Goal: Task Accomplishment & Management: Manage account settings

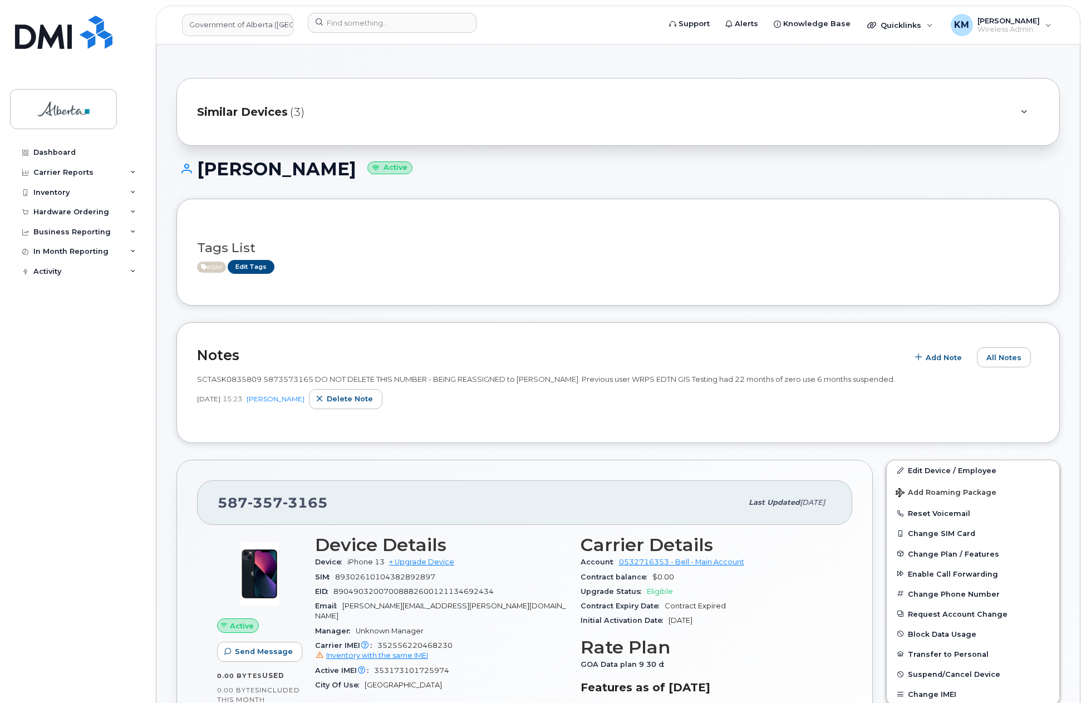
scroll to position [223, 0]
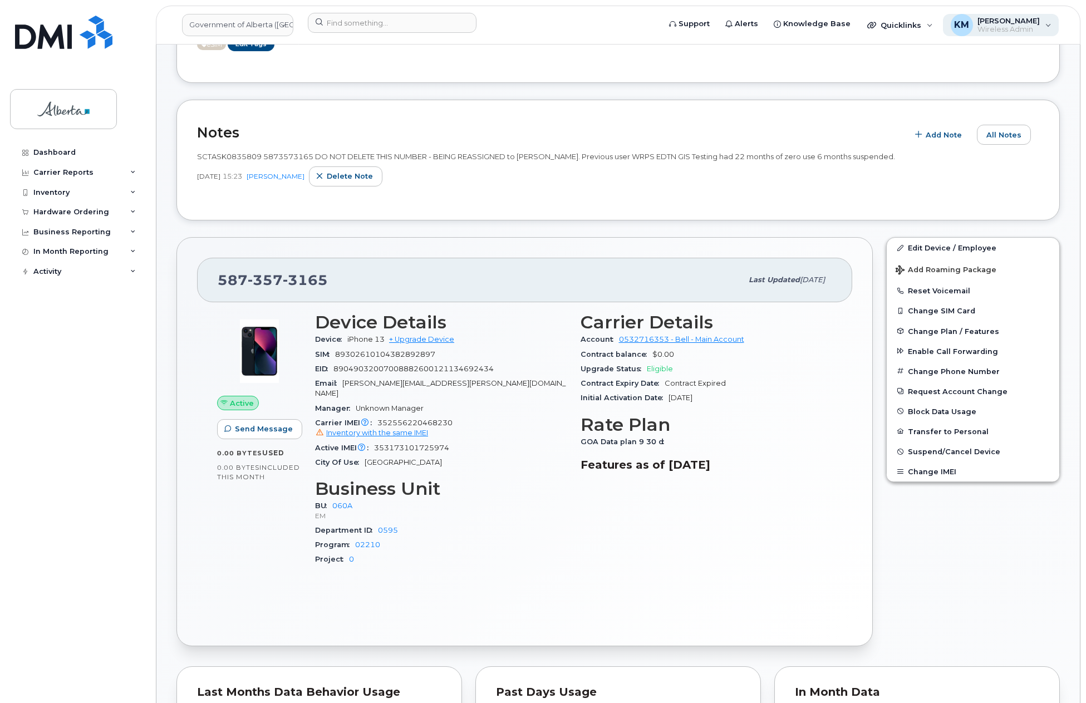
click at [1015, 27] on span "Wireless Admin" at bounding box center [1008, 29] width 62 height 9
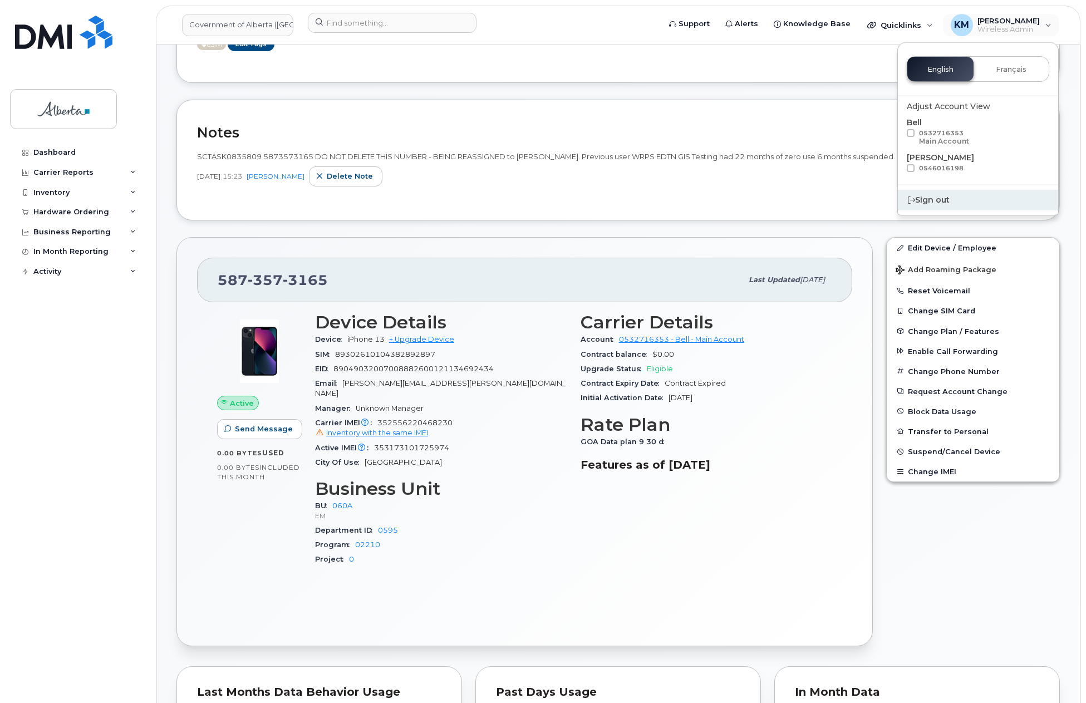
click at [930, 201] on div "Sign out" at bounding box center [978, 200] width 160 height 21
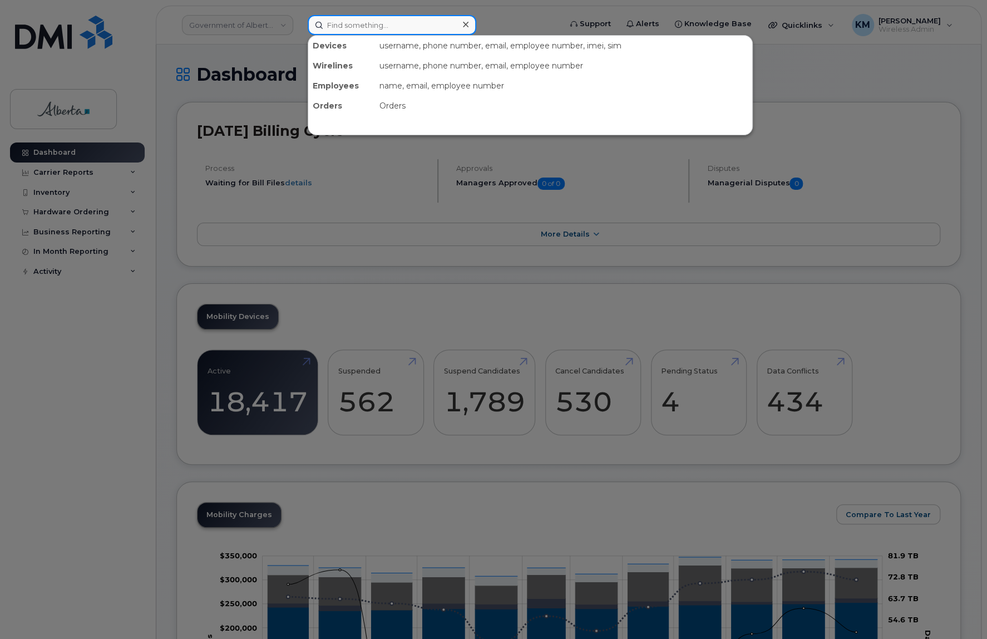
click at [351, 30] on input at bounding box center [392, 25] width 169 height 20
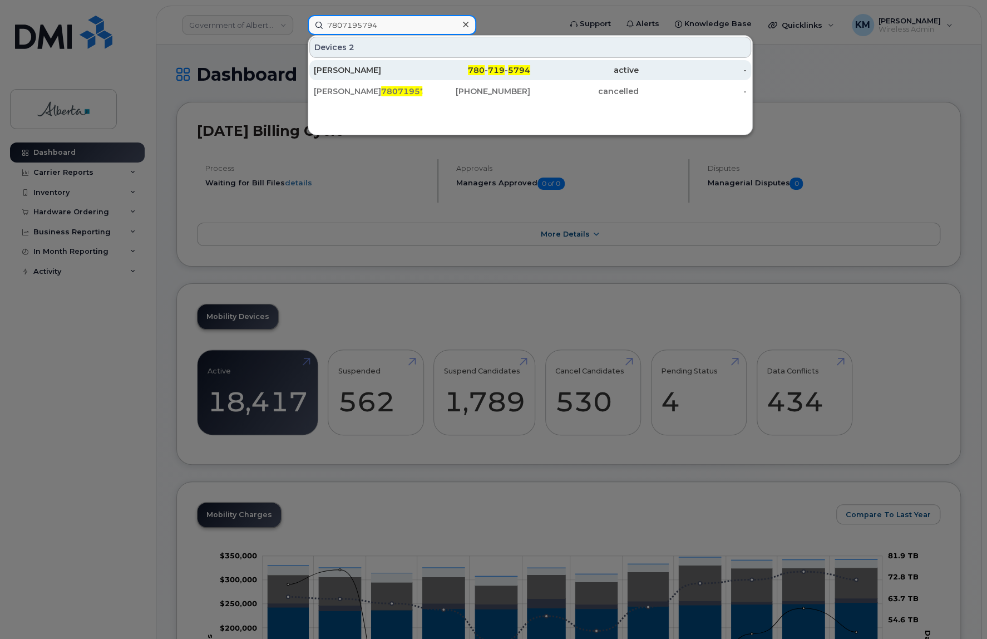
type input "7807195794"
click at [356, 71] on div "[PERSON_NAME]" at bounding box center [368, 70] width 109 height 11
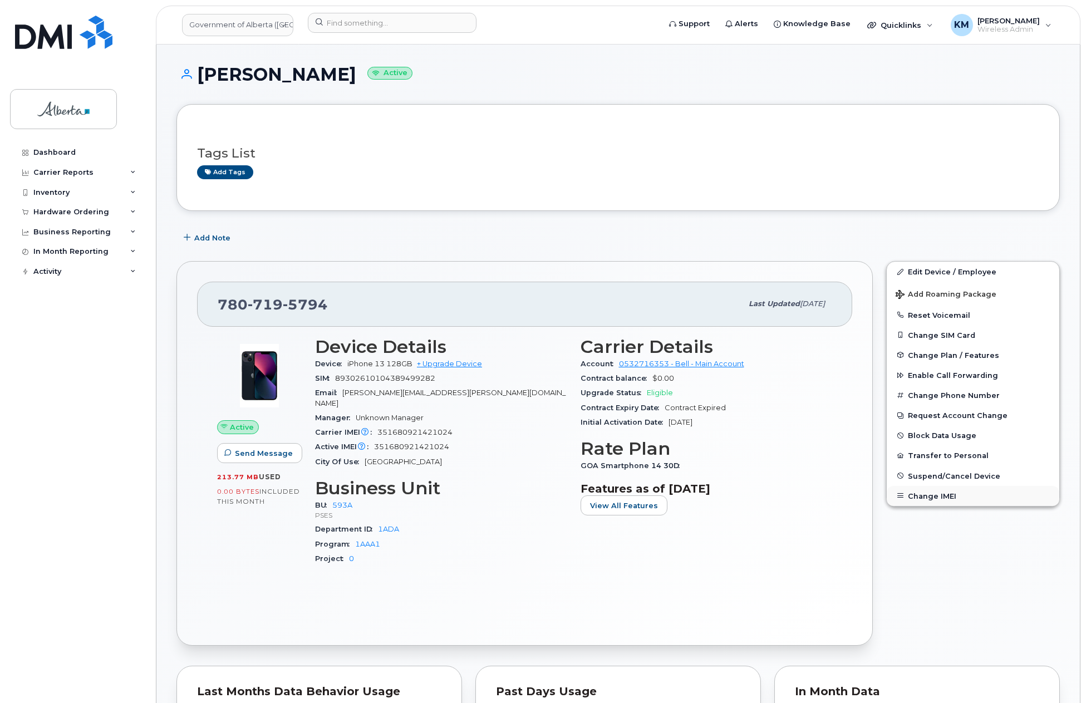
click at [940, 497] on button "Change IMEI" at bounding box center [972, 496] width 172 height 20
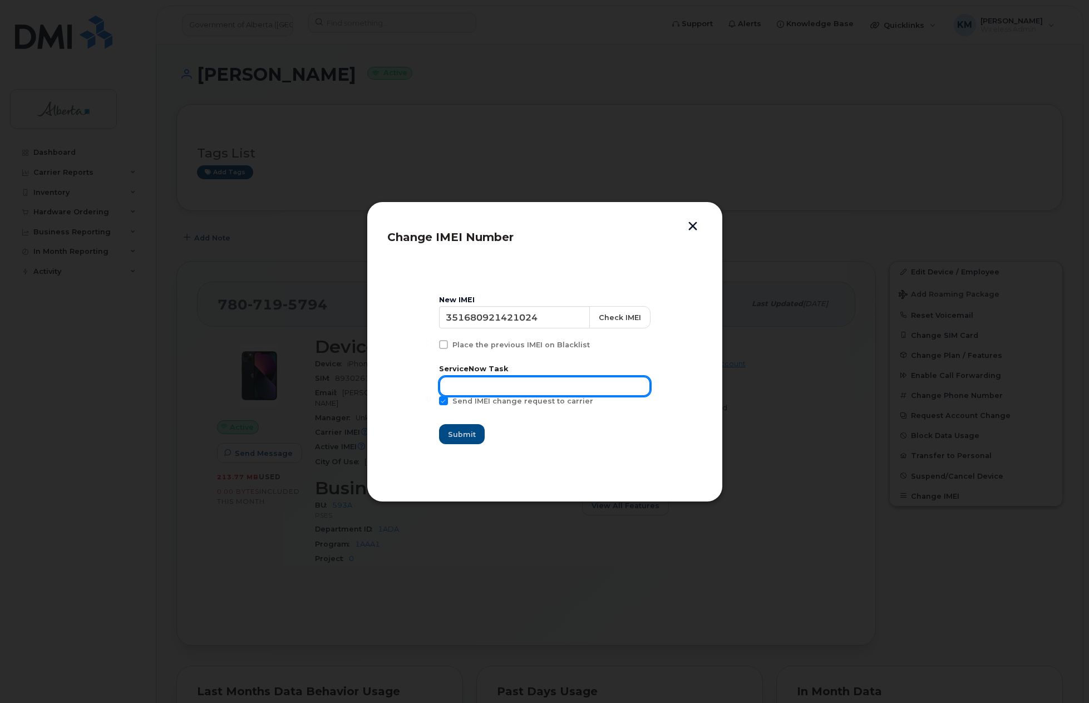
click at [573, 387] on input "text" at bounding box center [544, 386] width 211 height 20
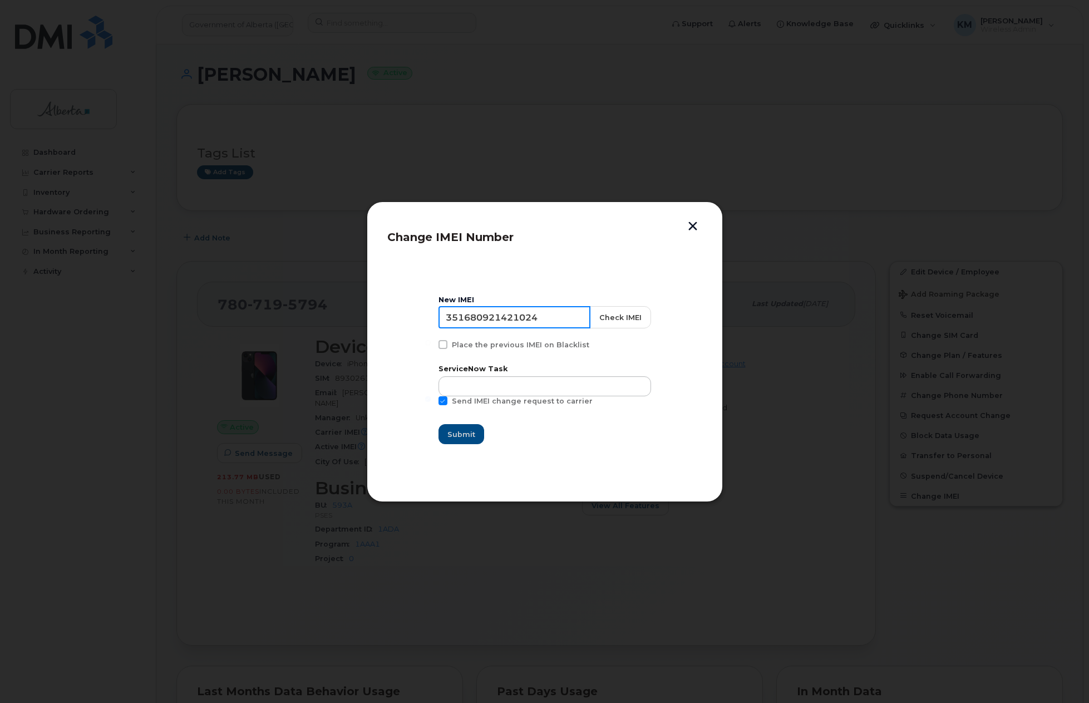
drag, startPoint x: 548, startPoint y: 315, endPoint x: 450, endPoint y: 317, distance: 98.0
click at [450, 317] on input "351680921421024" at bounding box center [514, 317] width 152 height 22
drag, startPoint x: 470, startPoint y: 317, endPoint x: 70, endPoint y: 457, distance: 424.3
click at [70, 457] on div at bounding box center [544, 351] width 1089 height 703
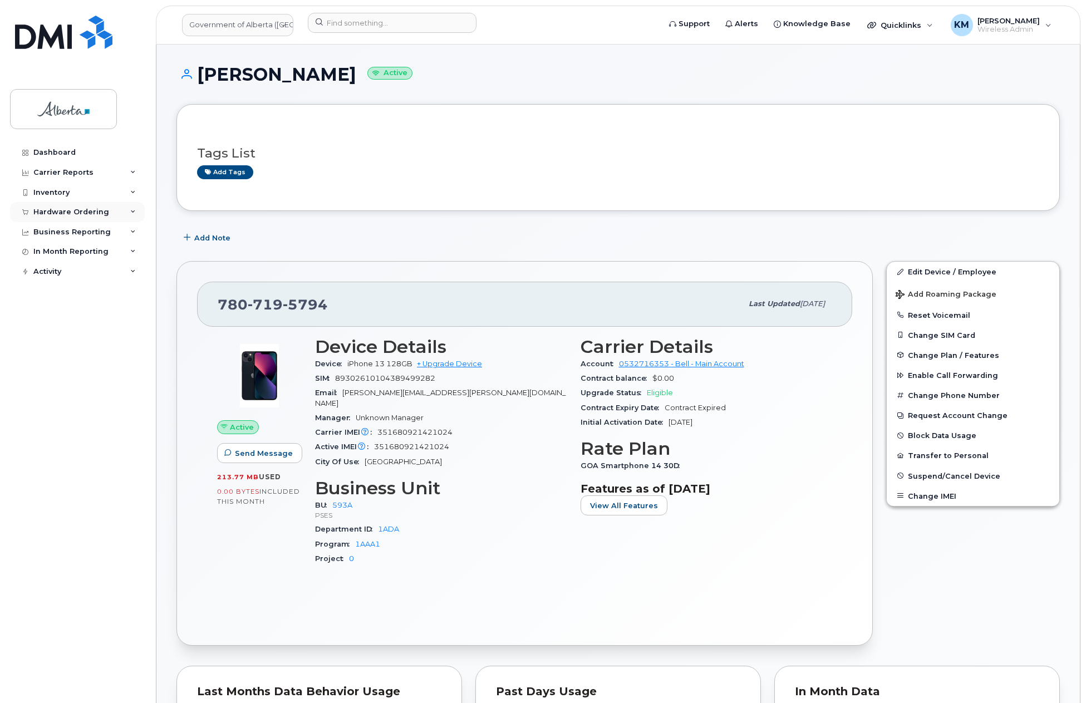
click at [66, 211] on div "Hardware Ordering" at bounding box center [71, 212] width 76 height 9
click at [52, 251] on div "Orders" at bounding box center [51, 254] width 27 height 10
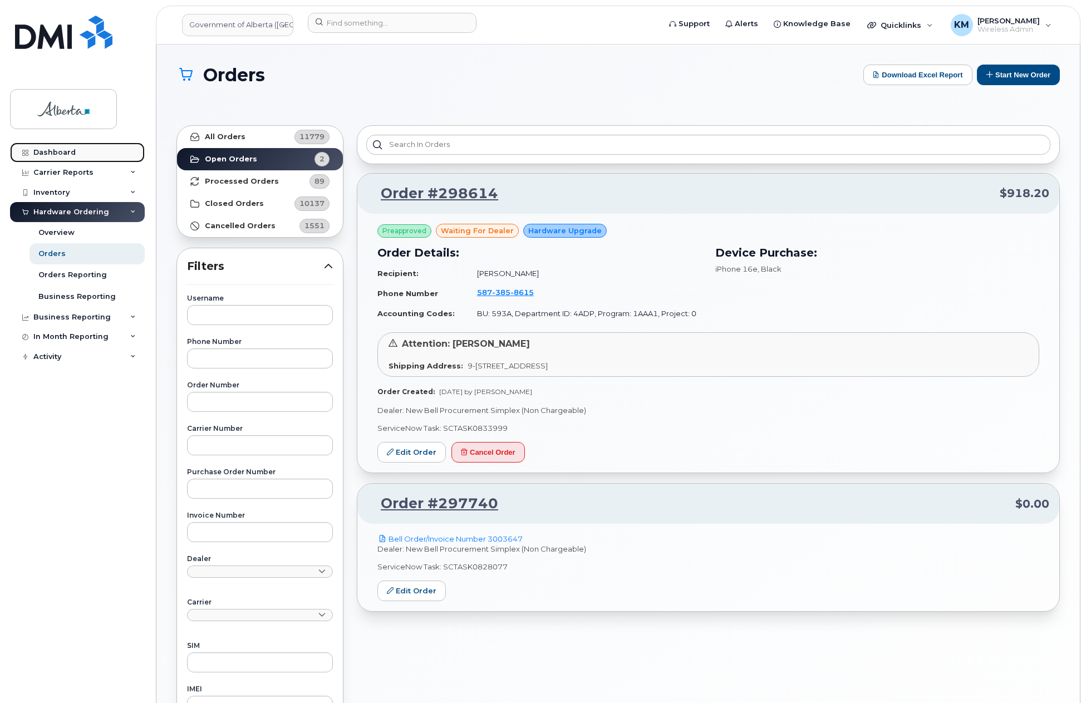
click at [71, 151] on div "Dashboard" at bounding box center [54, 152] width 42 height 9
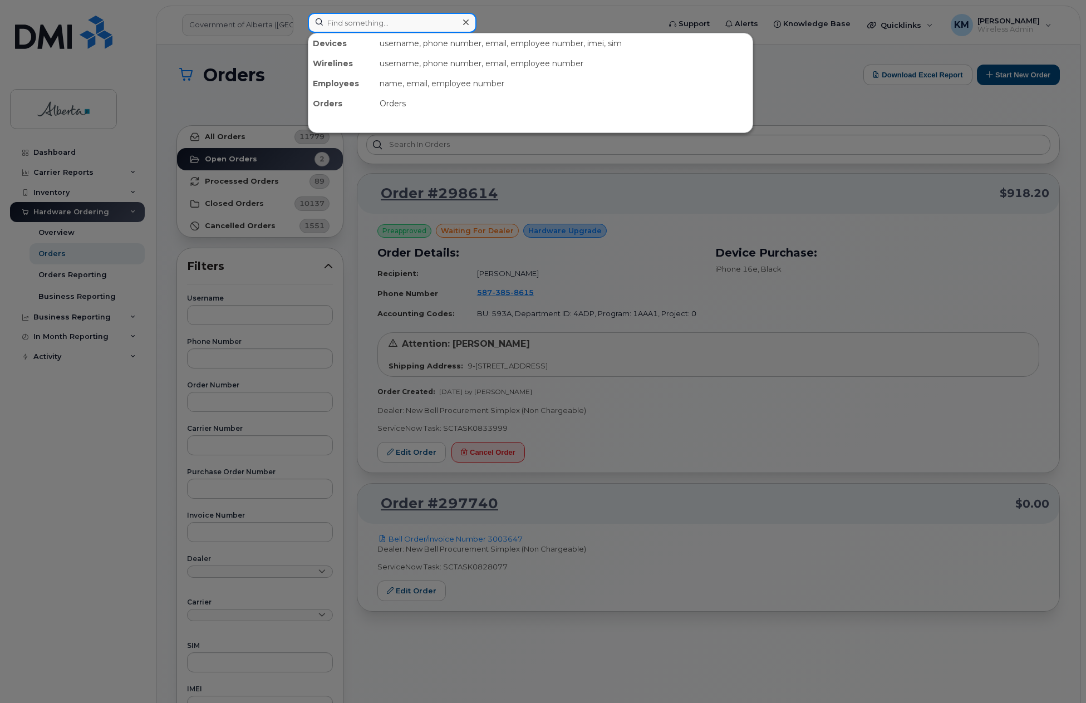
click at [372, 25] on input at bounding box center [392, 23] width 169 height 20
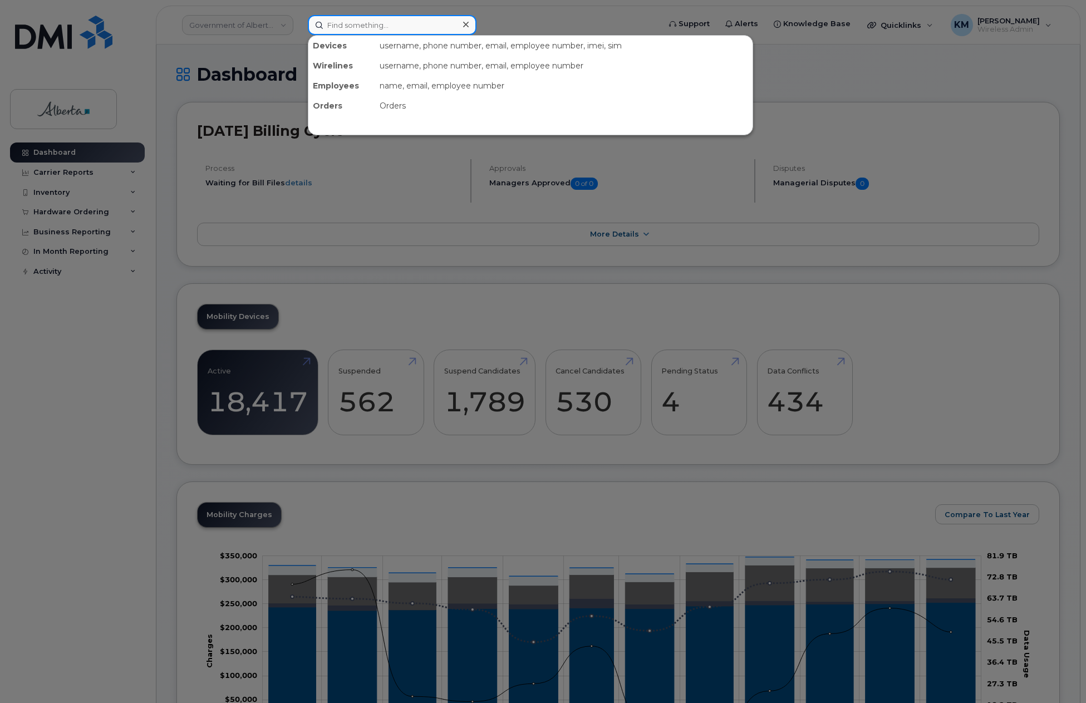
click at [372, 25] on input at bounding box center [392, 25] width 169 height 20
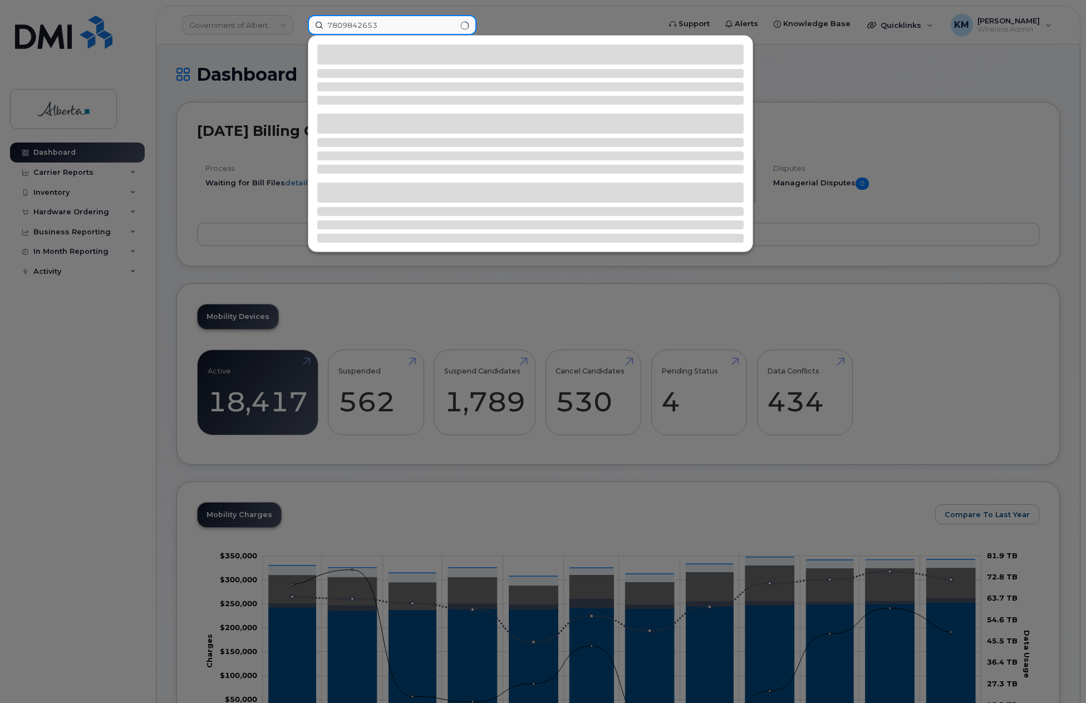
type input "7809842653"
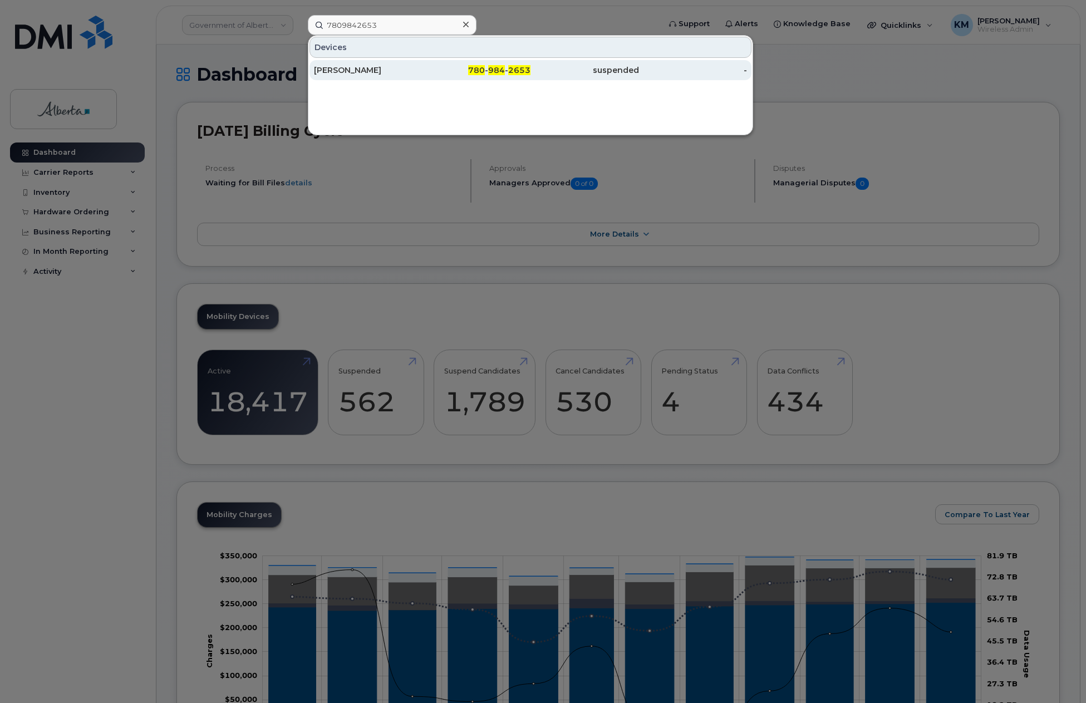
click at [361, 69] on div "Lisa Hartley" at bounding box center [368, 70] width 109 height 11
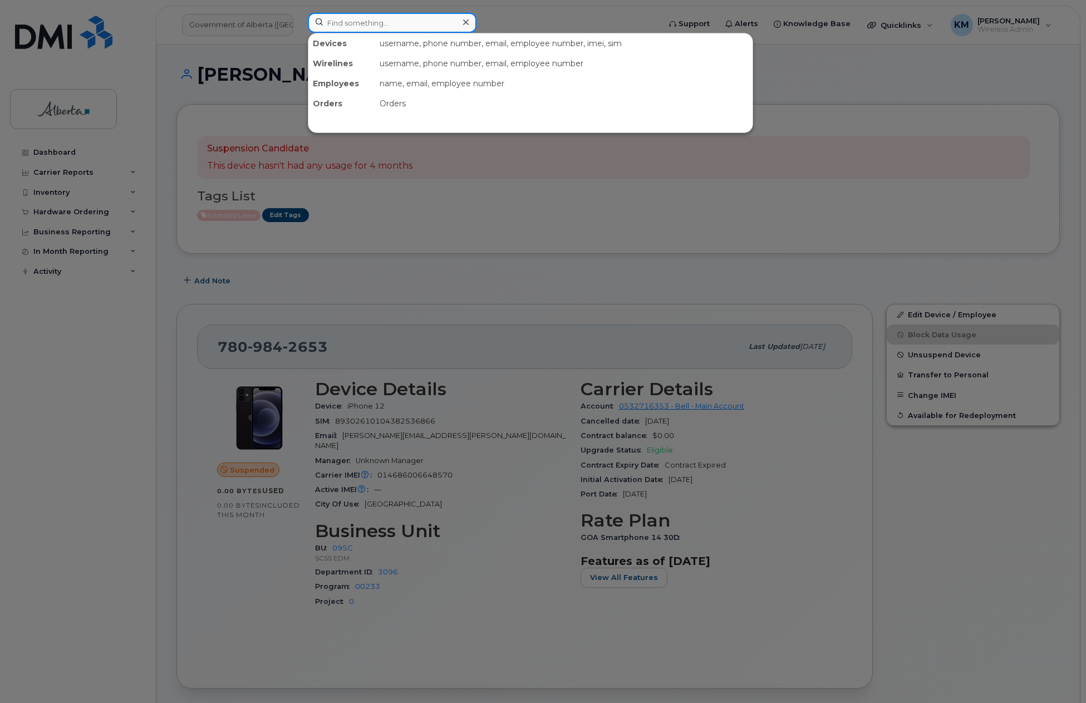
click at [371, 27] on input at bounding box center [392, 23] width 169 height 20
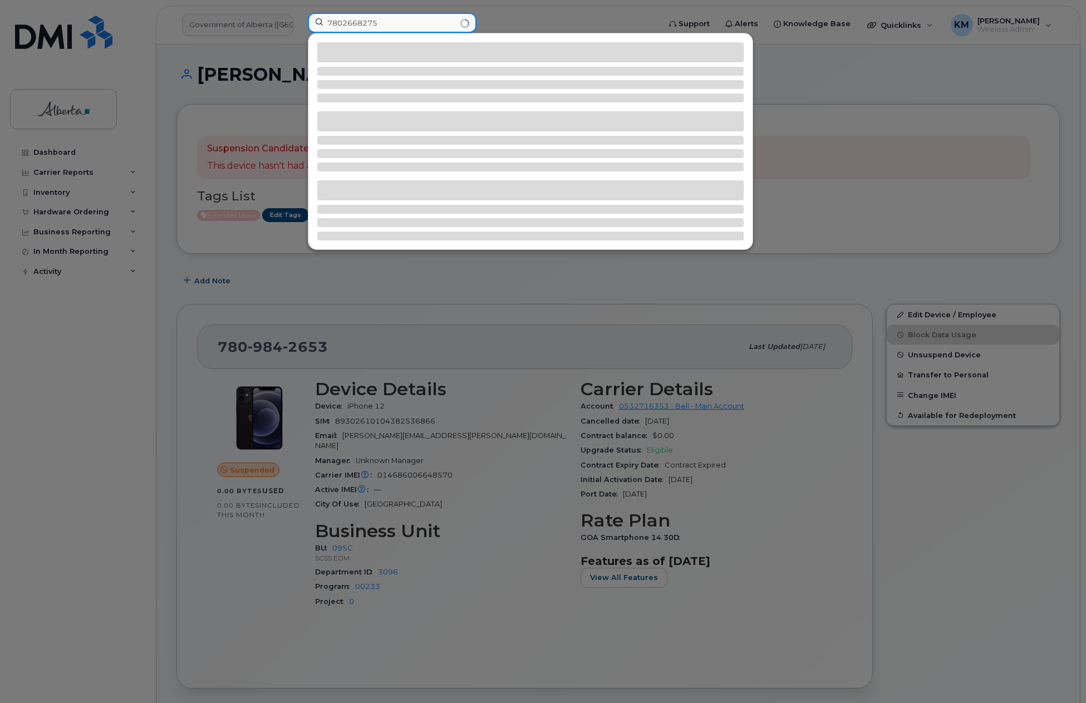
type input "7802668275"
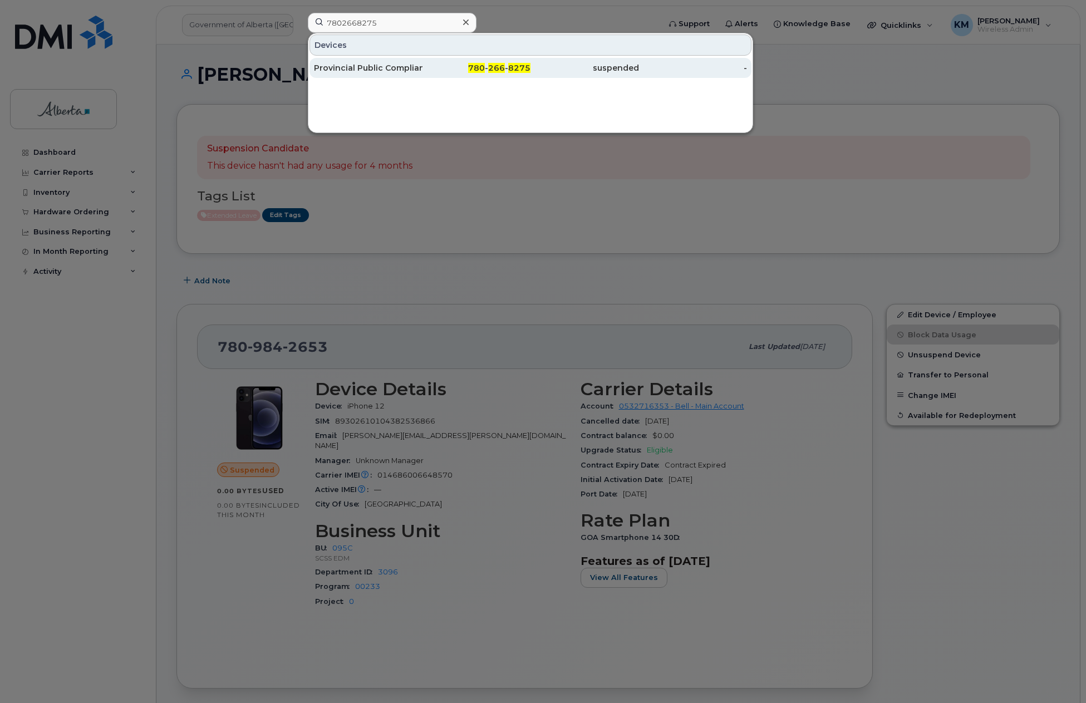
click at [372, 72] on div "Provincial Public Compliant Director Vacant" at bounding box center [368, 67] width 109 height 11
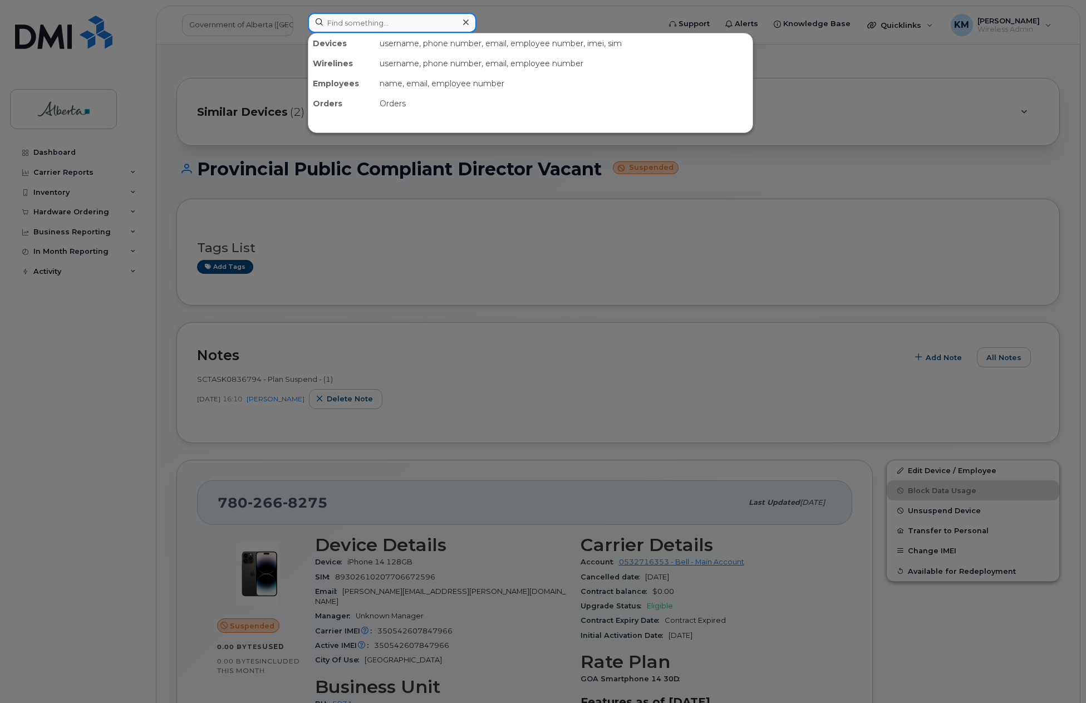
click at [390, 25] on input at bounding box center [392, 23] width 169 height 20
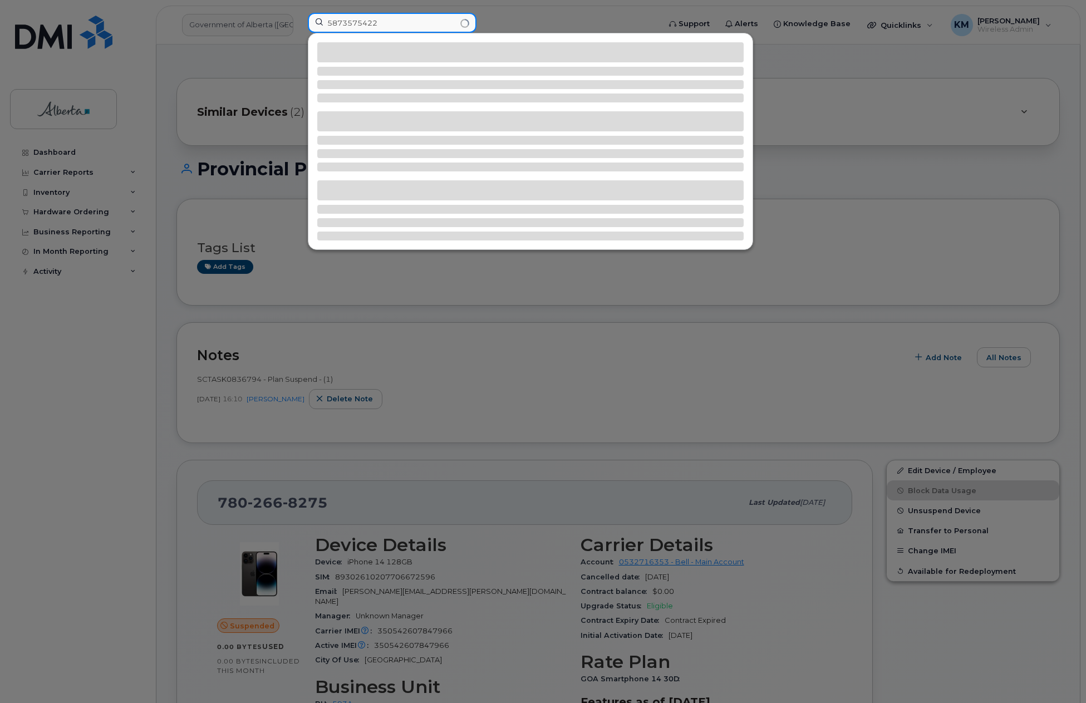
type input "5873575422"
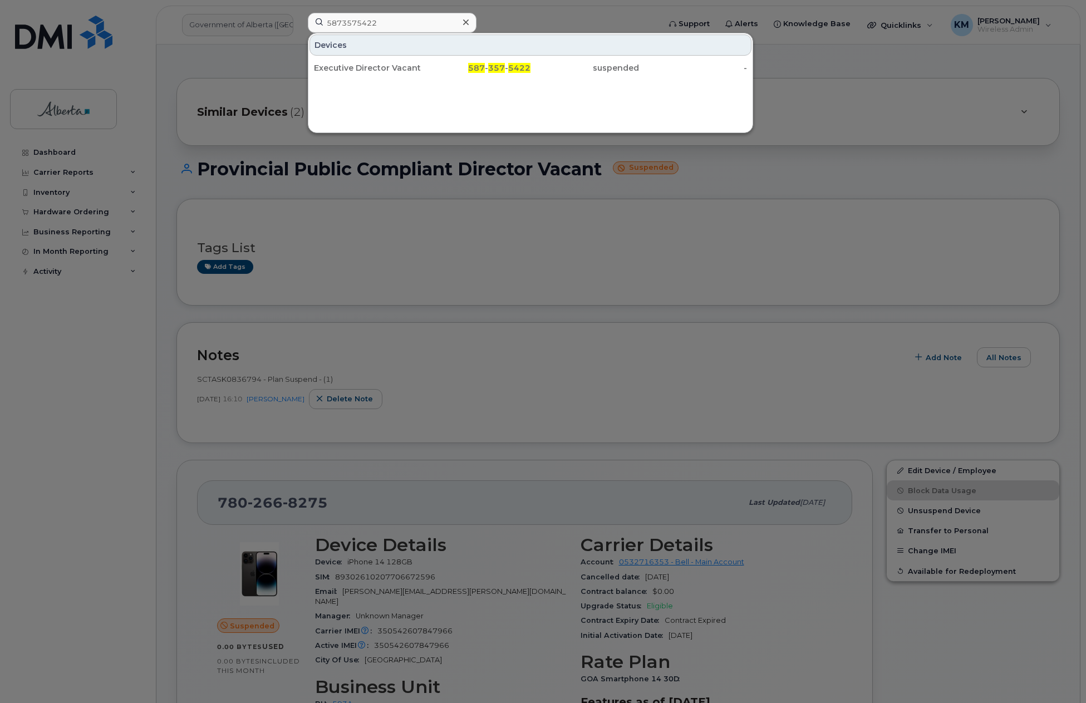
click at [57, 150] on div at bounding box center [543, 351] width 1086 height 703
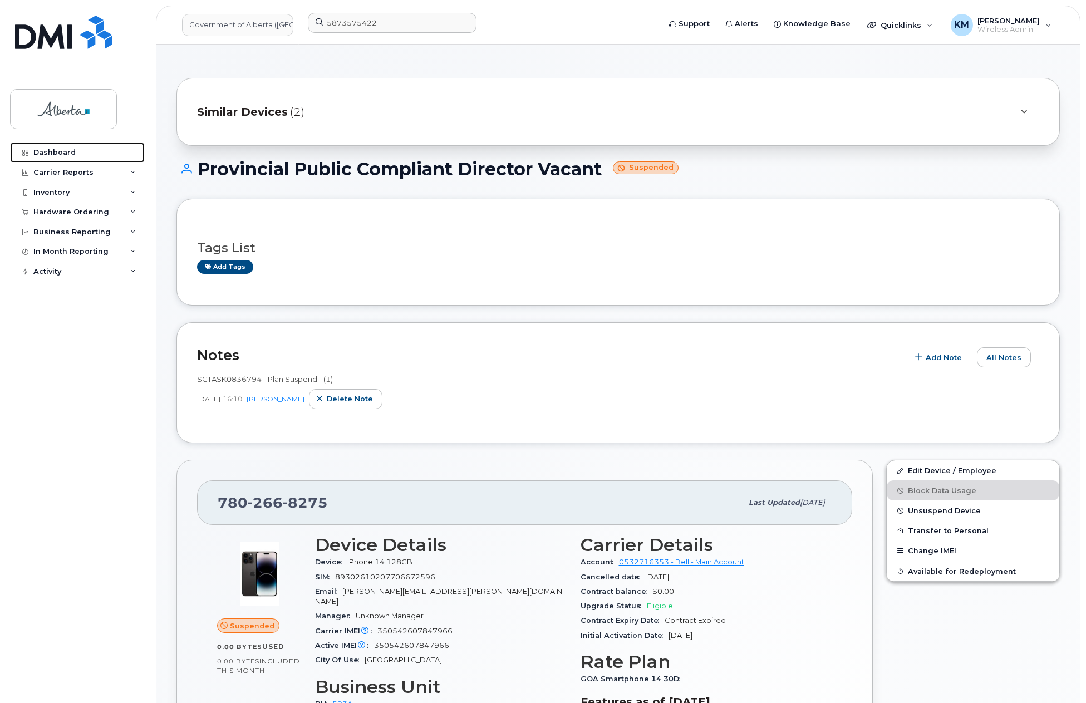
click at [57, 150] on div "Dashboard" at bounding box center [54, 152] width 42 height 9
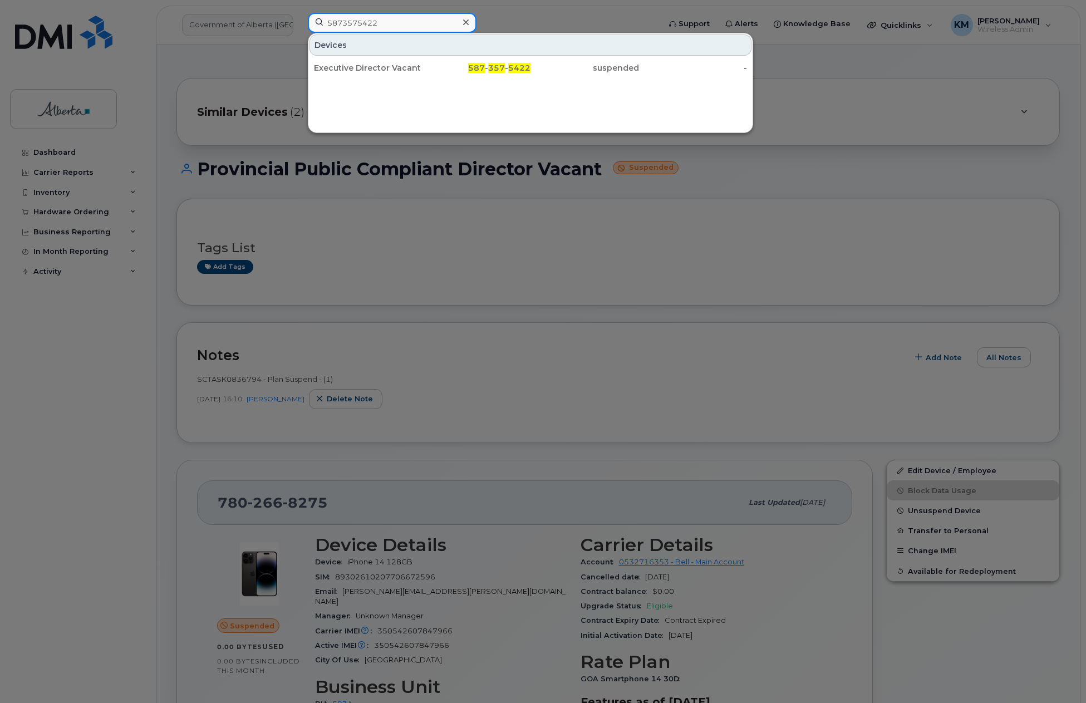
click at [384, 25] on input "5873575422" at bounding box center [392, 23] width 169 height 20
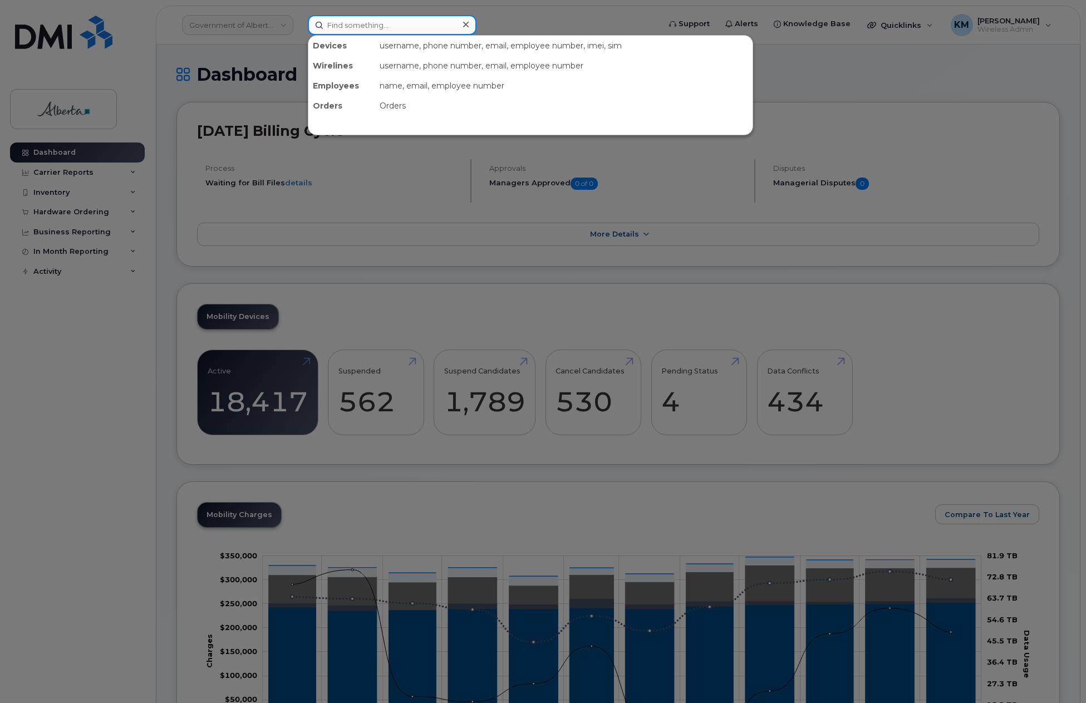
click at [363, 28] on input at bounding box center [392, 25] width 169 height 20
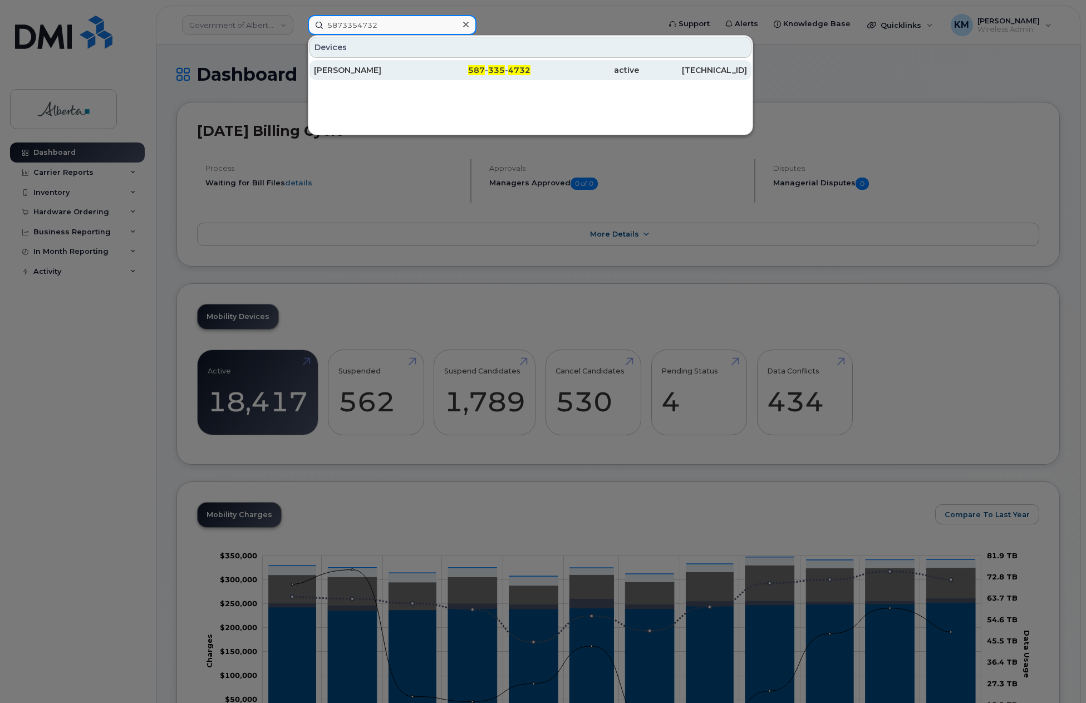
type input "5873354732"
click at [392, 68] on div "[PERSON_NAME]" at bounding box center [368, 70] width 109 height 11
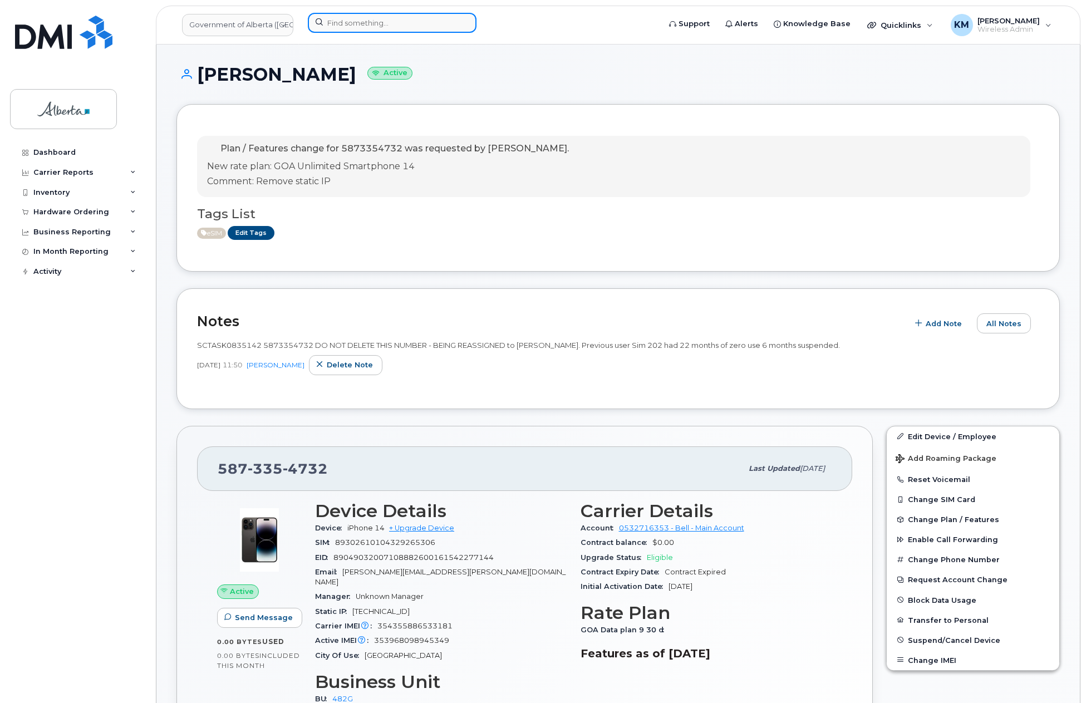
click at [372, 28] on input at bounding box center [392, 23] width 169 height 20
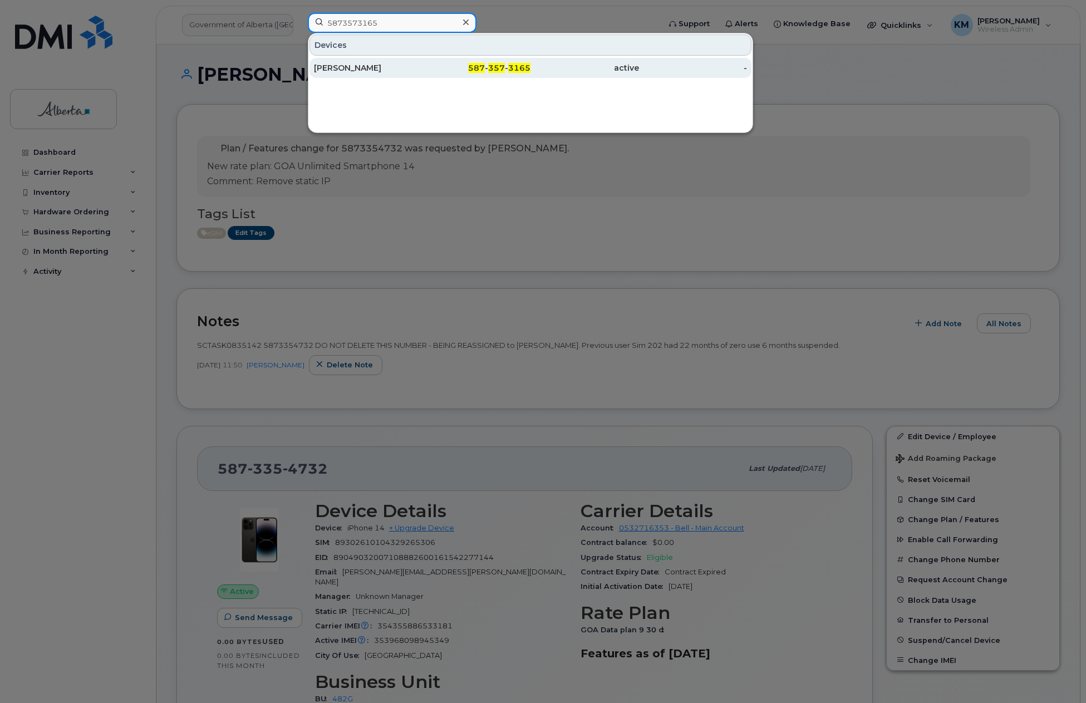
type input "5873573165"
click at [383, 67] on div "[PERSON_NAME]" at bounding box center [368, 67] width 109 height 11
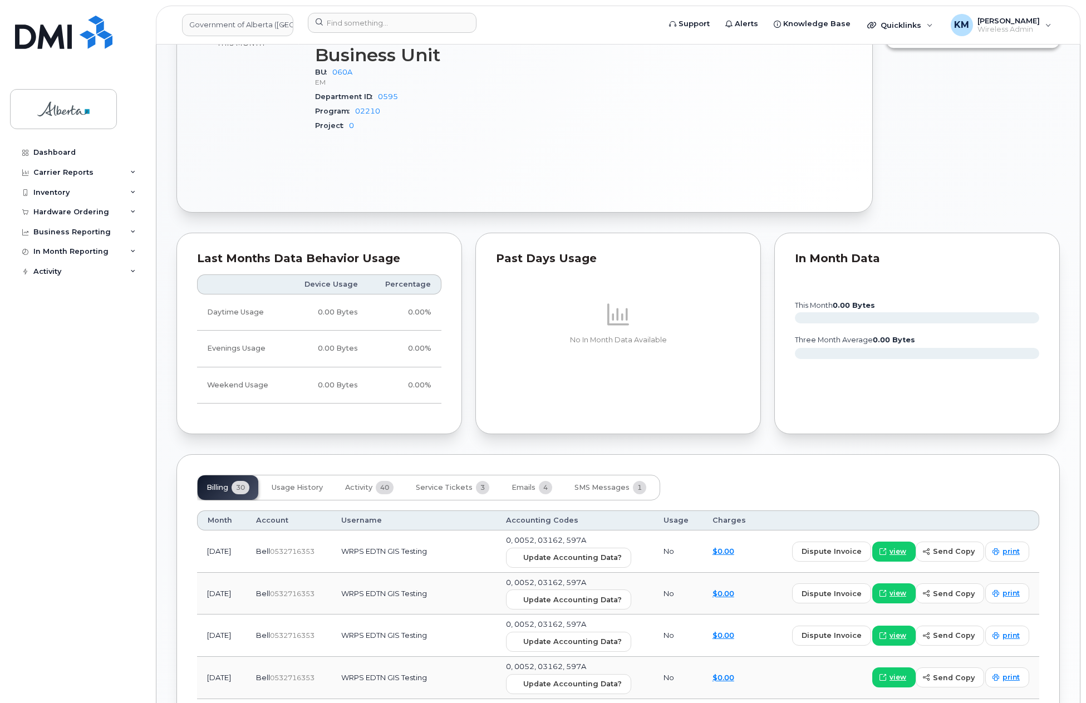
scroll to position [723, 0]
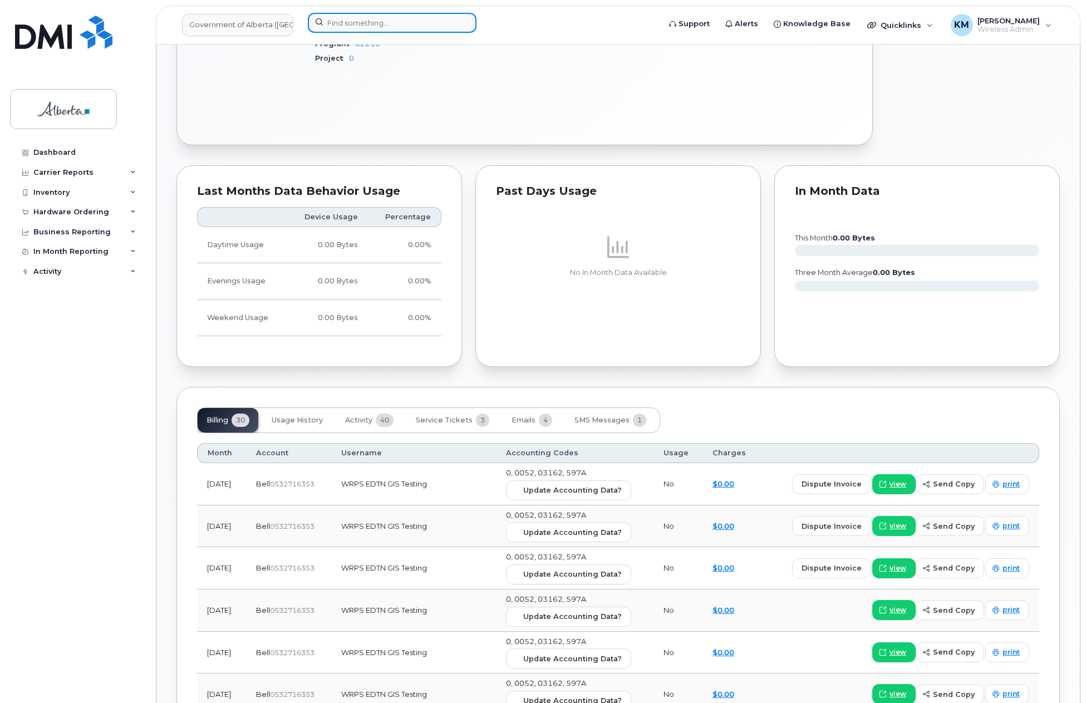
click at [393, 23] on input at bounding box center [392, 23] width 169 height 20
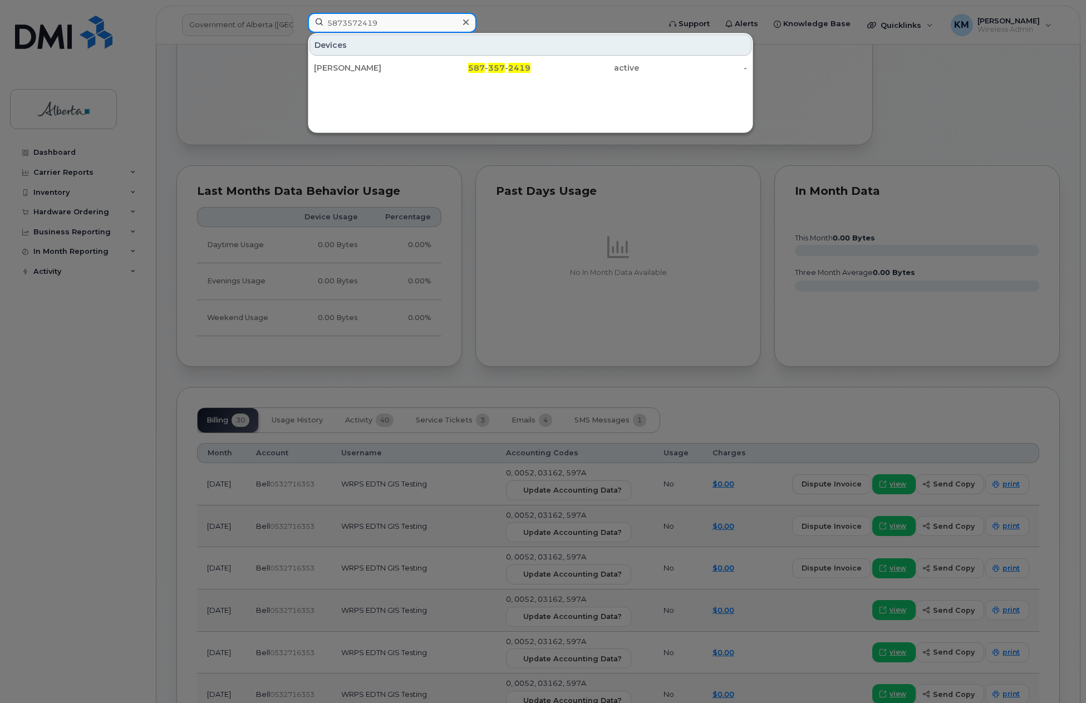
type input "5873572419"
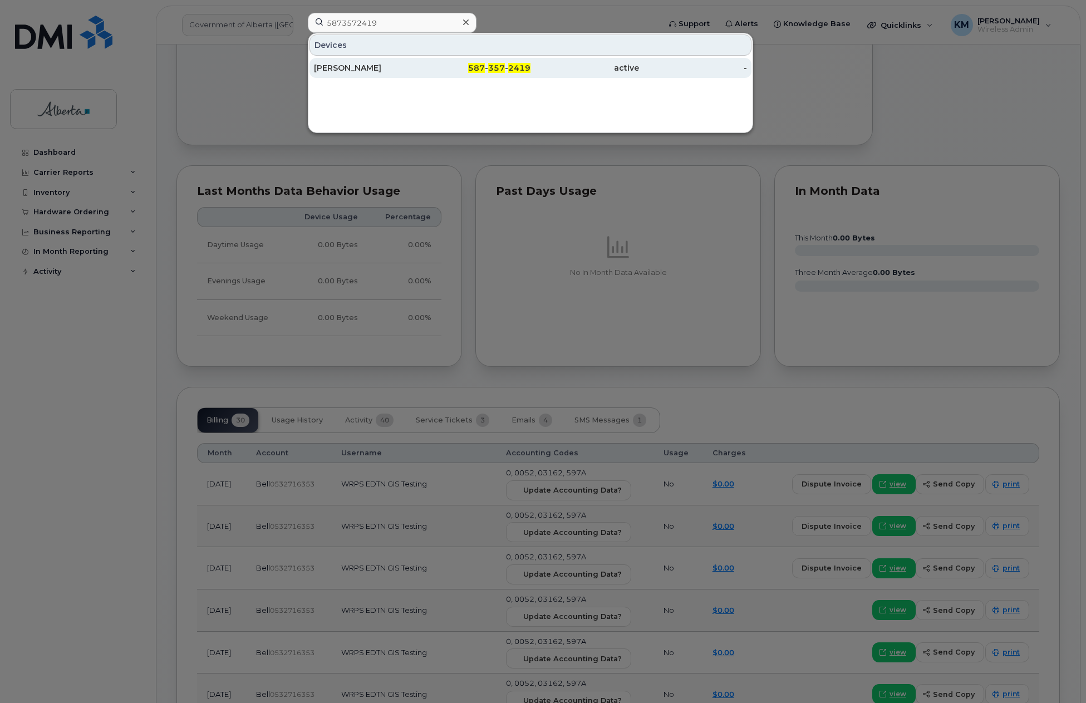
click at [364, 72] on div "Rachel King" at bounding box center [368, 67] width 109 height 11
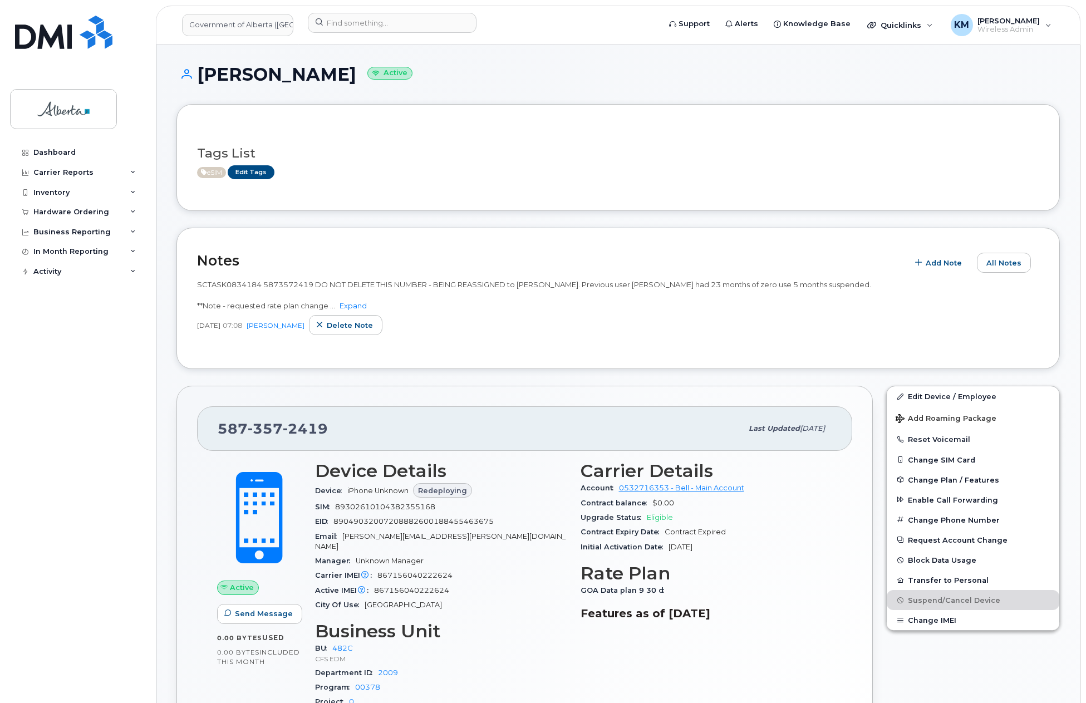
drag, startPoint x: 420, startPoint y: 90, endPoint x: 404, endPoint y: 77, distance: 20.9
click at [409, 77] on div "[PERSON_NAME] Active" at bounding box center [617, 85] width 883 height 40
click at [351, 29] on input at bounding box center [392, 23] width 169 height 20
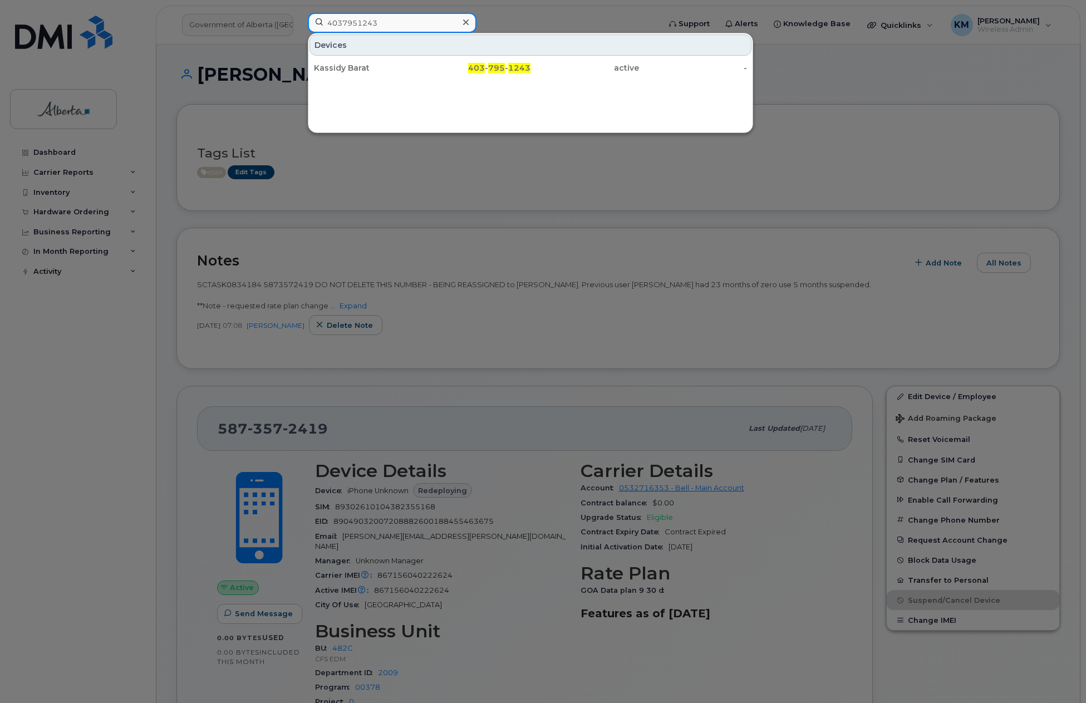
type input "4037951243"
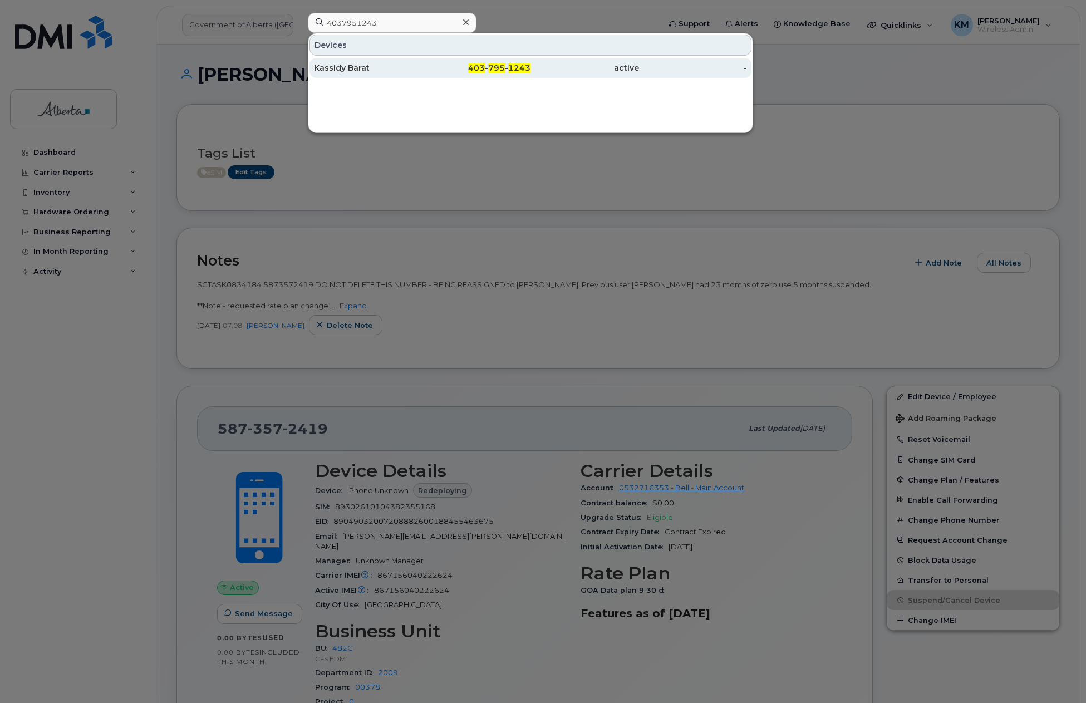
click at [362, 66] on div "Kassidy Barat" at bounding box center [368, 67] width 109 height 11
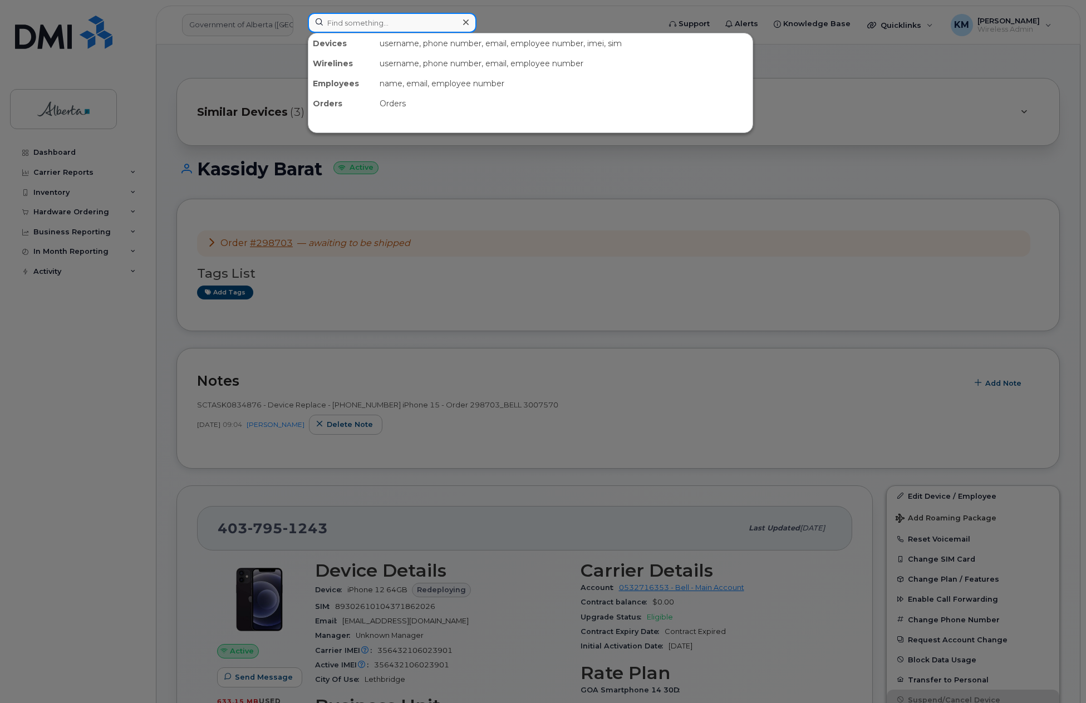
click at [403, 27] on input at bounding box center [392, 23] width 169 height 20
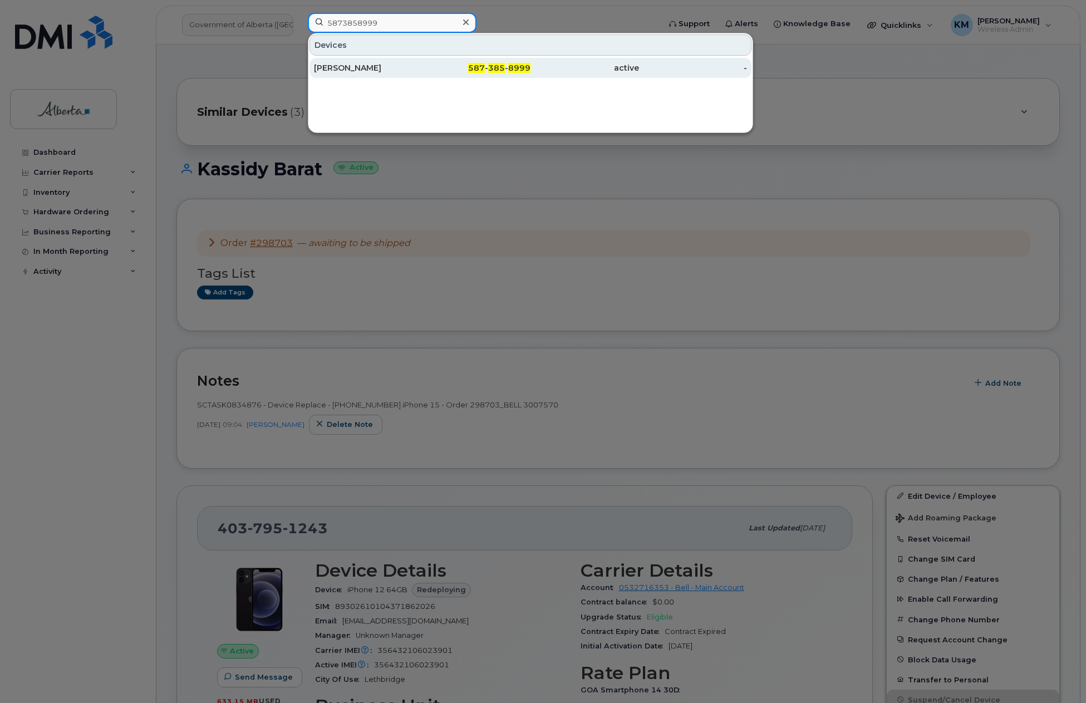
type input "5873858999"
click at [384, 65] on div "[PERSON_NAME]" at bounding box center [368, 67] width 109 height 11
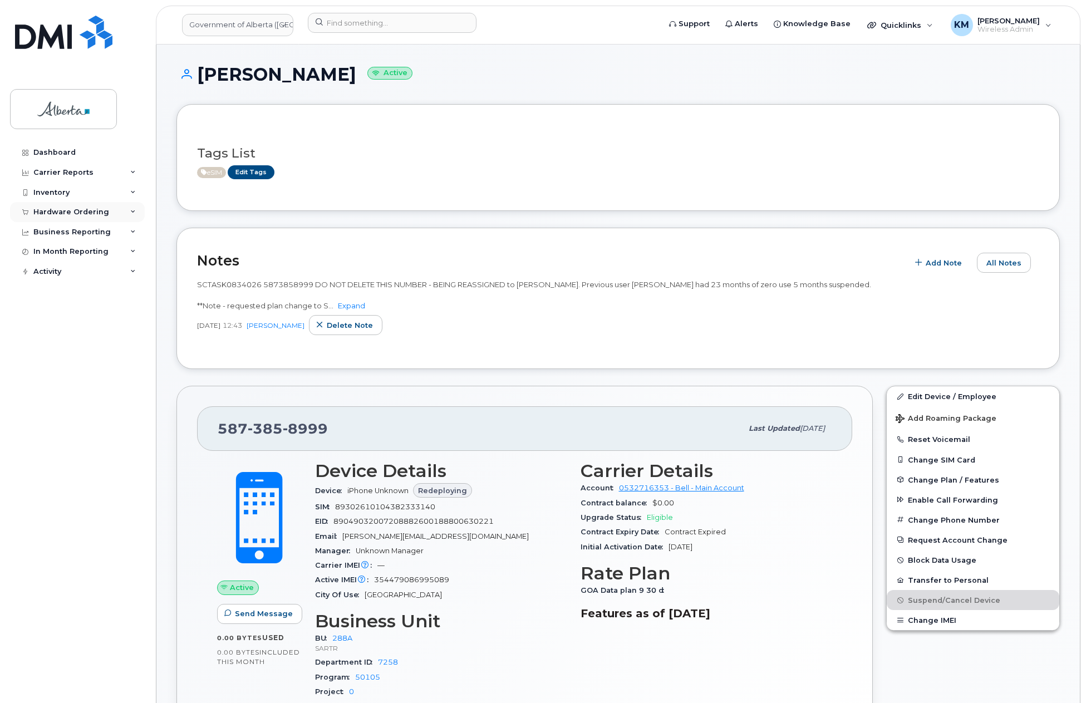
click at [68, 213] on div "Hardware Ordering" at bounding box center [71, 212] width 76 height 9
click at [62, 253] on div "Orders" at bounding box center [51, 254] width 27 height 10
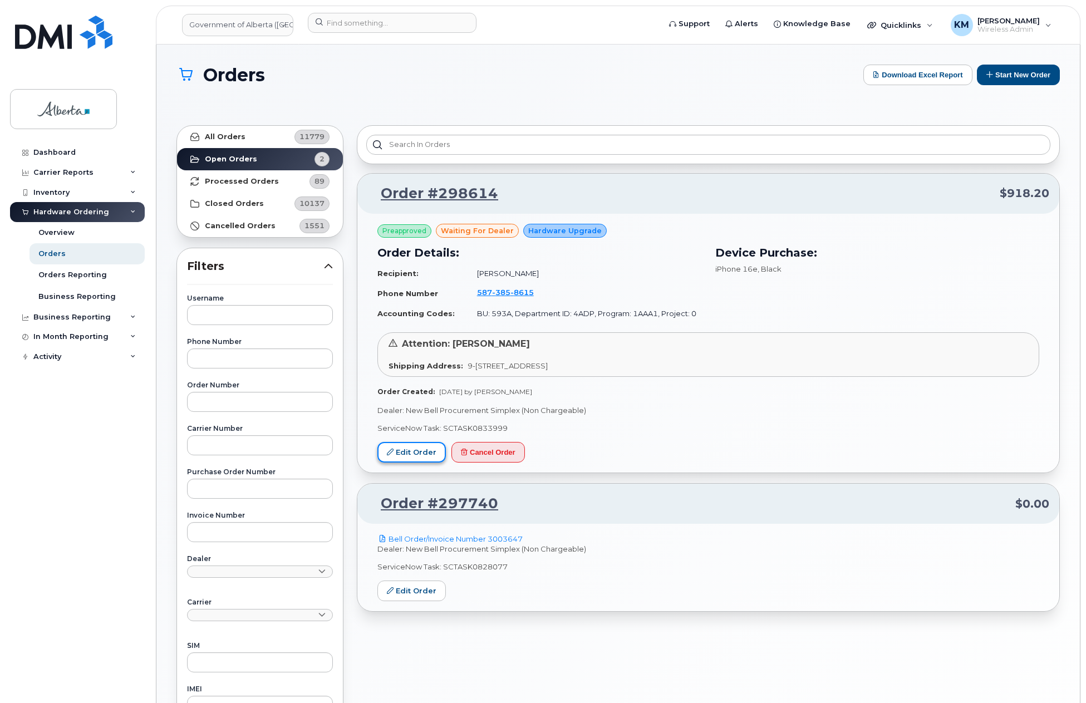
click at [405, 456] on link "Edit Order" at bounding box center [411, 452] width 68 height 21
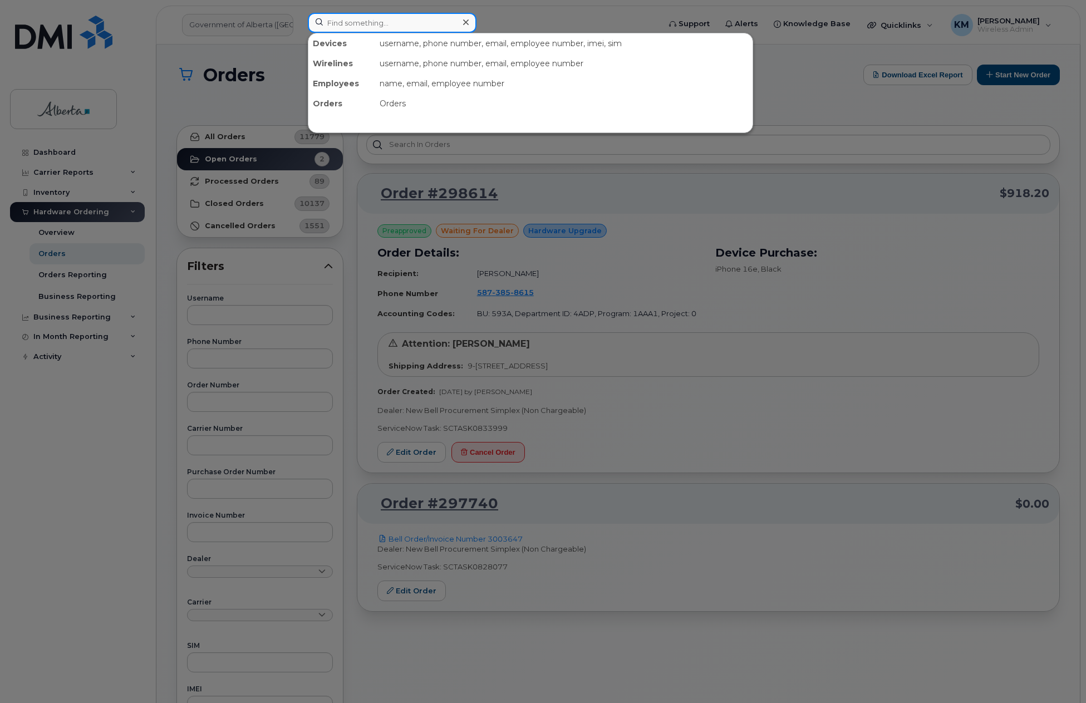
click at [397, 31] on input at bounding box center [392, 23] width 169 height 20
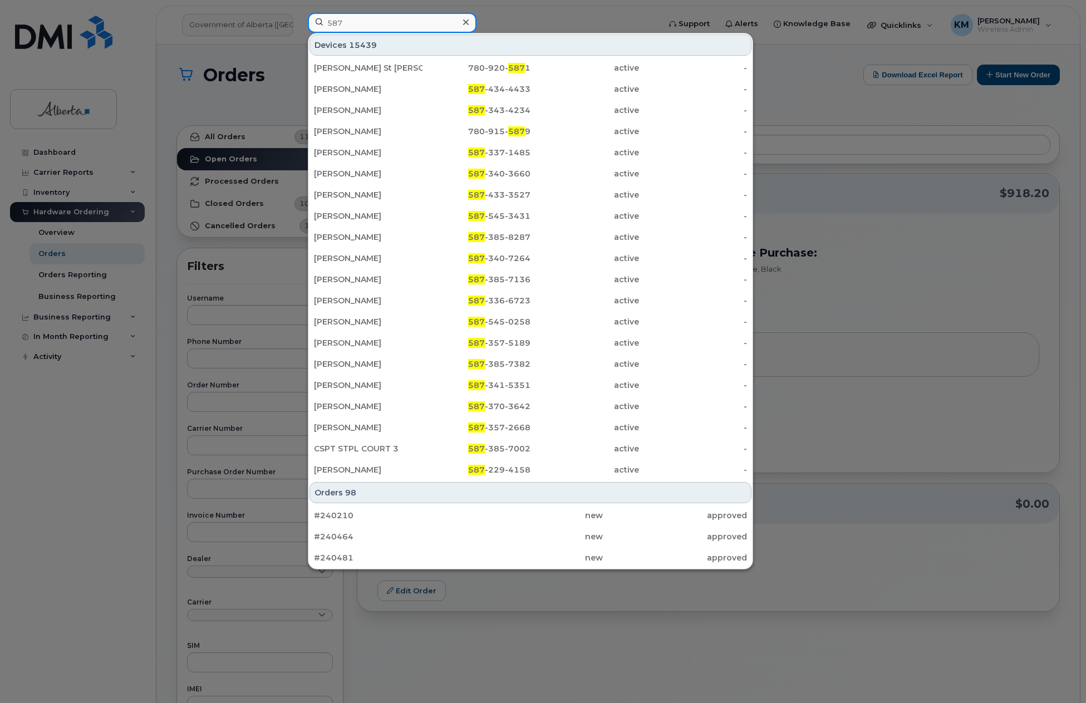
type input "587"
click at [856, 298] on div at bounding box center [543, 351] width 1086 height 703
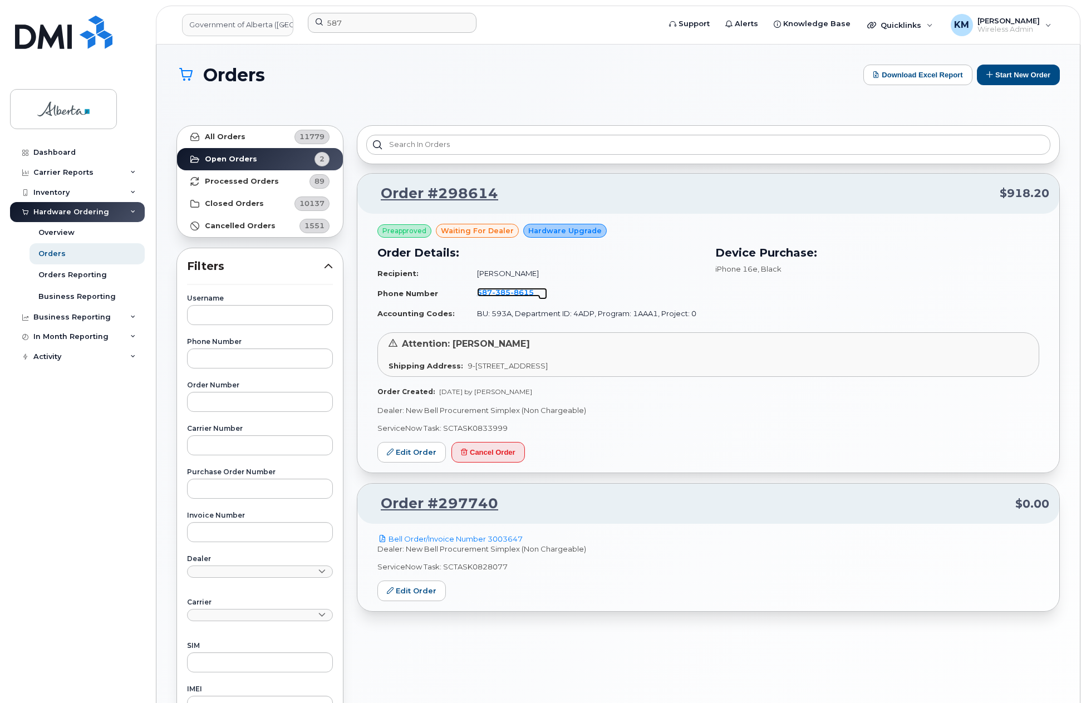
click at [510, 290] on span "385" at bounding box center [521, 292] width 23 height 9
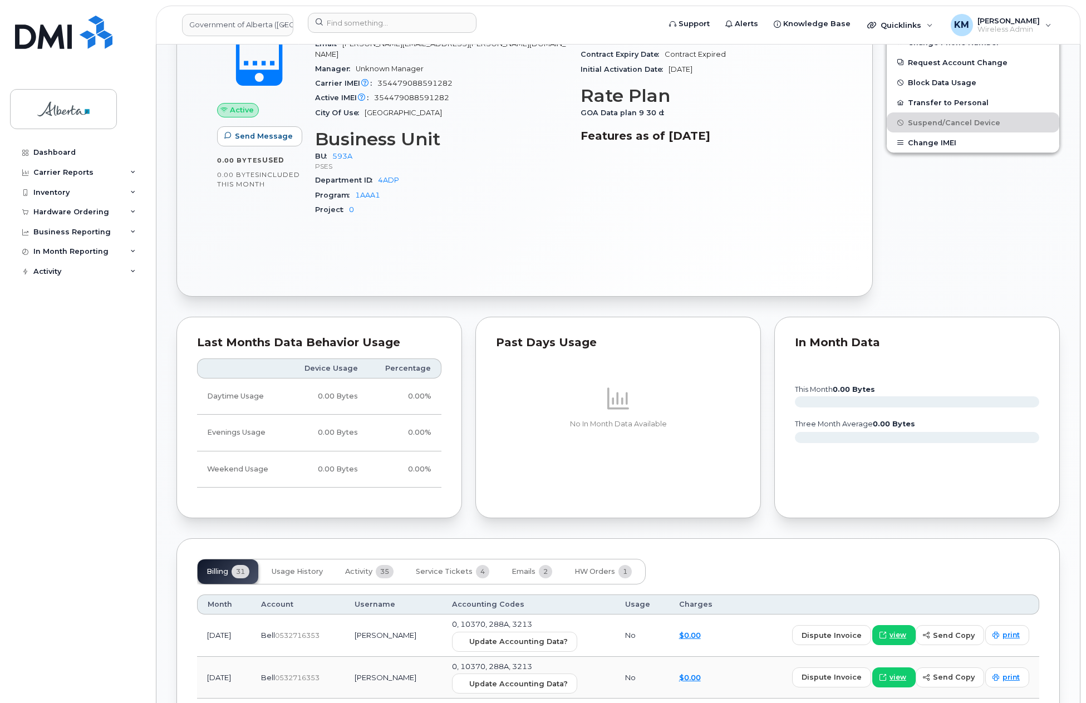
scroll to position [445, 0]
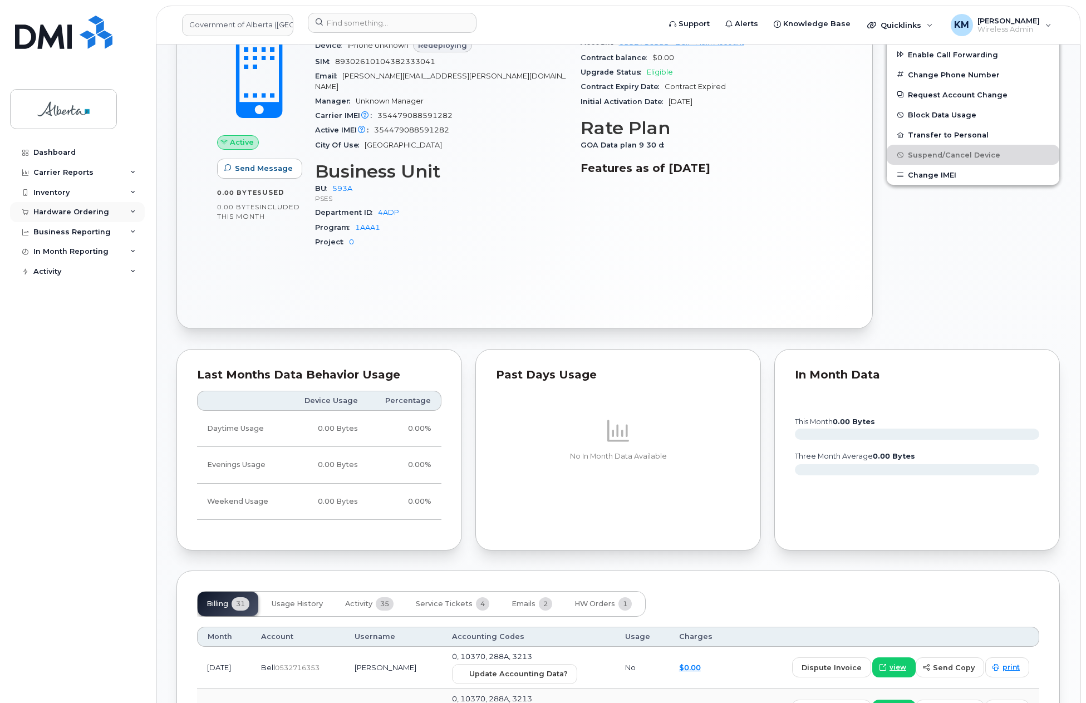
click at [83, 211] on div "Hardware Ordering" at bounding box center [71, 212] width 76 height 9
click at [55, 252] on div "Orders" at bounding box center [51, 254] width 27 height 10
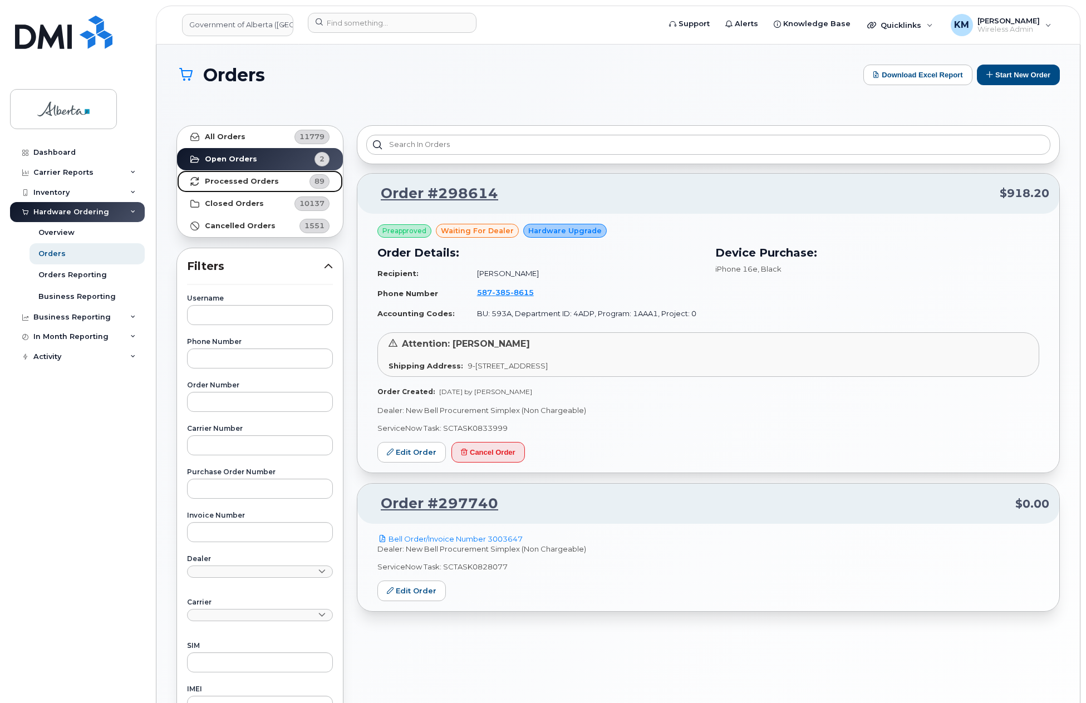
click at [252, 181] on strong "Processed Orders" at bounding box center [242, 181] width 74 height 9
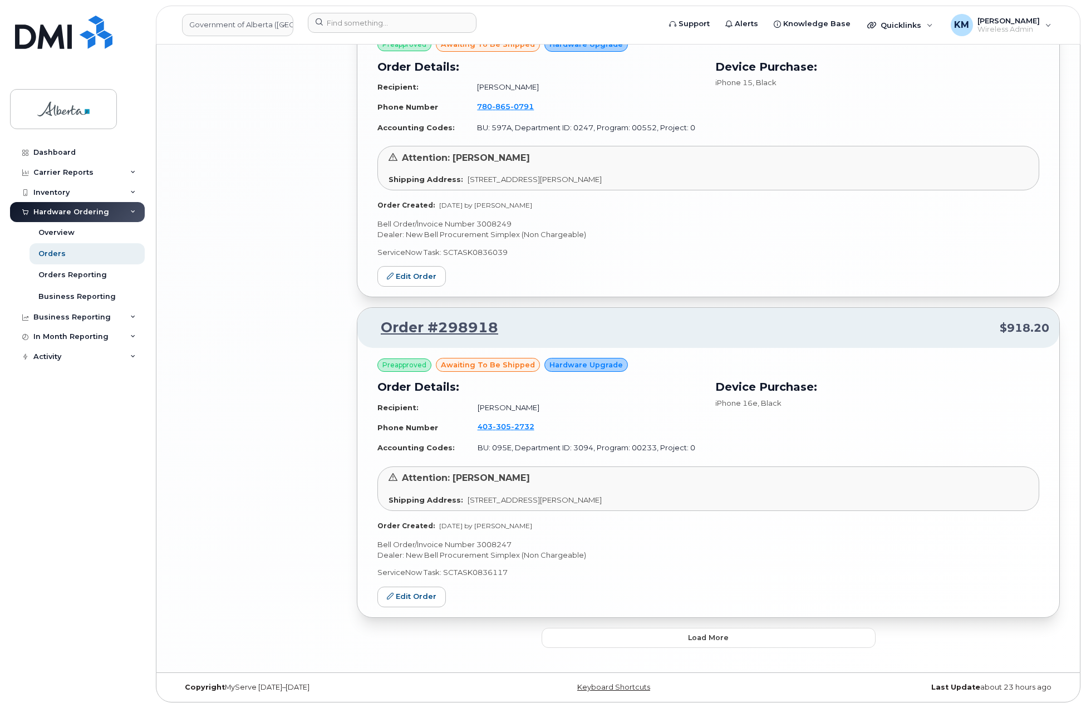
scroll to position [2113, 0]
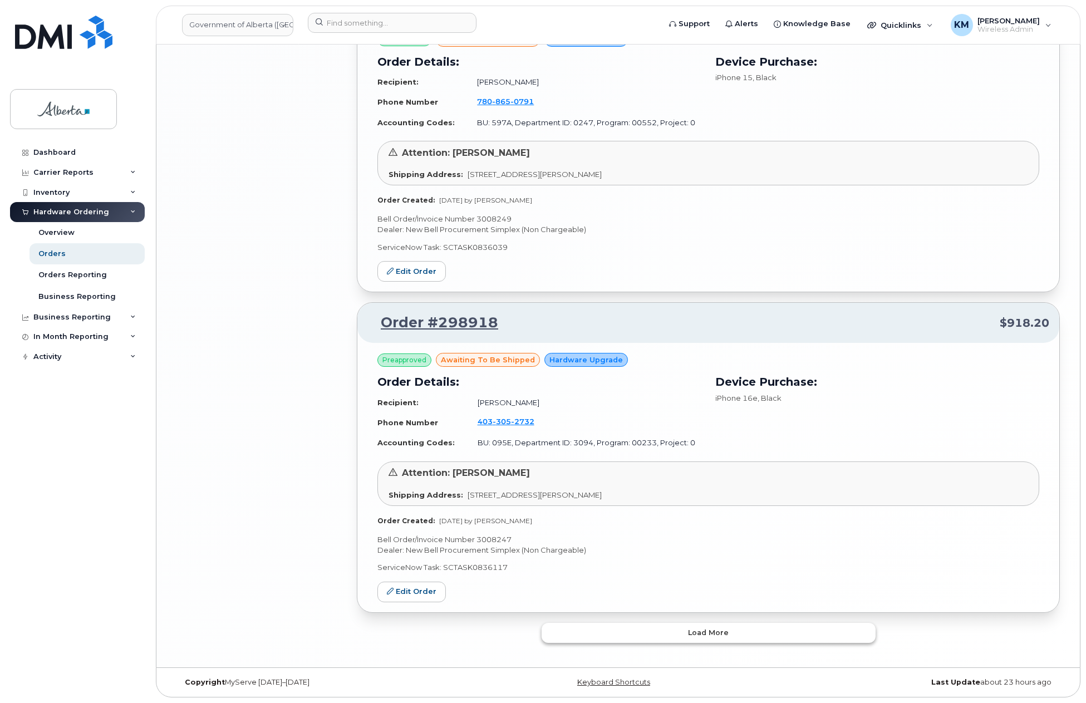
click at [729, 637] on button "Load more" at bounding box center [708, 633] width 334 height 20
click at [649, 635] on button "Load more" at bounding box center [708, 633] width 334 height 20
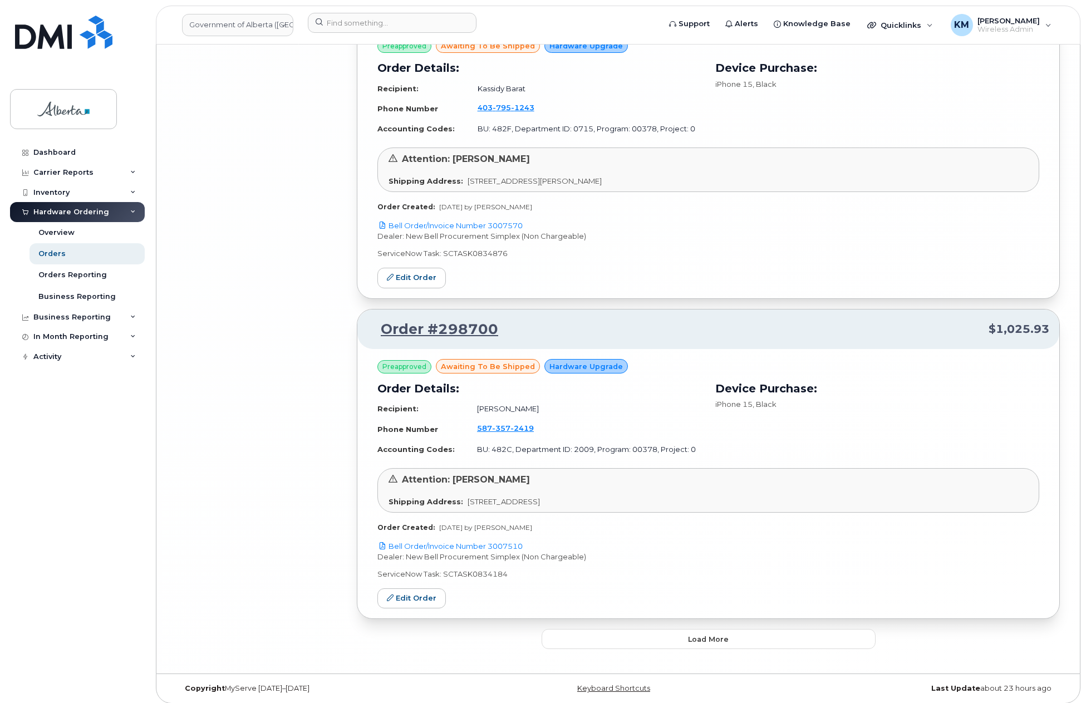
scroll to position [7236, 0]
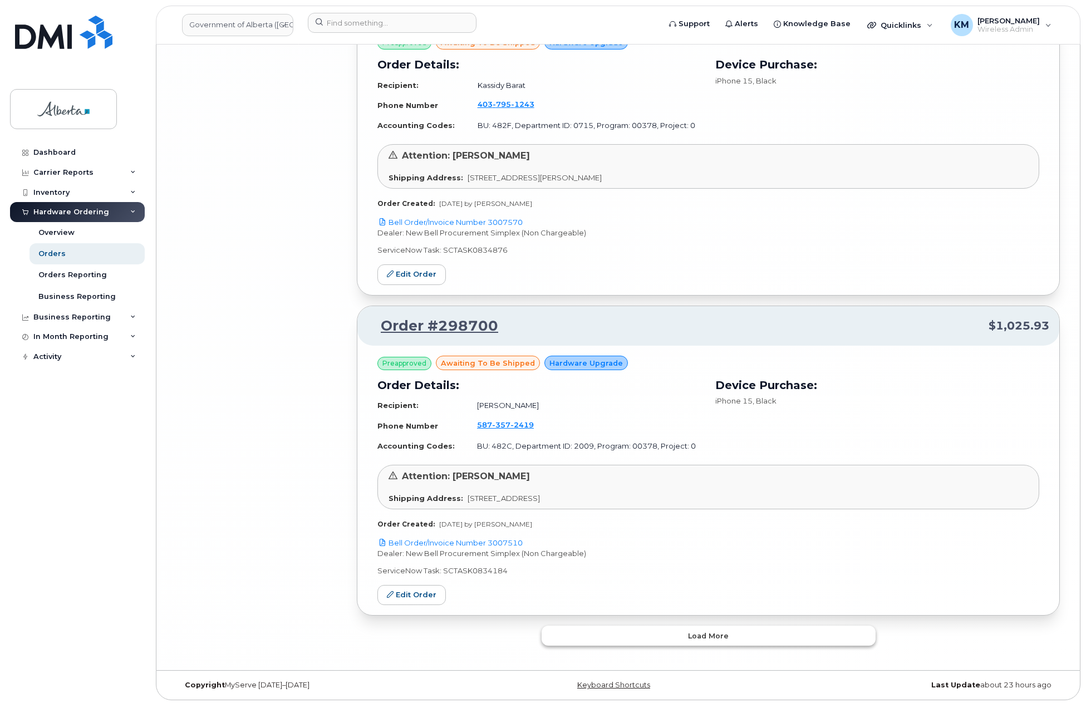
click at [608, 634] on button "Load more" at bounding box center [708, 635] width 334 height 20
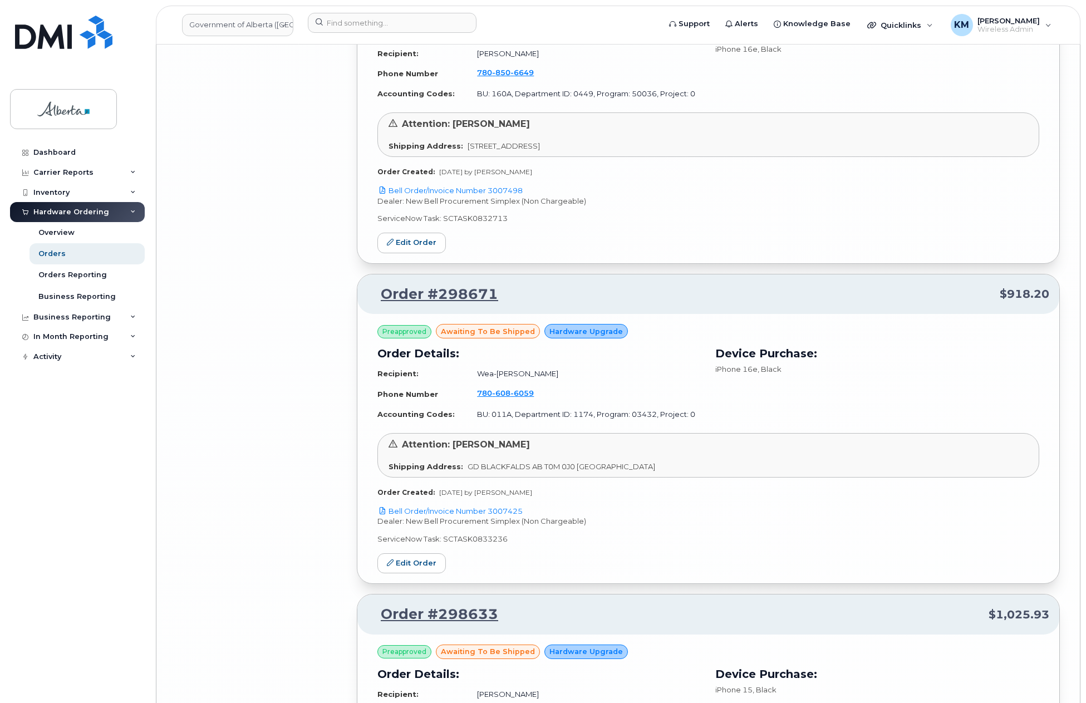
scroll to position [8627, 0]
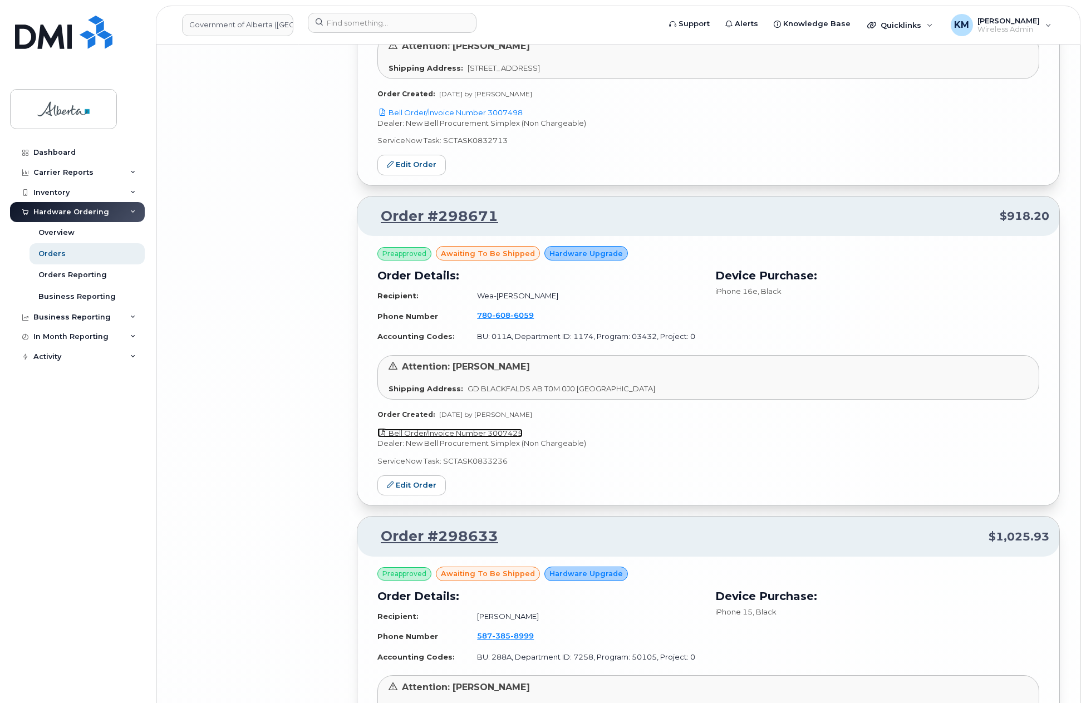
click at [464, 433] on link "Bell Order/Invoice Number 3007425" at bounding box center [449, 432] width 145 height 9
click at [64, 251] on link "Orders" at bounding box center [86, 253] width 115 height 21
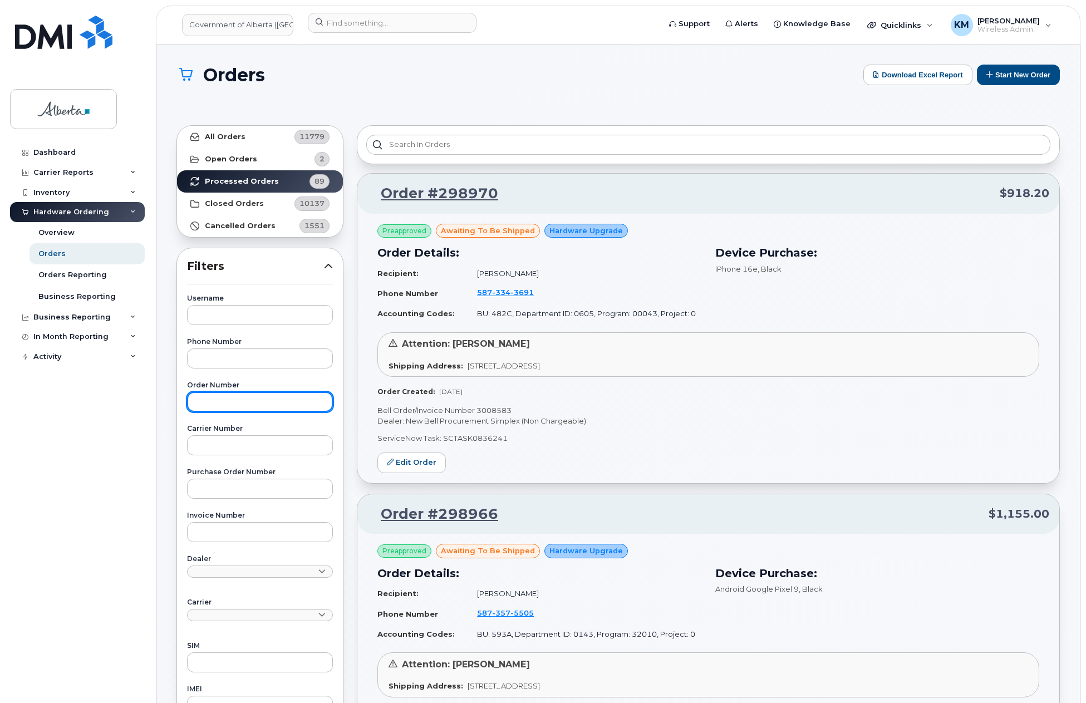
click at [236, 411] on input "text" at bounding box center [260, 402] width 146 height 20
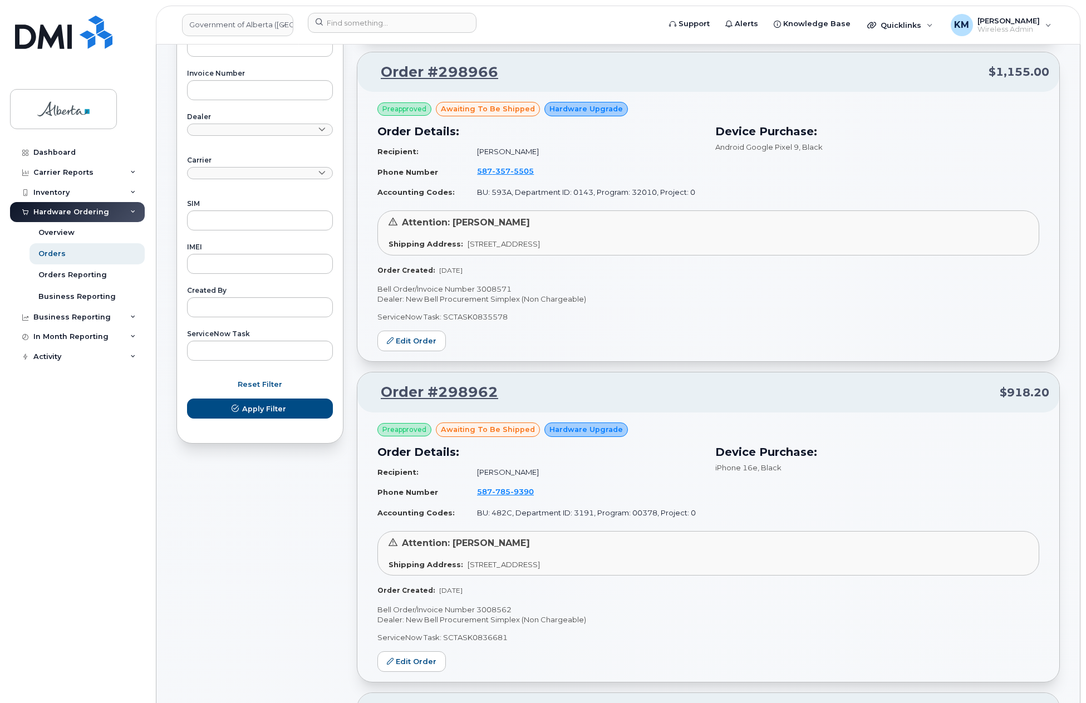
scroll to position [445, 0]
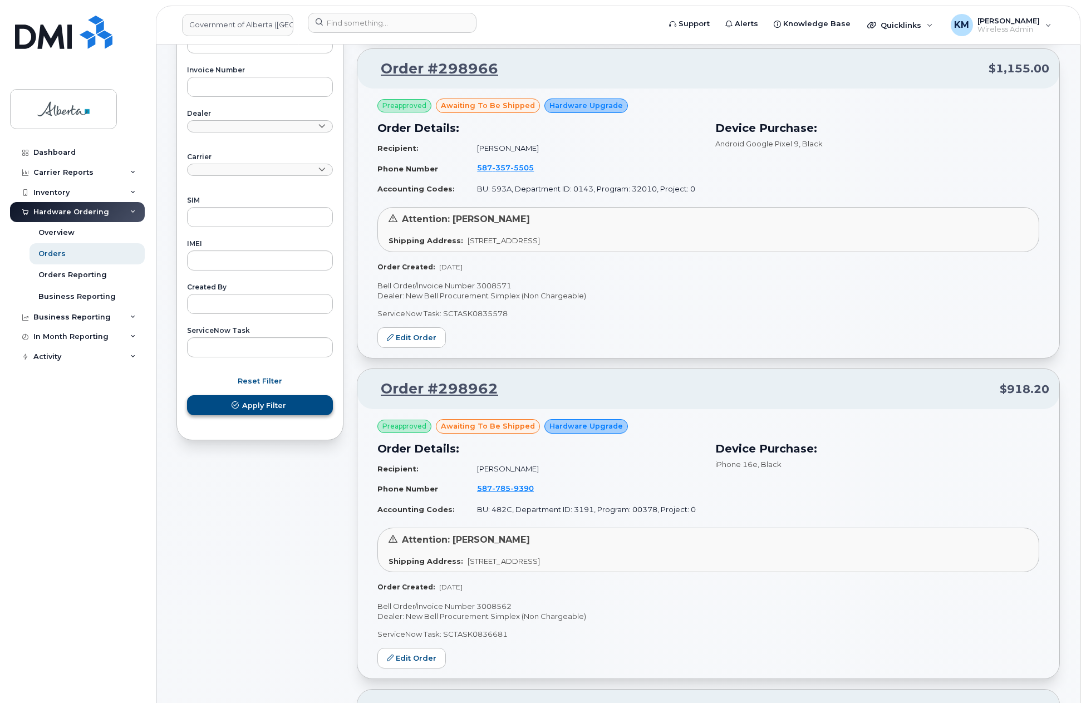
type input "298671"
click at [268, 409] on span "Apply Filter" at bounding box center [264, 405] width 44 height 11
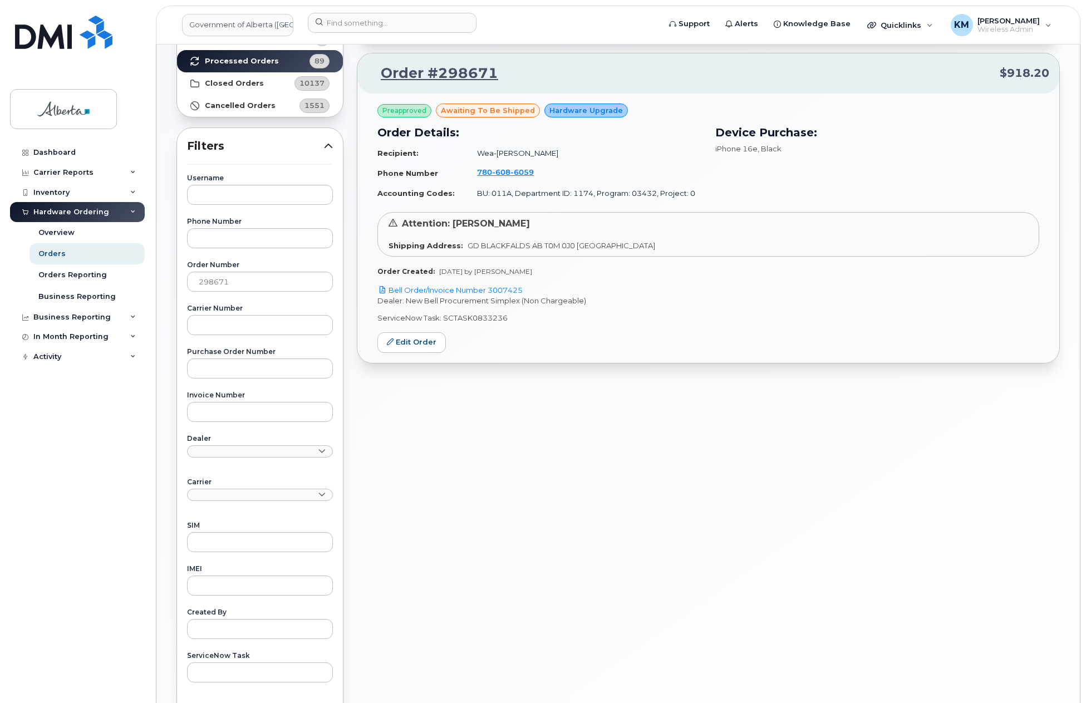
scroll to position [71, 0]
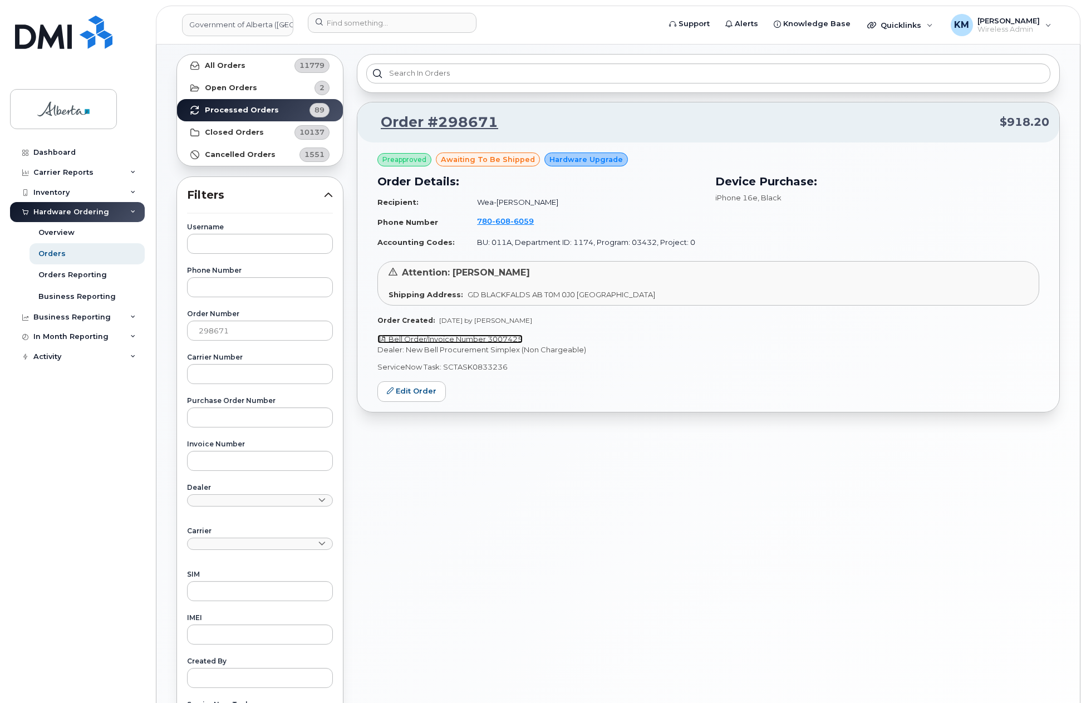
click at [422, 338] on link "Bell Order/Invoice Number 3007425" at bounding box center [449, 338] width 145 height 9
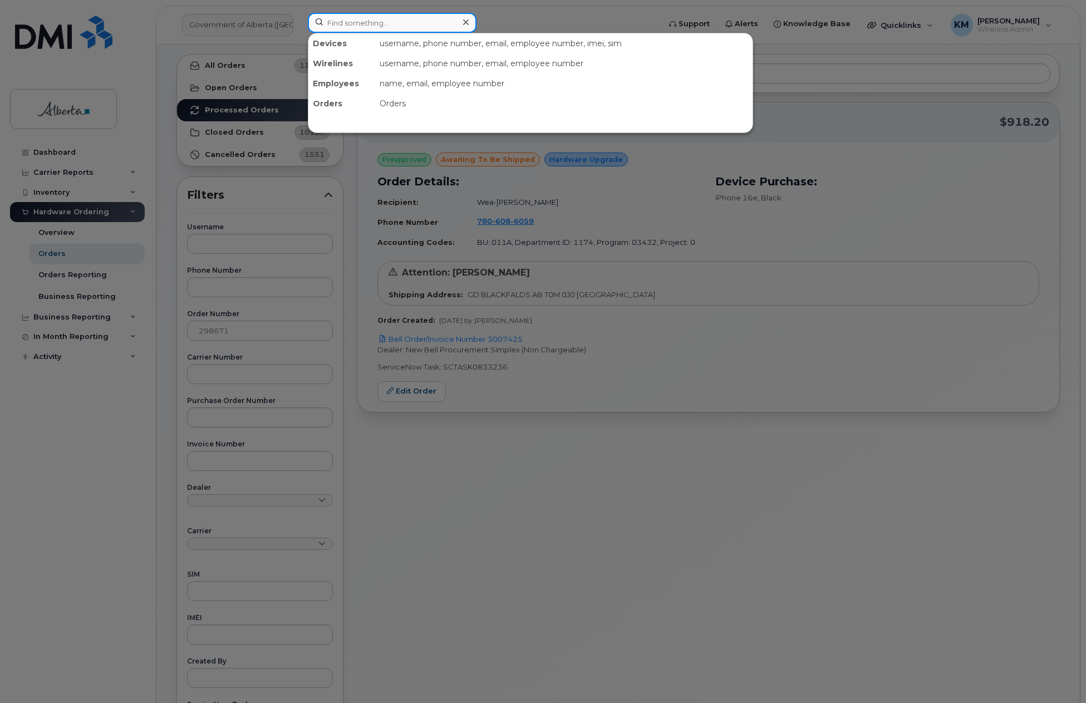
click at [422, 22] on input at bounding box center [392, 23] width 169 height 20
type input "5"
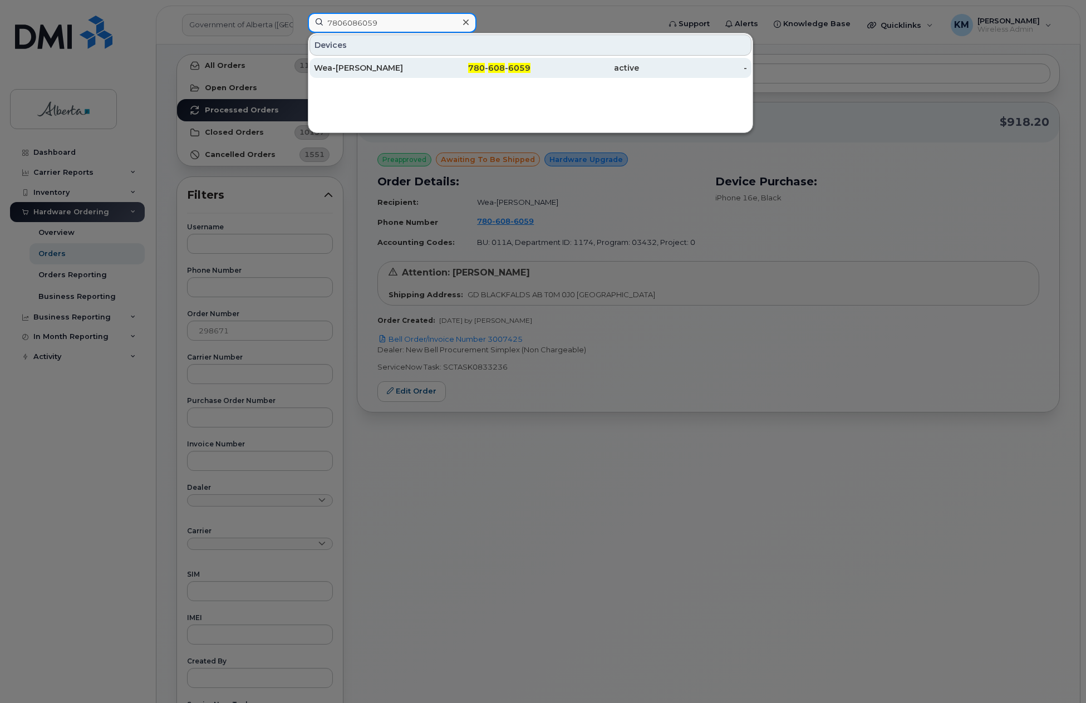
type input "7806086059"
click at [422, 65] on div "780 - 608 - 6059" at bounding box center [476, 67] width 109 height 11
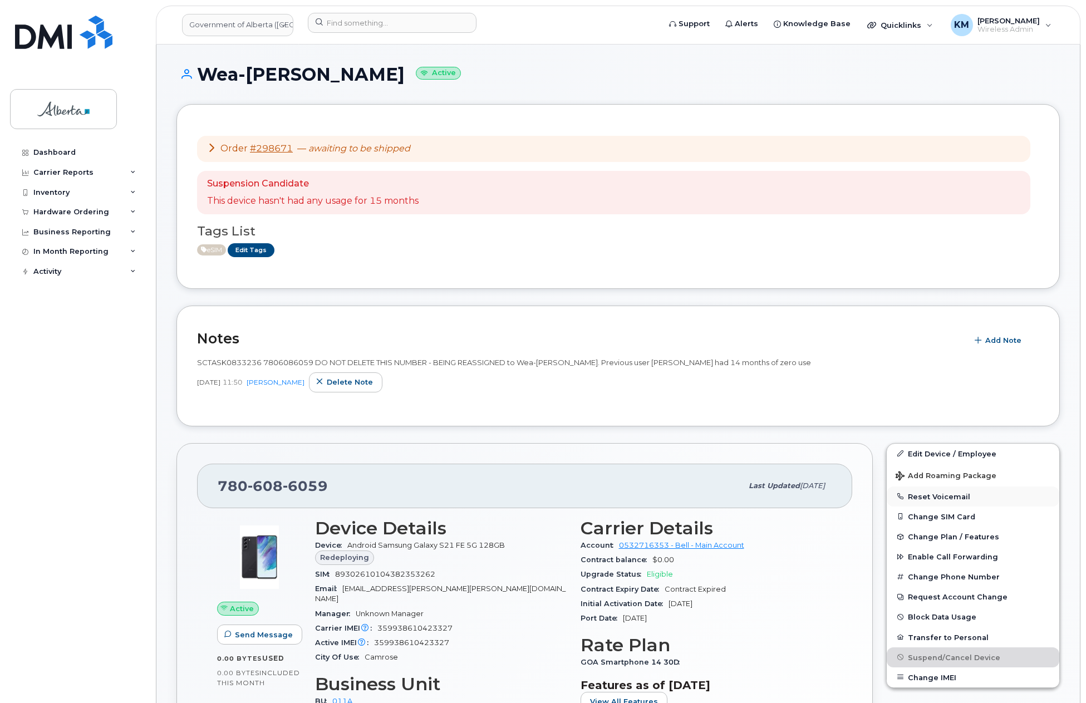
click at [948, 495] on button "Reset Voicemail" at bounding box center [972, 496] width 172 height 20
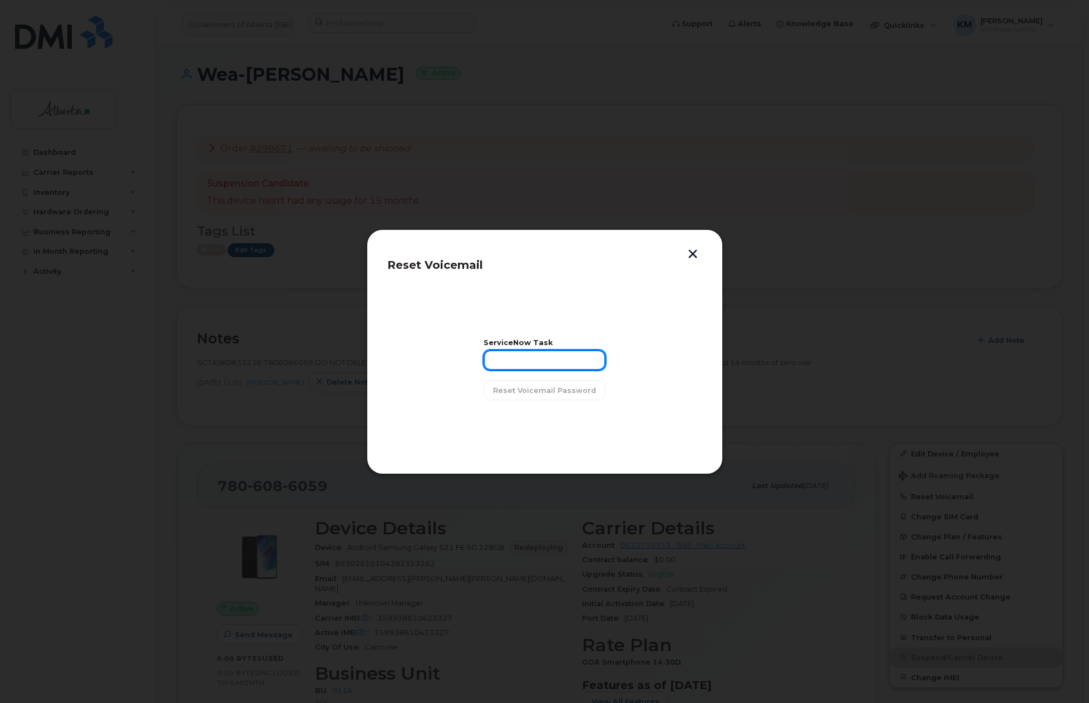
click at [554, 362] on input "text" at bounding box center [545, 360] width 122 height 20
type input "sCTASK0833236"
click at [568, 392] on span "Reset Voicemail Password" at bounding box center [544, 390] width 103 height 11
click at [545, 427] on button "Close" at bounding box center [545, 418] width 40 height 20
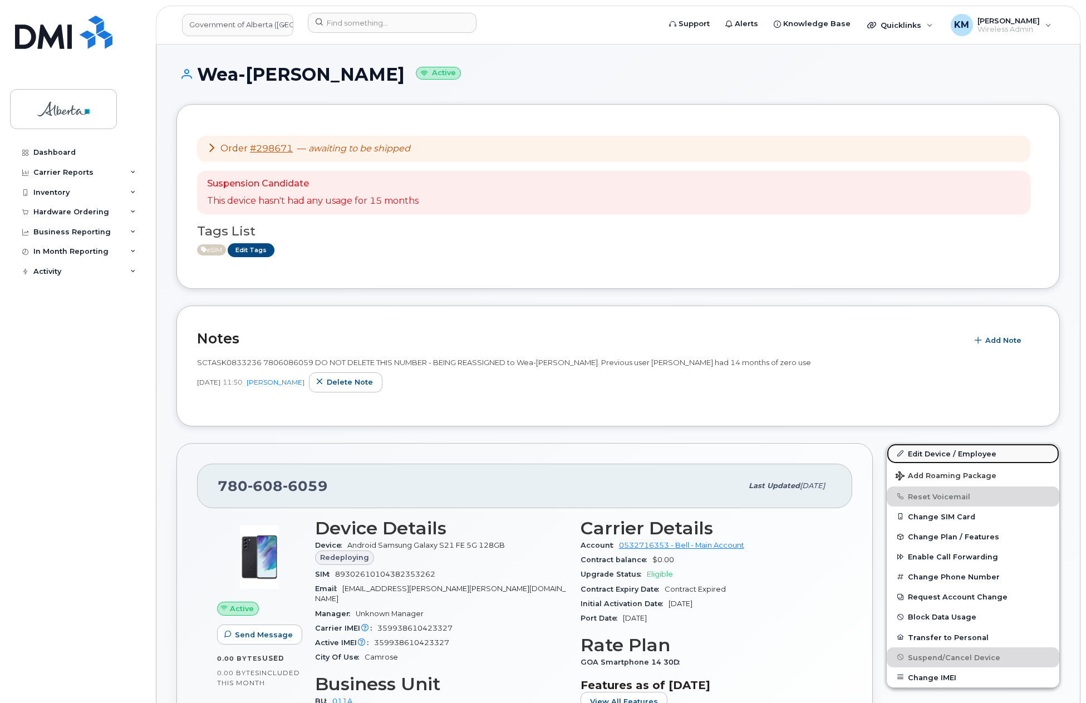
click at [919, 450] on link "Edit Device / Employee" at bounding box center [972, 453] width 172 height 20
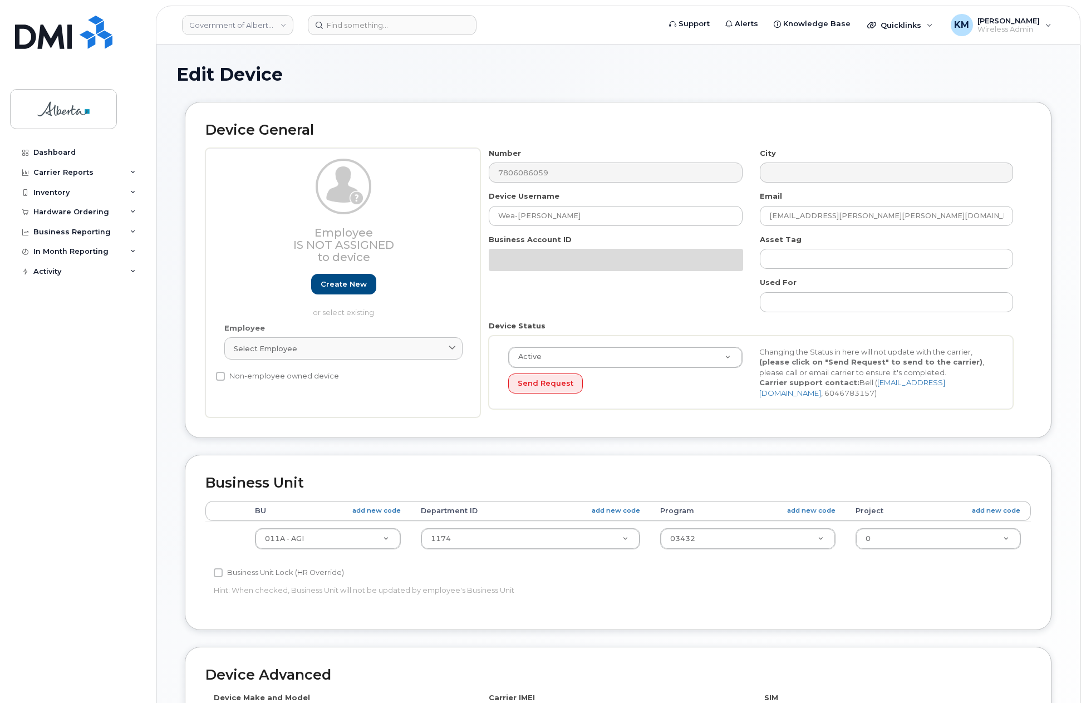
select select "4120336"
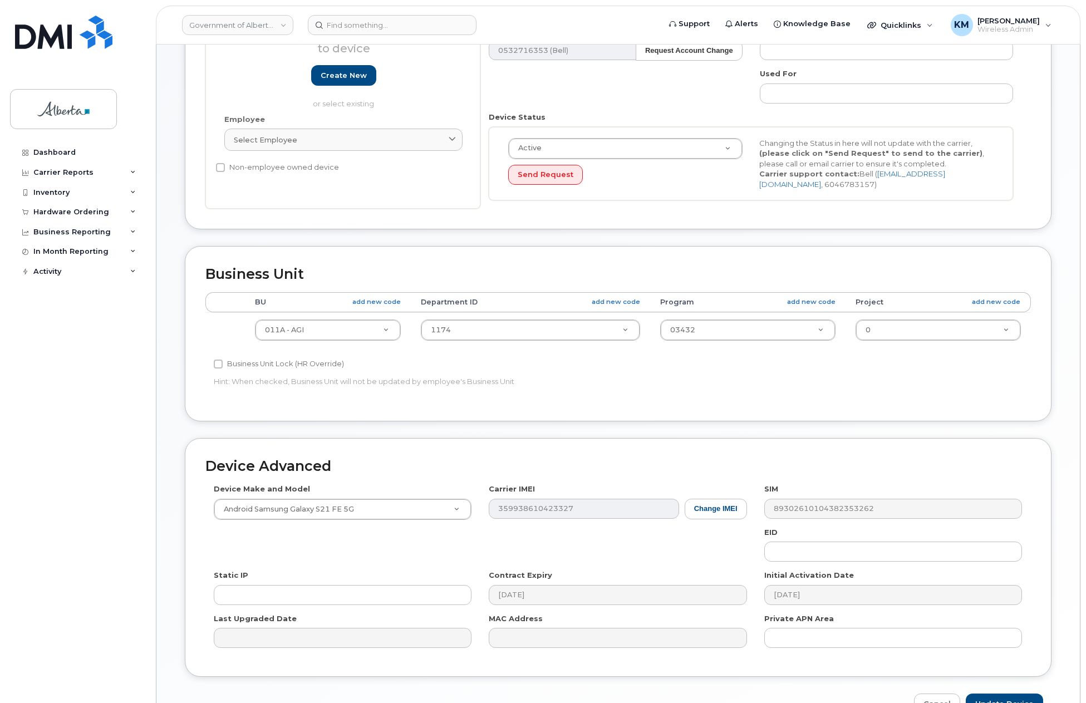
scroll to position [275, 0]
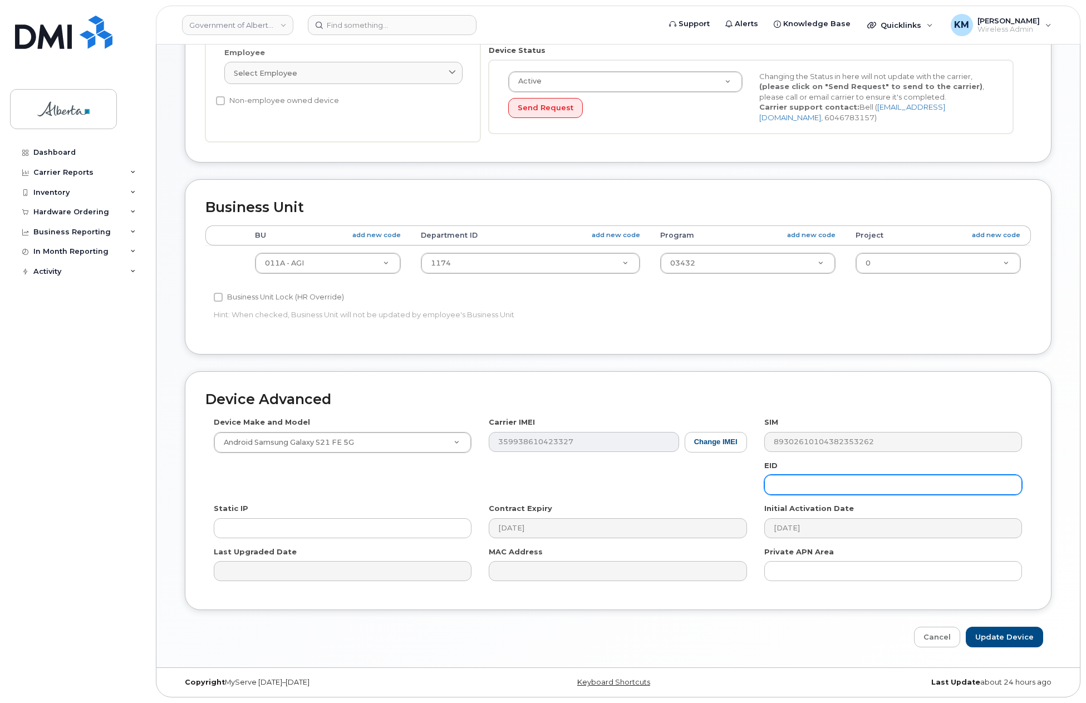
click at [796, 485] on input "text" at bounding box center [893, 485] width 258 height 20
paste input "354216330588181"
type input "354216330588181"
click at [1011, 636] on input "Update Device" at bounding box center [1003, 637] width 77 height 21
type input "Saving..."
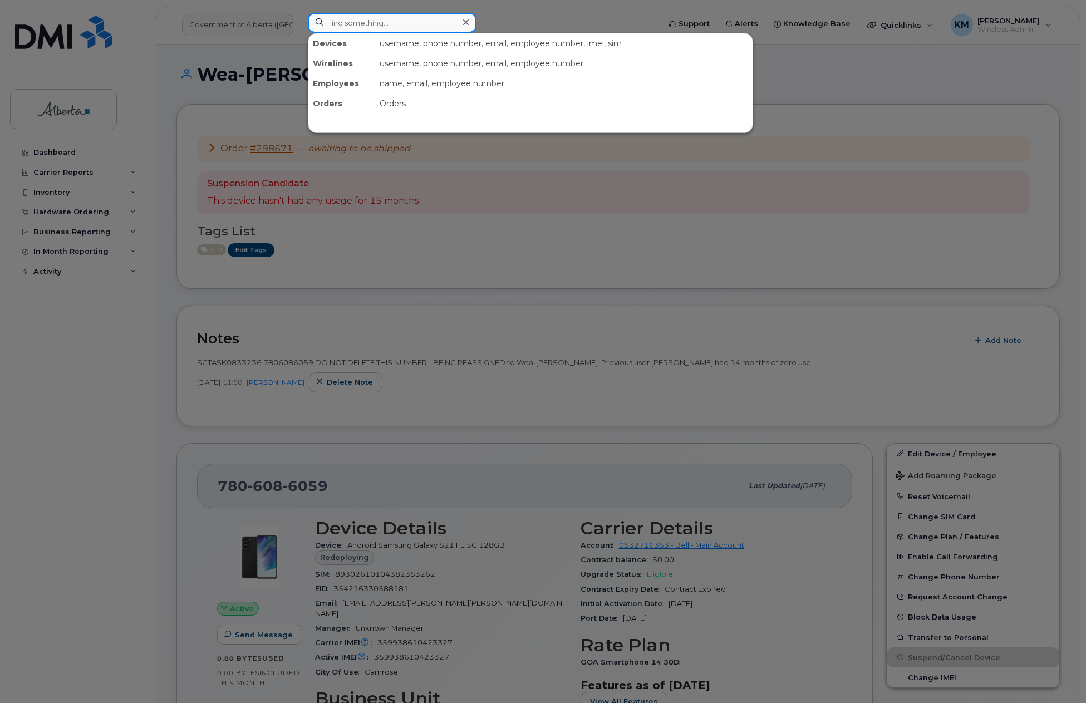
click at [373, 27] on input at bounding box center [392, 23] width 169 height 20
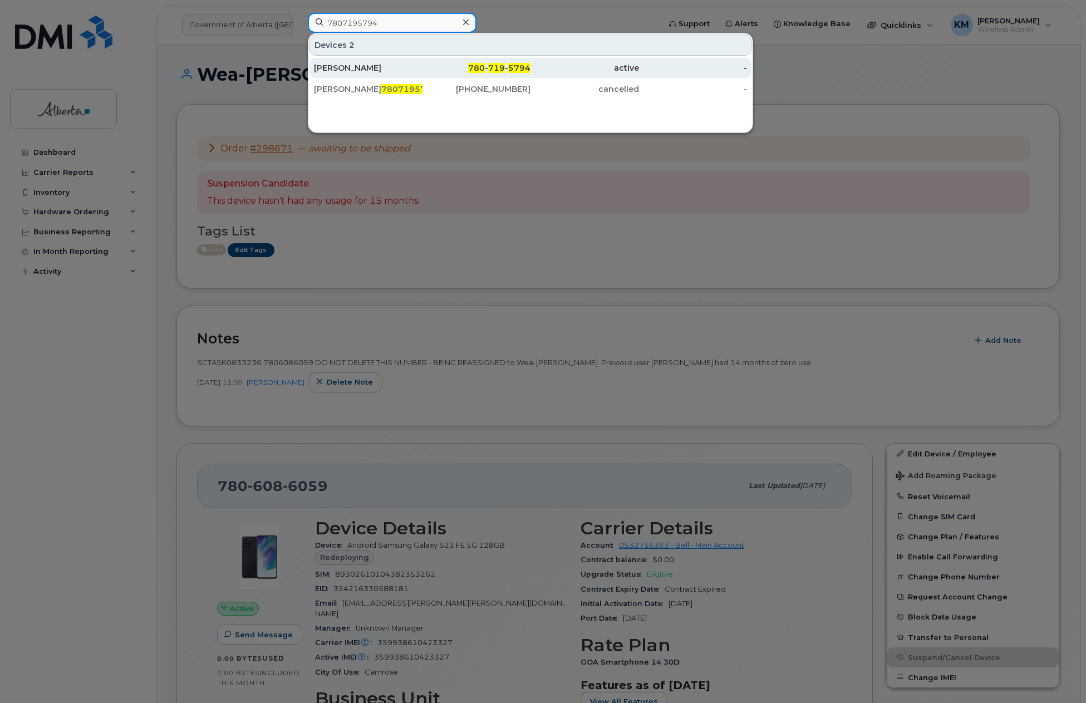
type input "7807195794"
click at [349, 66] on div "[PERSON_NAME]" at bounding box center [368, 67] width 109 height 11
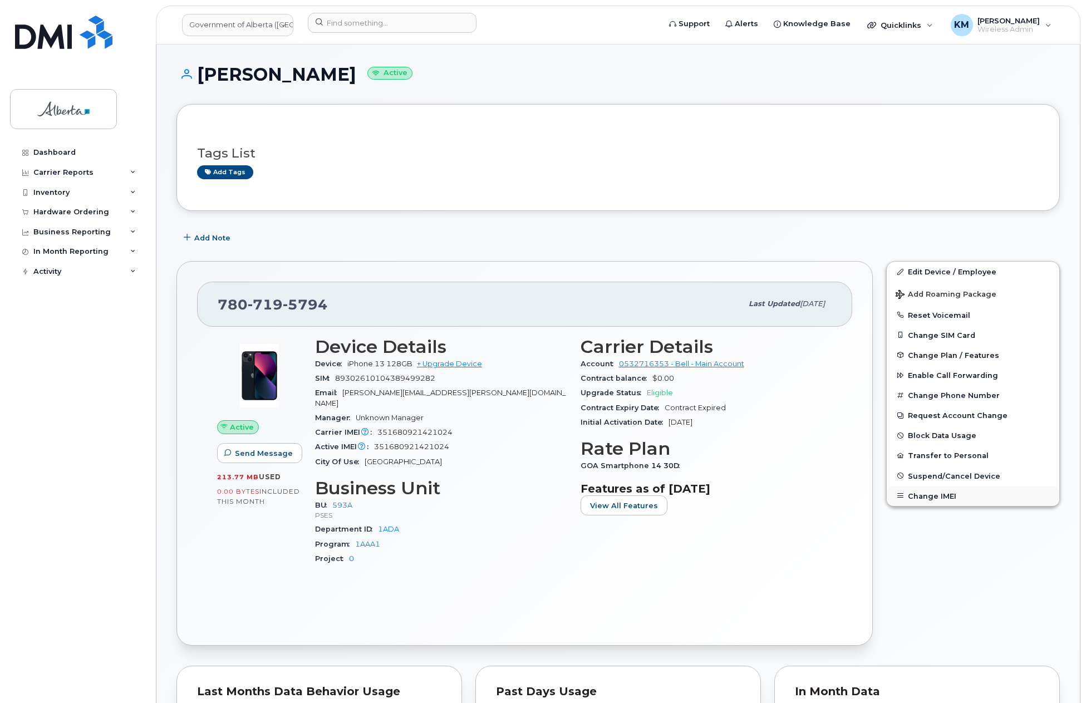
click at [947, 492] on button "Change IMEI" at bounding box center [972, 496] width 172 height 20
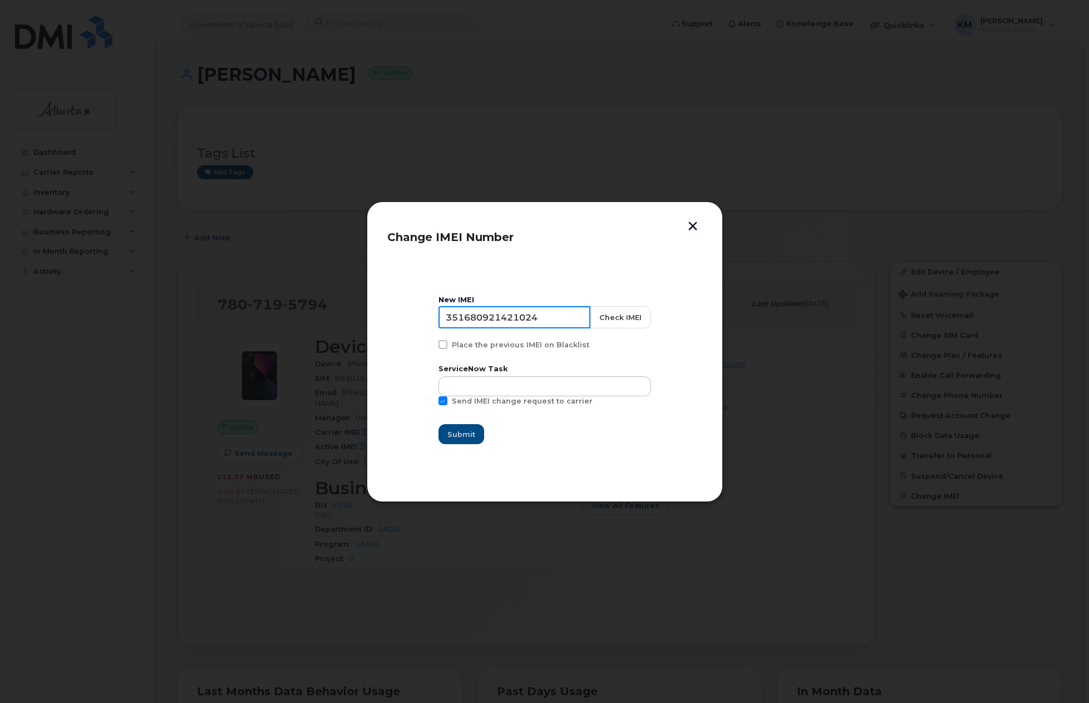
drag, startPoint x: 553, startPoint y: 321, endPoint x: 424, endPoint y: 313, distance: 129.3
click at [424, 313] on section "New IMEI [TECHNICAL_ID] Check IMEI Place the previous IMEI on Blacklist Service…" at bounding box center [544, 370] width 315 height 223
type input "350542607847966"
click at [618, 314] on button "Check IMEI" at bounding box center [619, 317] width 61 height 22
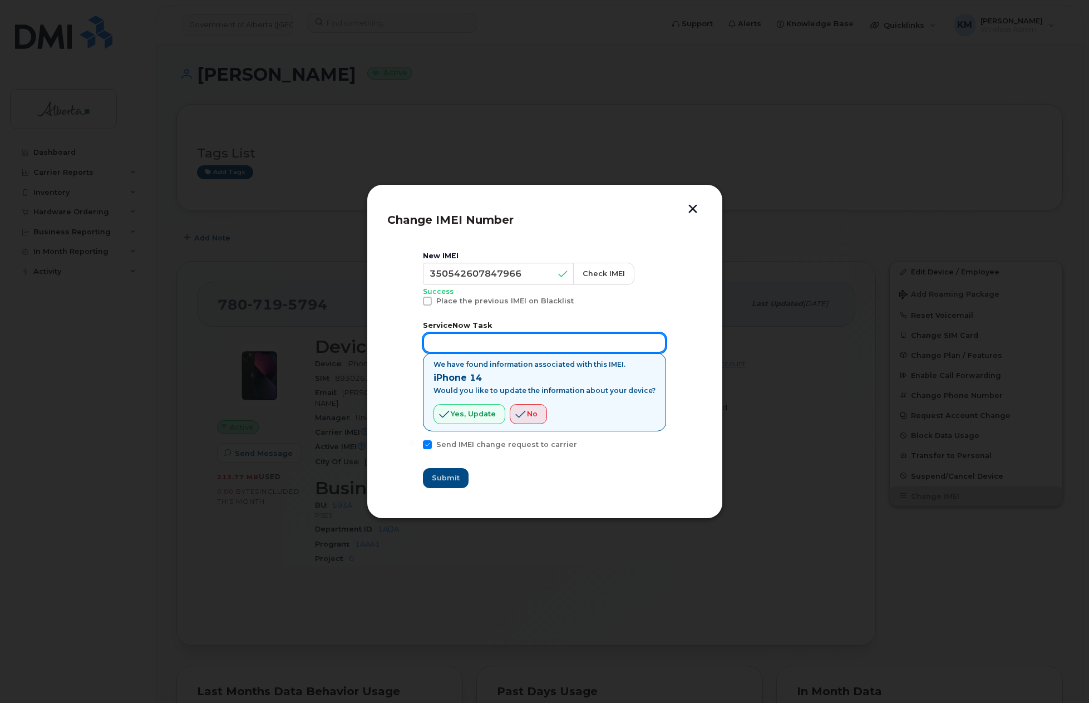
click at [487, 341] on input "text" at bounding box center [544, 343] width 243 height 20
type input "SCTASK0836779"
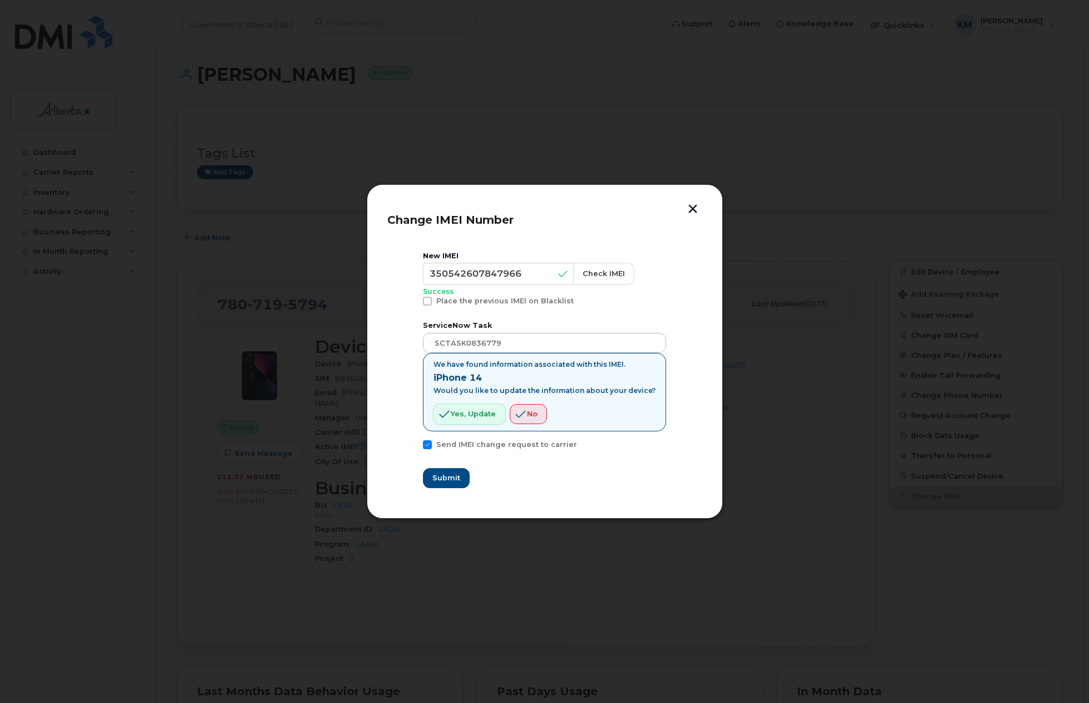
click at [484, 415] on span "Yes, update" at bounding box center [473, 413] width 45 height 11
click at [455, 475] on span "Submit" at bounding box center [446, 477] width 28 height 11
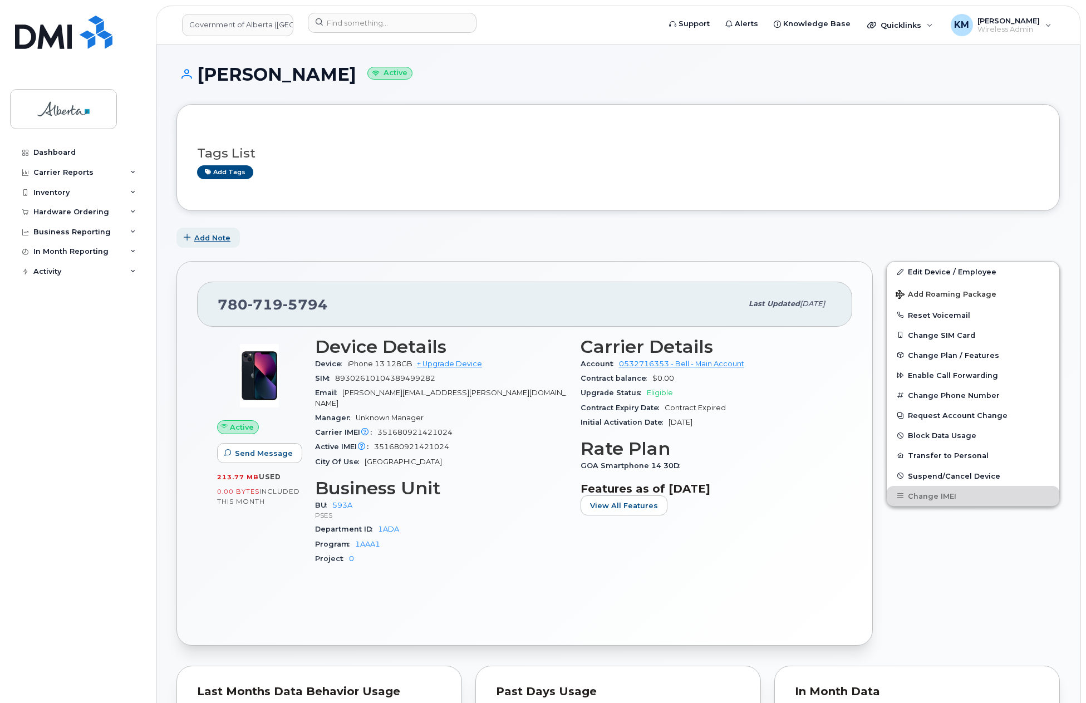
click at [203, 240] on span "Add Note" at bounding box center [212, 238] width 36 height 11
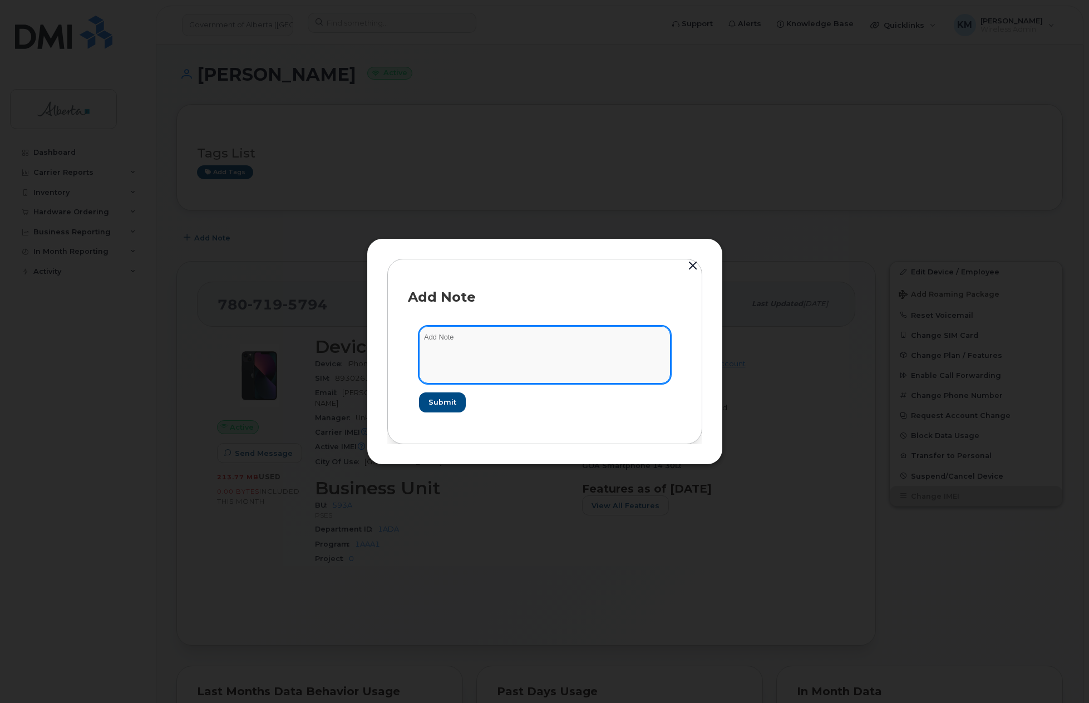
click at [456, 338] on textarea at bounding box center [545, 354] width 252 height 57
click at [568, 338] on textarea "SCTASK0836779 -" at bounding box center [545, 354] width 252 height 57
paste textarea "Device Assign Spare - (1)"
type textarea "SCTASK0836779 - Device Assign Spare - (1)"
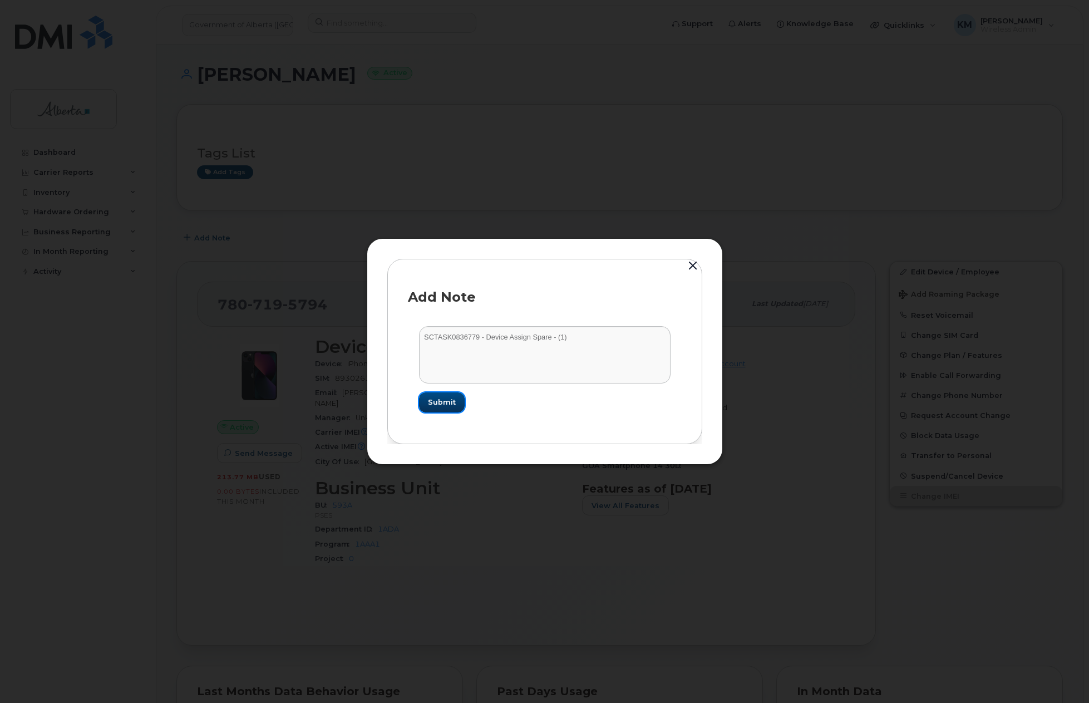
click at [441, 403] on span "Submit" at bounding box center [442, 402] width 28 height 11
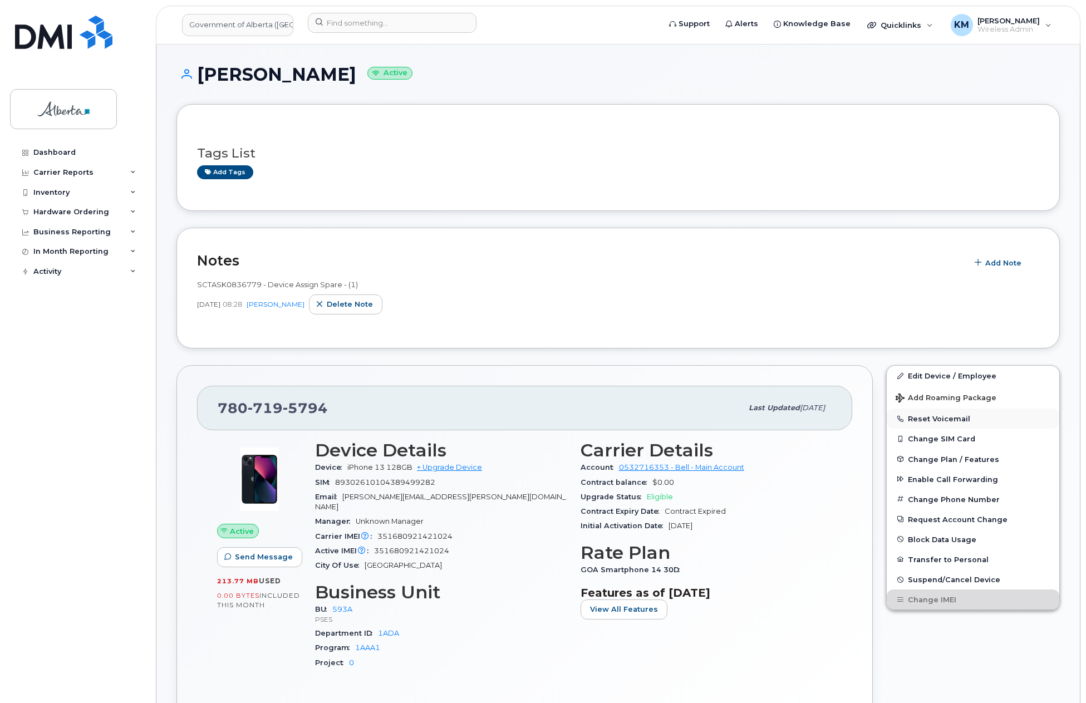
click at [932, 417] on button "Reset Voicemail" at bounding box center [972, 418] width 172 height 20
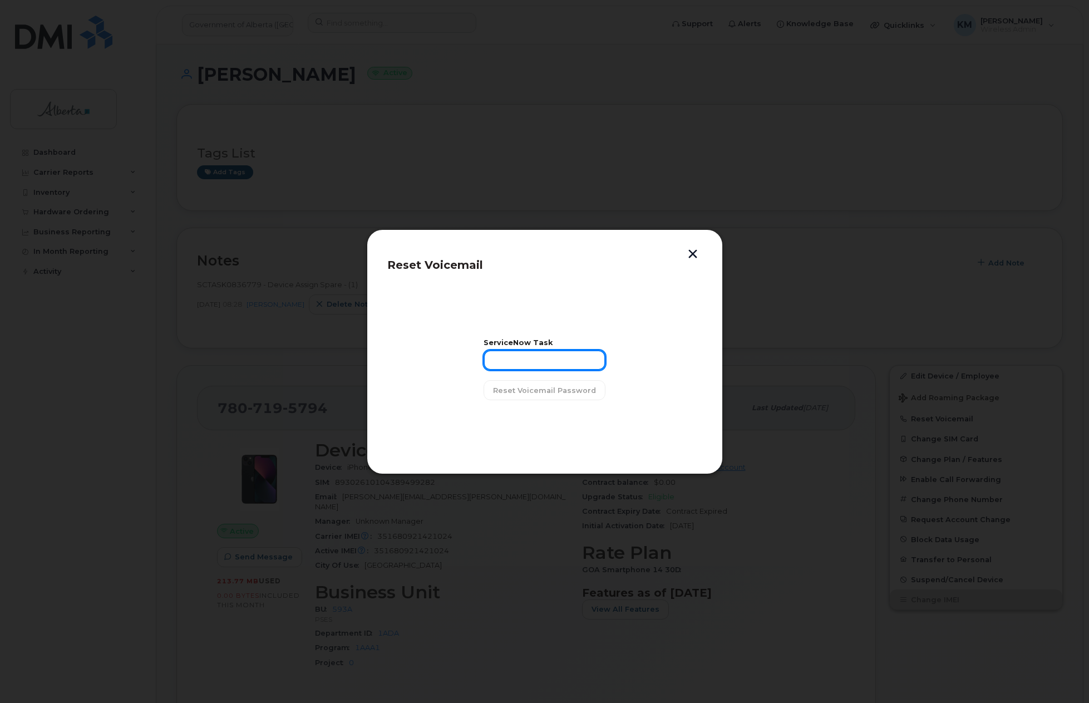
click at [576, 364] on input "text" at bounding box center [545, 360] width 122 height 20
type input "sCTASK0836791"
click at [570, 389] on span "Reset Voicemail Password" at bounding box center [544, 390] width 103 height 11
click at [543, 413] on span "Close" at bounding box center [545, 418] width 22 height 11
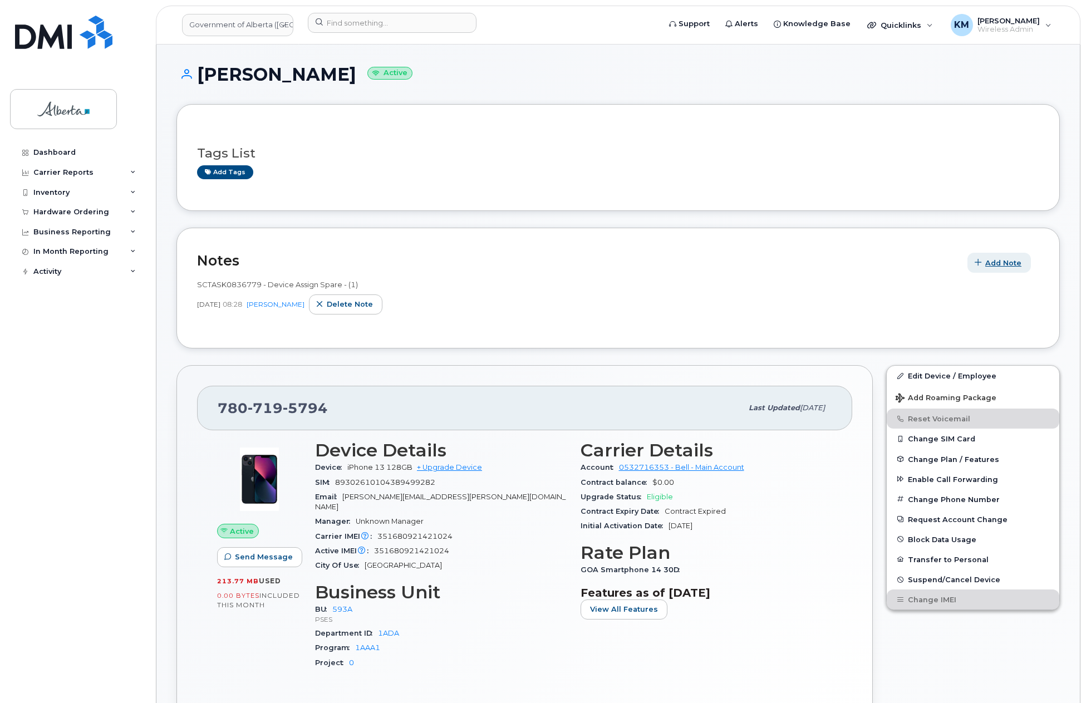
click at [1009, 262] on span "Add Note" at bounding box center [1003, 263] width 36 height 11
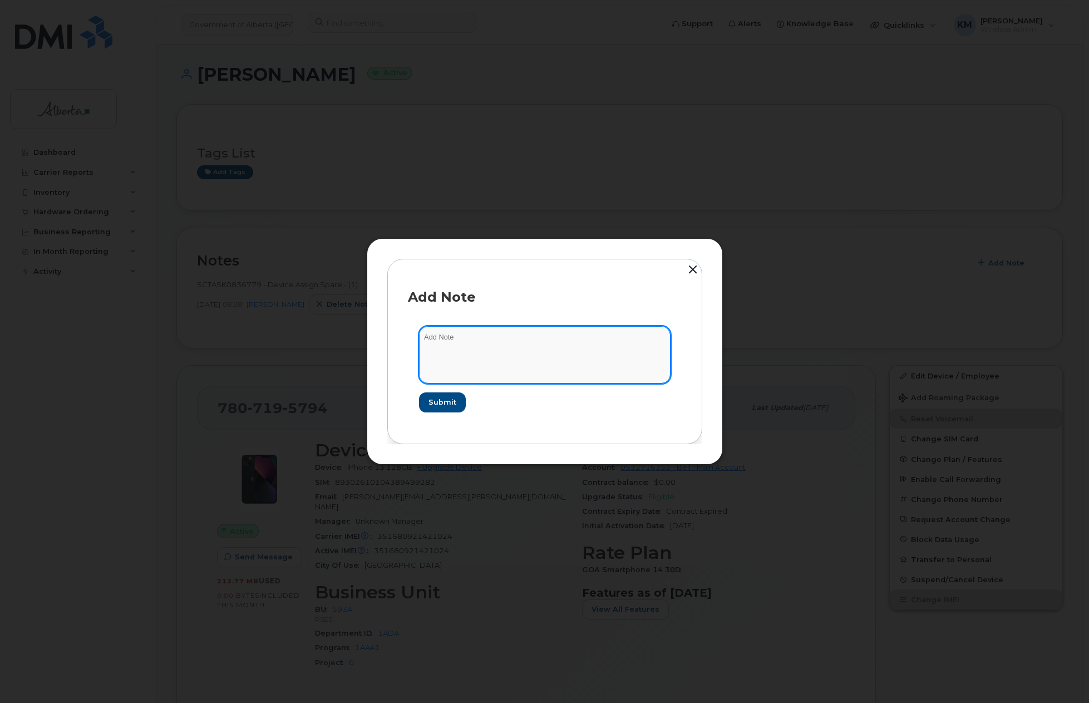
click at [575, 361] on textarea at bounding box center [545, 354] width 252 height 57
type textarea "s"
click at [553, 337] on textarea "SCTASK0836791 -" at bounding box center [545, 354] width 252 height 57
paste textarea "Plan VM PIN - (1)"
type textarea "SCTASK0836791 - Plan VM PIN - (1)"
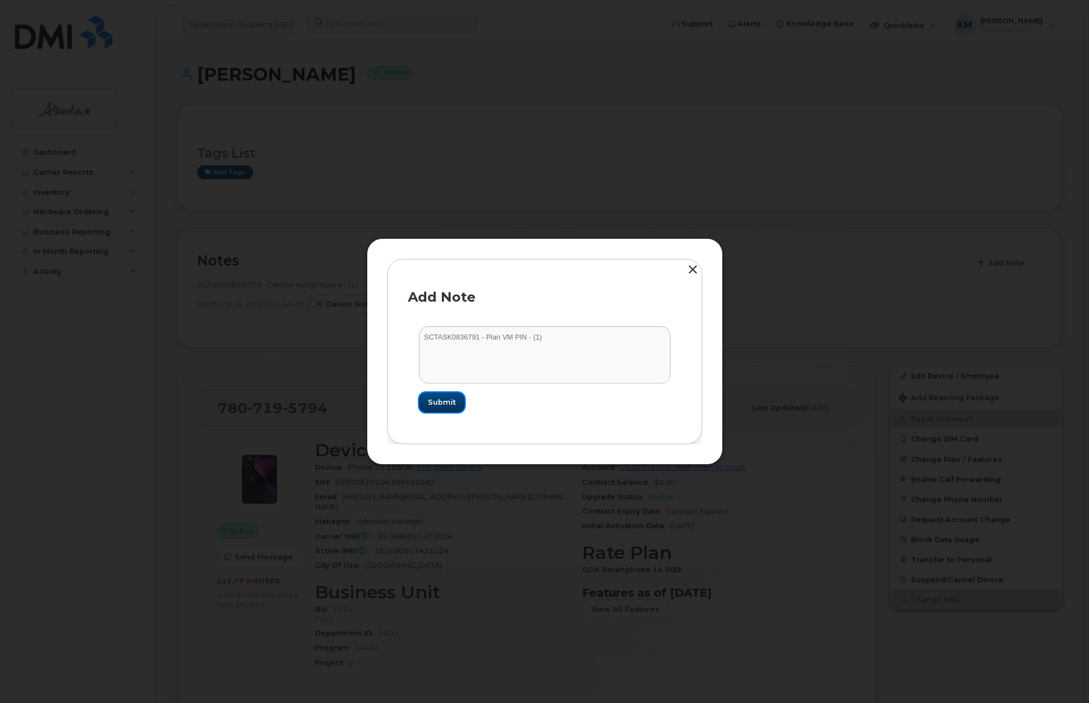
click at [445, 403] on span "Submit" at bounding box center [442, 402] width 28 height 11
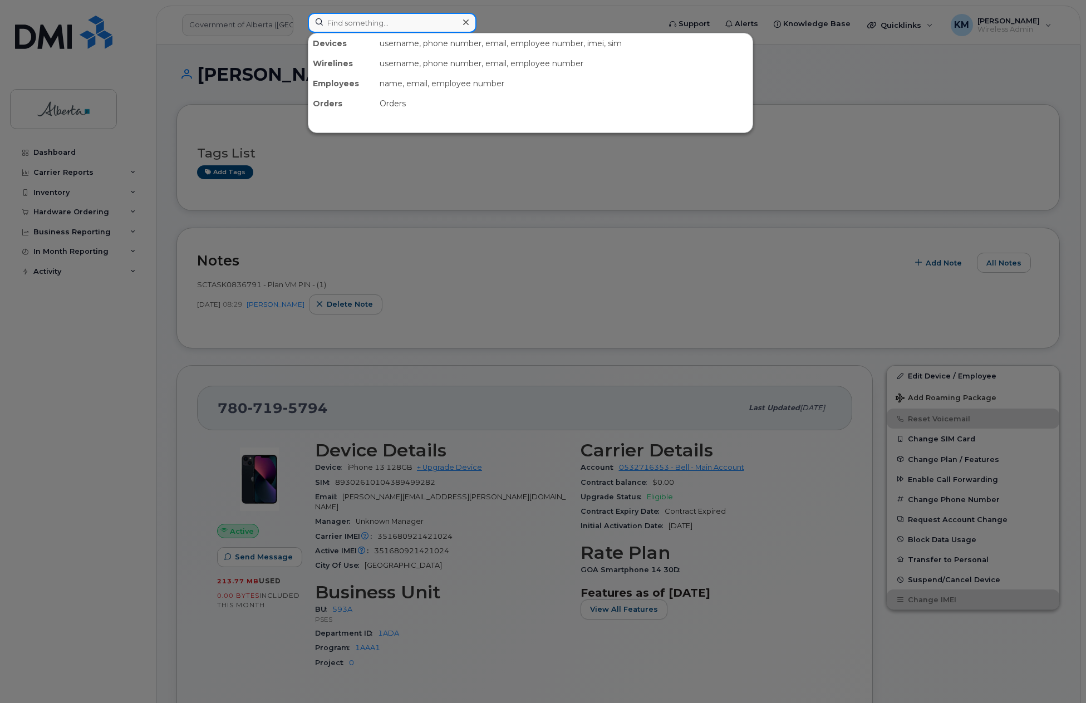
click at [344, 31] on input at bounding box center [392, 23] width 169 height 20
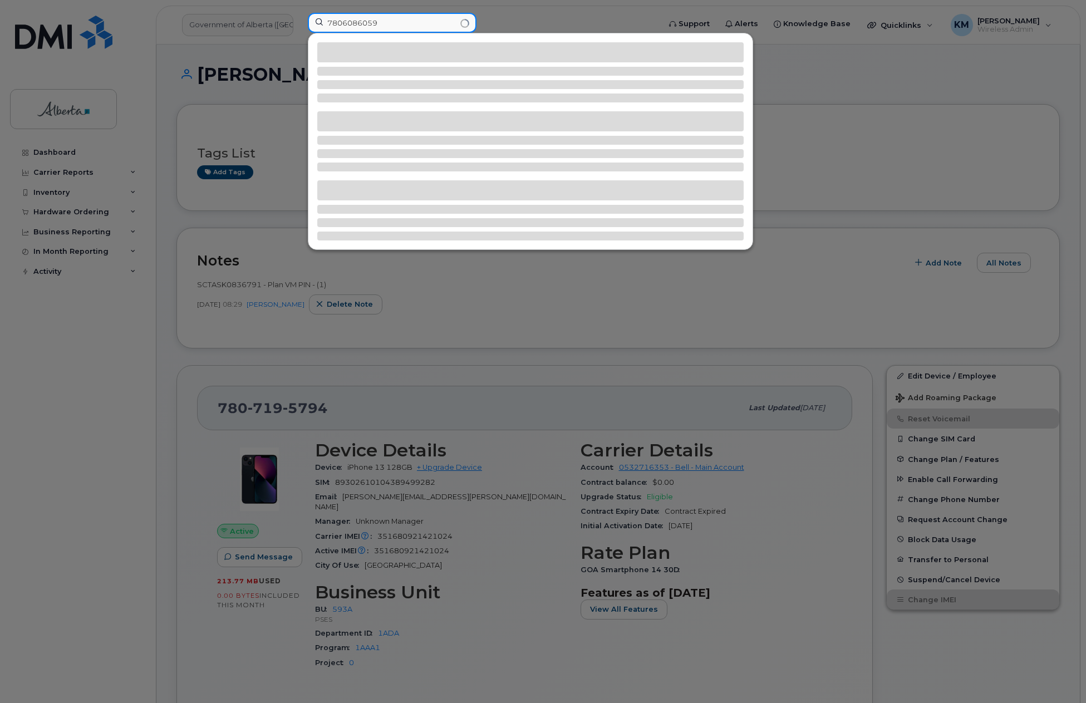
type input "7806086059"
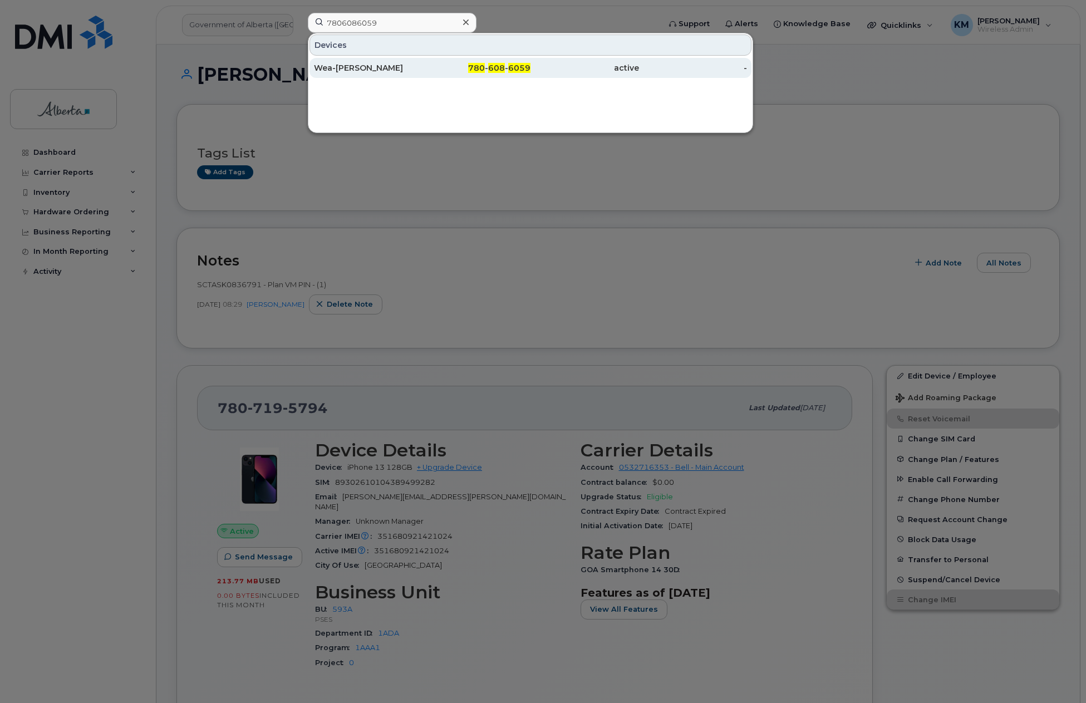
click at [364, 68] on div "Wea-Ann Pantaleon" at bounding box center [368, 67] width 109 height 11
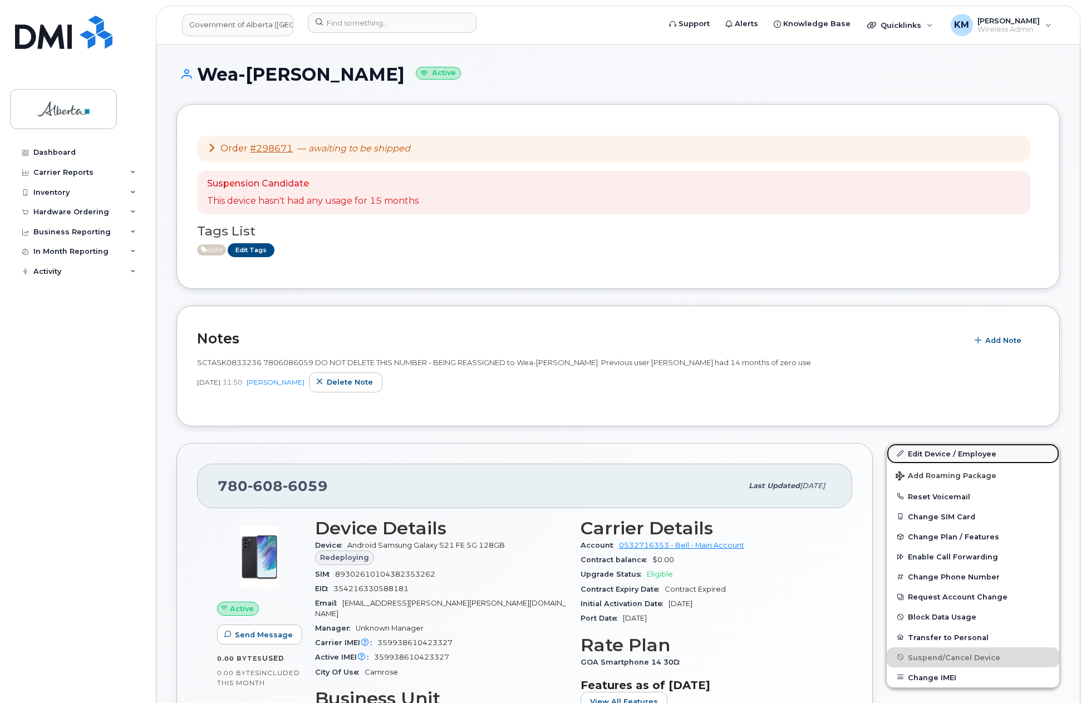
click at [937, 449] on link "Edit Device / Employee" at bounding box center [972, 453] width 172 height 20
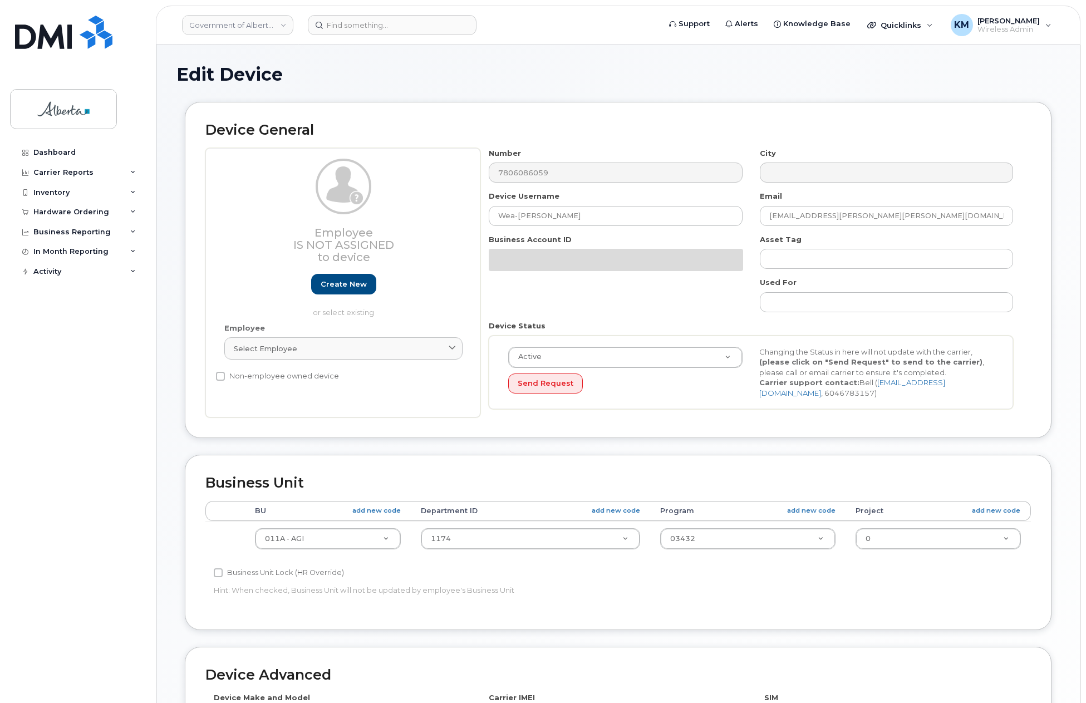
select select "4120336"
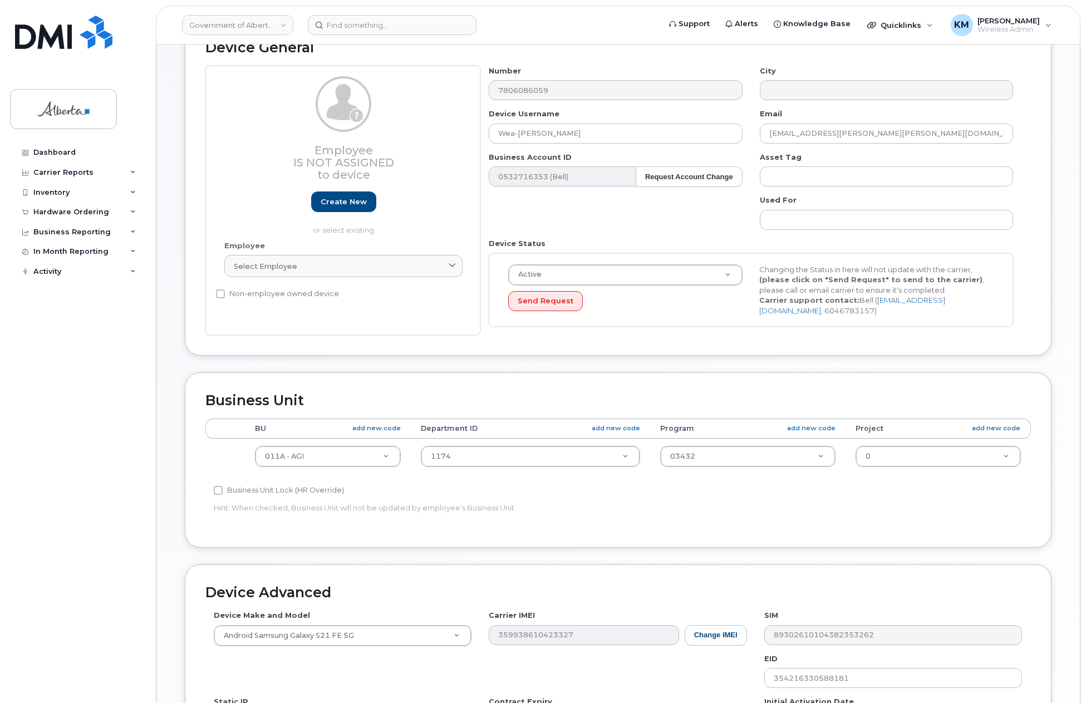
scroll to position [275, 0]
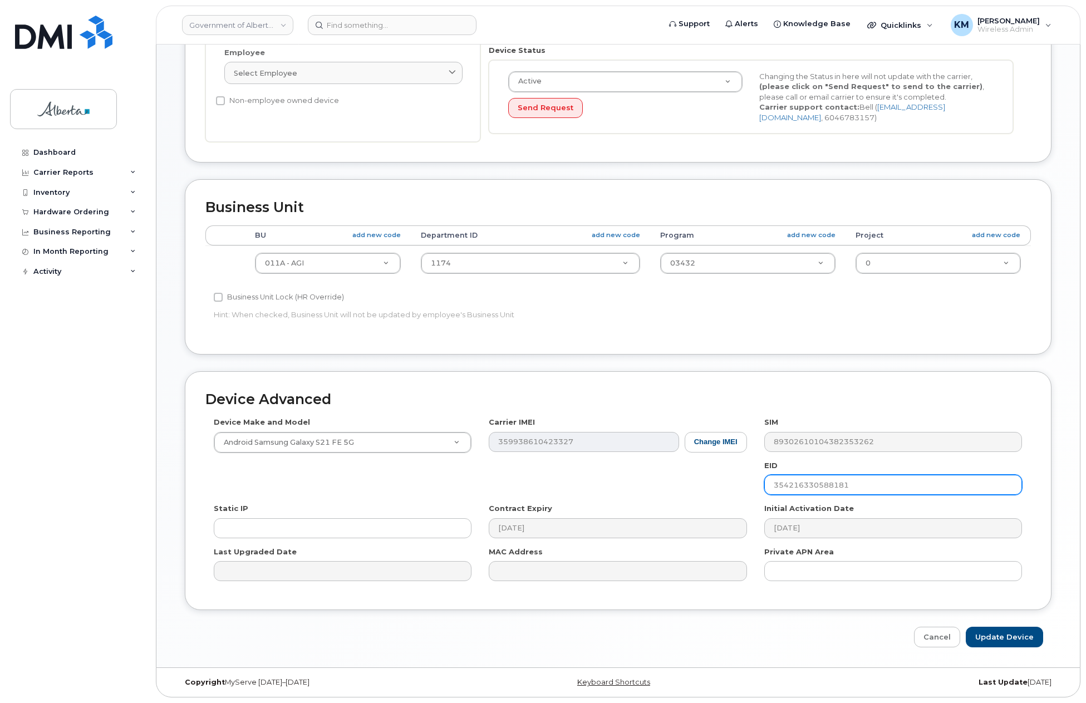
drag, startPoint x: 869, startPoint y: 489, endPoint x: 722, endPoint y: 497, distance: 147.1
click at [722, 497] on div "Device Make and Model Android Samsung Galaxy S21 FE 5G Android TCL 502 Watch Ap…" at bounding box center [617, 503] width 825 height 172
click at [817, 484] on input "text" at bounding box center [893, 485] width 258 height 20
paste input "89043052010008887025010587791570"
type input "89043052010008887025010587791570"
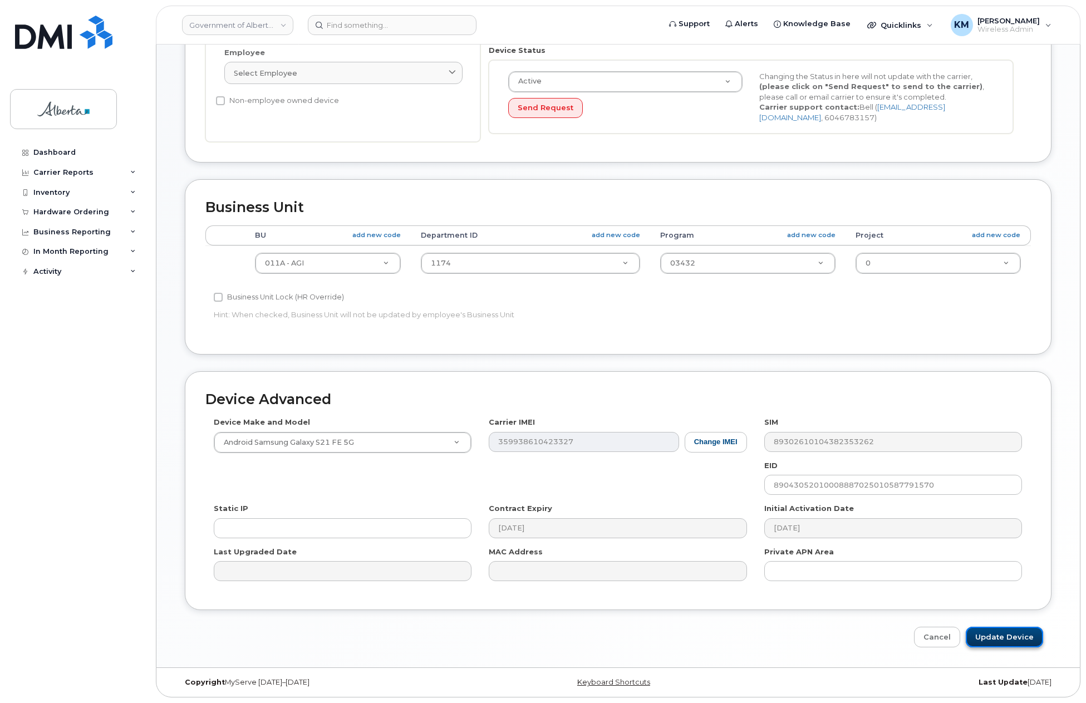
click at [1009, 635] on input "Update Device" at bounding box center [1003, 637] width 77 height 21
type input "Saving..."
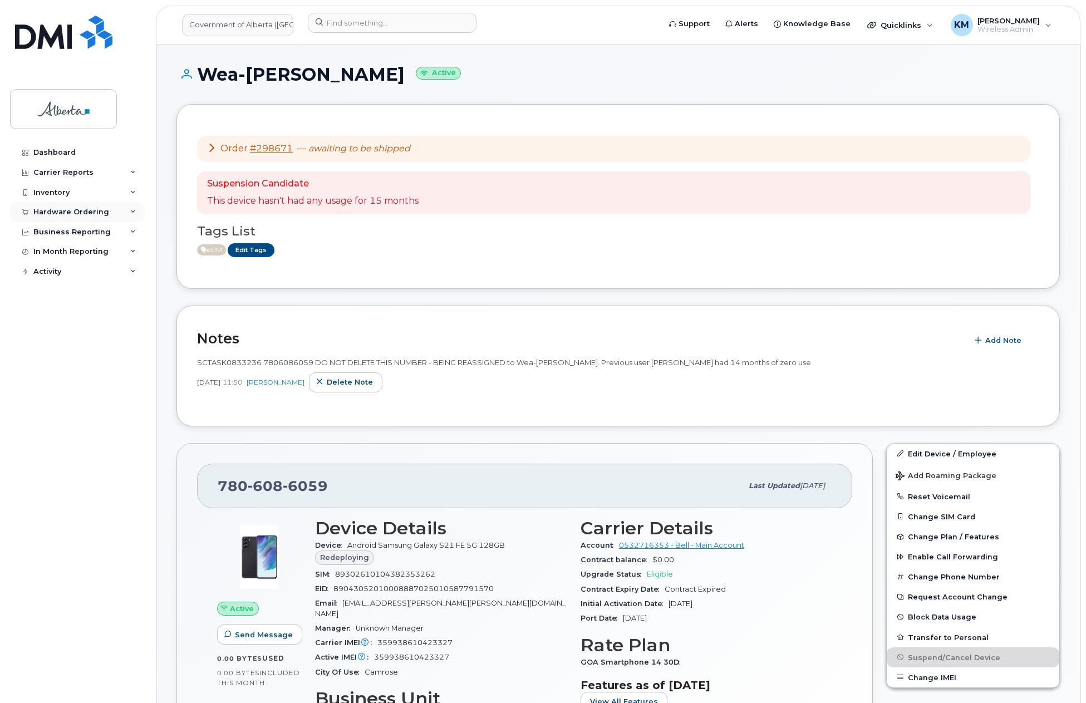
click at [83, 208] on div "Hardware Ordering" at bounding box center [71, 212] width 76 height 9
click at [48, 252] on div "Orders" at bounding box center [51, 254] width 27 height 10
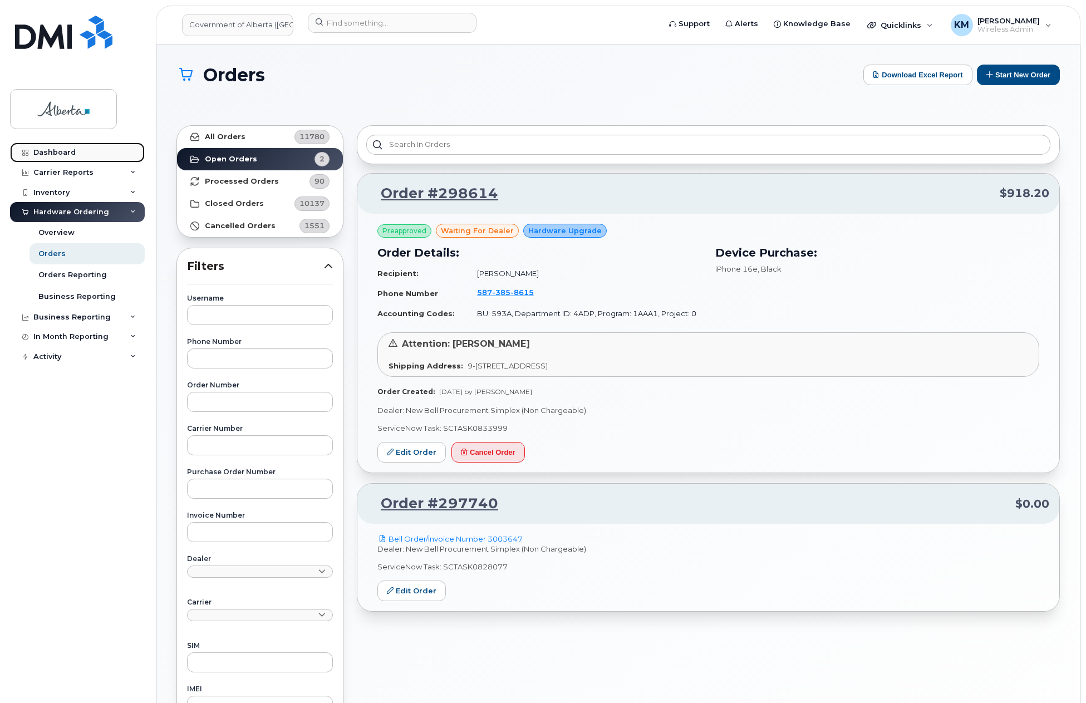
click at [67, 144] on link "Dashboard" at bounding box center [77, 152] width 135 height 20
click at [67, 149] on div "Dashboard" at bounding box center [54, 152] width 42 height 9
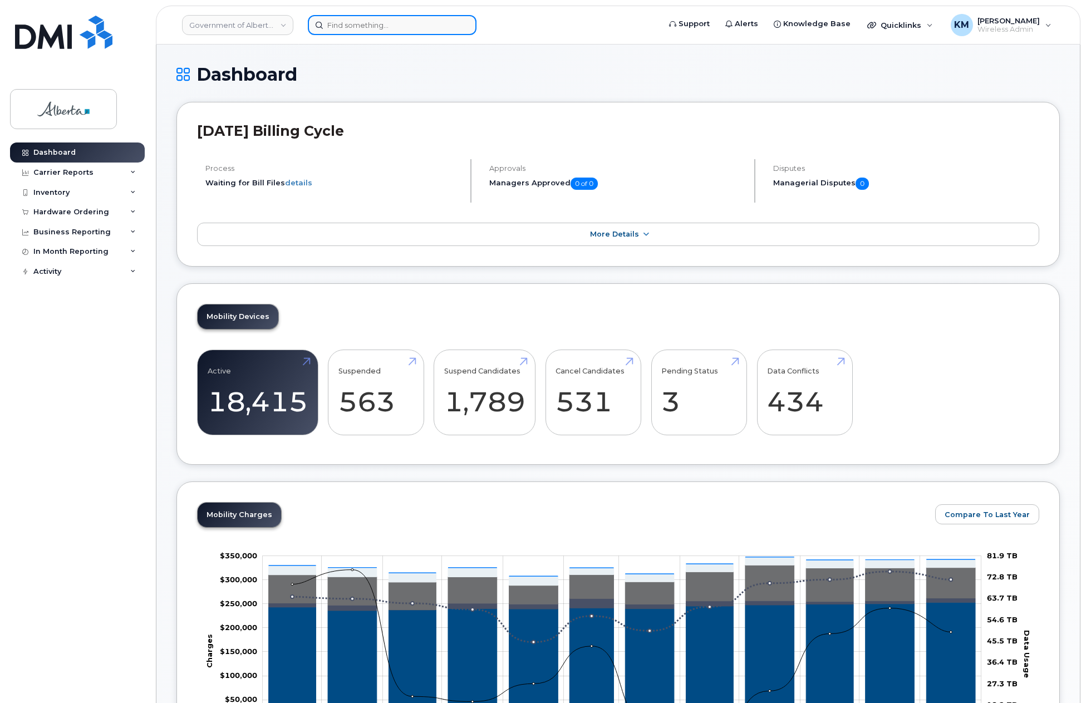
click at [369, 30] on input at bounding box center [392, 25] width 169 height 20
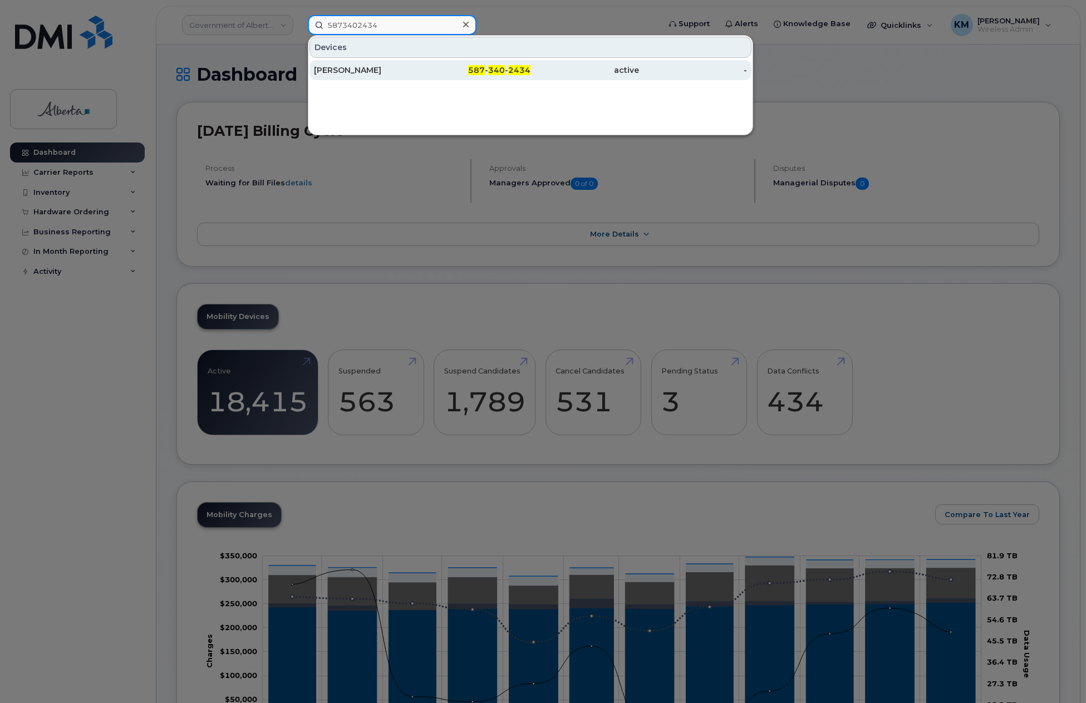
type input "5873402434"
click at [383, 67] on div "[PERSON_NAME]" at bounding box center [368, 70] width 109 height 11
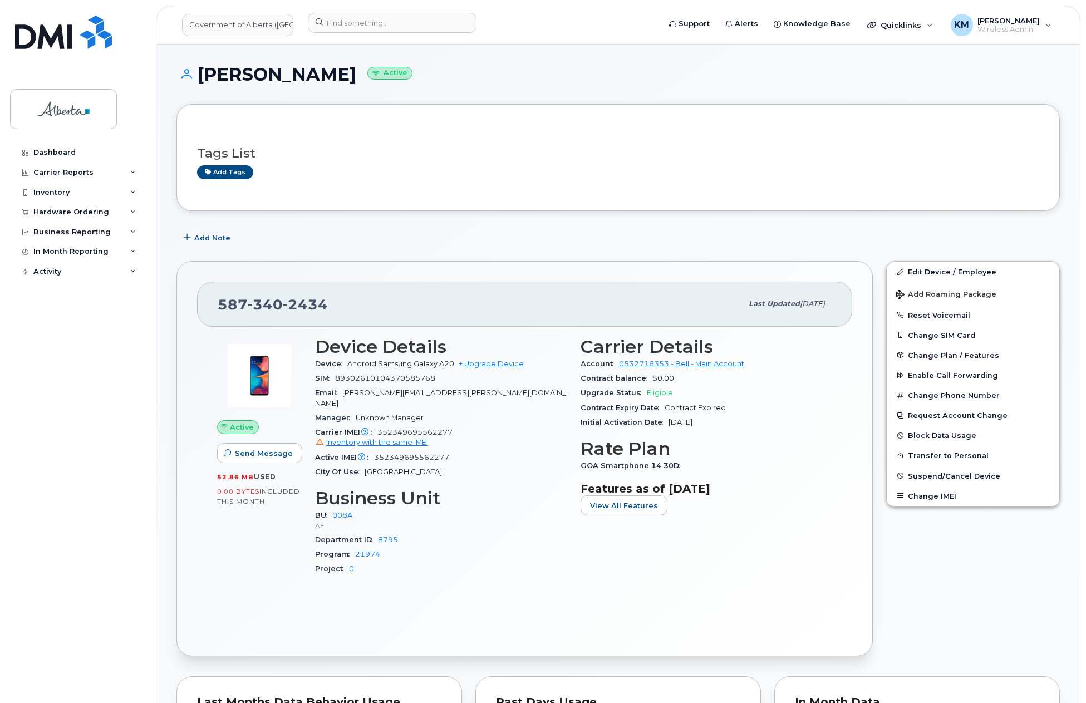
click at [766, 154] on h3 "Tags List" at bounding box center [618, 153] width 842 height 14
click at [945, 335] on button "Change SIM Card" at bounding box center [972, 335] width 172 height 20
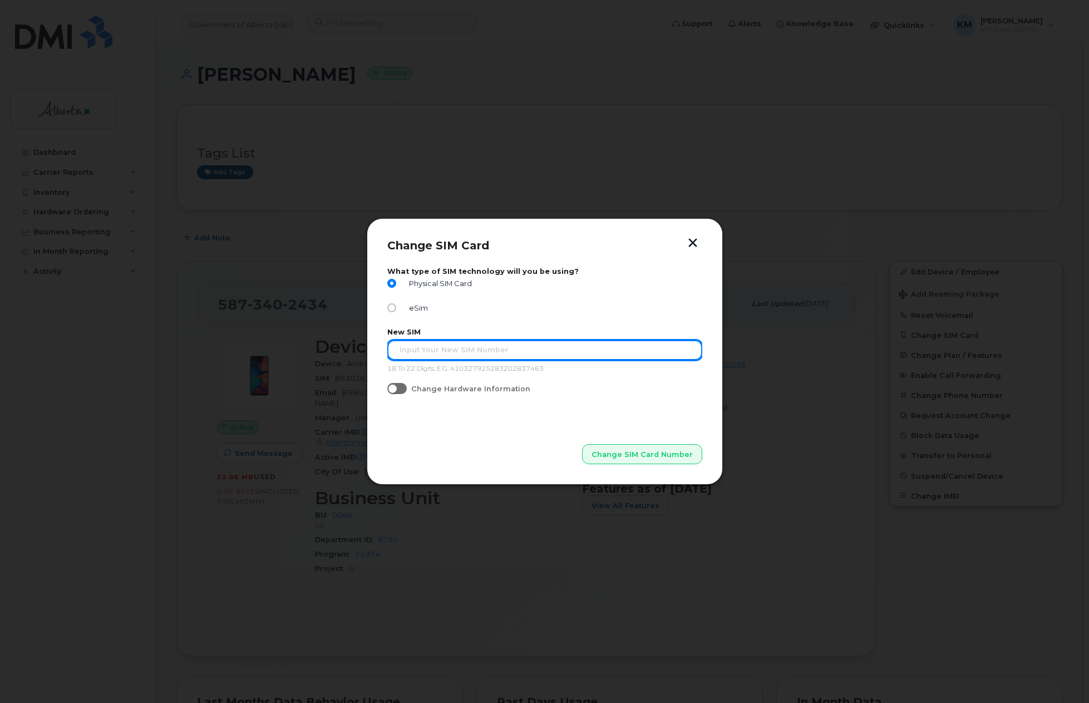
paste input "89302610207400976012"
type input "89302610207400976012"
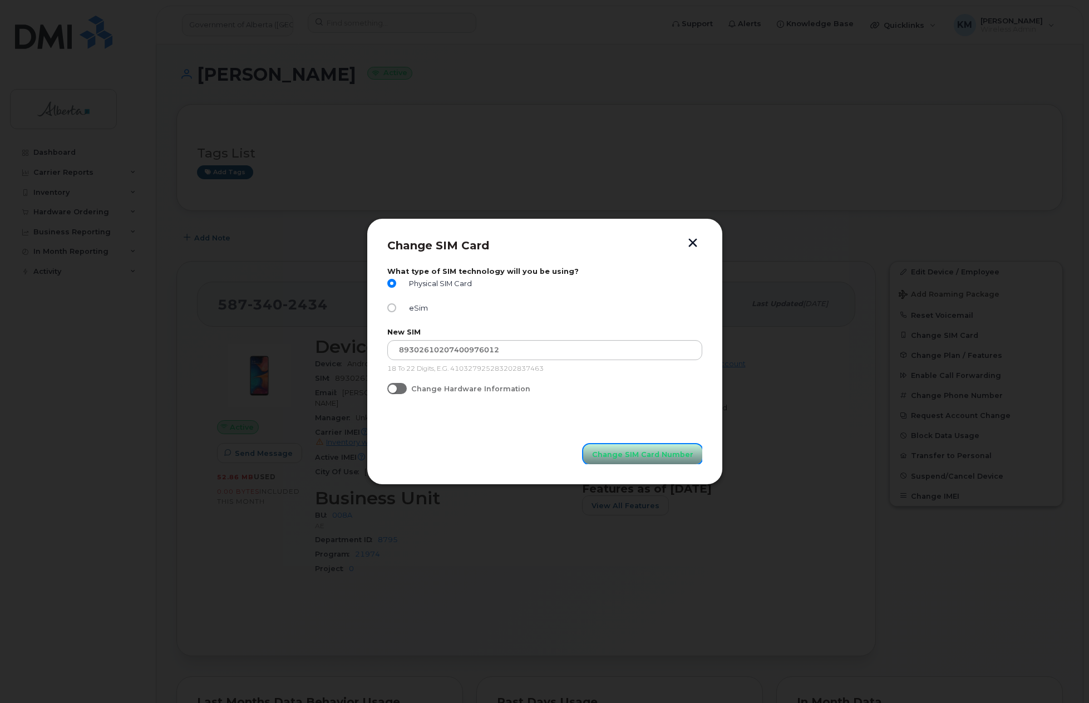
click at [656, 455] on span "Change SIM Card Number" at bounding box center [642, 454] width 101 height 11
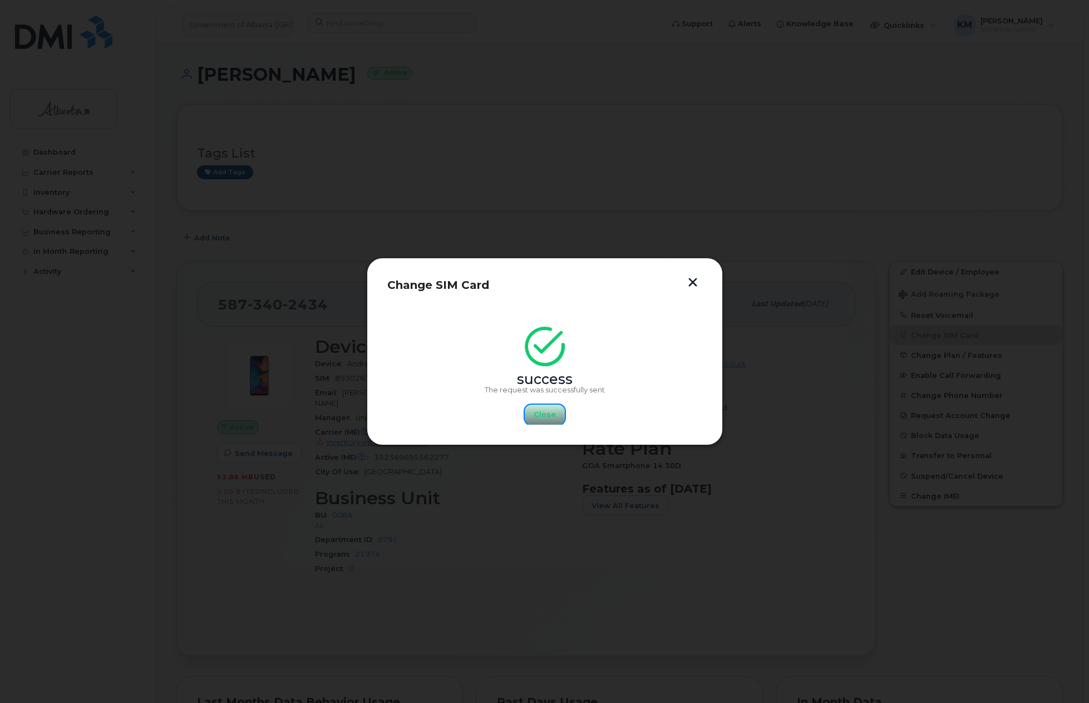
click at [551, 413] on span "Close" at bounding box center [545, 414] width 22 height 11
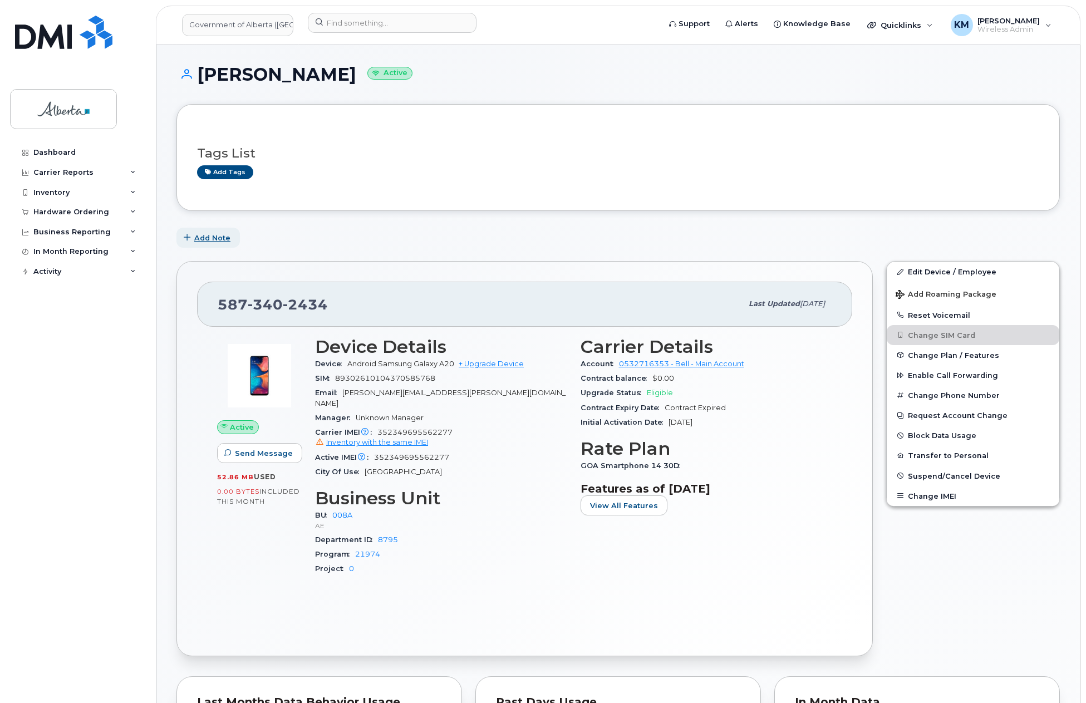
click at [208, 236] on span "Add Note" at bounding box center [212, 238] width 36 height 11
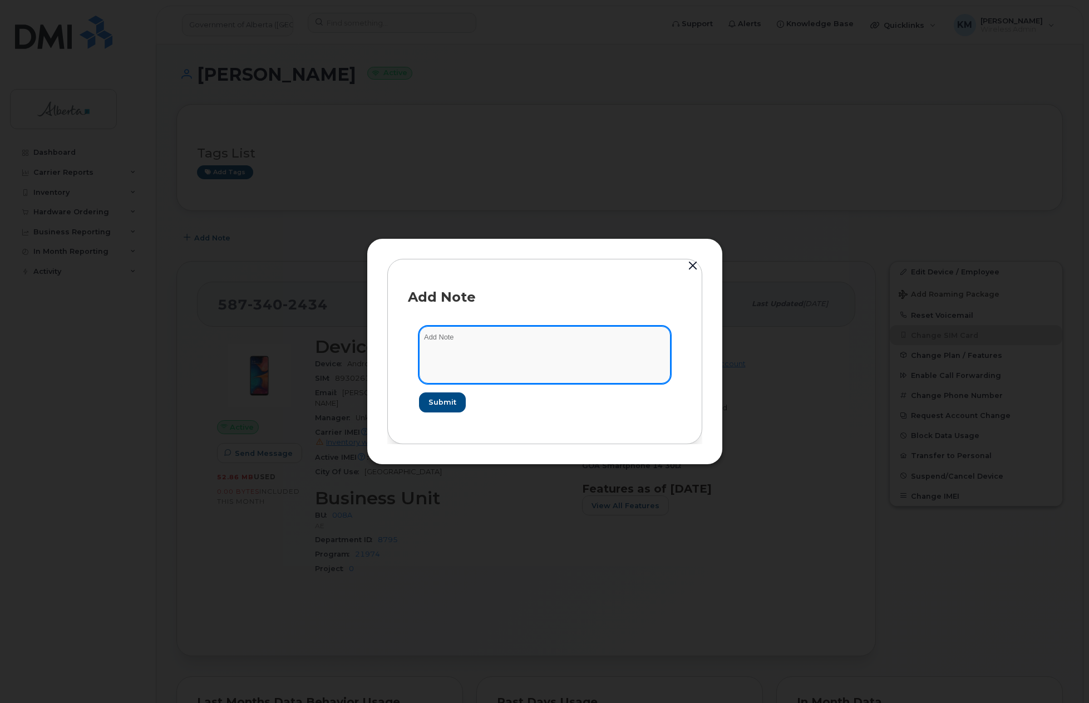
click at [464, 350] on textarea at bounding box center [545, 354] width 252 height 57
click at [524, 339] on textarea "SCTASK0834256 -" at bounding box center [545, 354] width 252 height 57
paste textarea "SIM Replace - 5873402434"
type textarea "SCTASK0834256 - SIM Replace - 5873402434"
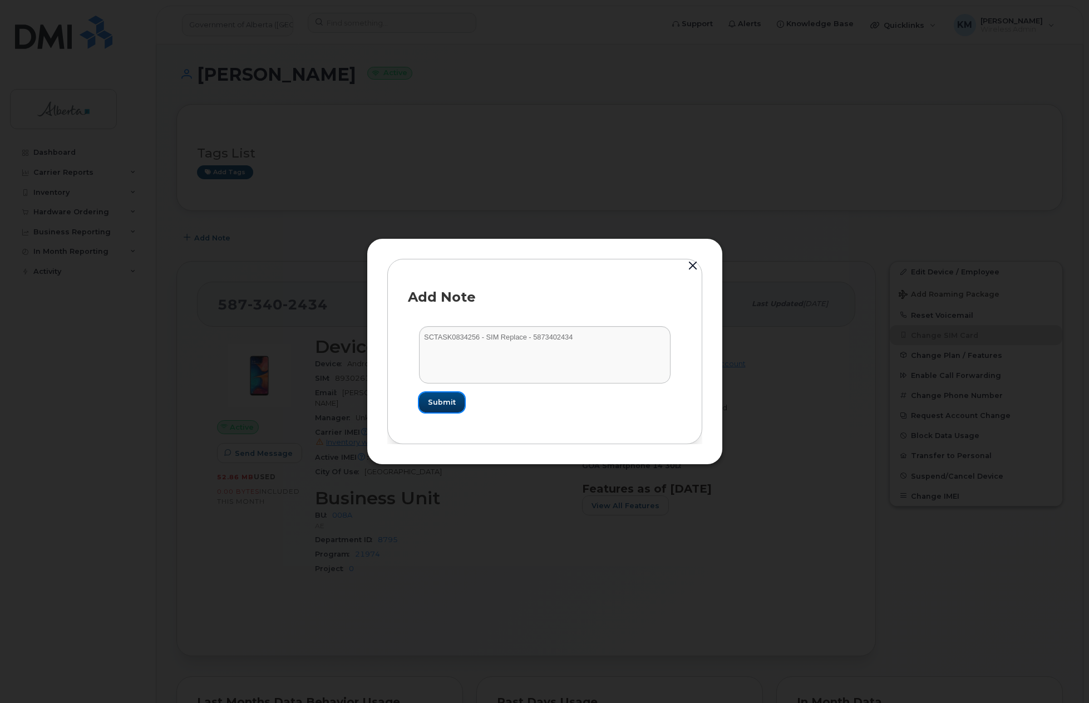
click at [455, 402] on button "Submit" at bounding box center [442, 402] width 46 height 20
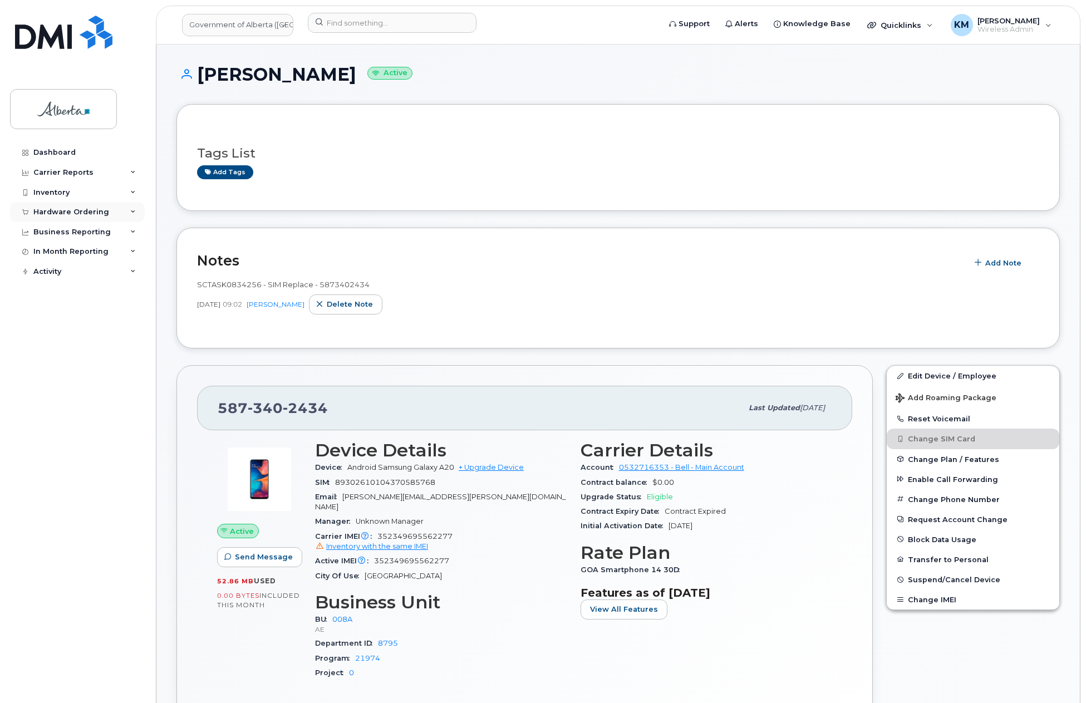
click at [80, 210] on div "Hardware Ordering" at bounding box center [71, 212] width 76 height 9
click at [62, 249] on div "Orders" at bounding box center [51, 254] width 27 height 10
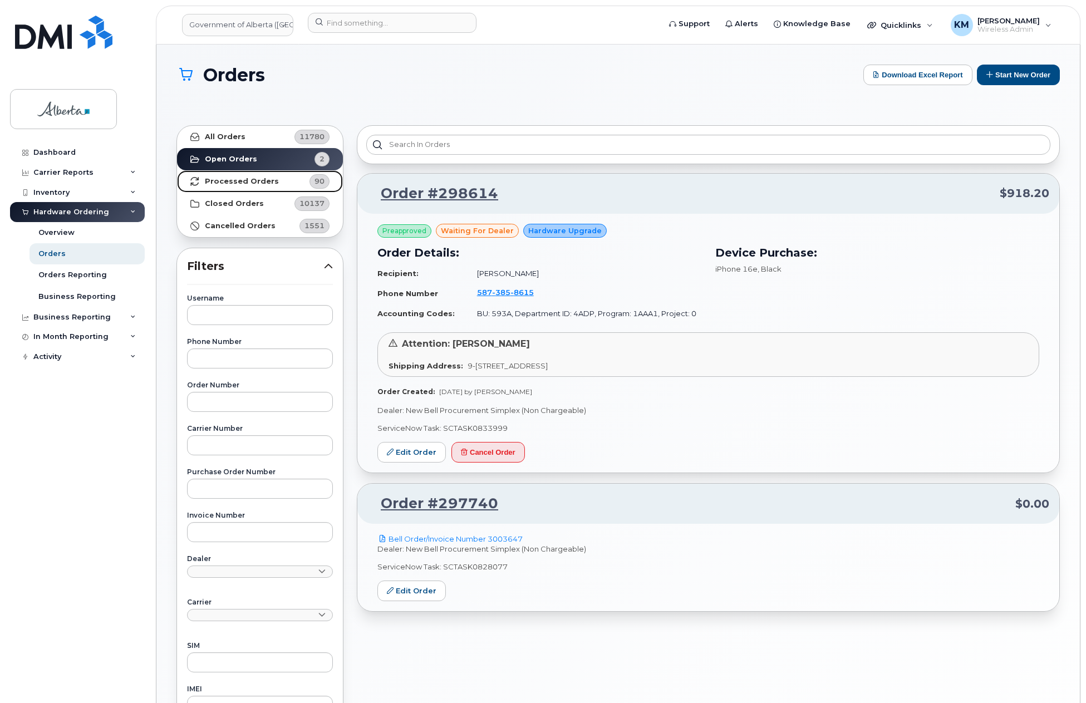
click at [228, 181] on strong "Processed Orders" at bounding box center [242, 181] width 74 height 9
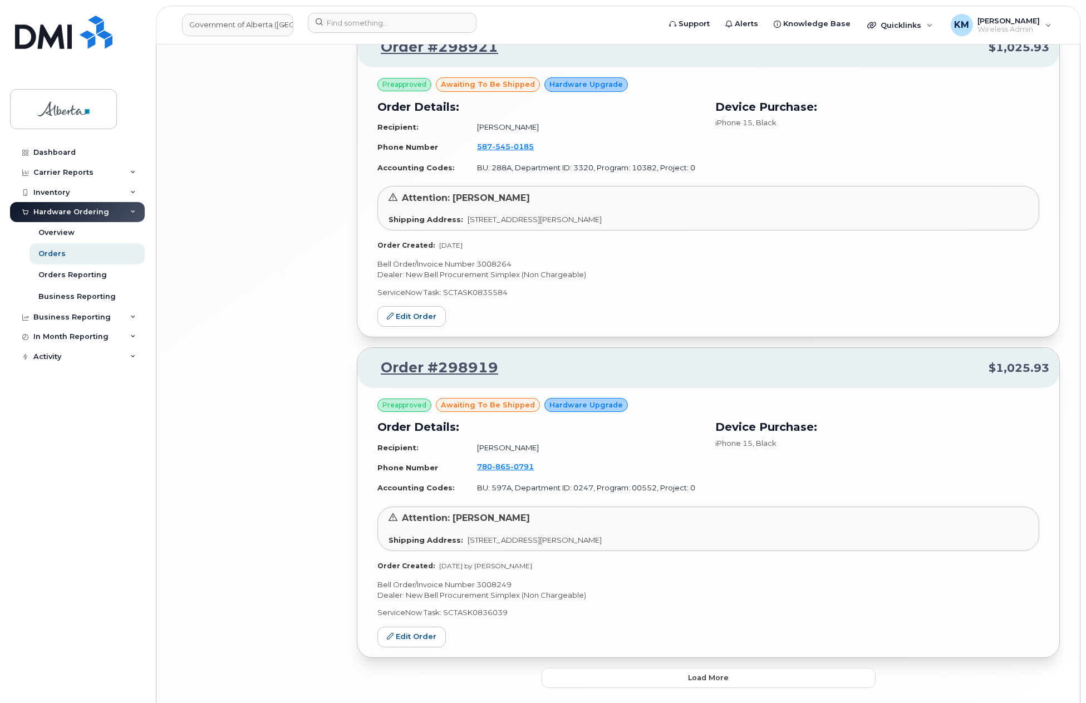
scroll to position [2113, 0]
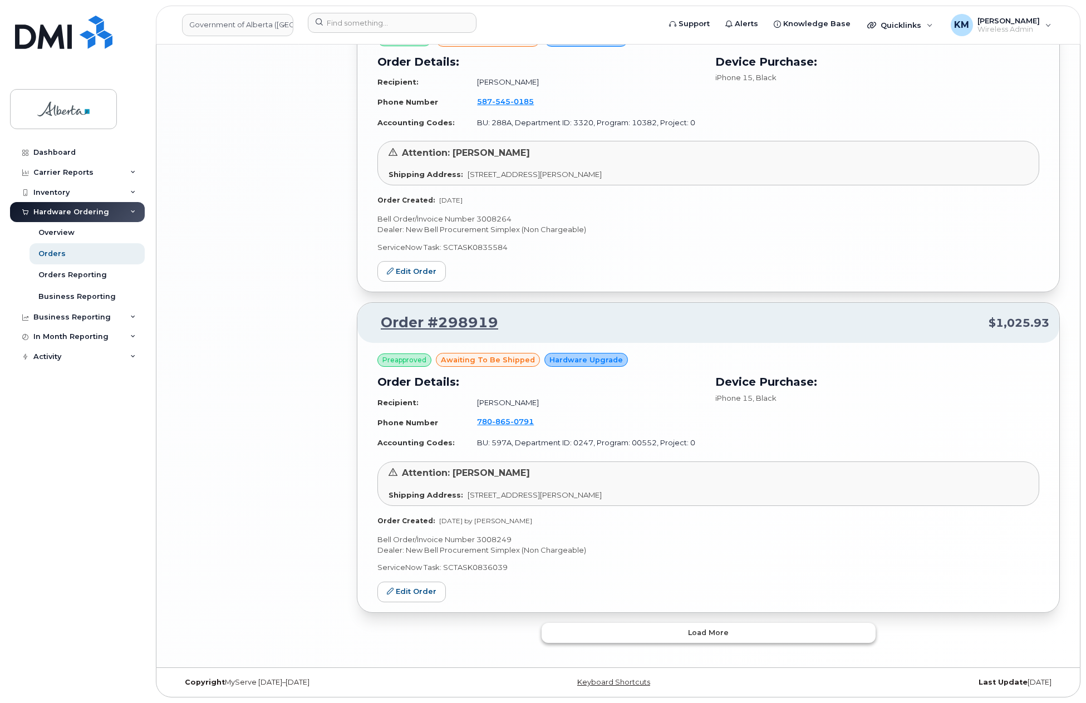
click at [624, 635] on button "Load more" at bounding box center [708, 633] width 334 height 20
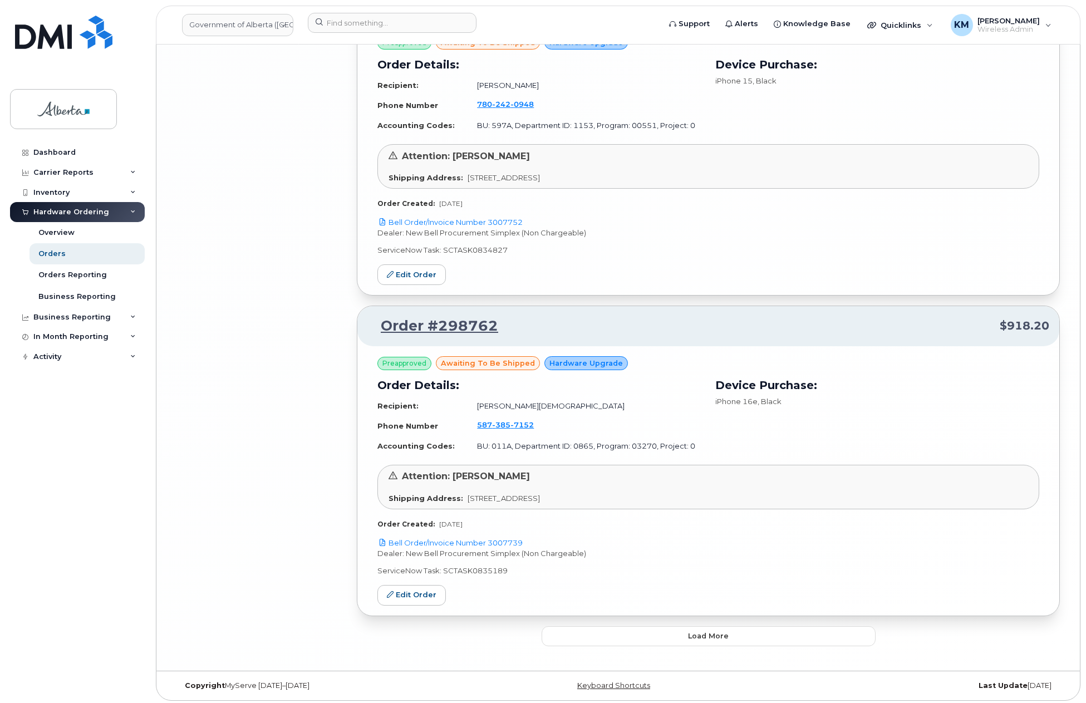
scroll to position [4676, 0]
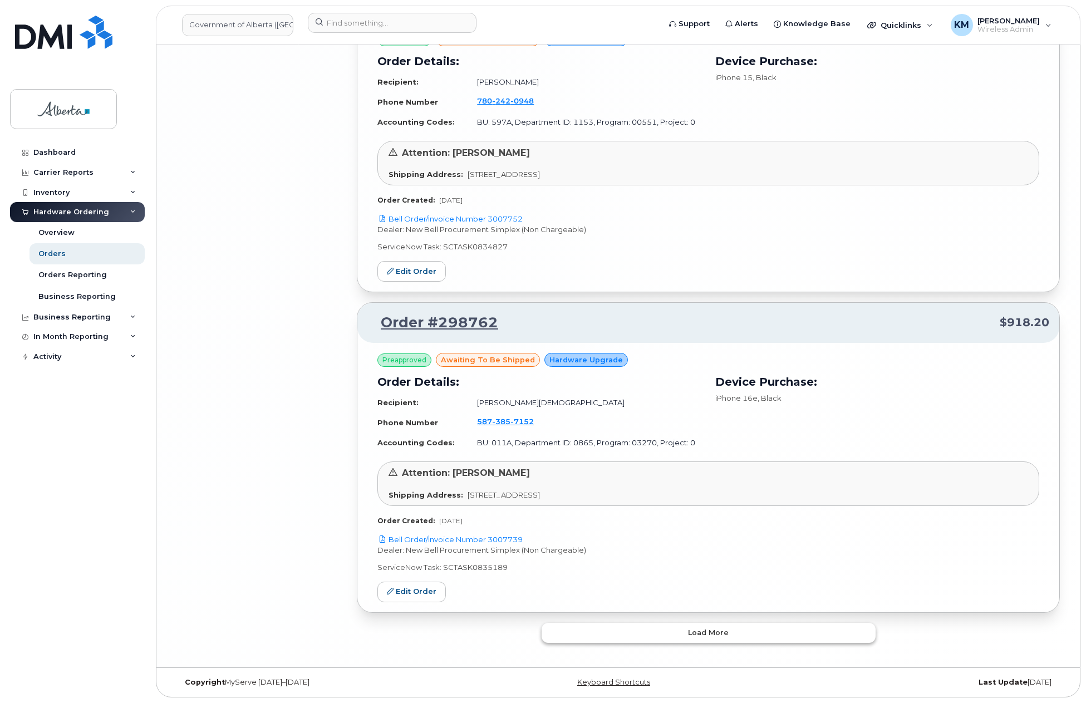
click at [585, 635] on button "Load more" at bounding box center [708, 633] width 334 height 20
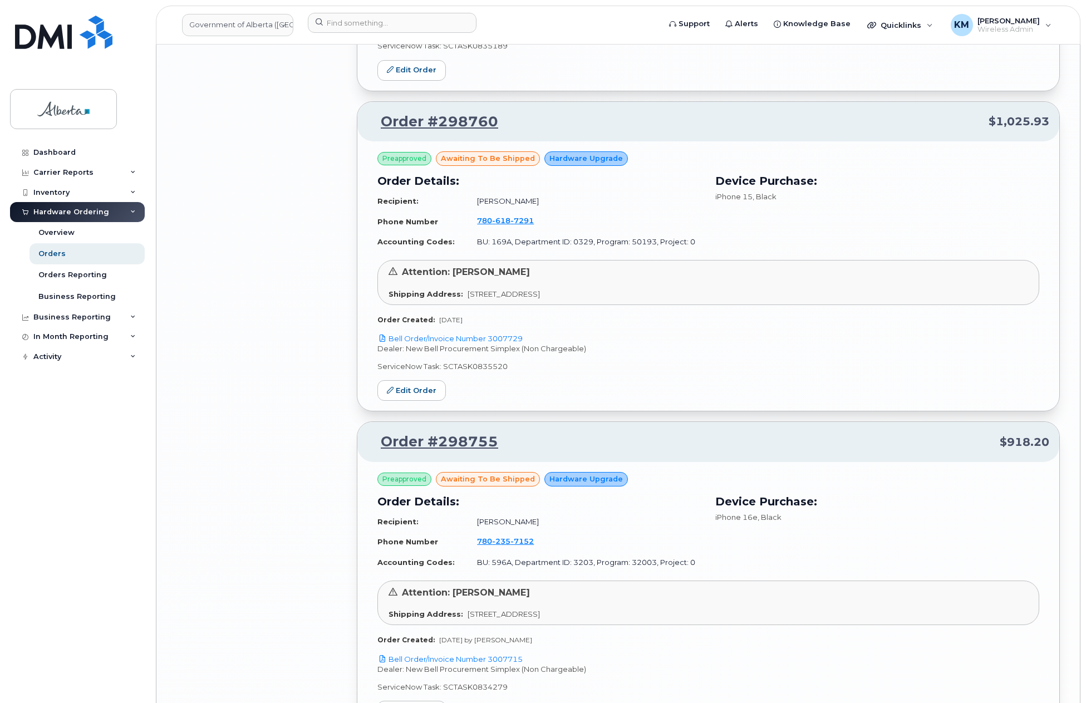
scroll to position [5233, 0]
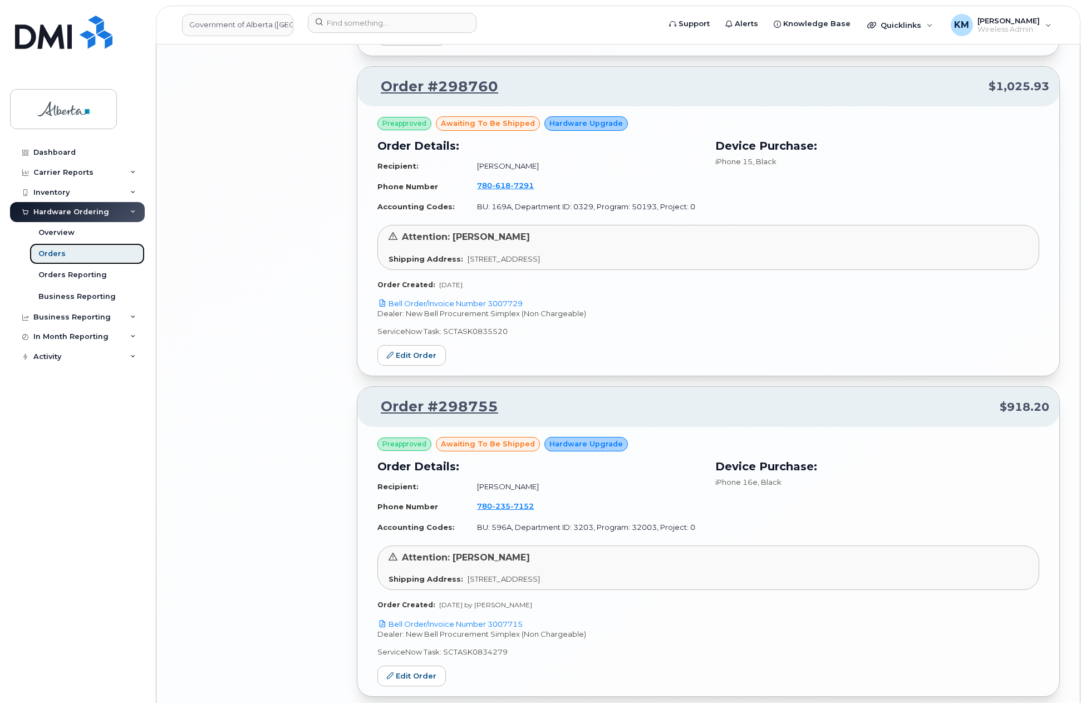
click at [58, 258] on div "Orders" at bounding box center [51, 254] width 27 height 10
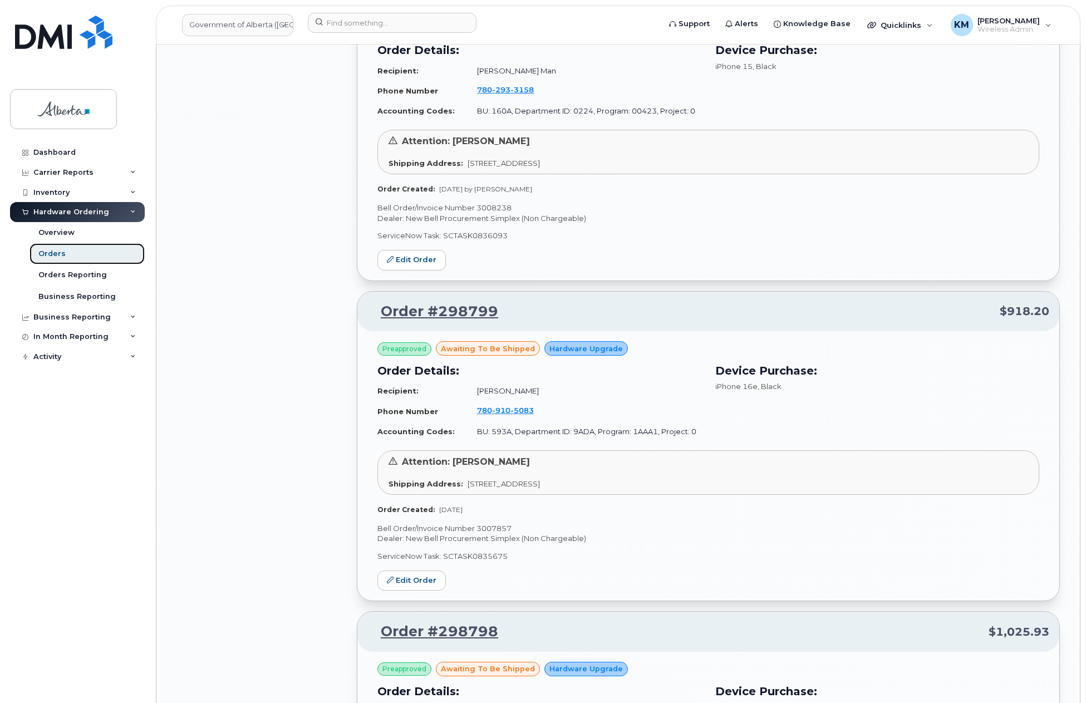
scroll to position [3728, 0]
click at [63, 255] on div "Orders" at bounding box center [51, 254] width 27 height 10
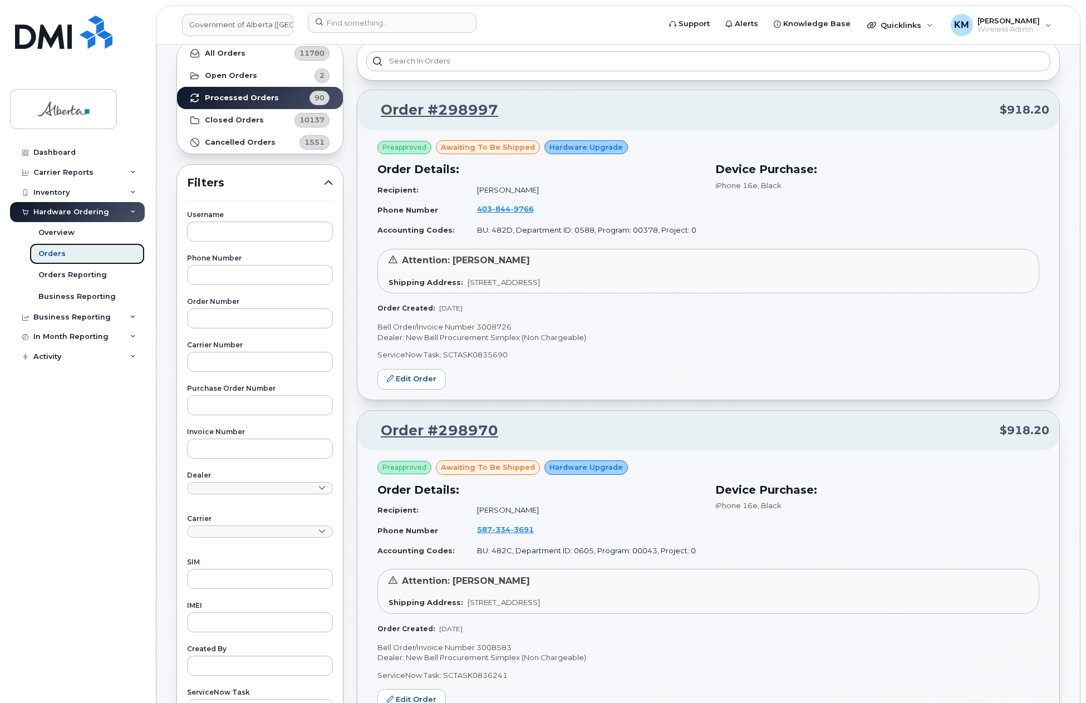
scroll to position [167, 0]
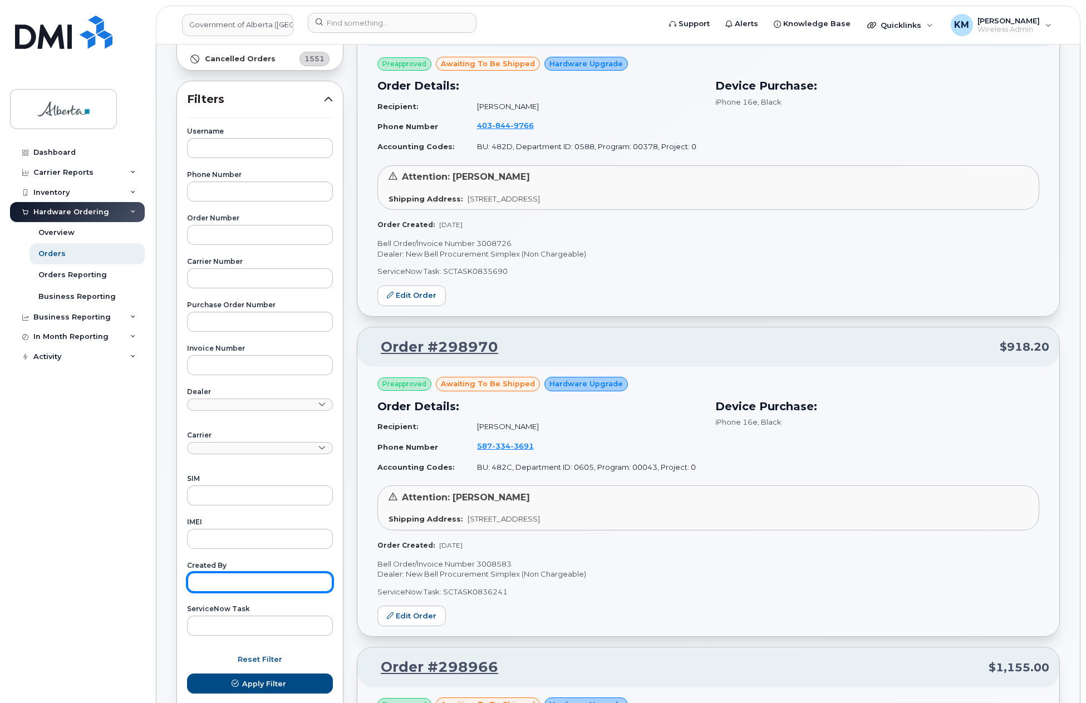
click at [226, 588] on input "text" at bounding box center [260, 582] width 146 height 20
type input "kay"
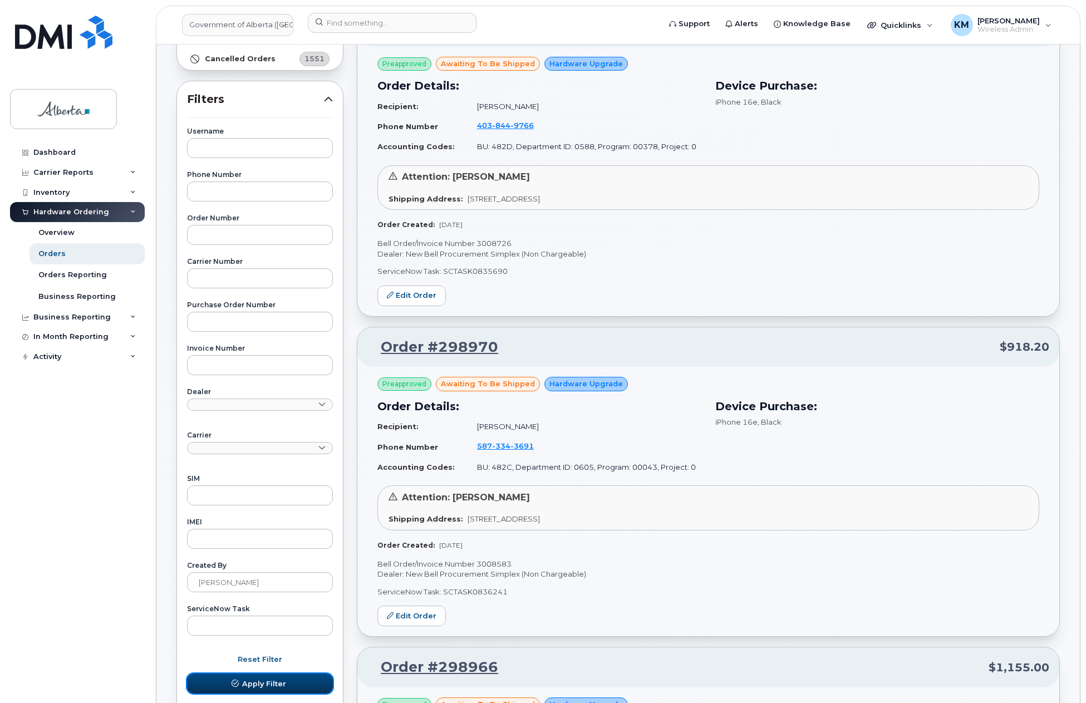
click at [244, 686] on span "Apply Filter" at bounding box center [264, 683] width 44 height 11
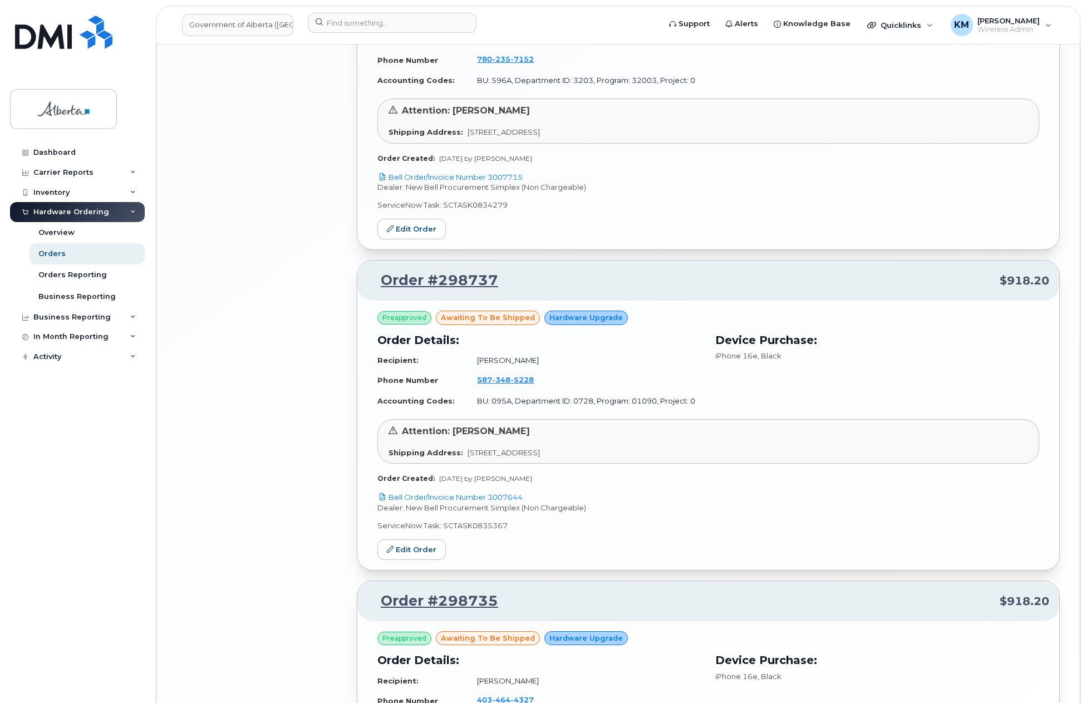
scroll to position [1836, 0]
click at [67, 147] on link "Dashboard" at bounding box center [77, 152] width 135 height 20
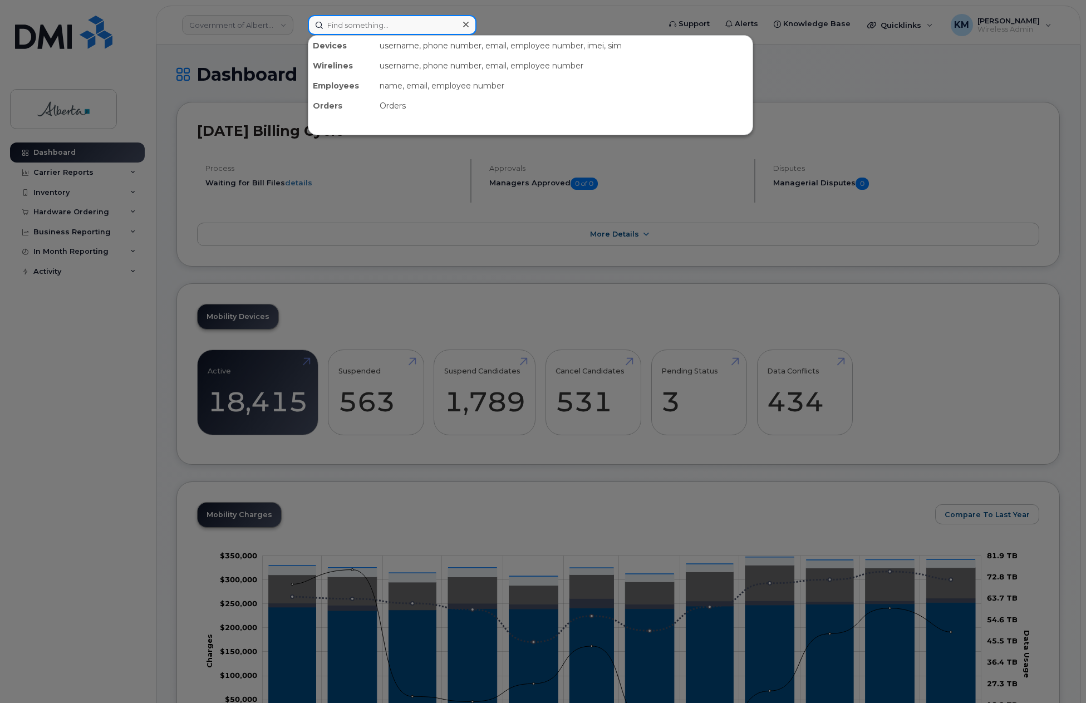
click at [412, 21] on input at bounding box center [392, 25] width 169 height 20
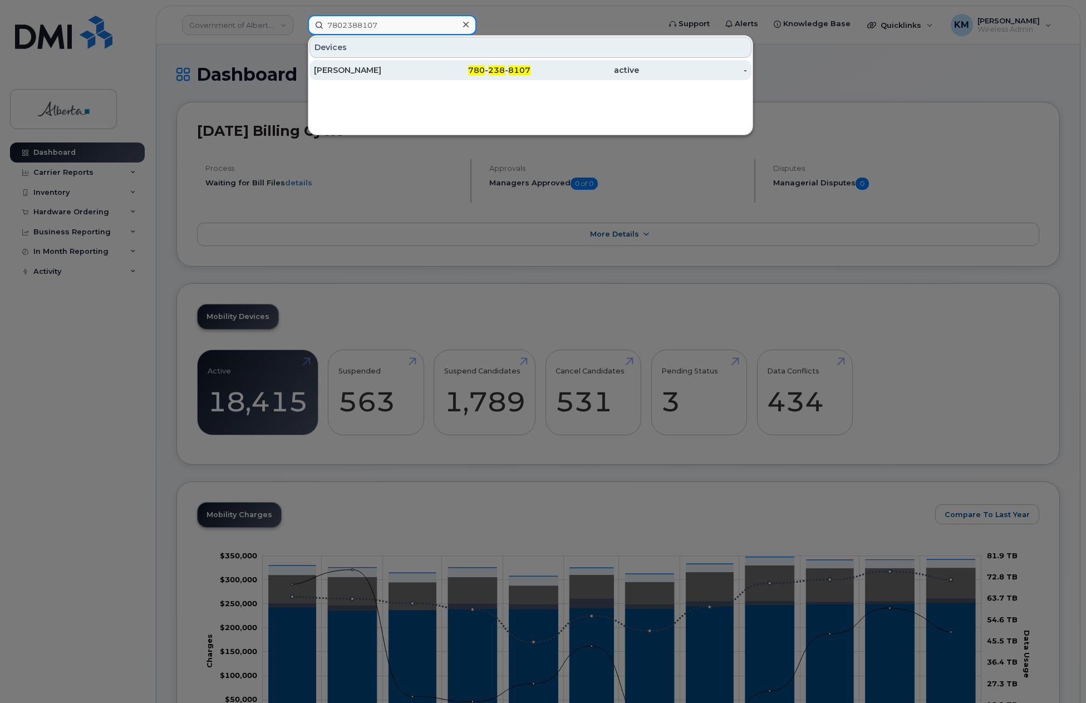
type input "7802388107"
click at [406, 72] on div "[PERSON_NAME]" at bounding box center [368, 70] width 109 height 11
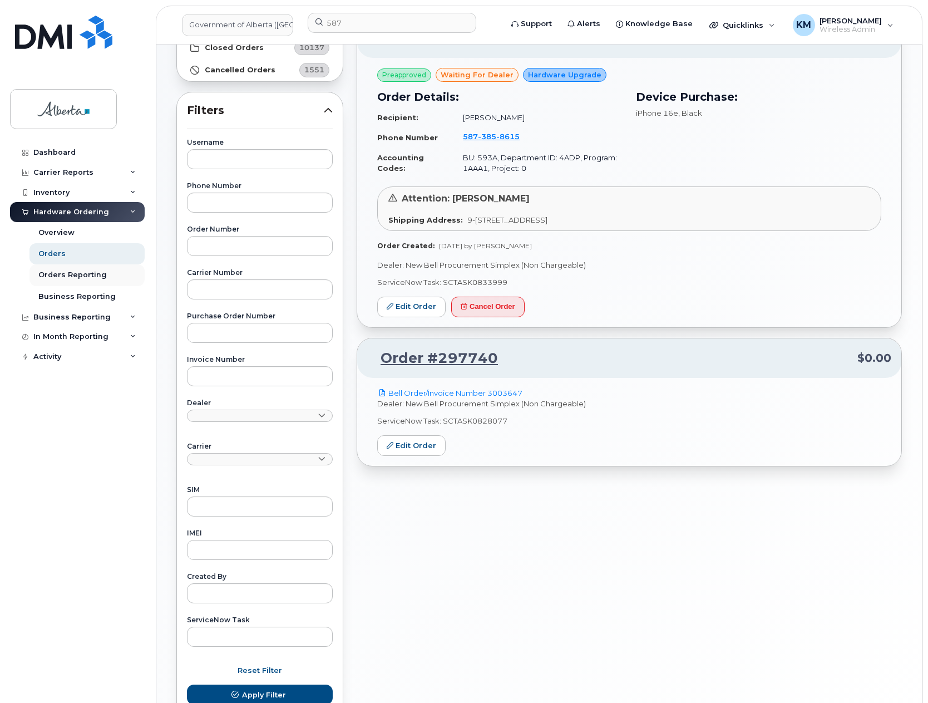
scroll to position [167, 0]
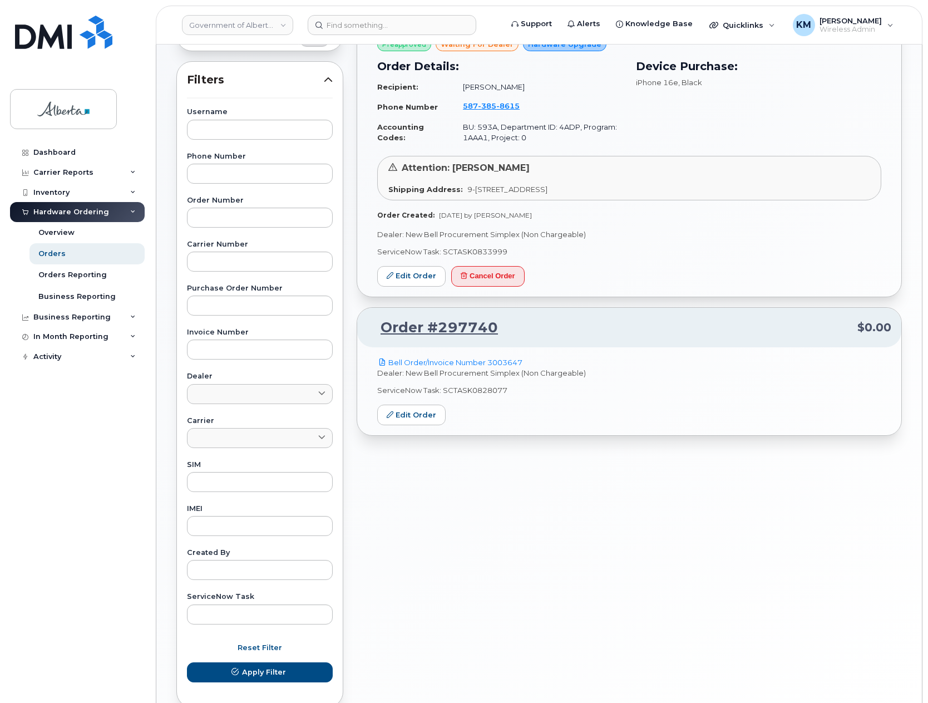
scroll to position [167, 0]
click at [62, 276] on div "Orders Reporting" at bounding box center [72, 275] width 68 height 10
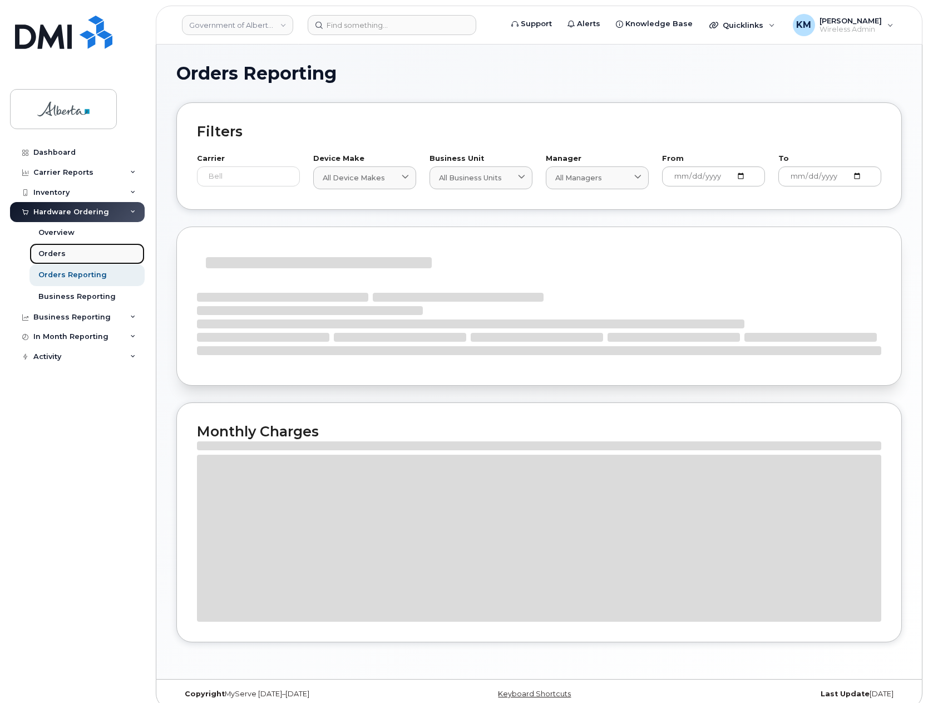
click at [59, 255] on div "Orders" at bounding box center [51, 254] width 27 height 10
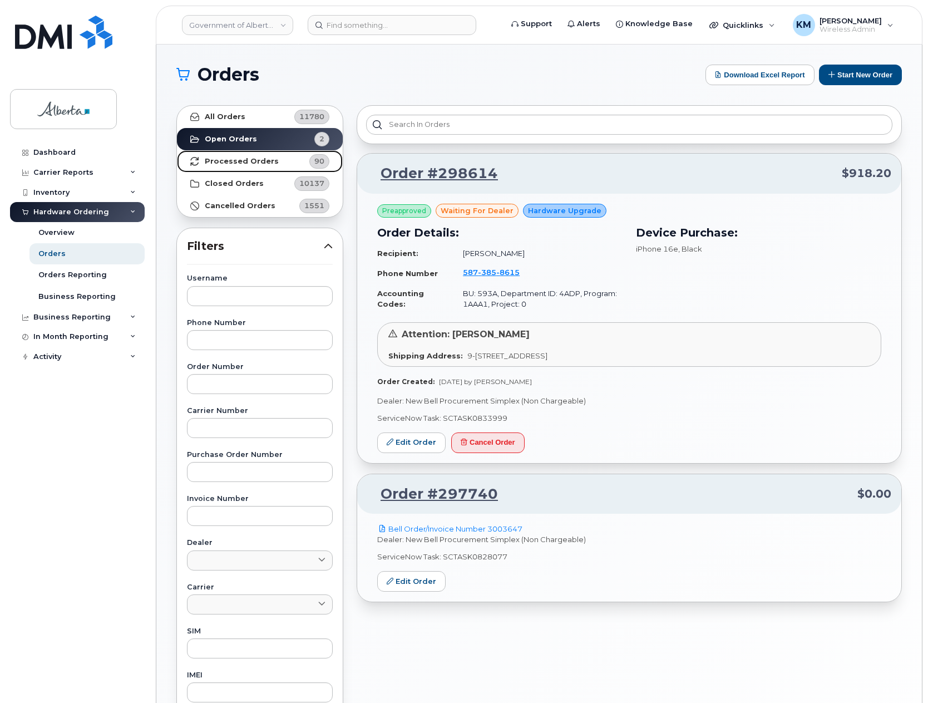
click at [236, 161] on strong "Processed Orders" at bounding box center [242, 161] width 74 height 9
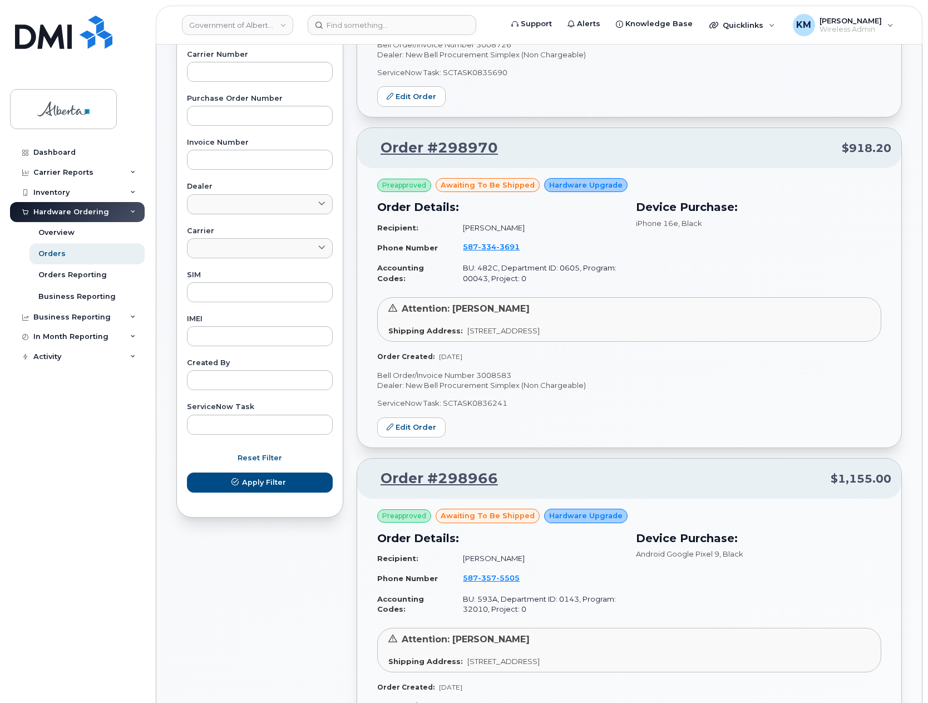
scroll to position [393, 0]
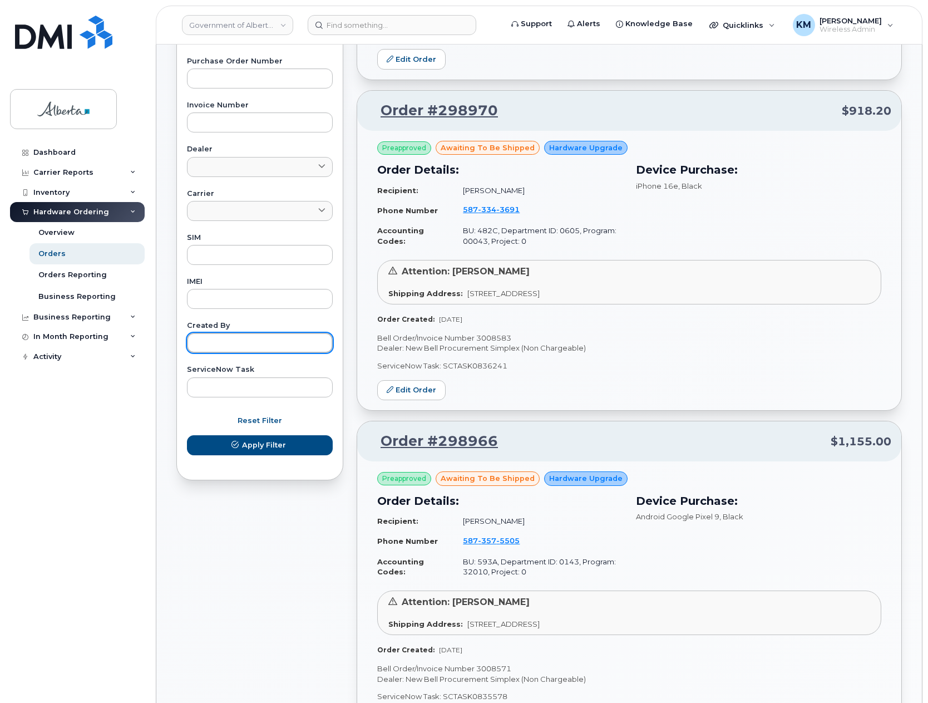
click at [230, 335] on input "text" at bounding box center [260, 343] width 146 height 20
type input "[PERSON_NAME]"
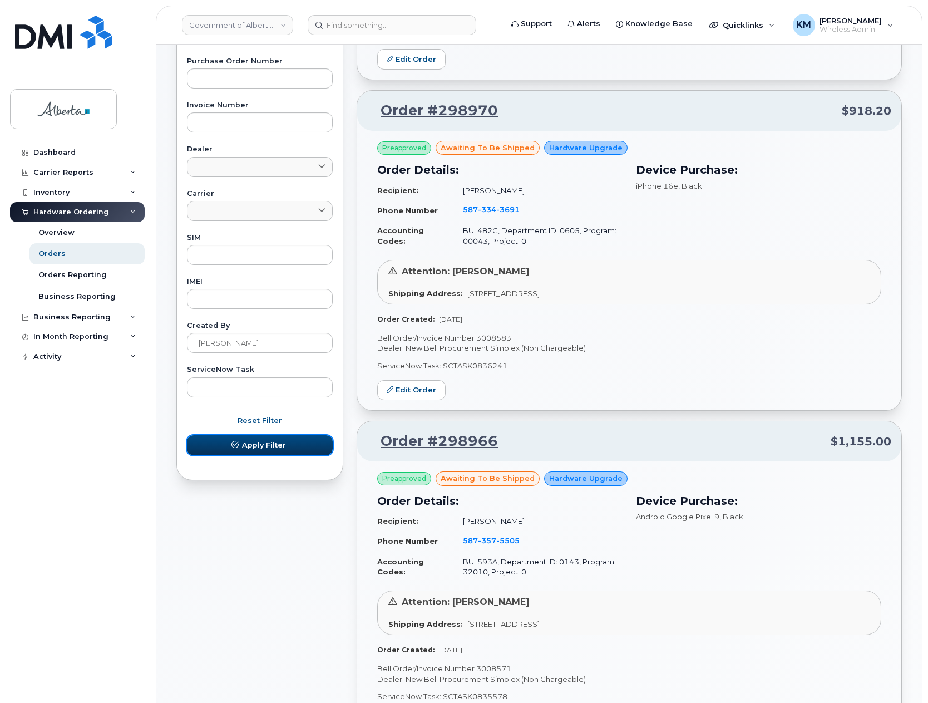
click at [250, 446] on span "Apply Filter" at bounding box center [264, 445] width 44 height 11
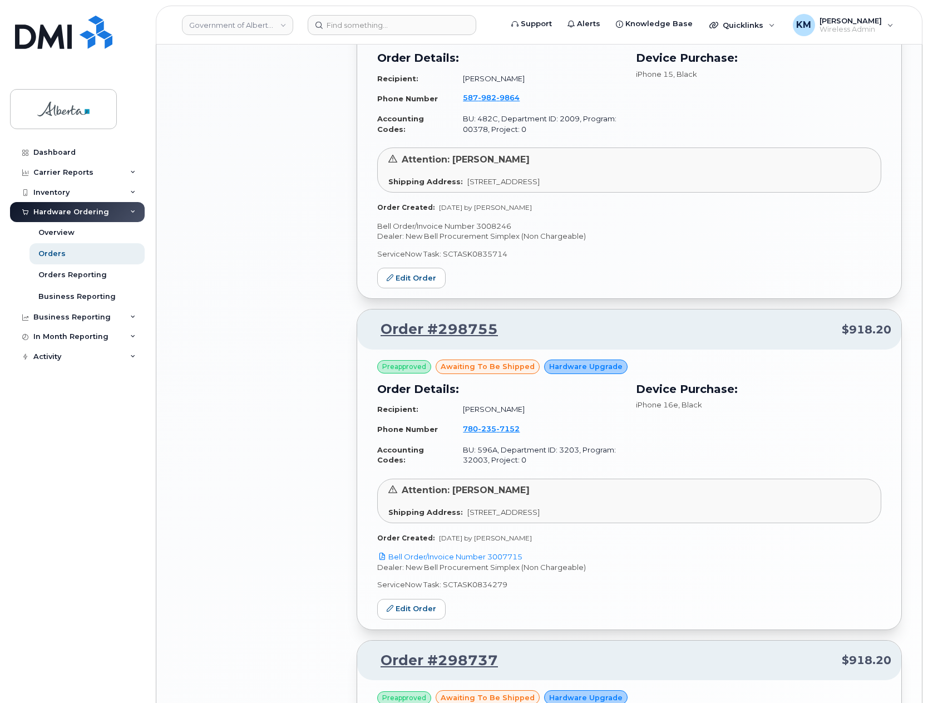
scroll to position [1506, 0]
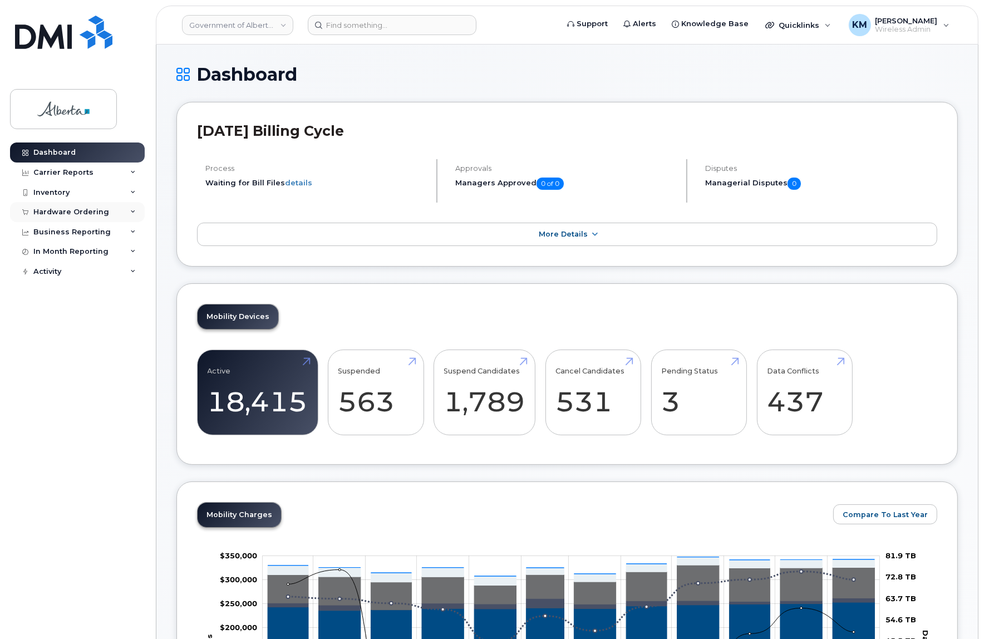
click at [66, 212] on div "Hardware Ordering" at bounding box center [71, 212] width 76 height 9
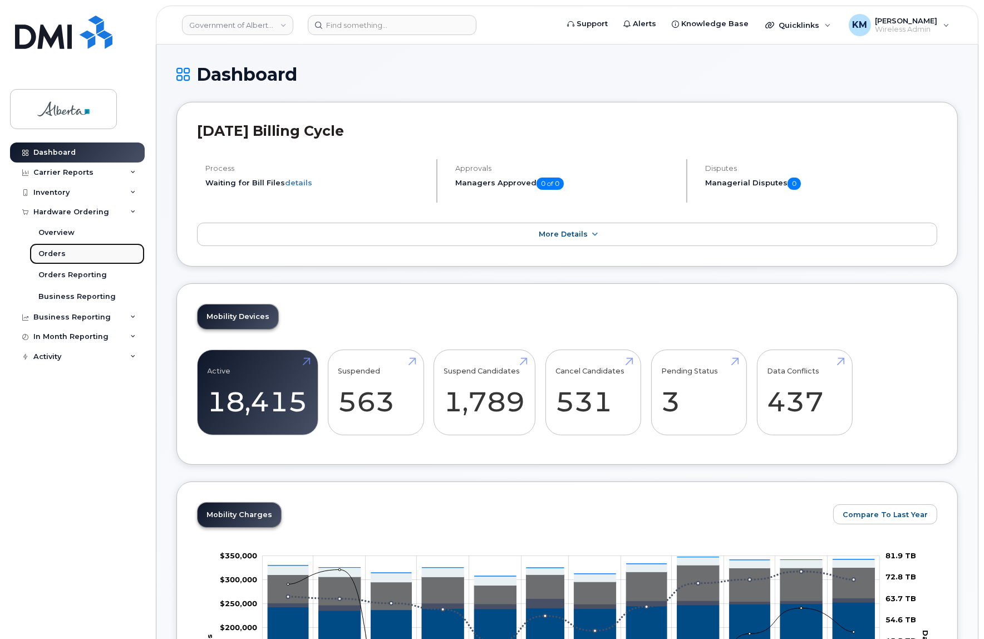
click at [54, 252] on div "Orders" at bounding box center [51, 254] width 27 height 10
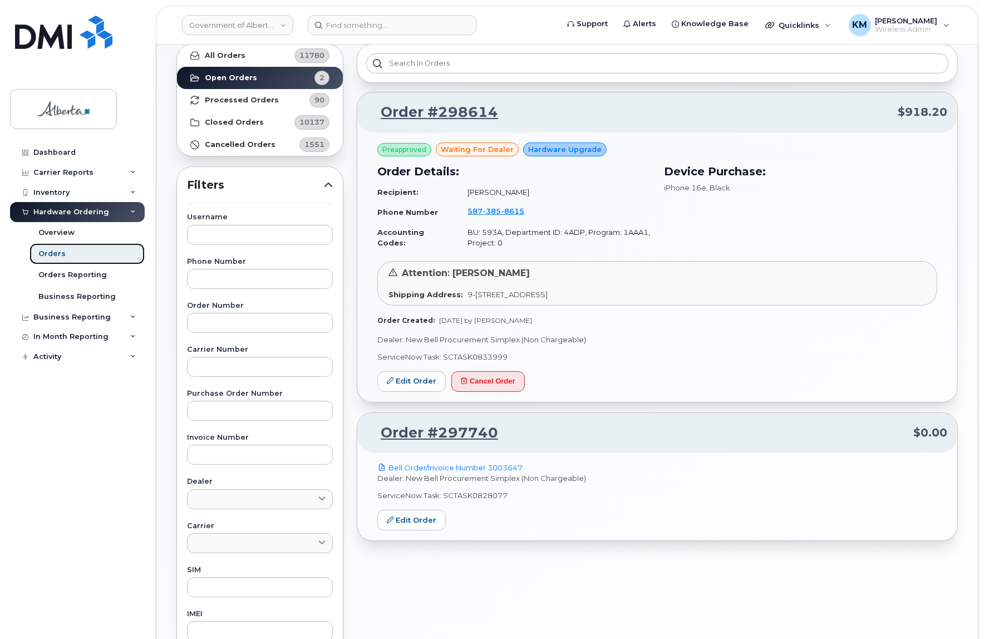
scroll to position [101, 0]
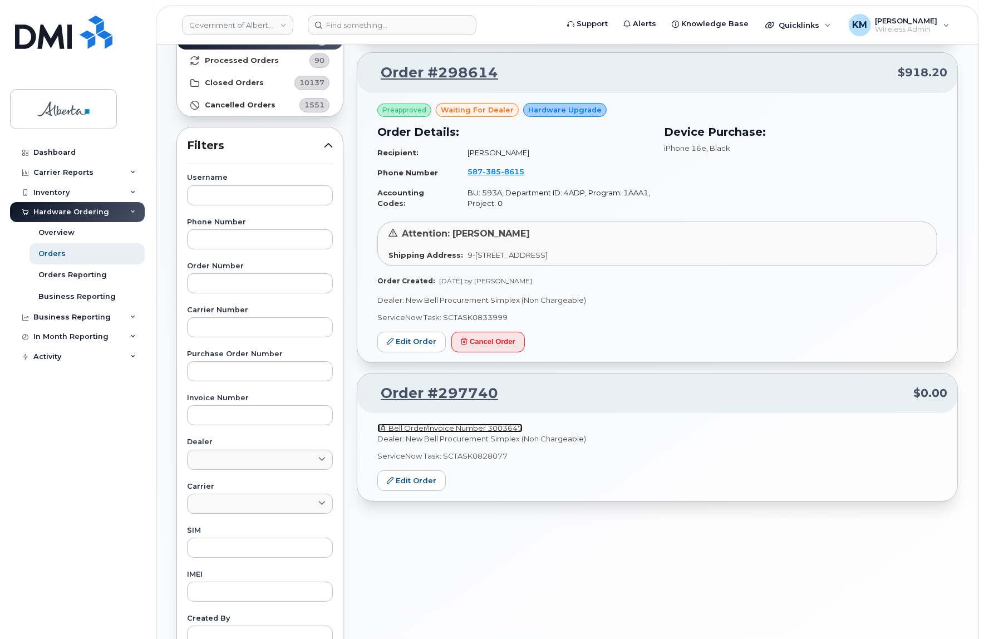
click at [480, 423] on link "Bell Order/Invoice Number 3003647" at bounding box center [449, 427] width 145 height 9
click at [482, 424] on link "Bell Order/Invoice Number 3003647" at bounding box center [449, 427] width 145 height 9
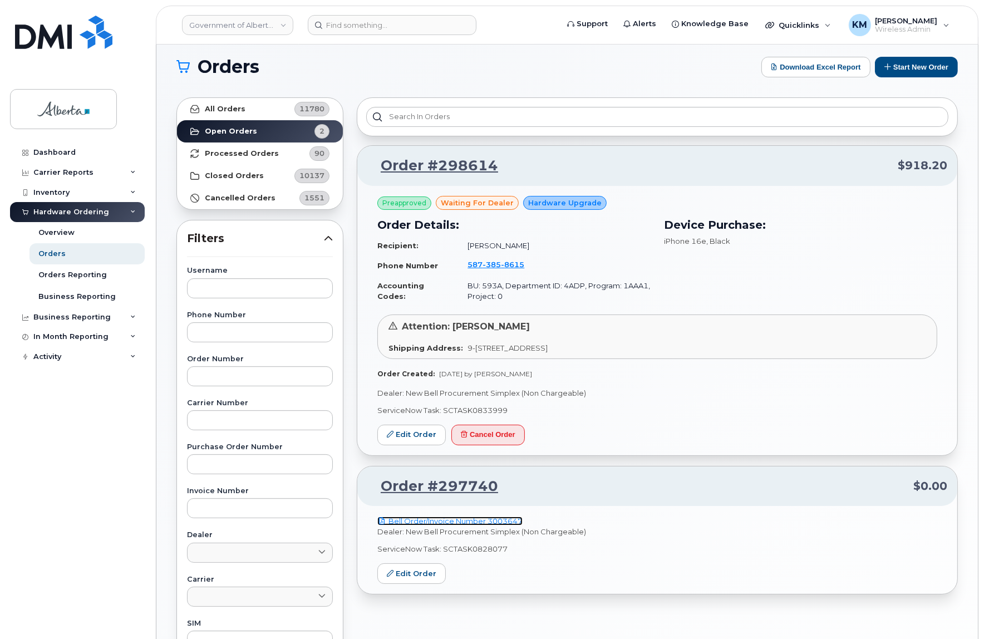
scroll to position [0, 0]
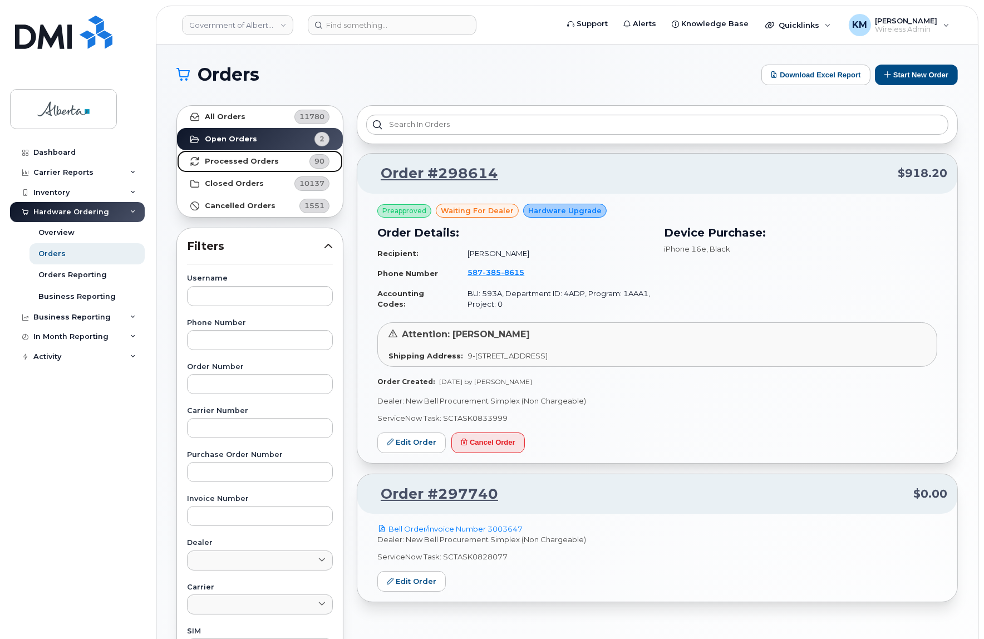
click at [235, 157] on strong "Processed Orders" at bounding box center [242, 161] width 74 height 9
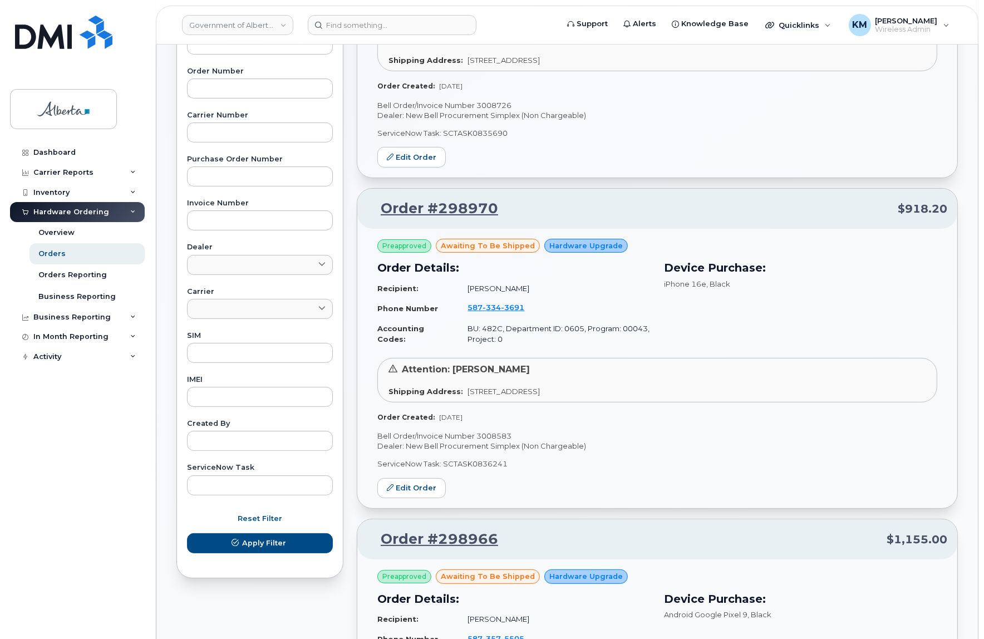
scroll to position [303, 0]
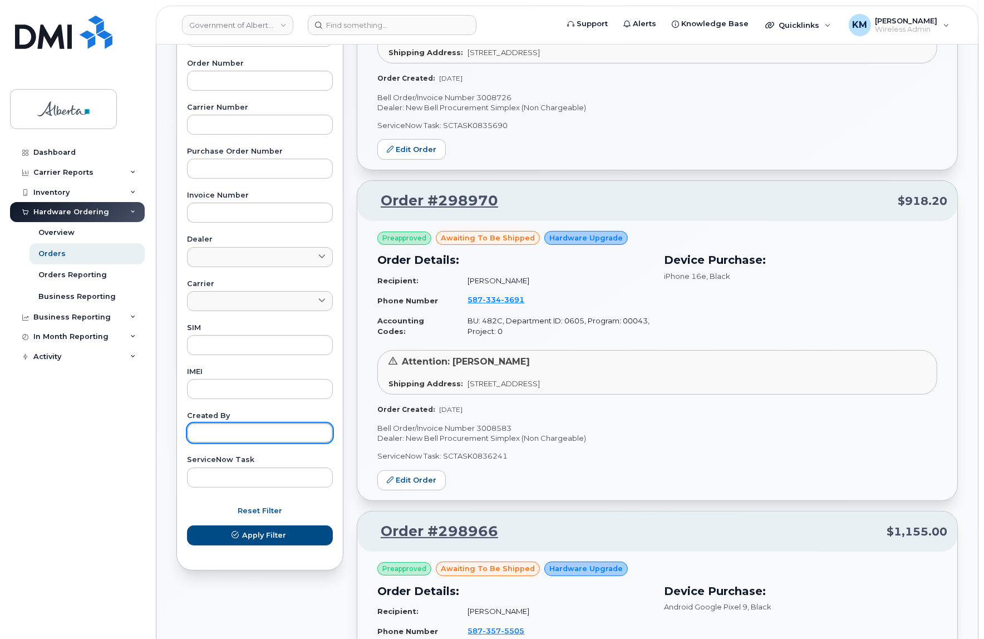
click at [278, 438] on input "text" at bounding box center [260, 433] width 146 height 20
type input "kay"
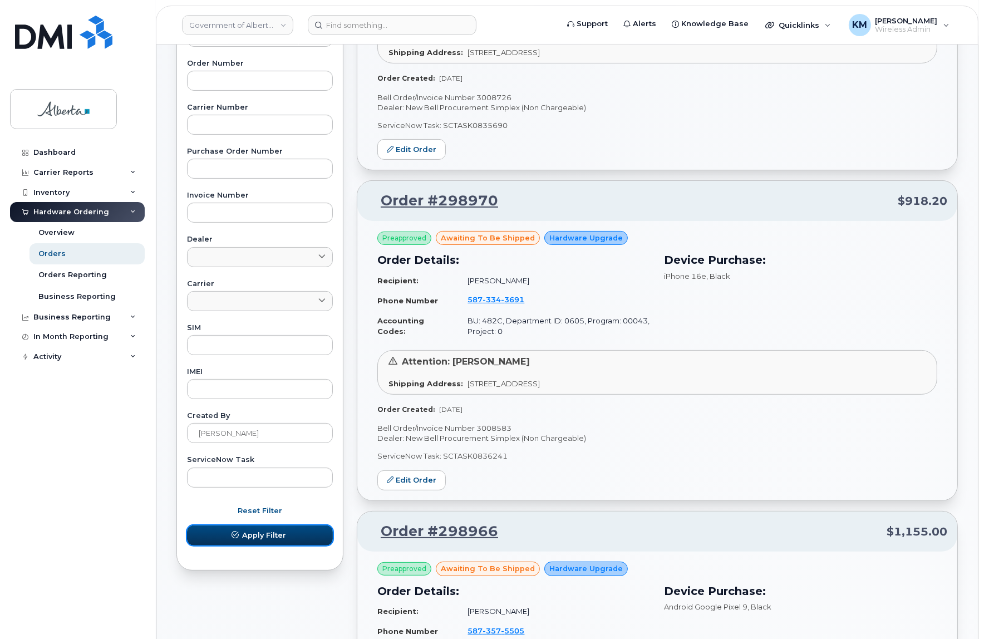
click at [295, 532] on button "Apply Filter" at bounding box center [260, 535] width 146 height 20
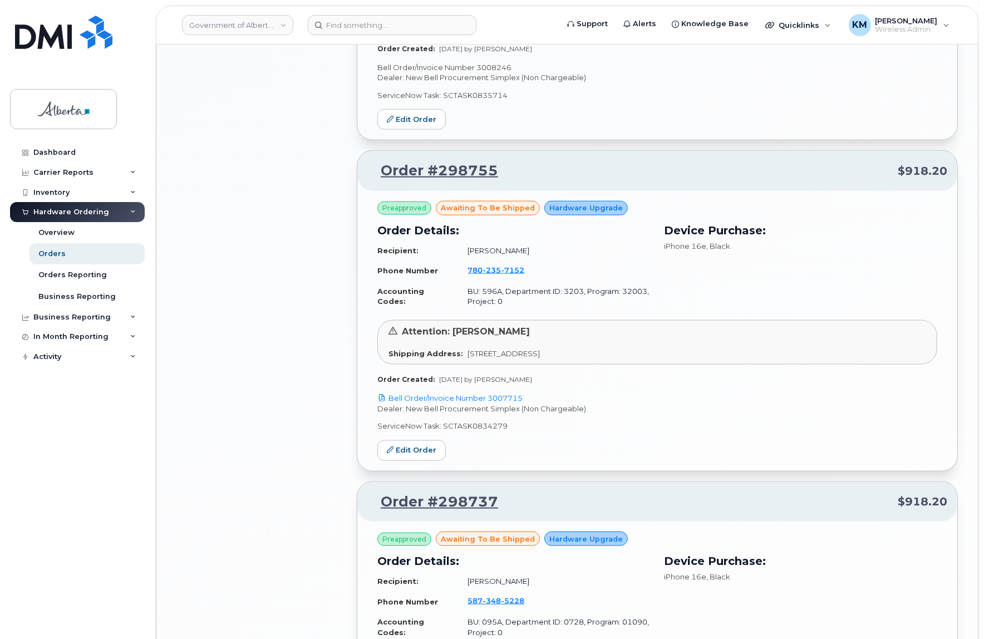
scroll to position [1669, 0]
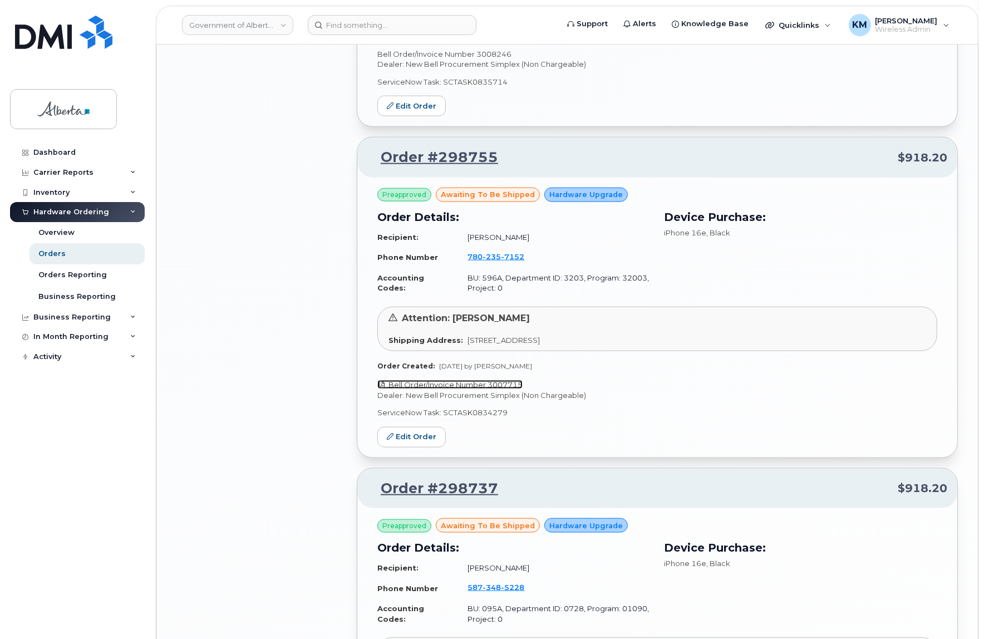
click at [425, 381] on link "Bell Order/Invoice Number 3007715" at bounding box center [449, 384] width 145 height 9
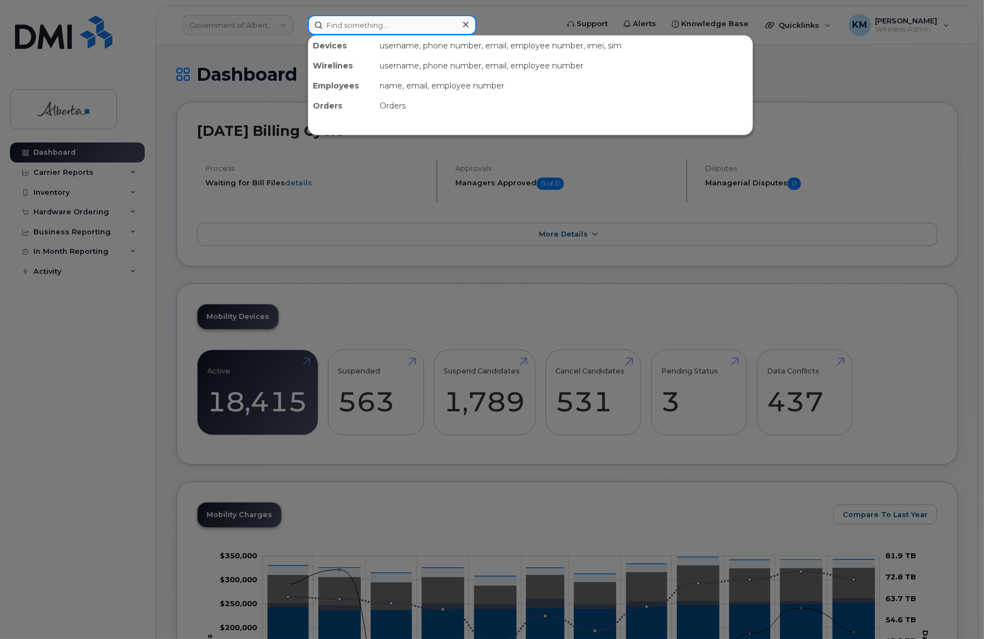
click at [326, 21] on input at bounding box center [392, 25] width 169 height 20
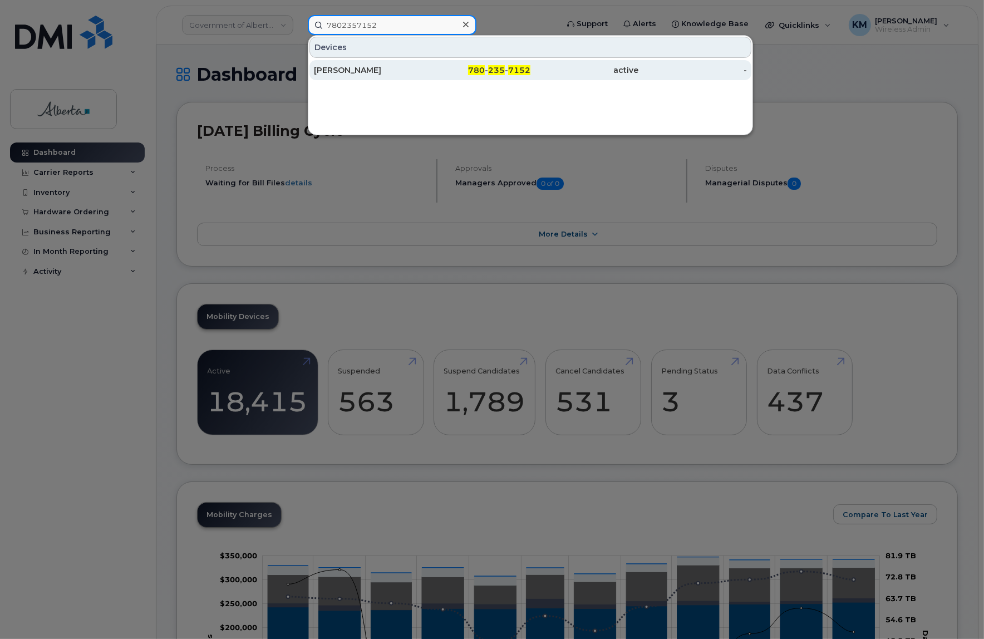
type input "7802357152"
click at [334, 71] on div "[PERSON_NAME]" at bounding box center [368, 70] width 109 height 11
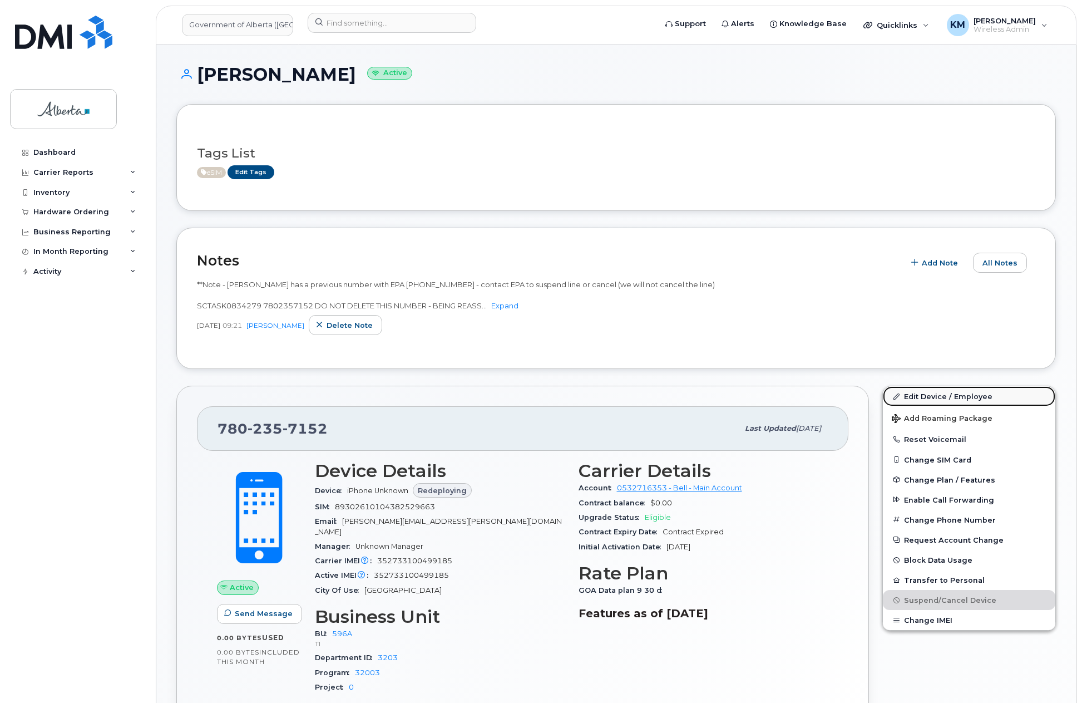
click at [925, 391] on link "Edit Device / Employee" at bounding box center [969, 396] width 172 height 20
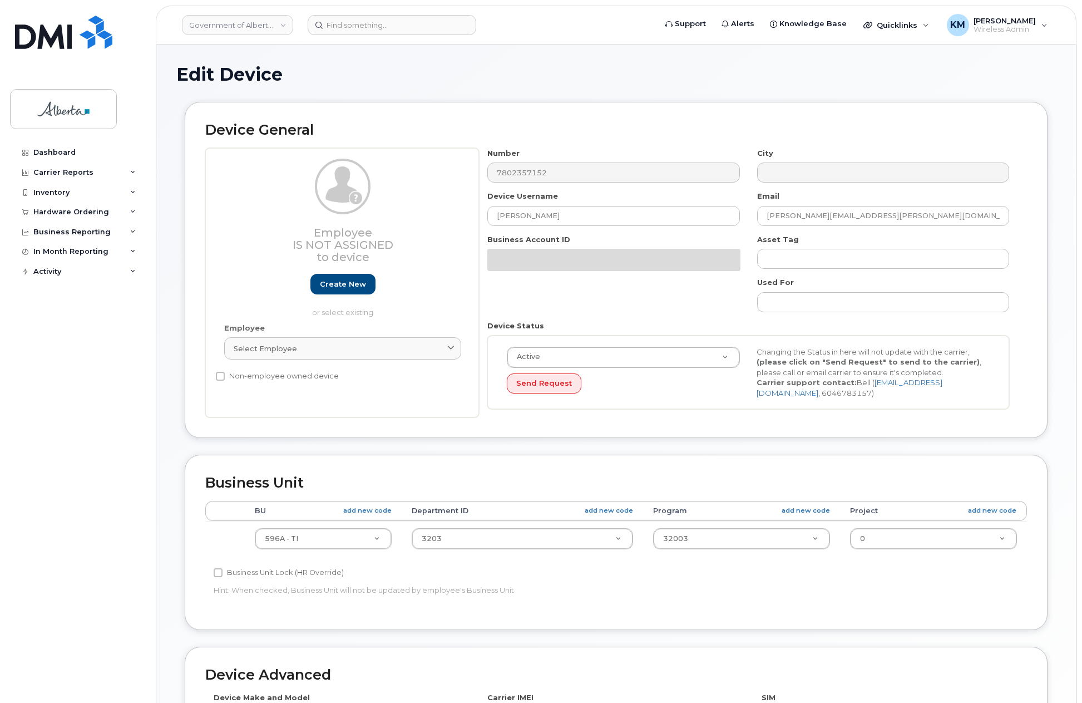
select select "4797729"
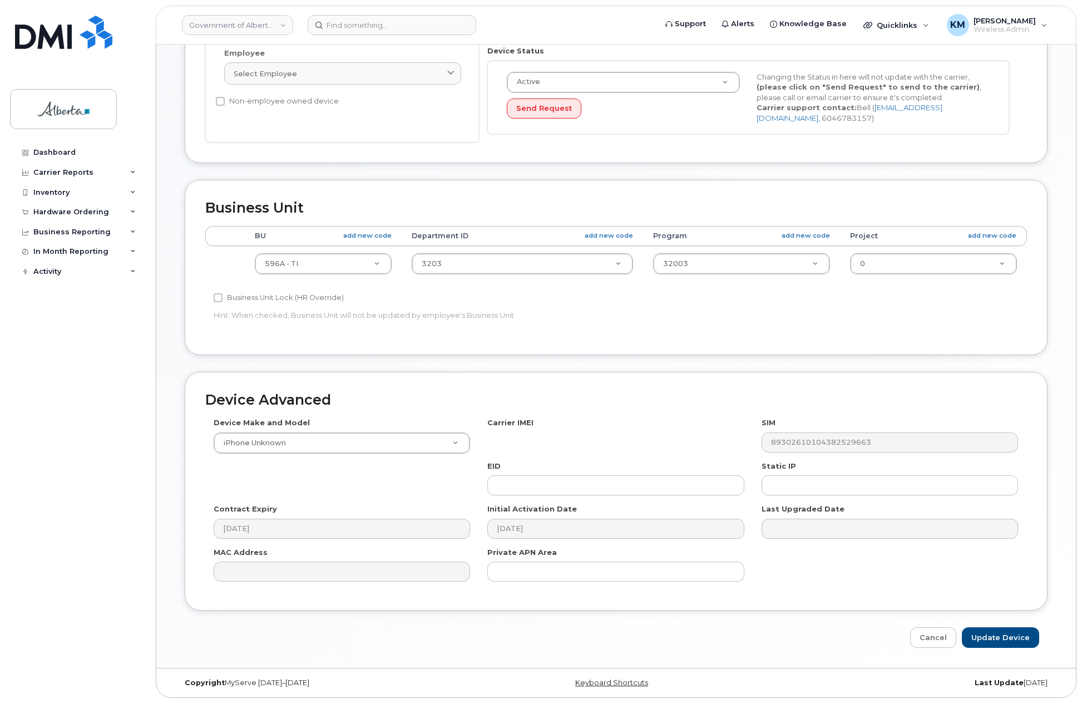
scroll to position [275, 0]
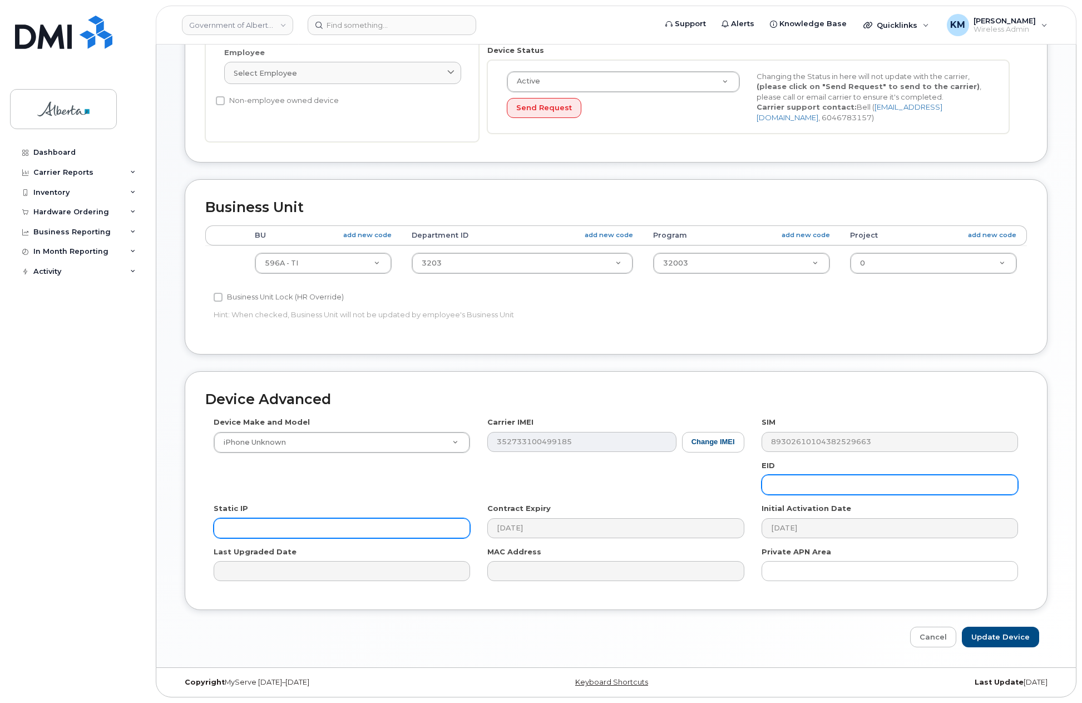
click at [859, 488] on input "text" at bounding box center [890, 485] width 257 height 20
paste input "89043052010008887025010583755885"
type input "89043052010008887025010583755885"
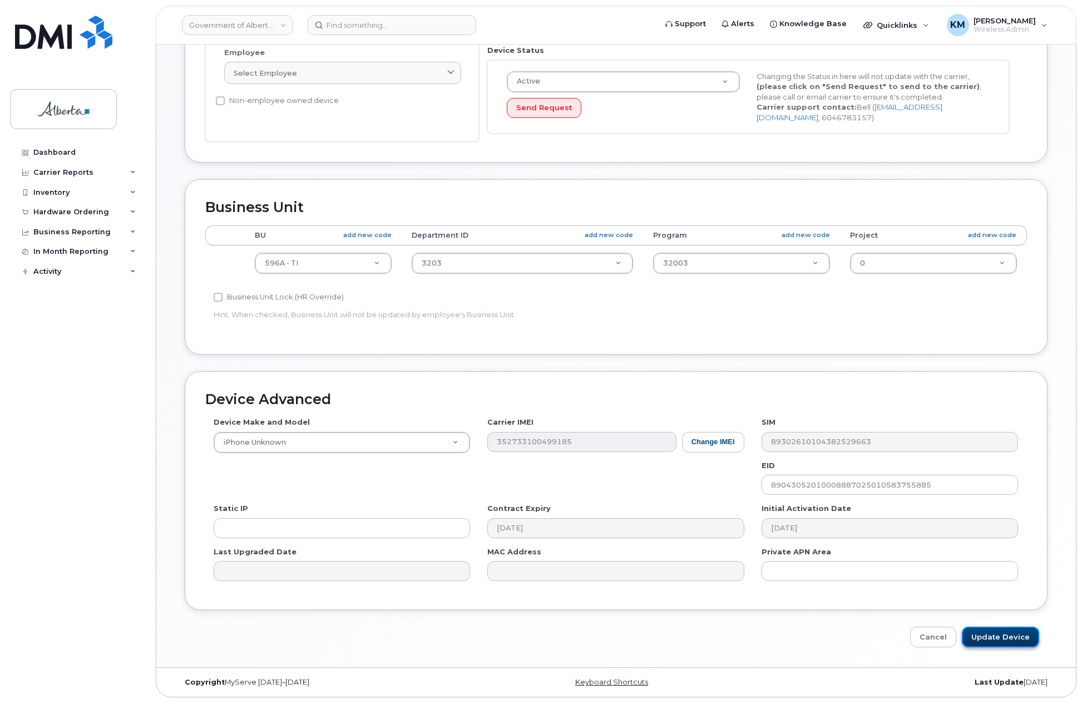
click at [998, 638] on input "Update Device" at bounding box center [1000, 637] width 77 height 21
type input "Saving..."
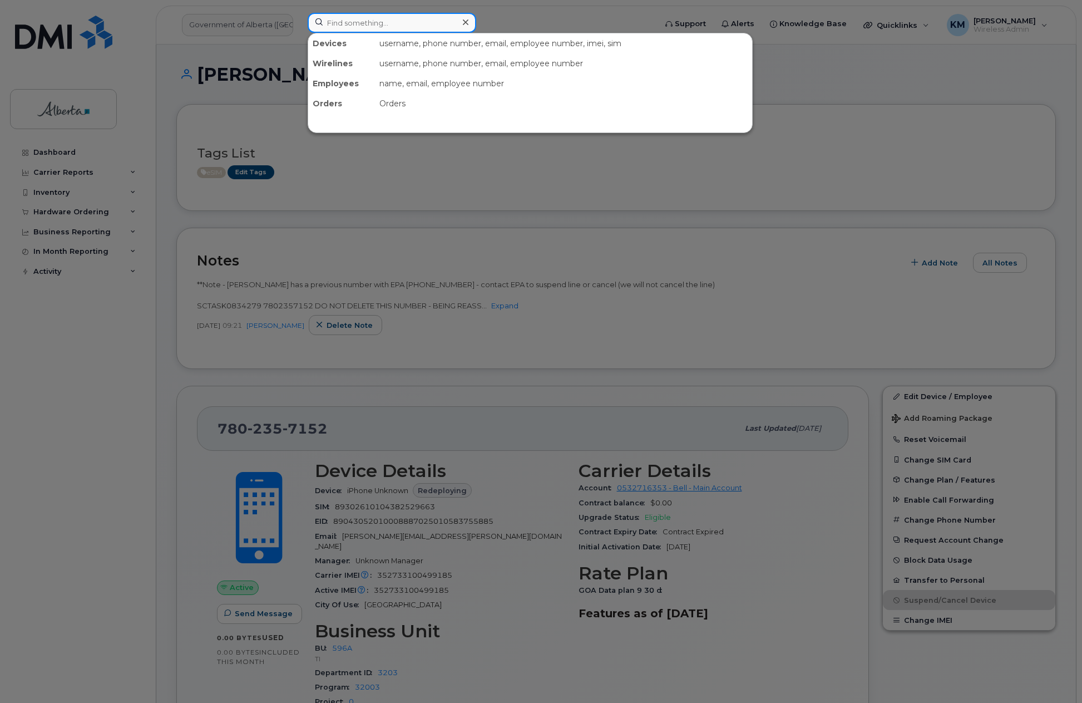
click at [356, 21] on input at bounding box center [392, 23] width 169 height 20
click at [374, 24] on input at bounding box center [392, 23] width 169 height 20
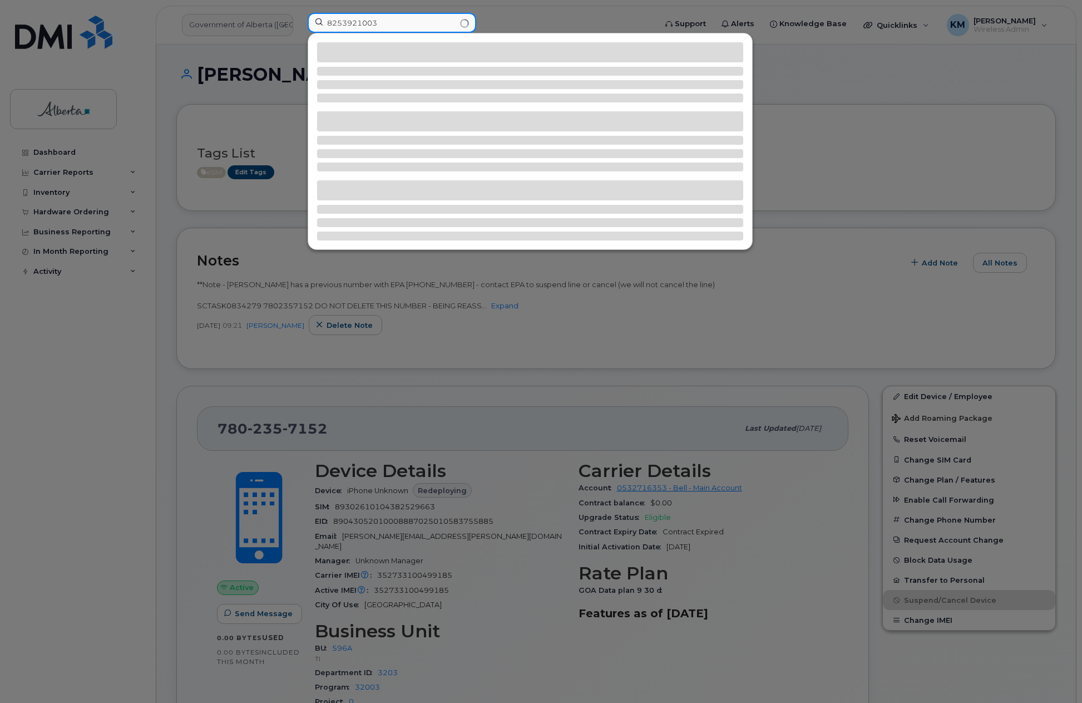
type input "8253921003"
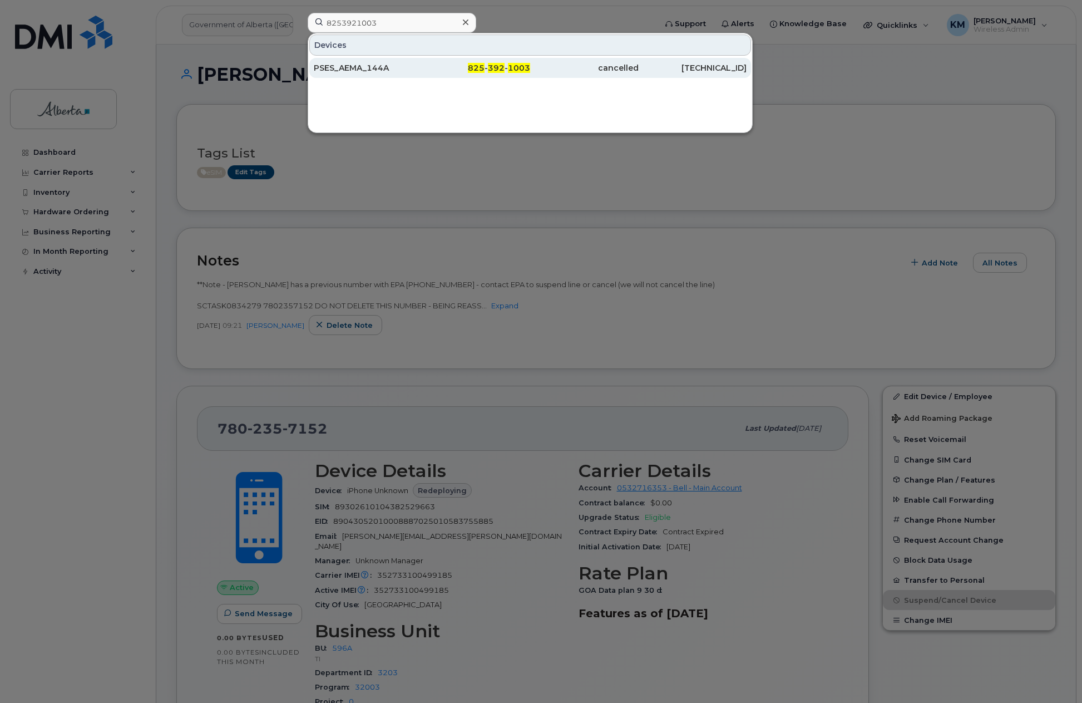
click at [422, 73] on div "PSES_AEMA_144A" at bounding box center [476, 68] width 109 height 20
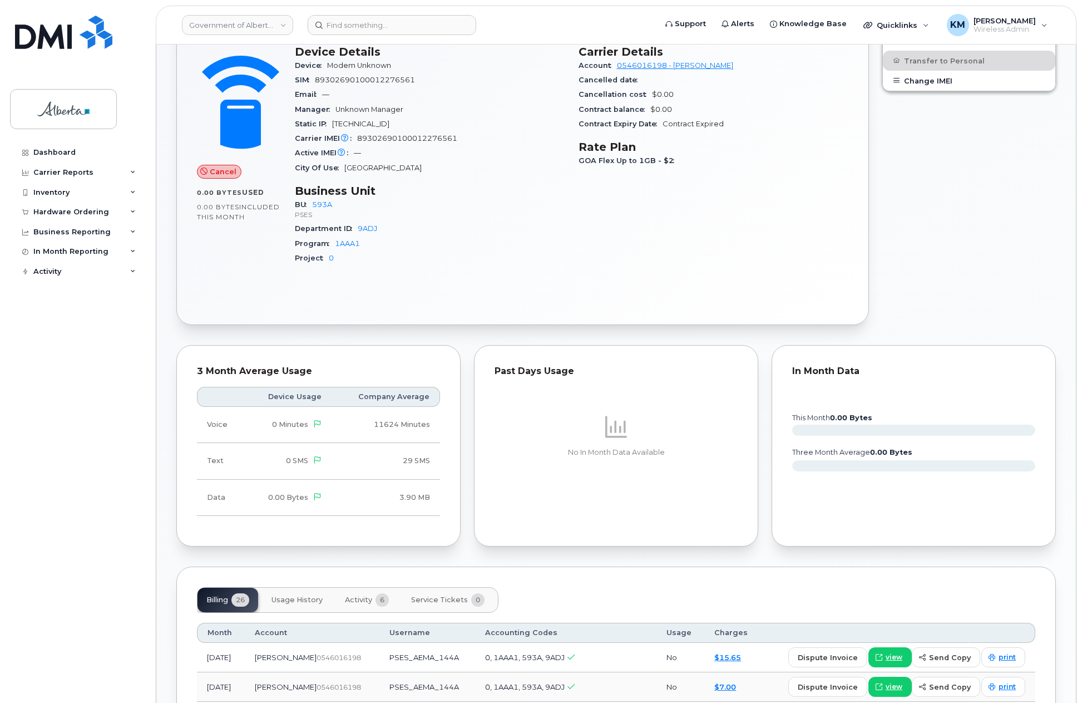
scroll to position [389, 0]
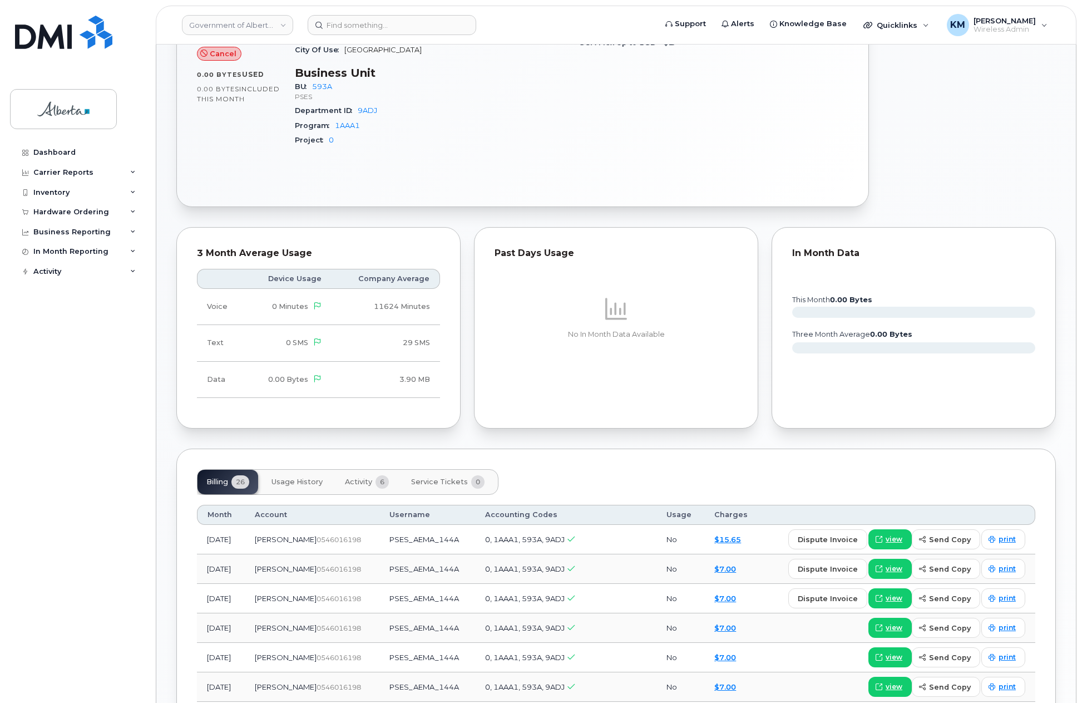
click at [364, 480] on span "Activity" at bounding box center [358, 481] width 27 height 9
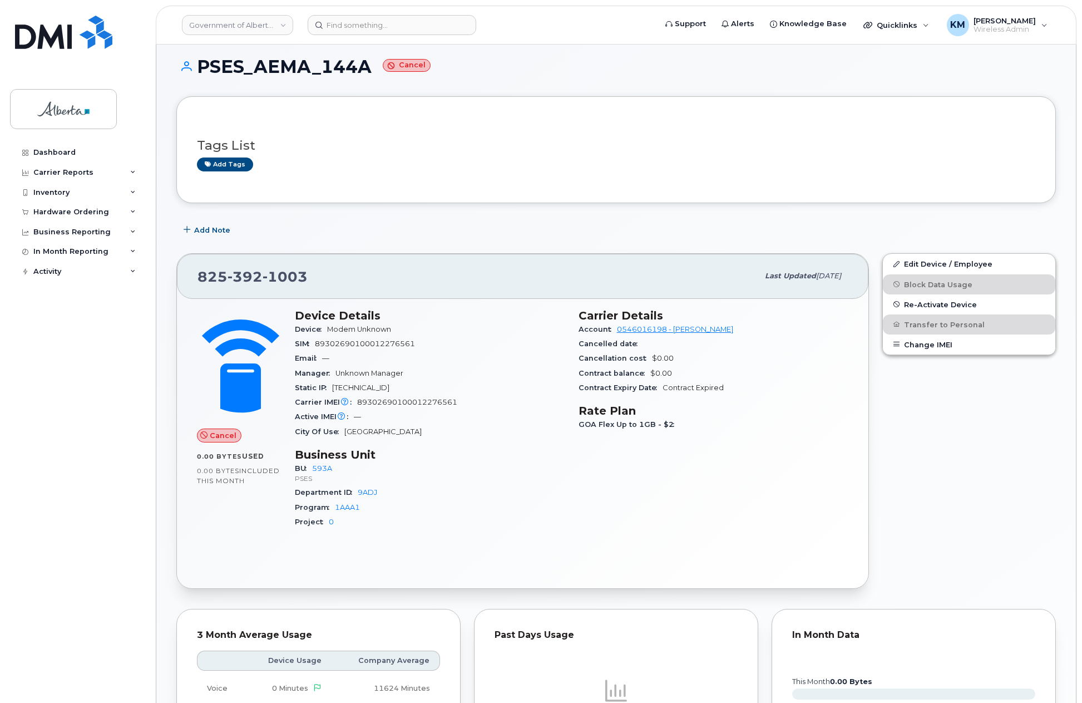
scroll to position [0, 0]
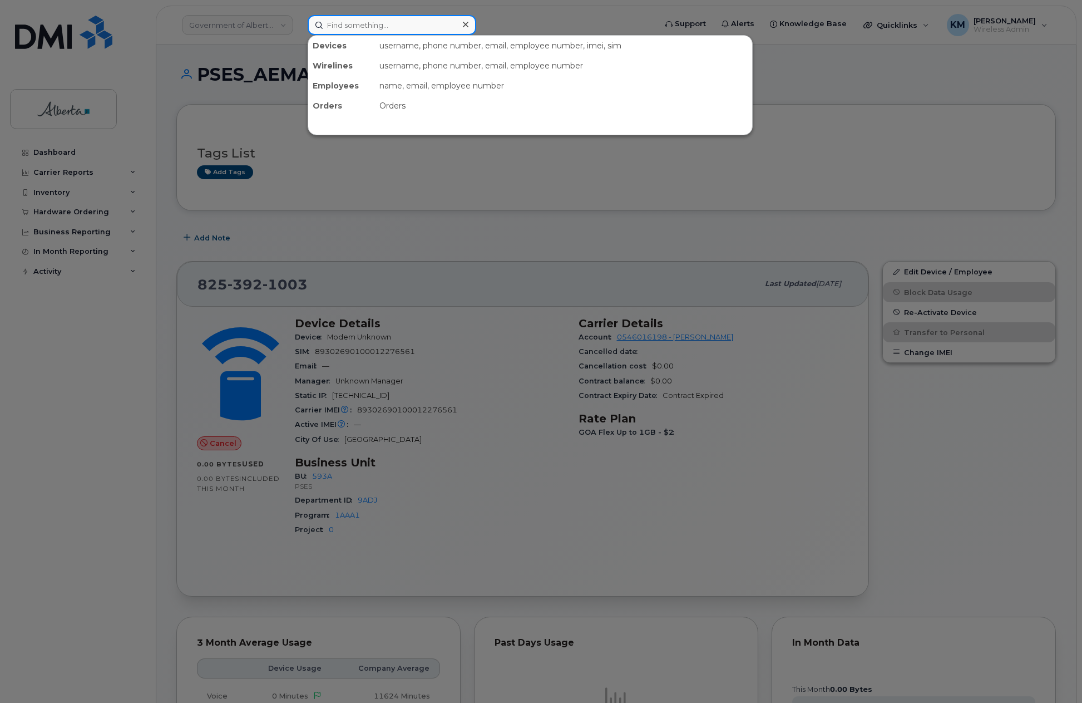
click at [403, 24] on input at bounding box center [392, 25] width 169 height 20
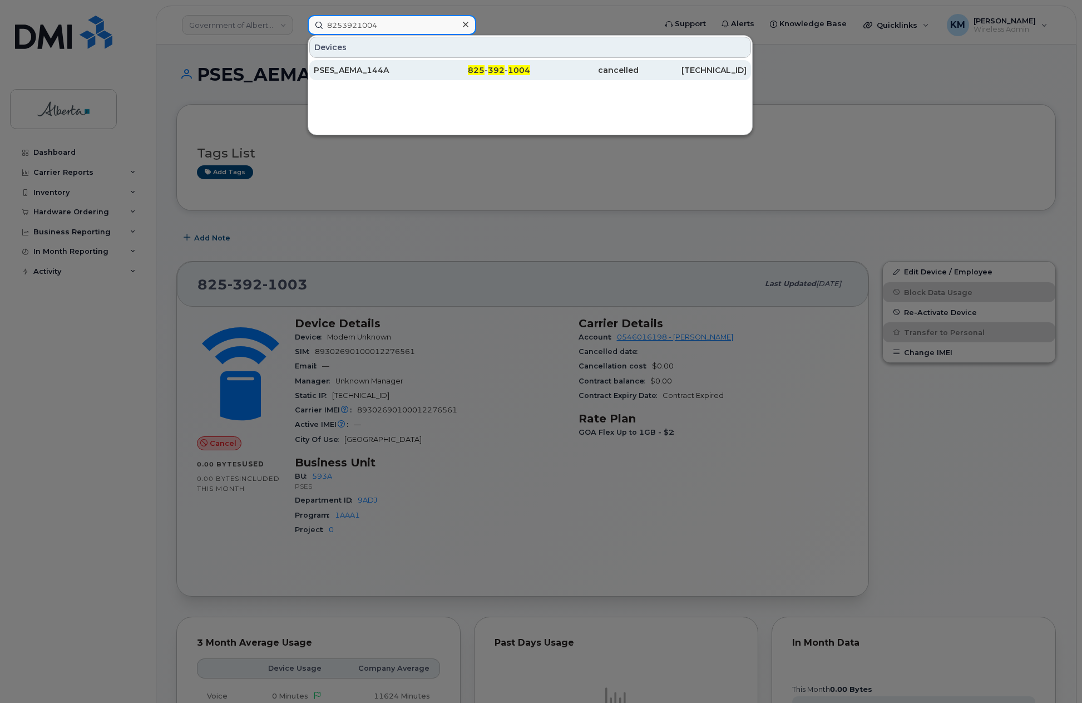
type input "8253921004"
click at [387, 72] on div "PSES_AEMA_144A" at bounding box center [368, 70] width 109 height 11
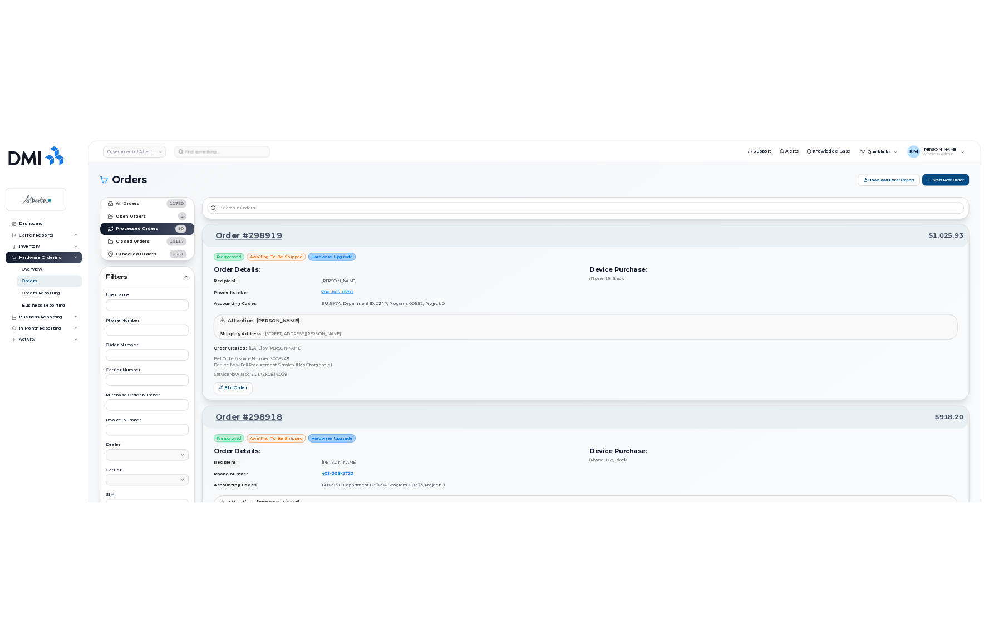
scroll to position [1669, 0]
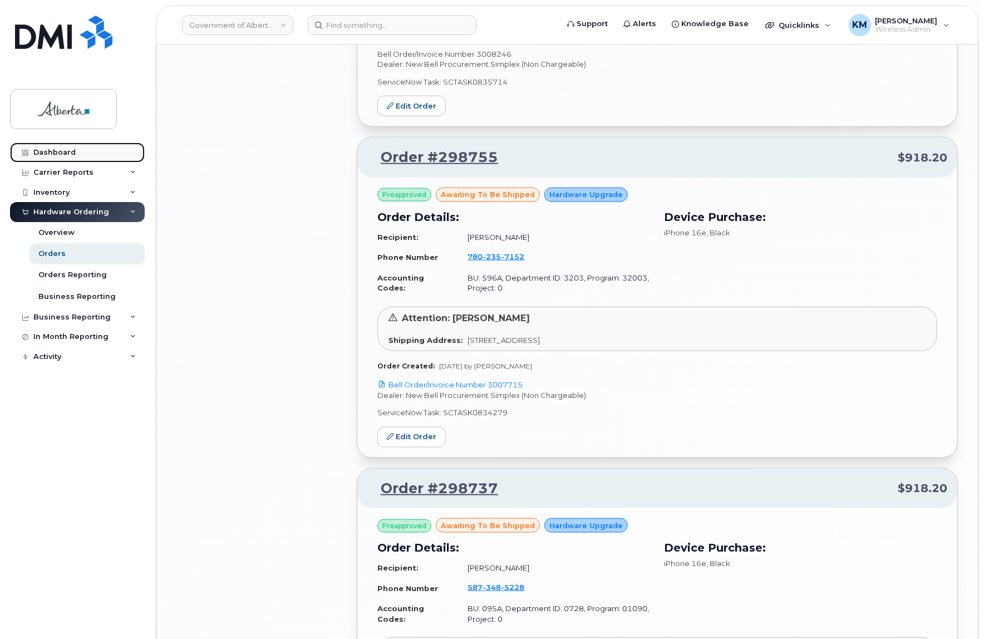
click at [55, 150] on div "Dashboard" at bounding box center [54, 152] width 42 height 9
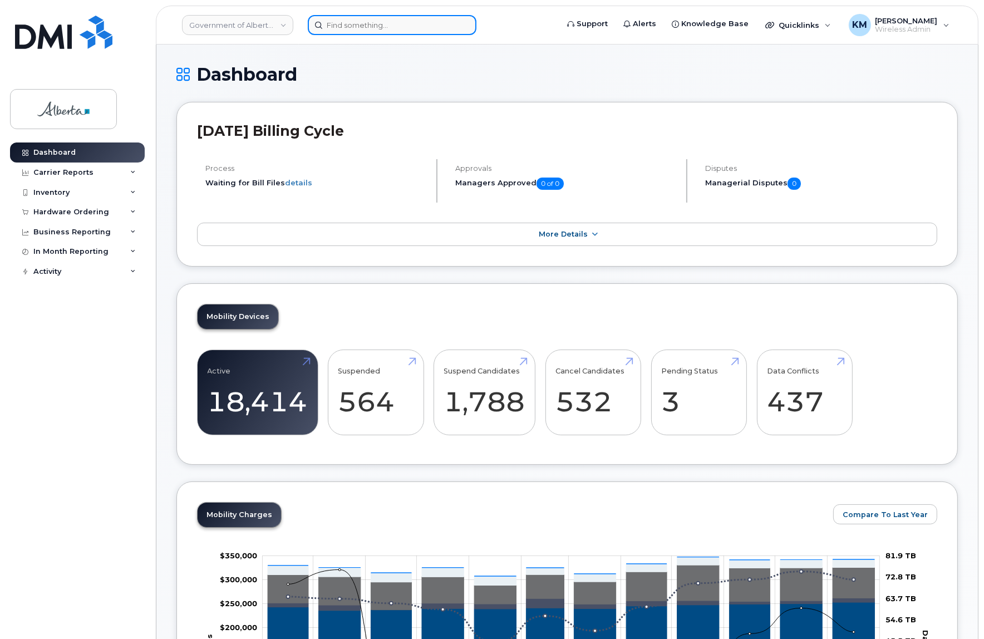
click at [353, 28] on input at bounding box center [392, 25] width 169 height 20
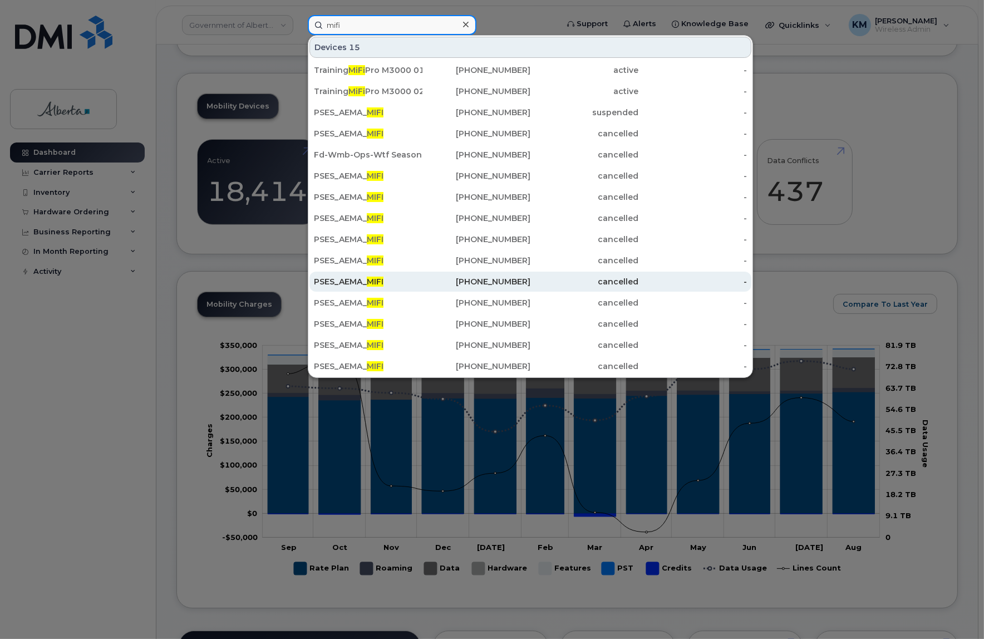
scroll to position [202, 0]
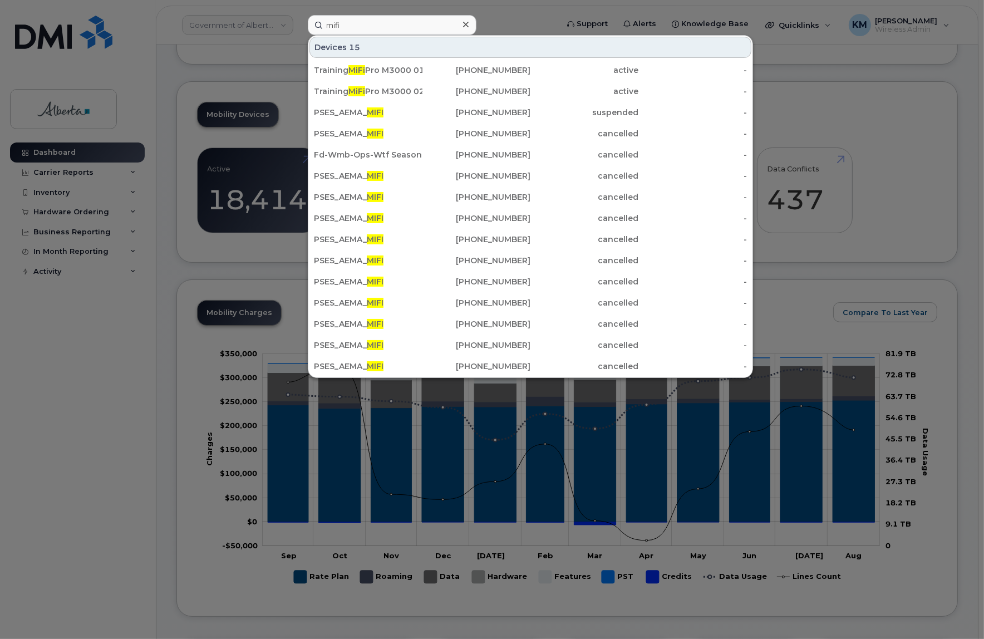
click at [45, 356] on div at bounding box center [492, 319] width 984 height 639
click at [381, 27] on input "mifi" at bounding box center [392, 25] width 169 height 20
drag, startPoint x: 381, startPoint y: 27, endPoint x: 269, endPoint y: 34, distance: 111.5
click at [299, 34] on div "mifi Devices 15 Training MiFi Pro M3000 01 587-334-8765 active - Training MiFi …" at bounding box center [429, 25] width 260 height 20
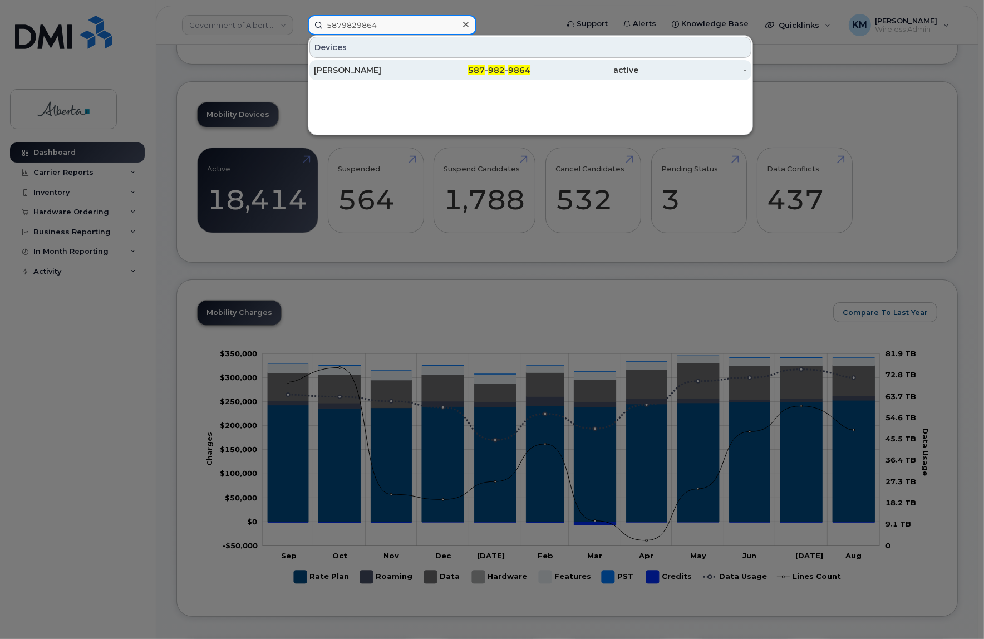
type input "5879829864"
click at [353, 70] on div "[PERSON_NAME]" at bounding box center [368, 70] width 109 height 11
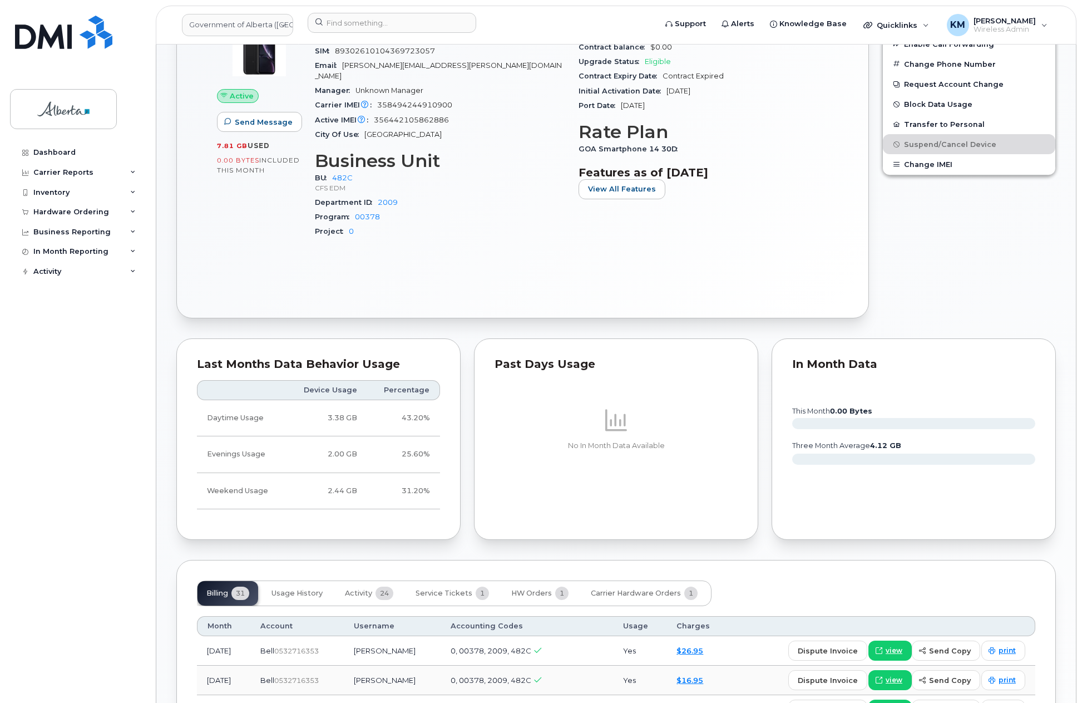
scroll to position [501, 0]
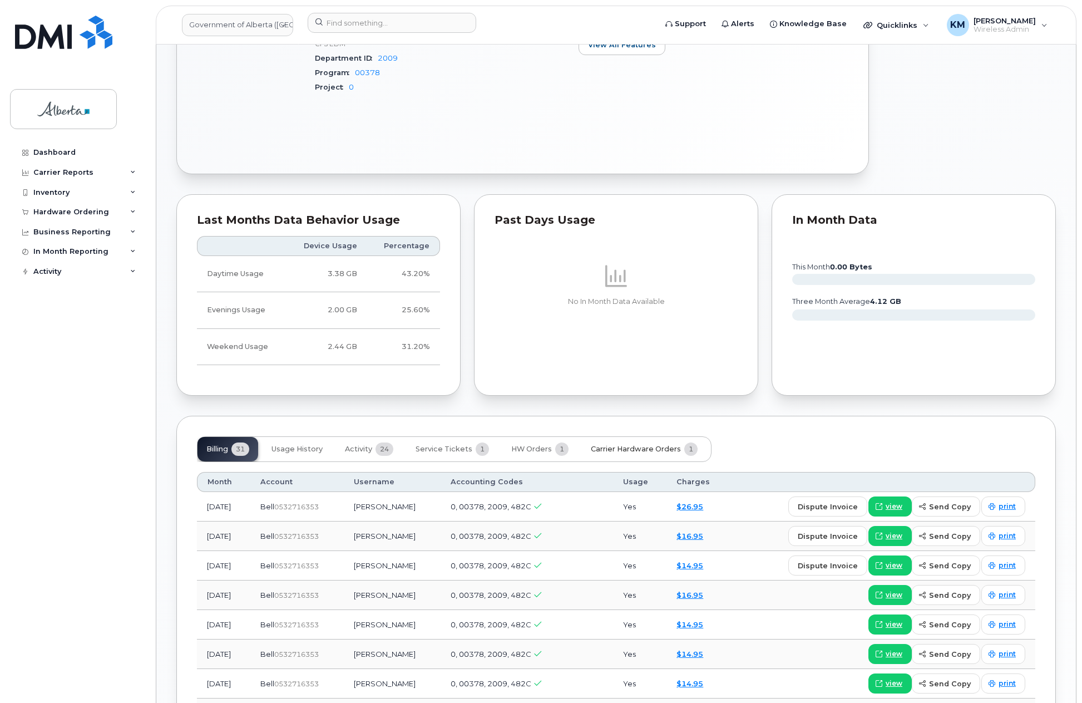
click at [658, 445] on span "Carrier Hardware Orders" at bounding box center [636, 449] width 90 height 9
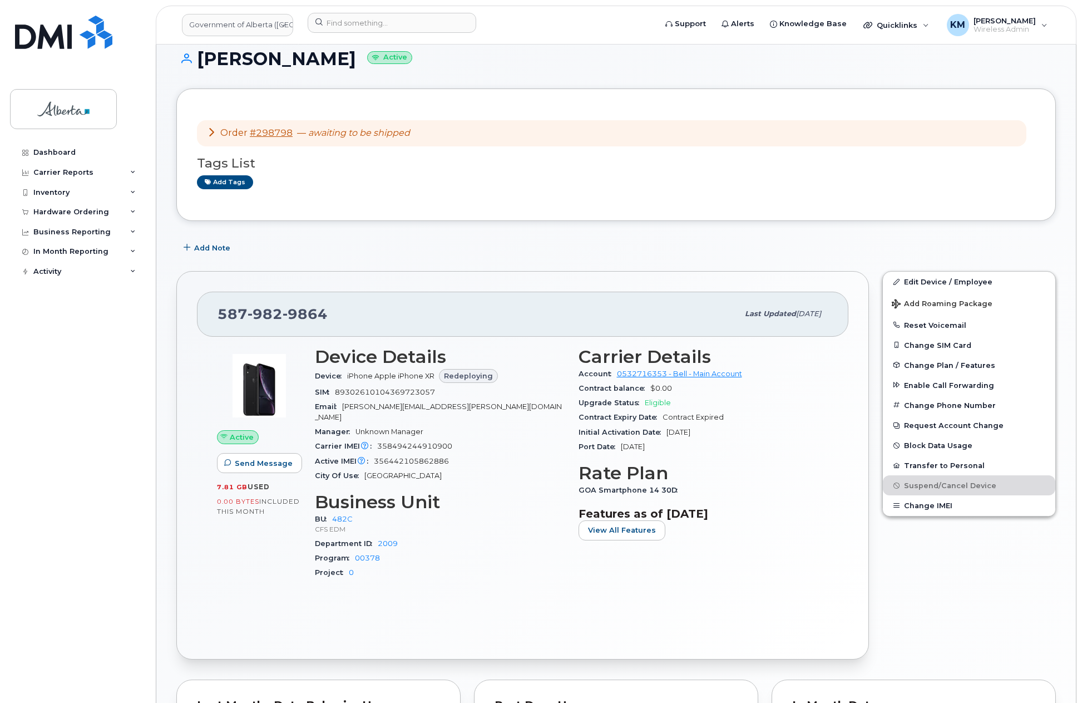
scroll to position [0, 0]
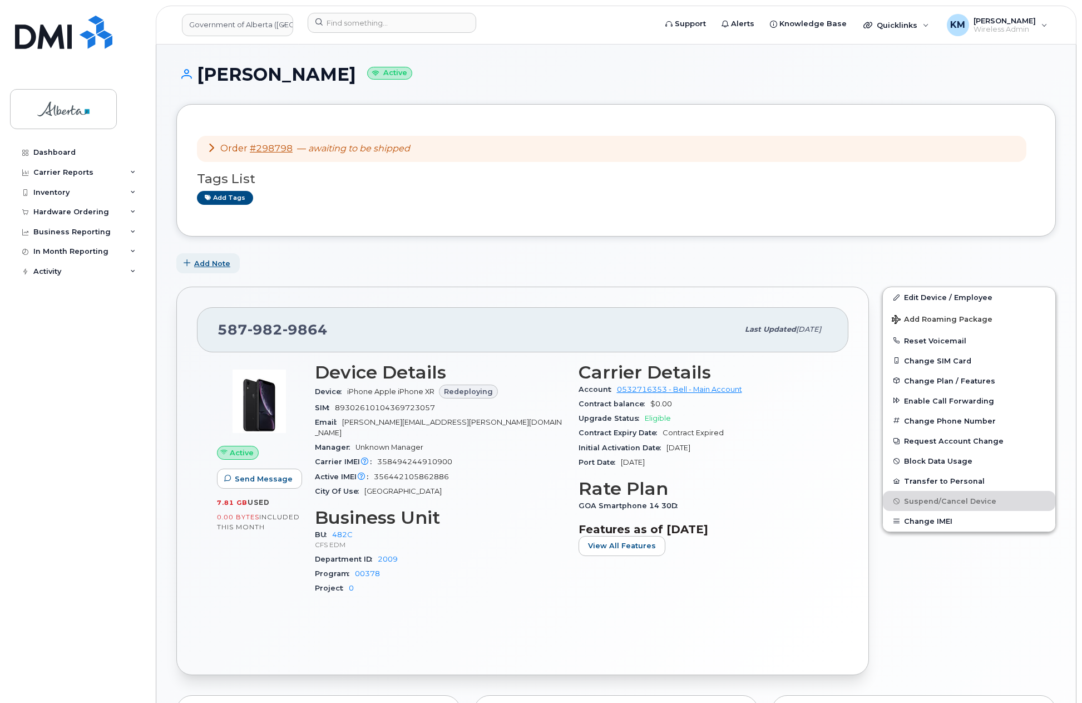
click at [225, 262] on span "Add Note" at bounding box center [212, 263] width 36 height 11
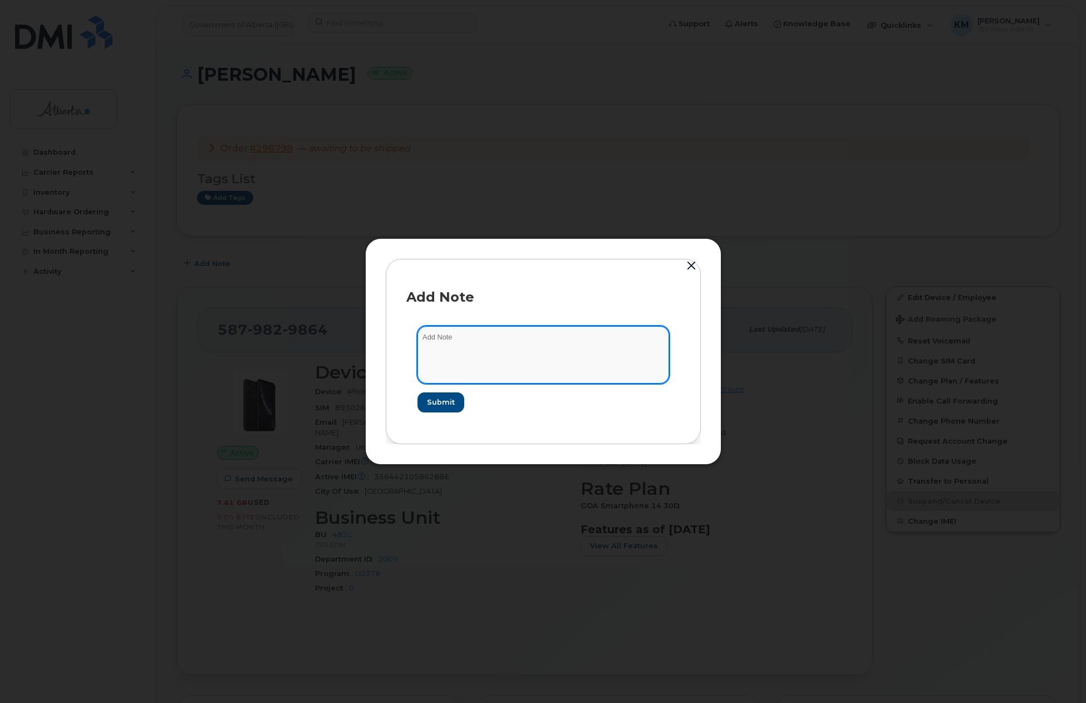
click at [461, 338] on textarea at bounding box center [543, 354] width 252 height 57
click at [507, 333] on textarea "SCTASK0835714 -" at bounding box center [543, 354] width 252 height 57
paste textarea "Device Replace - [PHONE_NUMBER] iPhone 15 - Order 298798_BELL 3008246"
type textarea "SCTASK0835714 - Device Replace - [PHONE_NUMBER] iPhone 15 - Order 298798_BELL 3…"
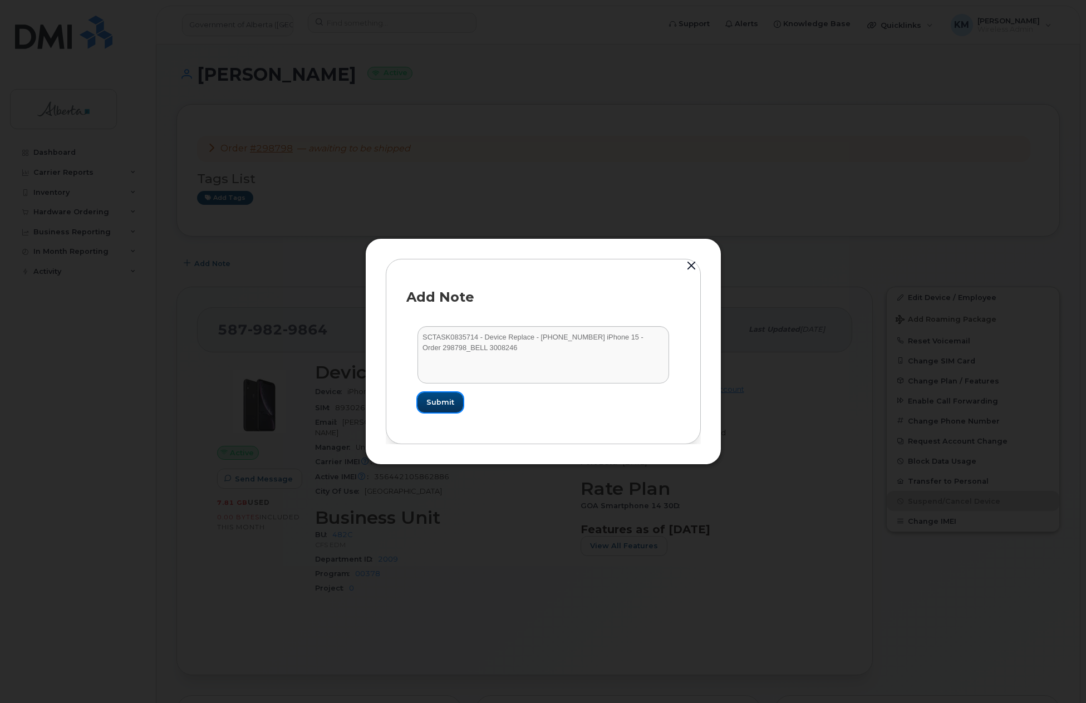
click at [452, 405] on span "Submit" at bounding box center [440, 402] width 28 height 11
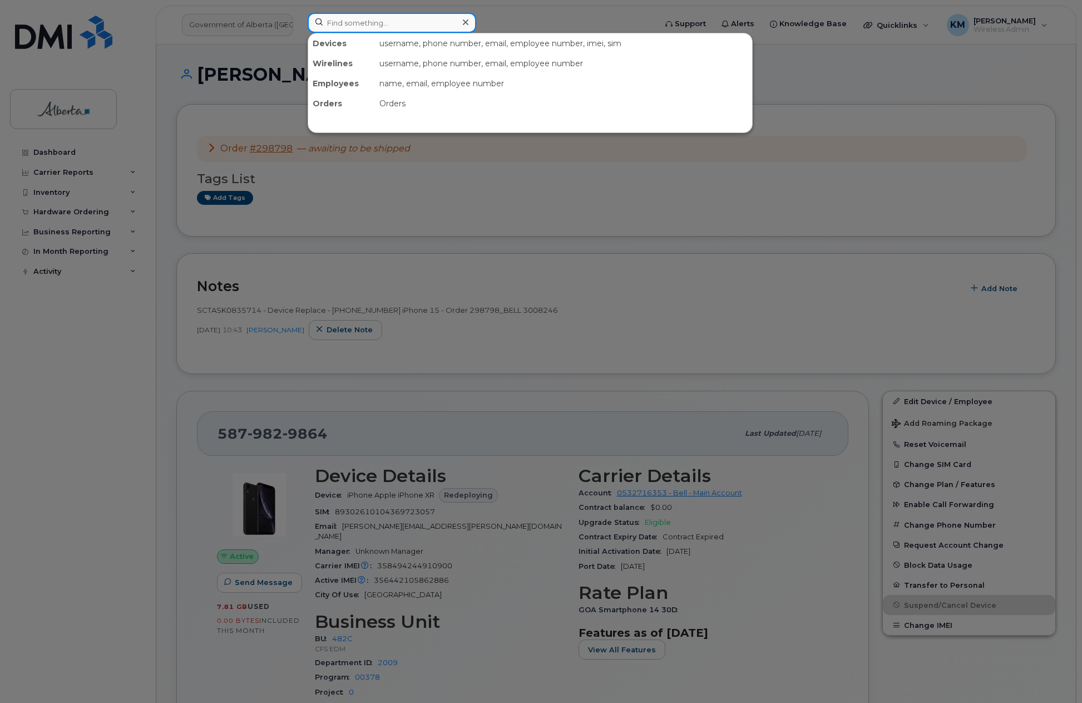
click at [377, 24] on input at bounding box center [392, 23] width 169 height 20
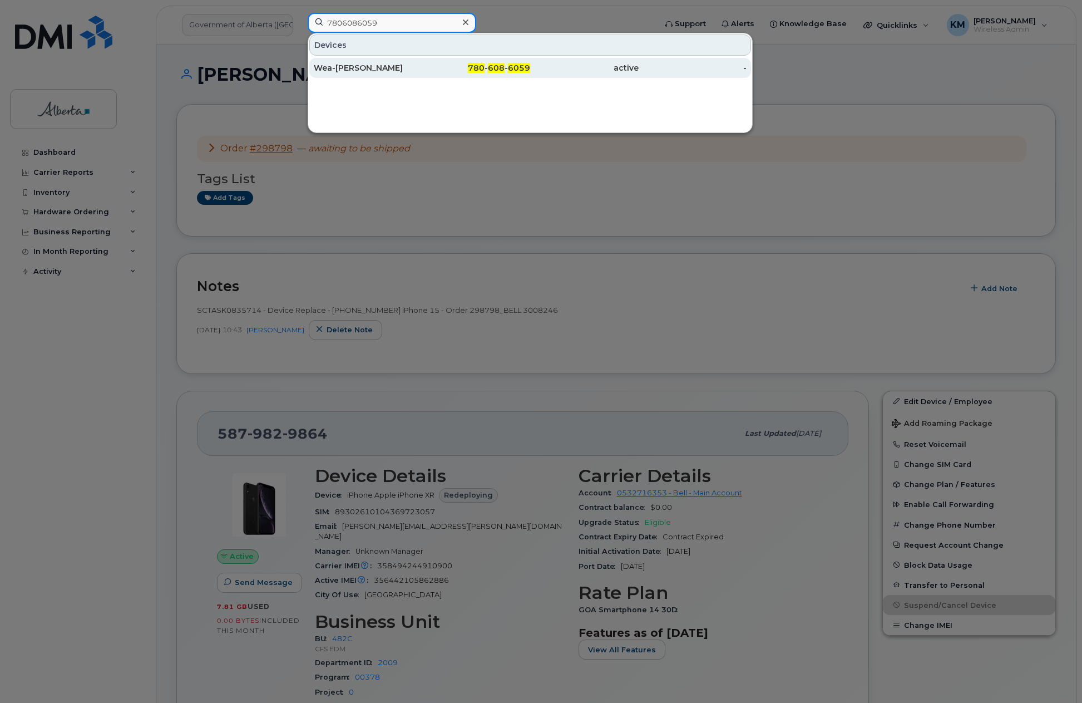
type input "7806086059"
click at [382, 68] on div "Wea-[PERSON_NAME]" at bounding box center [368, 67] width 109 height 11
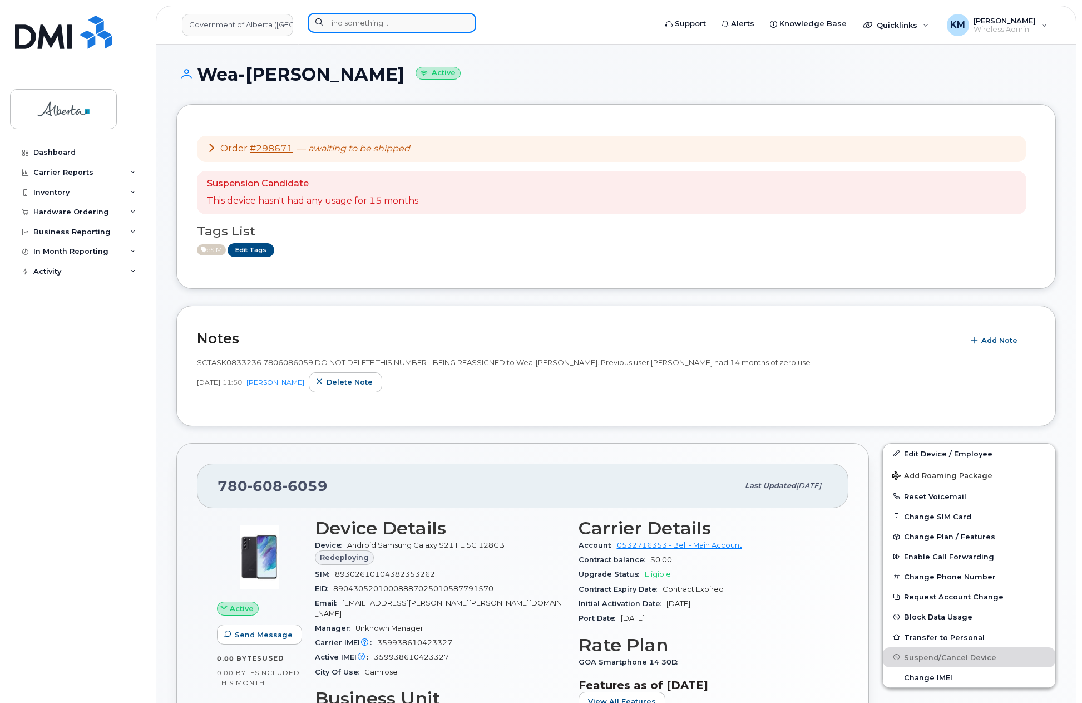
click at [368, 25] on input at bounding box center [392, 23] width 169 height 20
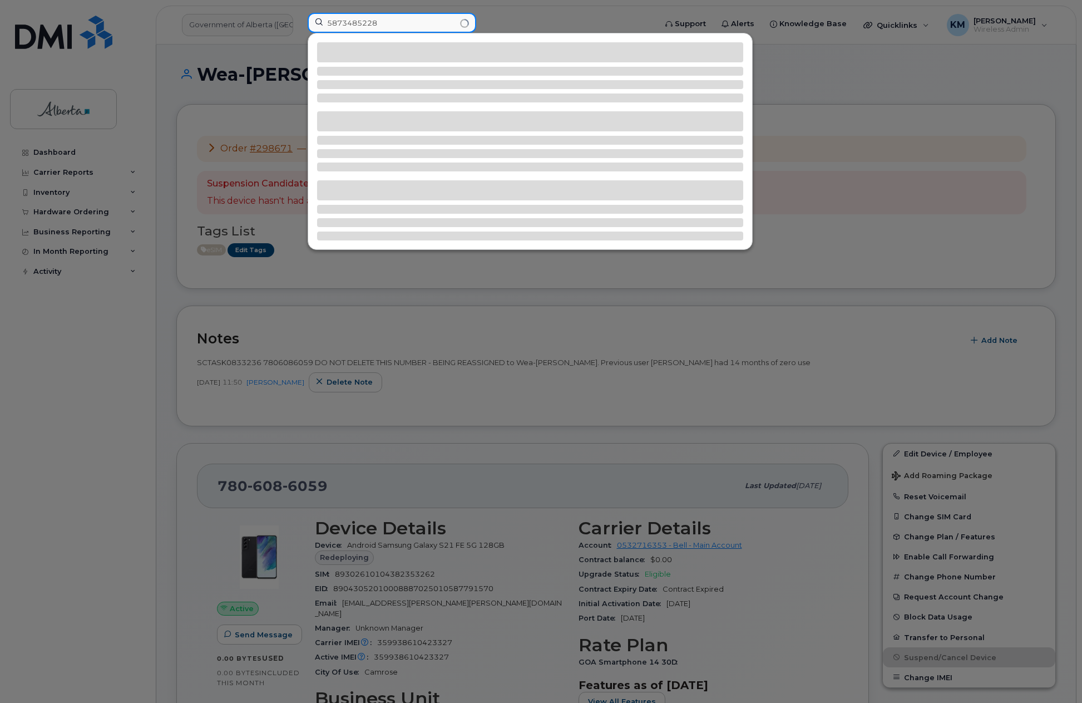
type input "5873485228"
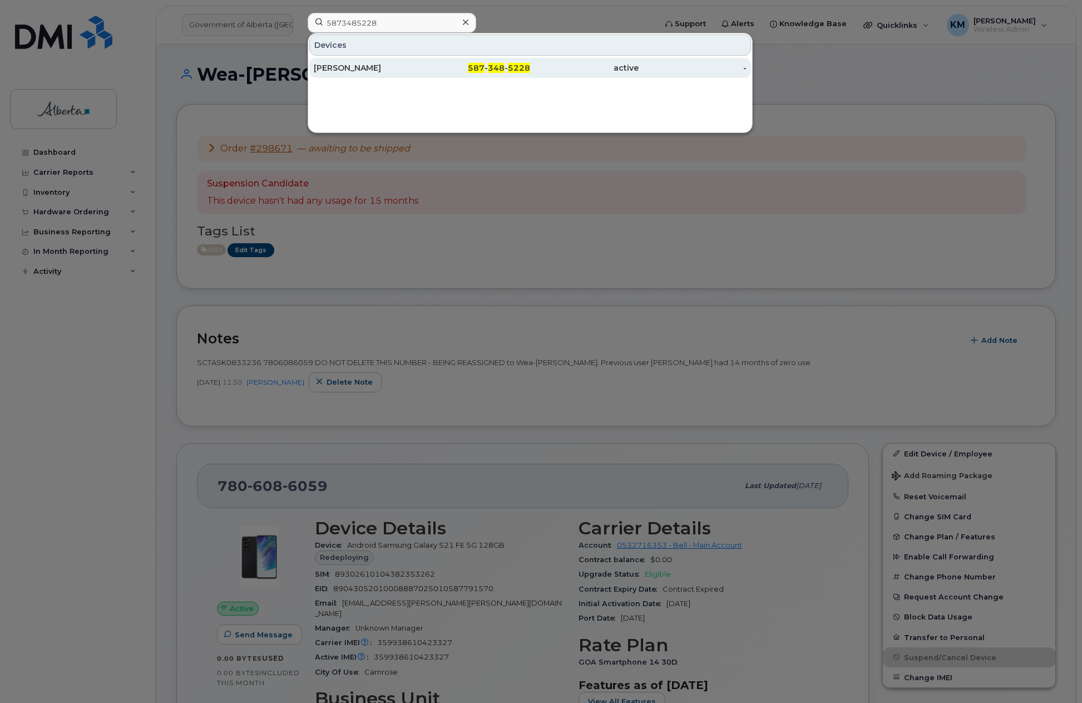
click at [378, 66] on div "Stacy Davidson" at bounding box center [368, 67] width 109 height 11
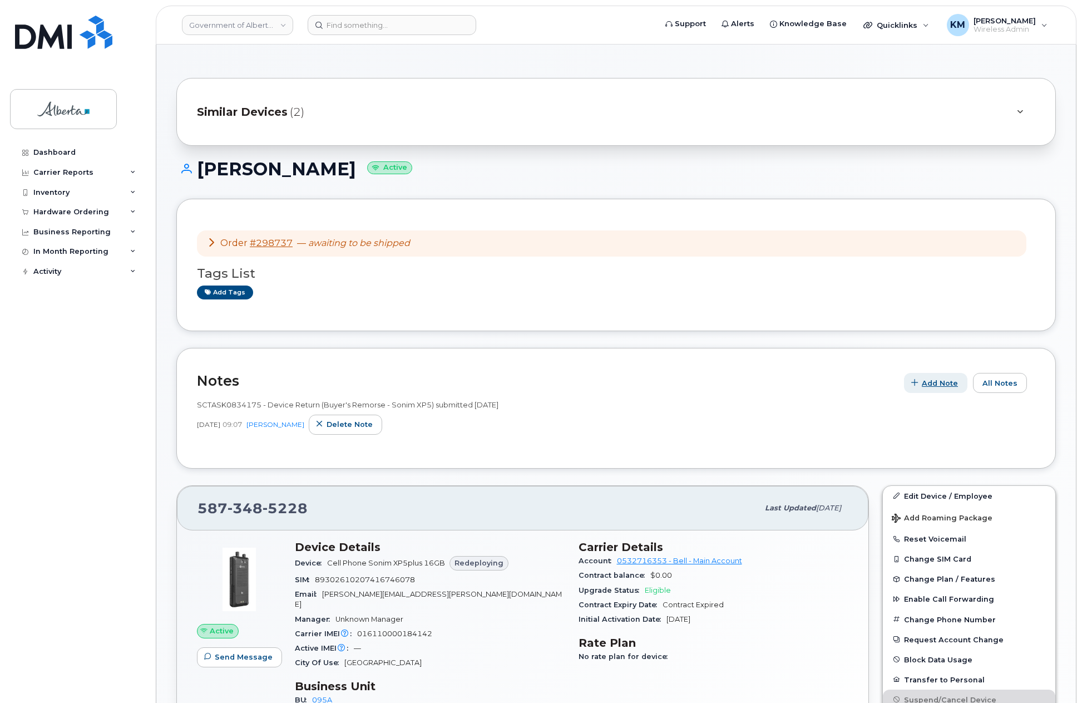
click at [951, 386] on span "Add Note" at bounding box center [940, 383] width 36 height 11
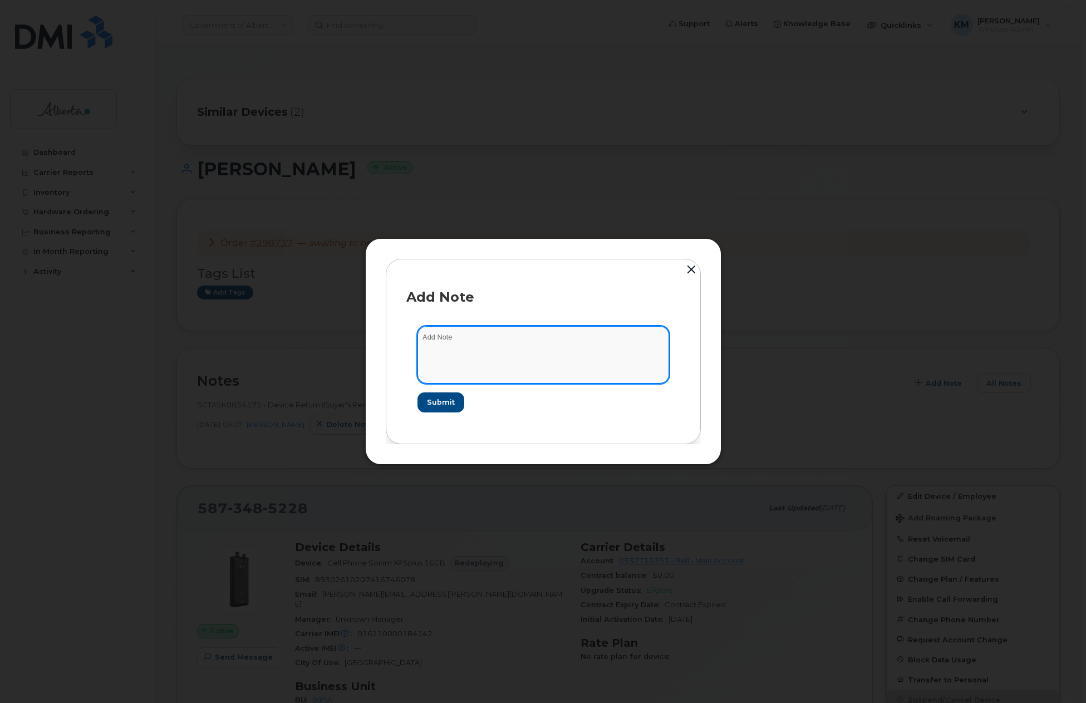
click at [615, 350] on textarea at bounding box center [543, 354] width 252 height 57
click at [589, 337] on textarea "SCTASK0835367 -" at bounding box center [543, 354] width 252 height 57
paste textarea "Device Replace - (1) 5873485228 iPhone 16e - Order 298737_BELL 3007644"
type textarea "SCTASK0835367 - Device Replace - (1) 5873485228 iPhone 16e - Order 298737_BELL …"
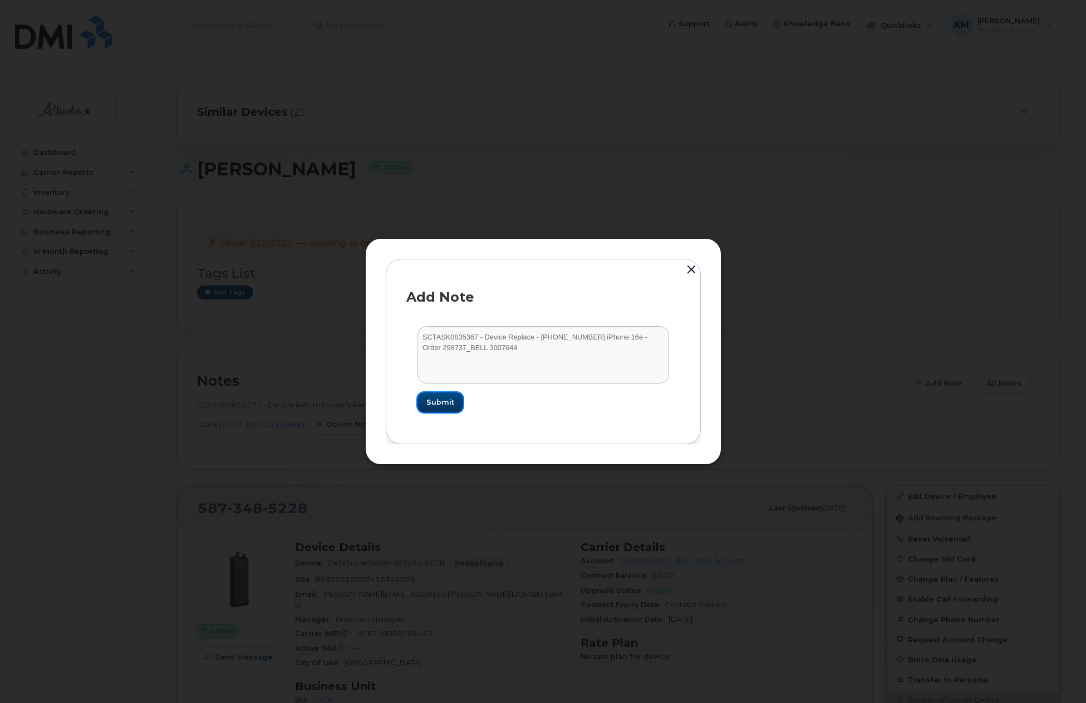
click at [431, 401] on span "Submit" at bounding box center [440, 402] width 28 height 11
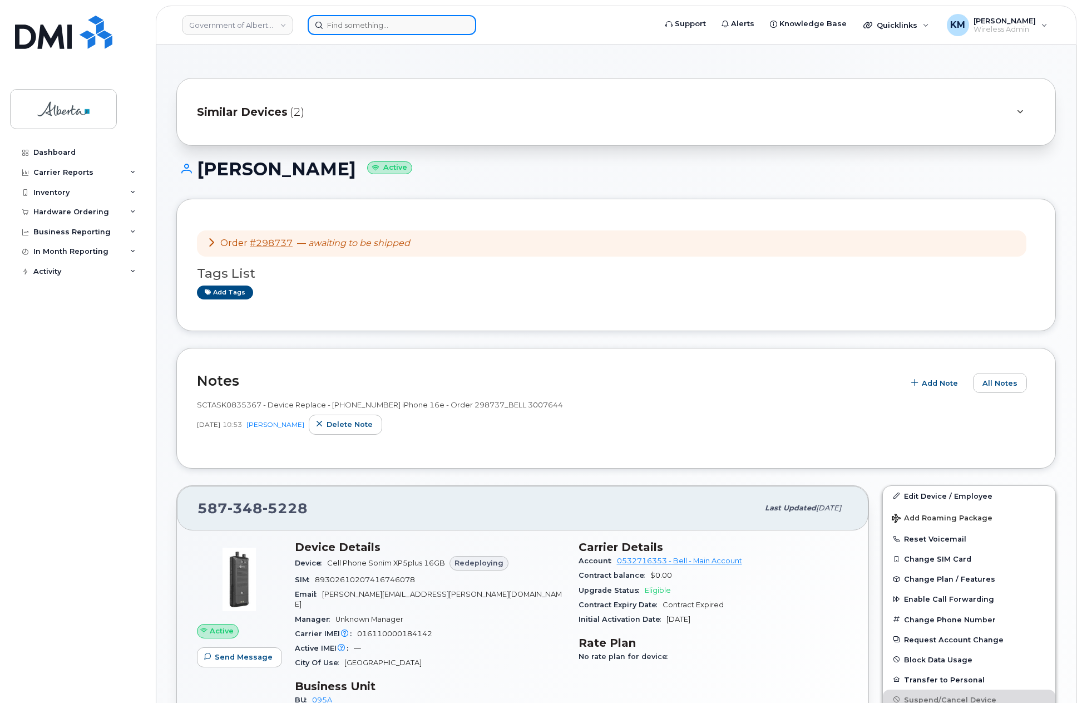
click at [364, 31] on input at bounding box center [392, 25] width 169 height 20
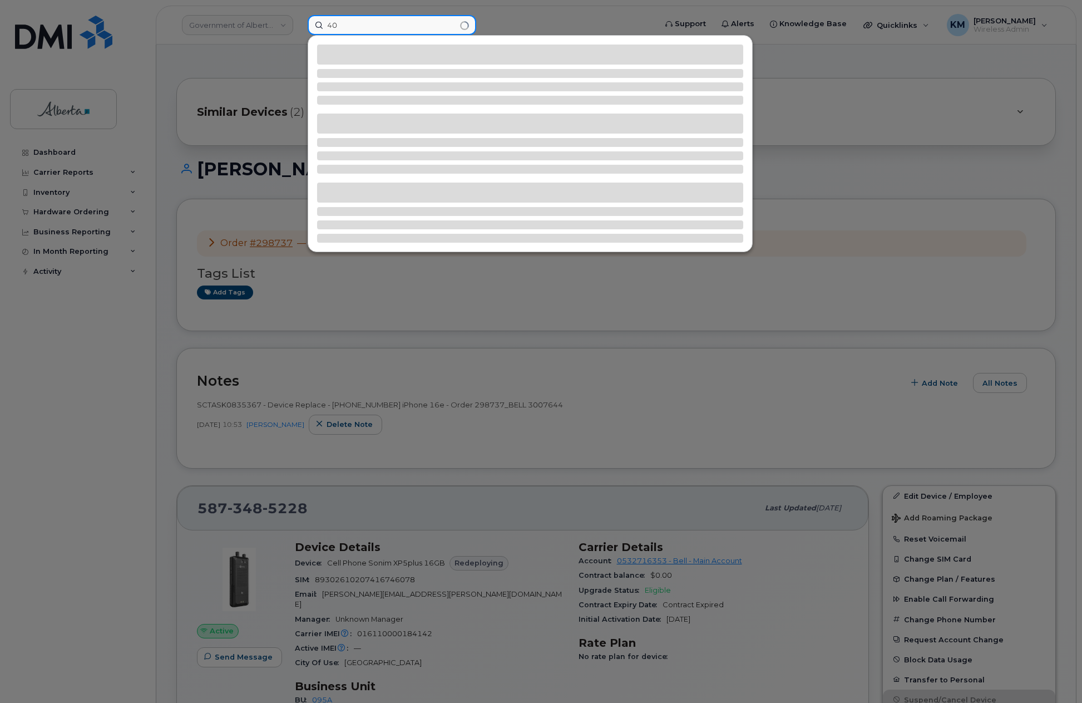
type input "4"
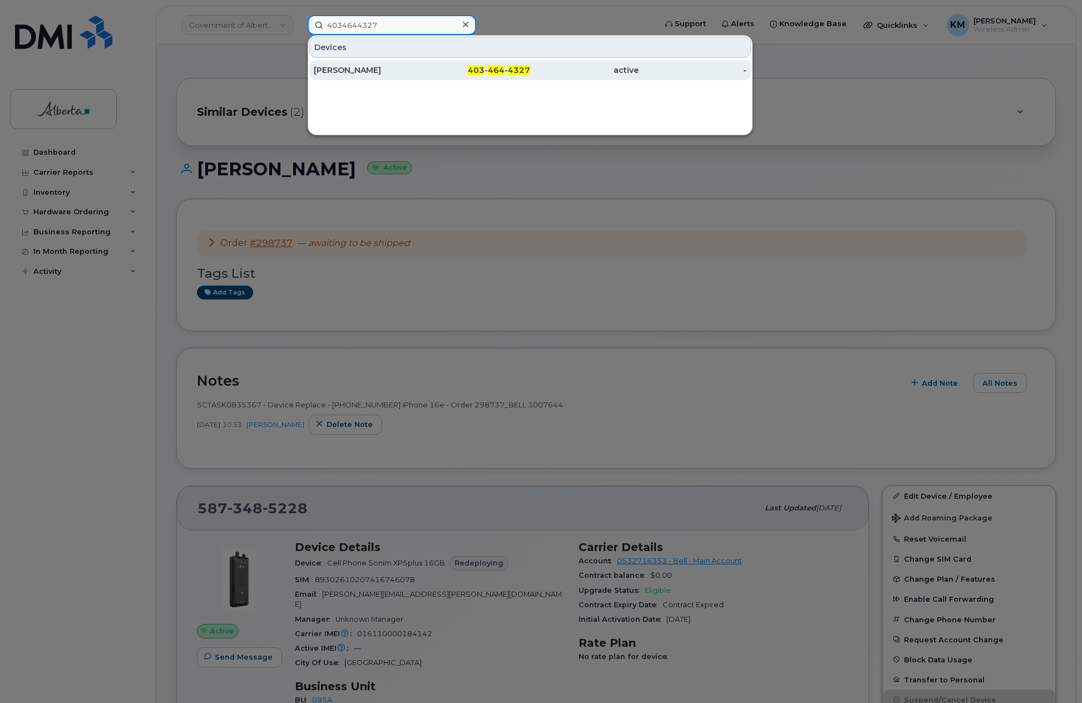
type input "4034644327"
click at [376, 71] on div "[PERSON_NAME]" at bounding box center [368, 70] width 109 height 11
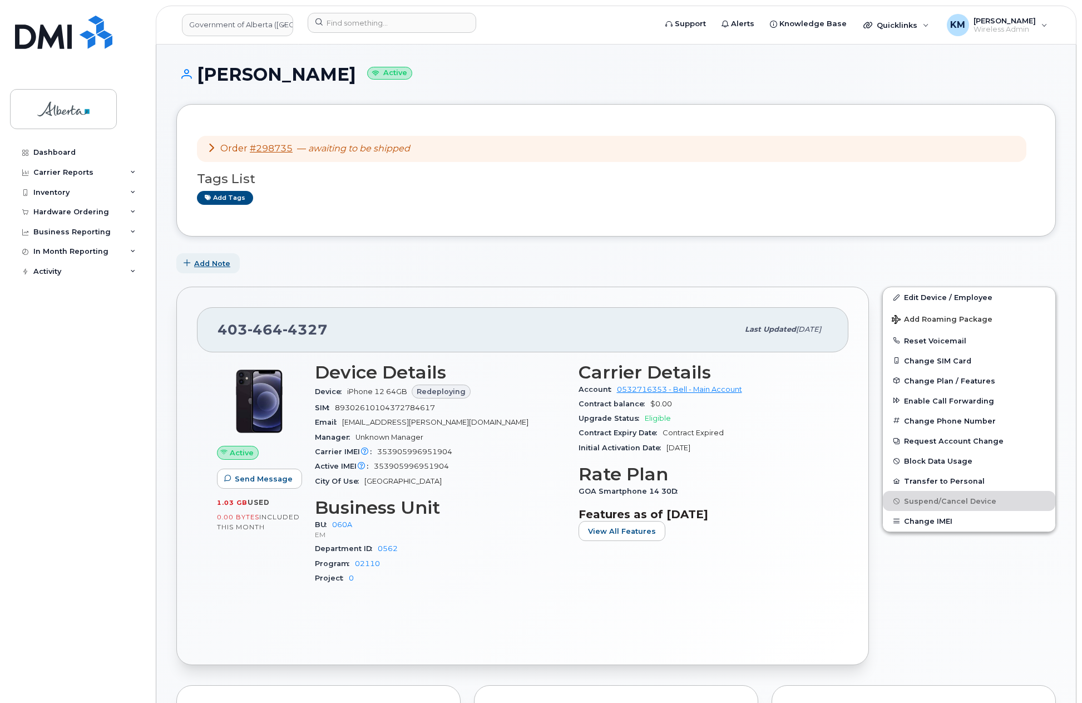
click at [214, 260] on span "Add Note" at bounding box center [212, 263] width 36 height 11
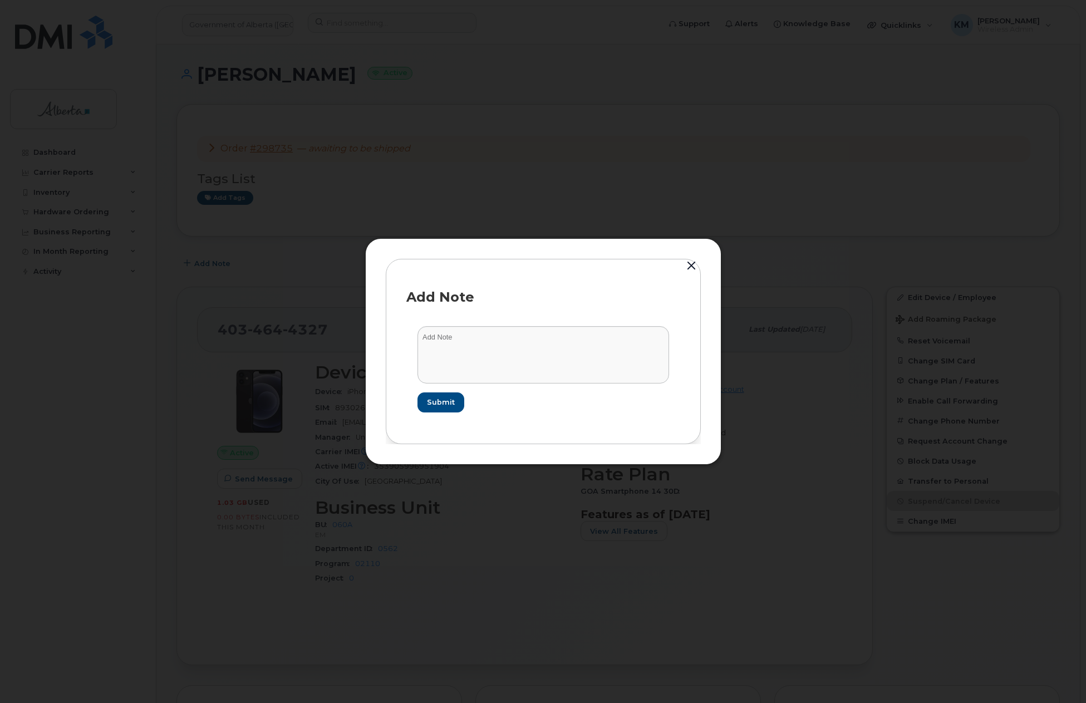
click at [448, 324] on form "Submit" at bounding box center [543, 369] width 274 height 108
click at [453, 343] on textarea at bounding box center [543, 354] width 252 height 57
type textarea "s"
click at [548, 330] on textarea "SCTASK0835427 -" at bounding box center [543, 354] width 252 height 57
paste textarea "Device Replace - (1) 4034644327 iPhone 16e - Order 298735_BELL 3007624"
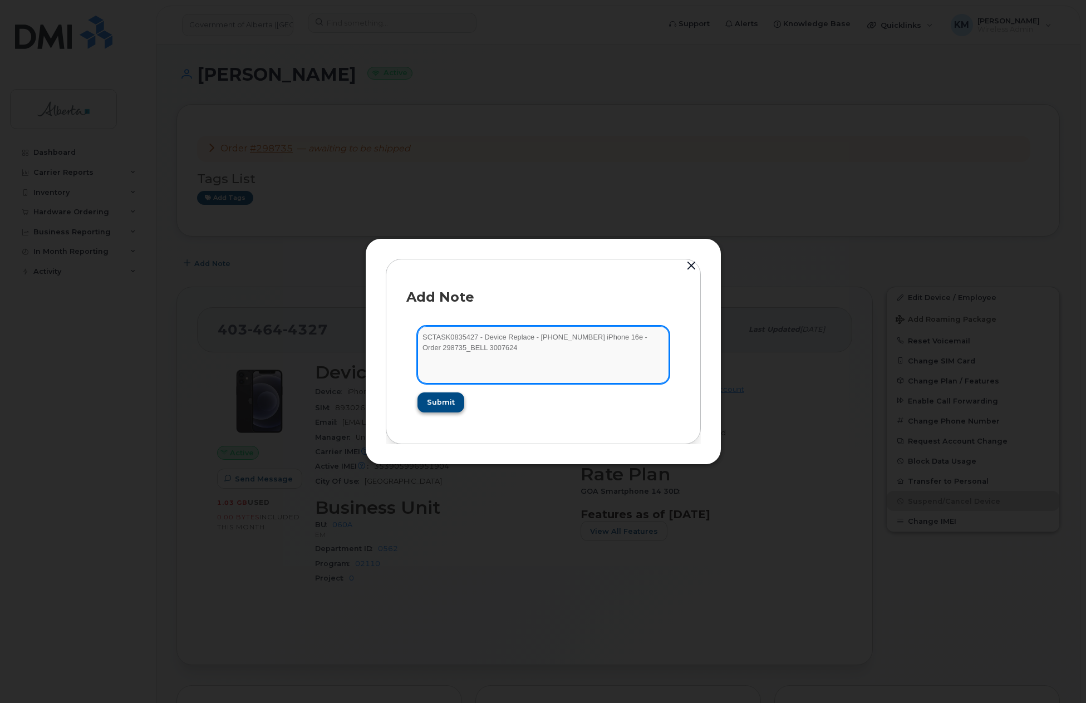
type textarea "SCTASK0835427 - Device Replace - (1) 4034644327 iPhone 16e - Order 298735_BELL …"
click at [453, 405] on button "Submit" at bounding box center [440, 402] width 46 height 20
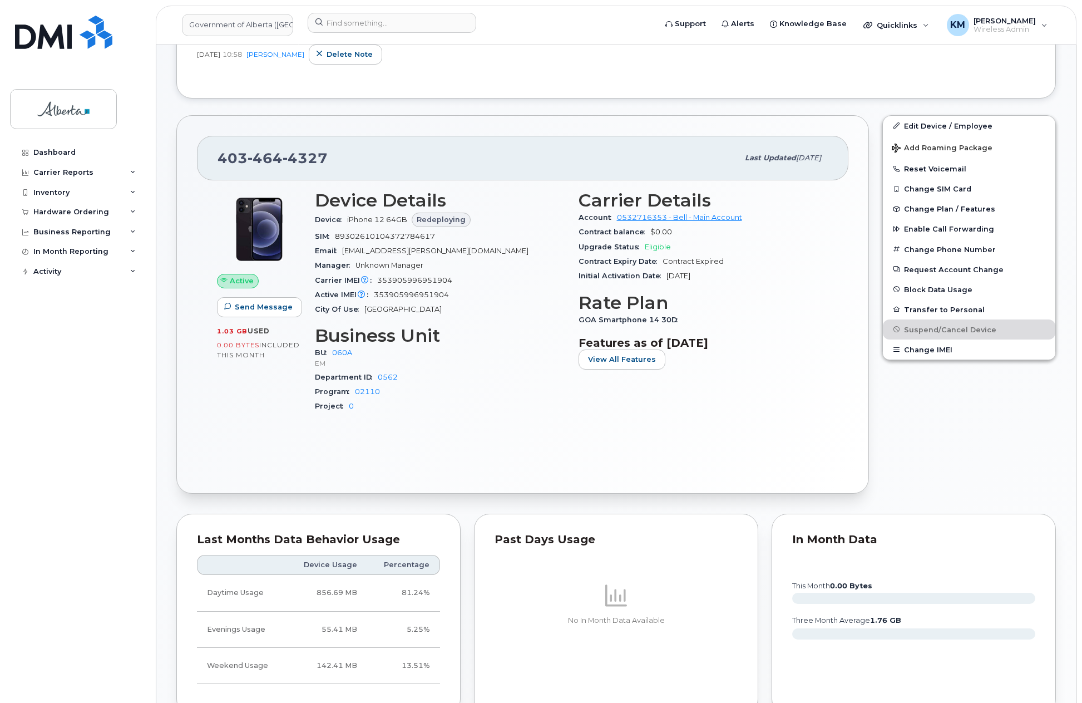
scroll to position [223, 0]
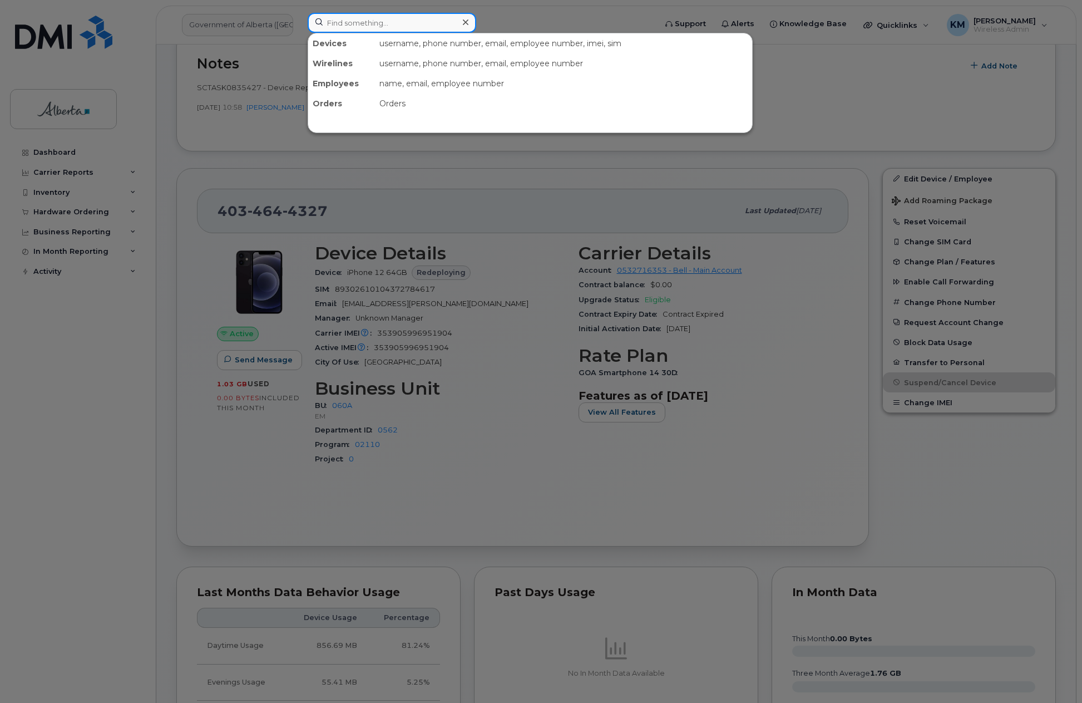
click at [387, 26] on input at bounding box center [392, 23] width 169 height 20
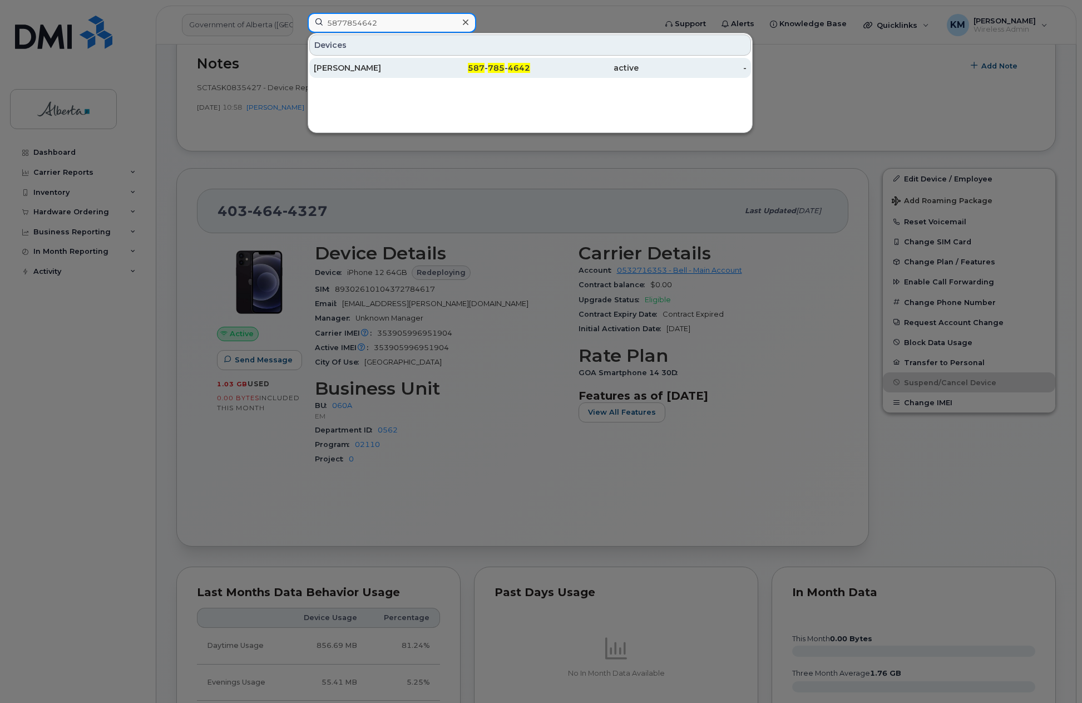
type input "5877854642"
click at [391, 65] on div "Ivania Maldonado" at bounding box center [368, 67] width 109 height 11
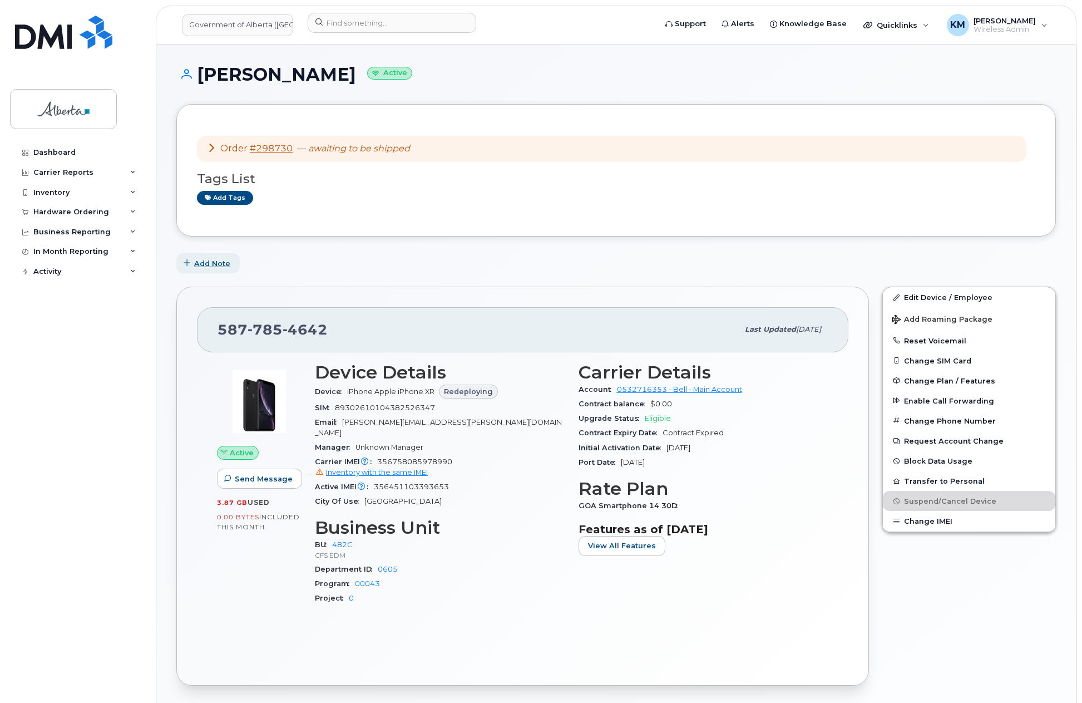
click at [219, 263] on span "Add Note" at bounding box center [212, 263] width 36 height 11
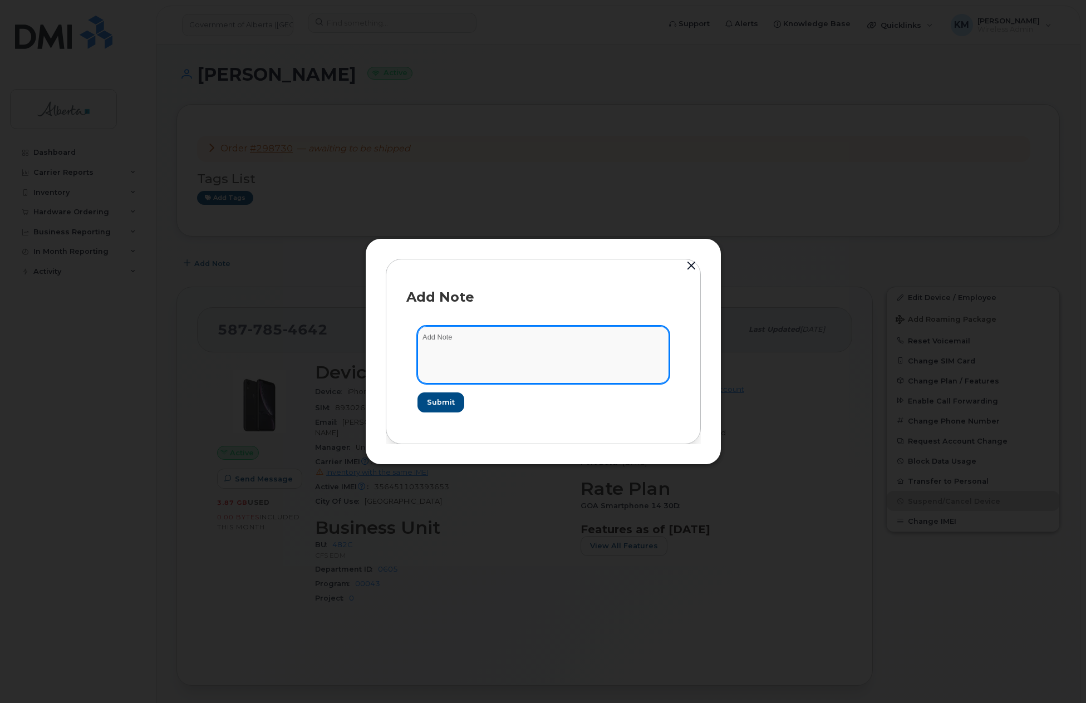
click at [482, 344] on textarea at bounding box center [543, 354] width 252 height 57
type textarea "s"
click at [529, 339] on textarea "SCTASK0835399 -" at bounding box center [543, 354] width 252 height 57
paste textarea "Device Replace - (1) 5877854642 iPhone 16e - Order 298730_BELL 3007614"
type textarea "SCTASK0835399 - Device Replace - (1) 5877854642 iPhone 16e - Order 298730_BELL …"
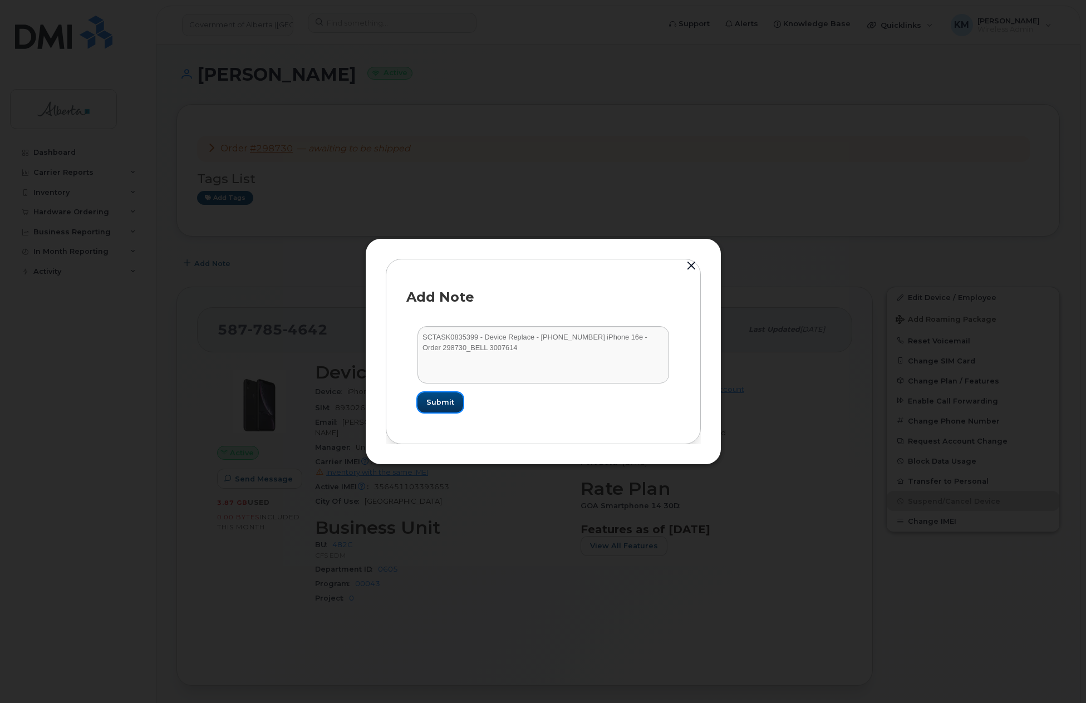
click at [449, 408] on button "Submit" at bounding box center [440, 402] width 46 height 20
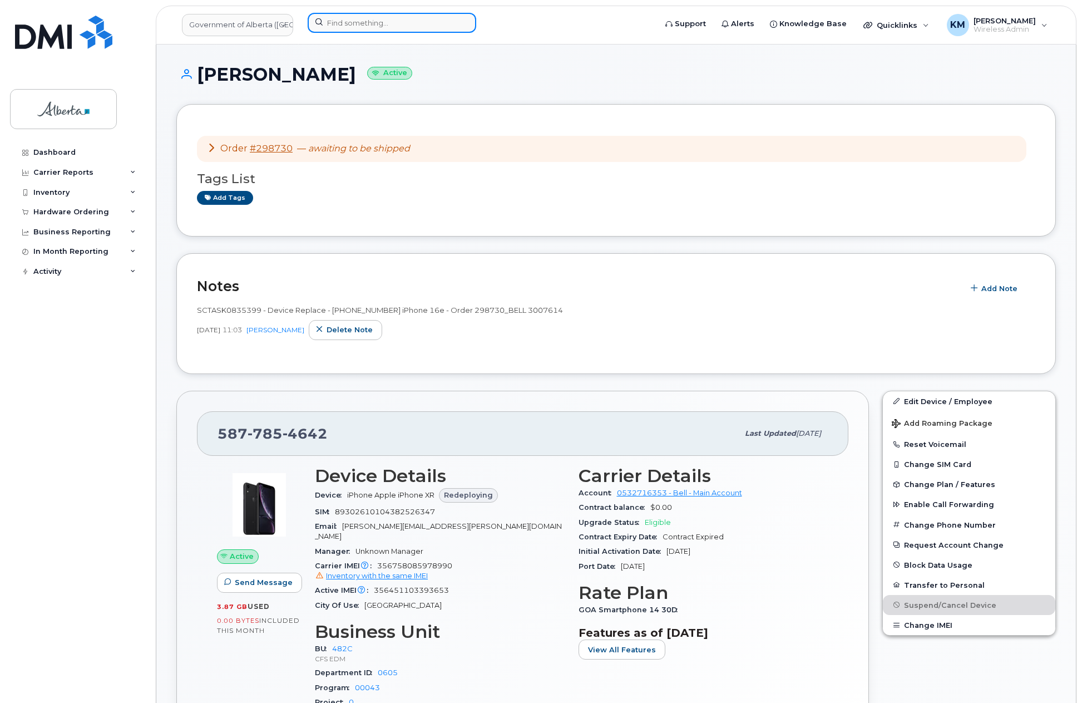
click at [358, 29] on input at bounding box center [392, 23] width 169 height 20
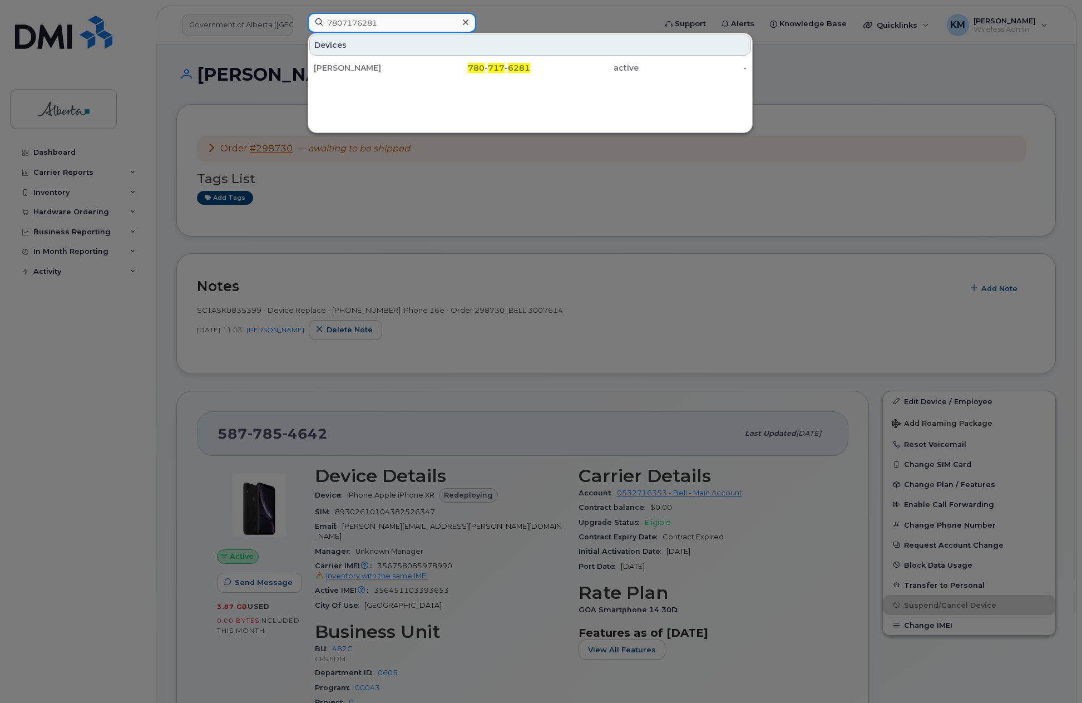
type input "7807176281"
click at [374, 68] on div "[PERSON_NAME]" at bounding box center [368, 67] width 109 height 11
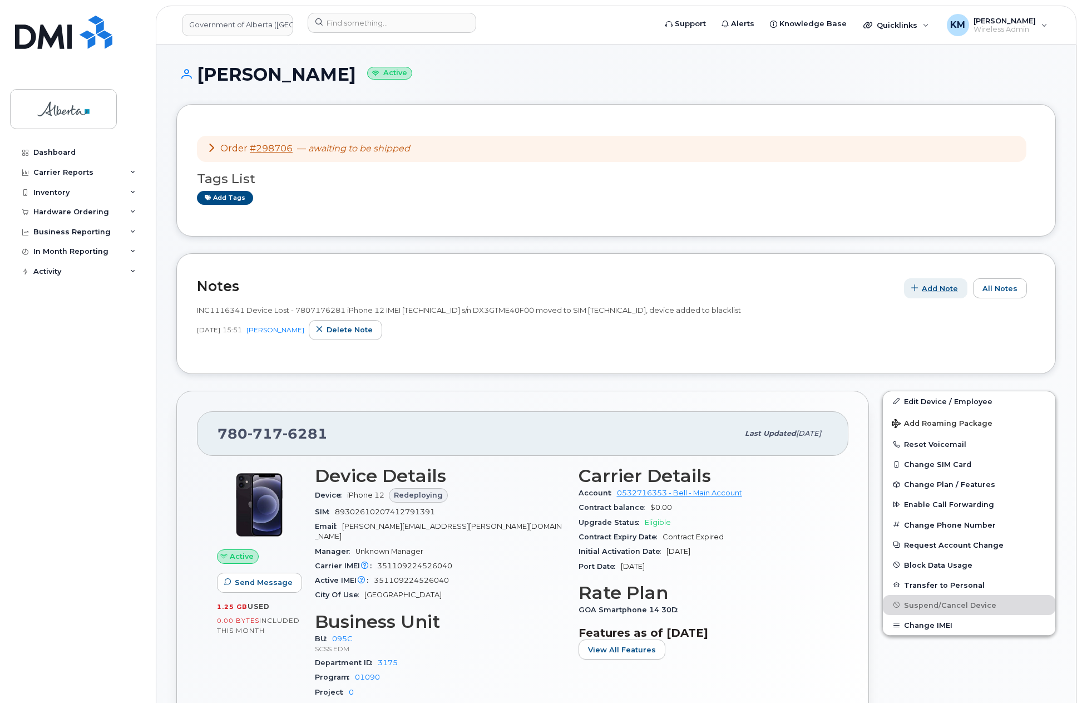
click at [952, 290] on span "Add Note" at bounding box center [940, 288] width 36 height 11
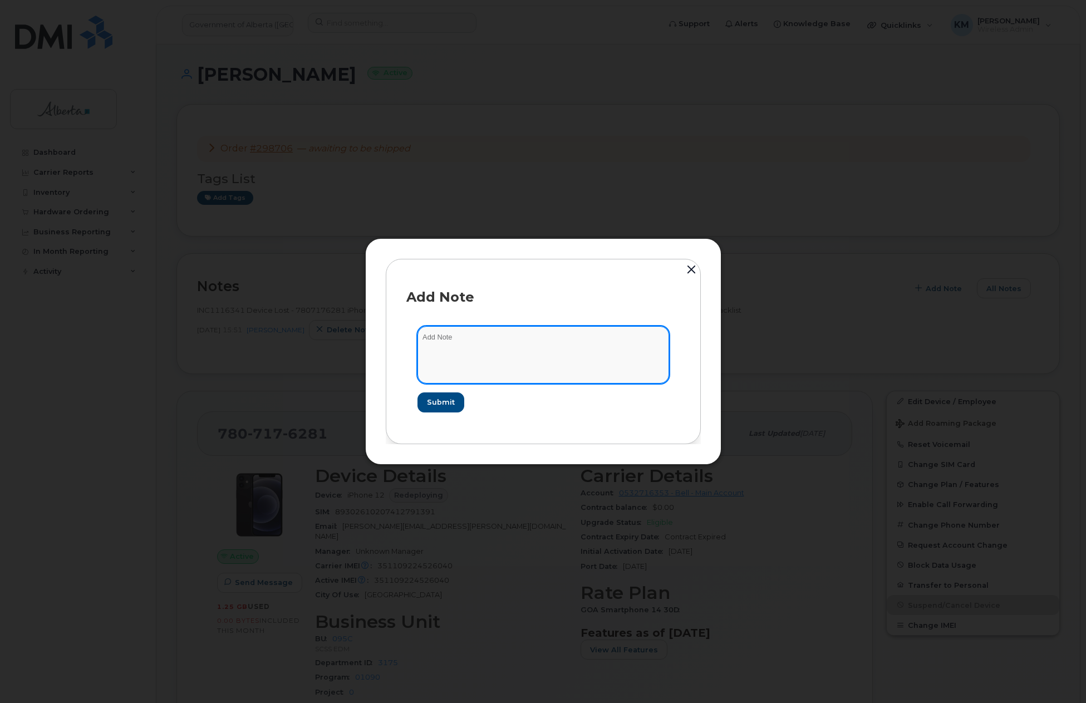
click at [532, 364] on textarea at bounding box center [543, 354] width 252 height 57
type textarea "s"
click at [496, 337] on textarea "SCTASK0835206 -" at bounding box center [543, 354] width 252 height 57
paste textarea "Device Replace - [PHONE_NUMBER] iPhone 16e - Order 298706_BELL 3007571"
type textarea "SCTASK0835206 - Device Replace - [PHONE_NUMBER] iPhone 16e - Order 298706_BELL …"
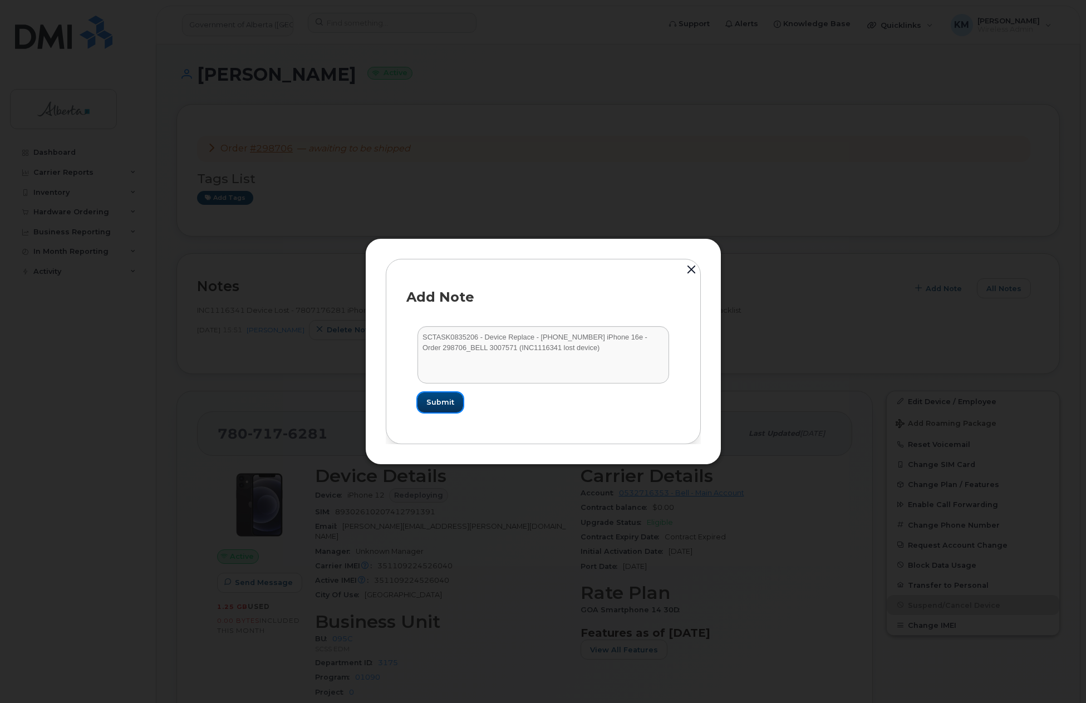
click at [438, 405] on span "Submit" at bounding box center [440, 402] width 28 height 11
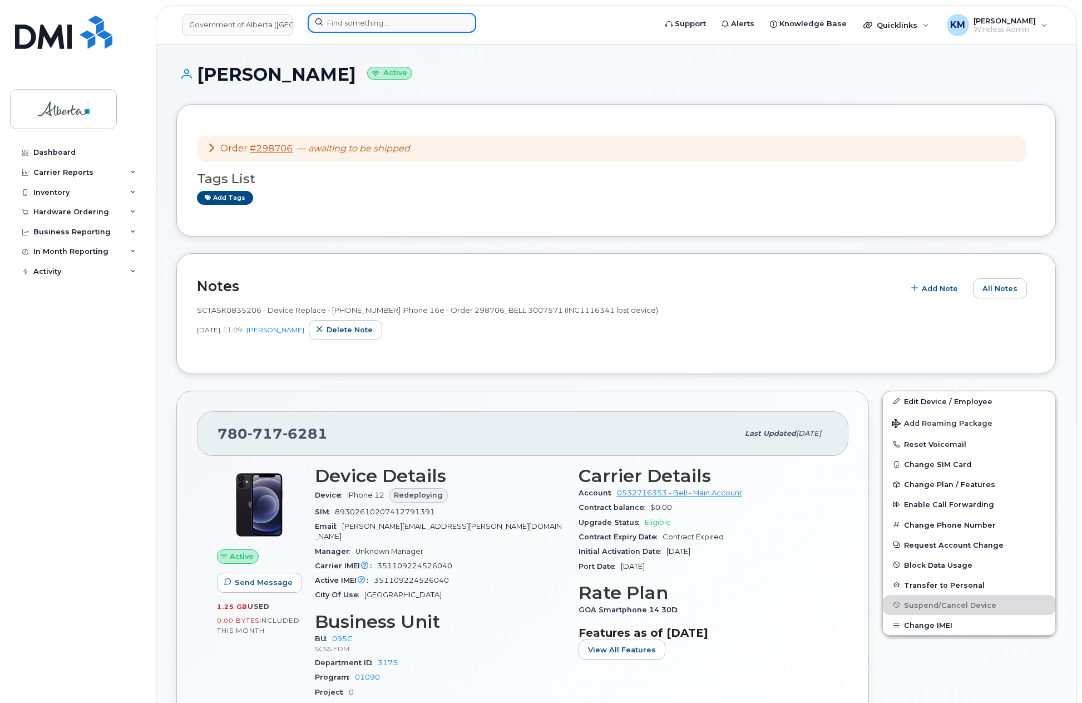
click at [329, 28] on input at bounding box center [392, 23] width 169 height 20
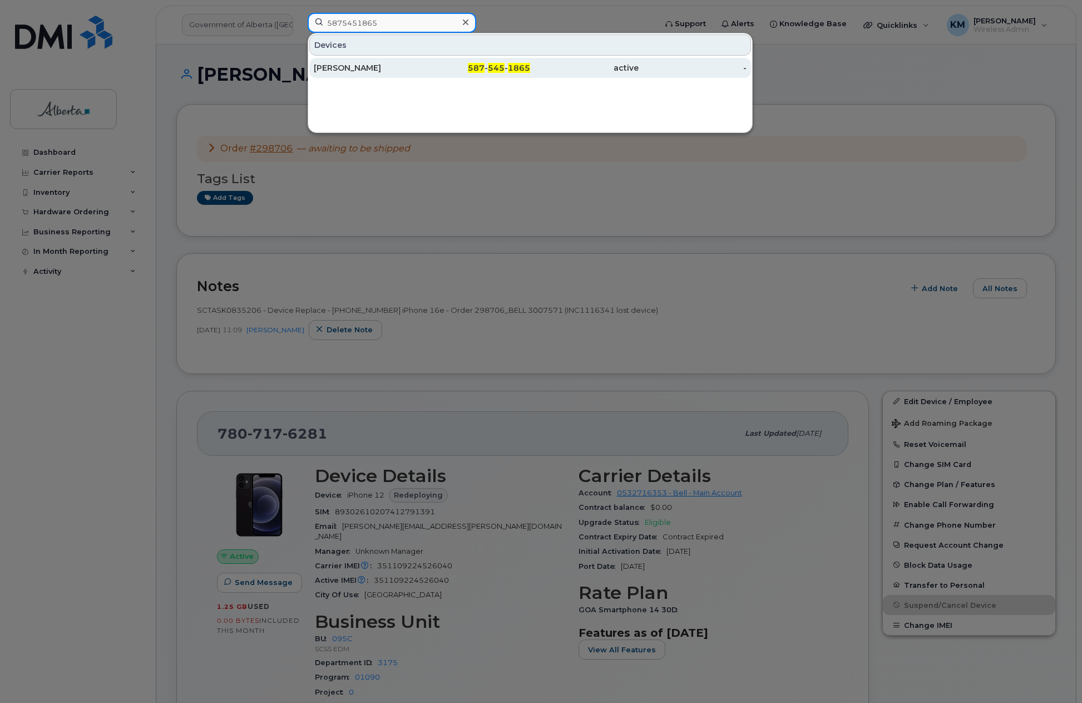
type input "5875451865"
click at [369, 63] on div "Alyssa Hartwell" at bounding box center [368, 67] width 109 height 11
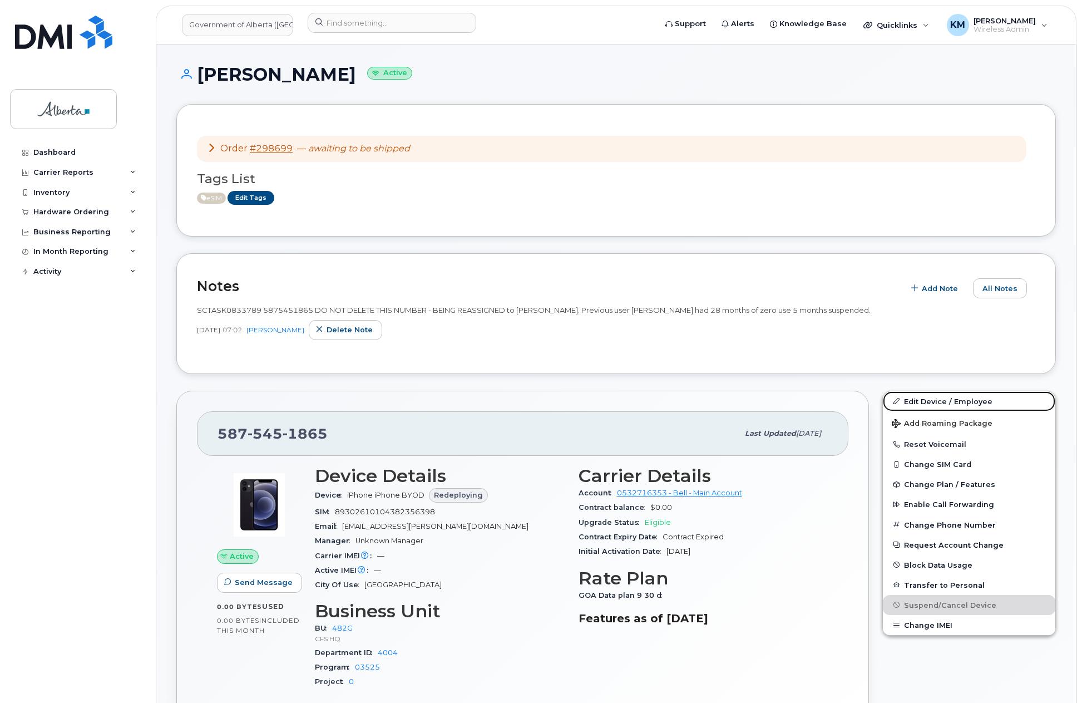
drag, startPoint x: 964, startPoint y: 395, endPoint x: 748, endPoint y: 421, distance: 218.1
click at [964, 395] on link "Edit Device / Employee" at bounding box center [969, 401] width 172 height 20
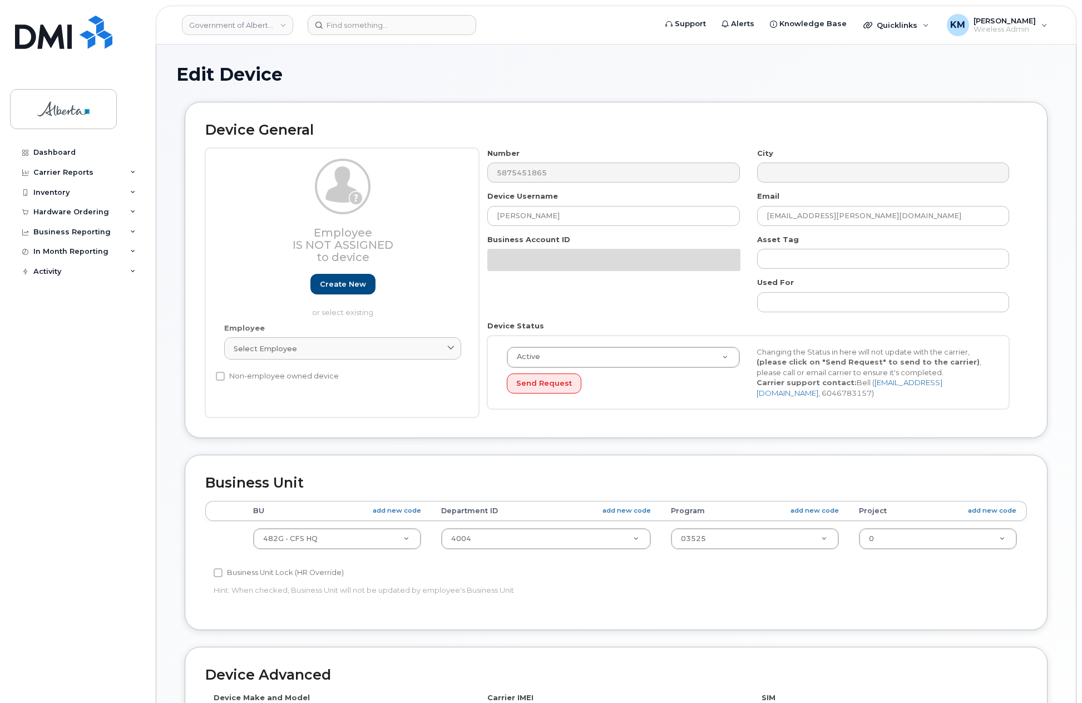
select select "4120337"
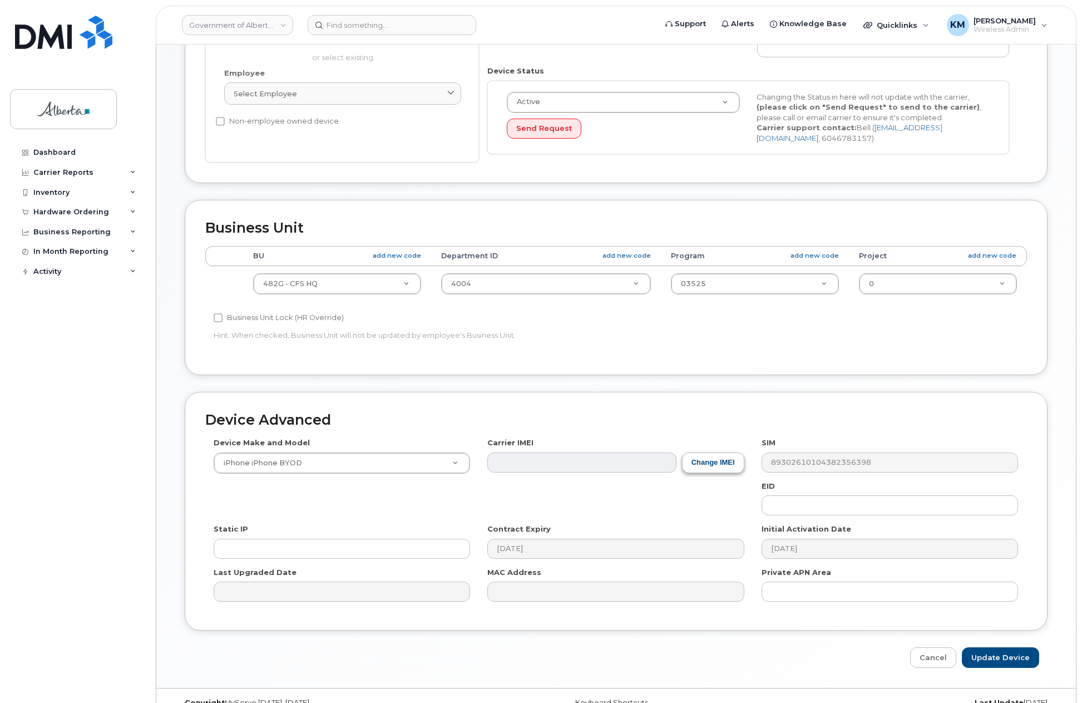
scroll to position [275, 0]
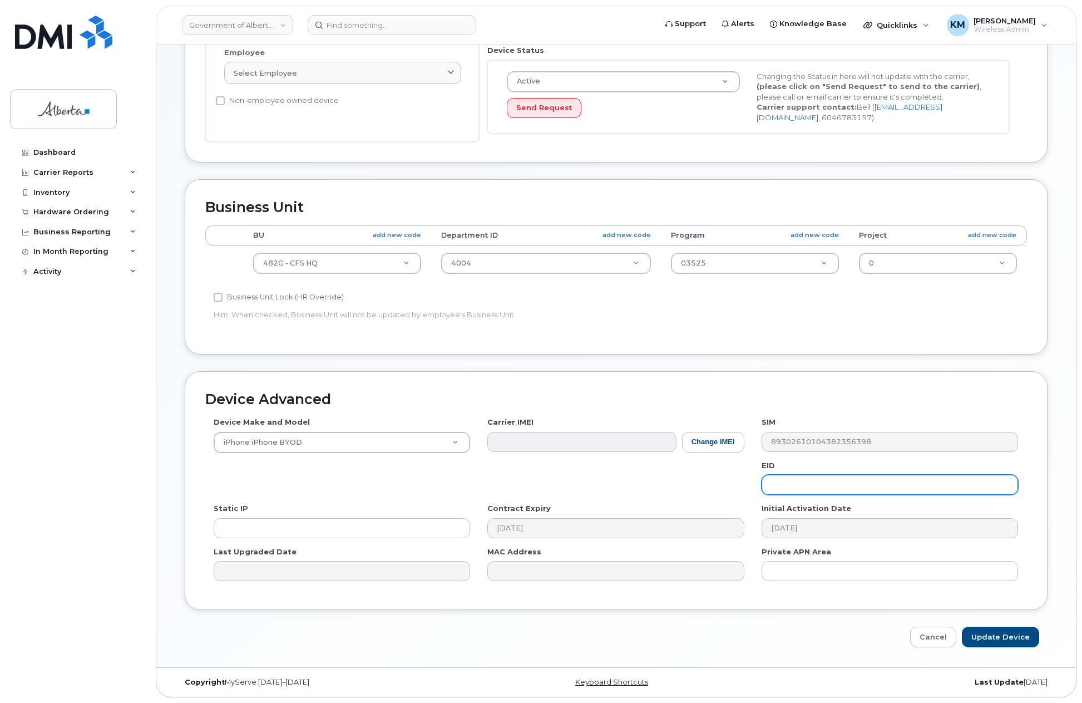
click at [800, 484] on input "text" at bounding box center [890, 485] width 257 height 20
paste input "89043052010008887025010577118951"
type input "89043052010008887025010577118951"
click at [997, 632] on input "Update Device" at bounding box center [1000, 637] width 77 height 21
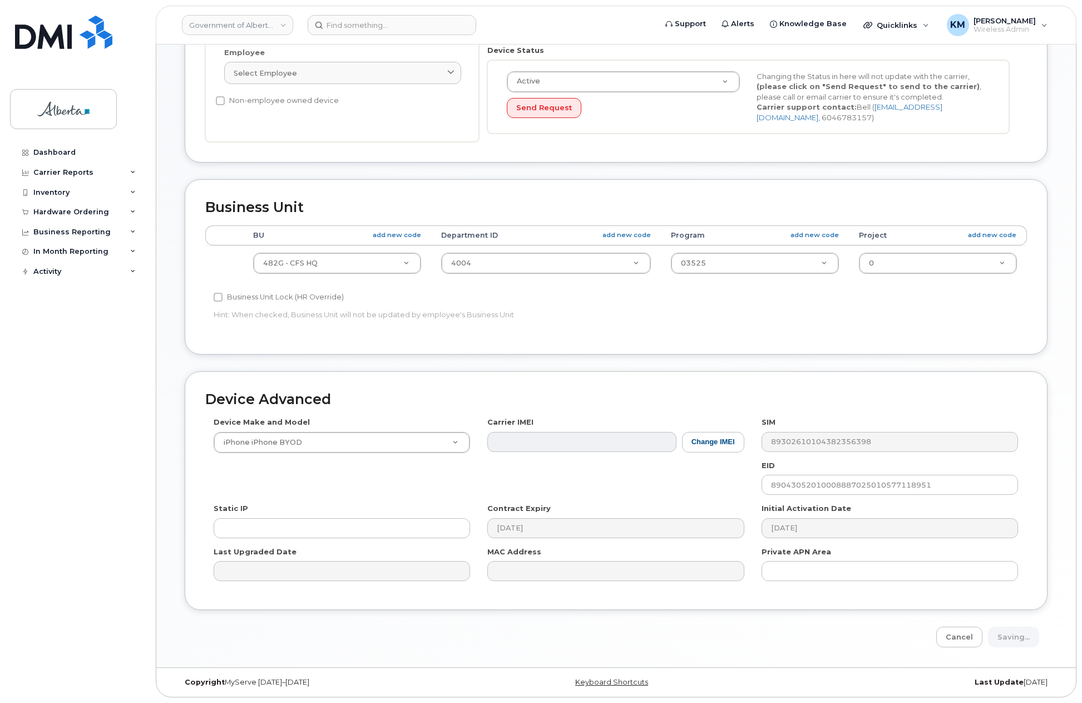
type input "Saving..."
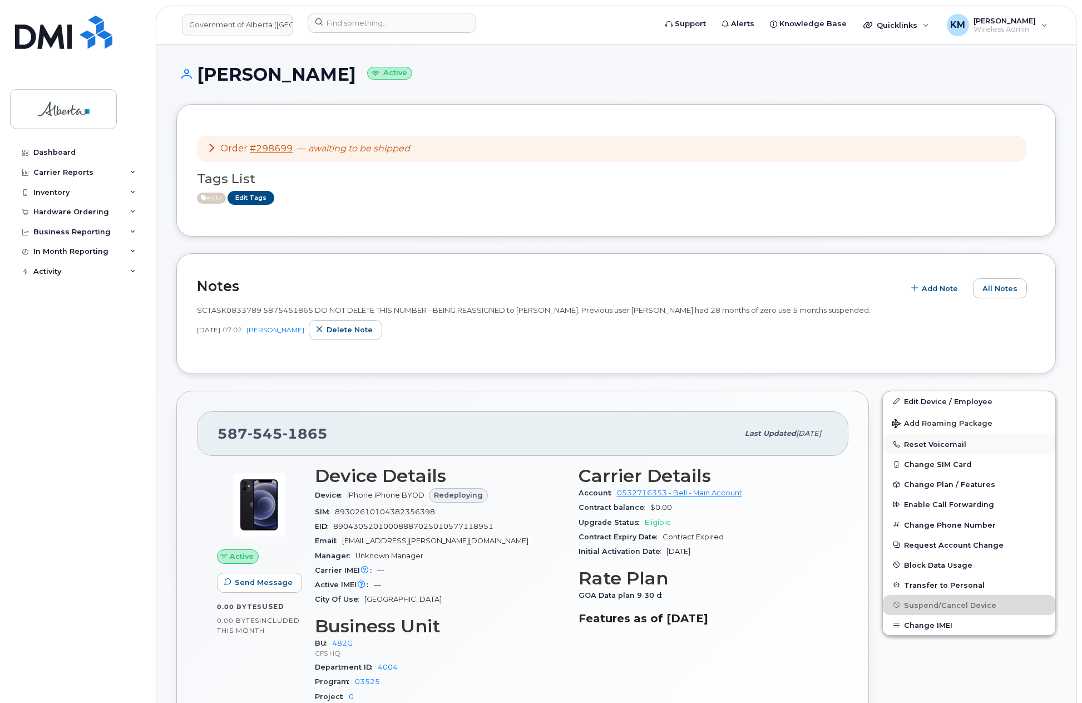
click at [934, 444] on button "Reset Voicemail" at bounding box center [969, 444] width 172 height 20
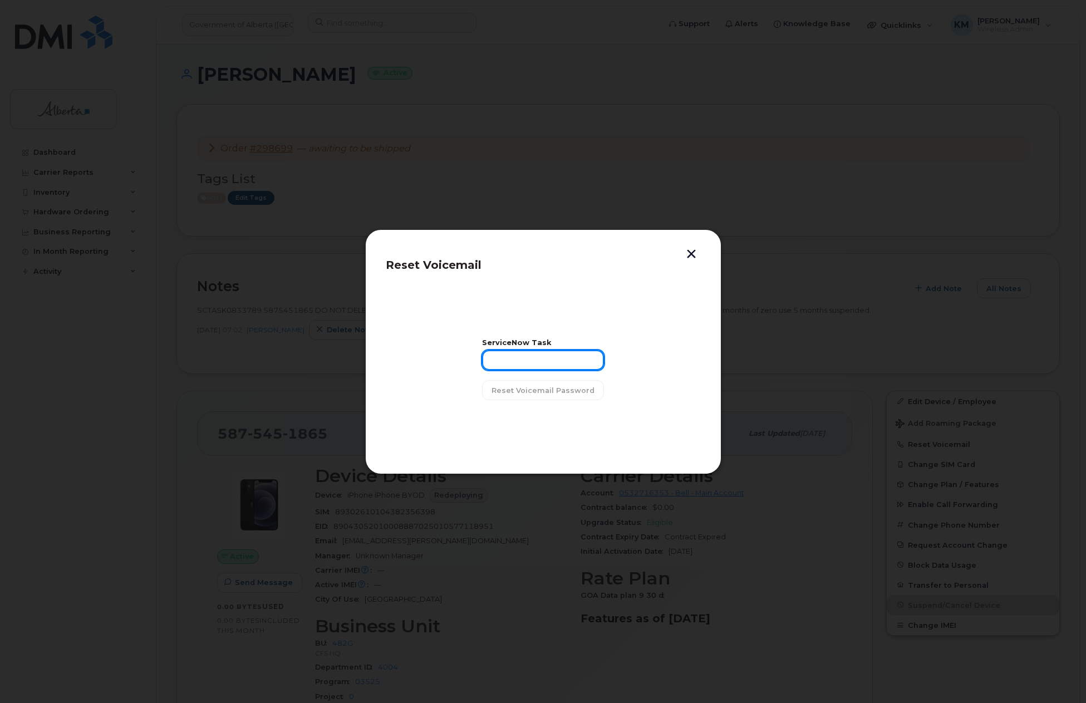
click at [530, 363] on input "text" at bounding box center [543, 360] width 122 height 20
type input "SCTASK0833789"
click at [540, 389] on span "Reset Voicemail Password" at bounding box center [542, 390] width 103 height 11
click at [553, 421] on span "Close" at bounding box center [543, 418] width 22 height 11
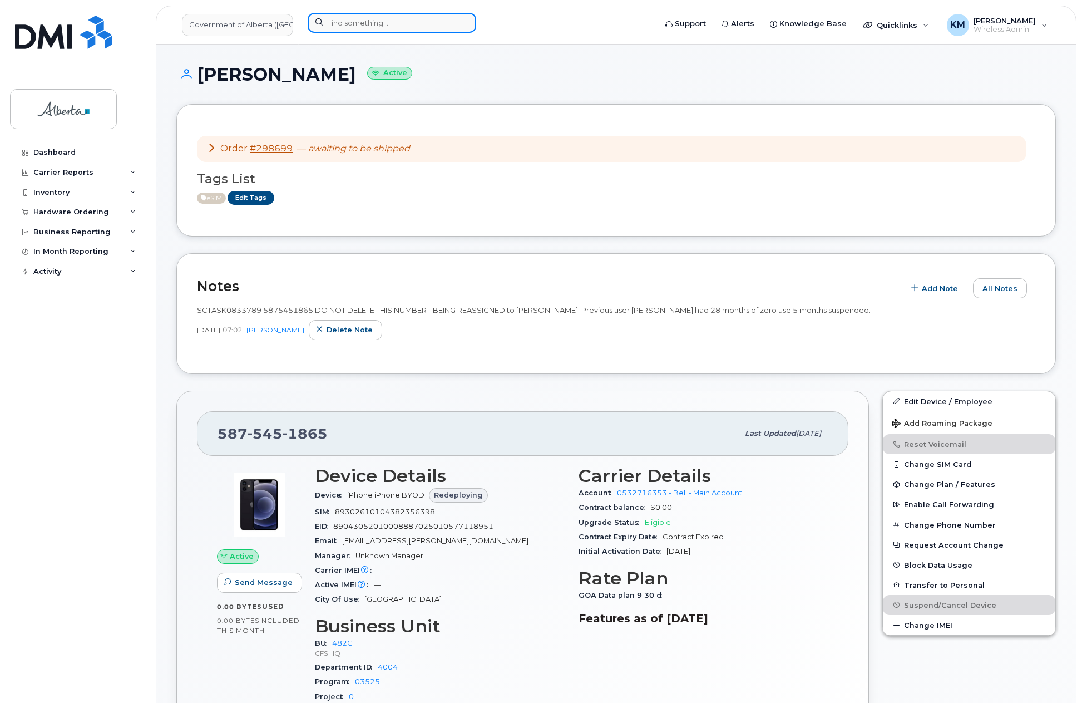
click at [364, 24] on input at bounding box center [392, 23] width 169 height 20
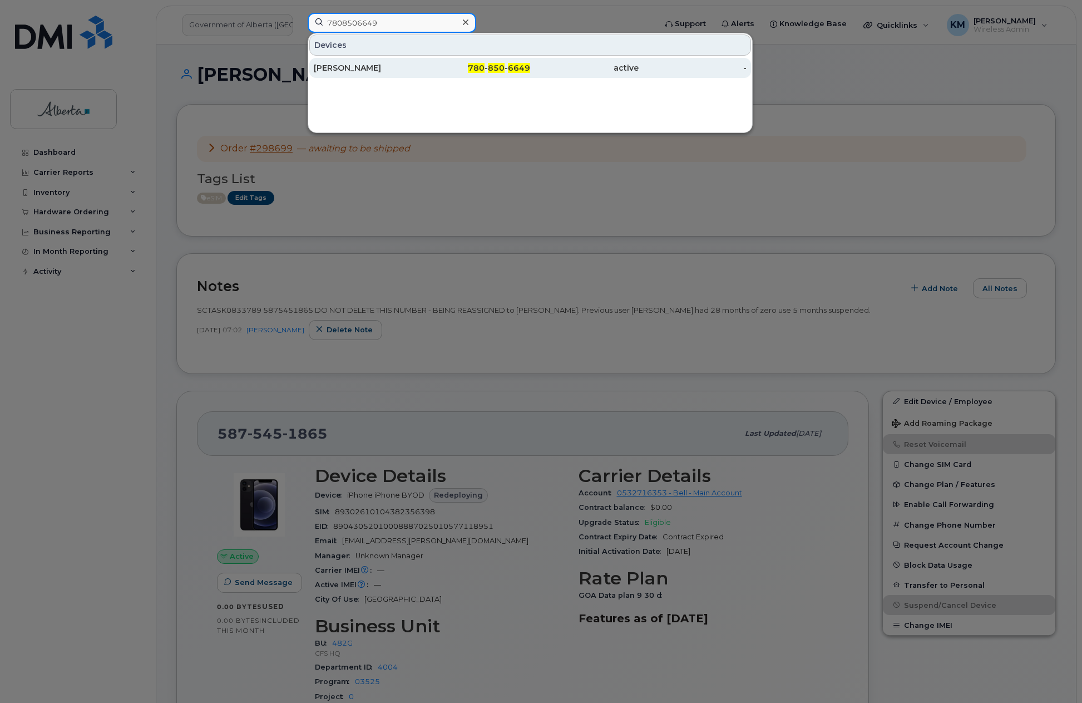
type input "7808506649"
click at [374, 68] on div "[PERSON_NAME]" at bounding box center [368, 67] width 109 height 11
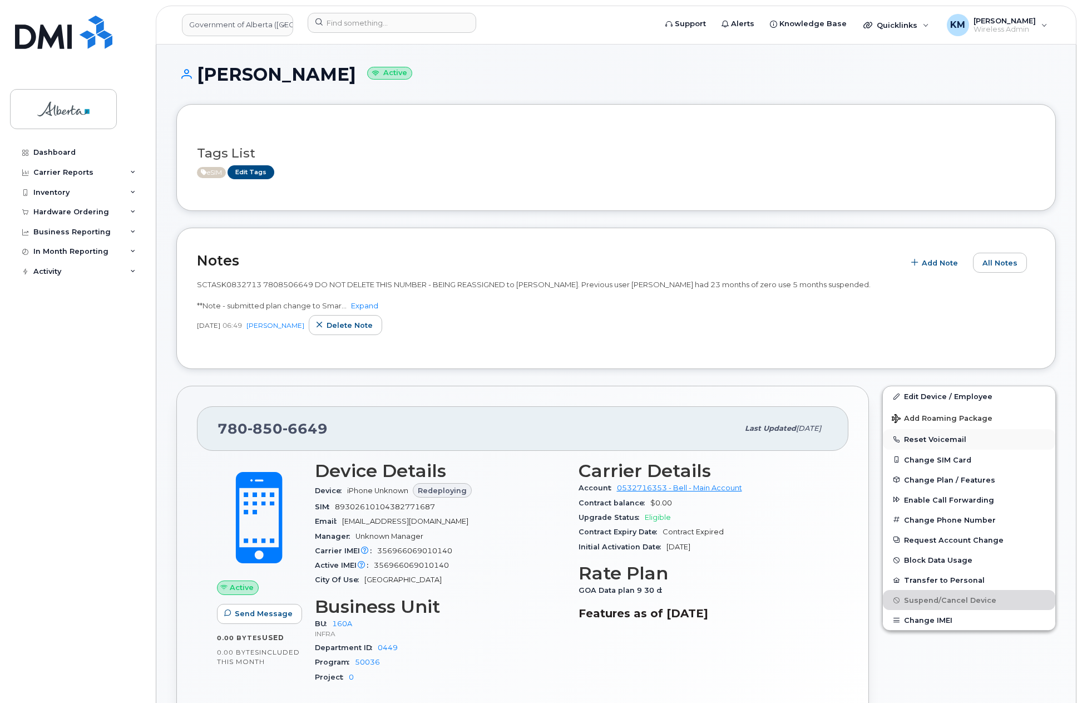
click at [965, 437] on button "Reset Voicemail" at bounding box center [969, 439] width 172 height 20
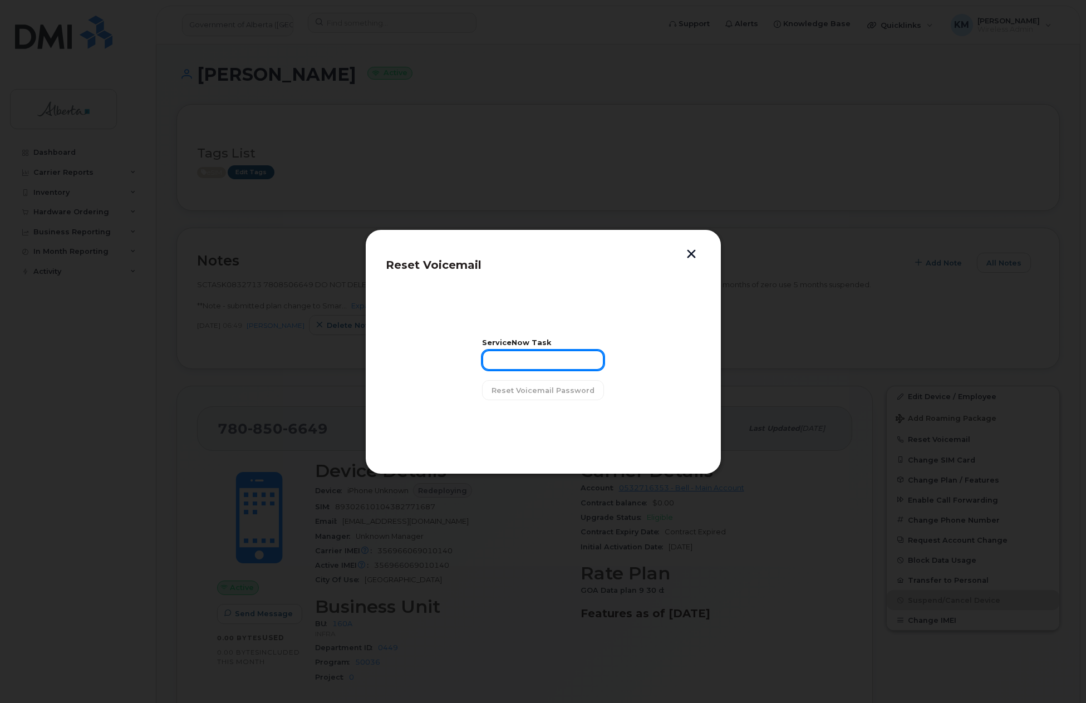
click at [566, 364] on input "text" at bounding box center [543, 360] width 122 height 20
type input "S"
type input "SCTASK0832713"
click at [574, 387] on span "Reset Voicemail Password" at bounding box center [542, 390] width 103 height 11
click at [541, 421] on span "Close" at bounding box center [543, 418] width 22 height 11
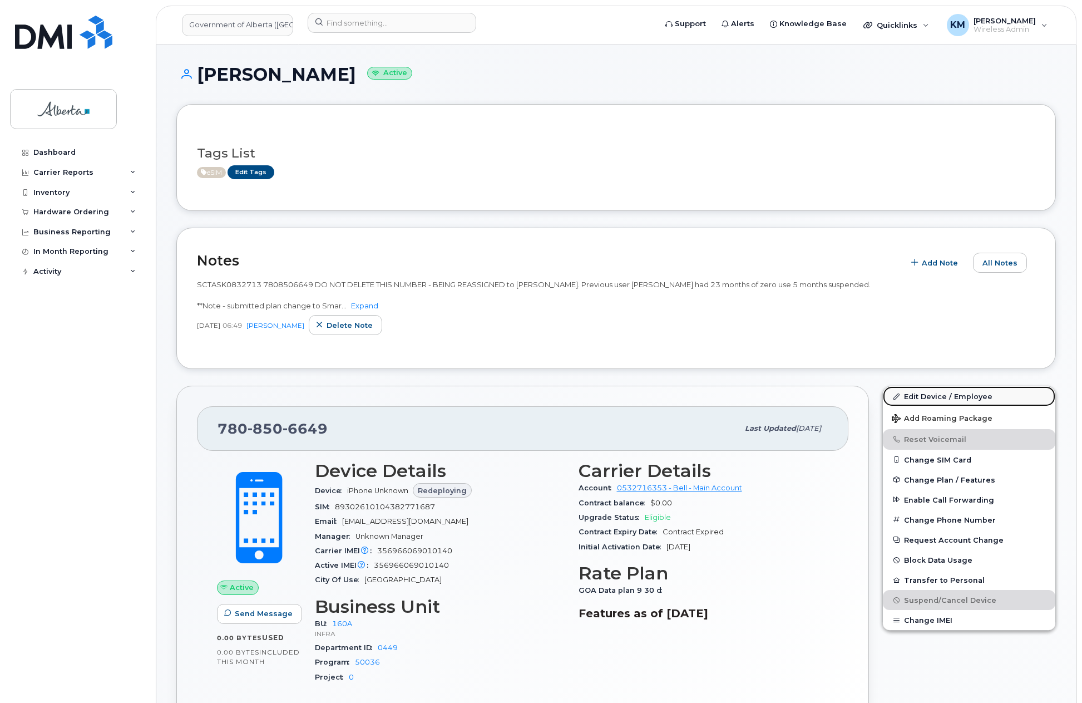
click at [928, 394] on link "Edit Device / Employee" at bounding box center [969, 396] width 172 height 20
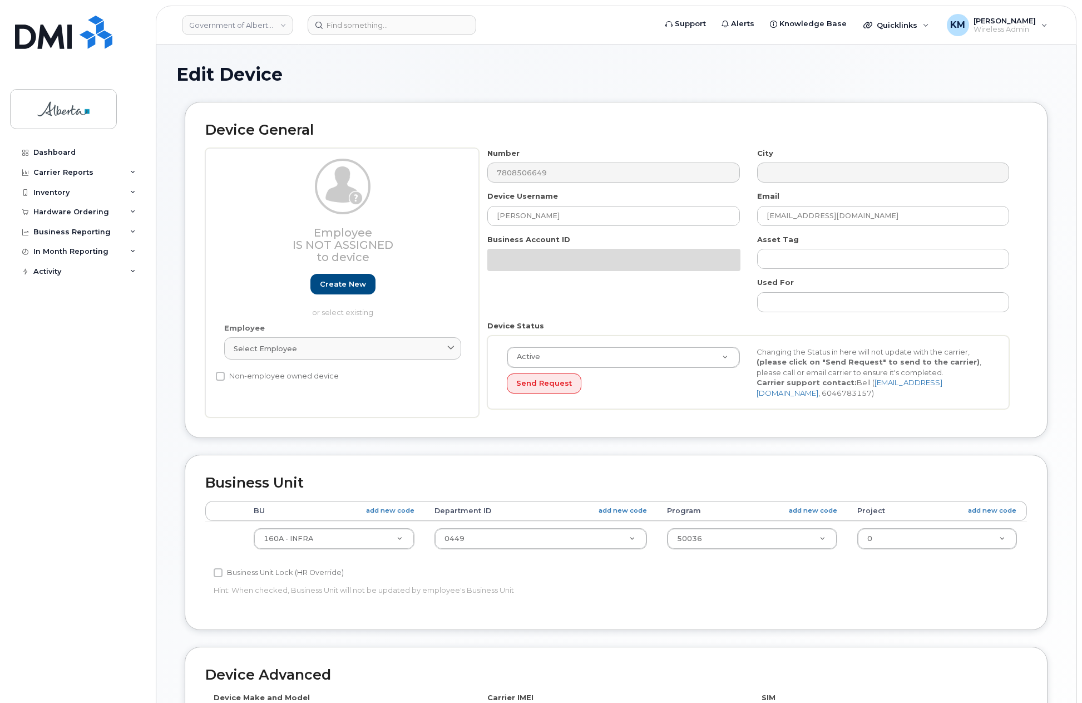
select select "4681665"
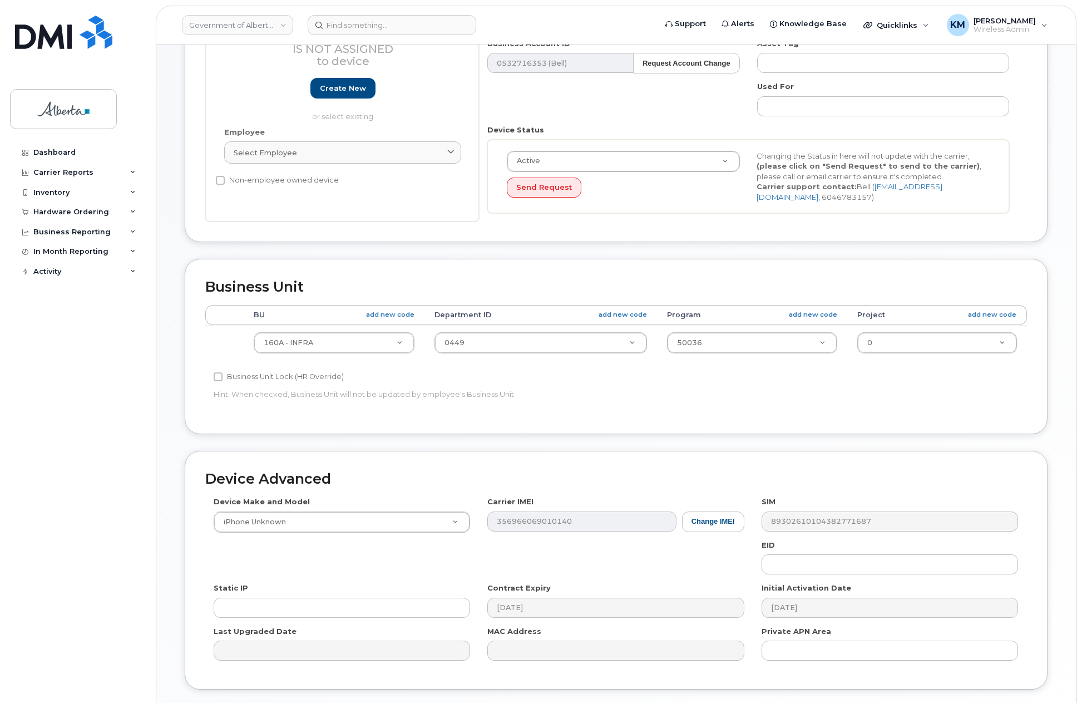
scroll to position [275, 0]
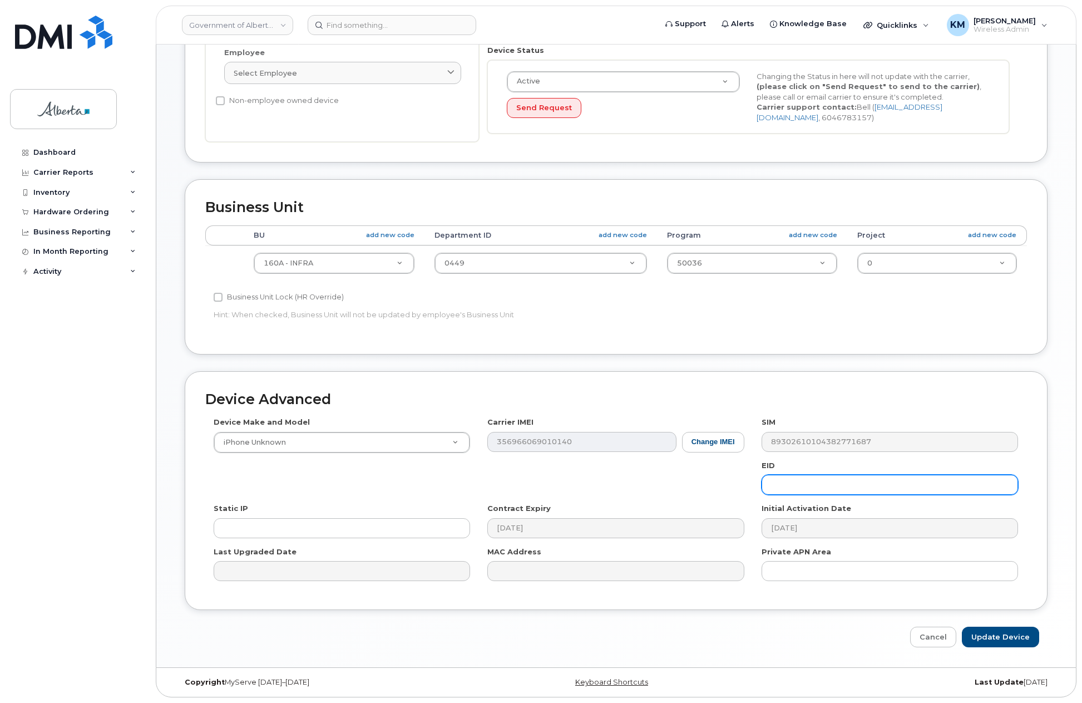
click at [801, 486] on input "text" at bounding box center [890, 485] width 257 height 20
paste input "89043052010008887025010581327296"
type input "89043052010008887025010581327296"
click at [994, 640] on input "Update Device" at bounding box center [1000, 637] width 77 height 21
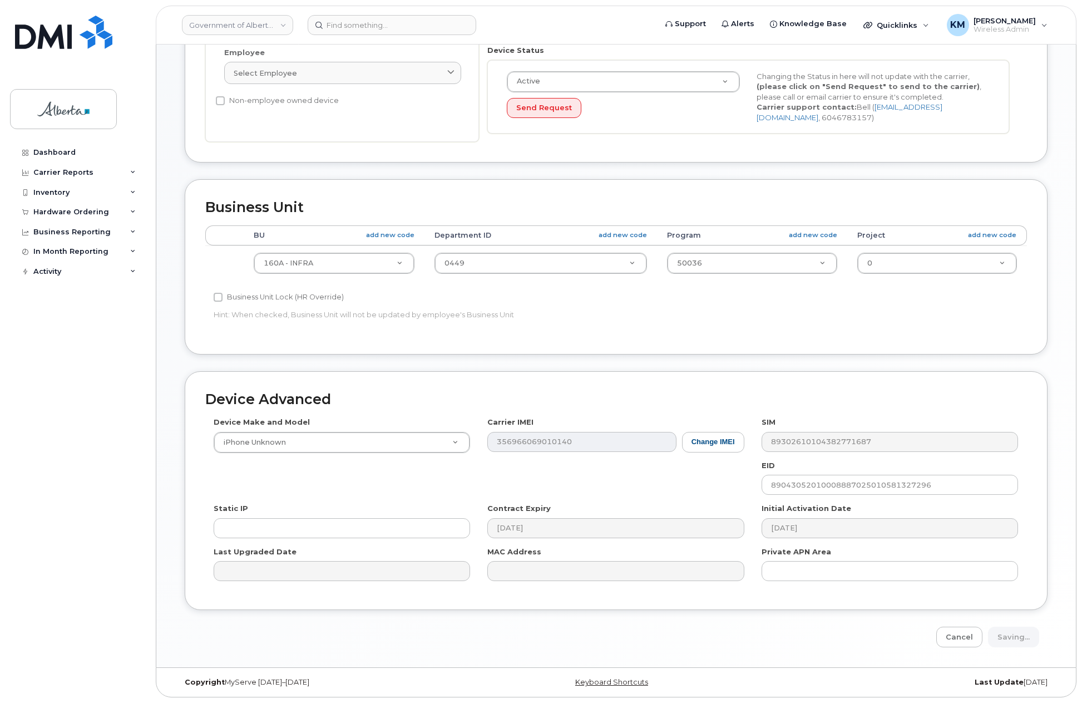
type input "Saving..."
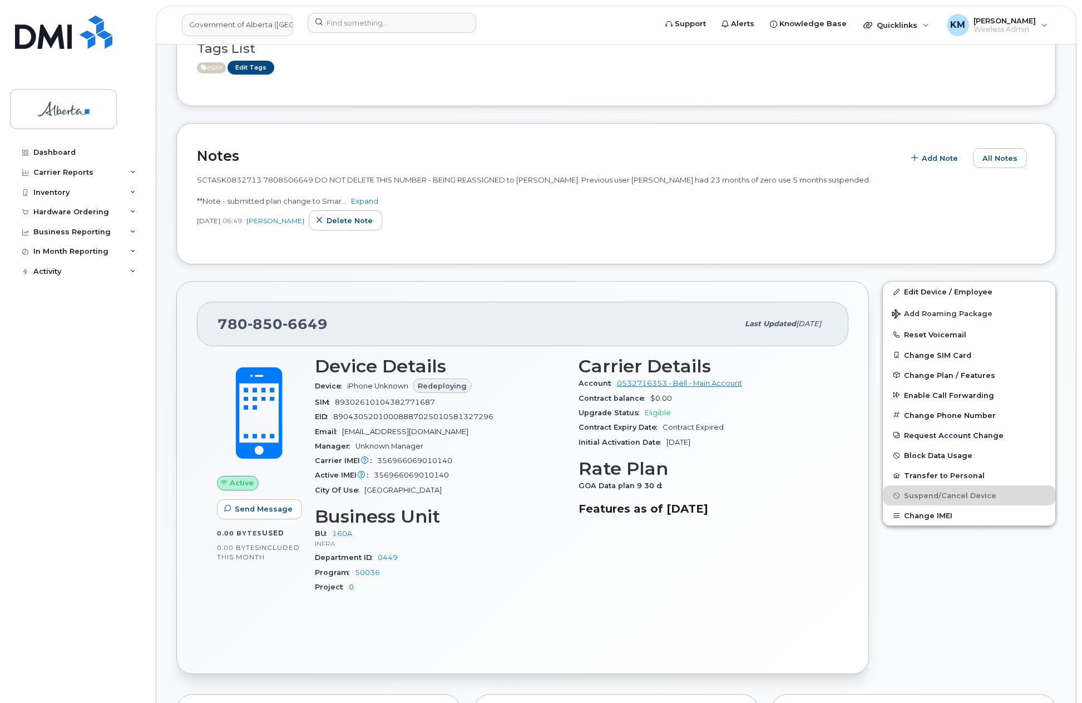
scroll to position [111, 0]
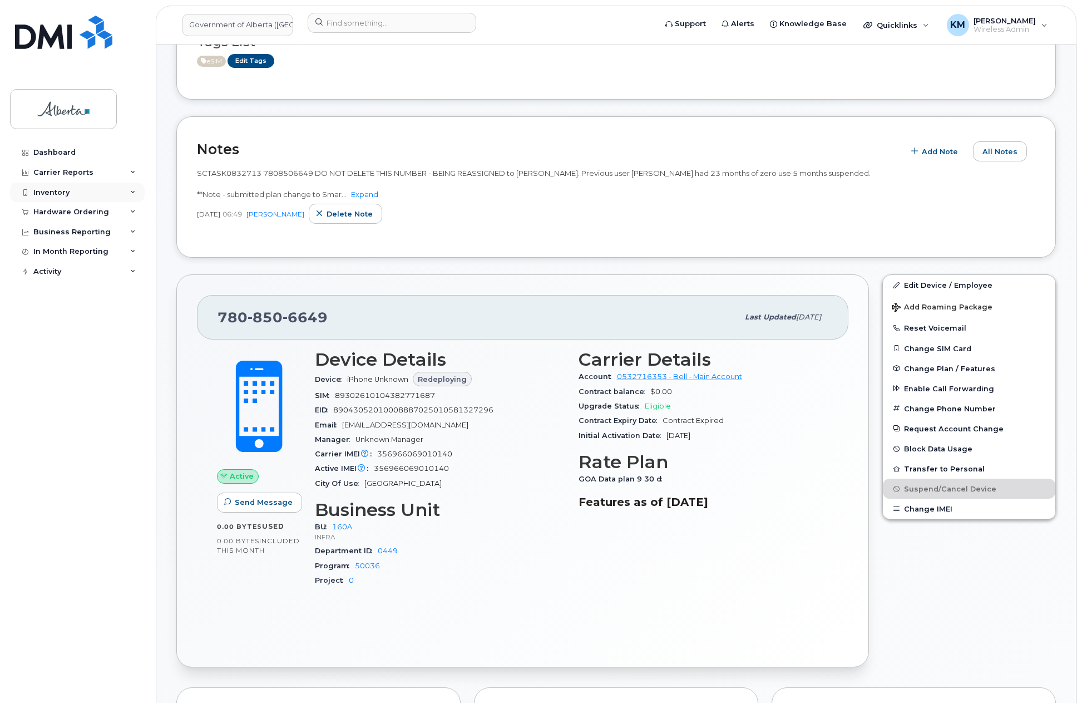
click at [70, 191] on div "Inventory" at bounding box center [77, 193] width 135 height 20
click at [65, 315] on div "Hardware Ordering" at bounding box center [71, 318] width 76 height 9
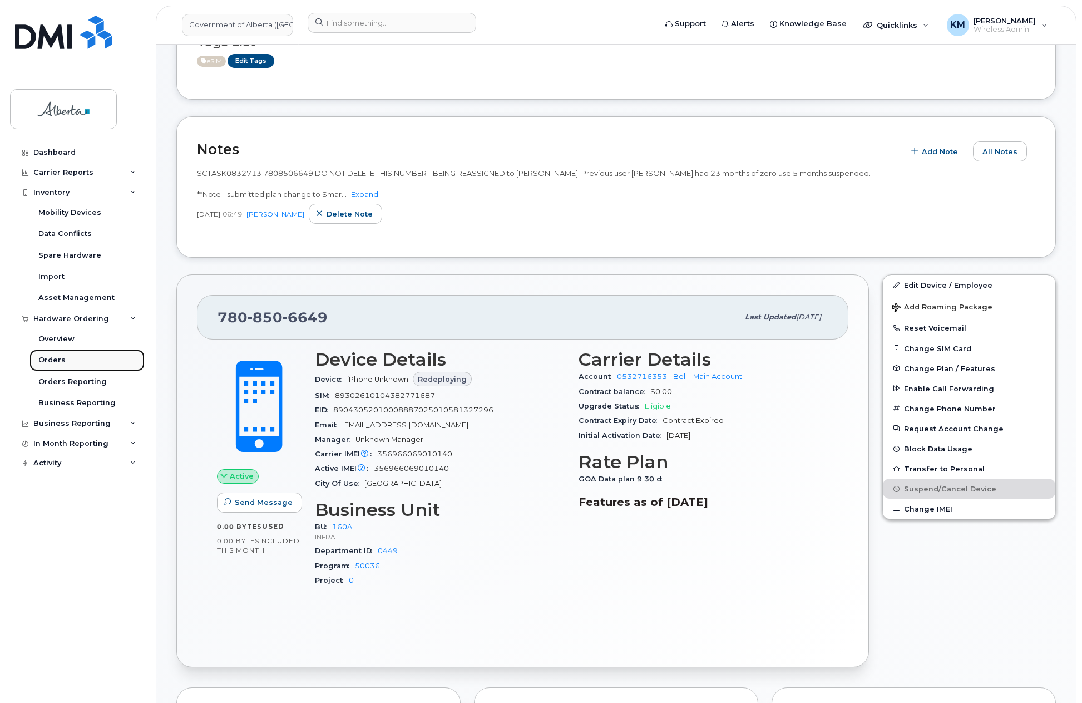
click at [60, 356] on div "Orders" at bounding box center [51, 360] width 27 height 10
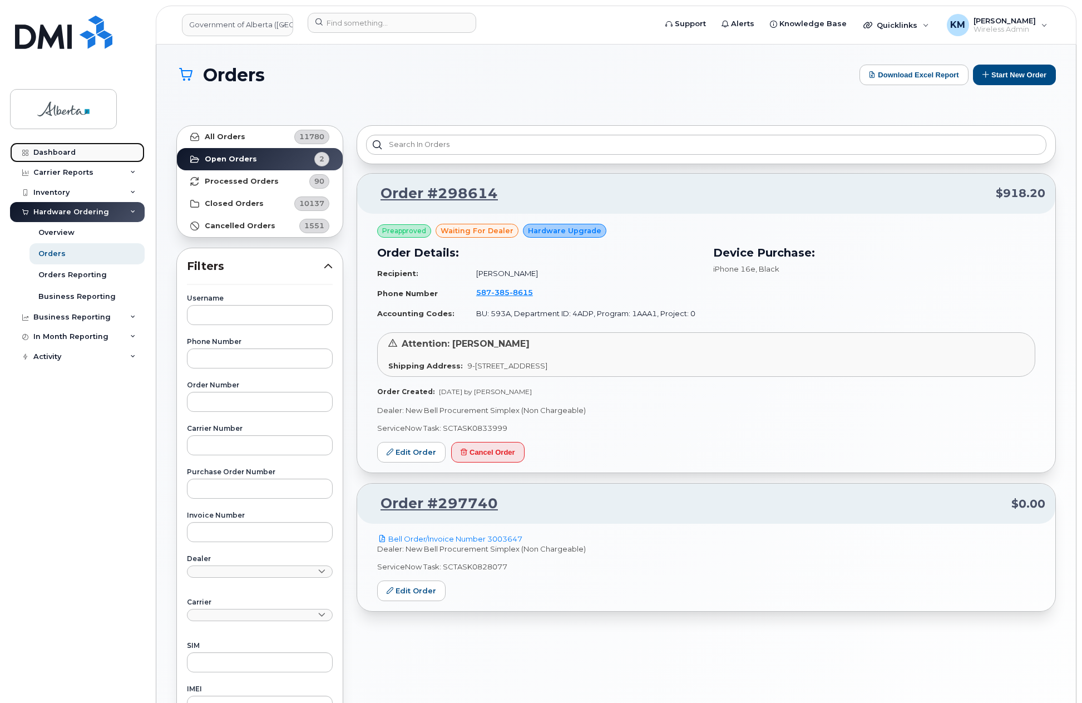
click at [61, 155] on div "Dashboard" at bounding box center [54, 152] width 42 height 9
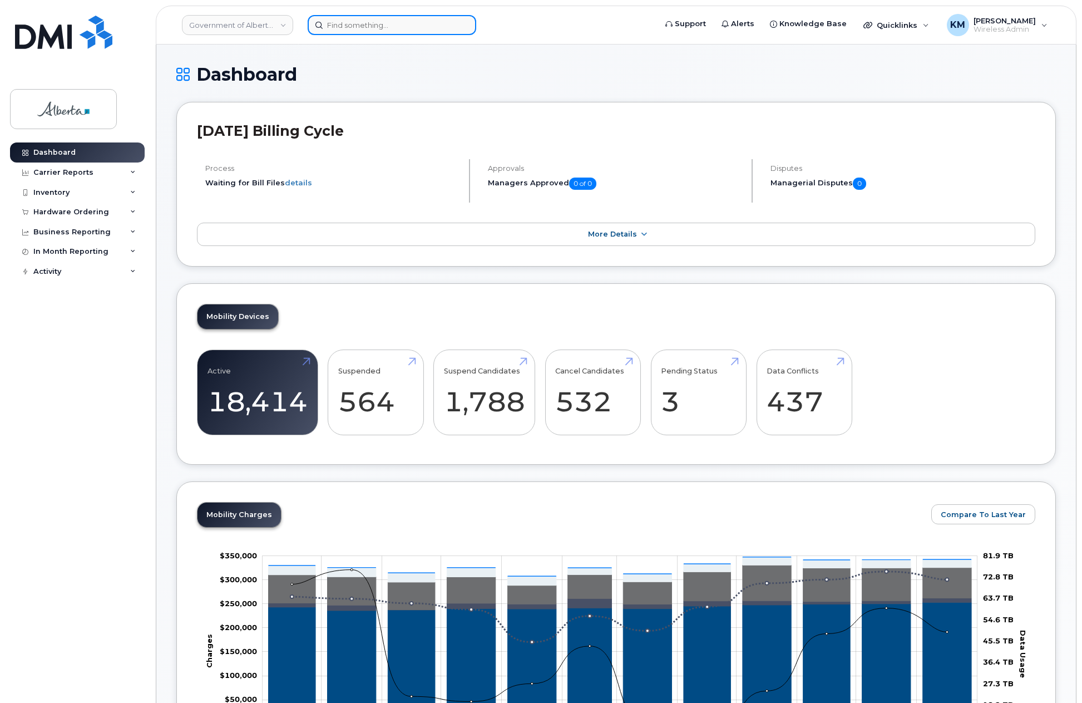
click at [346, 32] on input at bounding box center [392, 25] width 169 height 20
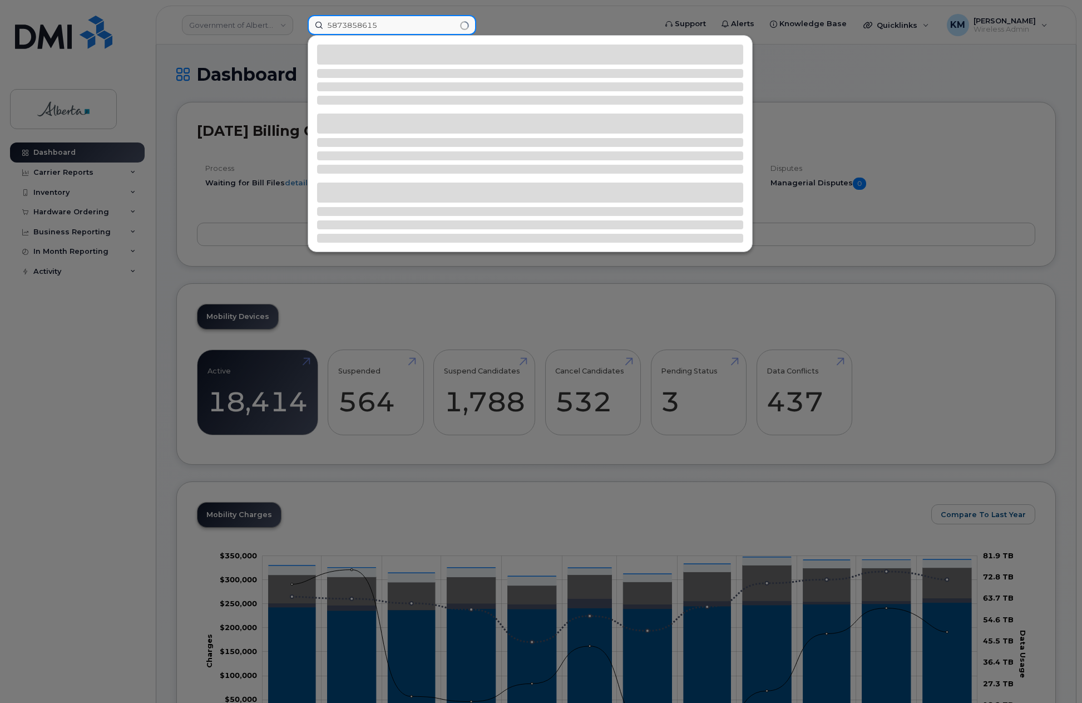
type input "5873858615"
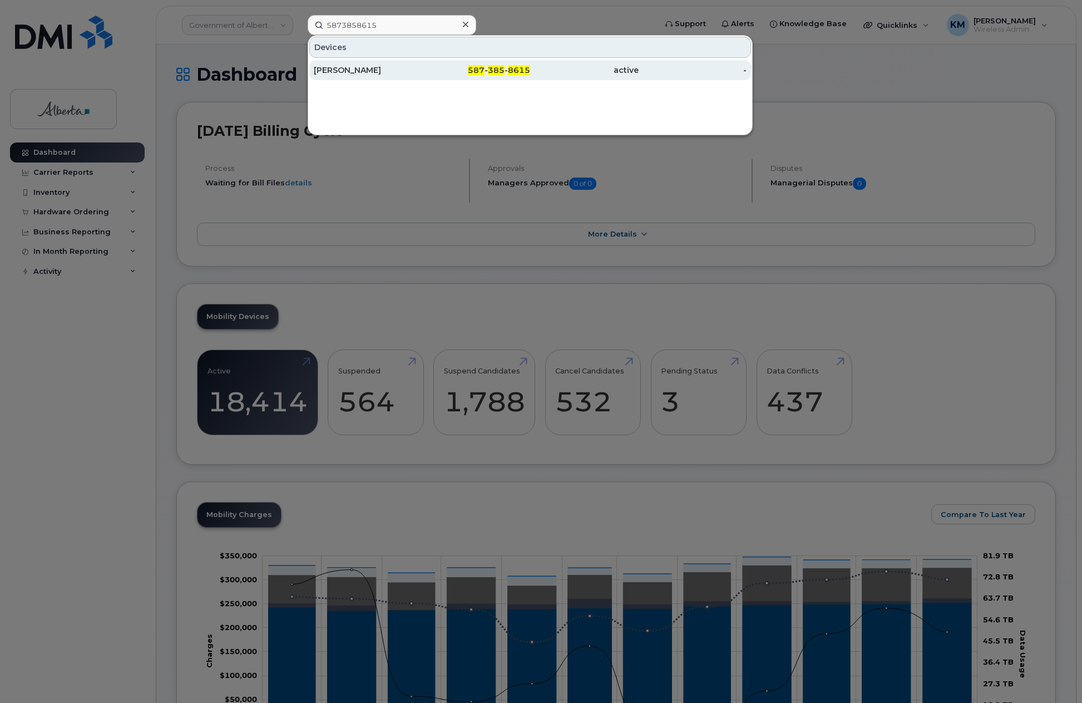
click at [355, 65] on div "[PERSON_NAME]" at bounding box center [368, 70] width 109 height 11
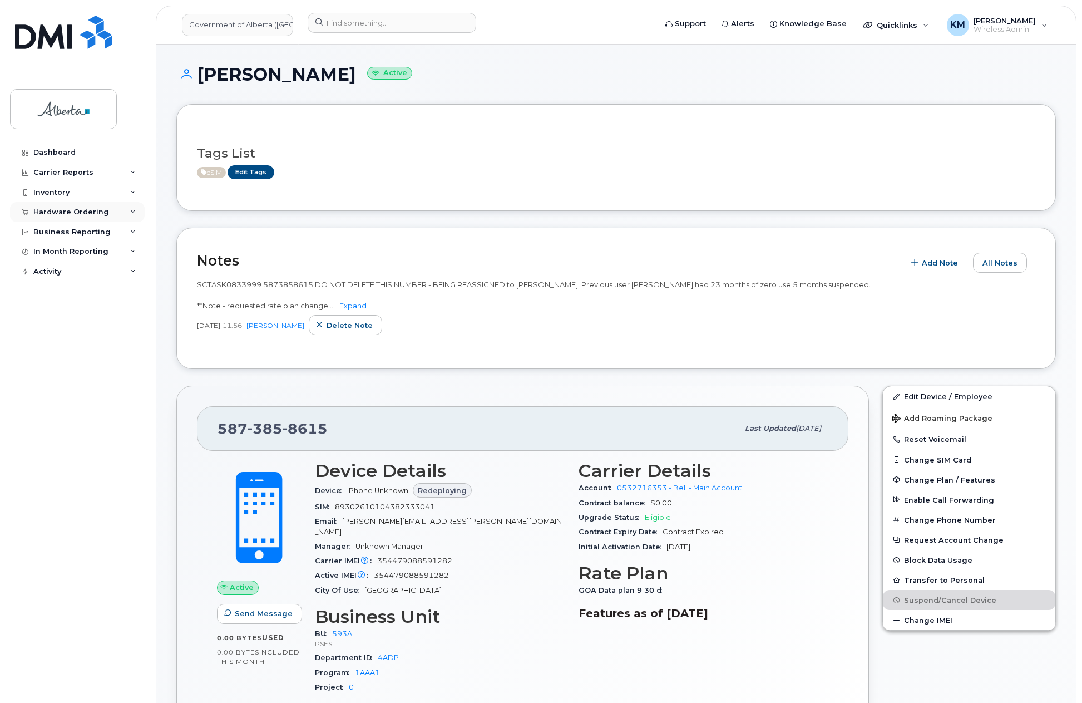
click at [71, 213] on div "Hardware Ordering" at bounding box center [71, 212] width 76 height 9
click at [62, 250] on div "Orders" at bounding box center [51, 254] width 27 height 10
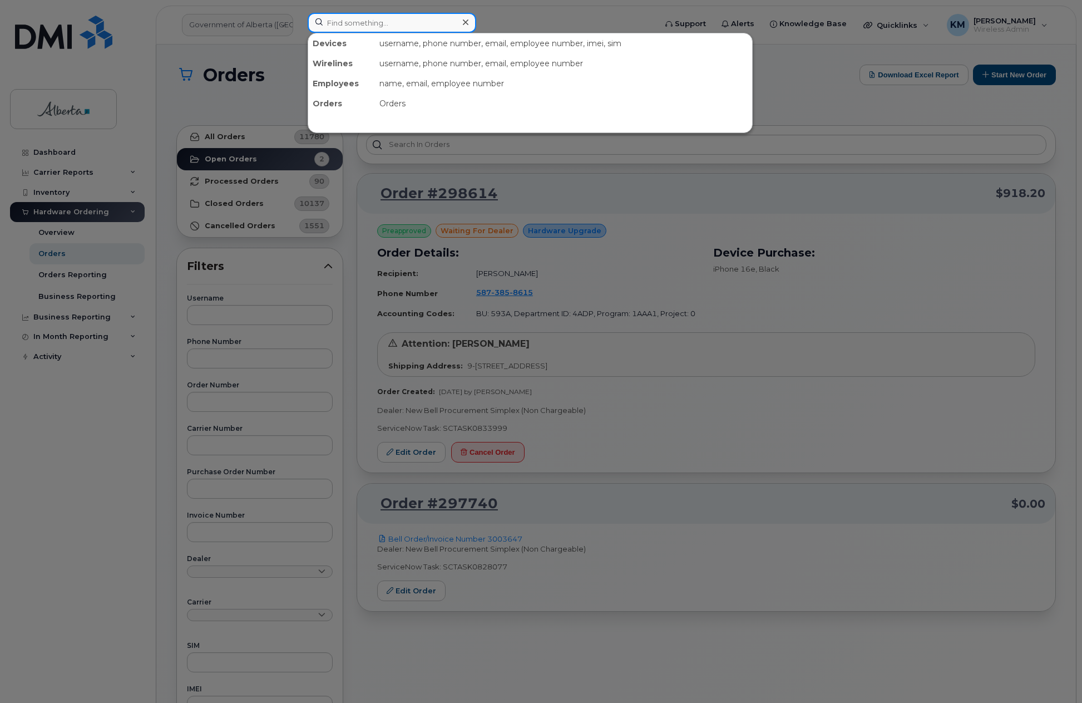
click at [354, 27] on input at bounding box center [392, 23] width 169 height 20
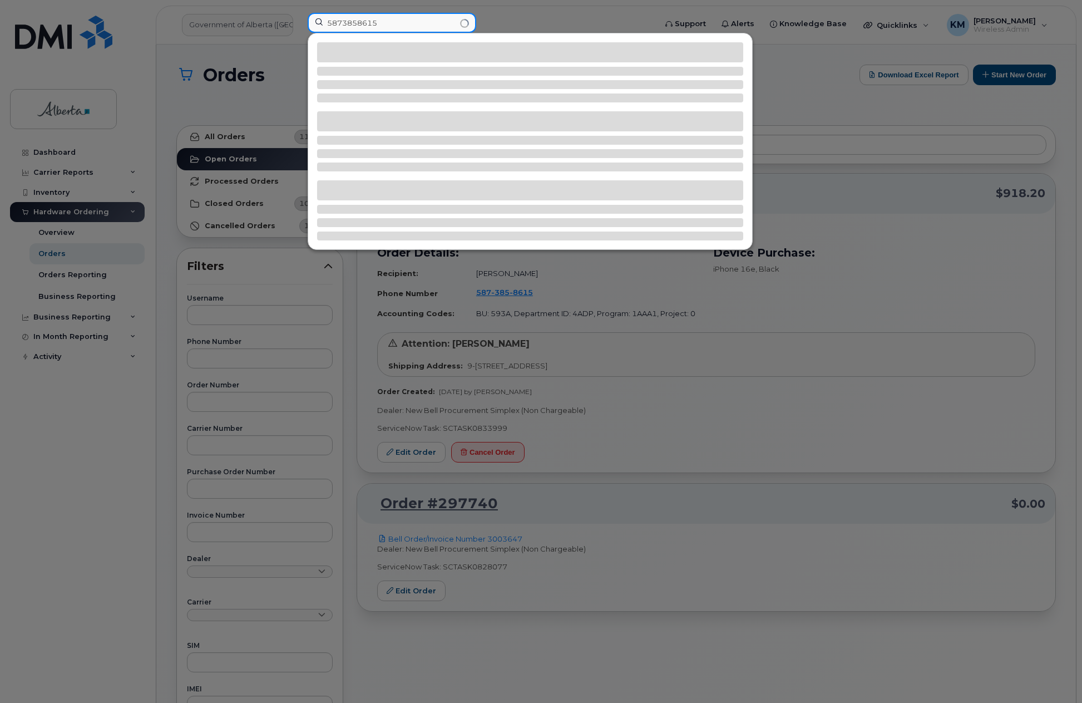
type input "5873858615"
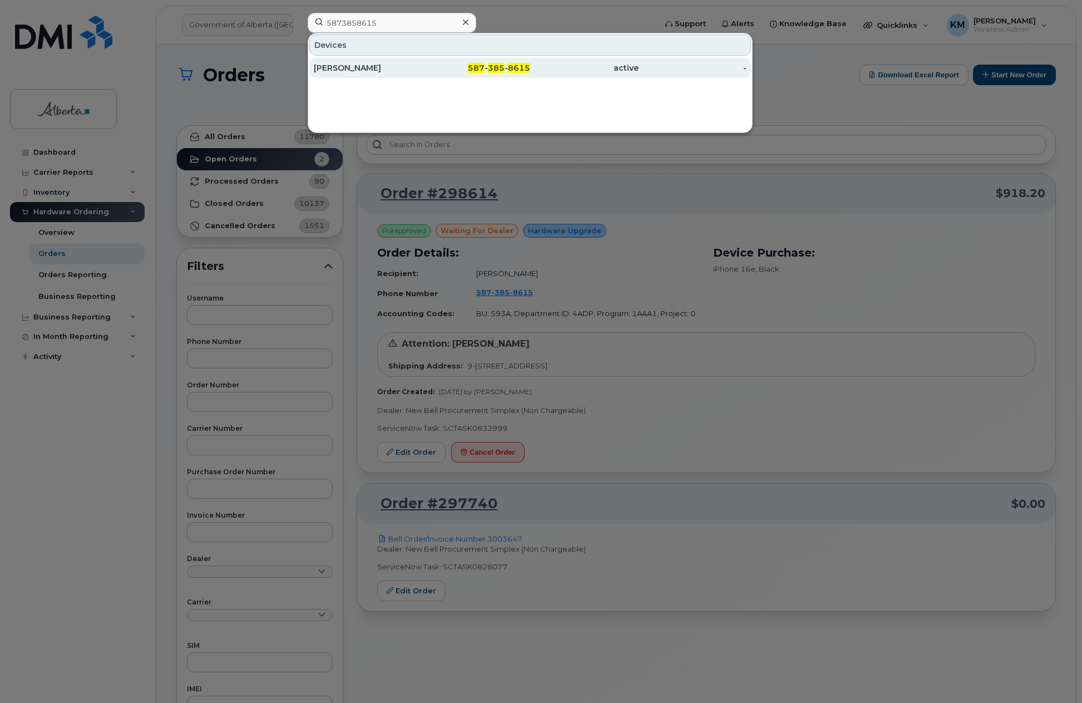
click at [356, 68] on div "[PERSON_NAME]" at bounding box center [368, 67] width 109 height 11
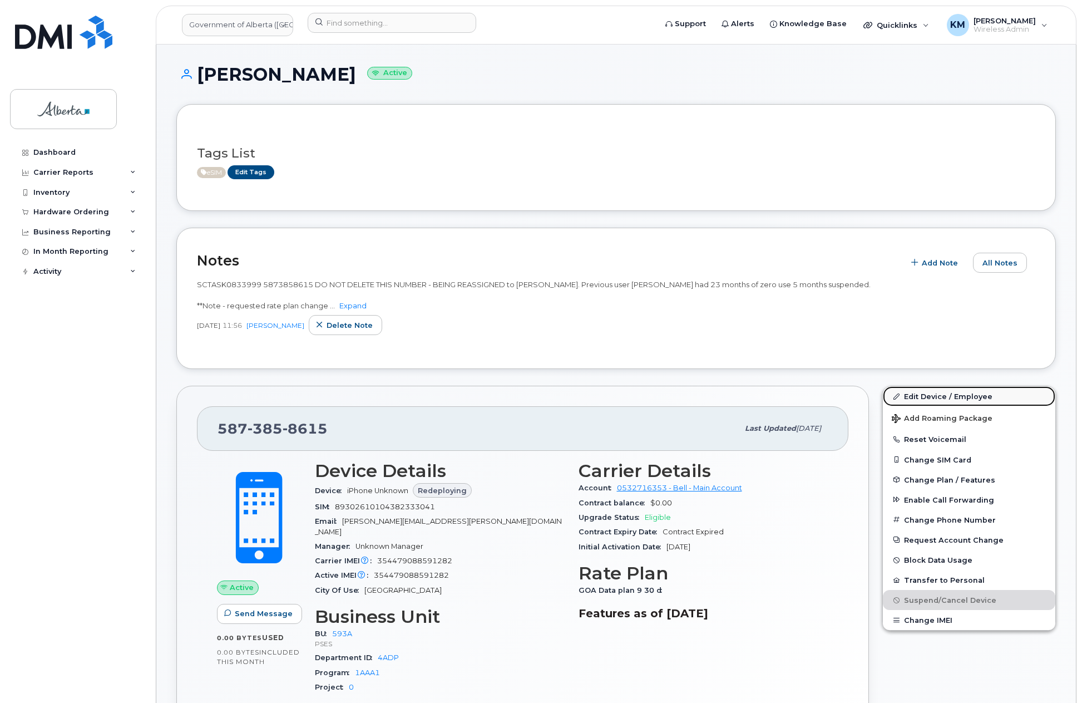
click at [928, 395] on link "Edit Device / Employee" at bounding box center [969, 396] width 172 height 20
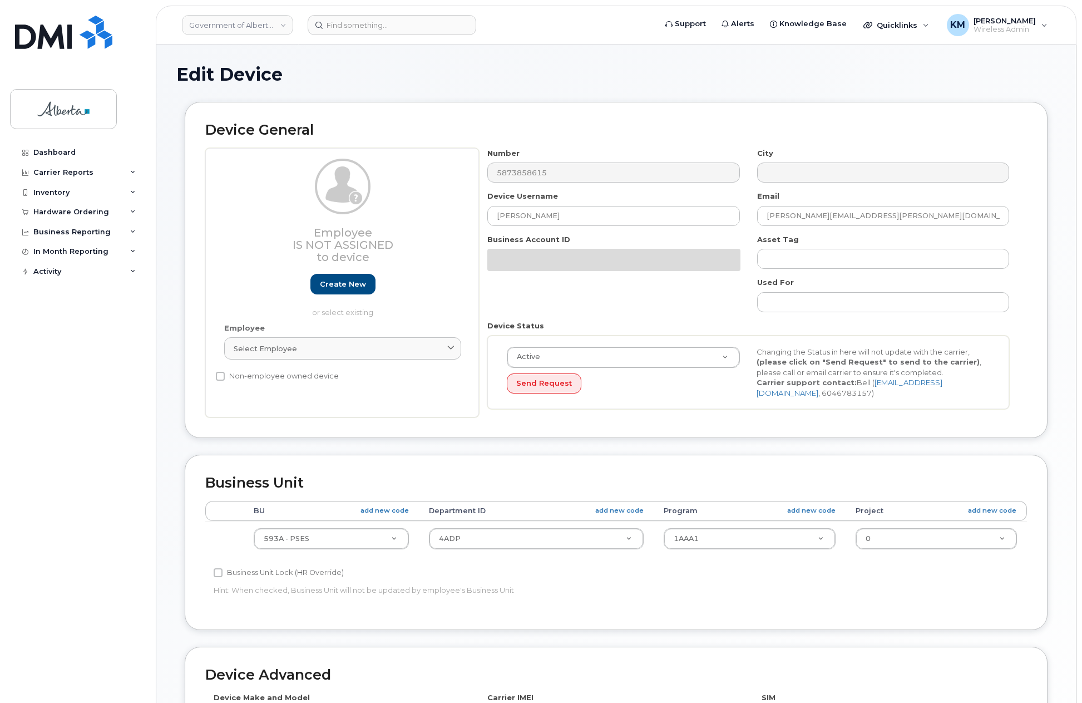
select select "4797682"
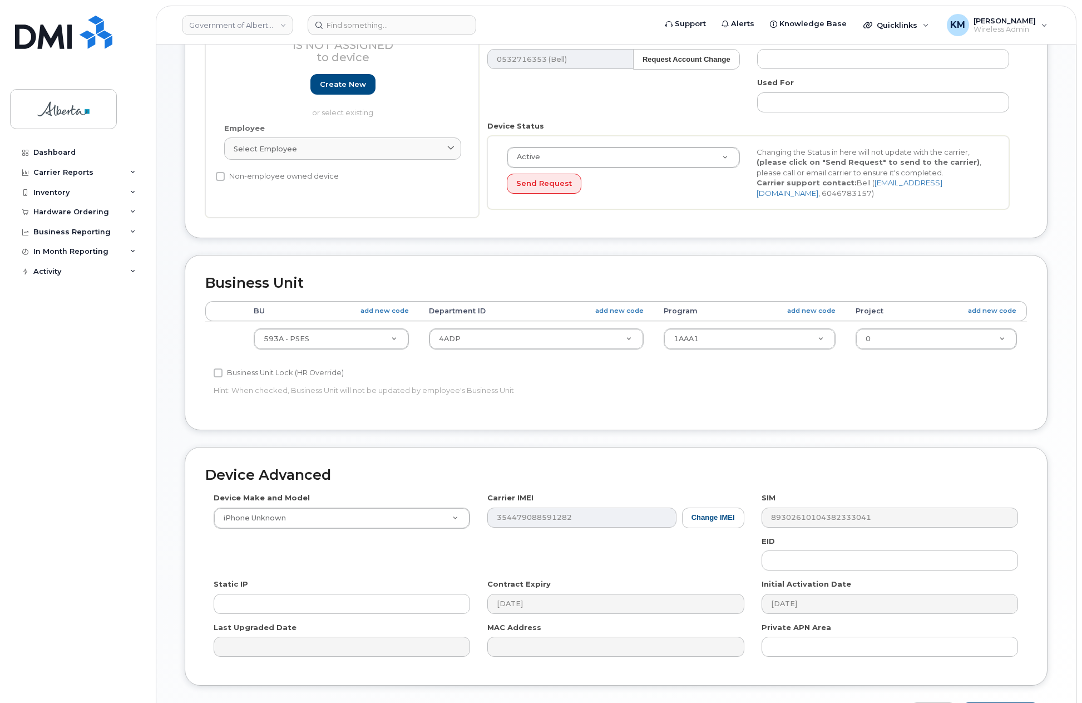
scroll to position [275, 0]
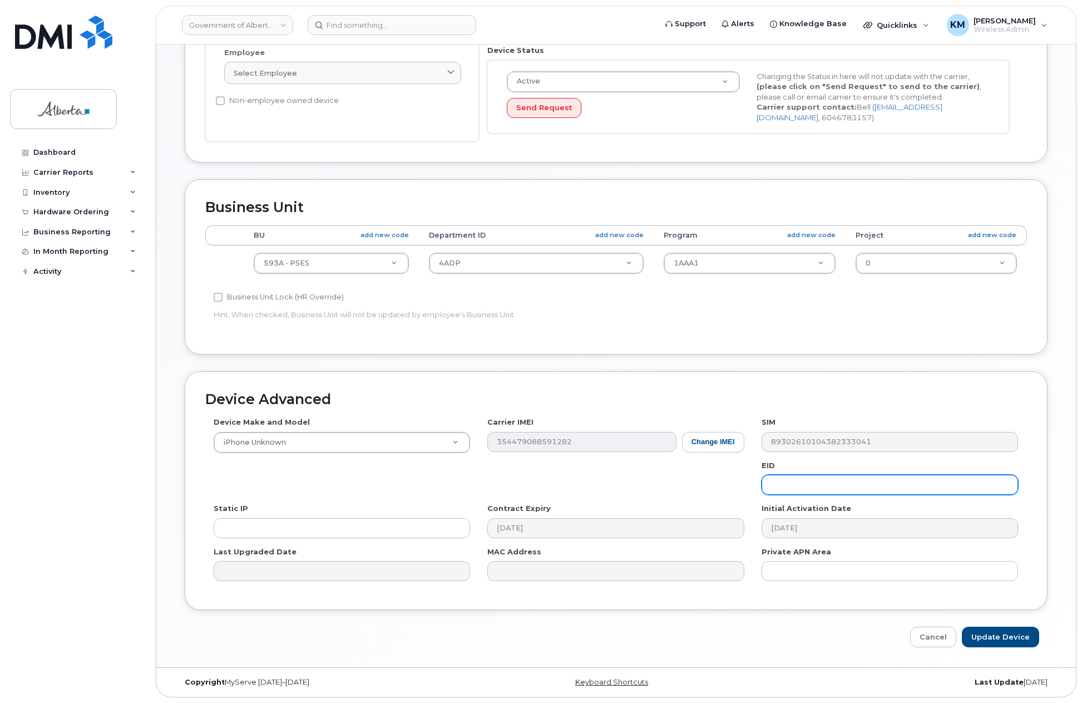
click at [841, 485] on input "text" at bounding box center [890, 485] width 257 height 20
paste input "89043052010008887025010579213181"
type input "89043052010008887025010579213181"
click at [1014, 636] on input "Update Device" at bounding box center [1000, 637] width 77 height 21
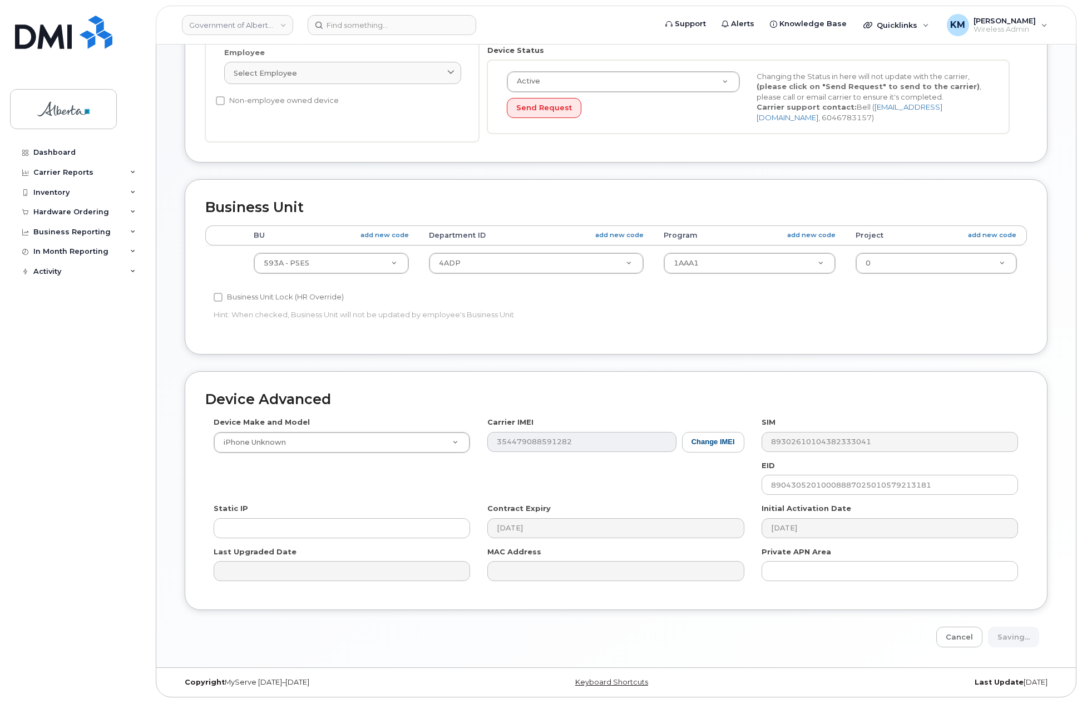
type input "Saving..."
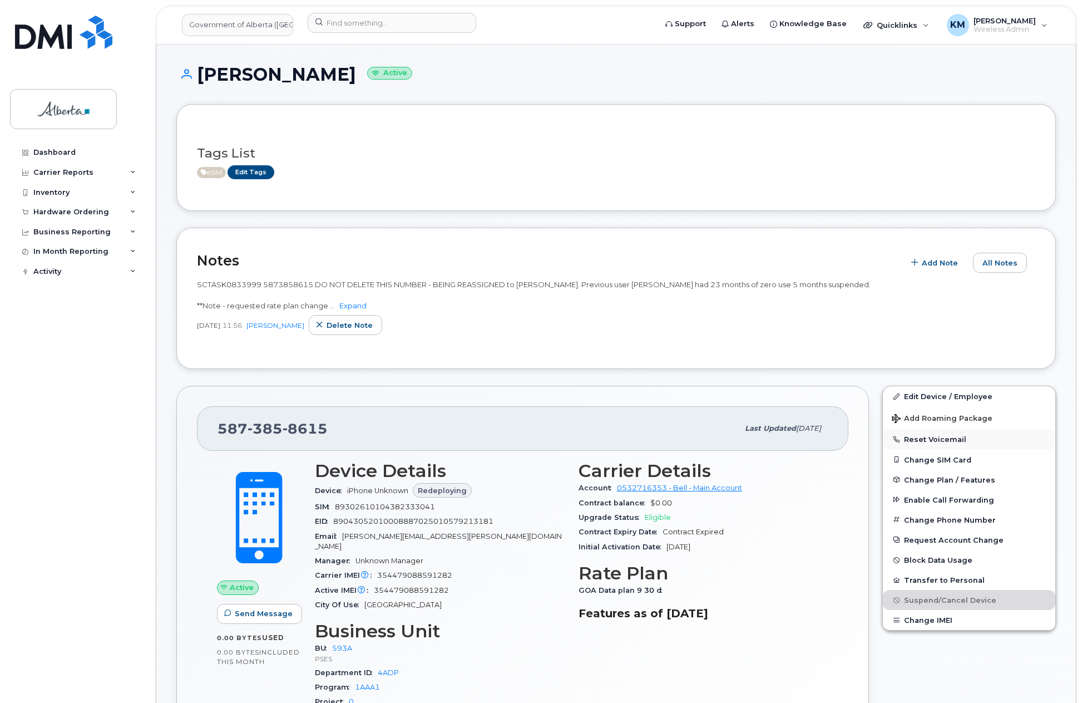
click at [956, 437] on button "Reset Voicemail" at bounding box center [969, 439] width 172 height 20
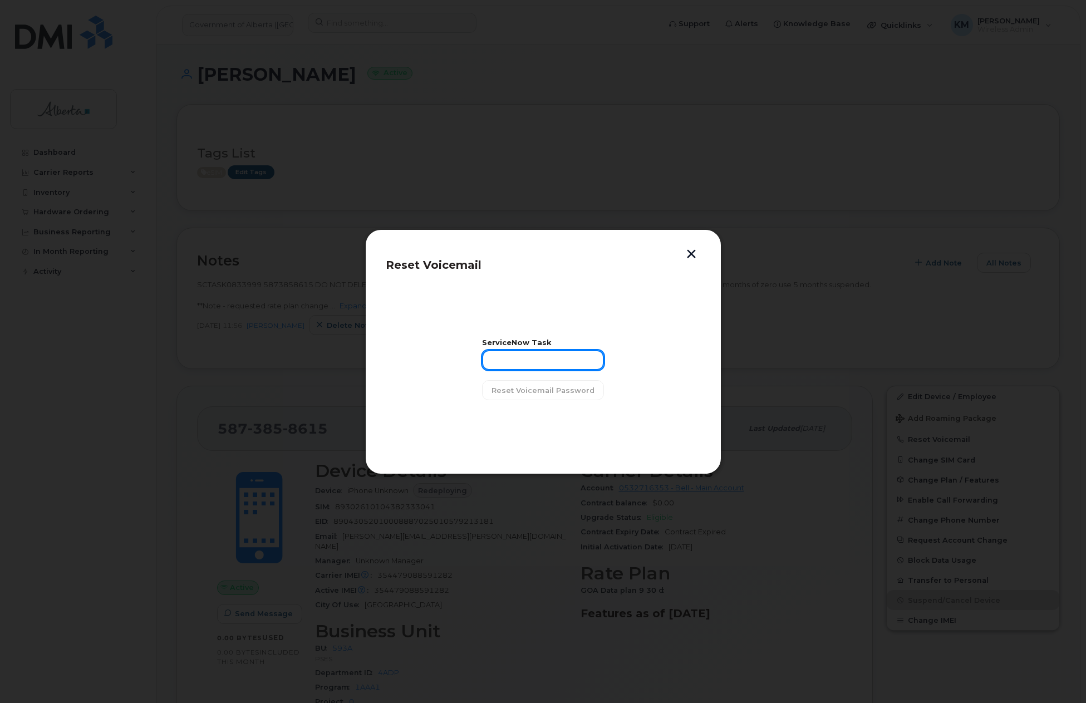
click at [539, 359] on input "text" at bounding box center [543, 360] width 122 height 20
type input "s"
type input "SCTASK0833999"
click at [558, 396] on button "Reset Voicemail Password" at bounding box center [543, 390] width 122 height 20
click at [546, 417] on span "Close" at bounding box center [543, 418] width 22 height 11
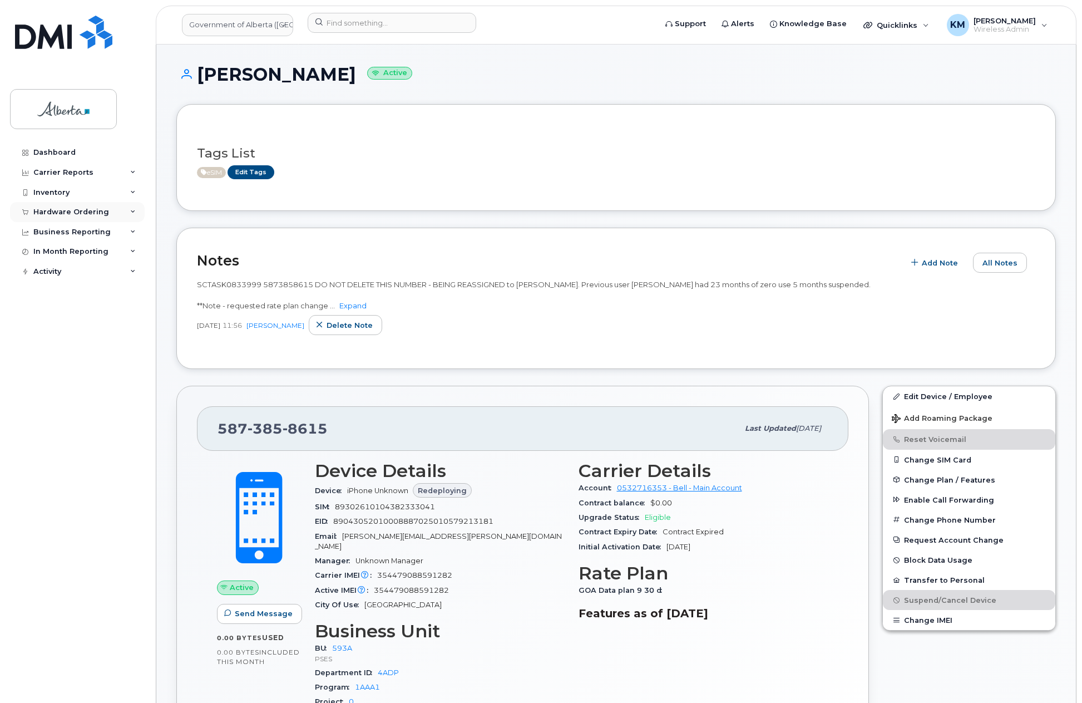
click at [60, 208] on div "Hardware Ordering" at bounding box center [71, 212] width 76 height 9
click at [56, 249] on div "Orders" at bounding box center [51, 254] width 27 height 10
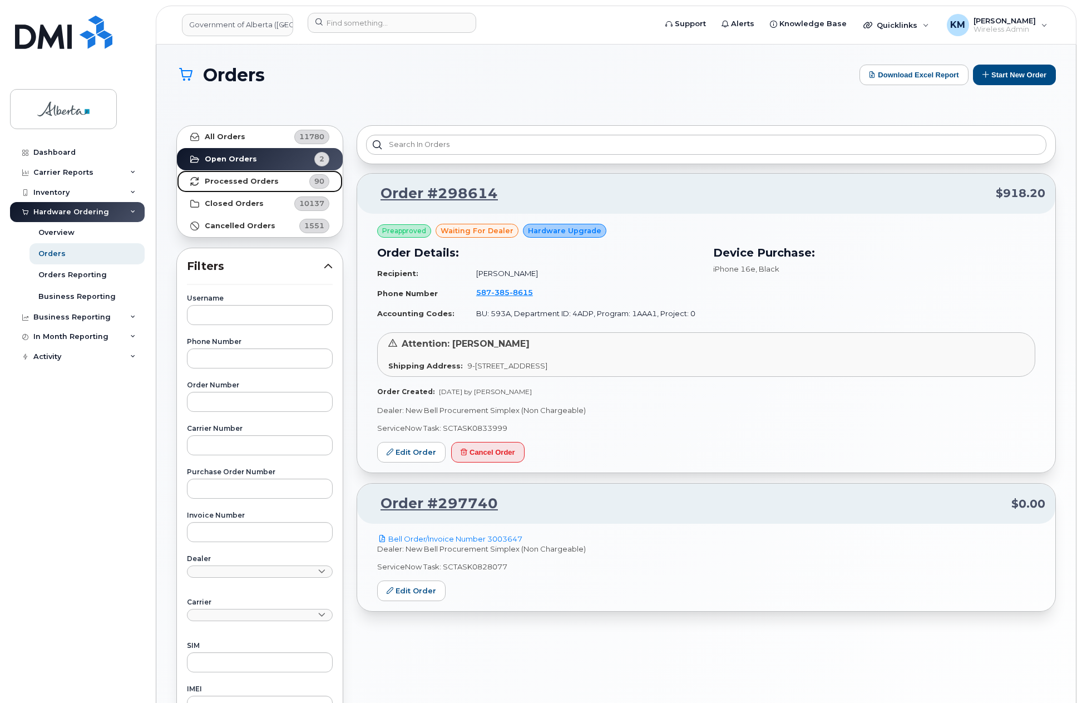
click at [221, 176] on link "Processed Orders 90" at bounding box center [260, 181] width 166 height 22
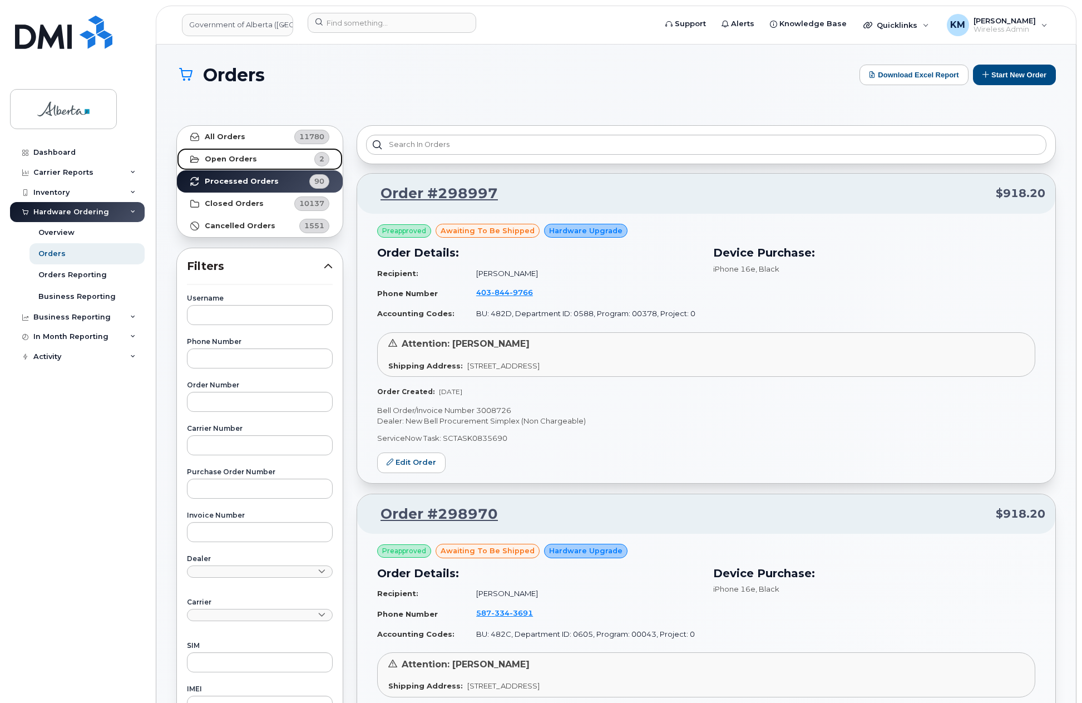
click at [233, 158] on strong "Open Orders" at bounding box center [231, 159] width 52 height 9
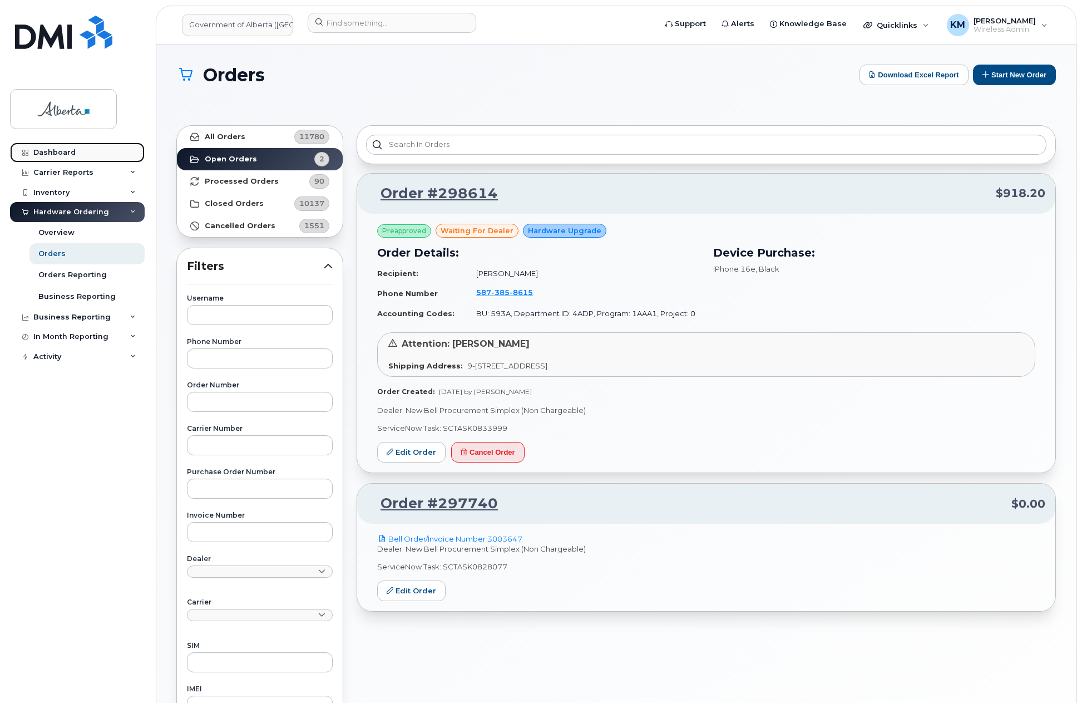
click at [71, 147] on link "Dashboard" at bounding box center [77, 152] width 135 height 20
click at [331, 30] on input at bounding box center [392, 23] width 169 height 20
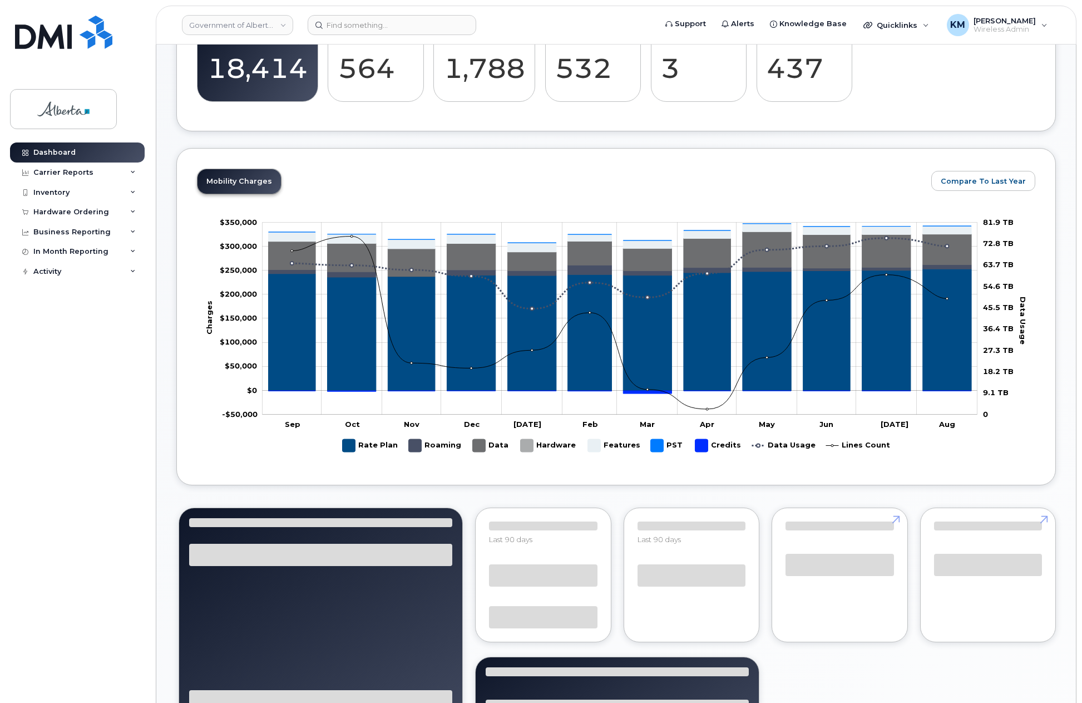
scroll to position [615, 0]
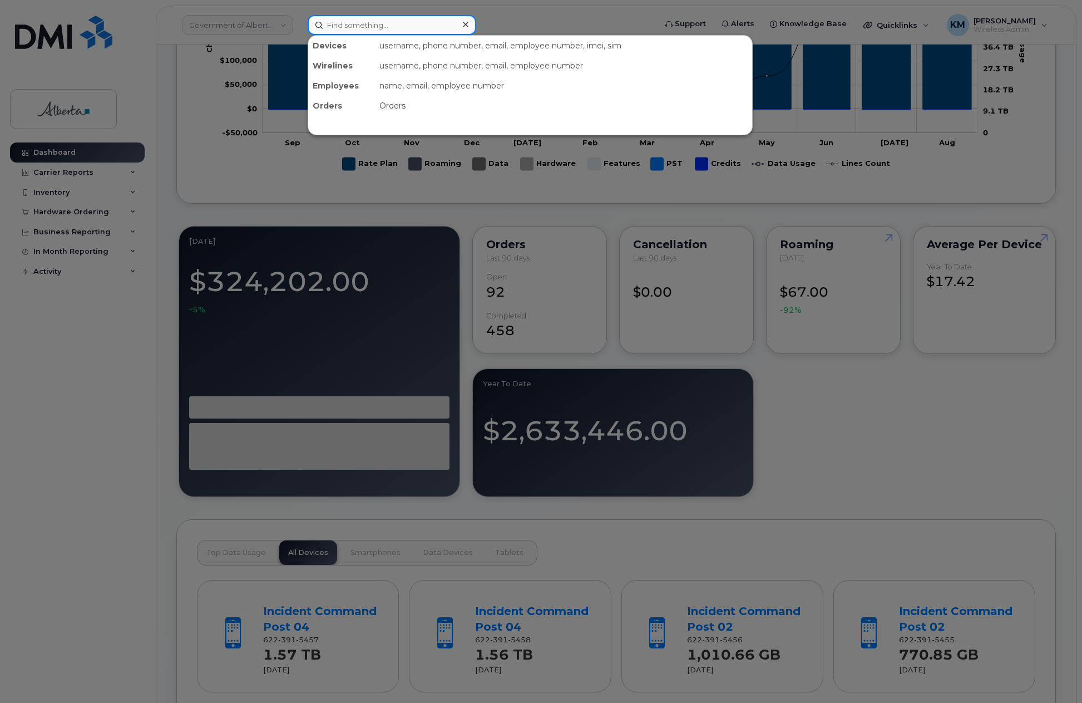
click at [347, 29] on input at bounding box center [392, 25] width 169 height 20
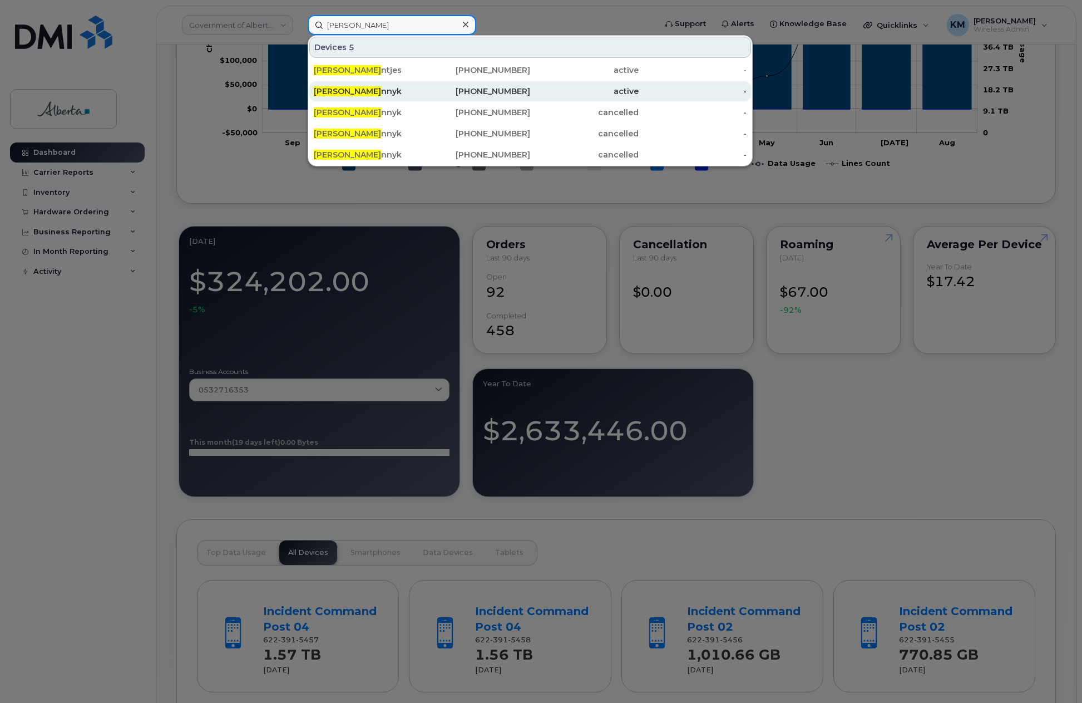
type input "paul wy"
click at [363, 92] on div "Paul Wy nnyk" at bounding box center [368, 91] width 109 height 11
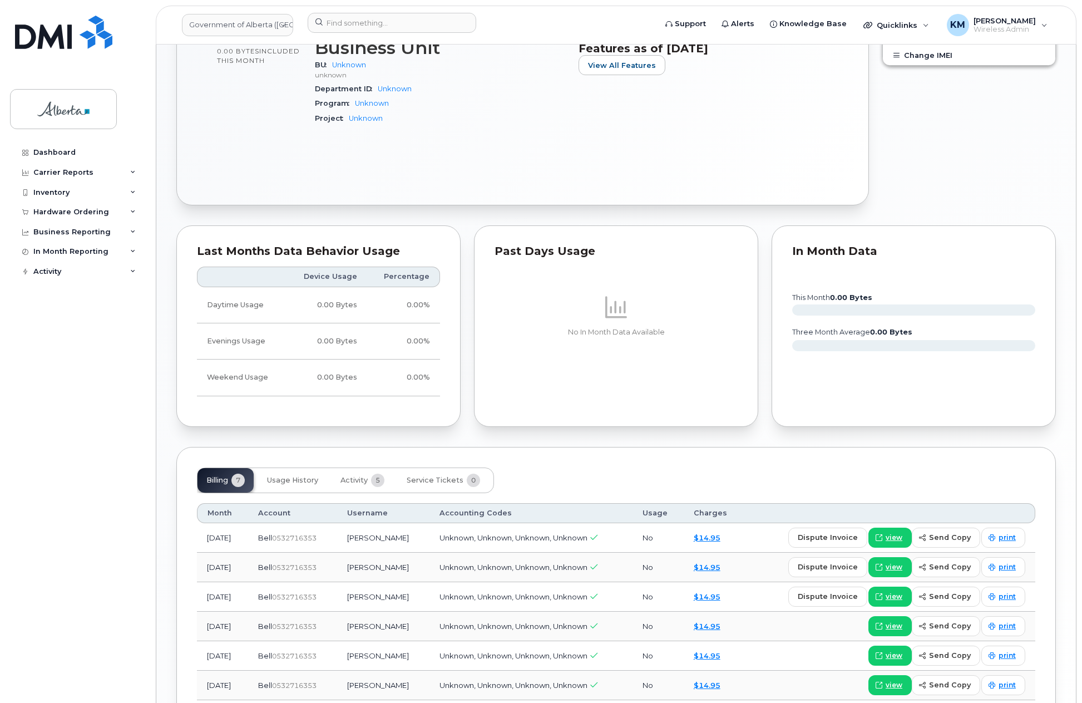
scroll to position [501, 0]
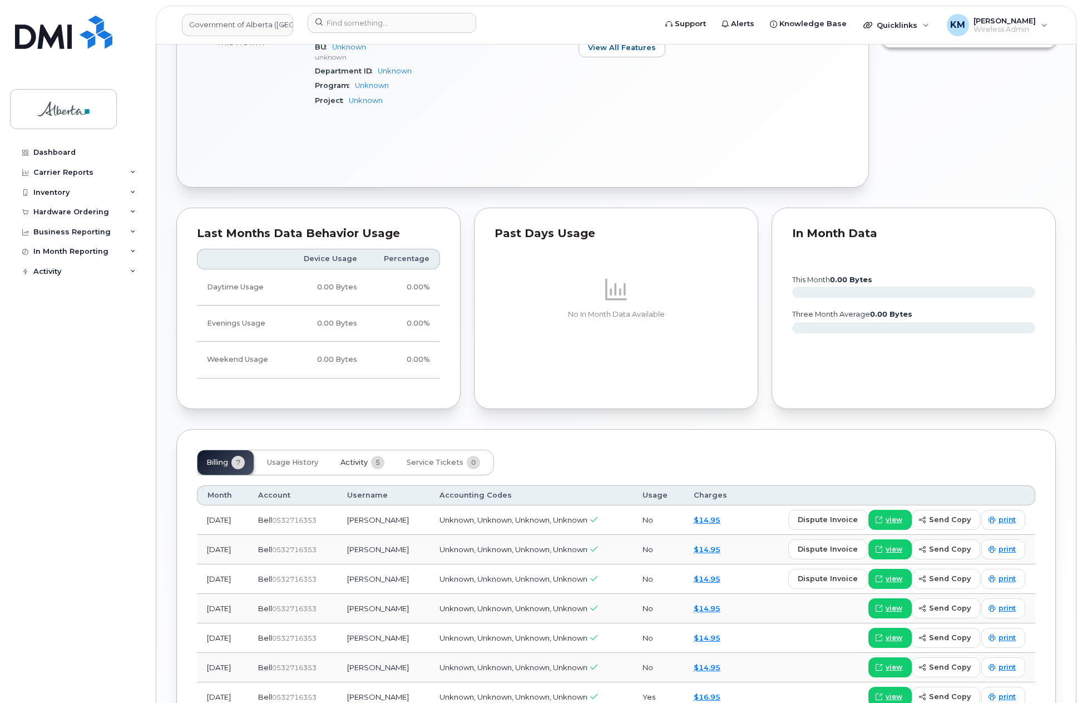
click at [353, 461] on span "Activity" at bounding box center [354, 462] width 27 height 9
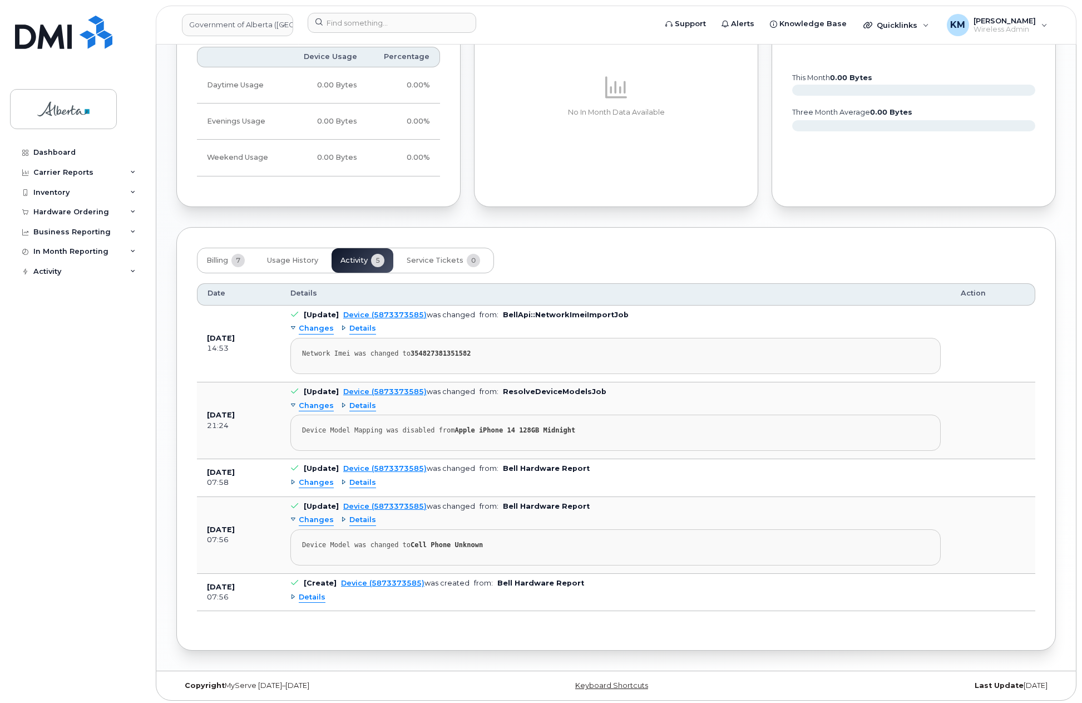
scroll to position [706, 0]
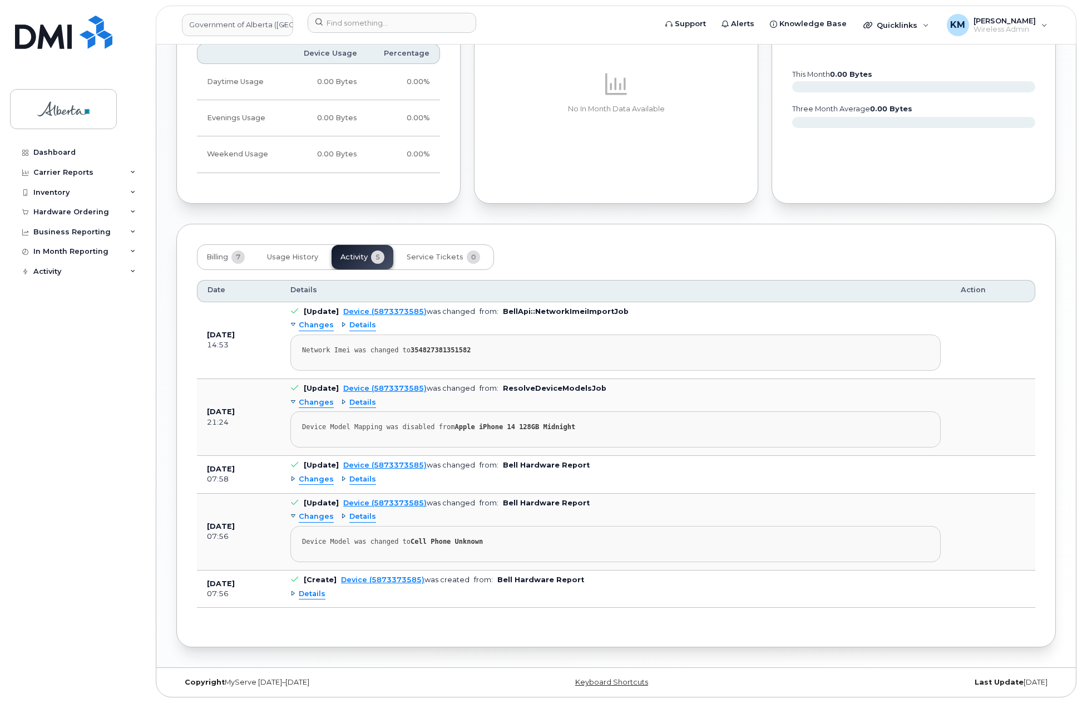
click at [313, 593] on span "Details" at bounding box center [312, 594] width 27 height 11
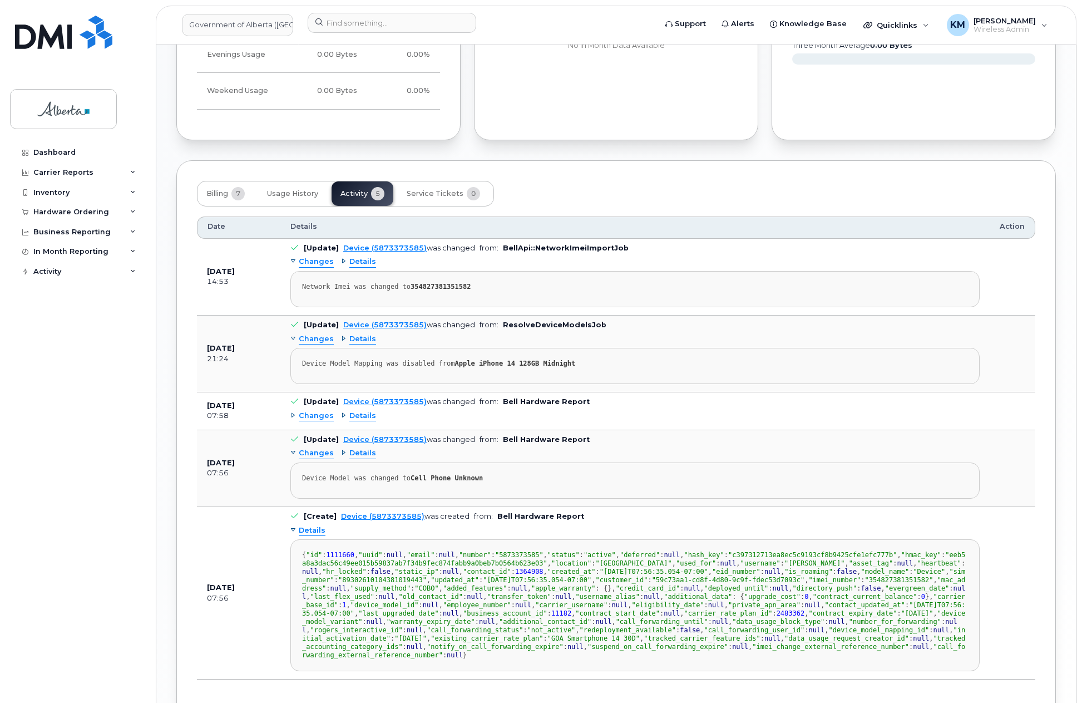
scroll to position [765, 0]
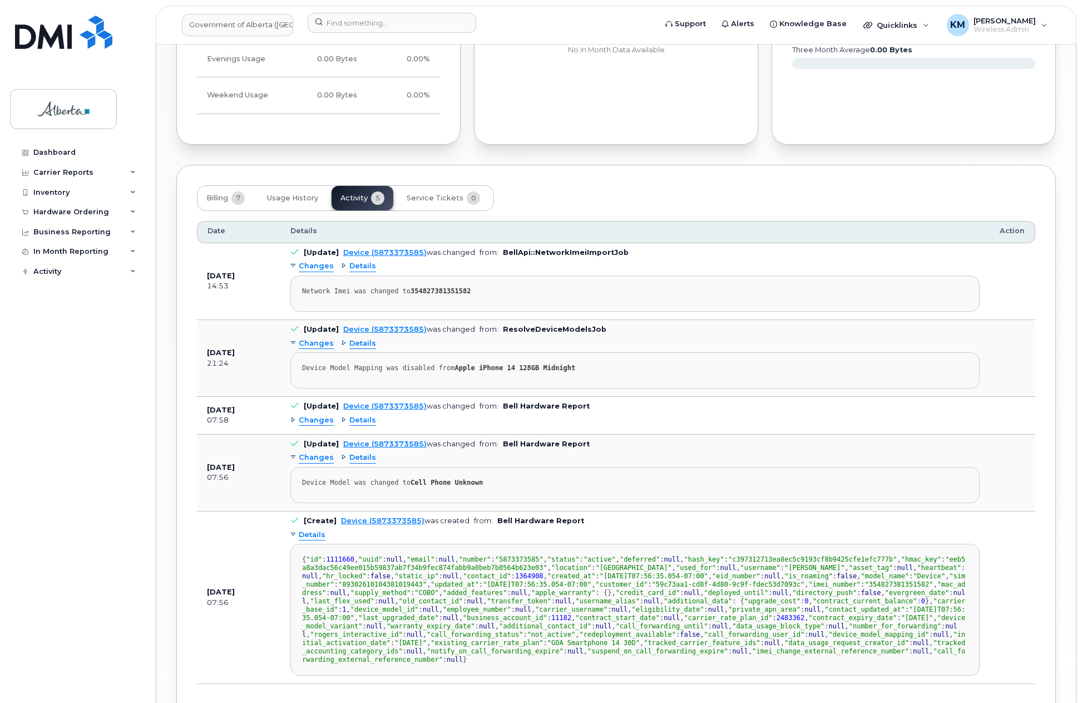
click at [309, 417] on span "Changes" at bounding box center [316, 420] width 35 height 11
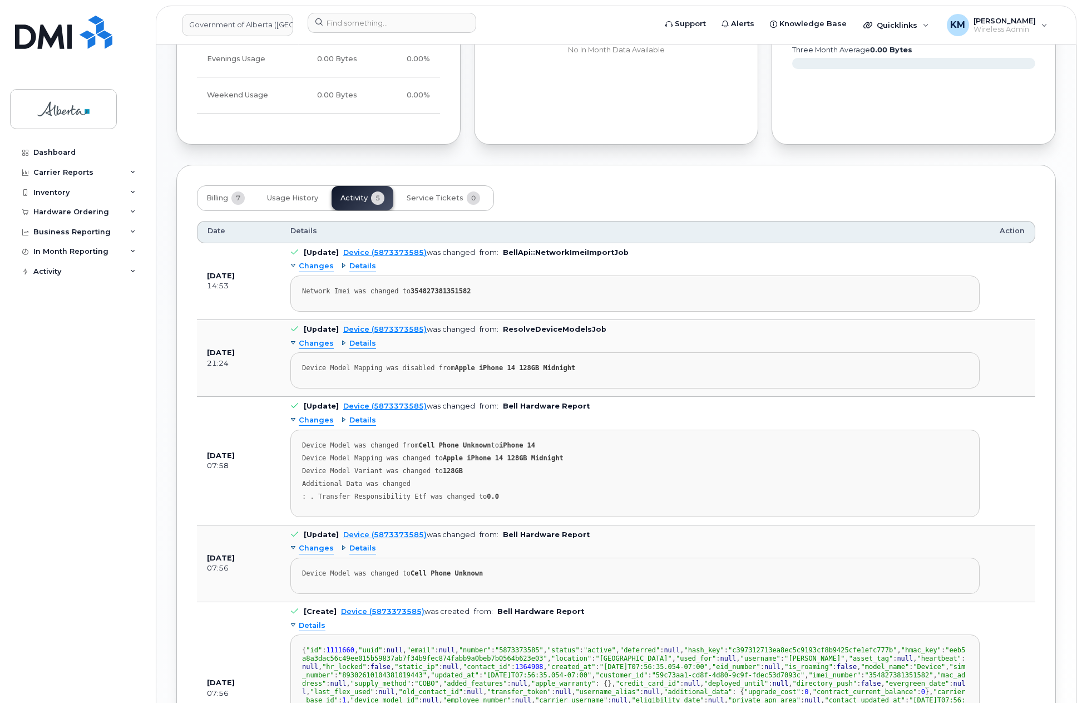
click at [320, 343] on span "Changes" at bounding box center [316, 343] width 35 height 11
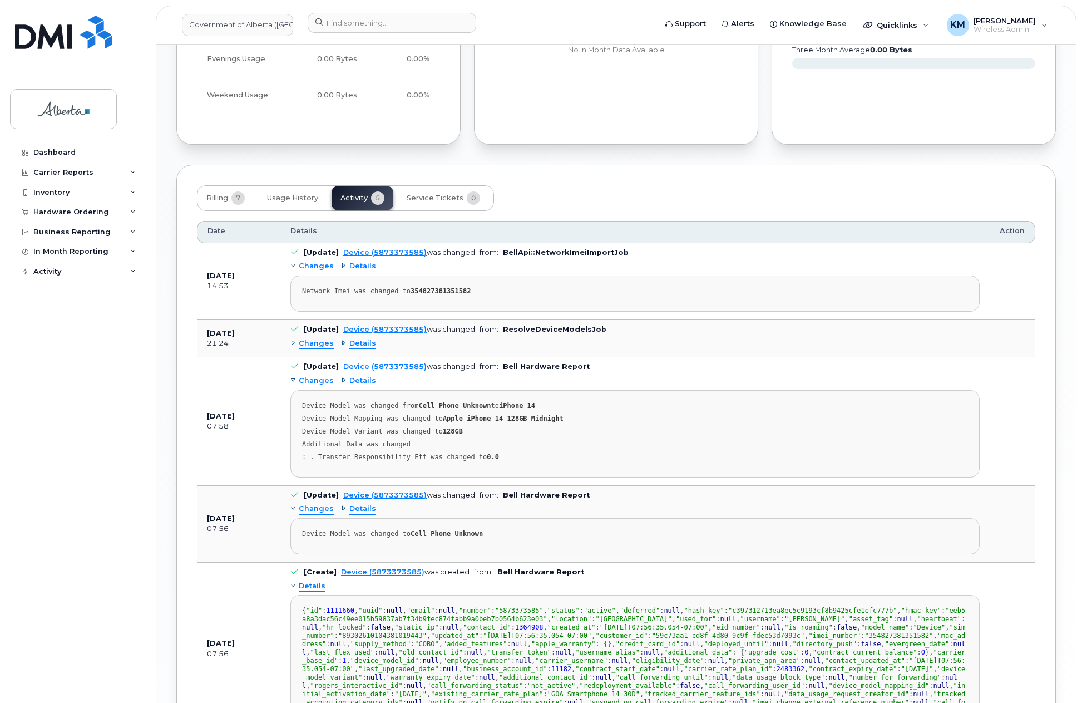
click at [319, 344] on span "Changes" at bounding box center [316, 343] width 35 height 11
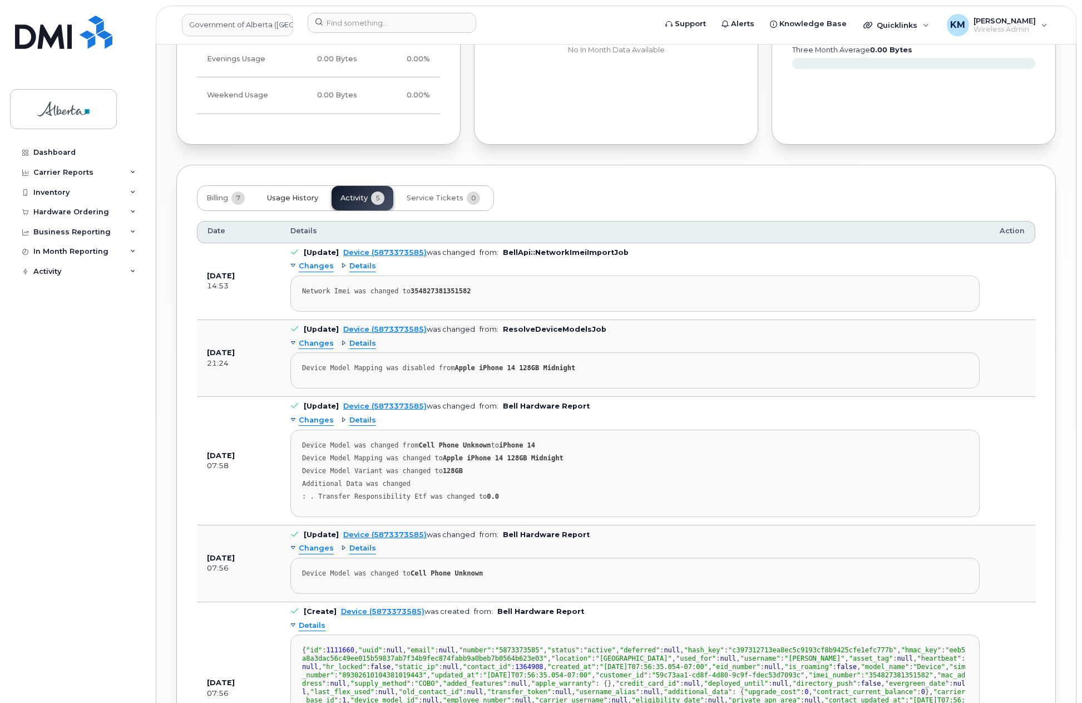
click at [289, 198] on span "Usage History" at bounding box center [292, 198] width 51 height 9
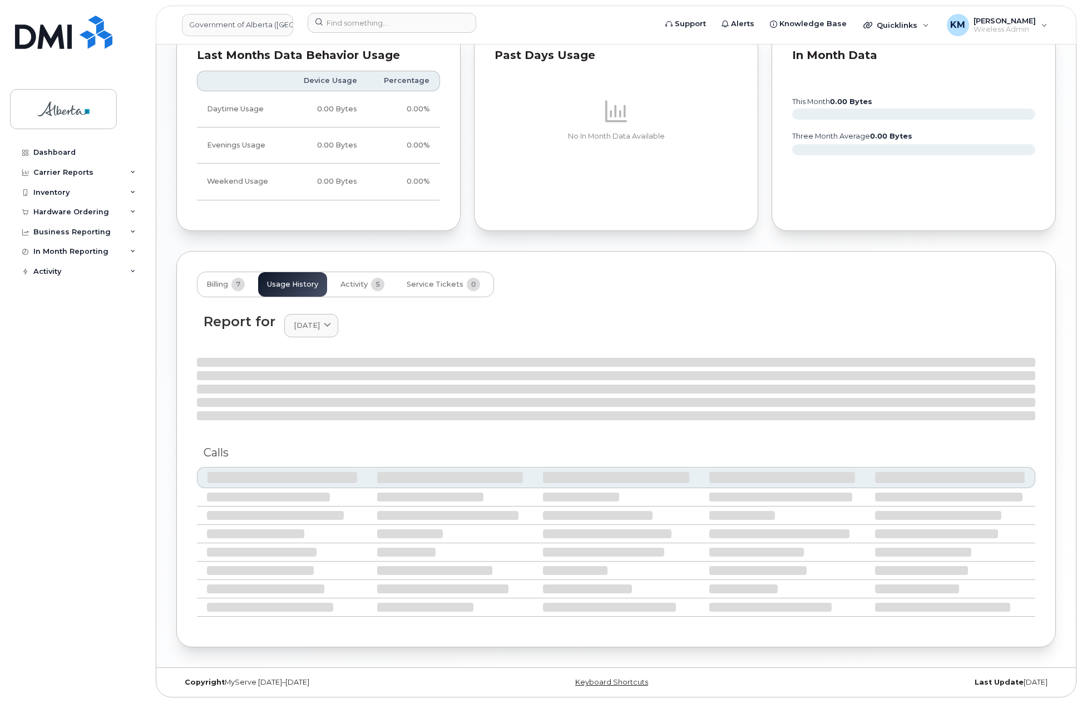
scroll to position [670, 0]
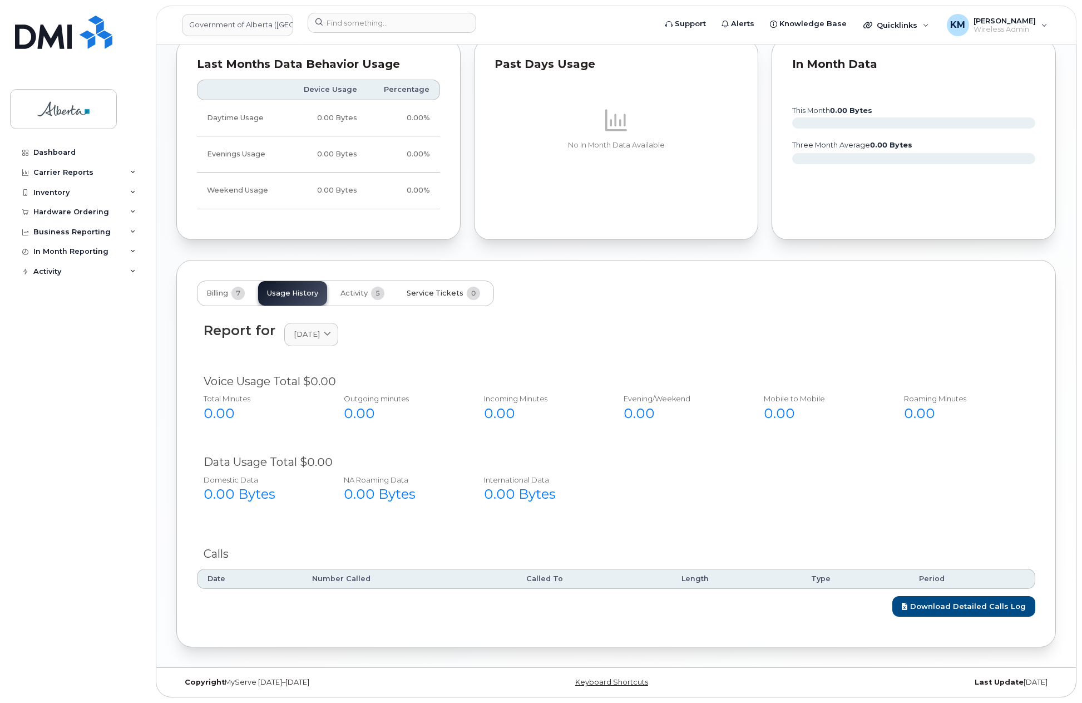
click at [431, 290] on span "Service Tickets" at bounding box center [435, 293] width 57 height 9
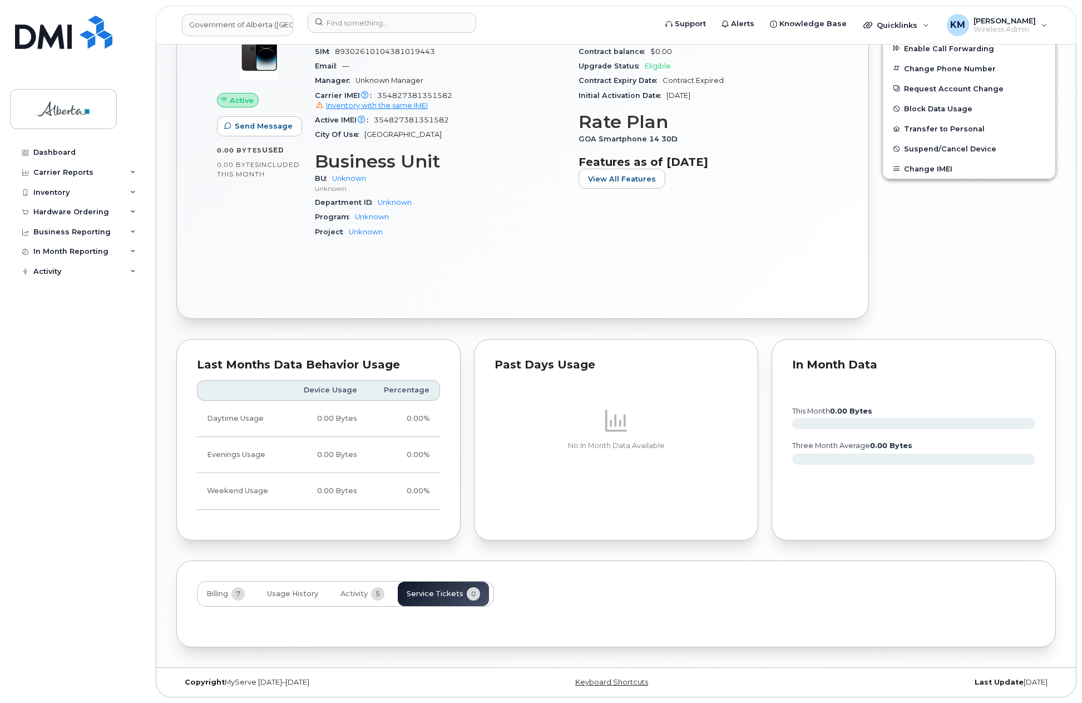
scroll to position [467, 0]
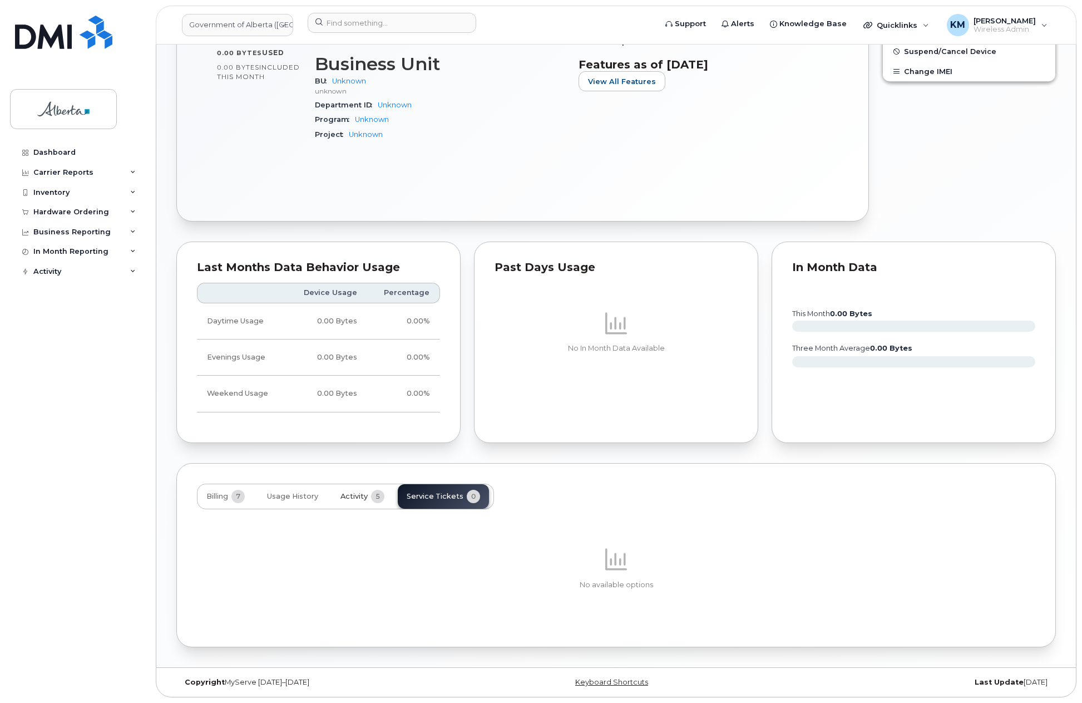
click at [356, 497] on span "Activity" at bounding box center [354, 496] width 27 height 9
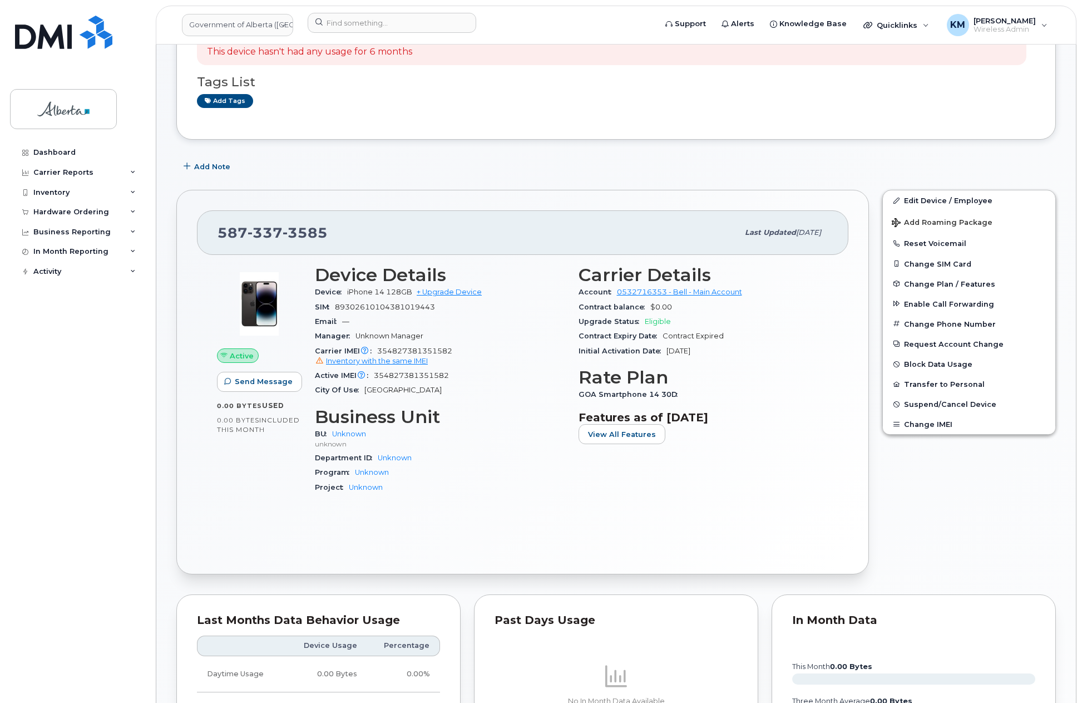
scroll to position [77, 0]
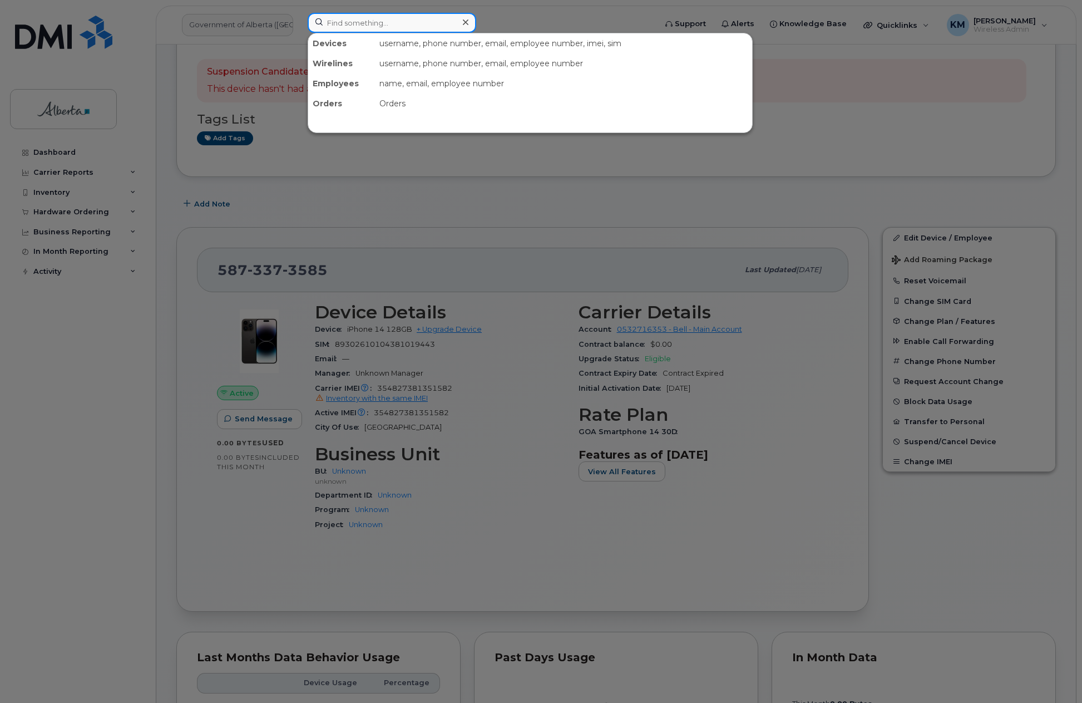
click at [362, 21] on input at bounding box center [392, 23] width 169 height 20
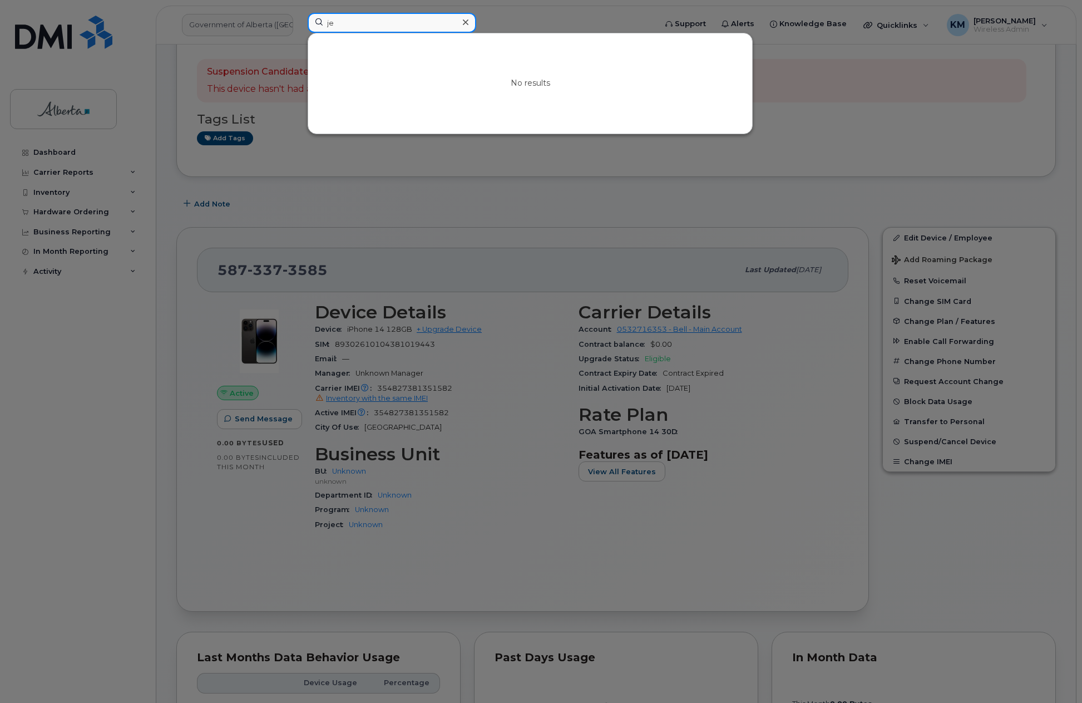
type input "j"
drag, startPoint x: 370, startPoint y: 24, endPoint x: 318, endPoint y: 25, distance: 52.3
click at [318, 25] on input "jessi jam" at bounding box center [392, 23] width 169 height 20
drag, startPoint x: 403, startPoint y: 22, endPoint x: 268, endPoint y: 27, distance: 134.7
click at [299, 27] on div "5873407164 No results" at bounding box center [478, 25] width 359 height 24
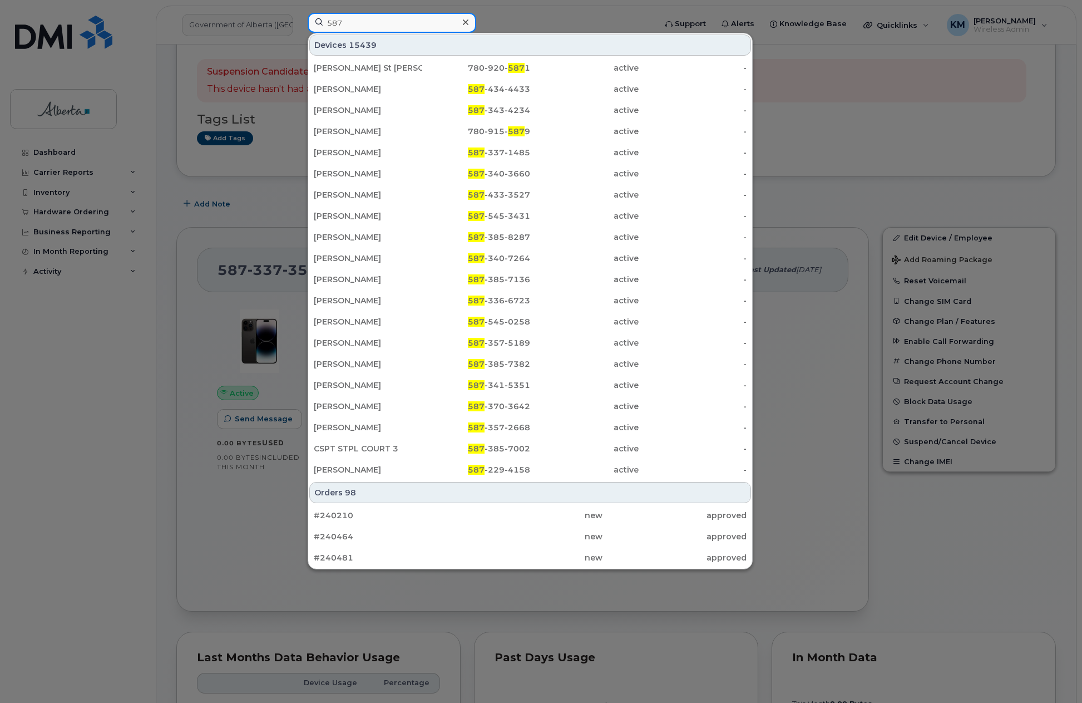
drag, startPoint x: 352, startPoint y: 28, endPoint x: 310, endPoint y: 26, distance: 41.2
click at [310, 26] on input "587" at bounding box center [392, 23] width 169 height 20
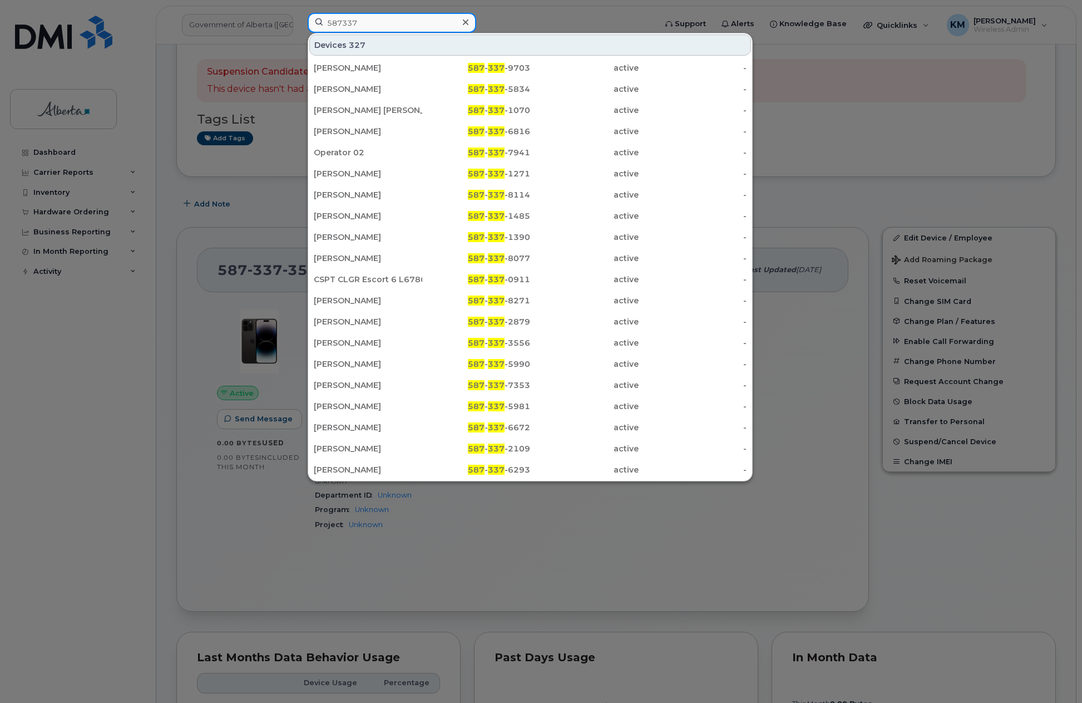
drag, startPoint x: 387, startPoint y: 25, endPoint x: 299, endPoint y: 24, distance: 87.9
click at [299, 24] on div "587337 Devices 327 David Goldstein 587 - 337 -9703 active - Jasmin Calata 587 -…" at bounding box center [478, 25] width 359 height 24
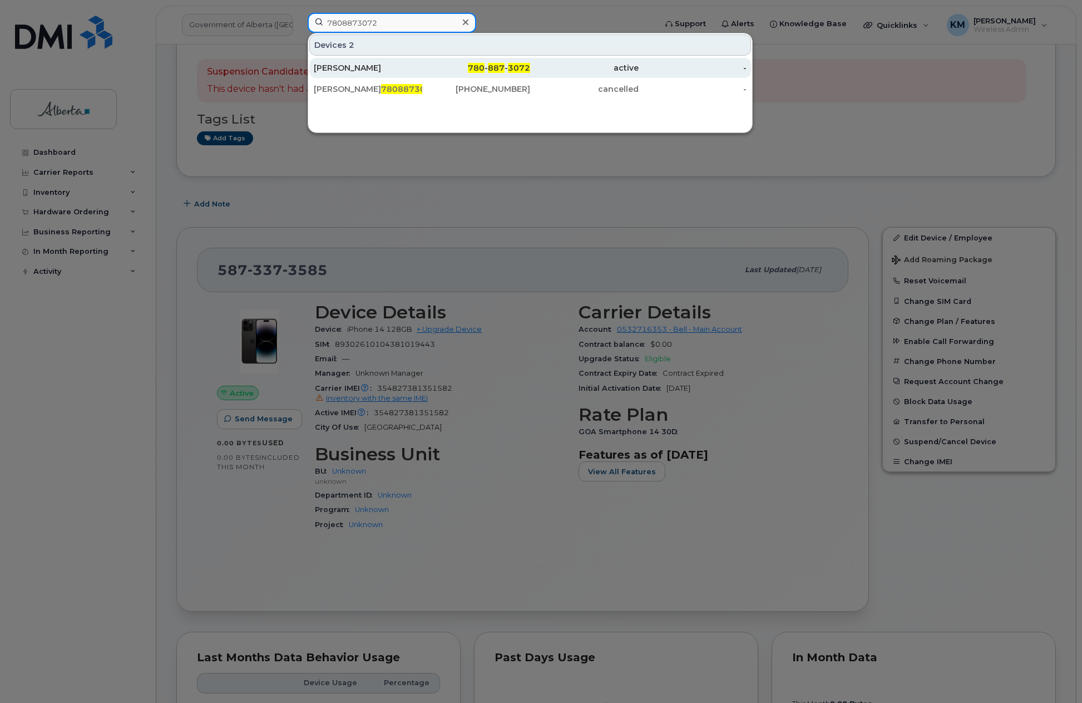
type input "7808873072"
click at [366, 70] on div "[PERSON_NAME]" at bounding box center [368, 67] width 109 height 11
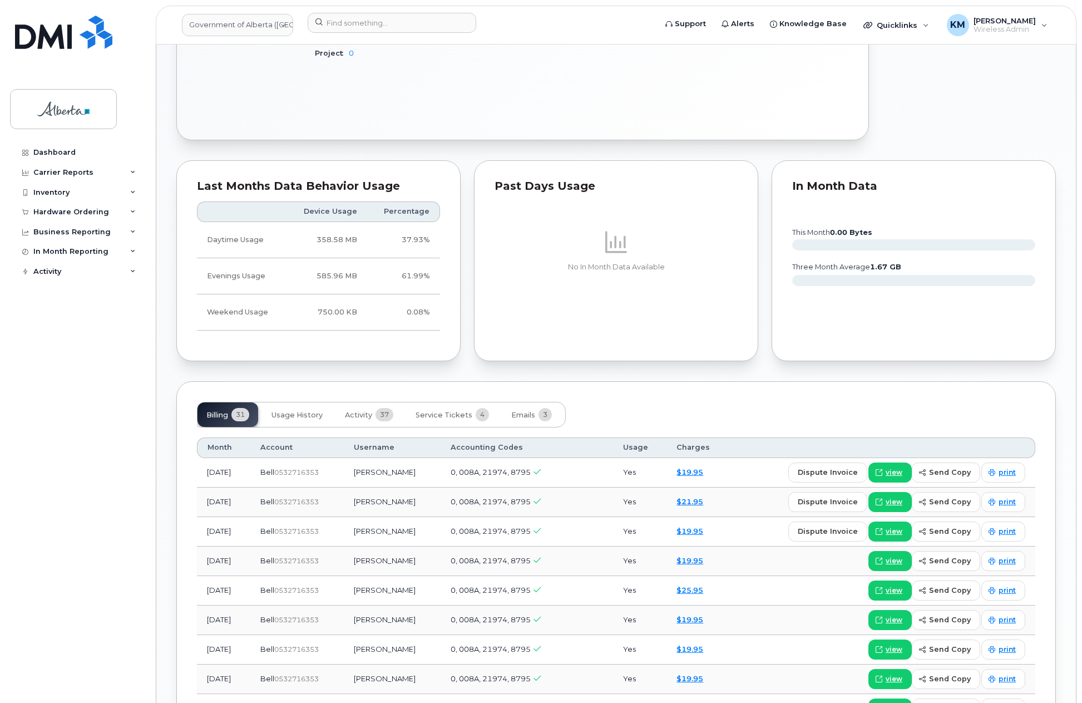
scroll to position [612, 0]
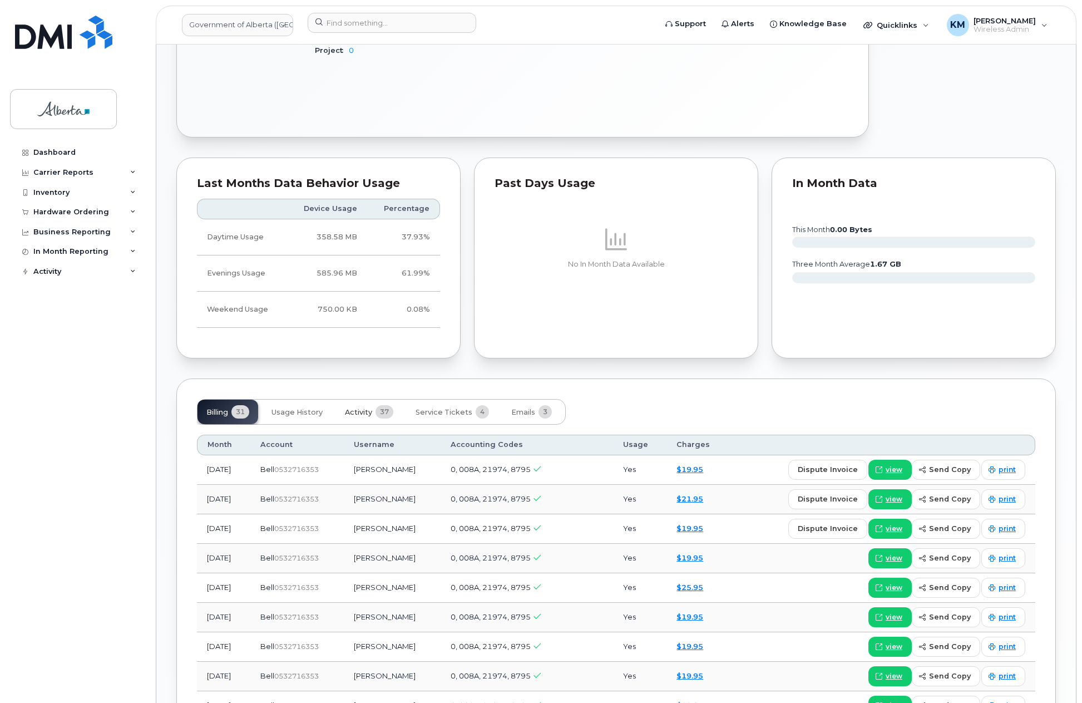
click at [349, 410] on span "Activity" at bounding box center [358, 412] width 27 height 9
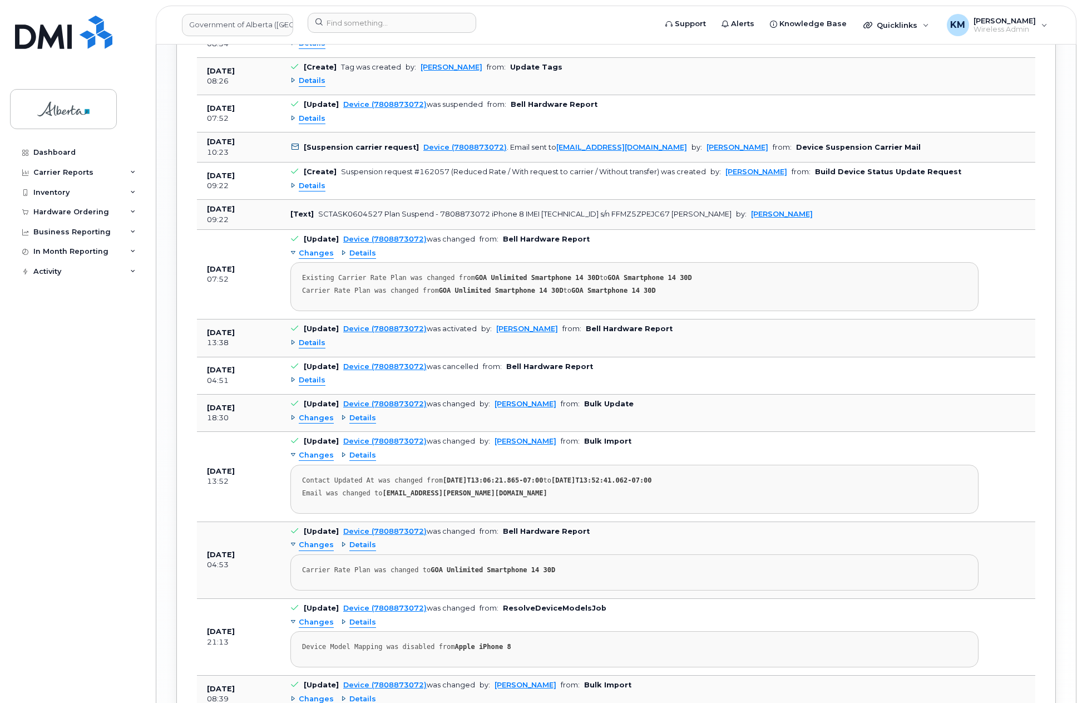
scroll to position [1502, 0]
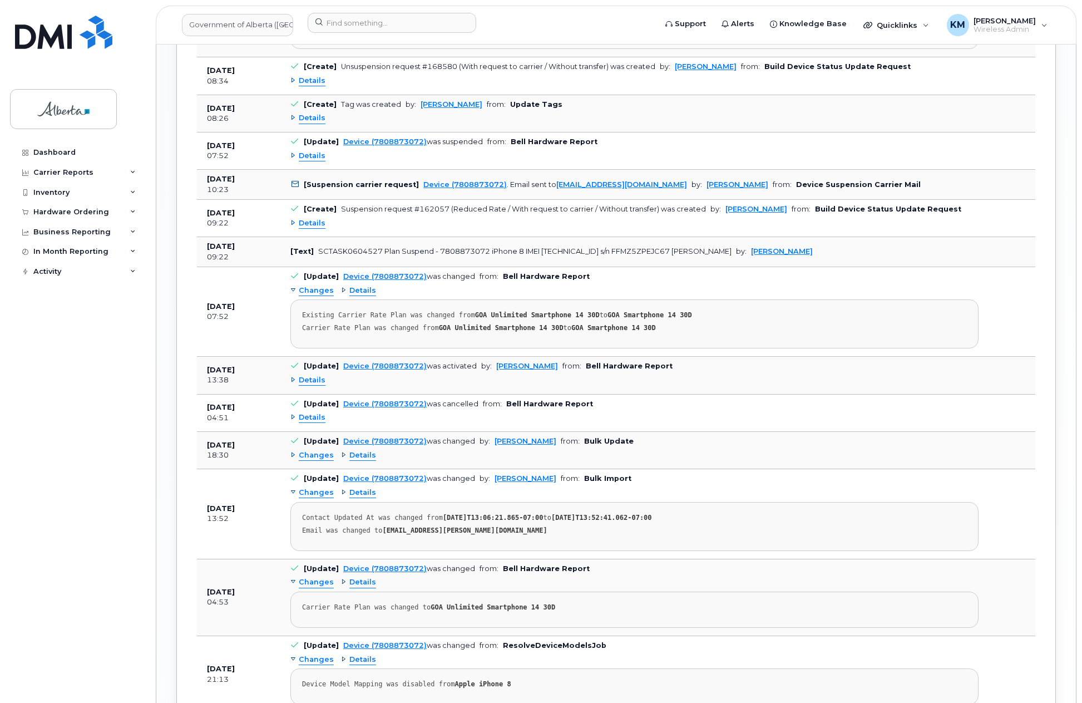
click at [308, 415] on span "Details" at bounding box center [312, 417] width 27 height 11
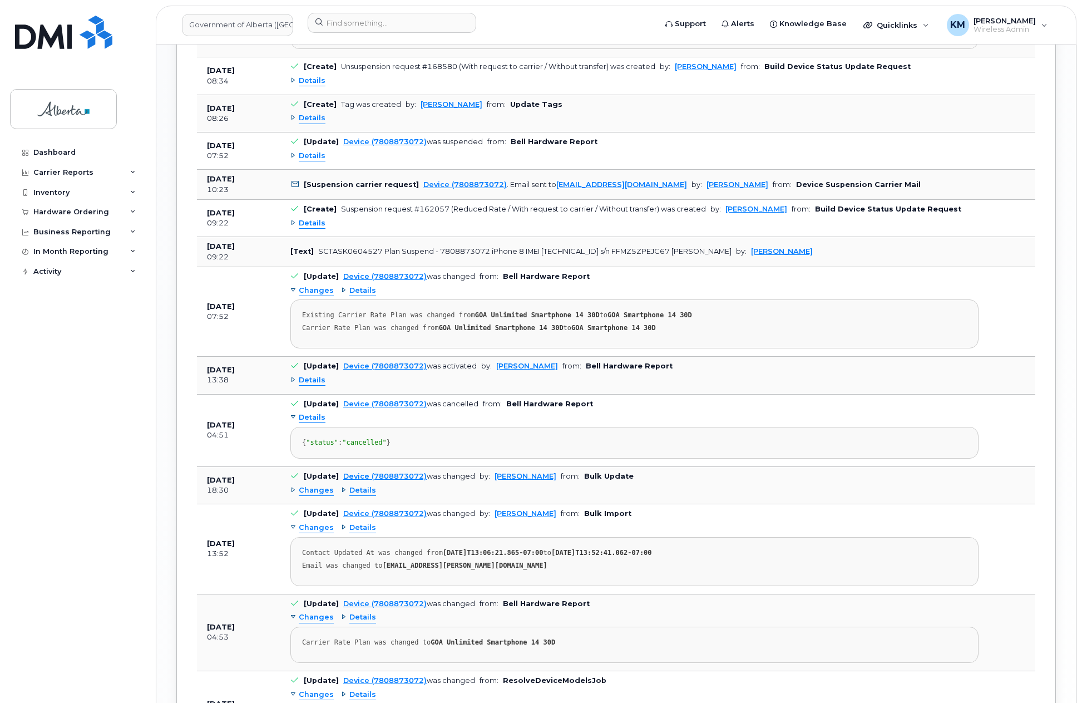
click at [310, 377] on span "Details" at bounding box center [312, 380] width 27 height 11
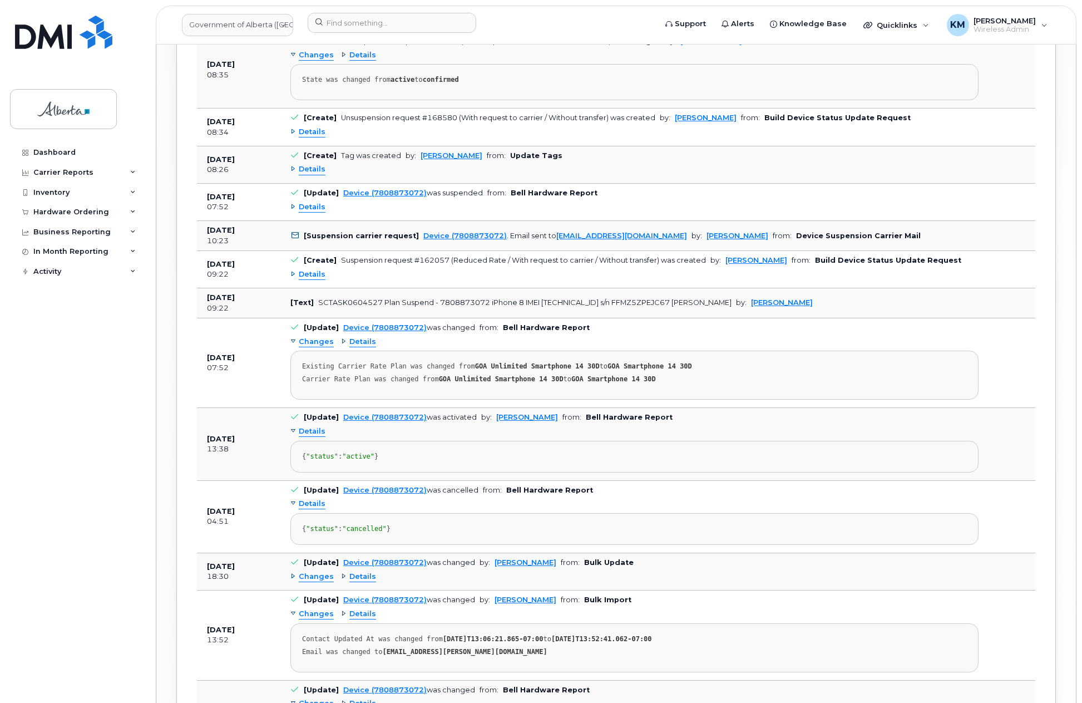
scroll to position [1447, 0]
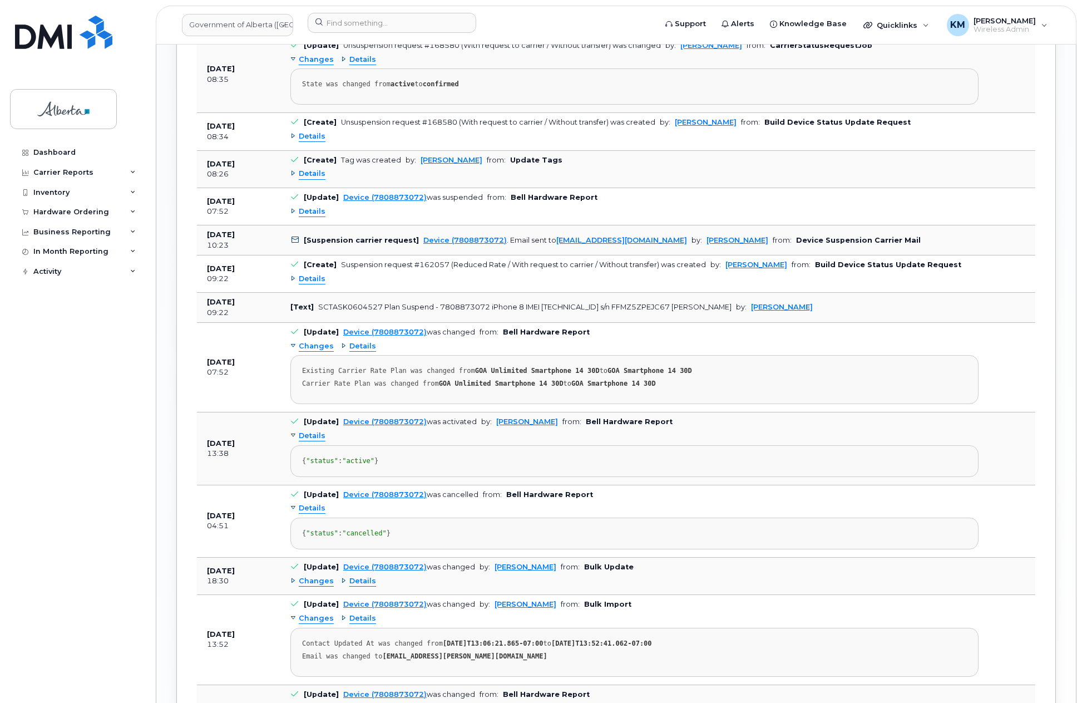
click at [310, 213] on span "Details" at bounding box center [312, 211] width 27 height 11
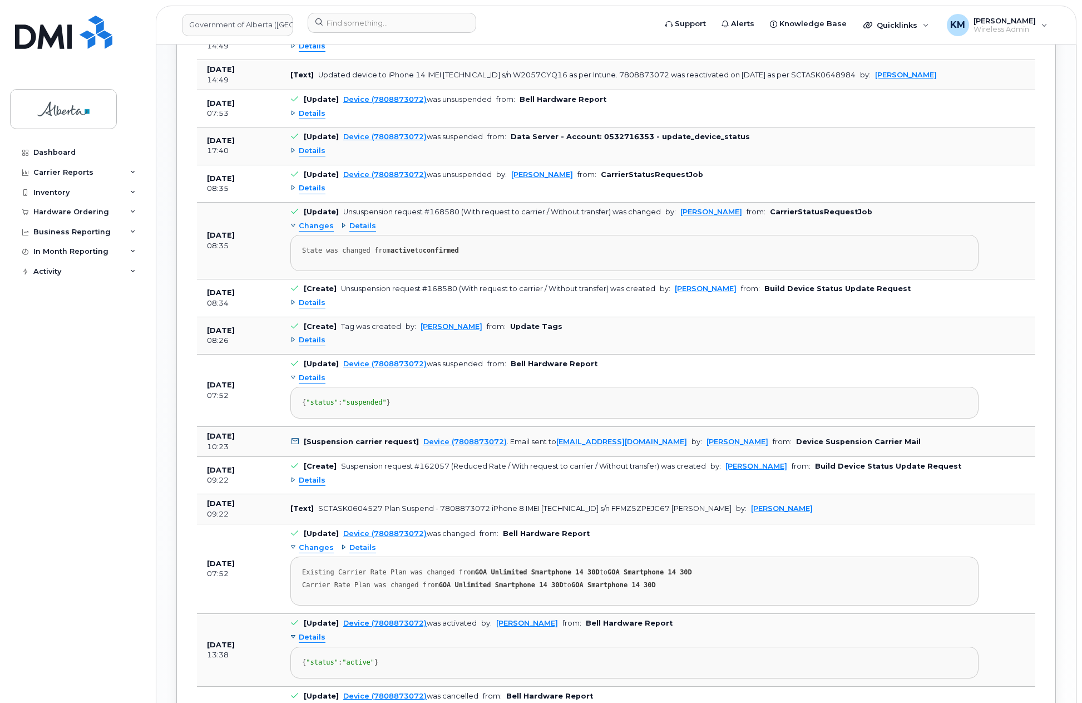
scroll to position [1280, 0]
click at [302, 302] on span "Details" at bounding box center [312, 303] width 27 height 11
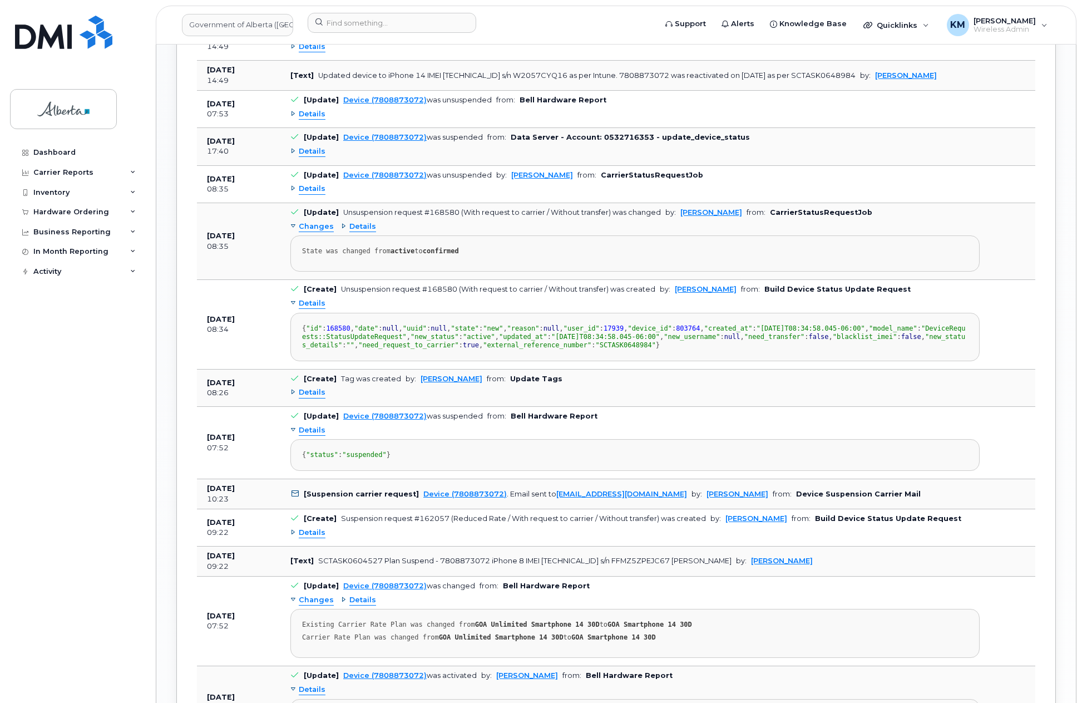
click at [308, 225] on span "Changes" at bounding box center [316, 226] width 35 height 11
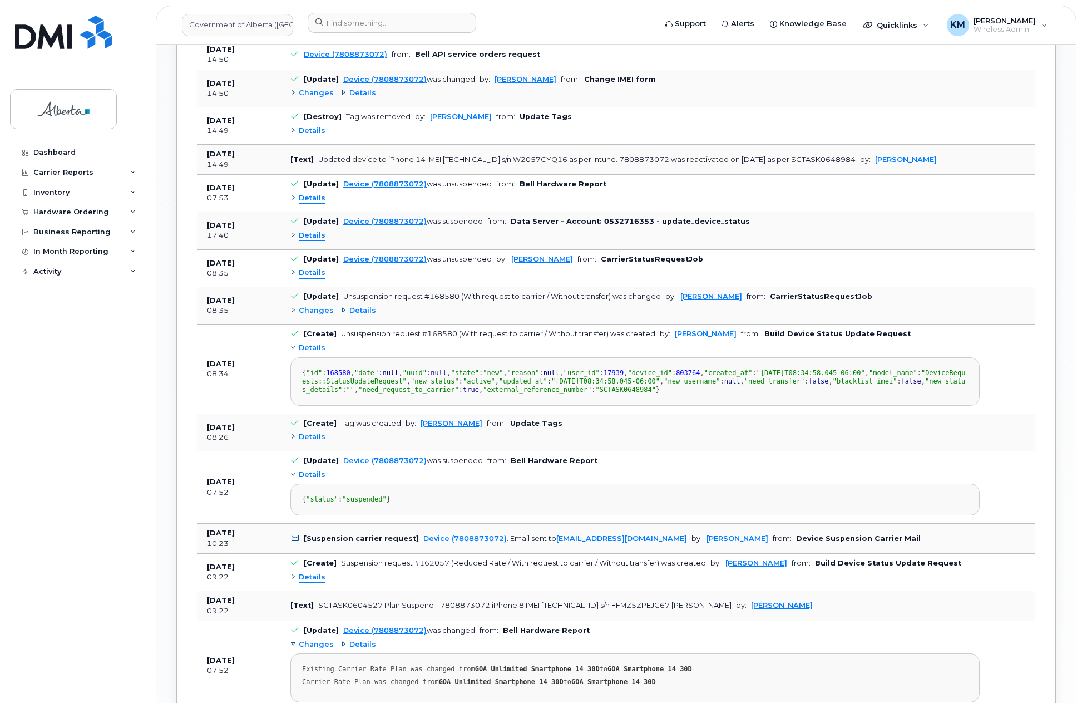
scroll to position [1168, 0]
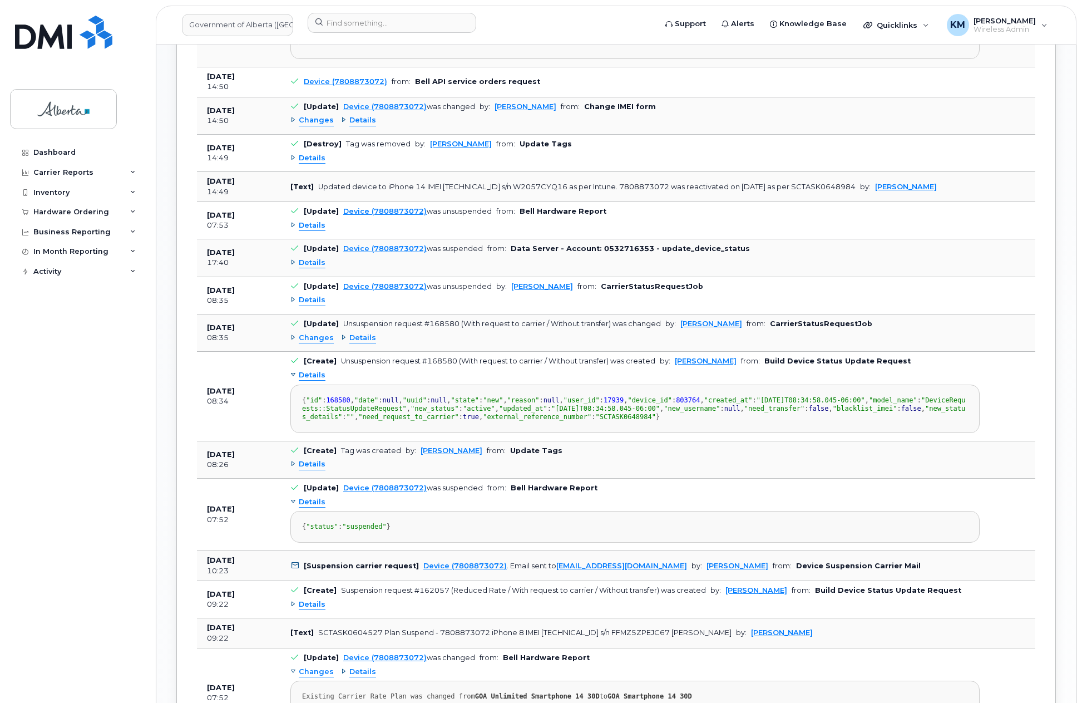
click at [320, 303] on span "Details" at bounding box center [312, 300] width 27 height 11
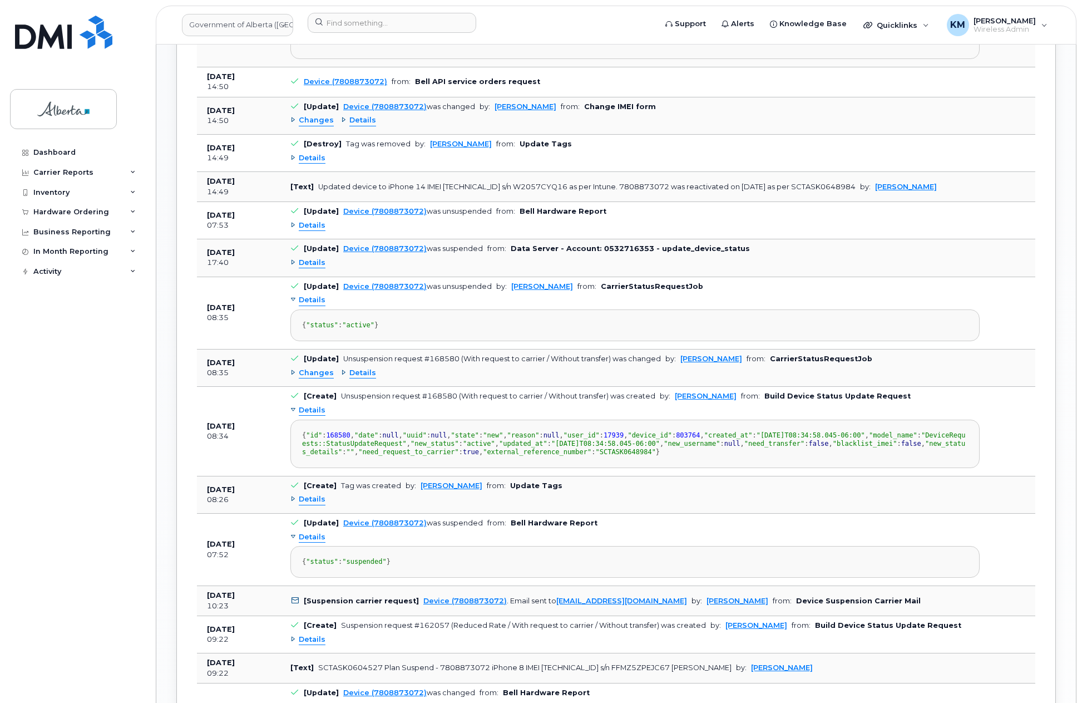
click at [308, 262] on span "Details" at bounding box center [312, 263] width 27 height 11
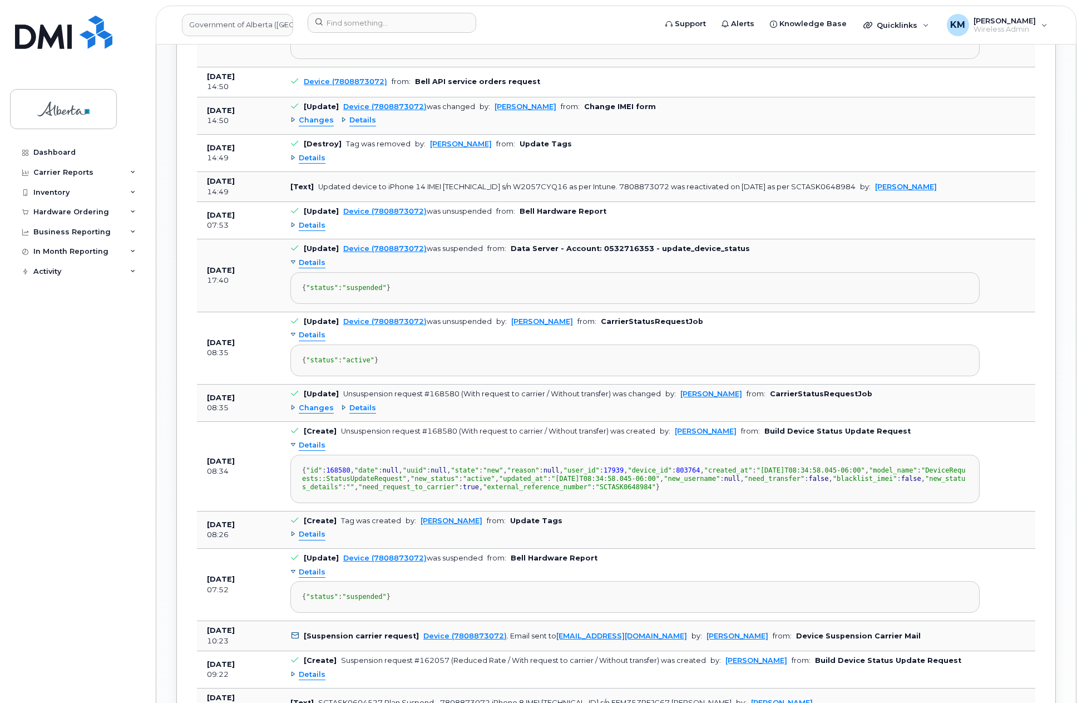
click at [310, 225] on span "Details" at bounding box center [312, 225] width 27 height 11
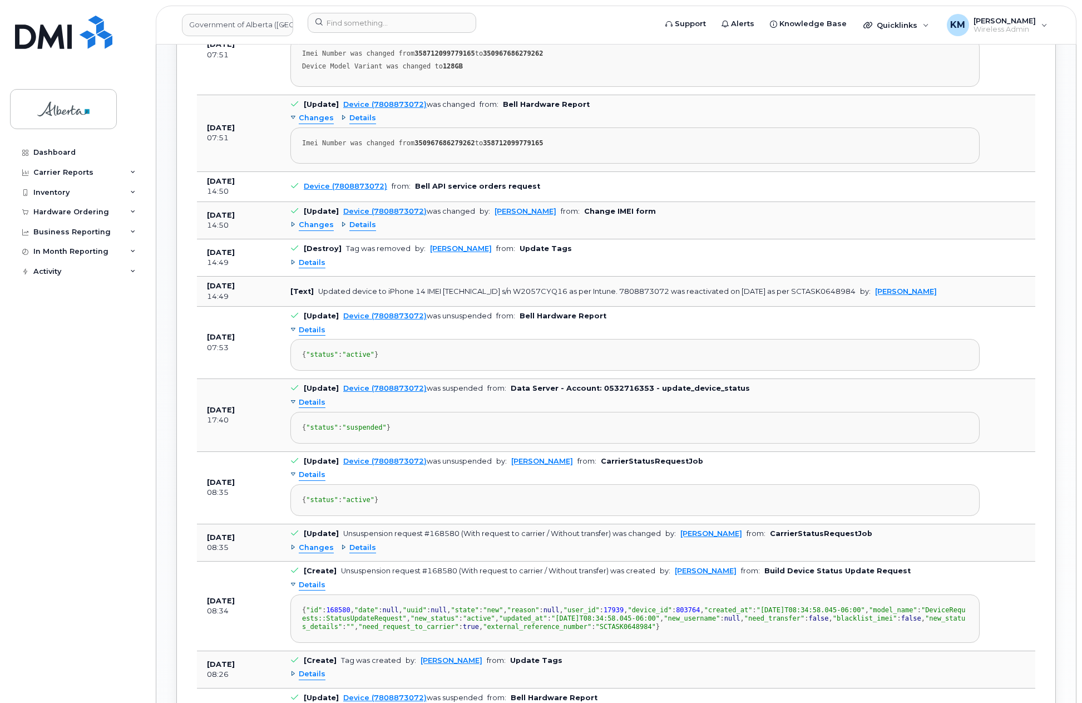
scroll to position [1057, 0]
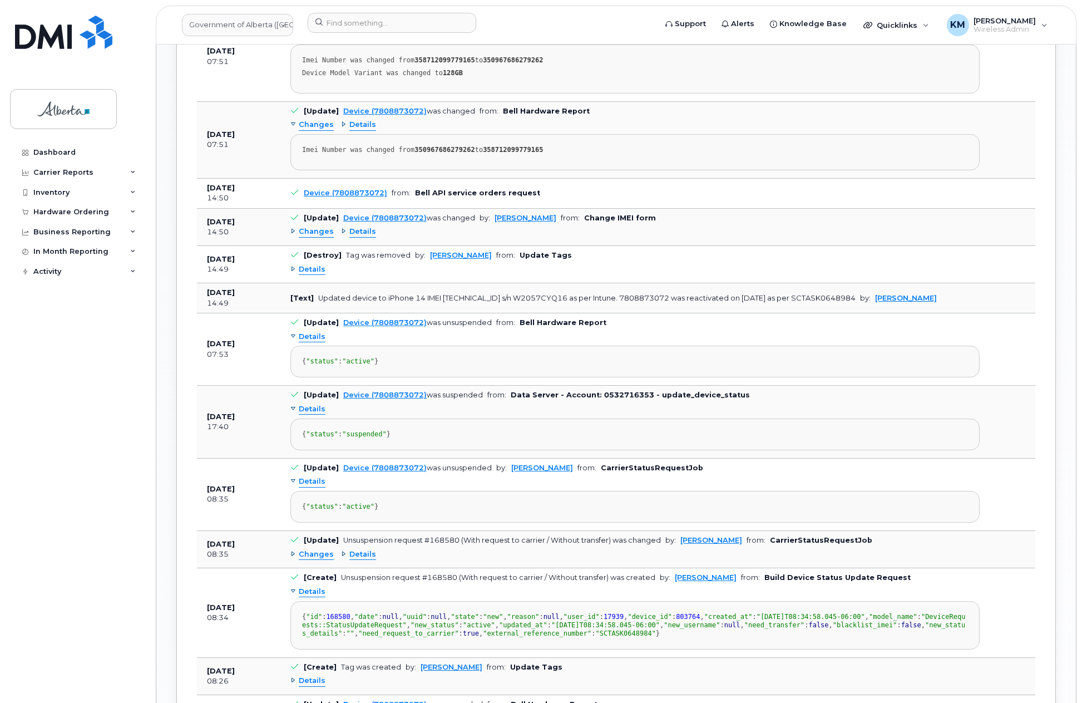
click at [309, 270] on span "Details" at bounding box center [312, 269] width 27 height 11
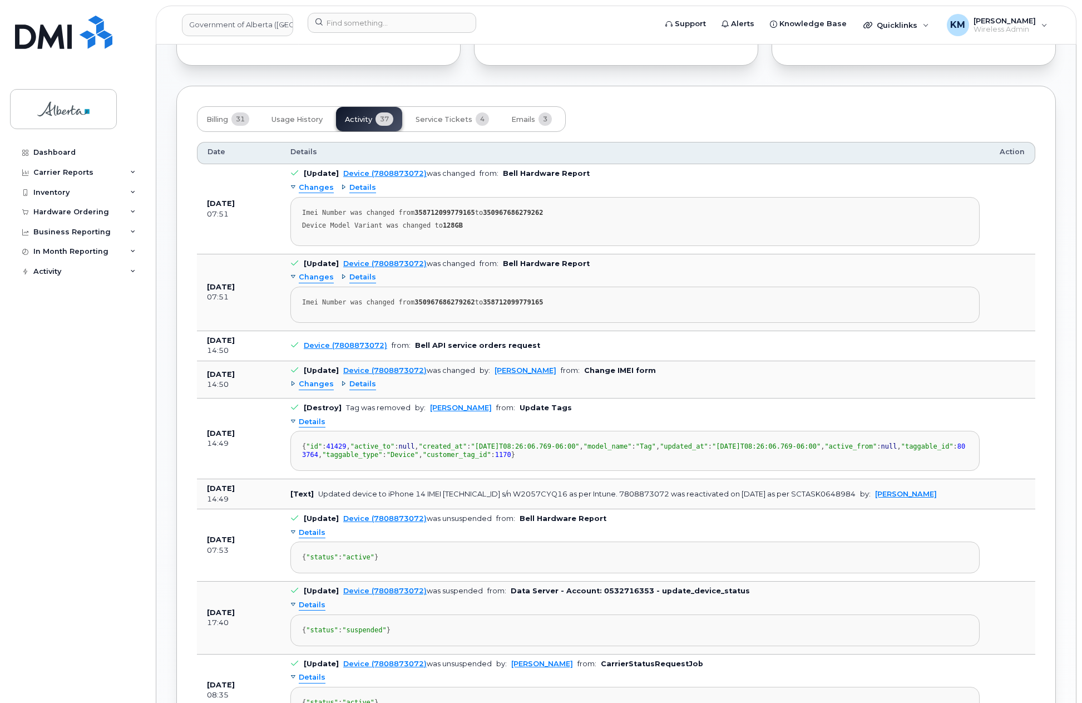
scroll to position [890, 0]
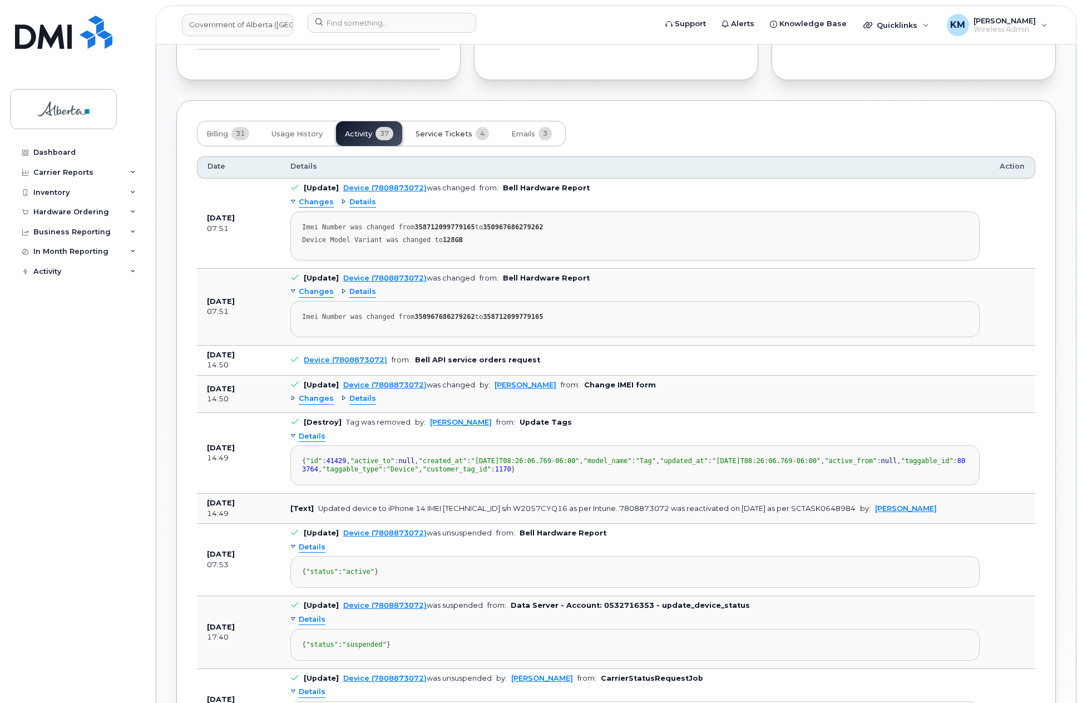
click at [447, 136] on span "Service Tickets" at bounding box center [444, 134] width 57 height 9
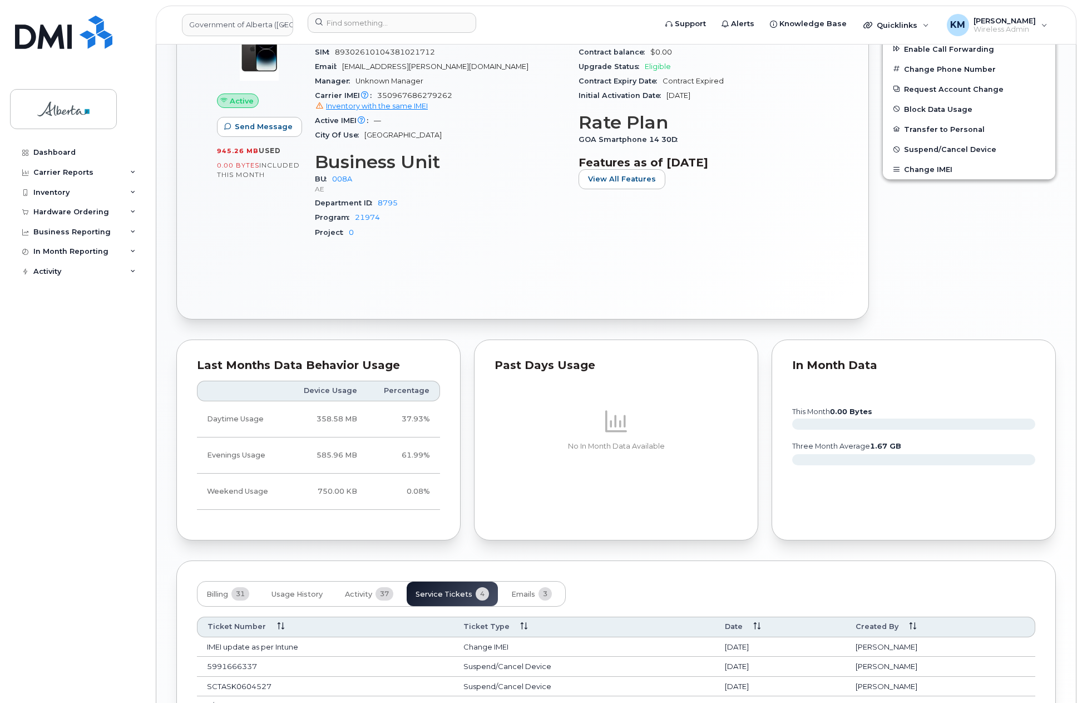
scroll to position [539, 0]
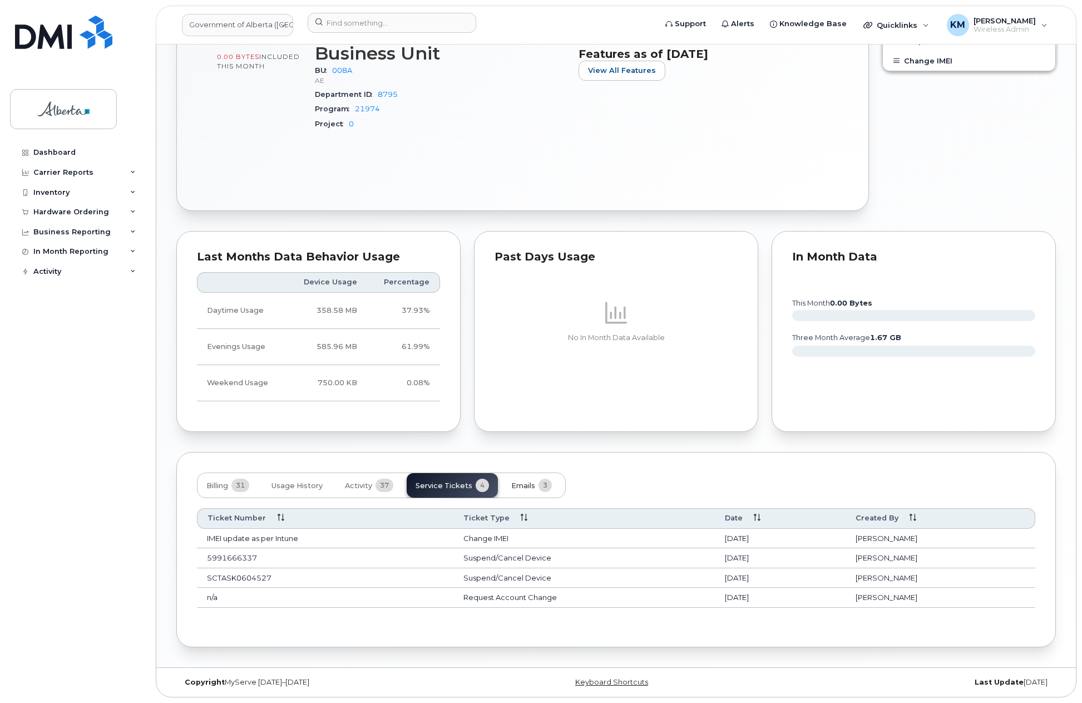
click at [512, 485] on span "Emails" at bounding box center [523, 485] width 24 height 9
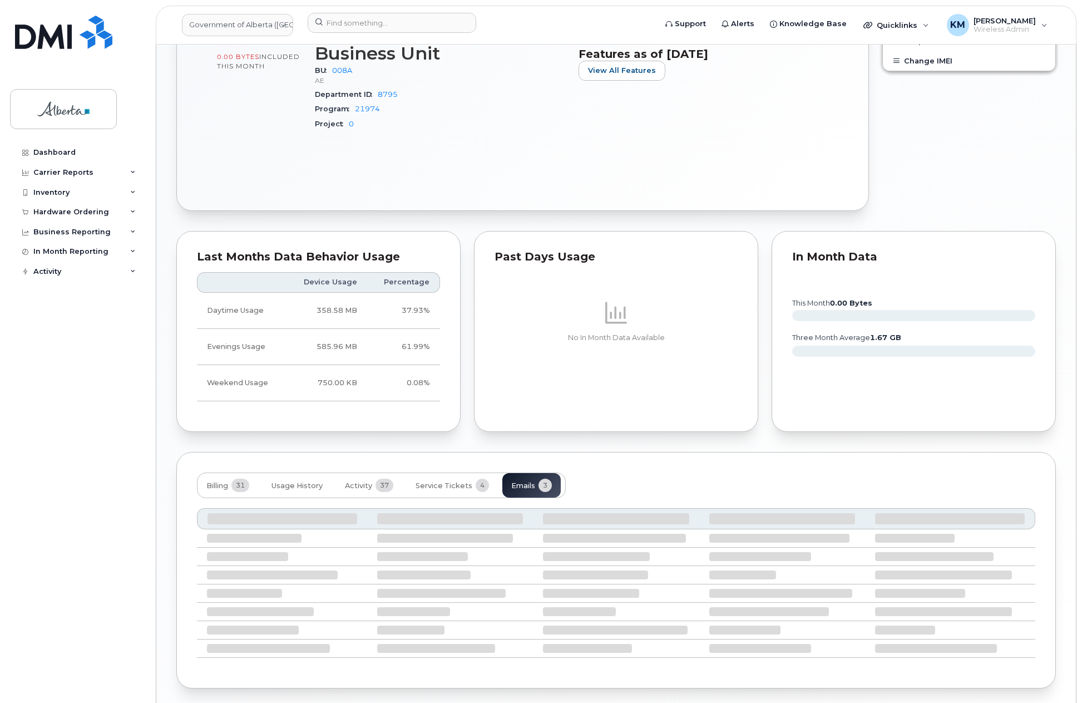
scroll to position [510, 0]
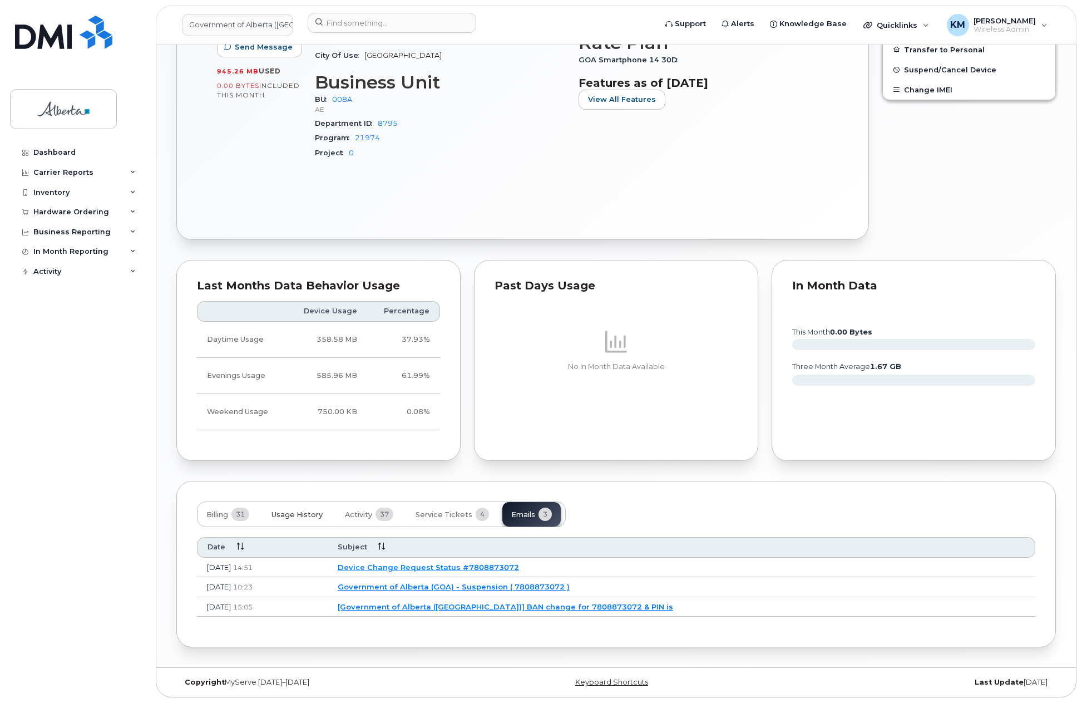
click at [279, 518] on span "Usage History" at bounding box center [297, 514] width 51 height 9
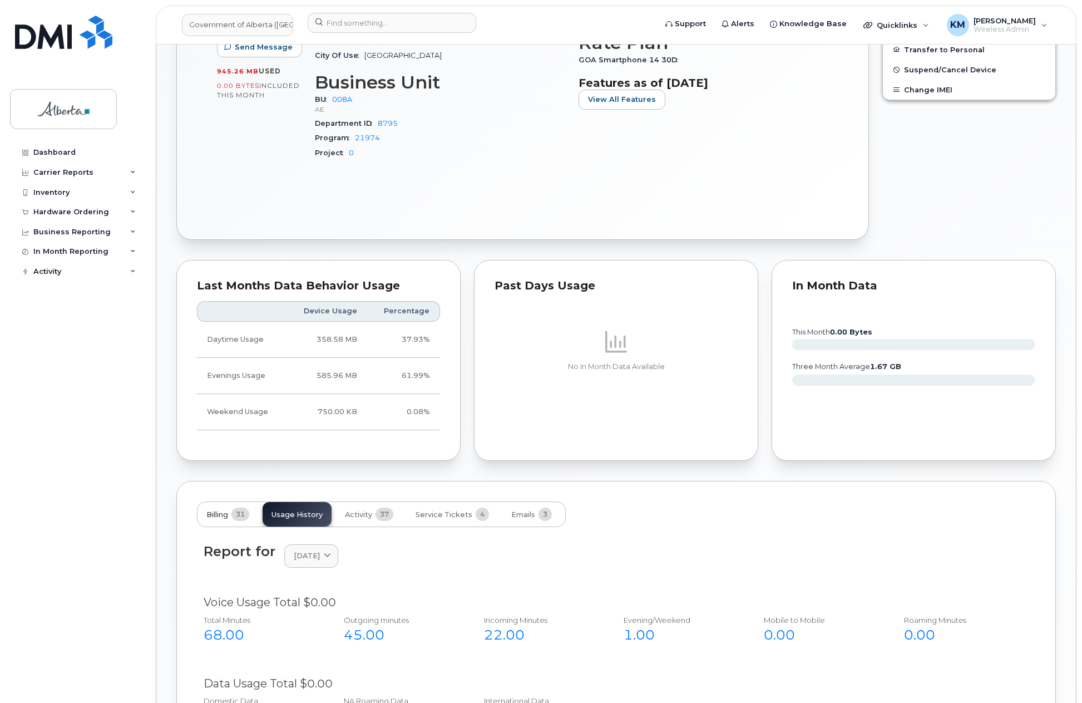
click at [222, 520] on button "Billing 31" at bounding box center [228, 514] width 61 height 24
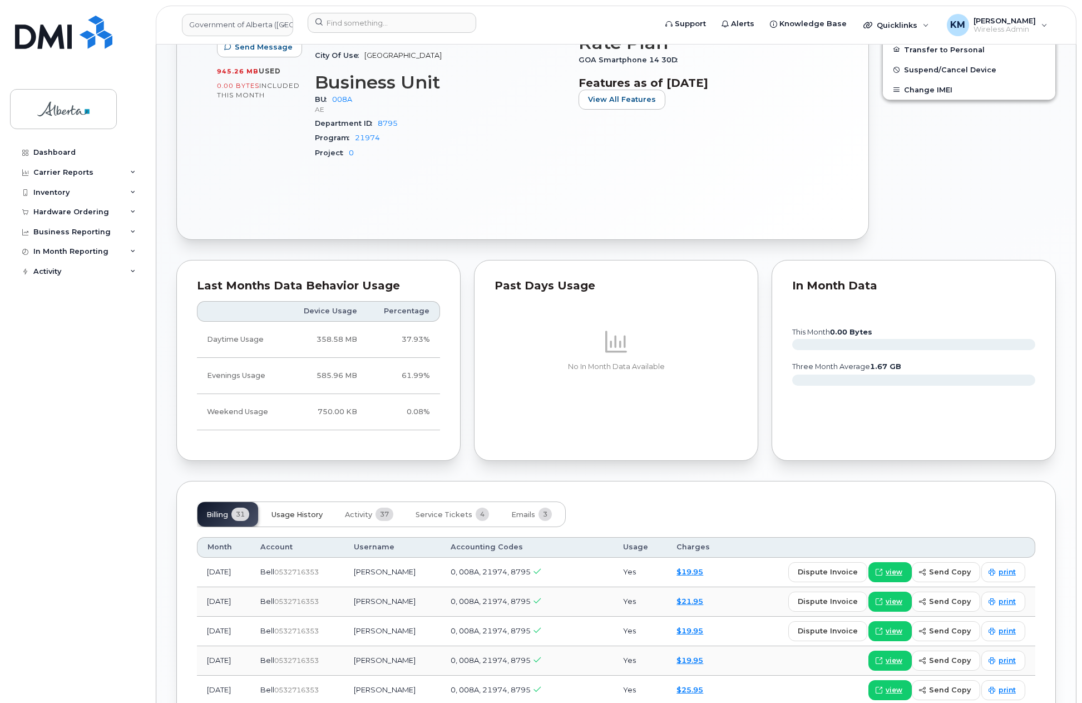
click at [304, 517] on span "Usage History" at bounding box center [297, 514] width 51 height 9
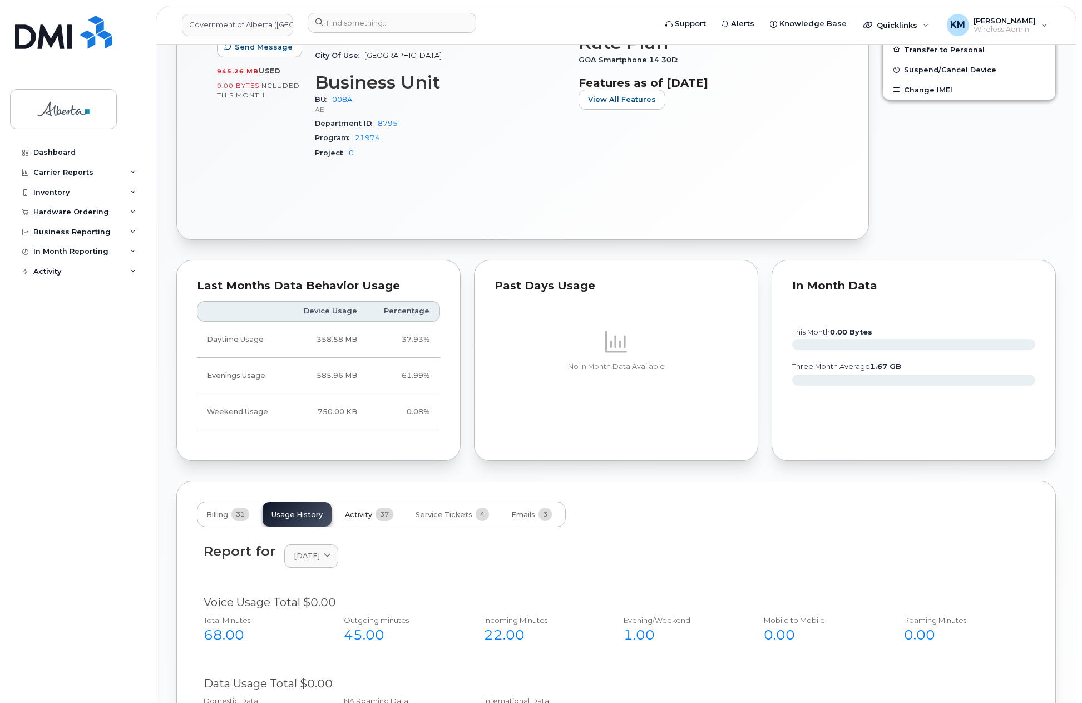
click at [364, 512] on span "Activity" at bounding box center [358, 514] width 27 height 9
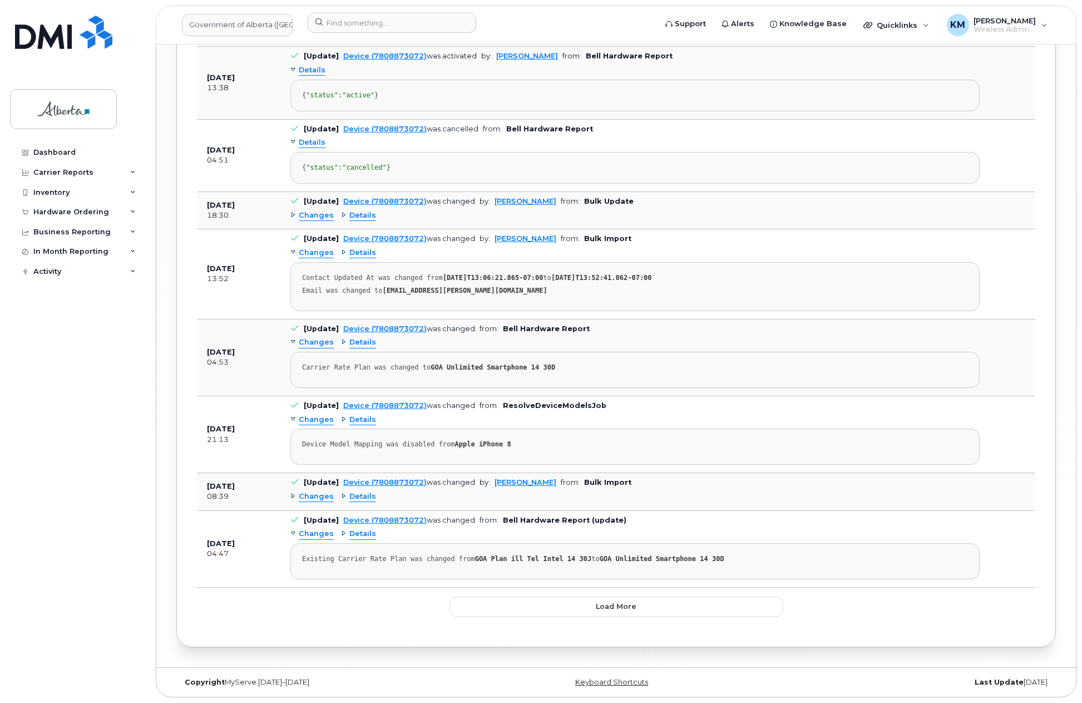
scroll to position [2317, 0]
click at [480, 609] on button "Load more" at bounding box center [617, 606] width 334 height 20
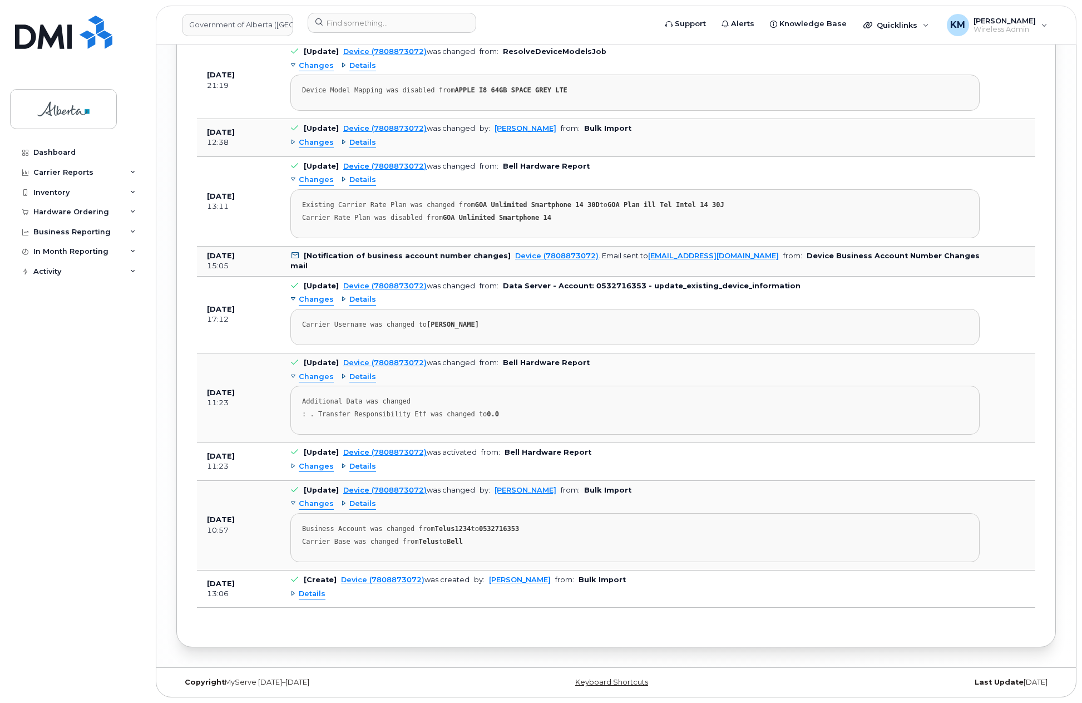
scroll to position [3093, 0]
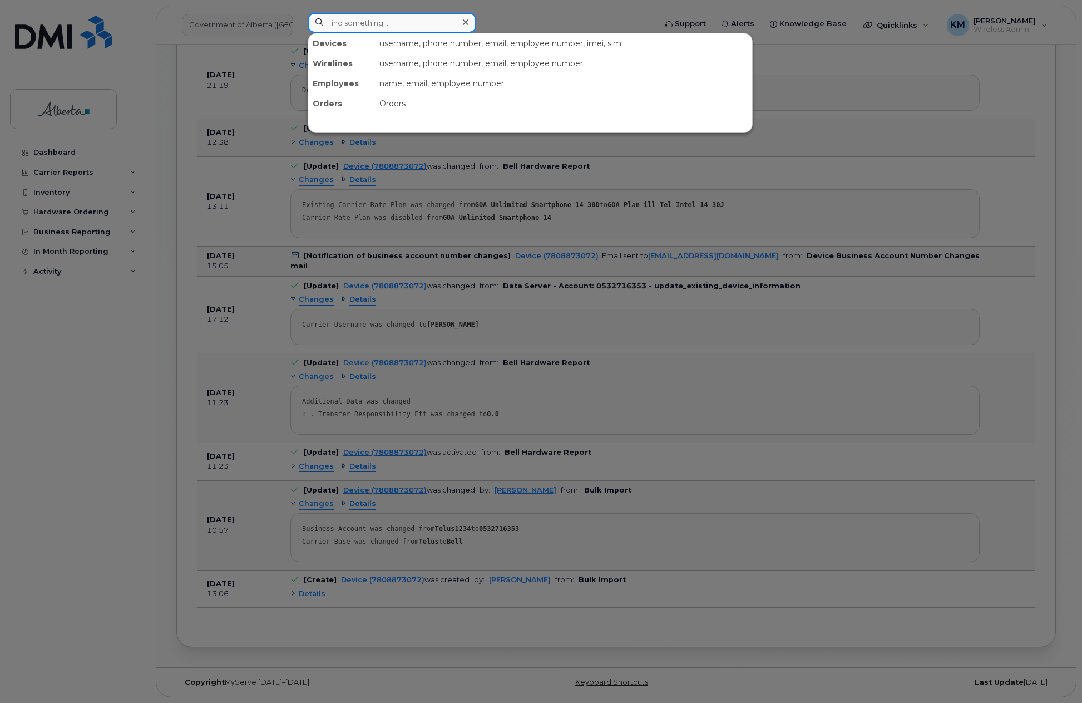
click at [351, 25] on input at bounding box center [392, 23] width 169 height 20
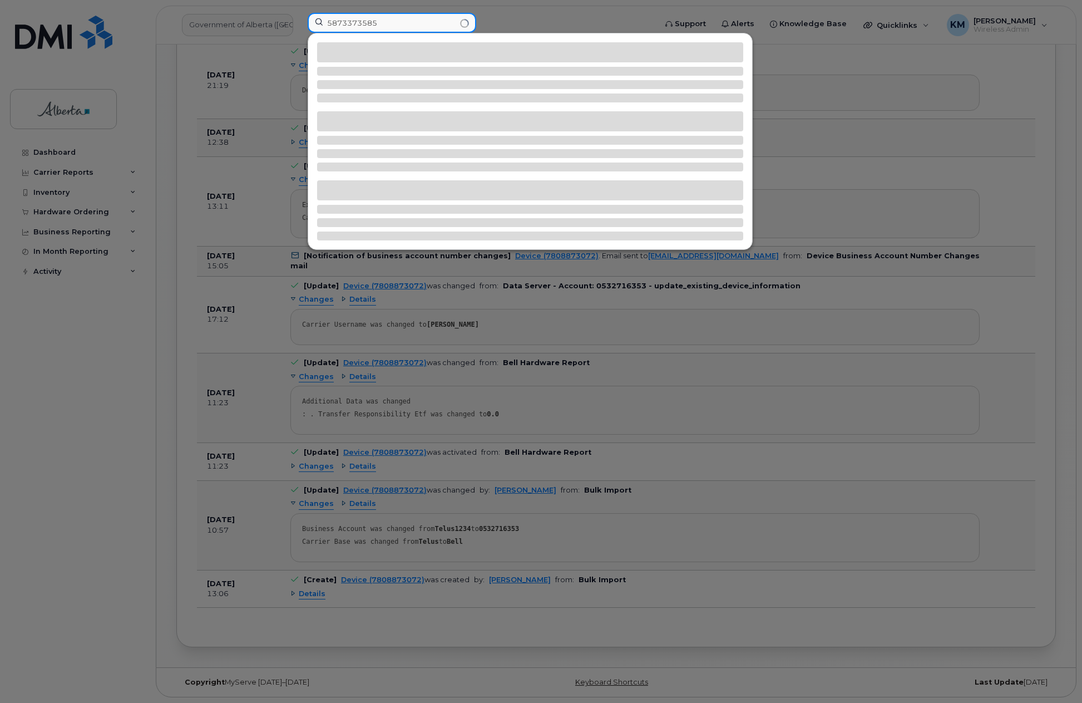
type input "5873373585"
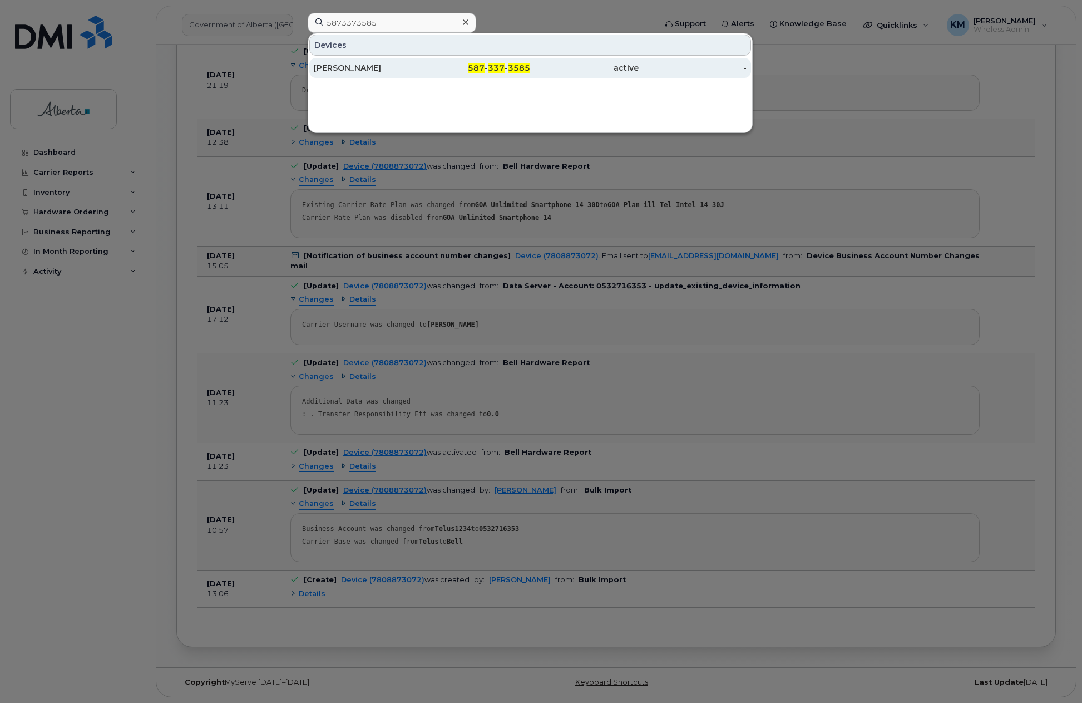
click at [422, 74] on div "Paul Wynnyk" at bounding box center [476, 68] width 109 height 20
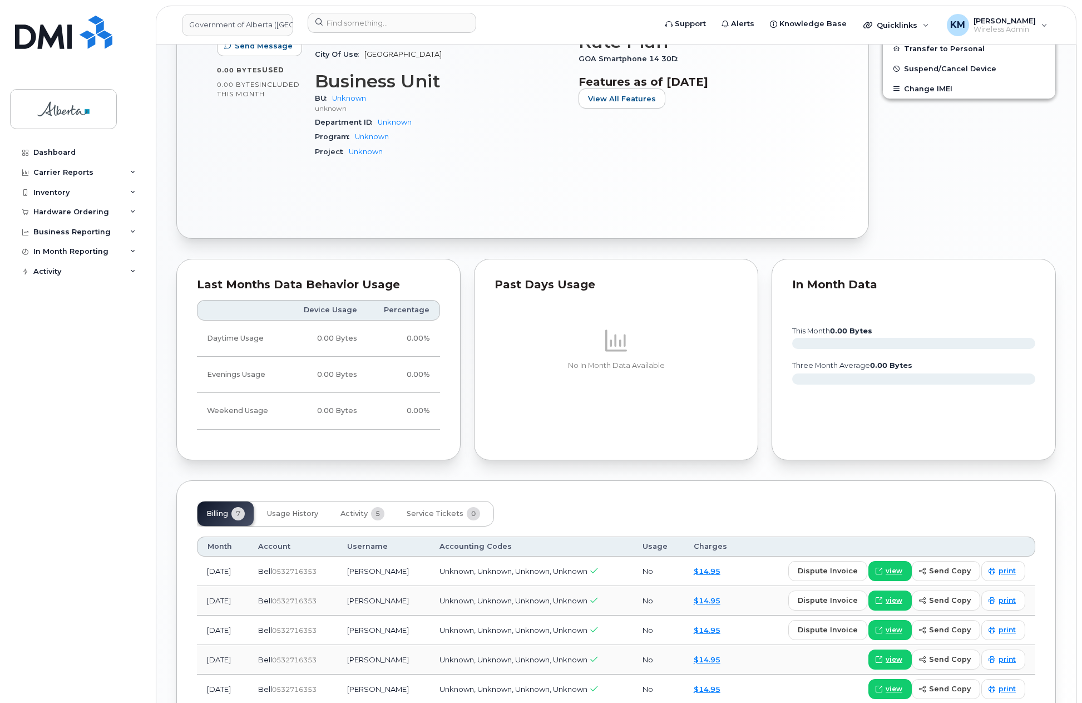
scroll to position [501, 0]
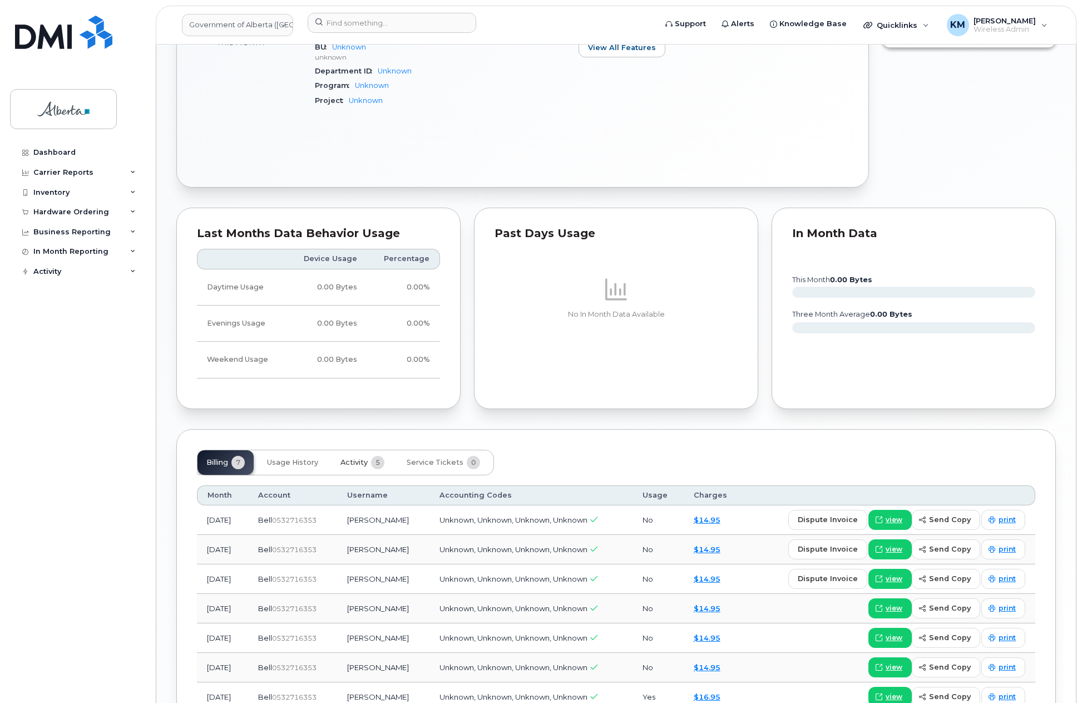
click at [371, 465] on button "Activity 5" at bounding box center [363, 462] width 62 height 24
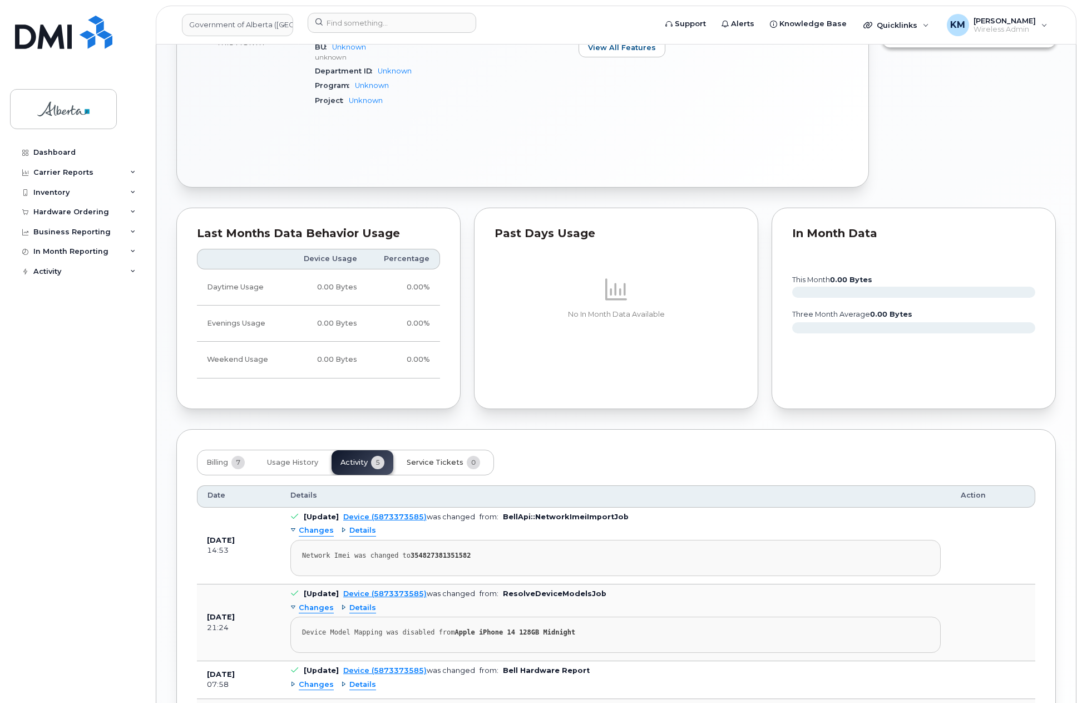
click at [424, 464] on span "Service Tickets" at bounding box center [435, 462] width 57 height 9
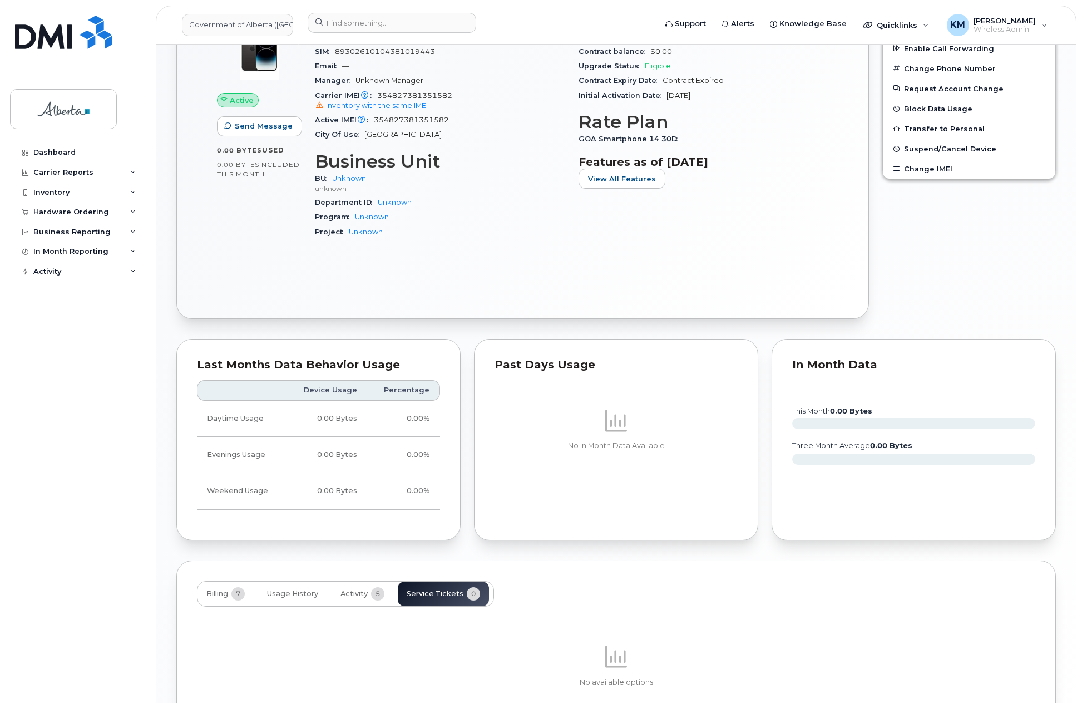
scroll to position [467, 0]
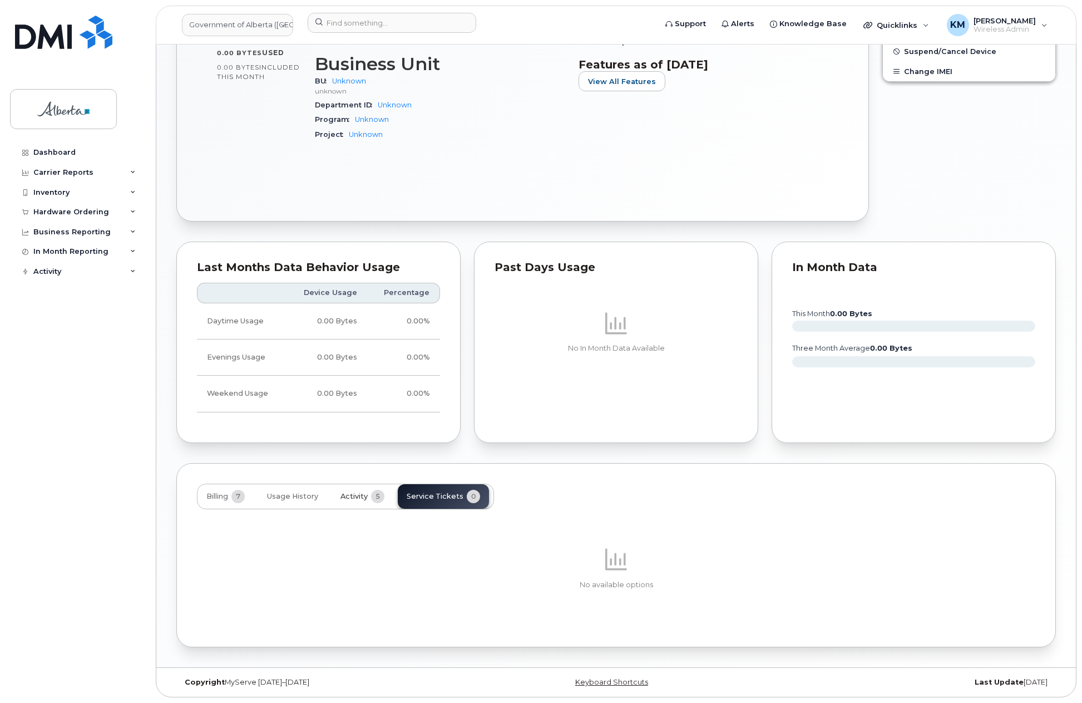
click at [357, 499] on span "Activity" at bounding box center [354, 496] width 27 height 9
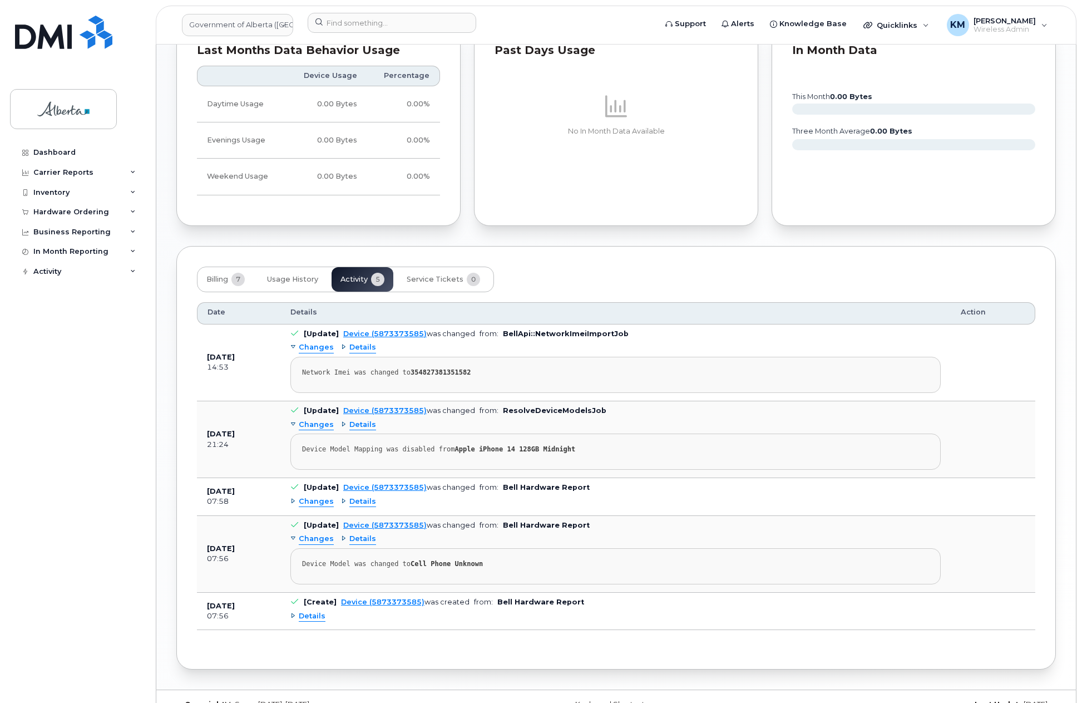
scroll to position [706, 0]
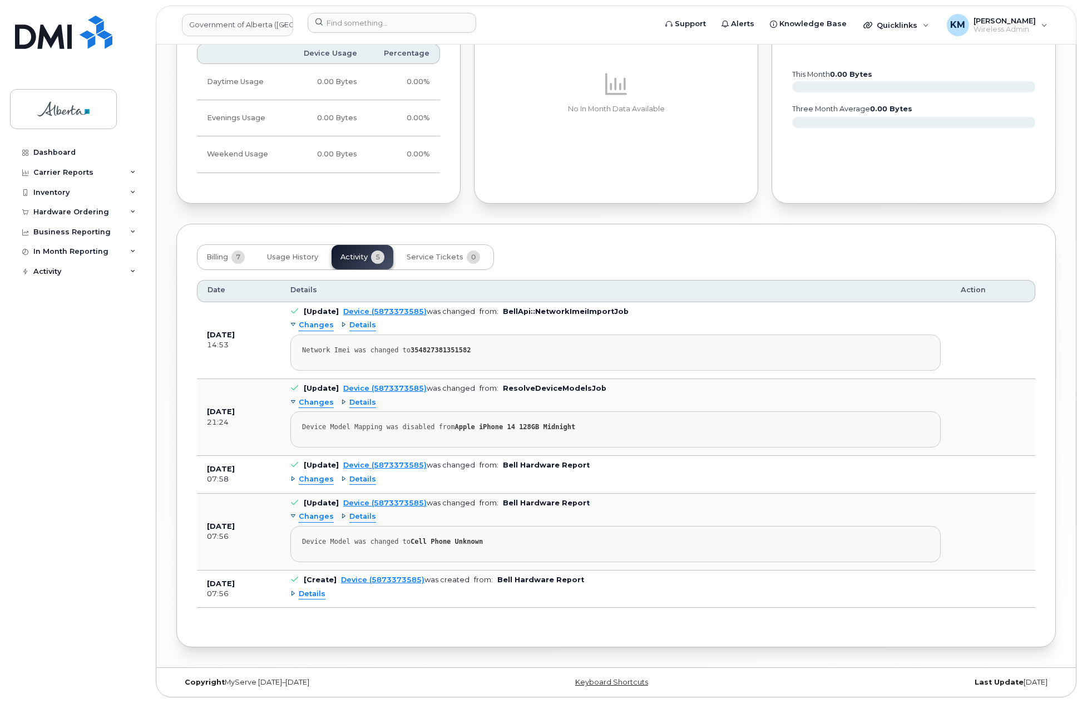
click at [308, 594] on span "Details" at bounding box center [312, 594] width 27 height 11
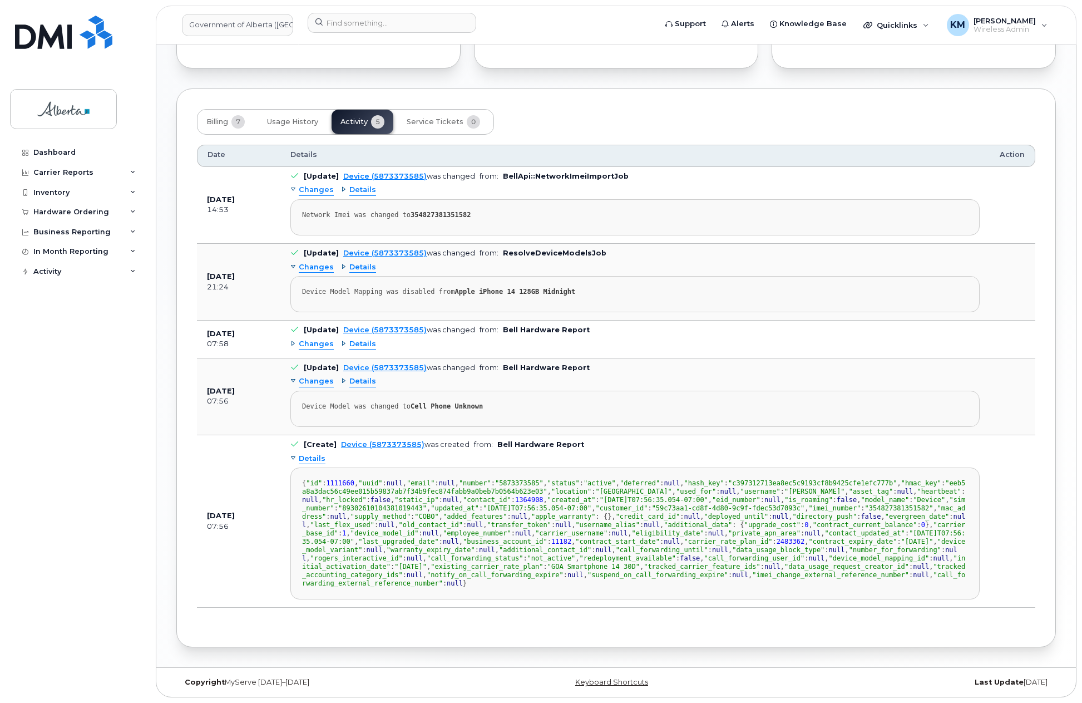
scroll to position [876, 0]
click at [319, 339] on span "Changes" at bounding box center [316, 344] width 35 height 11
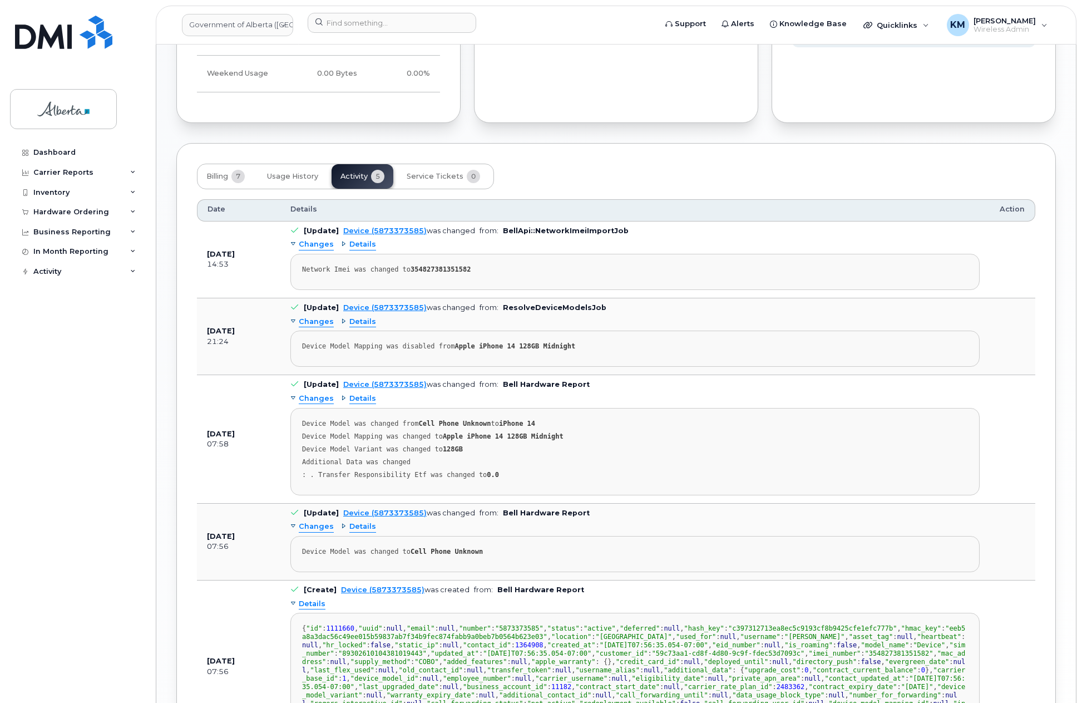
scroll to position [765, 0]
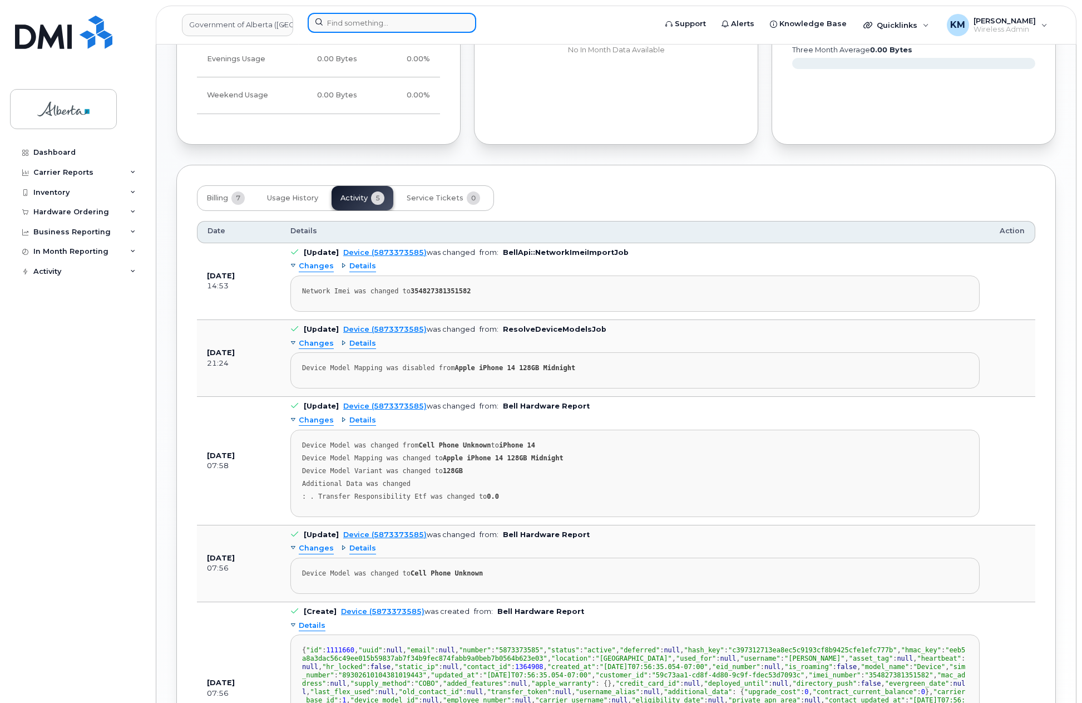
click at [345, 25] on input at bounding box center [392, 23] width 169 height 20
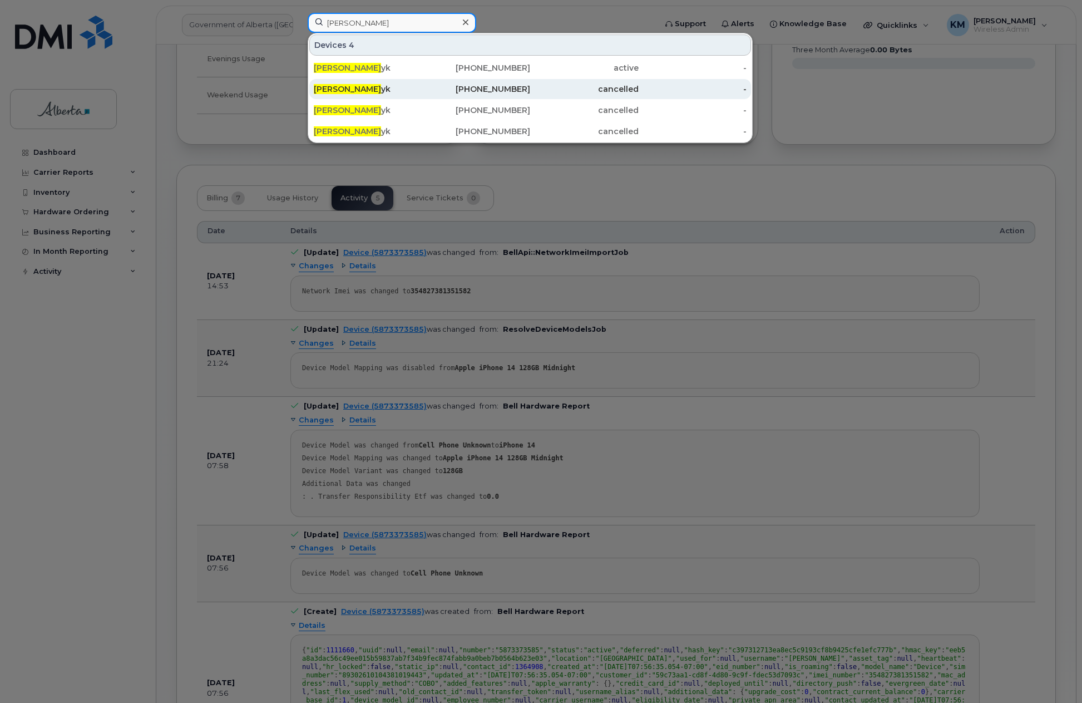
type input "paul wynn"
click at [340, 85] on span "Paul Wynn" at bounding box center [347, 89] width 67 height 10
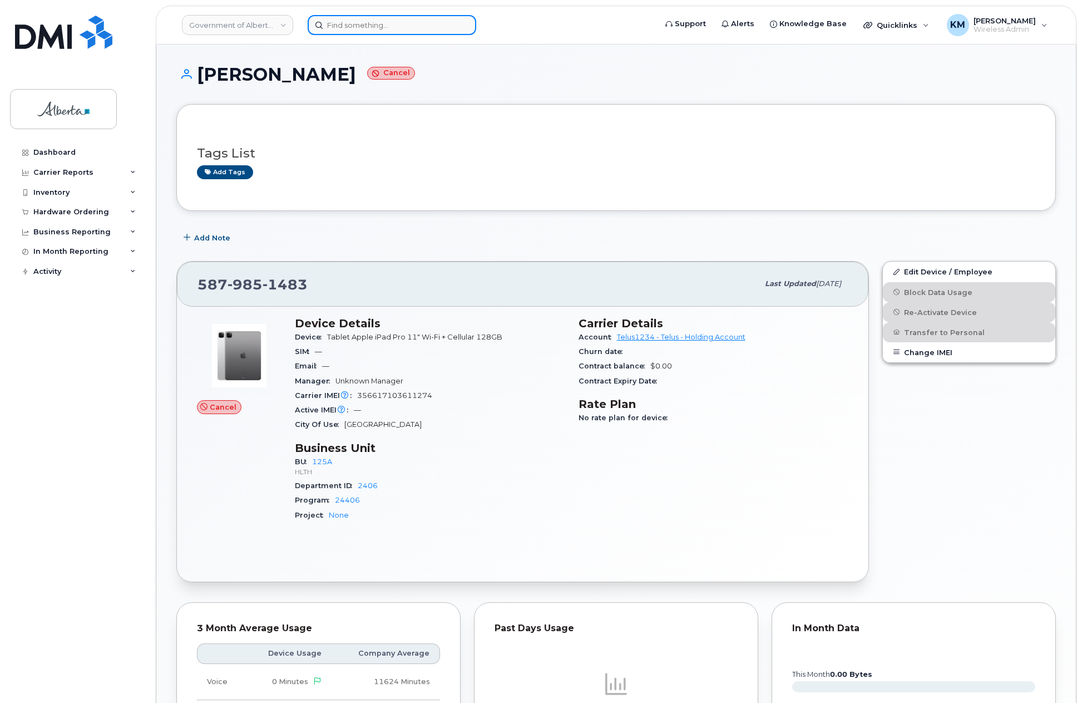
click at [374, 28] on input at bounding box center [392, 25] width 169 height 20
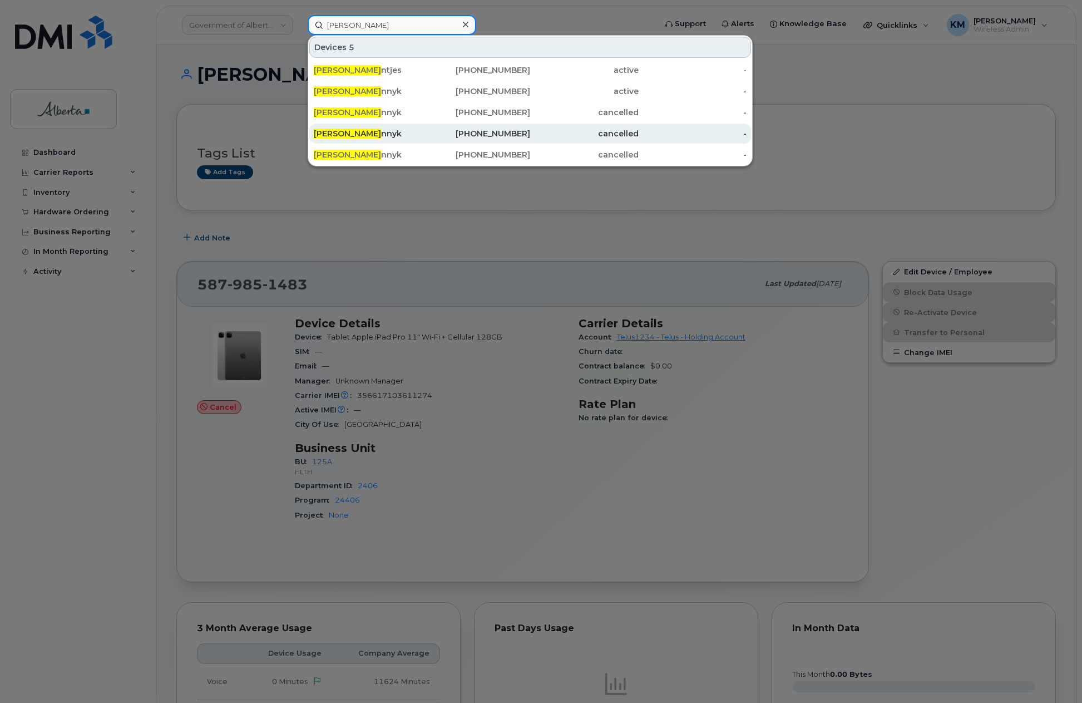
type input "paul wy"
click at [373, 134] on div "Paul Wy nnyk" at bounding box center [368, 133] width 109 height 11
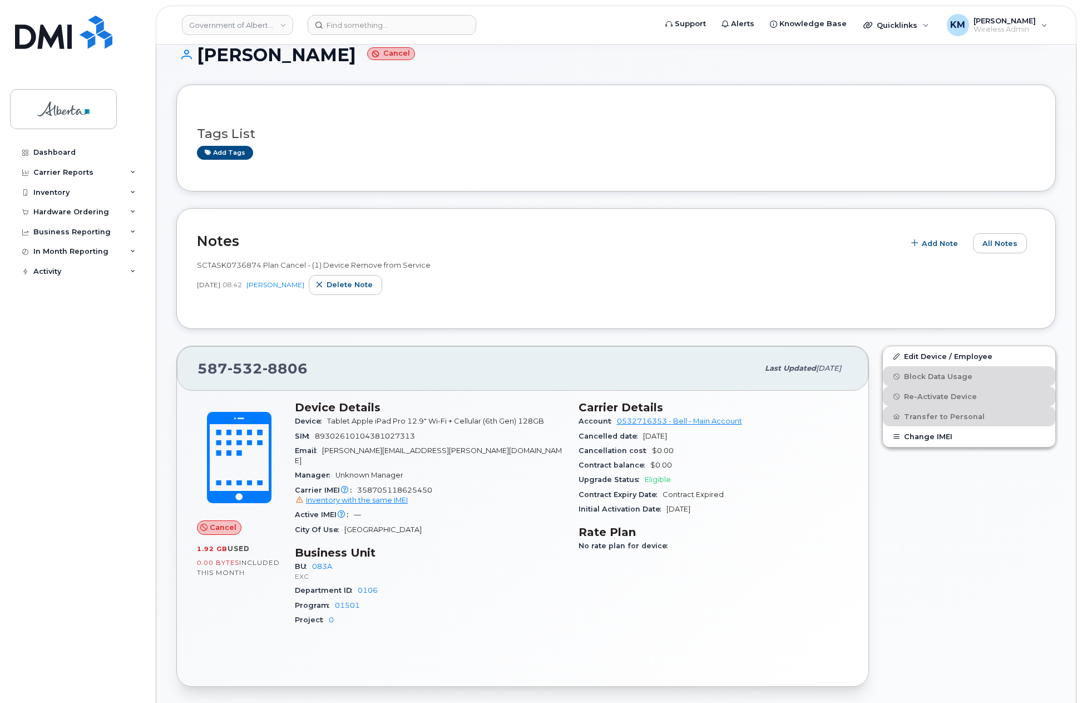
scroll to position [111, 0]
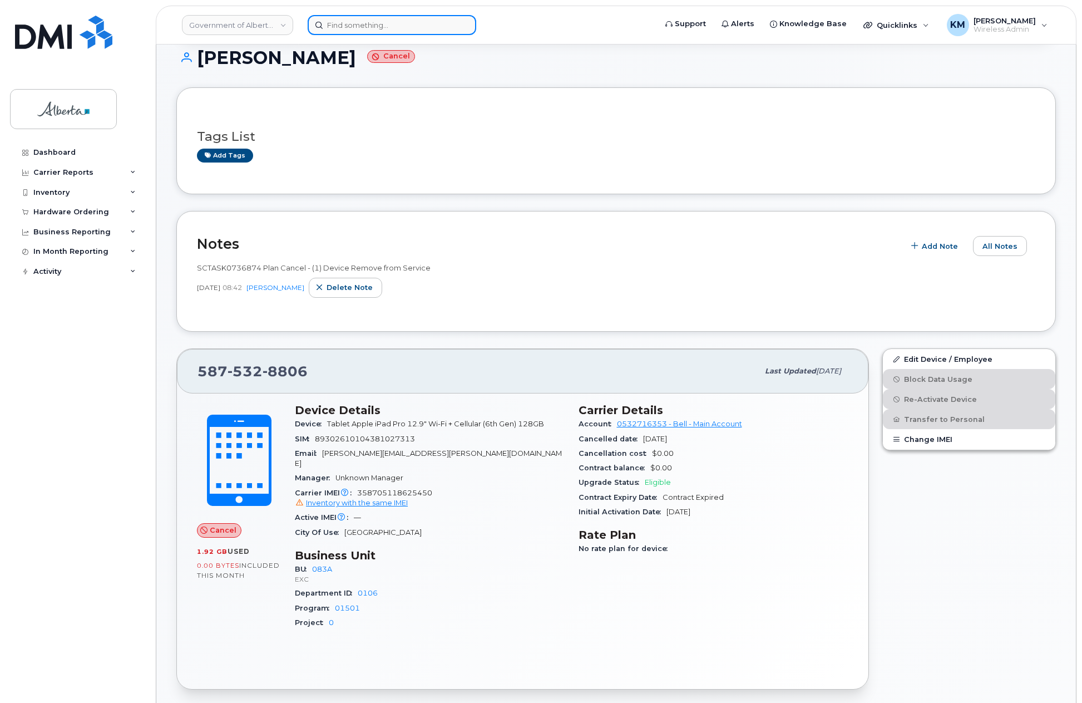
click at [353, 29] on input at bounding box center [392, 25] width 169 height 20
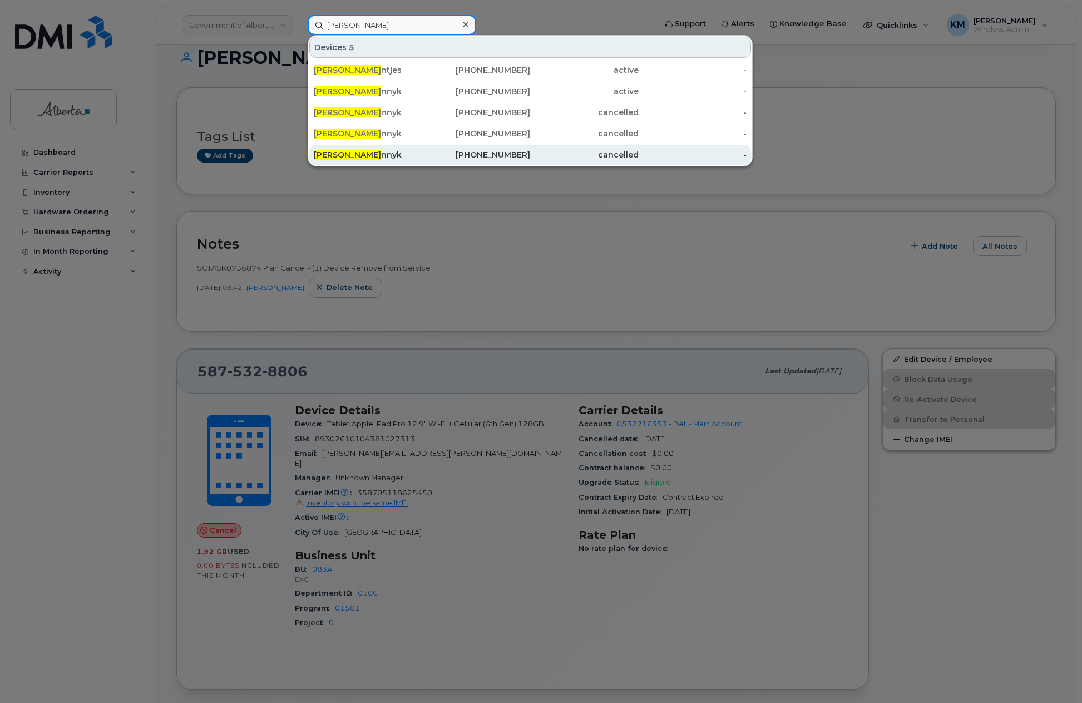
type input "paul wy"
click at [371, 157] on div "Paul Wy nnyk" at bounding box center [368, 154] width 109 height 11
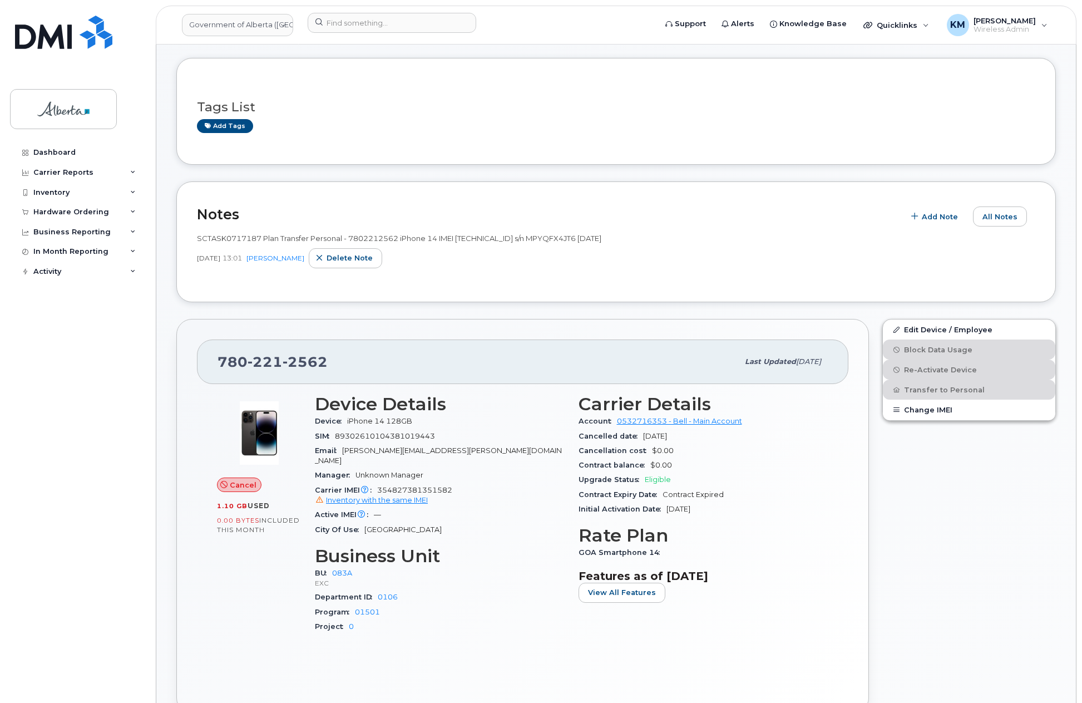
scroll to position [167, 0]
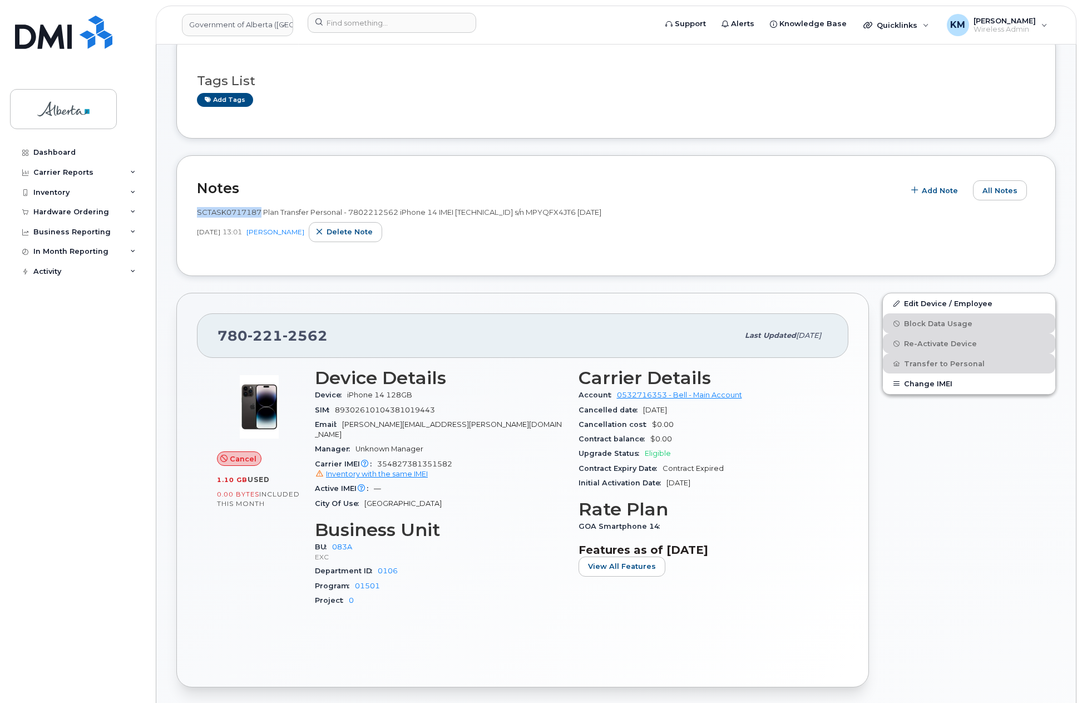
drag, startPoint x: 260, startPoint y: 210, endPoint x: 199, endPoint y: 210, distance: 61.8
click at [199, 210] on span "SCTASK0717187 Plan Transfer Personal - 7802212562 iPhone 14 IMEI [TECHNICAL_ID]…" at bounding box center [399, 212] width 405 height 9
copy span "SCTASK0717187"
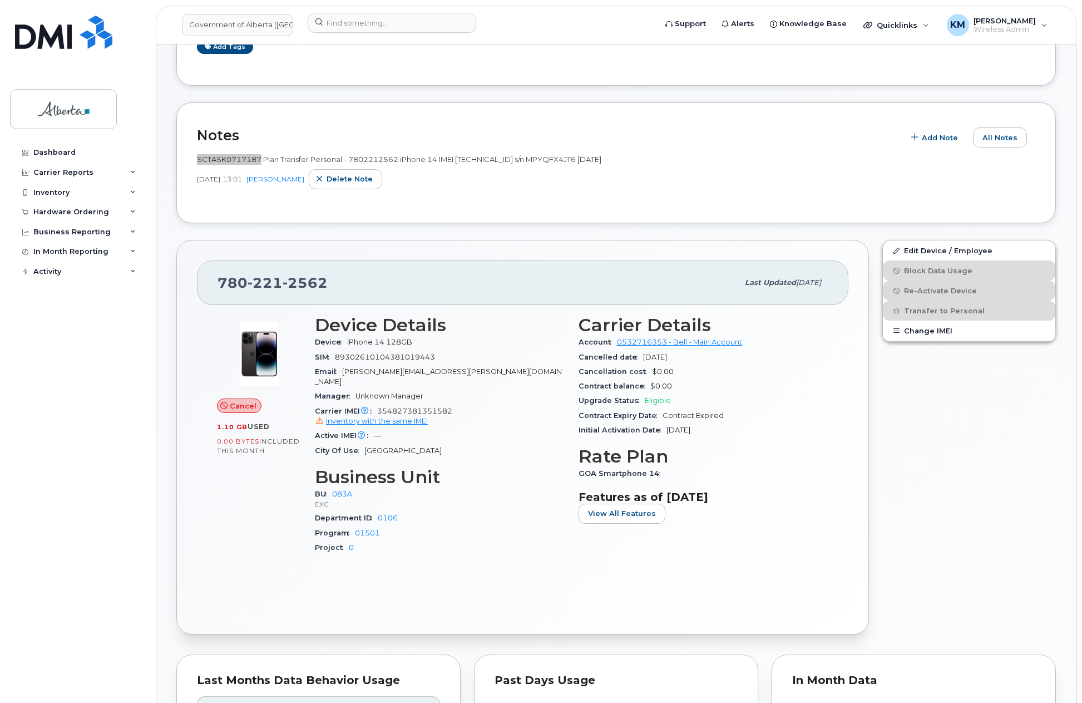
scroll to position [223, 0]
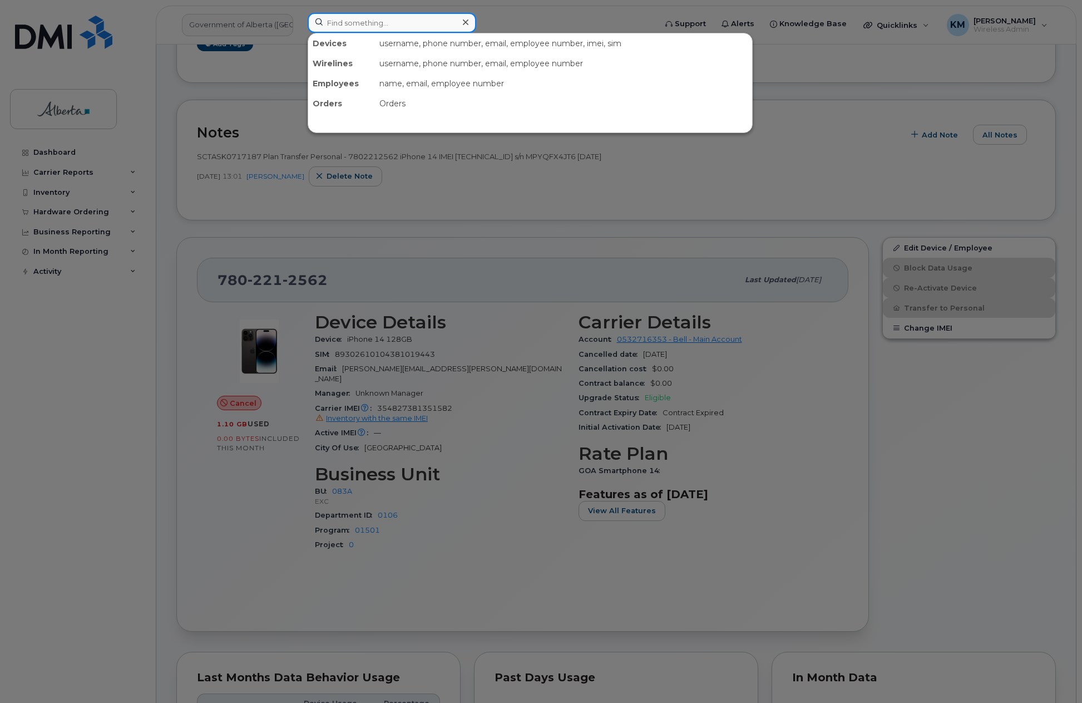
click at [406, 23] on input at bounding box center [392, 23] width 169 height 20
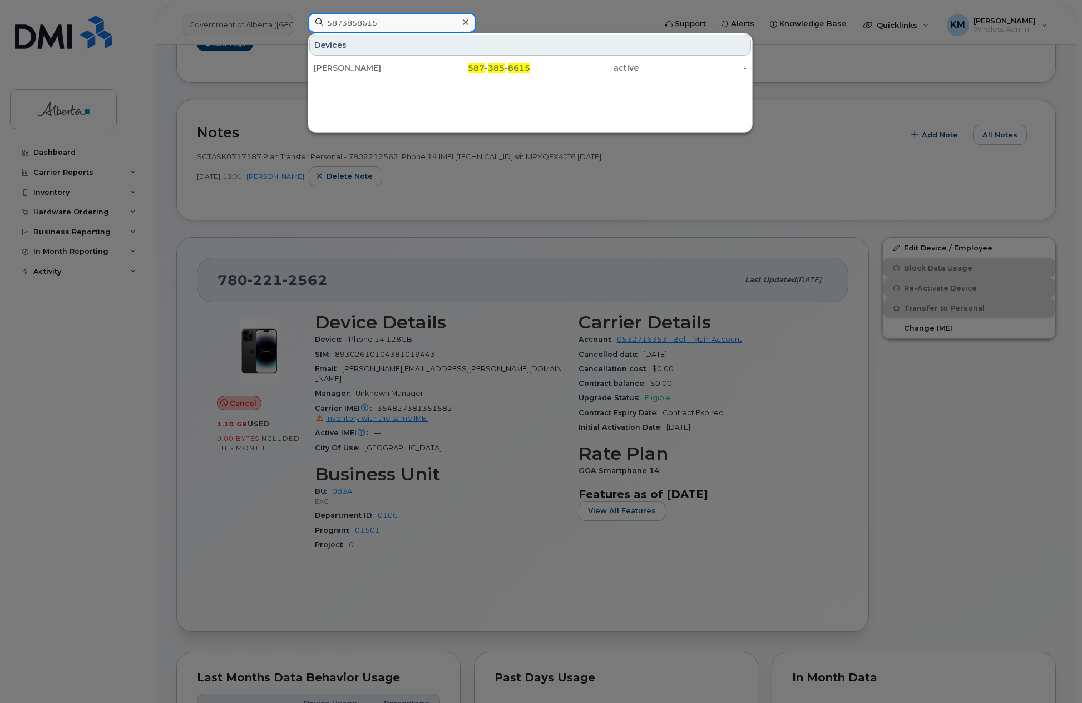
type input "5873858615"
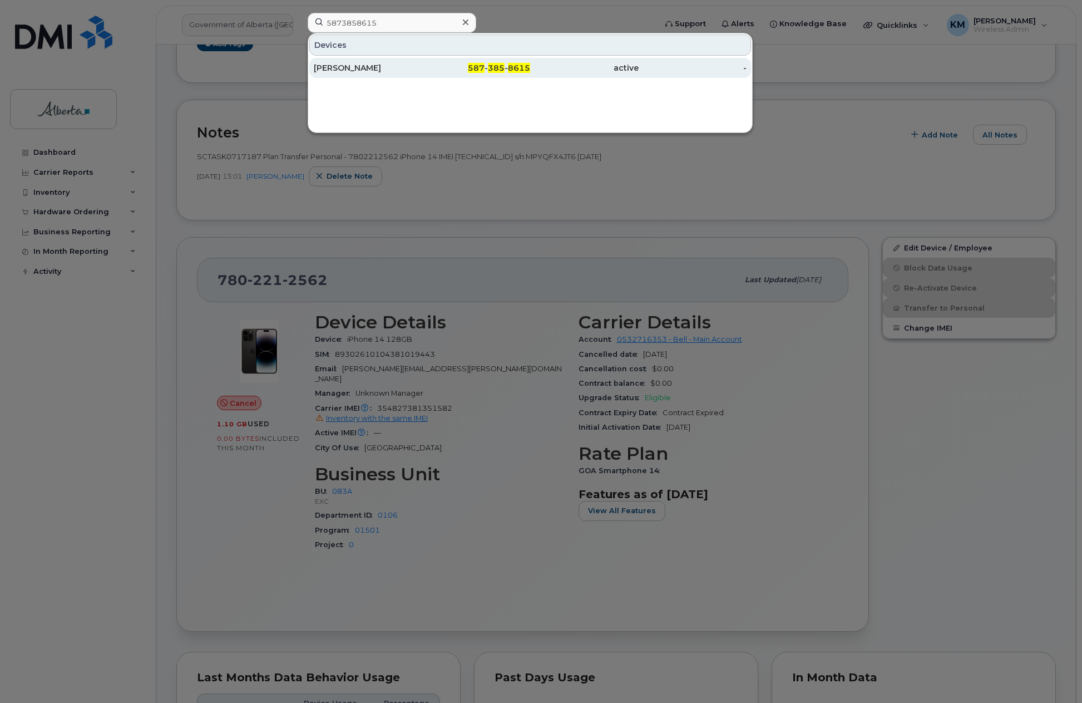
click at [383, 67] on div "[PERSON_NAME]" at bounding box center [368, 67] width 109 height 11
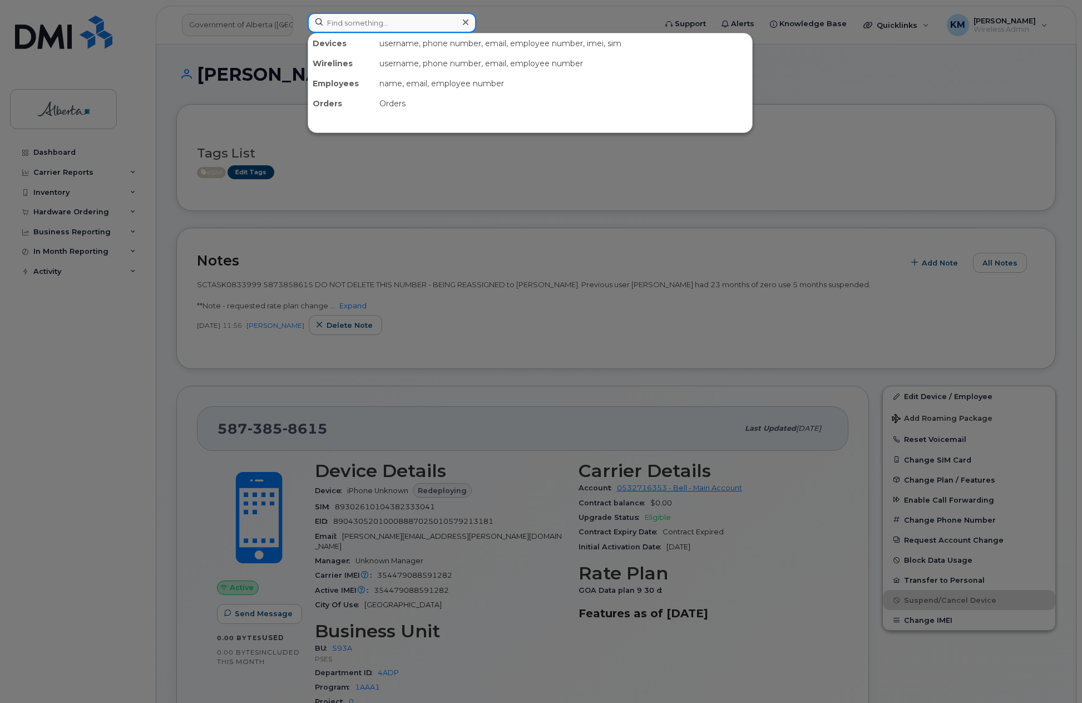
click at [356, 27] on input at bounding box center [392, 23] width 169 height 20
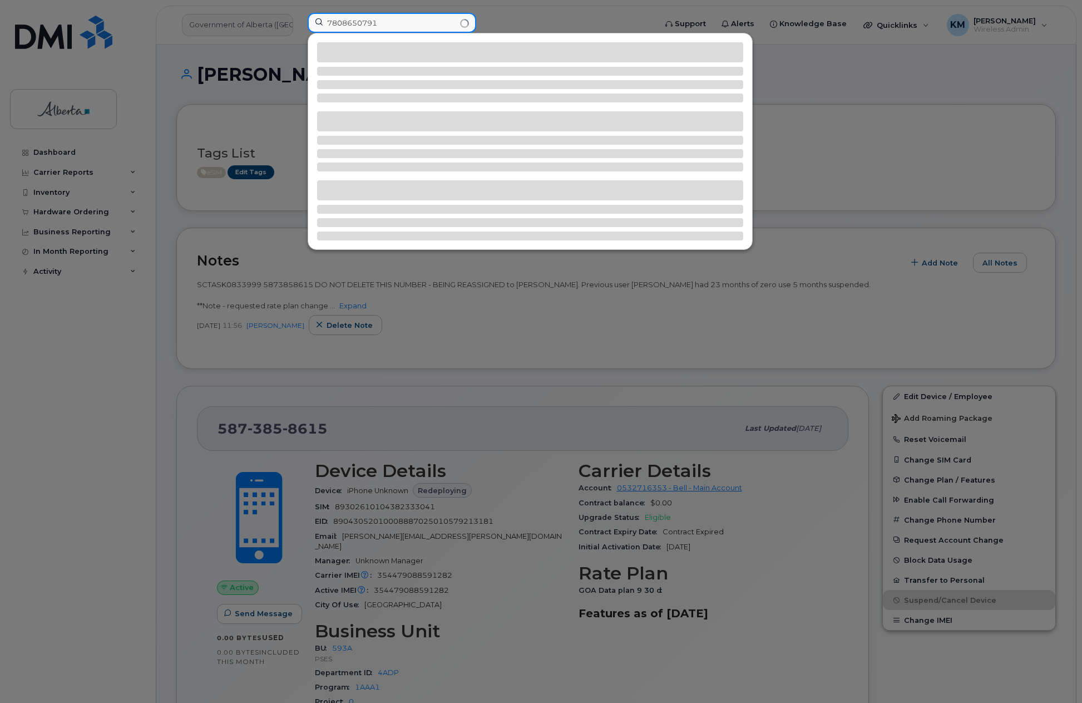
type input "7808650791"
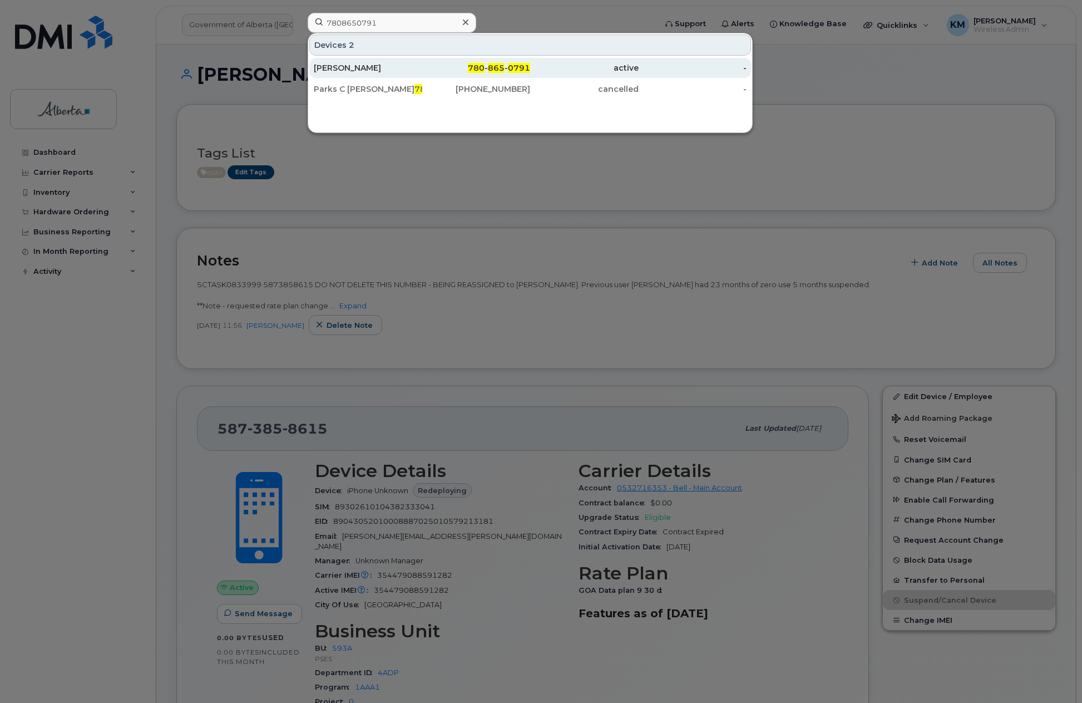
click at [365, 72] on div "Jennifer Windl" at bounding box center [368, 67] width 109 height 11
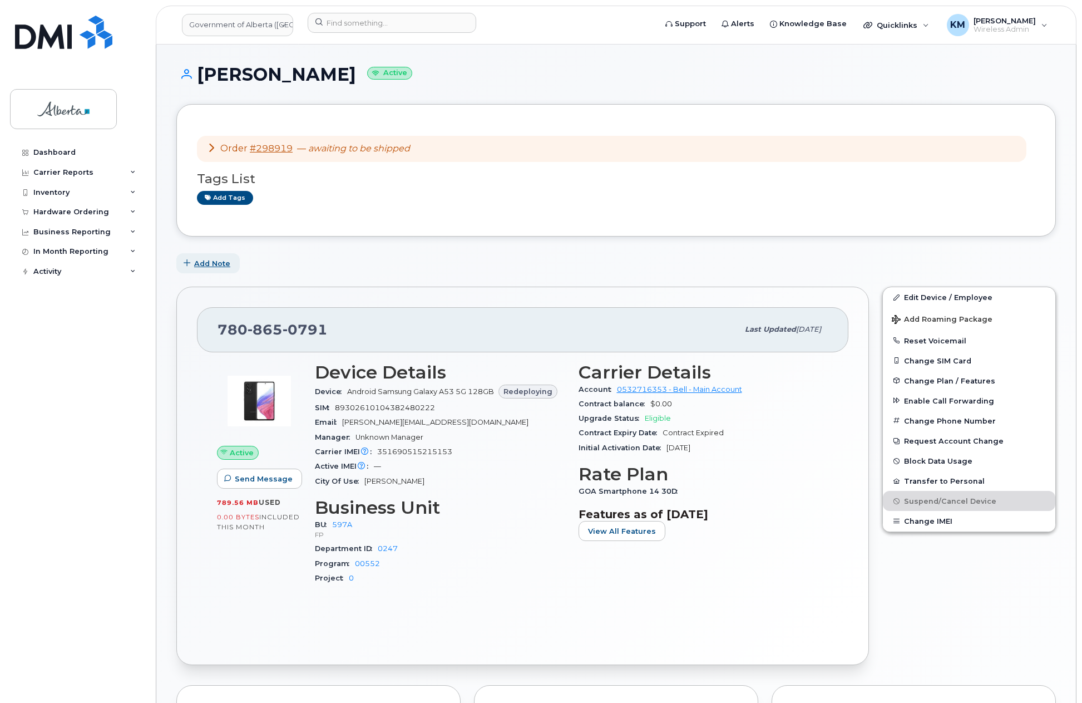
click at [206, 265] on span "Add Note" at bounding box center [212, 263] width 36 height 11
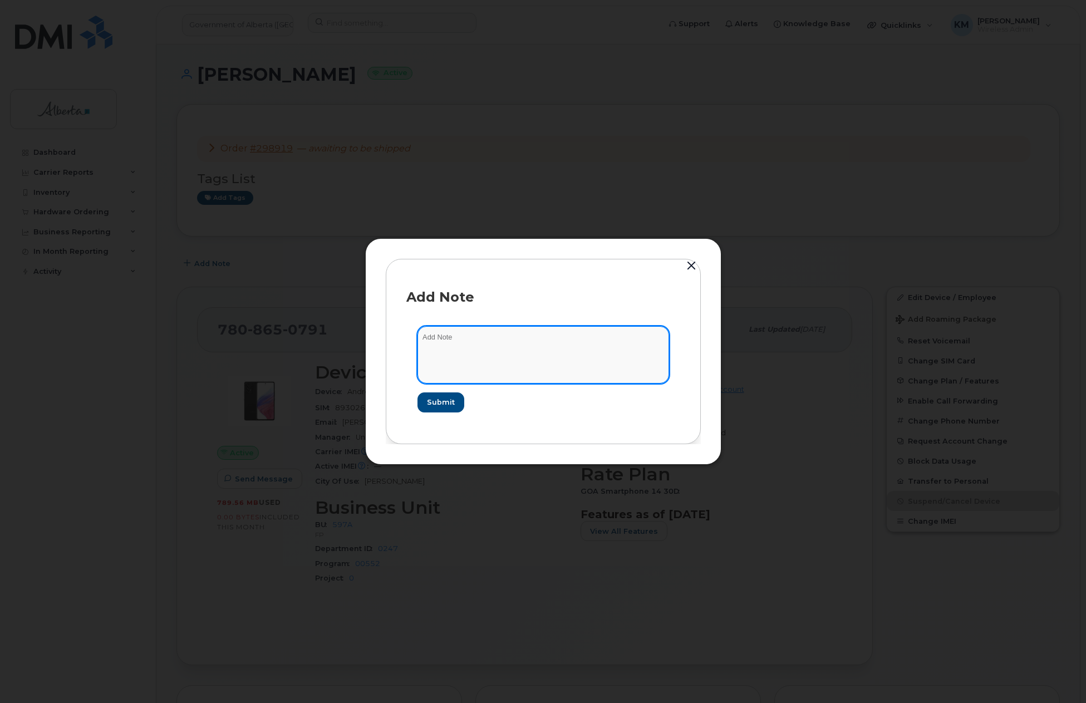
click at [455, 336] on textarea at bounding box center [543, 354] width 252 height 57
click at [570, 337] on textarea "SCTASK0836039 -" at bounding box center [543, 354] width 252 height 57
paste textarea "Device Replace - (1) 7808650791 iPhone 15 - Order 298919_BELL 3008249"
type textarea "SCTASK0836039 - Device Replace - (1) 7808650791 iPhone 15 - Order 298919_BELL 3…"
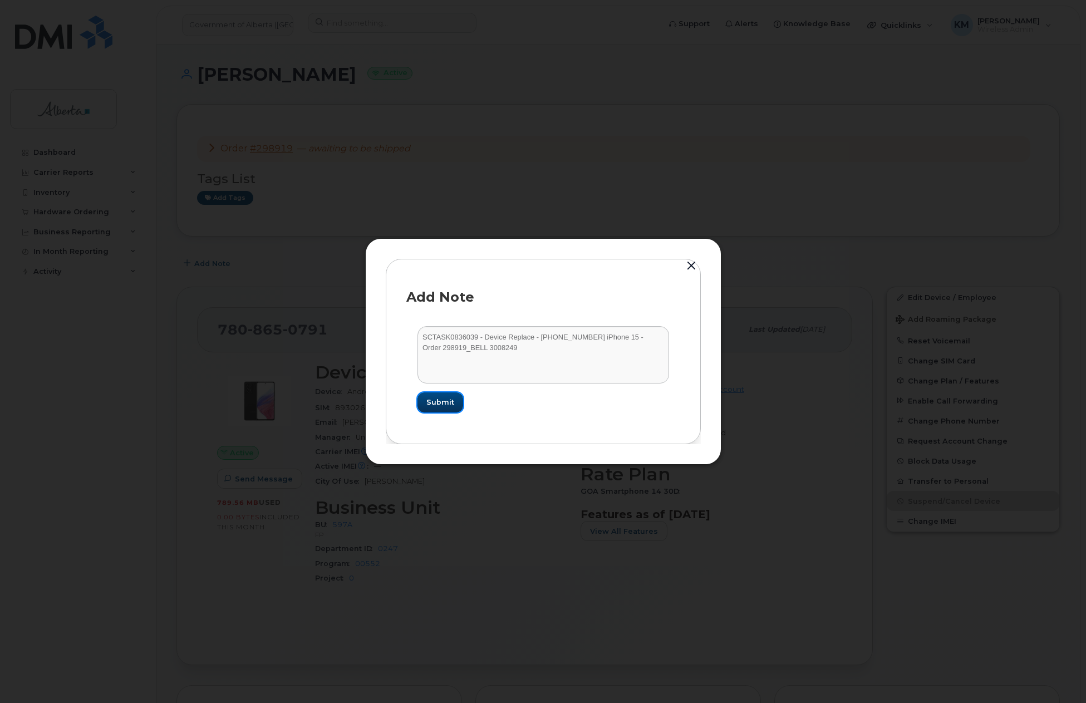
click at [448, 403] on span "Submit" at bounding box center [440, 402] width 28 height 11
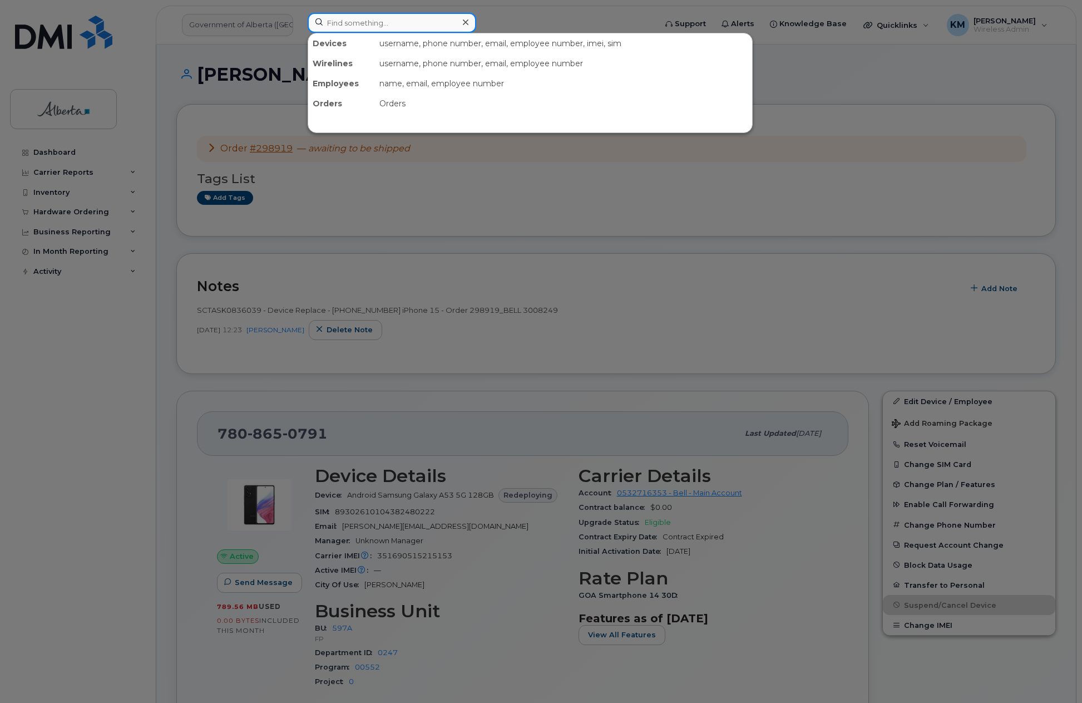
click at [363, 28] on input at bounding box center [392, 23] width 169 height 20
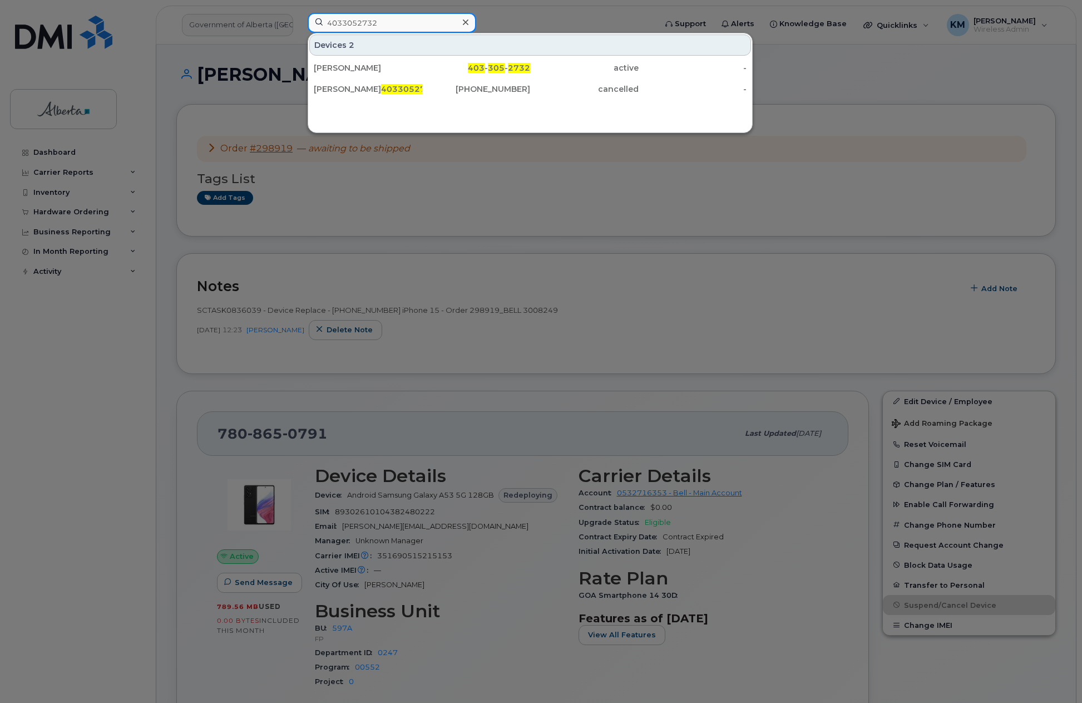
type input "4033052732"
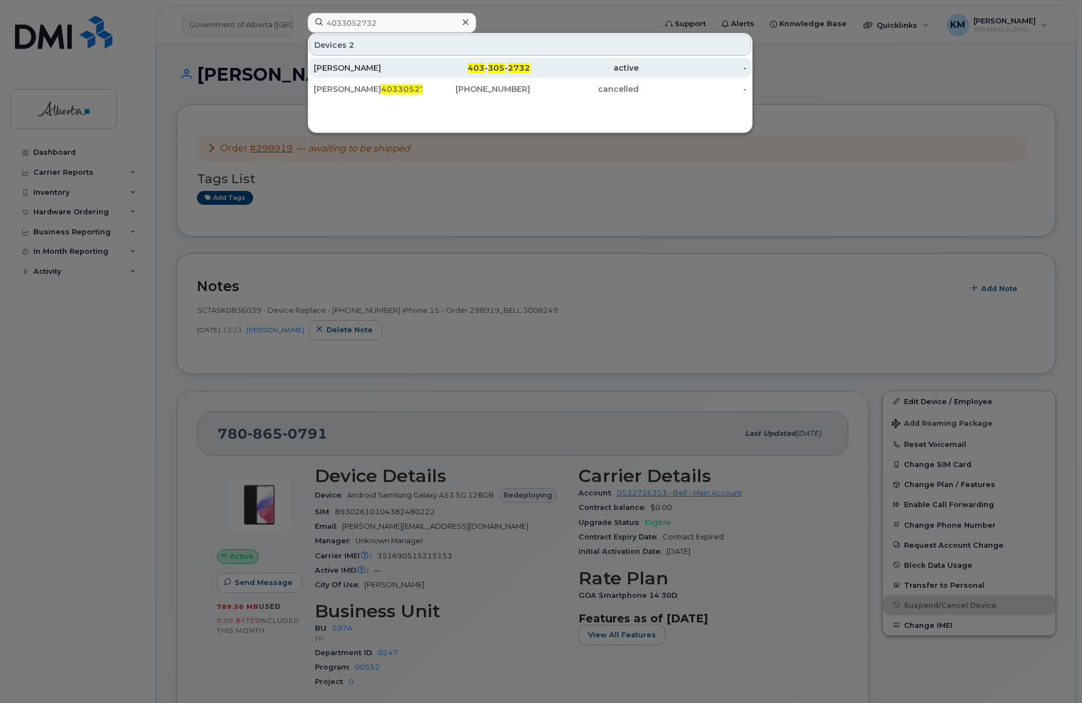
click at [376, 70] on div "Laurie Laforest" at bounding box center [368, 67] width 109 height 11
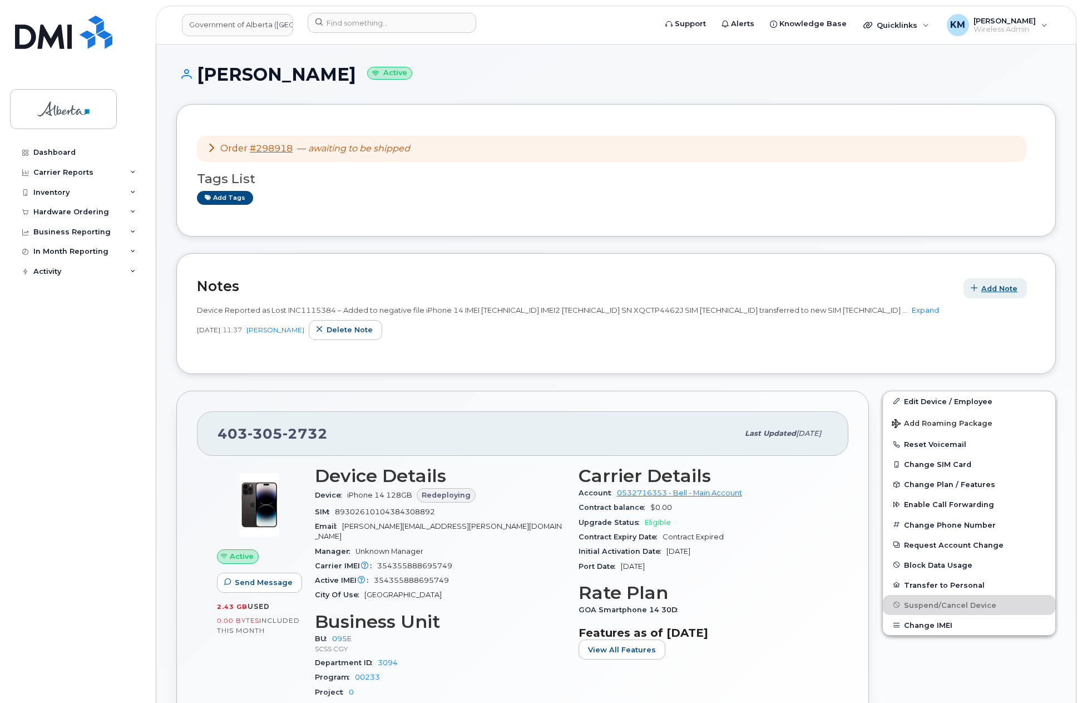
click at [1000, 286] on span "Add Note" at bounding box center [1000, 288] width 36 height 11
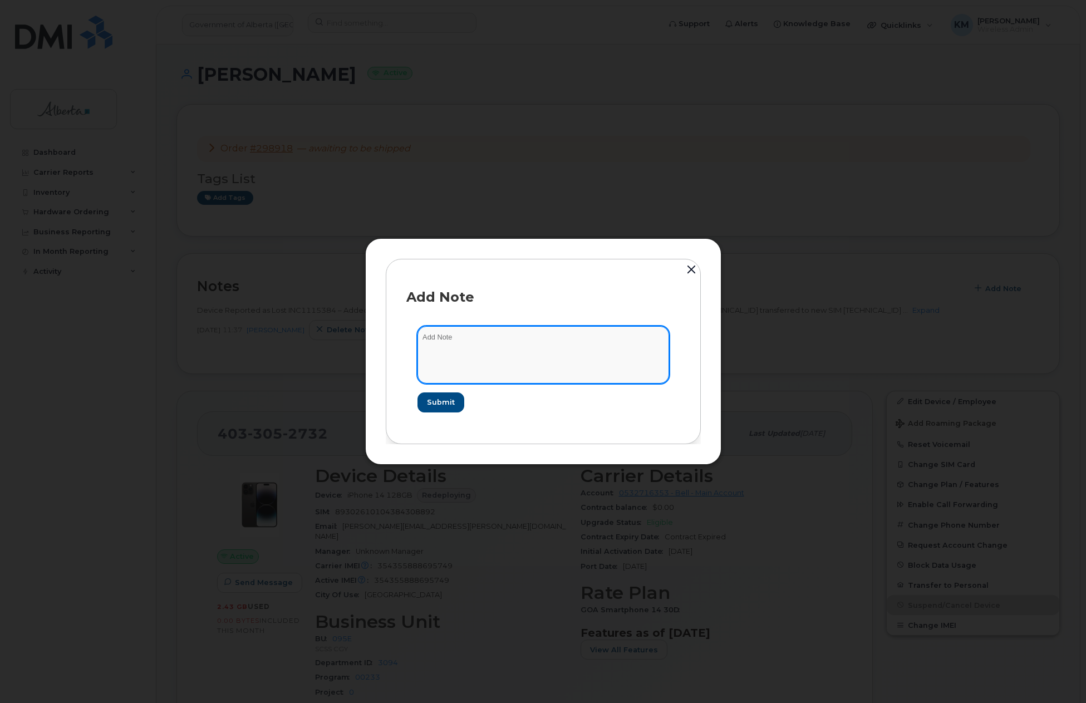
click at [446, 346] on textarea at bounding box center [543, 354] width 252 height 57
type textarea "S"
click at [530, 336] on textarea "SCTASK0836117 -" at bounding box center [543, 354] width 252 height 57
paste textarea "Device Replace - (1) 4033052732 iPhone 16e - Order 298918_BELL 3008247"
type textarea "SCTASK0836117 - Device Replace - (1) 4033052732 iPhone 16e - Order 298918_BELL …"
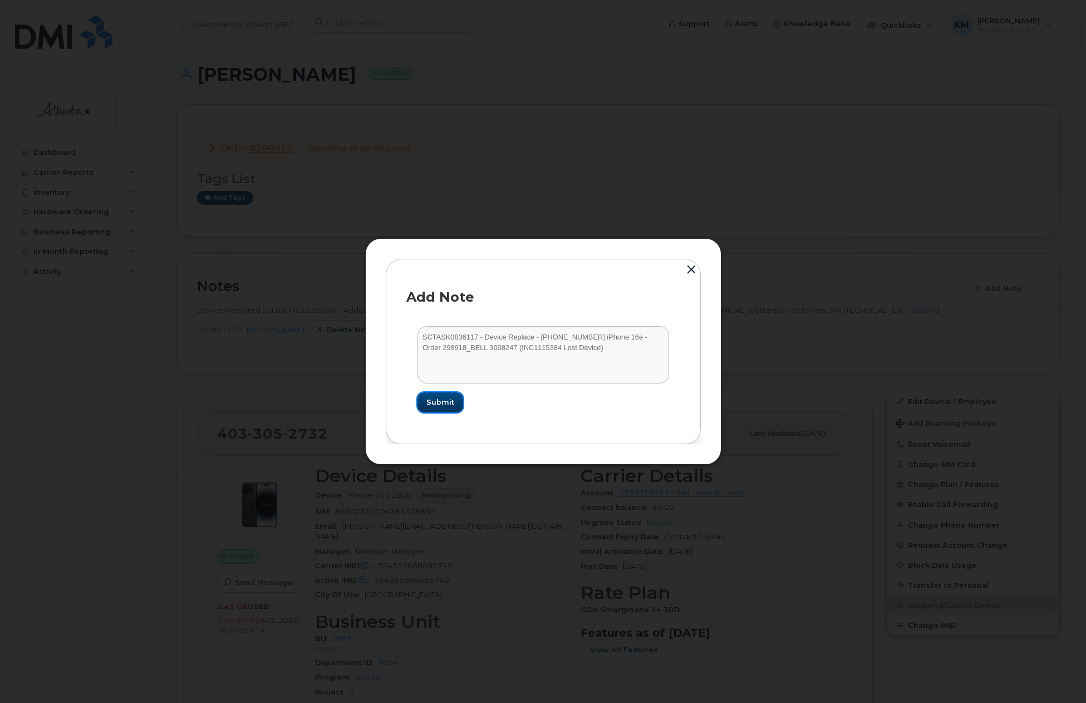
click at [445, 400] on span "Submit" at bounding box center [440, 402] width 28 height 11
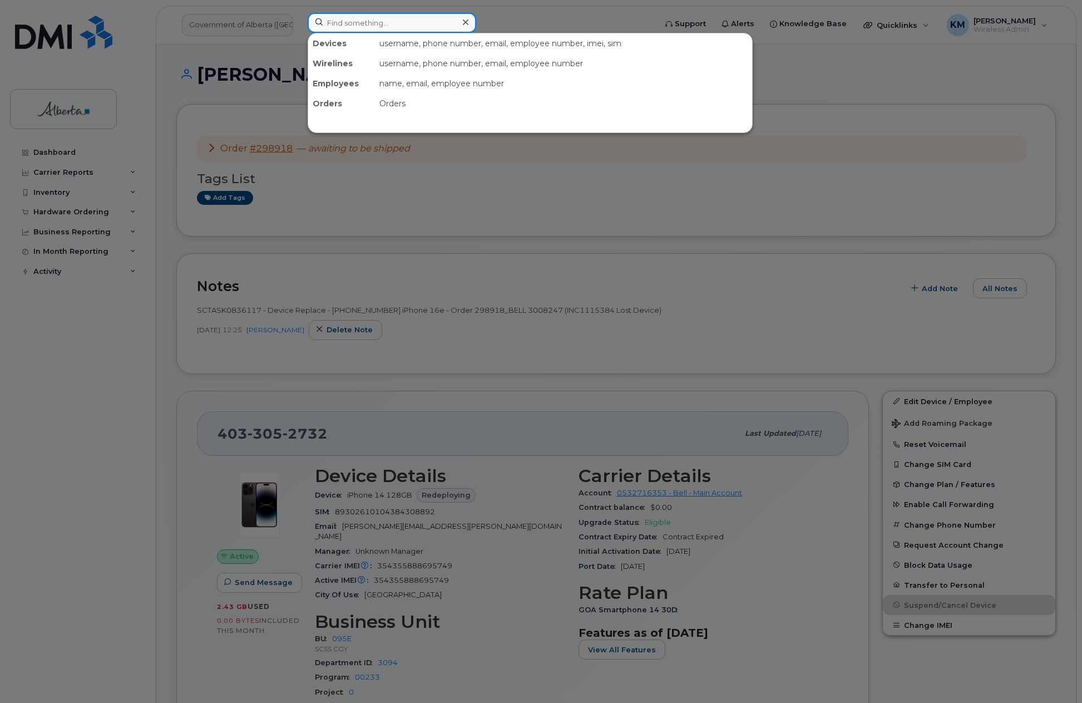
click at [405, 20] on input at bounding box center [392, 23] width 169 height 20
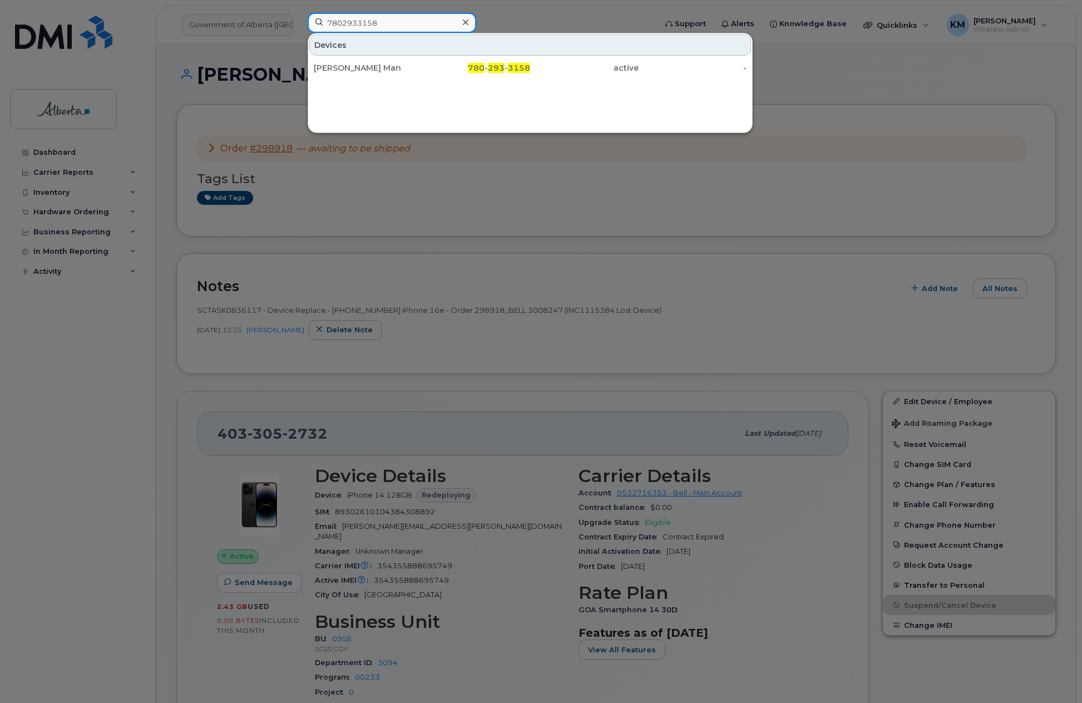
type input "7802933158"
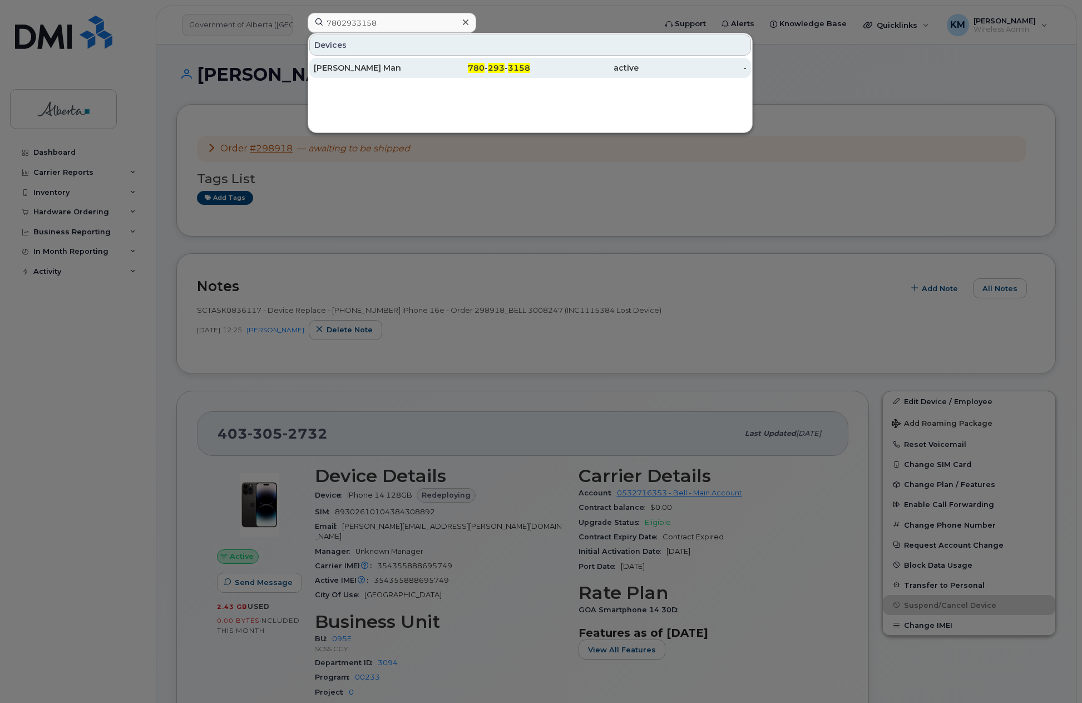
click at [399, 67] on div "Wilson Man" at bounding box center [368, 67] width 109 height 11
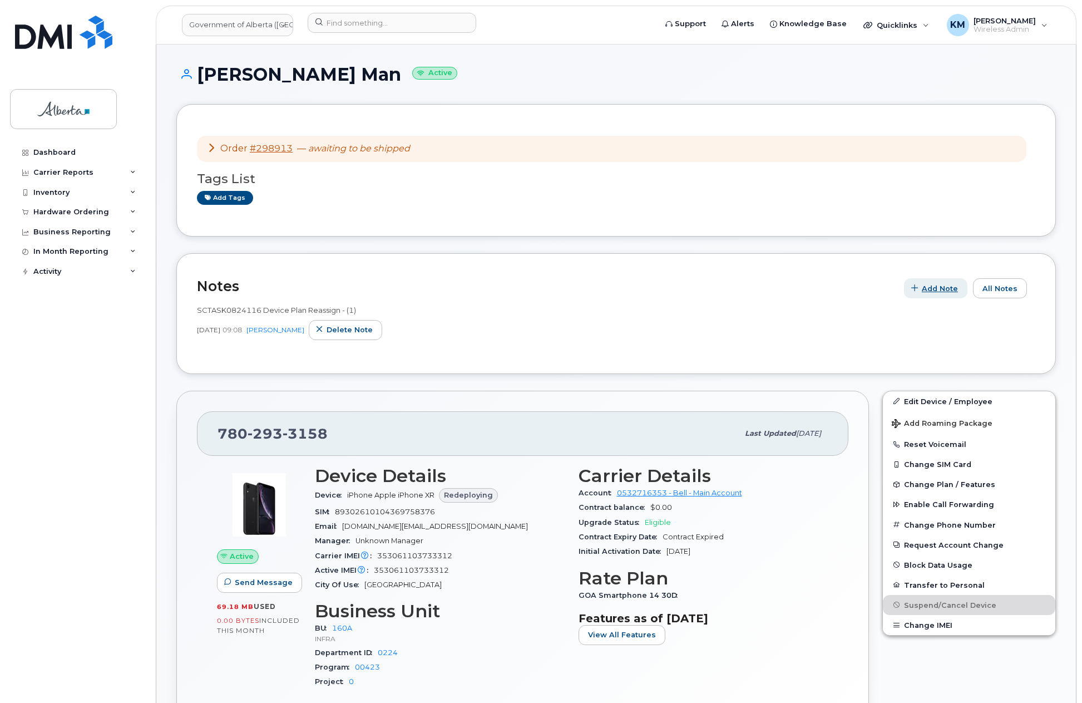
click at [920, 290] on span "button" at bounding box center [915, 288] width 11 height 11
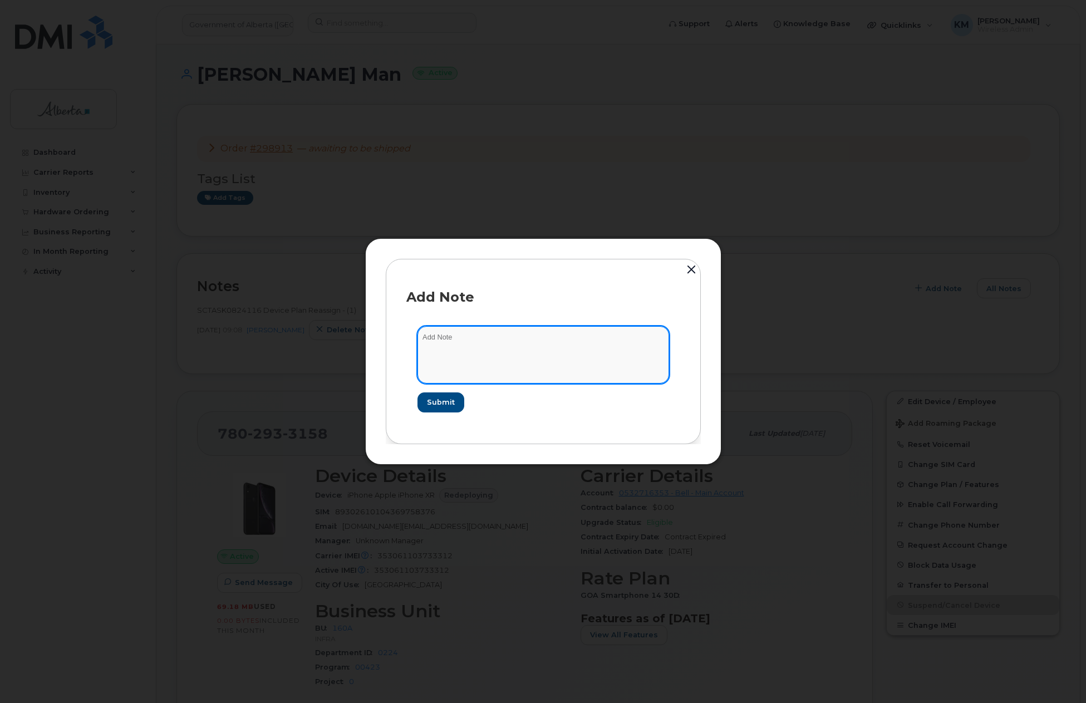
click at [483, 342] on textarea at bounding box center [543, 354] width 252 height 57
click at [568, 334] on textarea "SCTASK0836093 -" at bounding box center [543, 354] width 252 height 57
paste textarea "Device Replace - (1) 7802933158 iPhone 15 - Order 298913_BELL 3008238"
type textarea "SCTASK0836093 - Device Replace - (1) 7802933158 iPhone 15 - Order 298913_BELL 3…"
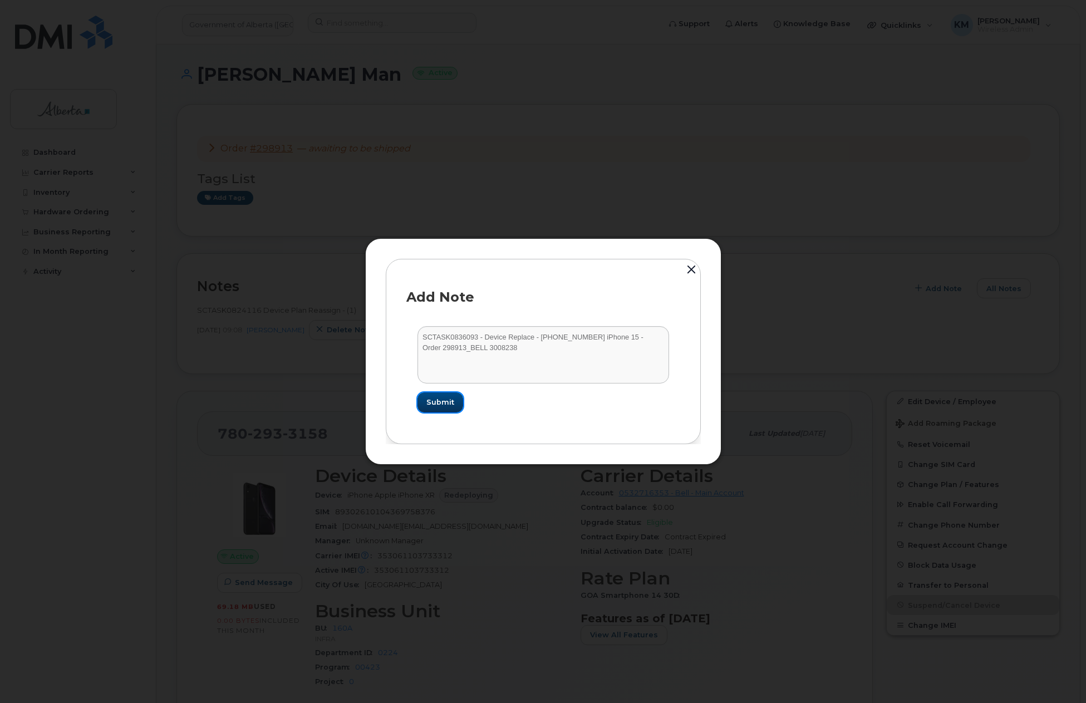
click at [442, 397] on span "Submit" at bounding box center [440, 402] width 28 height 11
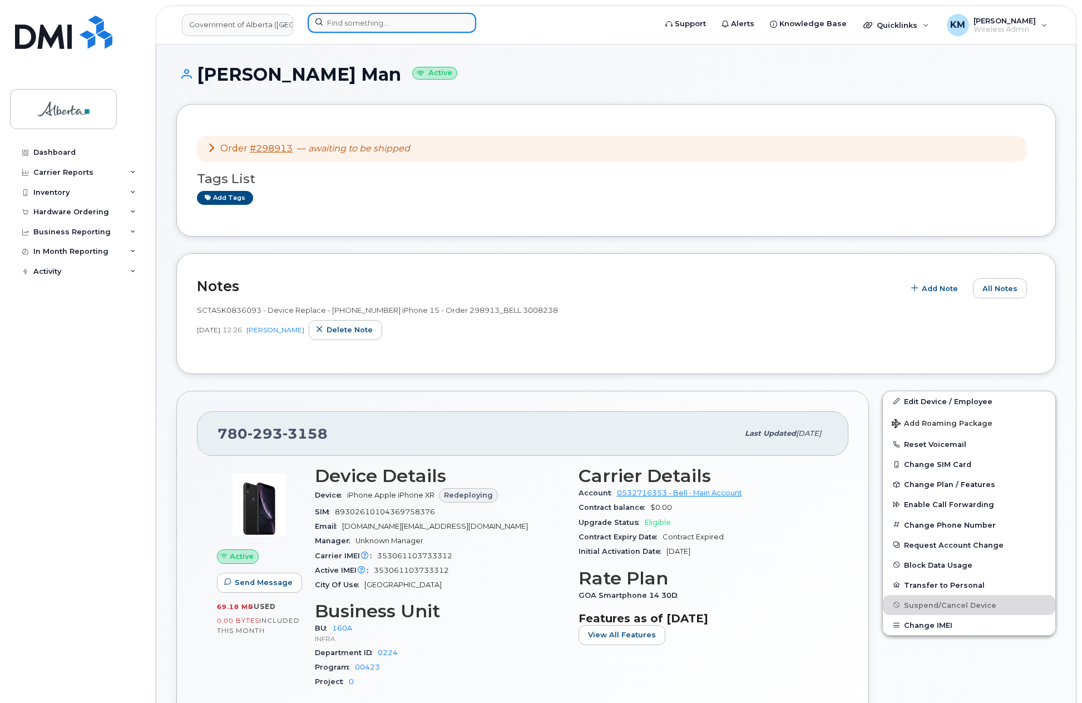
click at [346, 28] on input at bounding box center [392, 23] width 169 height 20
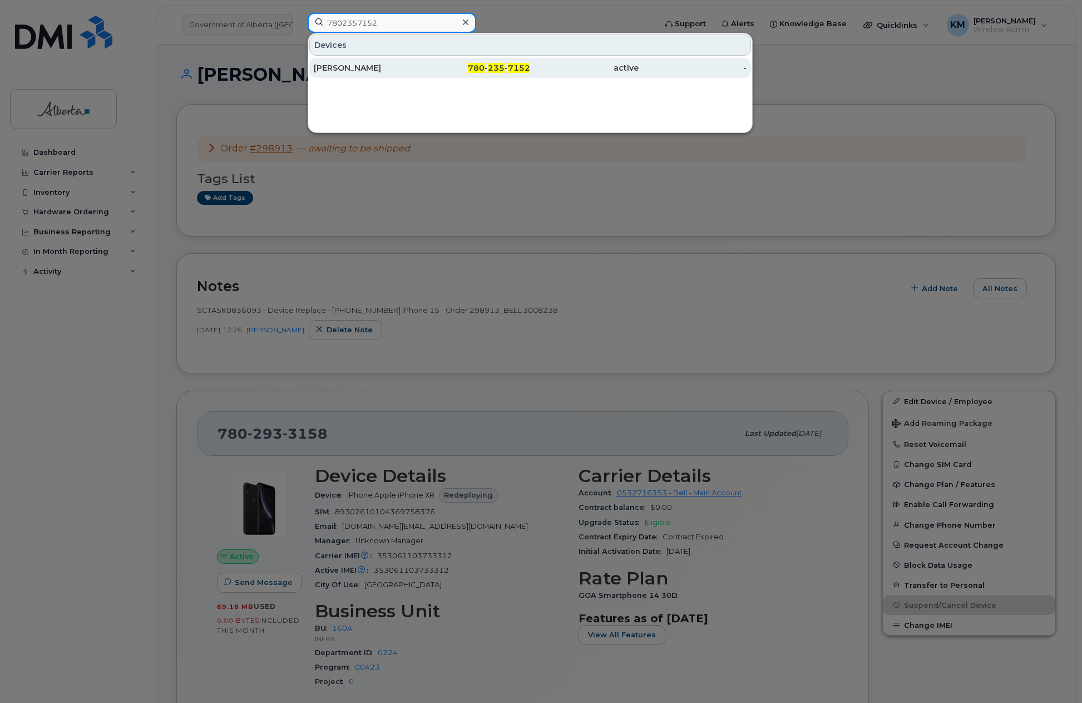
type input "7802357152"
click at [361, 67] on div "Addison Haney" at bounding box center [368, 67] width 109 height 11
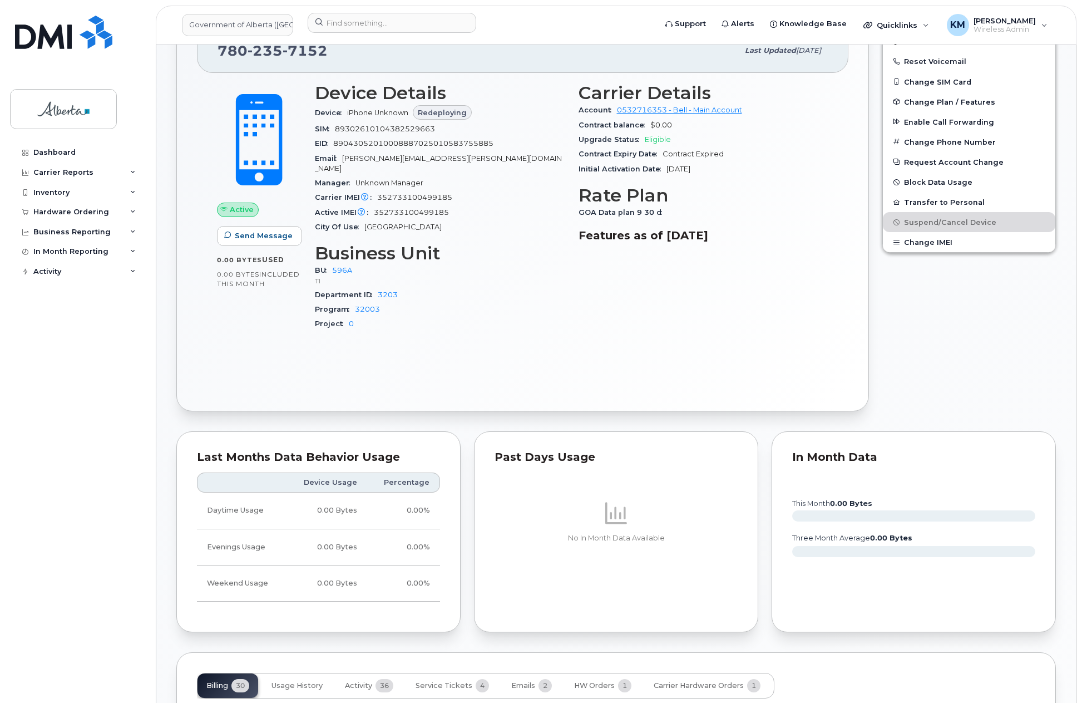
scroll to position [501, 0]
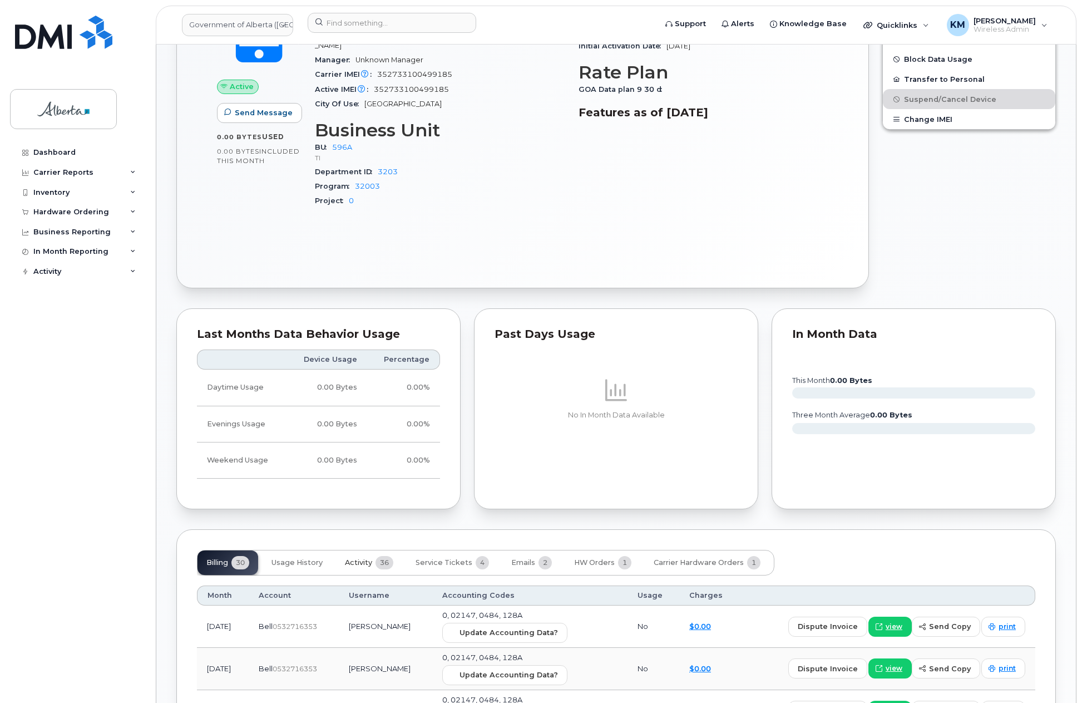
click at [371, 558] on span "Activity" at bounding box center [358, 562] width 27 height 9
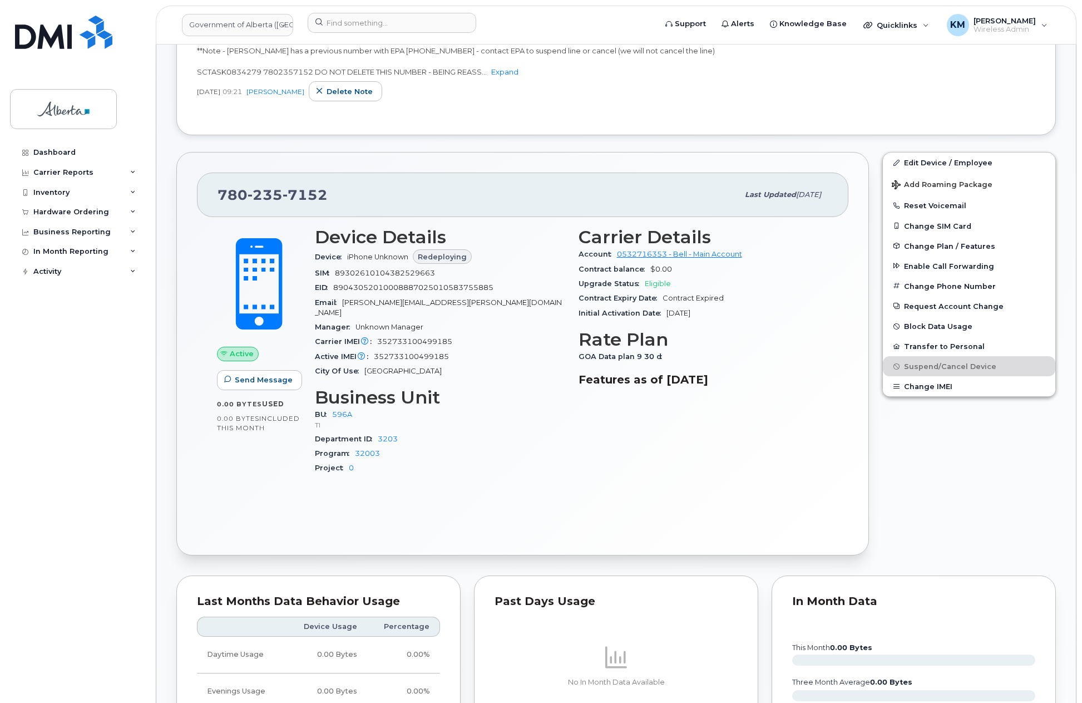
scroll to position [223, 0]
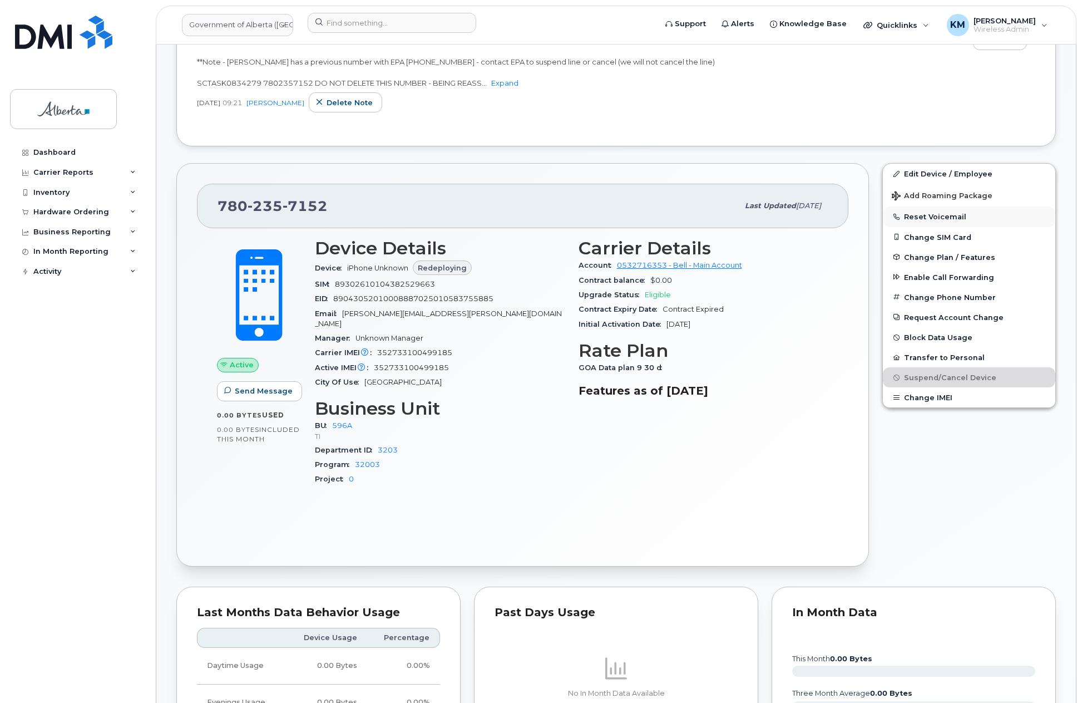
click at [923, 214] on button "Reset Voicemail" at bounding box center [969, 216] width 172 height 20
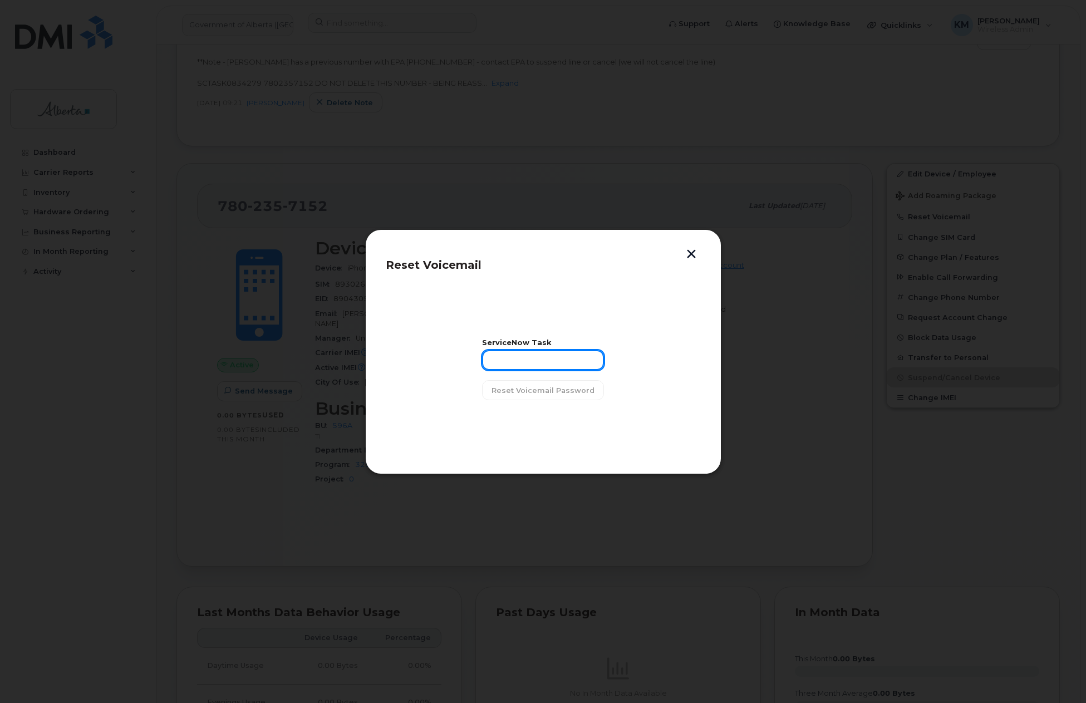
click at [534, 363] on input "text" at bounding box center [543, 360] width 122 height 20
type input "SCTASK0834279"
click at [540, 387] on span "Reset Voicemail Password" at bounding box center [542, 390] width 103 height 11
click at [539, 418] on span "Close" at bounding box center [543, 418] width 22 height 11
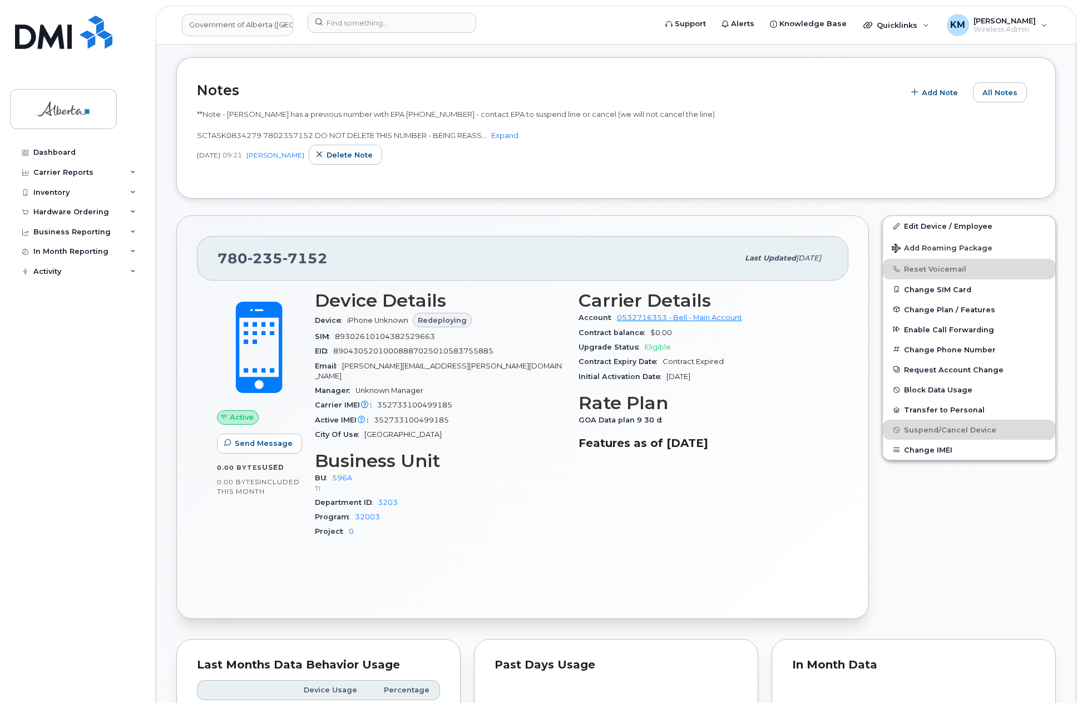
scroll to position [167, 0]
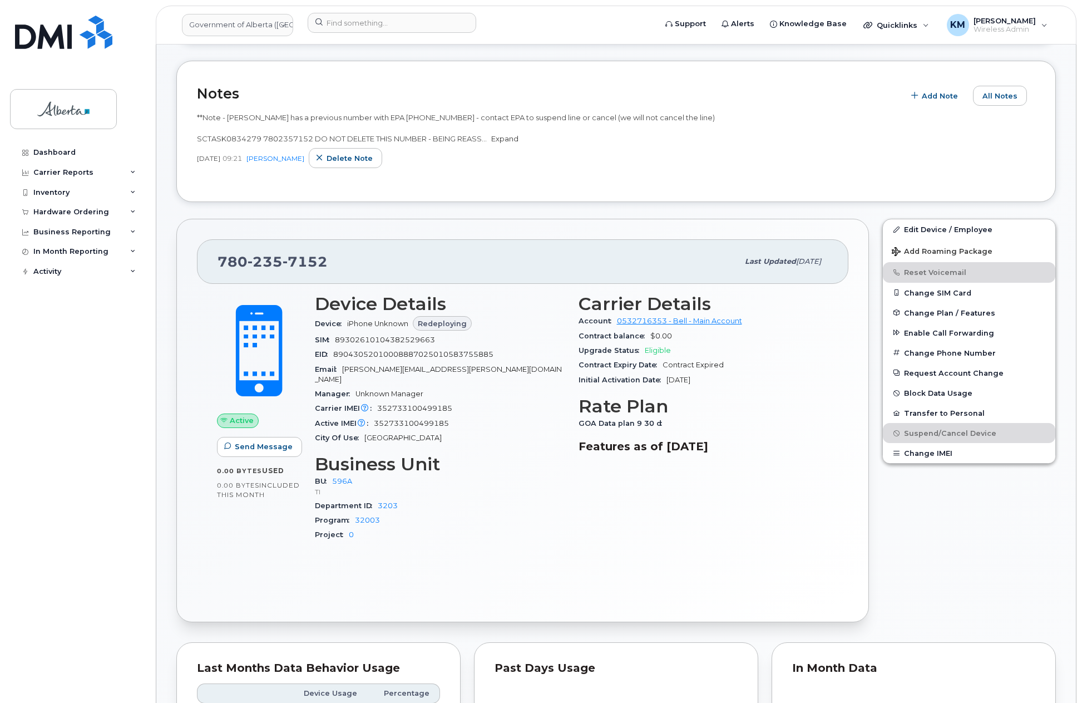
click at [514, 136] on link "Expand" at bounding box center [504, 138] width 27 height 9
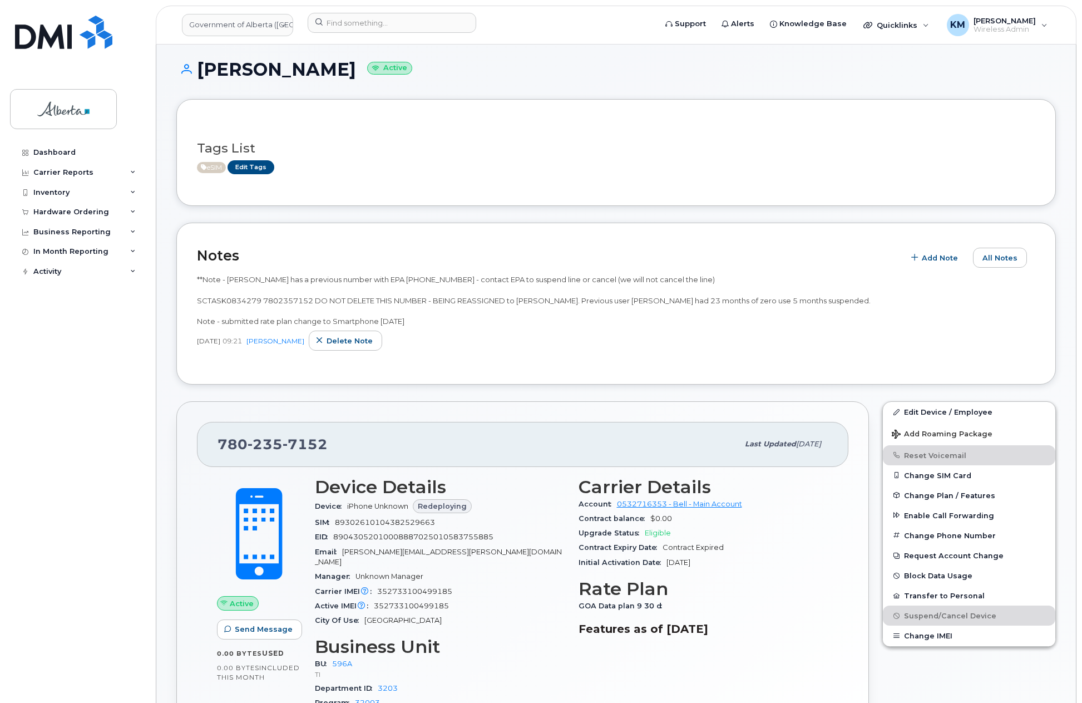
scroll to position [0, 0]
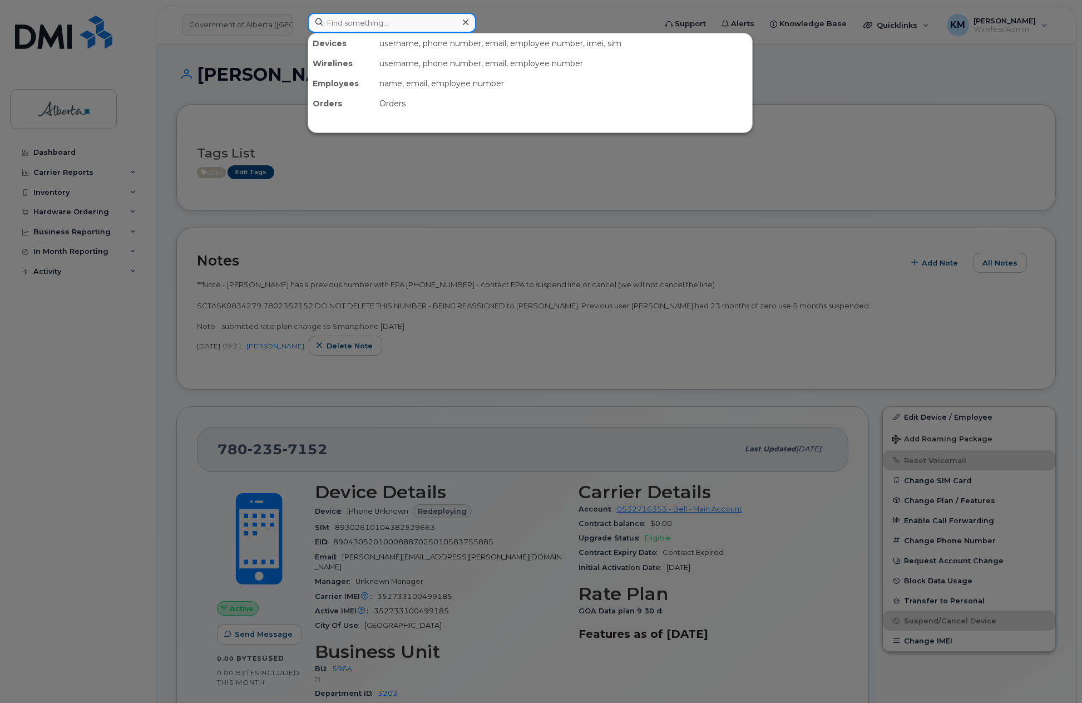
click at [338, 23] on input at bounding box center [392, 23] width 169 height 20
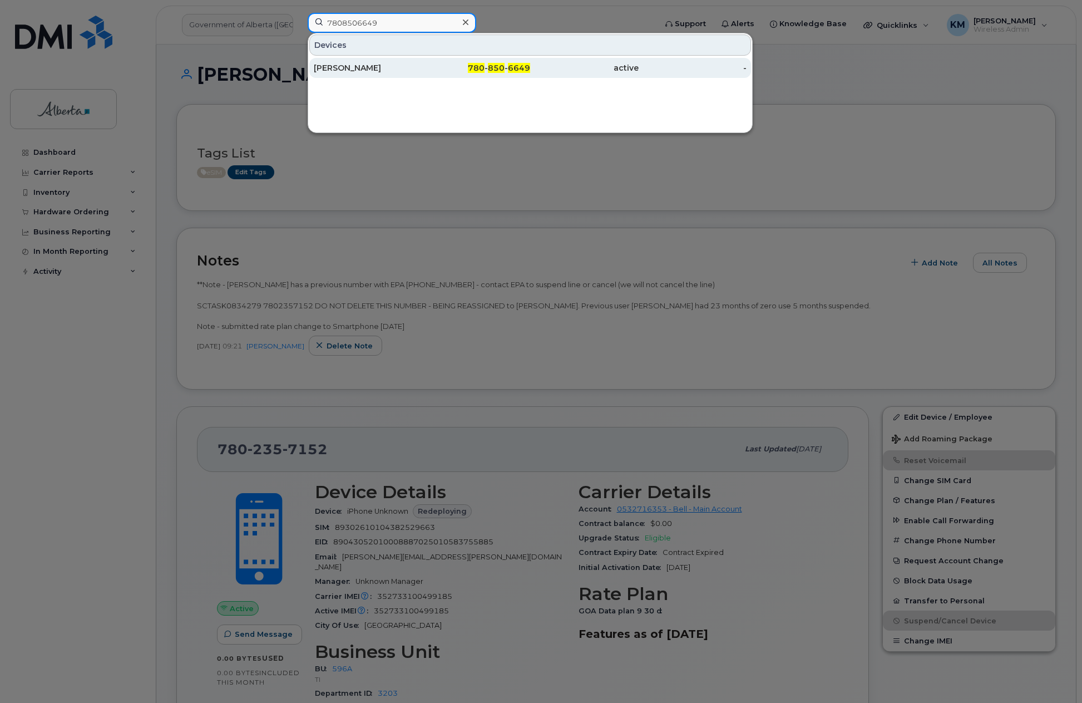
type input "7808506649"
click at [359, 67] on div "Kitty Tang" at bounding box center [368, 67] width 109 height 11
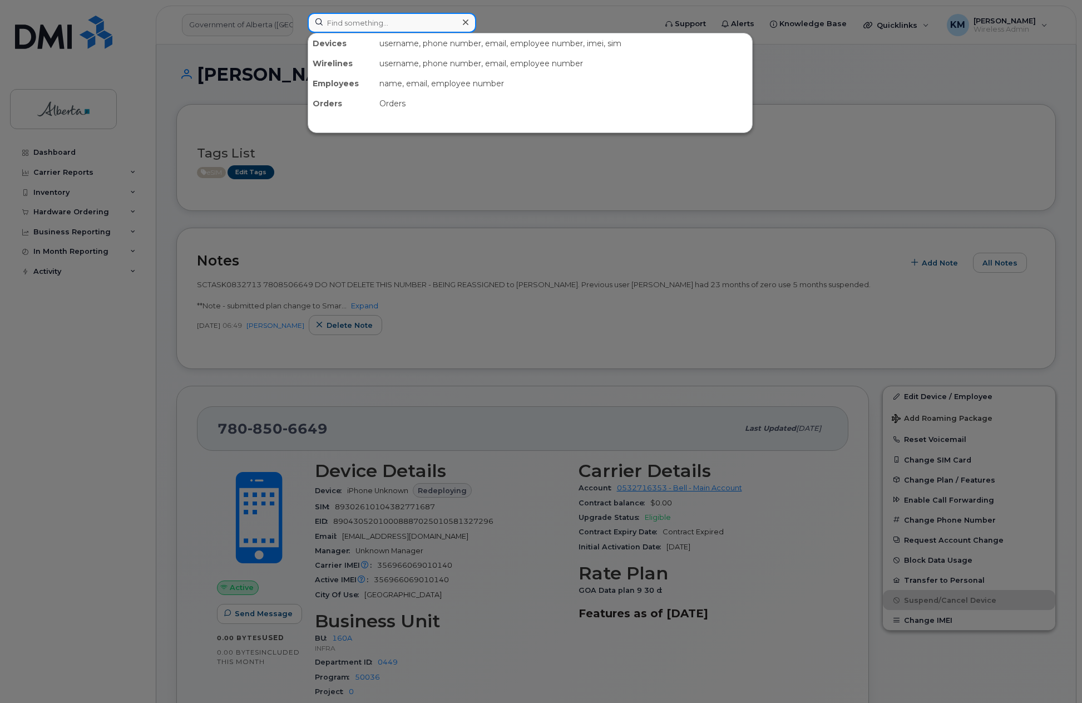
click at [349, 24] on input at bounding box center [392, 23] width 169 height 20
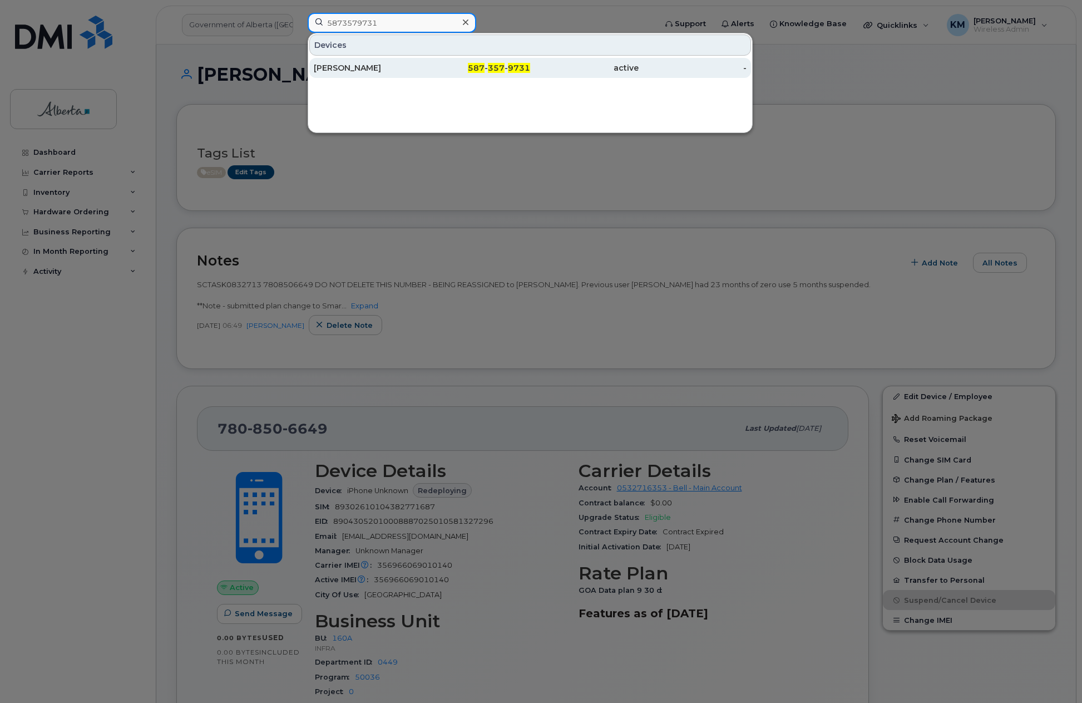
type input "5873579731"
click at [374, 68] on div "[PERSON_NAME]" at bounding box center [368, 67] width 109 height 11
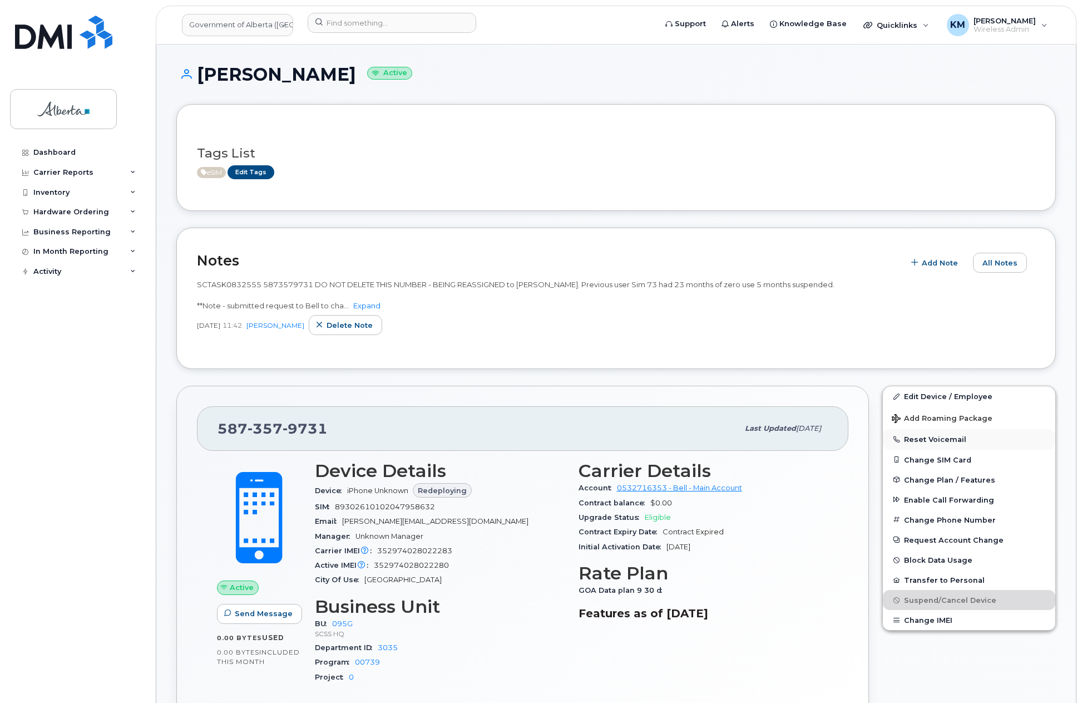
click at [944, 438] on button "Reset Voicemail" at bounding box center [969, 439] width 172 height 20
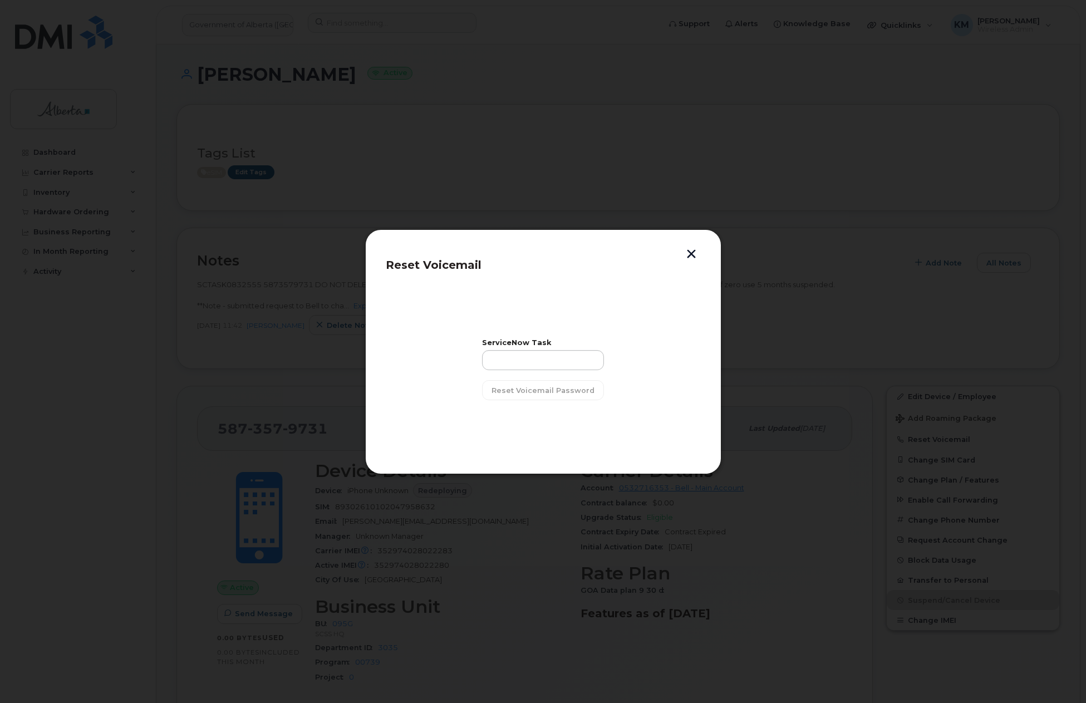
click at [567, 371] on div "ServiceNow Task Reset Voicemail Password" at bounding box center [543, 369] width 122 height 61
click at [567, 368] on input "text" at bounding box center [543, 360] width 122 height 20
type input "W"
type input "SCTASK0832555"
click at [570, 393] on span "Reset Voicemail Password" at bounding box center [542, 390] width 103 height 11
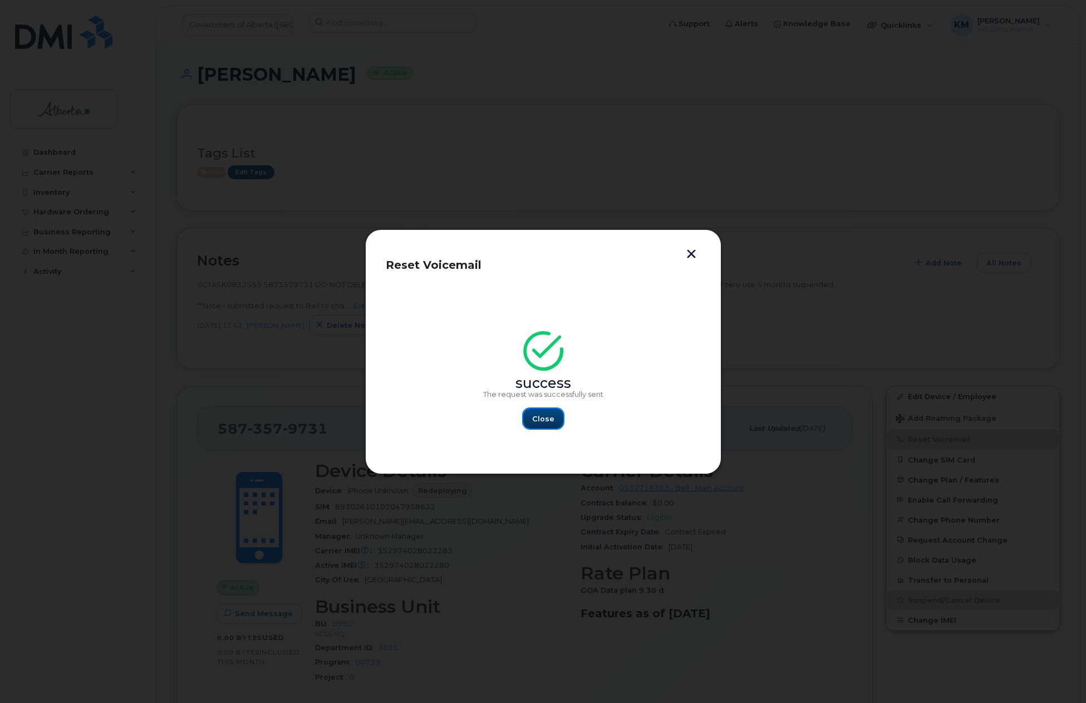
click at [541, 419] on span "Close" at bounding box center [543, 418] width 22 height 11
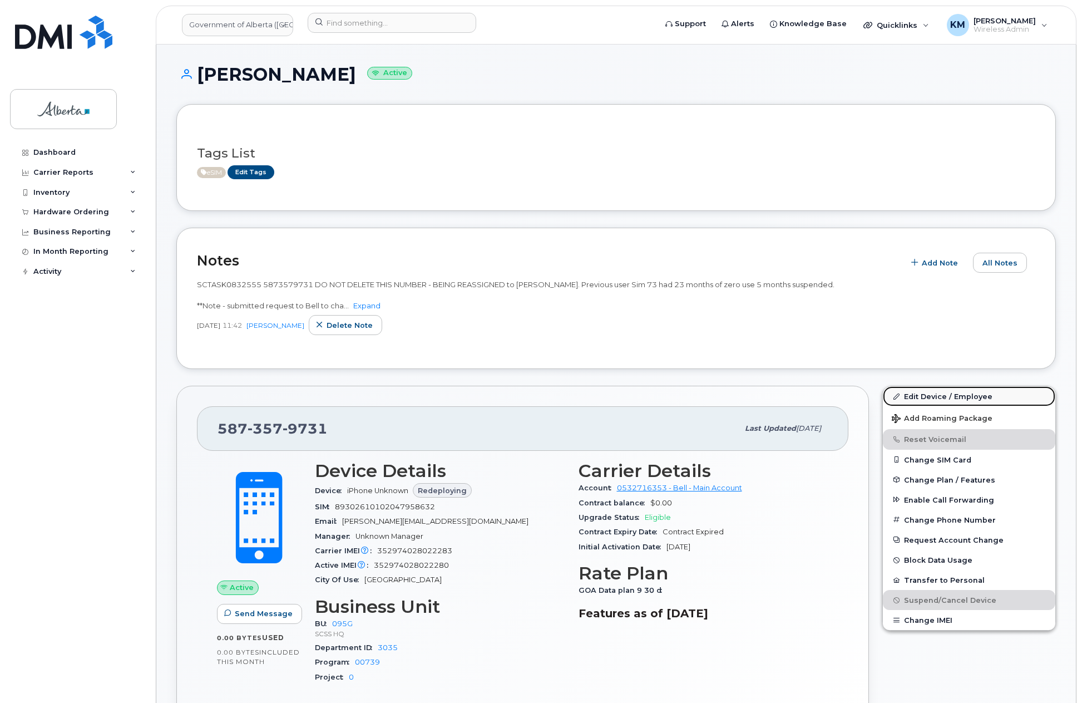
click at [945, 392] on link "Edit Device / Employee" at bounding box center [969, 396] width 172 height 20
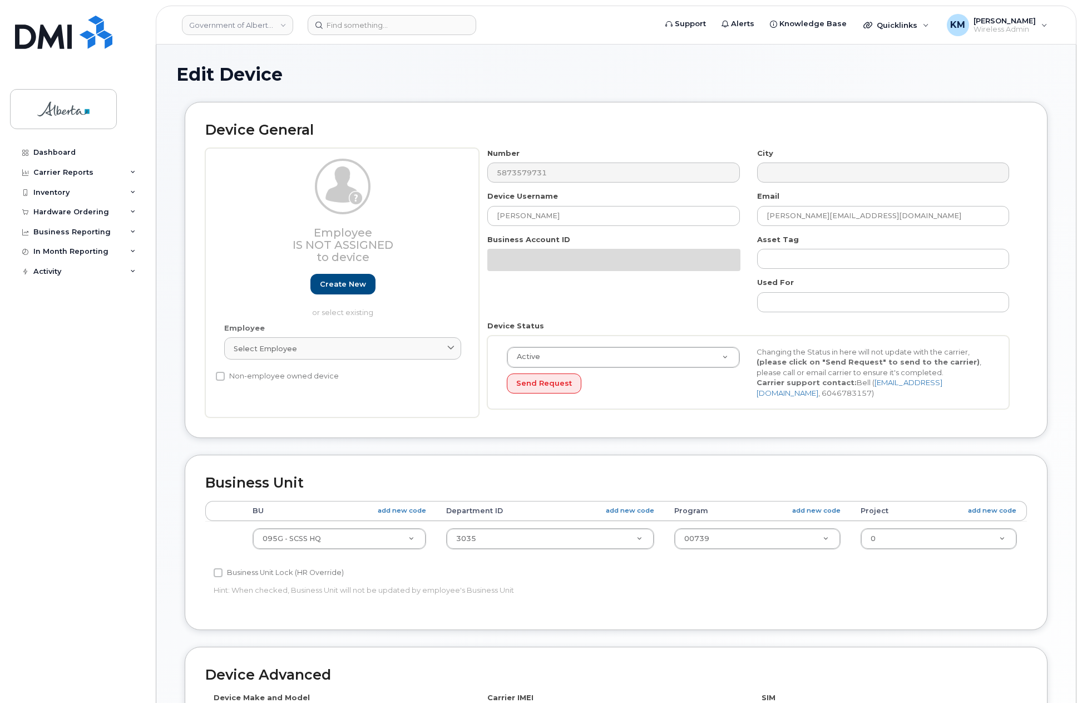
select select "4120333"
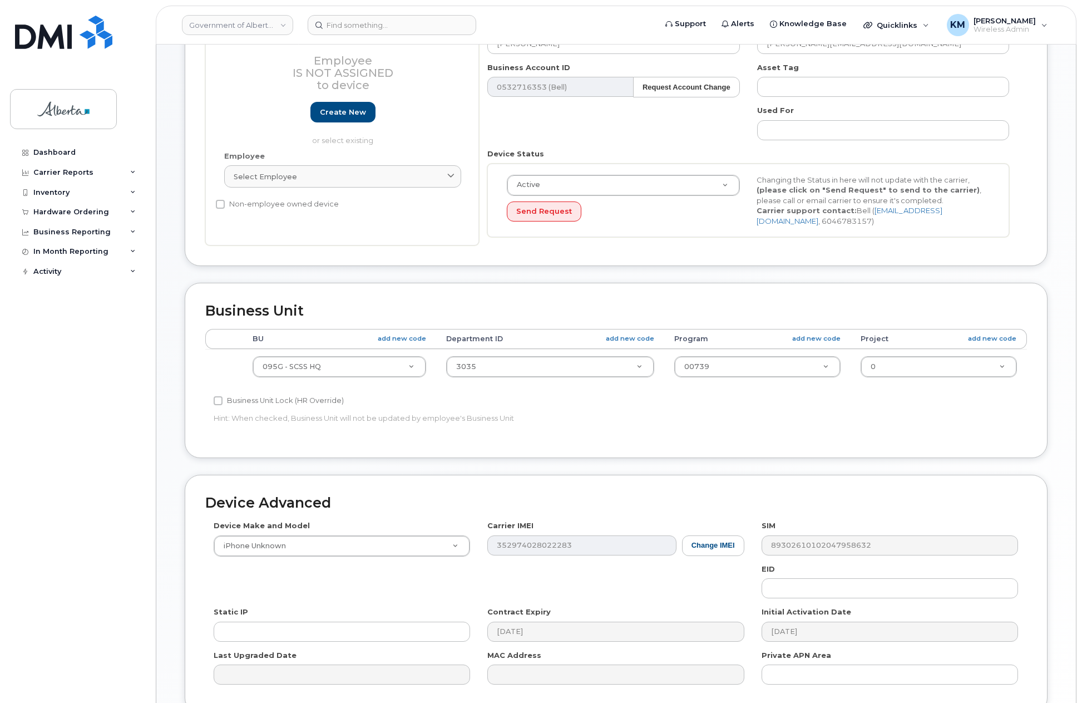
scroll to position [275, 0]
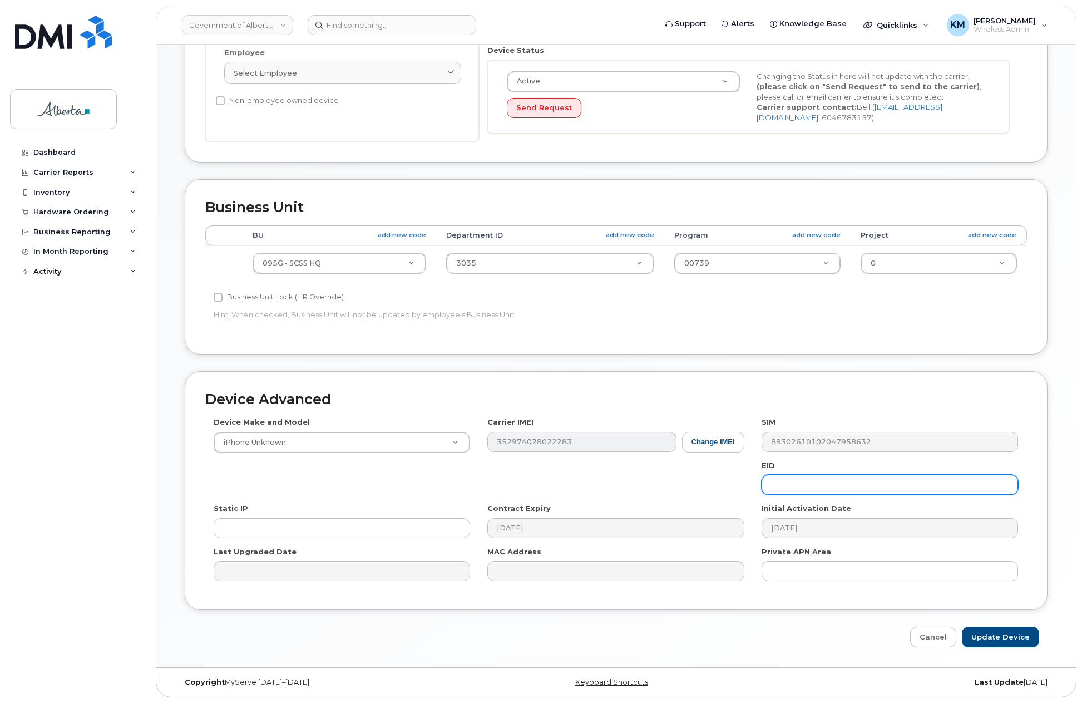
click at [832, 487] on input "text" at bounding box center [890, 485] width 257 height 20
paste input "89043052010008887025010579583430"
type input "89043052010008887025010579583430"
click at [984, 633] on input "Update Device" at bounding box center [1000, 637] width 77 height 21
type input "Saving..."
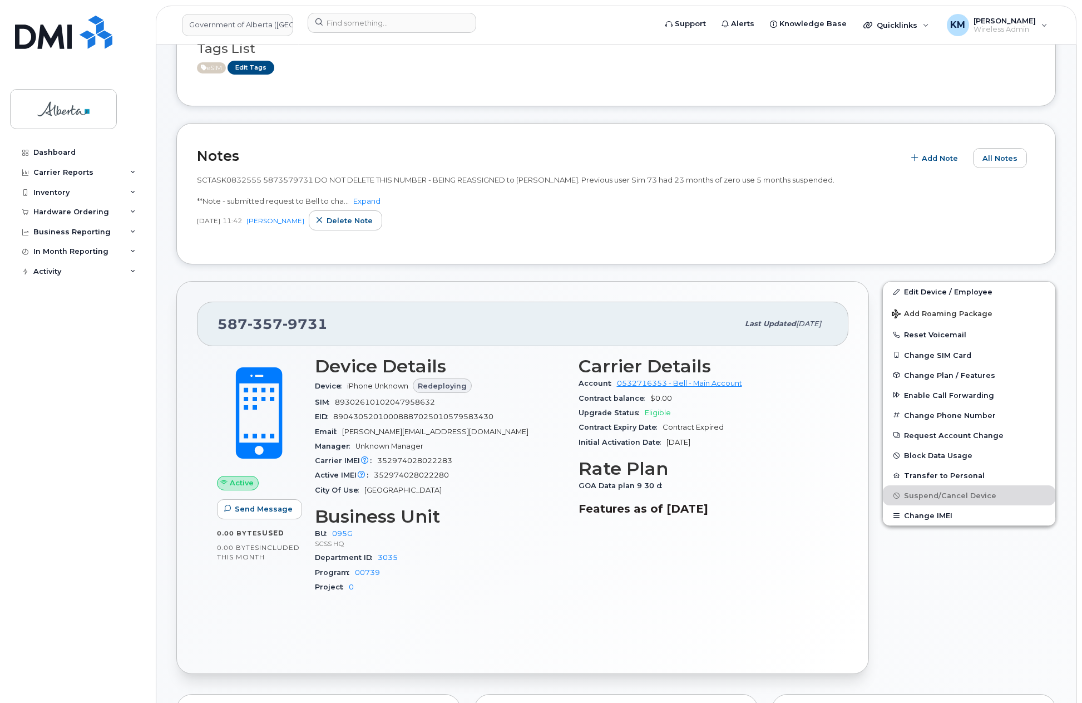
scroll to position [111, 0]
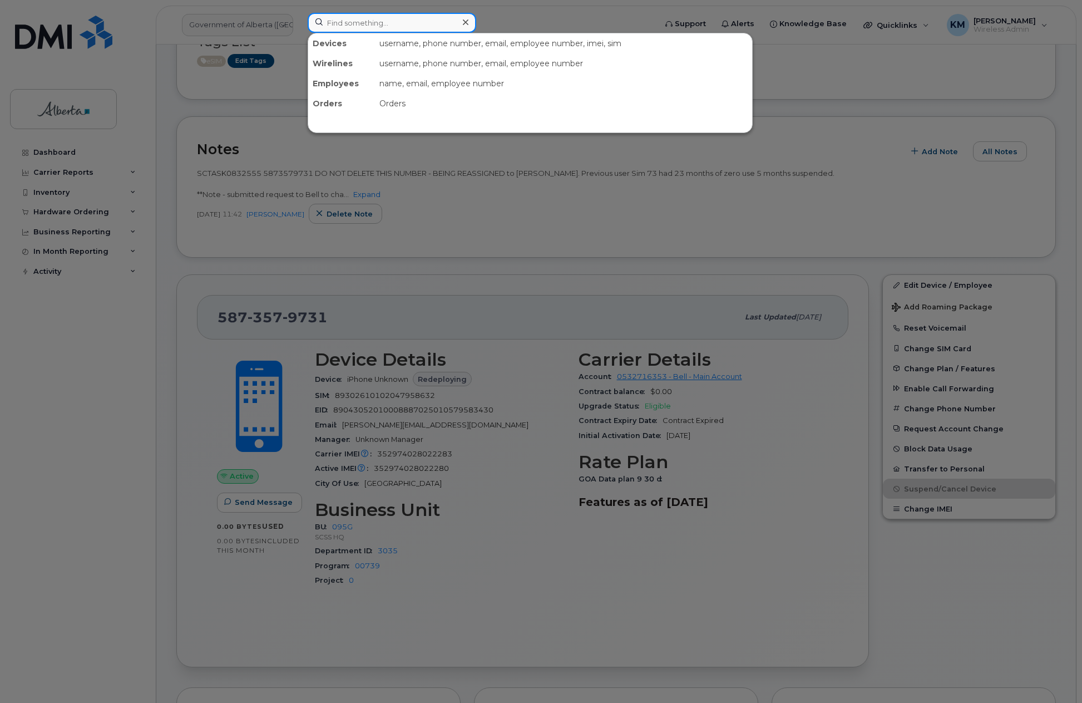
click at [351, 22] on input at bounding box center [392, 23] width 169 height 20
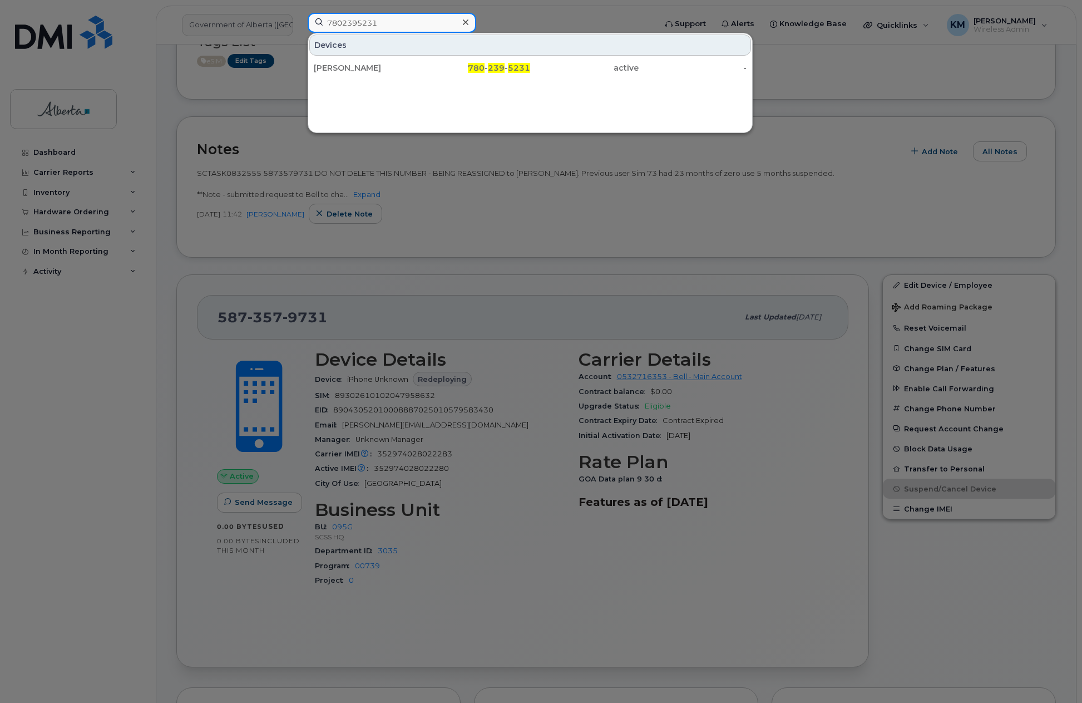
type input "7802395231"
click at [422, 60] on div "[PERSON_NAME]" at bounding box center [476, 68] width 109 height 20
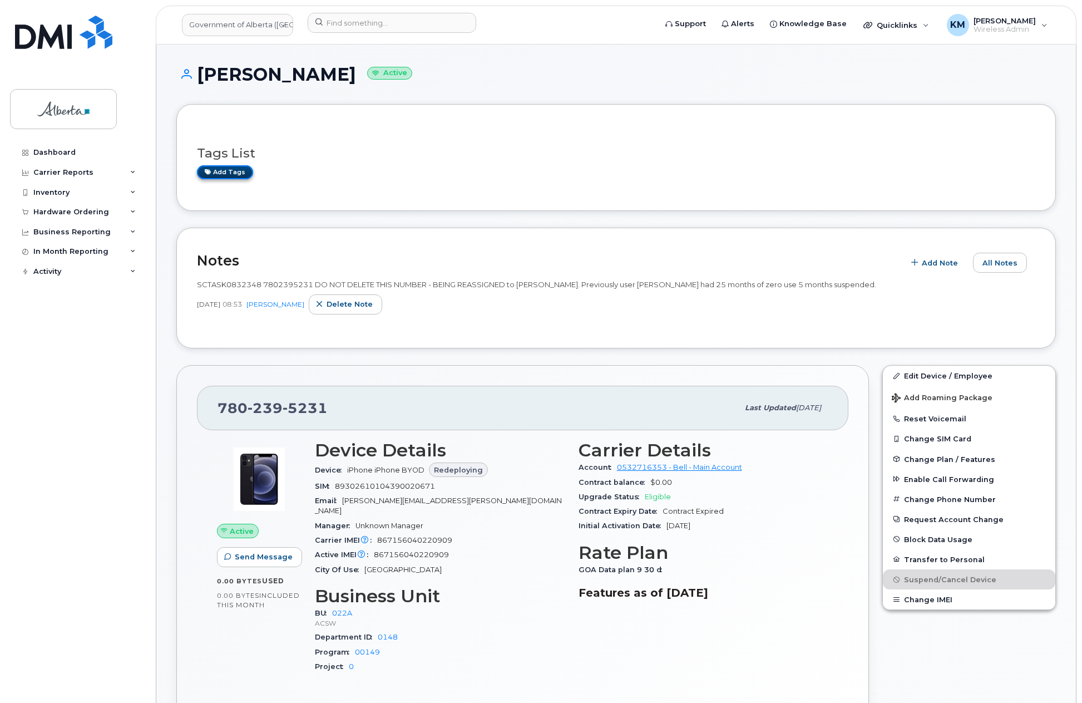
click at [234, 176] on link "Add tags" at bounding box center [225, 172] width 56 height 14
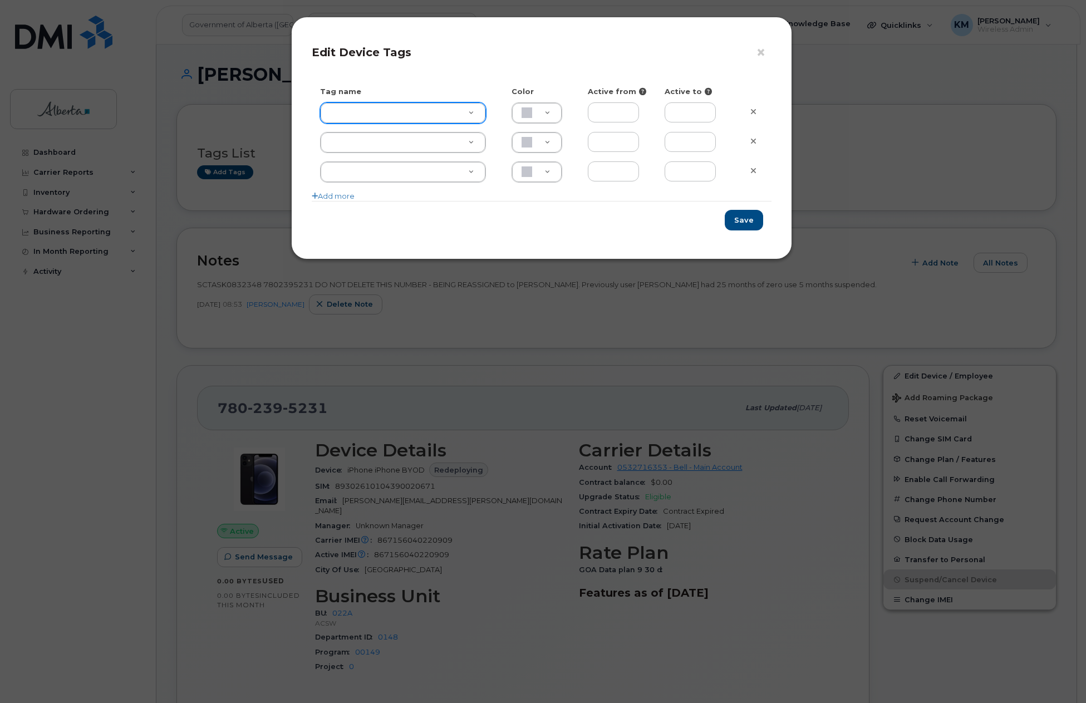
type input "E"
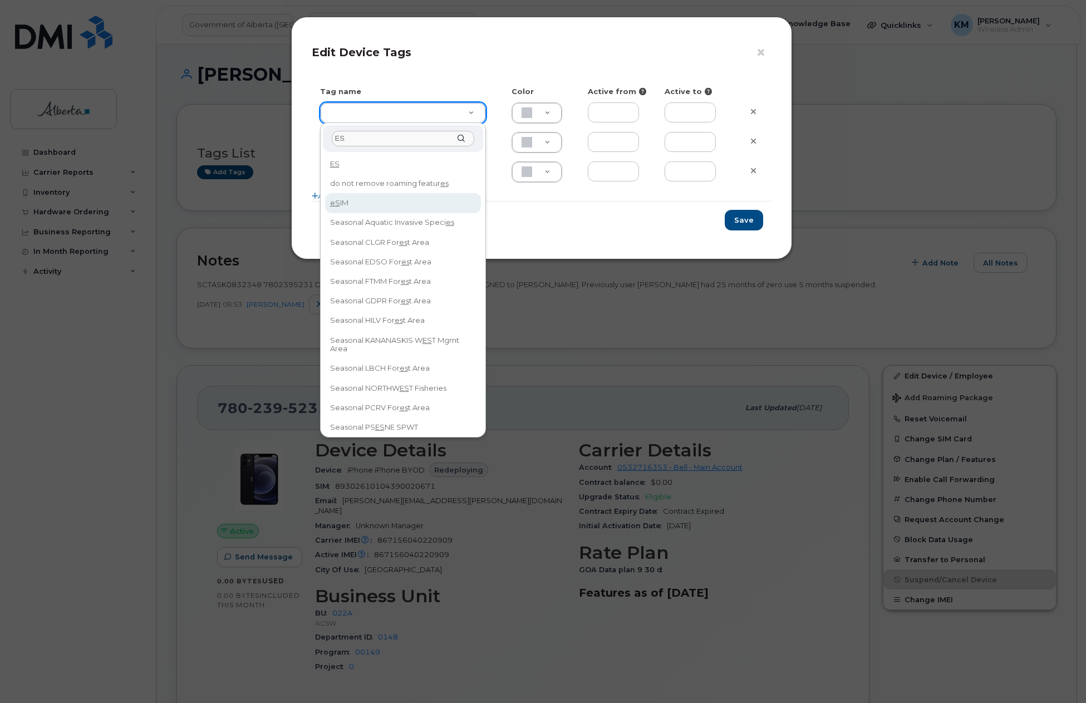
type input "ES"
type input "eSIM"
type input "D6CDC1"
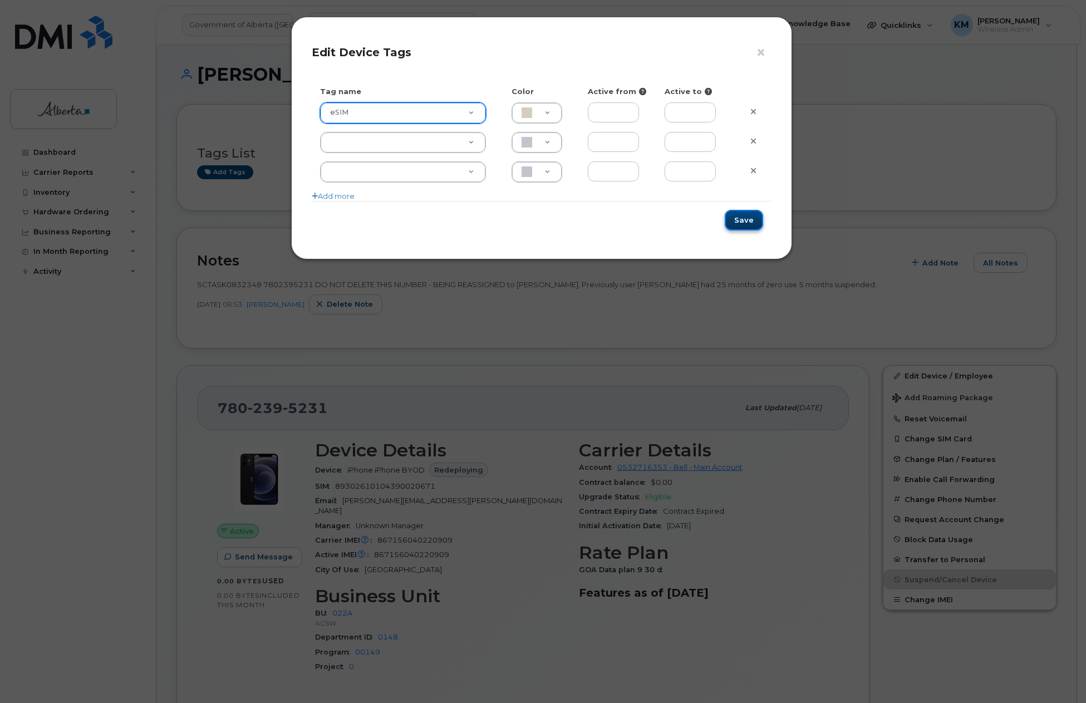
click at [734, 216] on button "Save" at bounding box center [743, 220] width 38 height 21
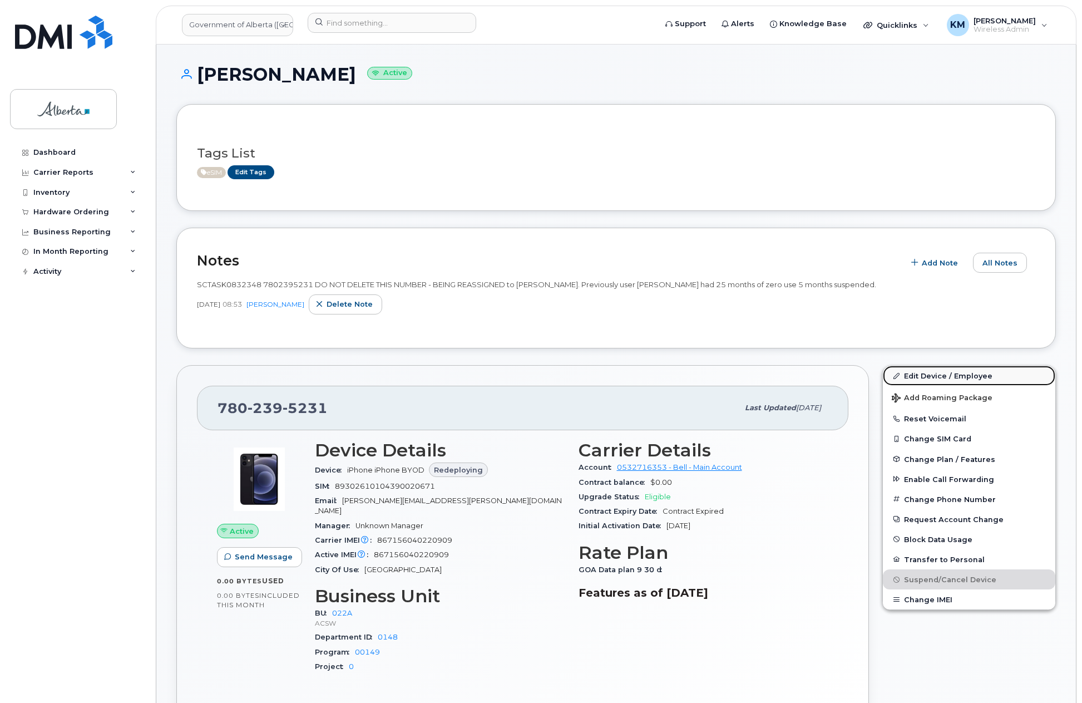
click at [923, 368] on link "Edit Device / Employee" at bounding box center [969, 376] width 172 height 20
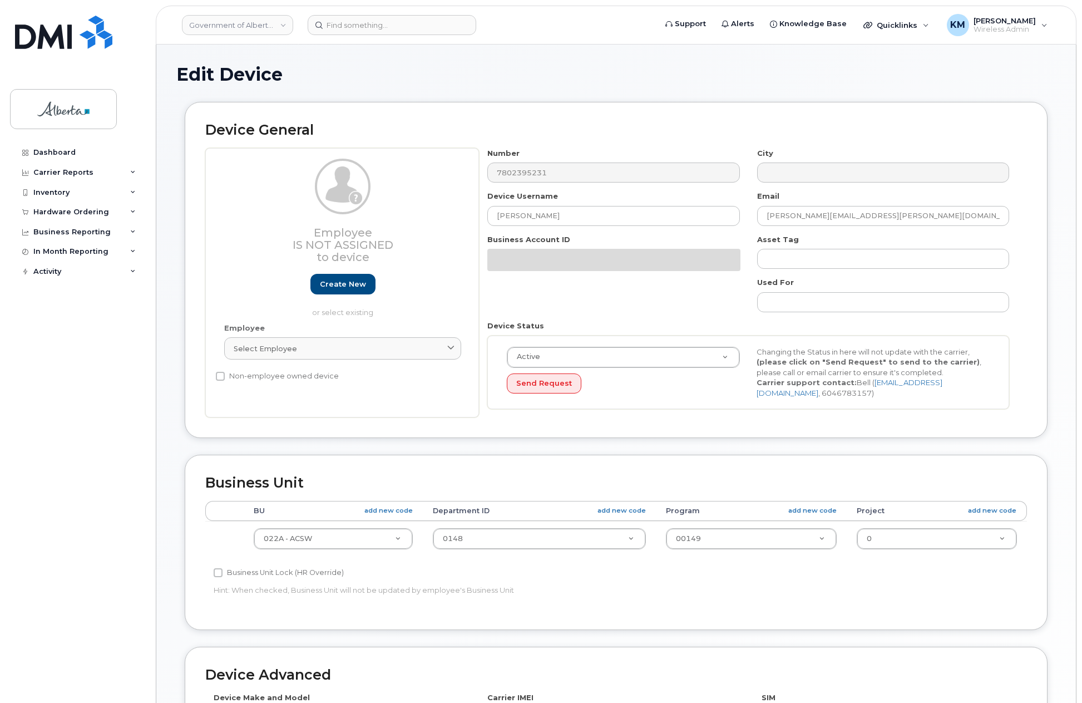
select select "4749739"
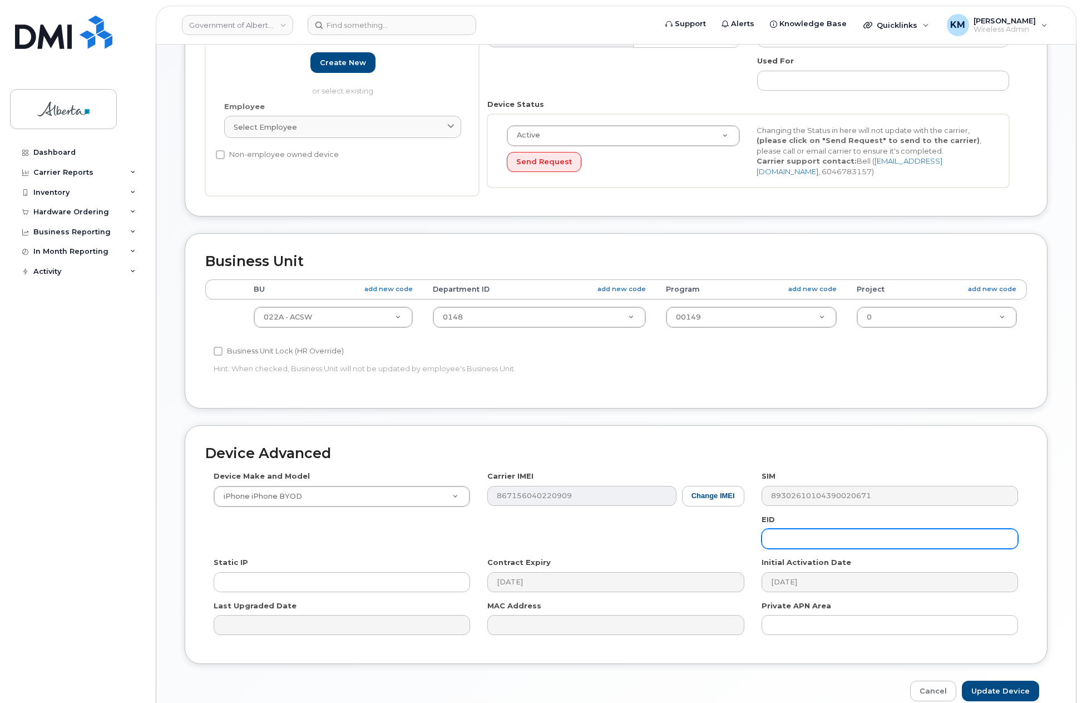
scroll to position [223, 0]
click at [782, 537] on input "text" at bounding box center [890, 537] width 257 height 20
paste input "89043052010008887025010583832806"
type input "89043052010008887025010583832806"
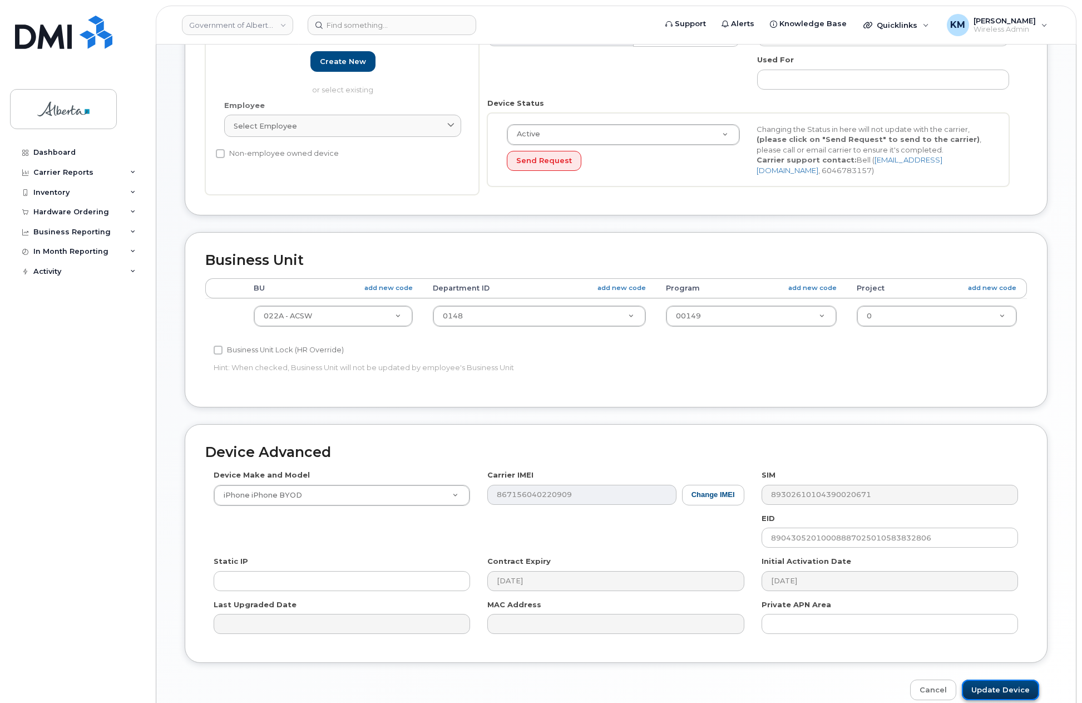
click at [1001, 687] on input "Update Device" at bounding box center [1000, 689] width 77 height 21
type input "Saving..."
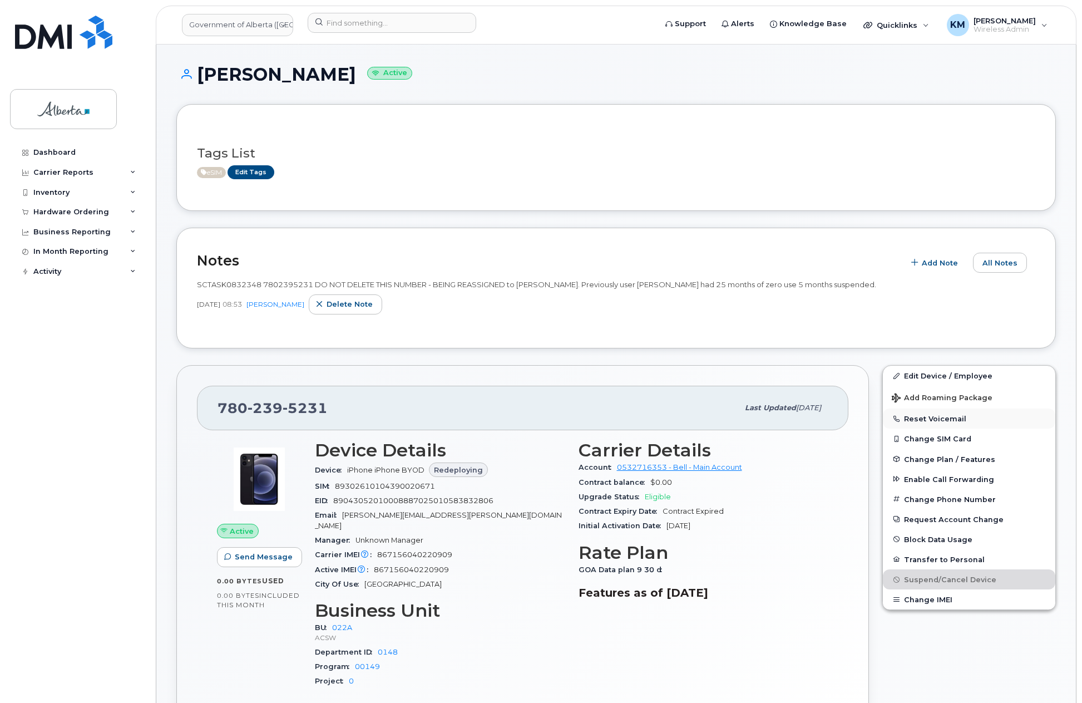
click at [910, 416] on button "Reset Voicemail" at bounding box center [969, 418] width 172 height 20
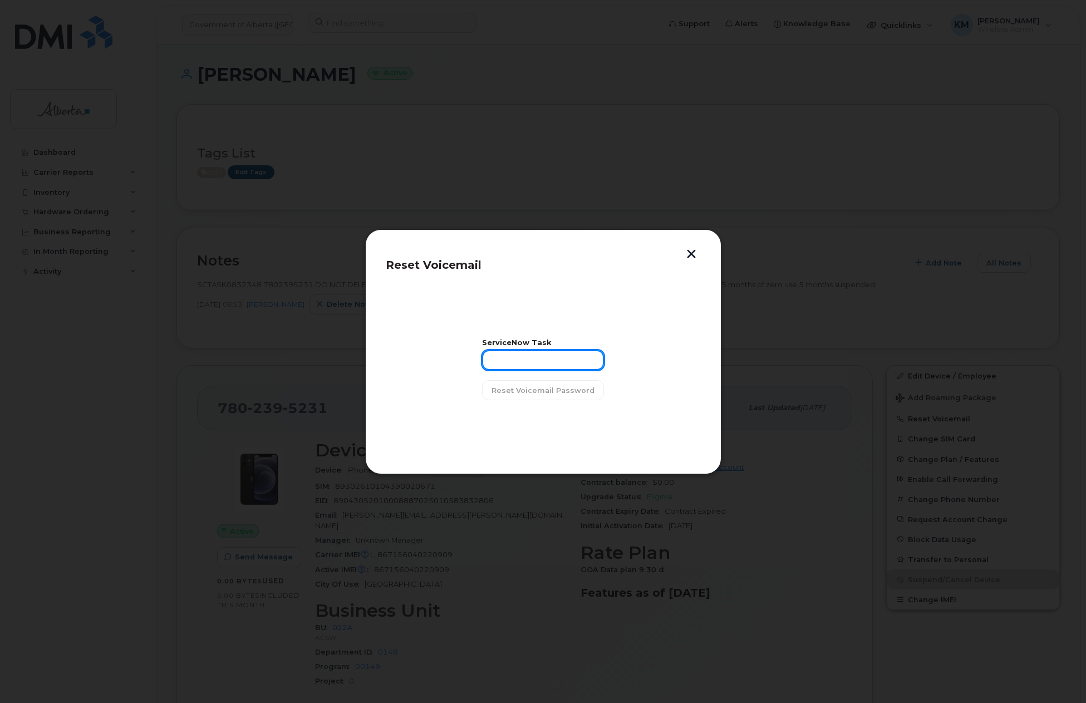
click at [546, 364] on input "text" at bounding box center [543, 360] width 122 height 20
type input "sCTASK0832348"
click at [550, 389] on span "Reset Voicemail Password" at bounding box center [542, 390] width 103 height 11
click at [540, 418] on span "Close" at bounding box center [543, 418] width 22 height 11
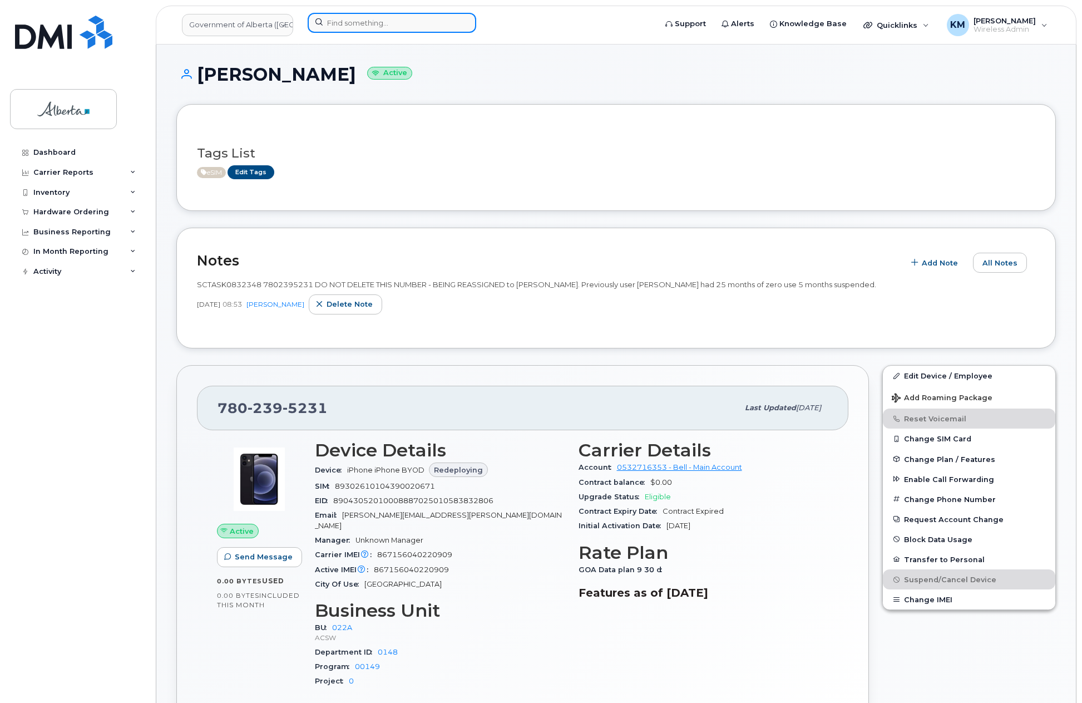
click at [354, 26] on input at bounding box center [392, 23] width 169 height 20
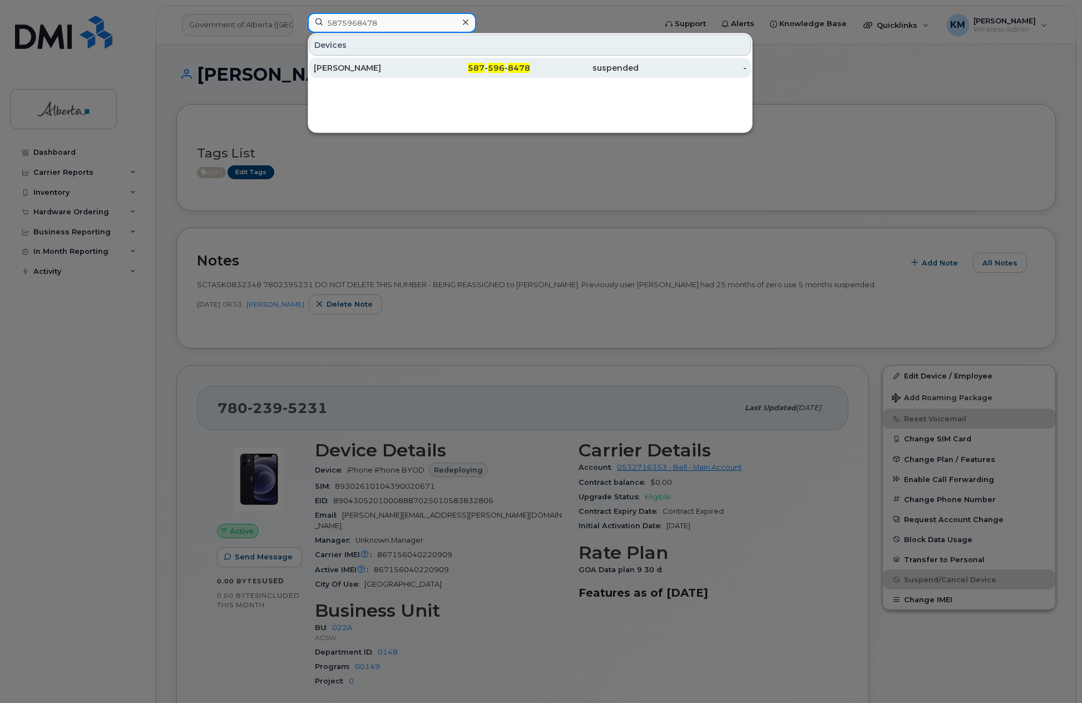
type input "5875968478"
click at [360, 68] on div "[PERSON_NAME]" at bounding box center [368, 67] width 109 height 11
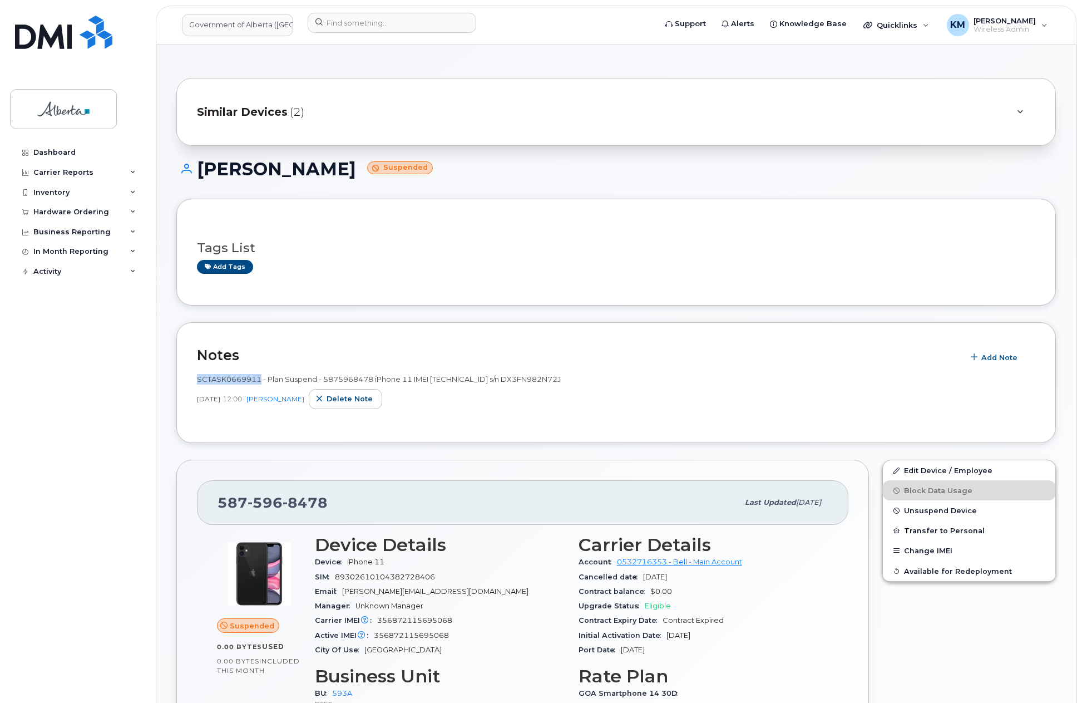
drag, startPoint x: 254, startPoint y: 381, endPoint x: 214, endPoint y: 378, distance: 40.7
click at [195, 382] on div "Notes Add Note SCTASK0669911 - Plan Suspend - 5875968478 iPhone 11 IMEI 3568721…" at bounding box center [616, 382] width 880 height 121
copy span "SCTASK0669911"
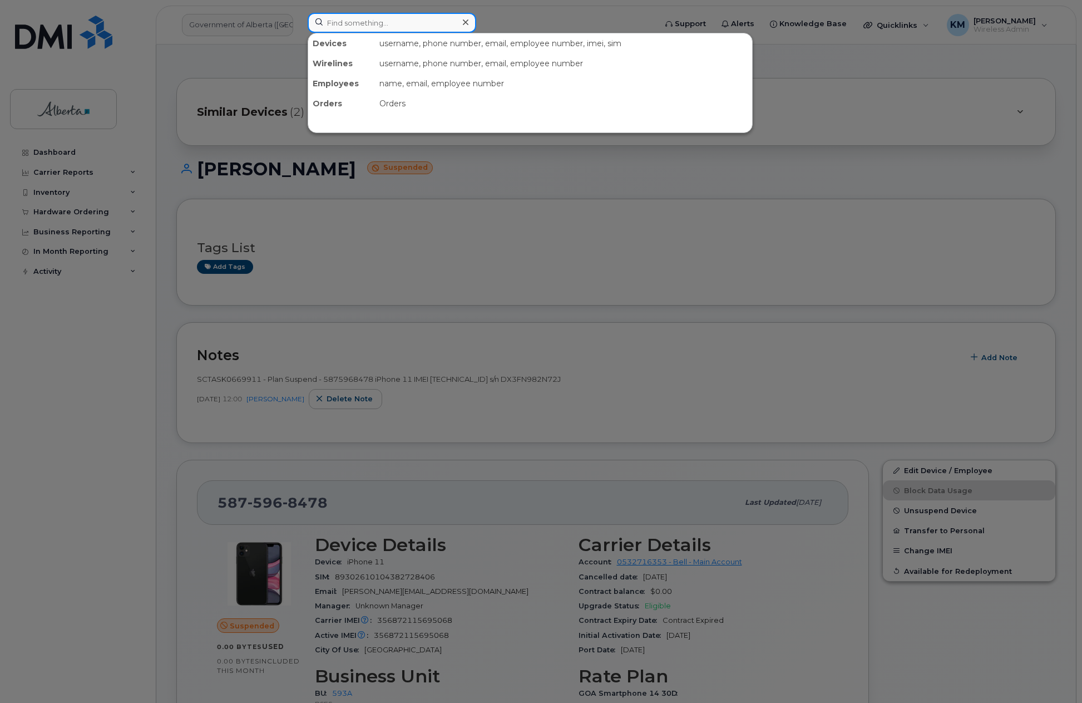
click at [335, 16] on input at bounding box center [392, 23] width 169 height 20
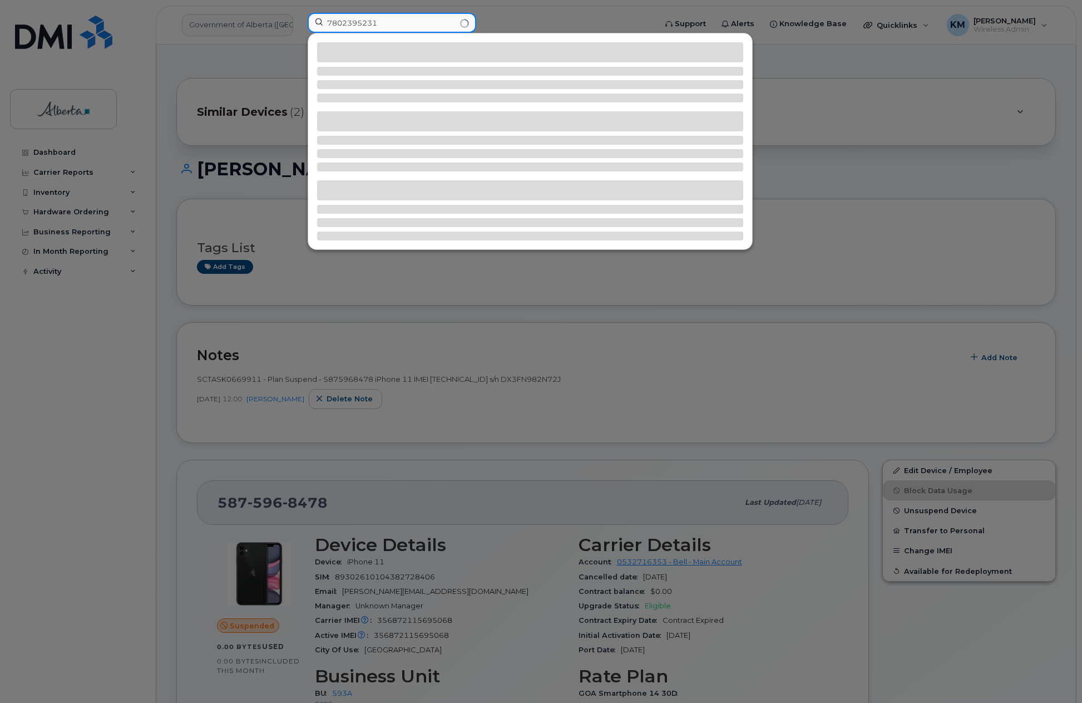
type input "7802395231"
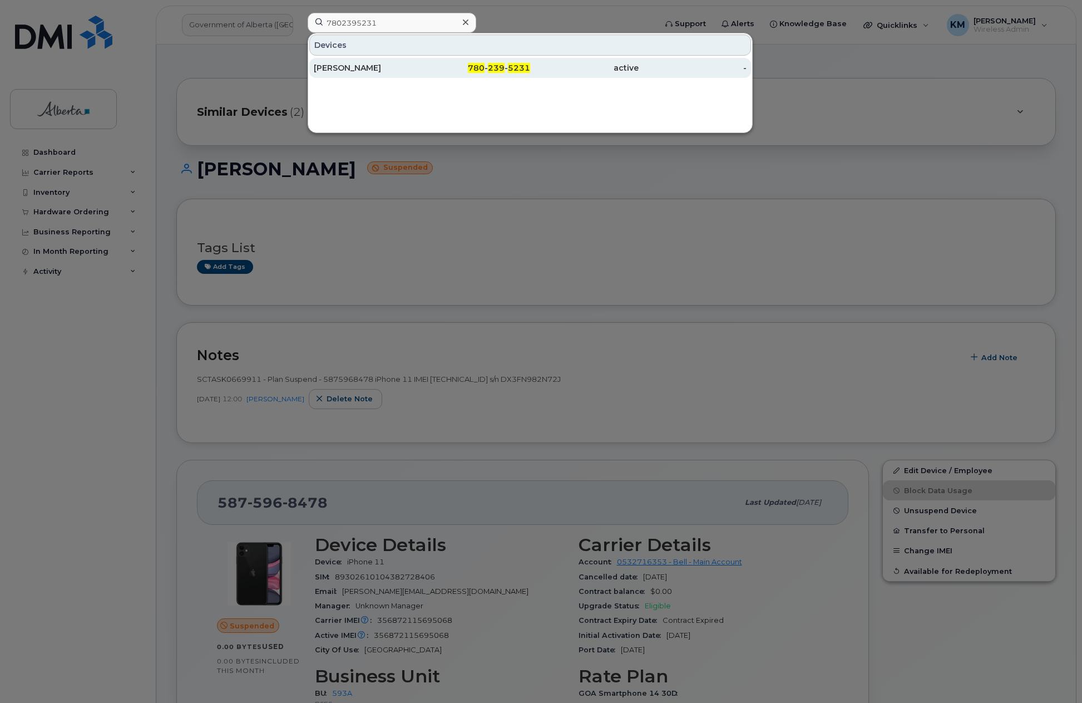
click at [340, 70] on div "Michael Gourlie" at bounding box center [368, 67] width 109 height 11
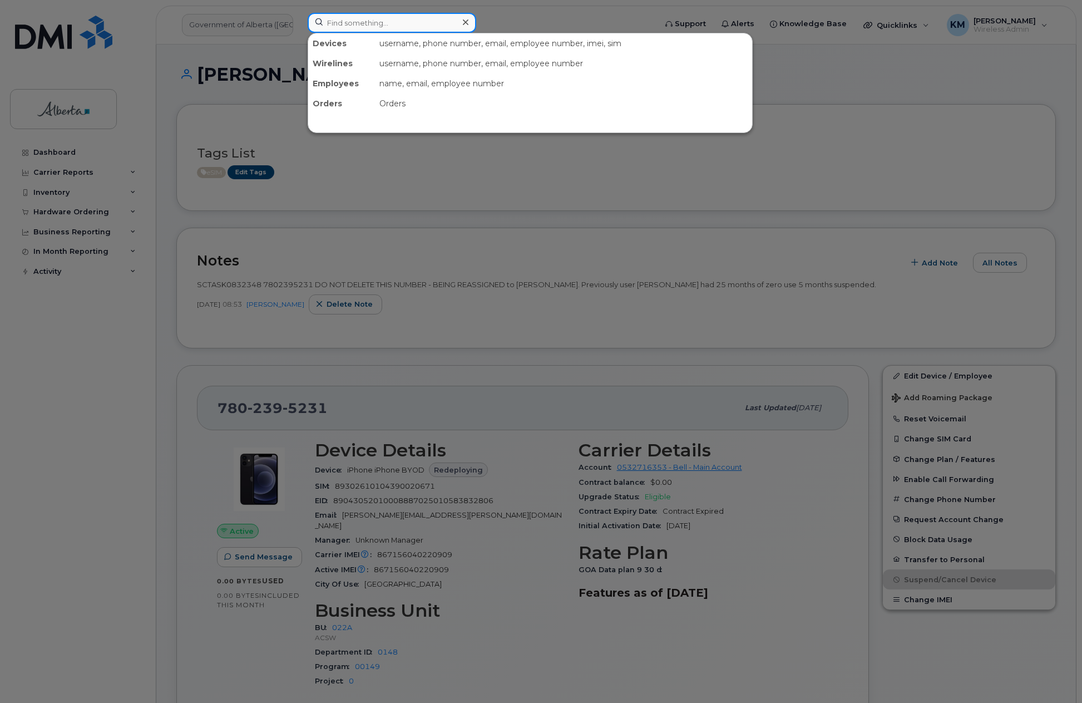
click at [340, 26] on input at bounding box center [392, 23] width 169 height 20
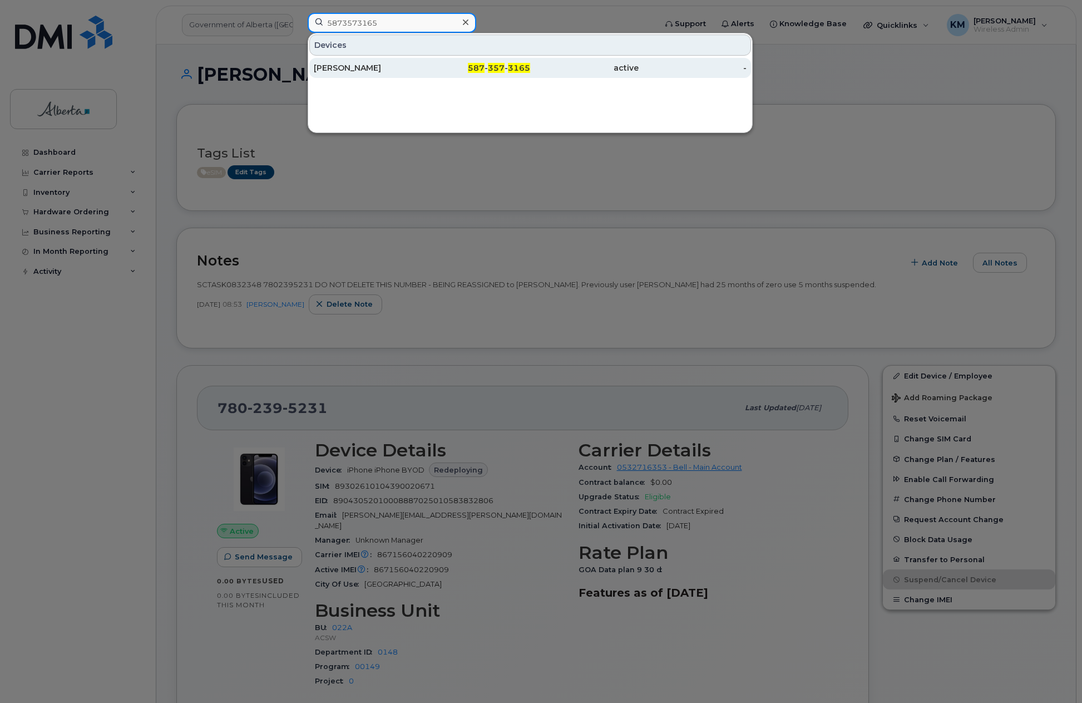
type input "5873573165"
click at [351, 69] on div "Andrea Paquette" at bounding box center [368, 67] width 109 height 11
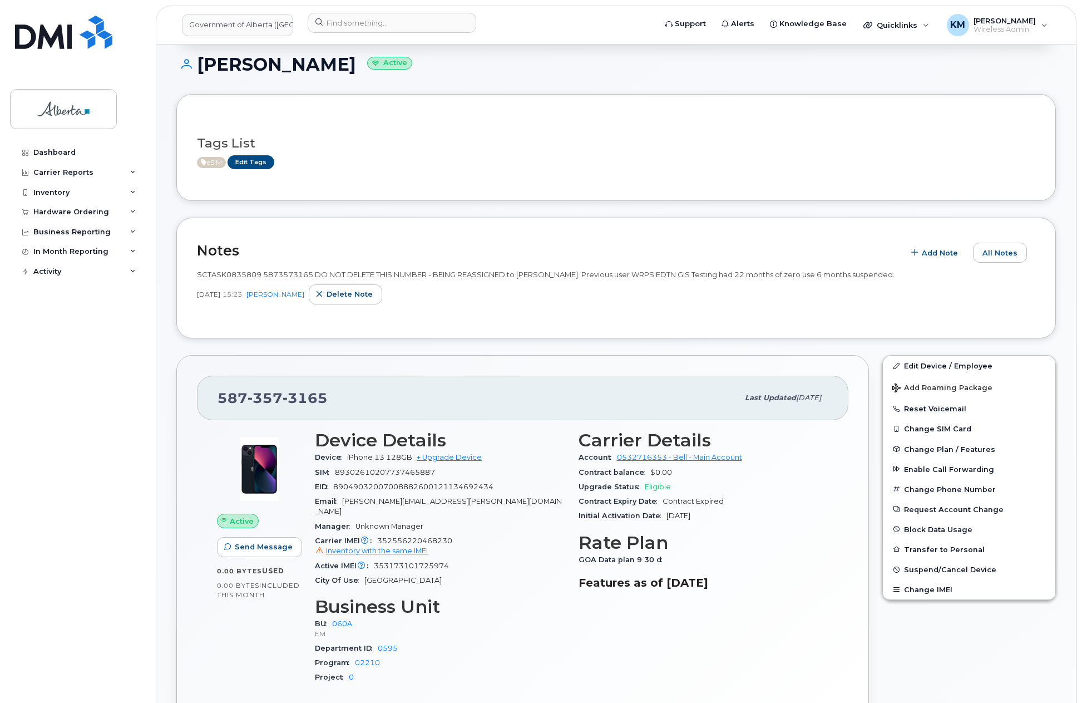
scroll to position [111, 0]
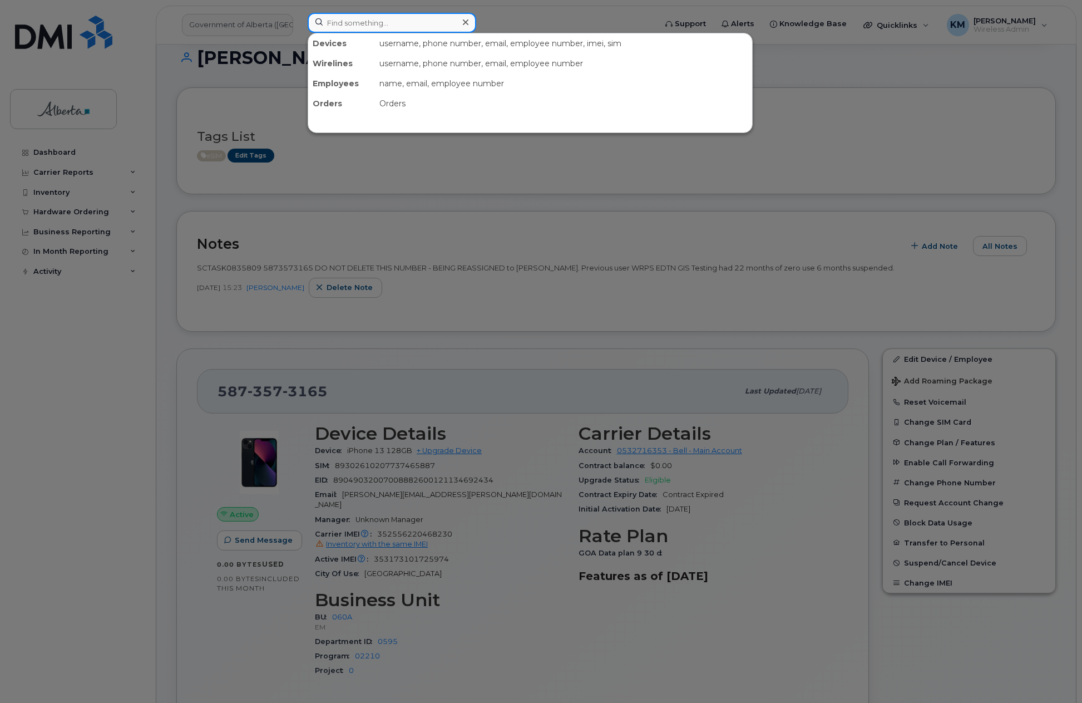
click at [388, 23] on input at bounding box center [392, 23] width 169 height 20
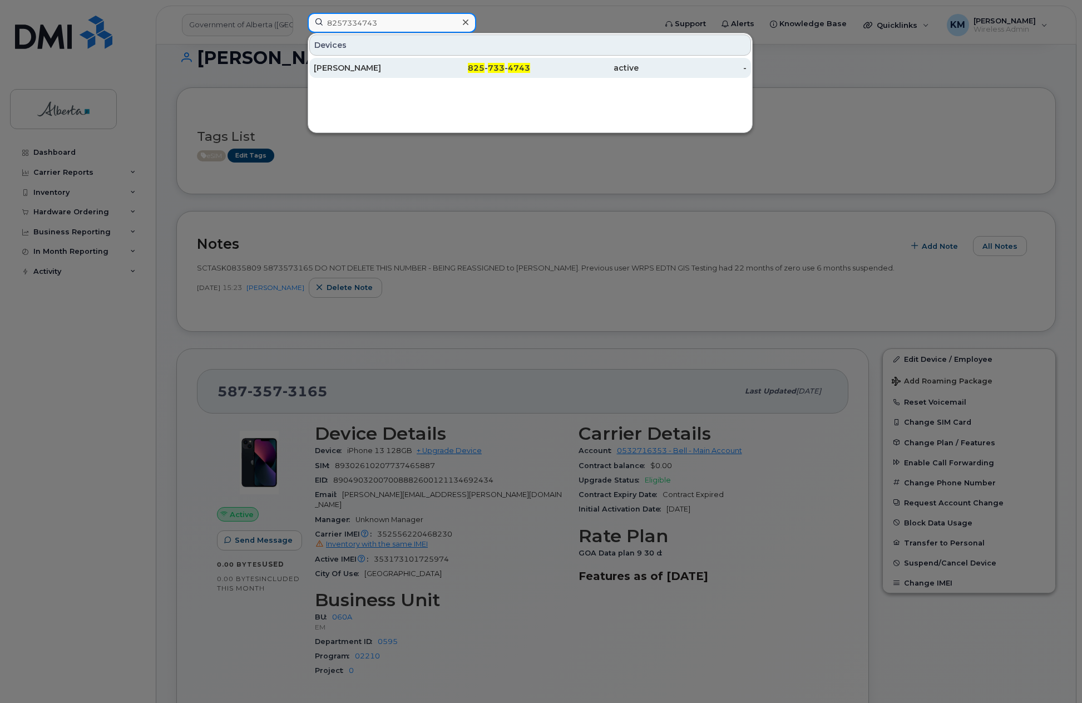
type input "8257334743"
click at [396, 69] on div "[PERSON_NAME]" at bounding box center [368, 67] width 109 height 11
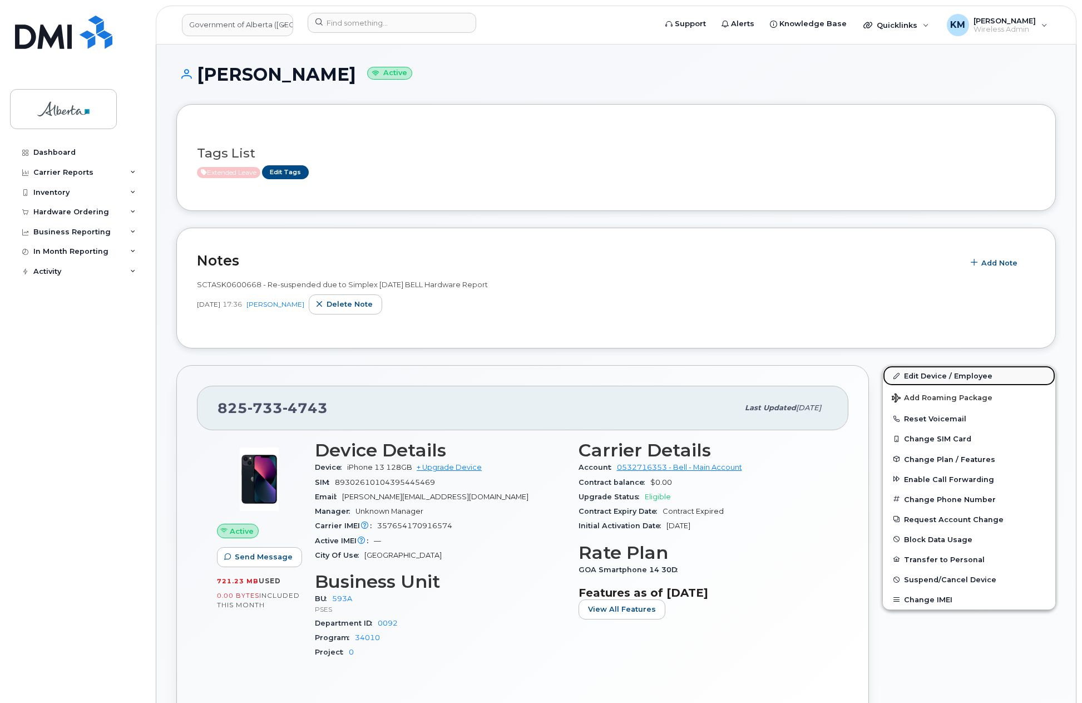
click at [937, 372] on link "Edit Device / Employee" at bounding box center [969, 376] width 172 height 20
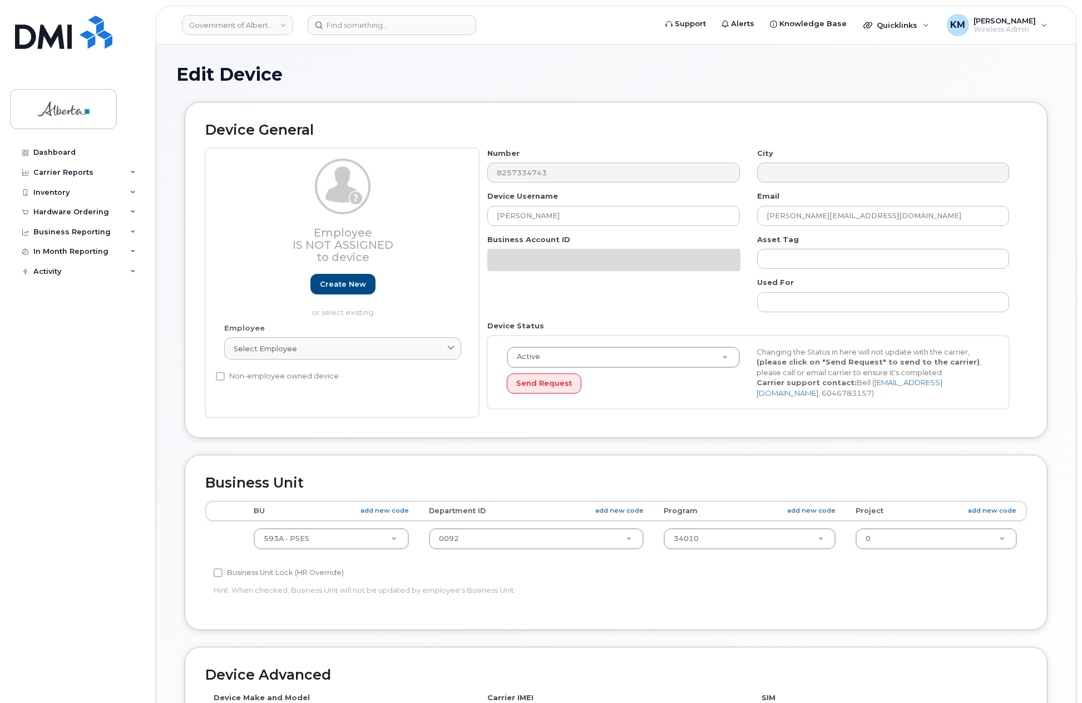
select select "4797682"
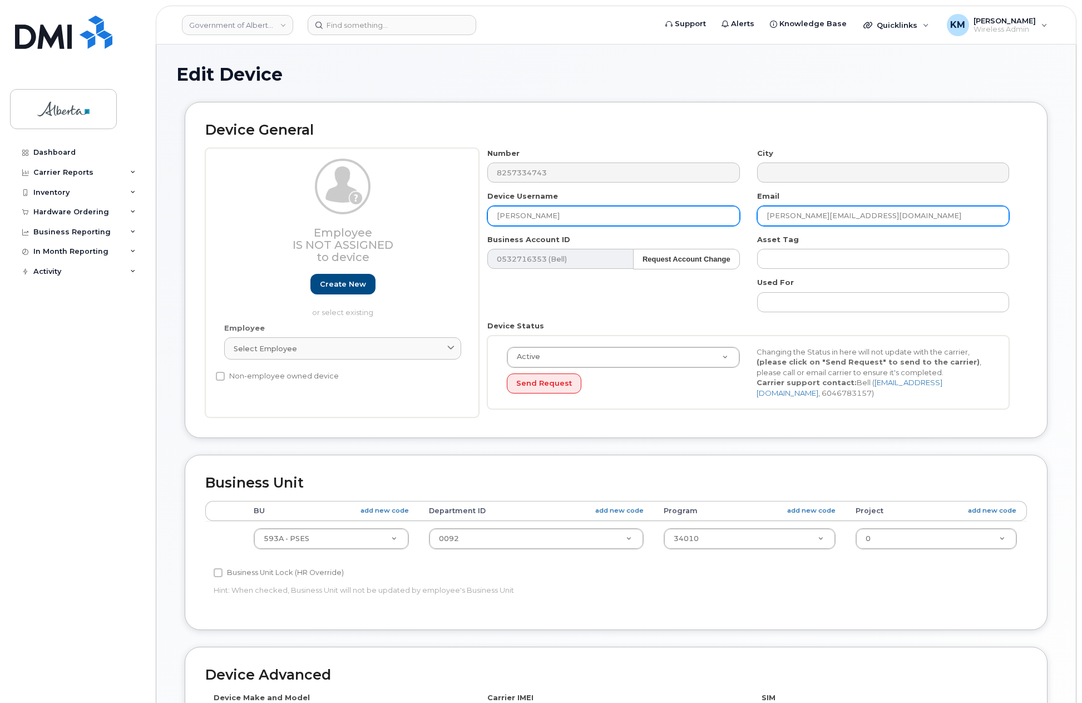
drag, startPoint x: 913, startPoint y: 219, endPoint x: 739, endPoint y: 221, distance: 174.2
click at [739, 221] on div "Number 8257334743 City Device Username [PERSON_NAME] Email [PERSON_NAME][EMAIL_…" at bounding box center [748, 283] width 539 height 270
paste input "[PERSON_NAME].[PERSON_NAME]"
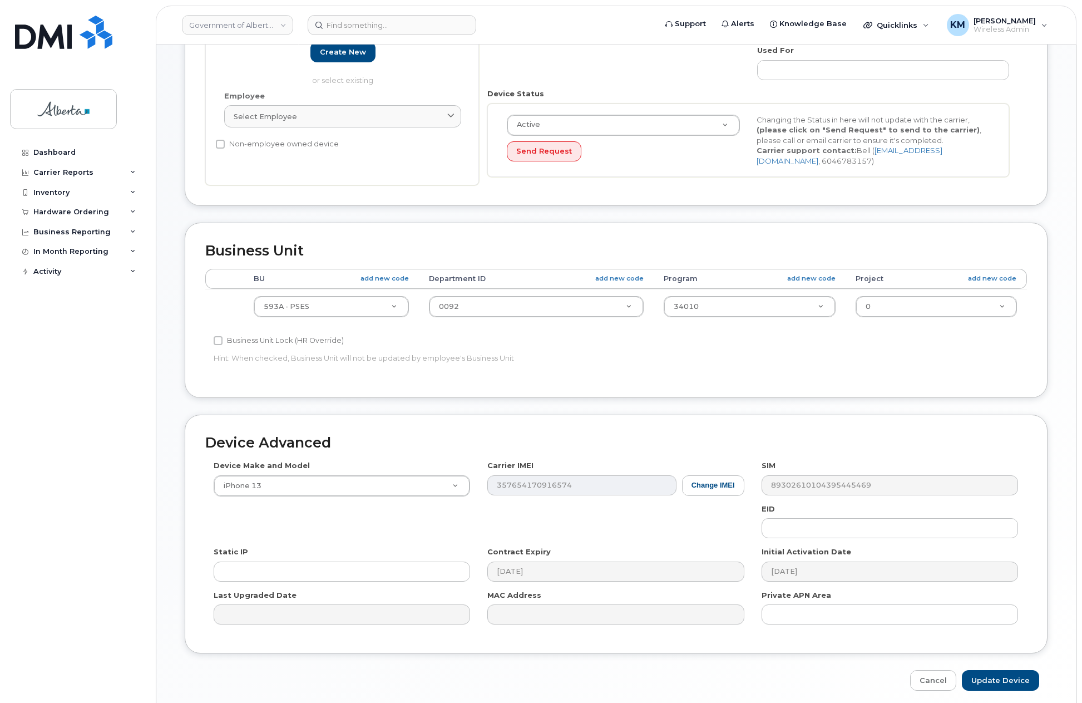
scroll to position [275, 0]
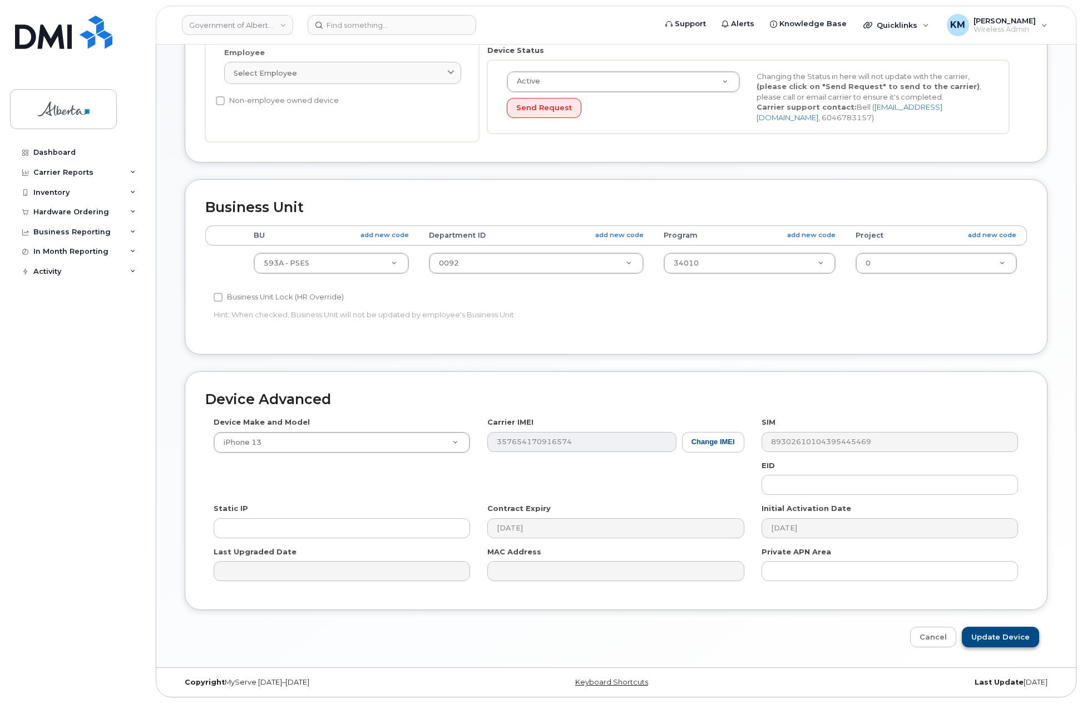
type input "[PERSON_NAME][EMAIL_ADDRESS][PERSON_NAME][DOMAIN_NAME]"
click at [998, 639] on input "Update Device" at bounding box center [1000, 637] width 77 height 21
type input "Saving..."
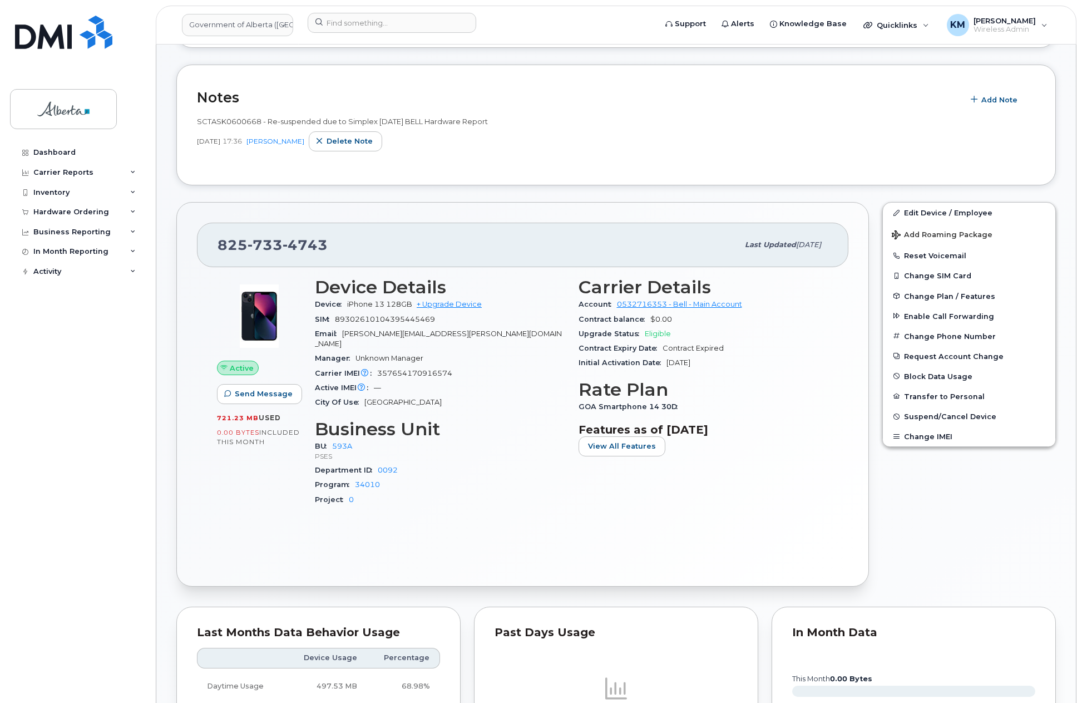
scroll to position [167, 0]
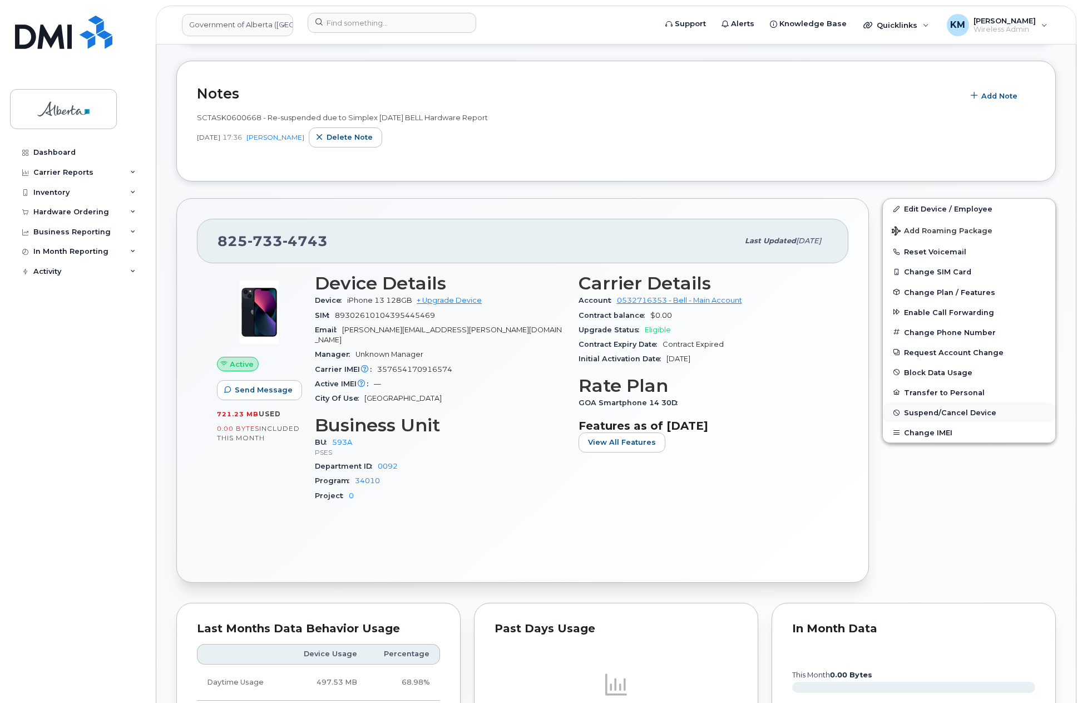
click at [972, 411] on span "Suspend/Cancel Device" at bounding box center [950, 412] width 92 height 8
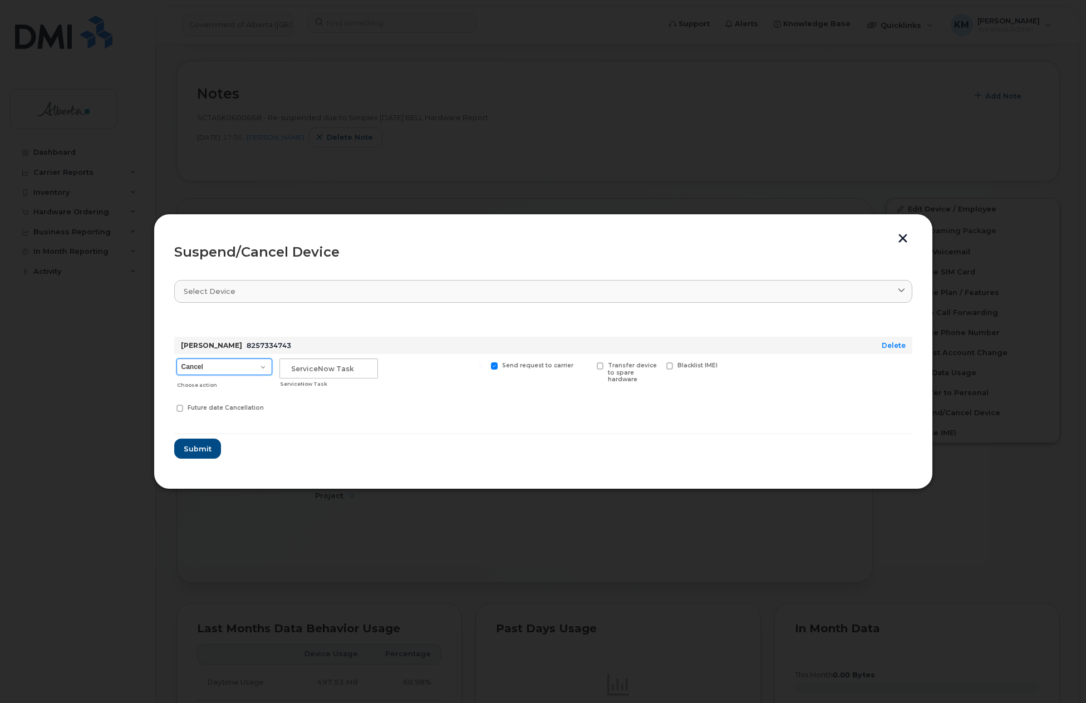
click at [252, 367] on select "Cancel Suspend - Extend Suspension Suspend - Reduced Rate Suspend - Lost Device…" at bounding box center [224, 366] width 96 height 17
select select "[object Object]"
click at [176, 358] on select "Cancel Suspend - Extend Suspension Suspend - Reduced Rate Suspend - Lost Device…" at bounding box center [224, 366] width 96 height 17
click at [307, 374] on input "text" at bounding box center [328, 368] width 98 height 20
type input "SCTASK0834682"
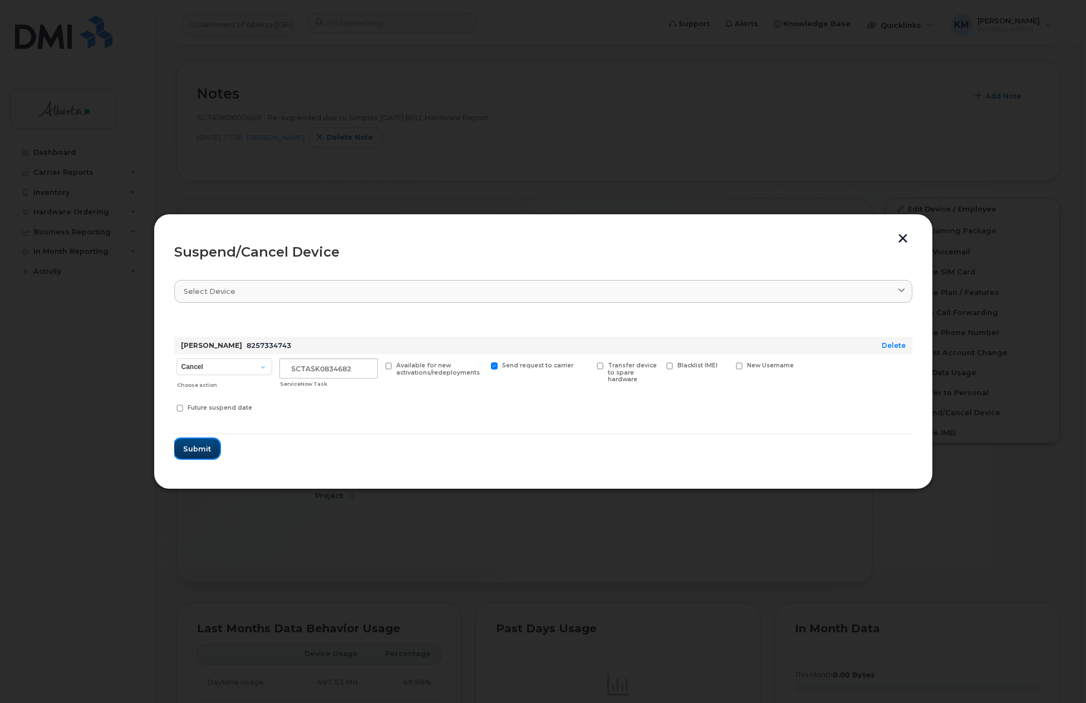
click at [197, 446] on span "Submit" at bounding box center [197, 448] width 28 height 11
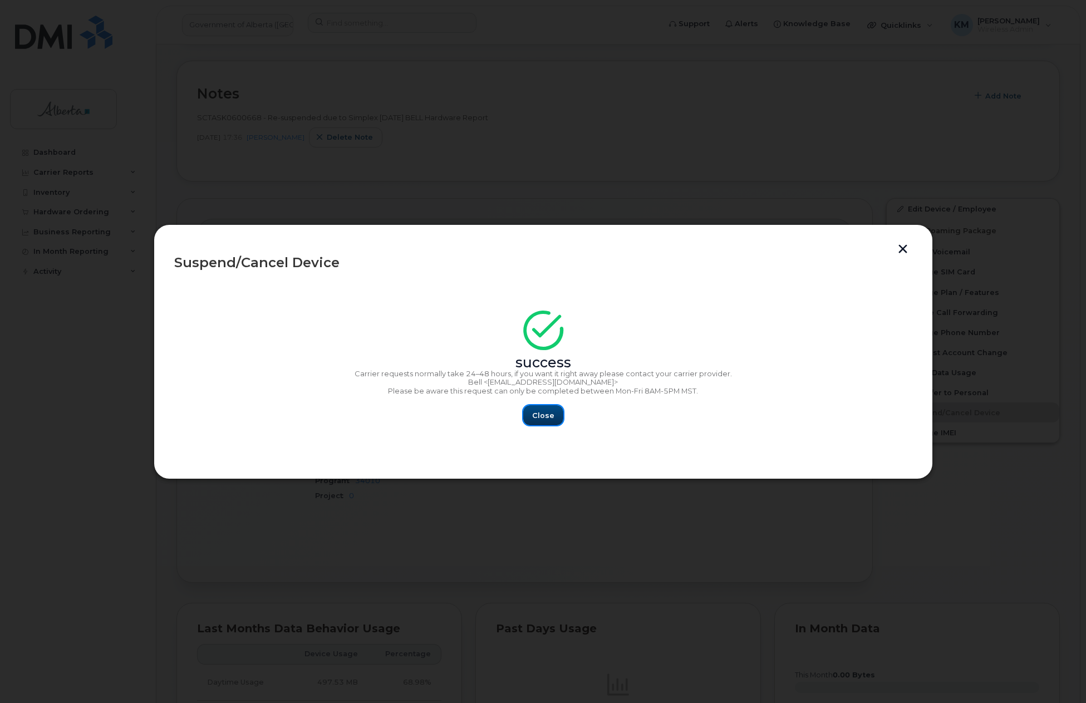
click at [543, 416] on span "Close" at bounding box center [543, 415] width 22 height 11
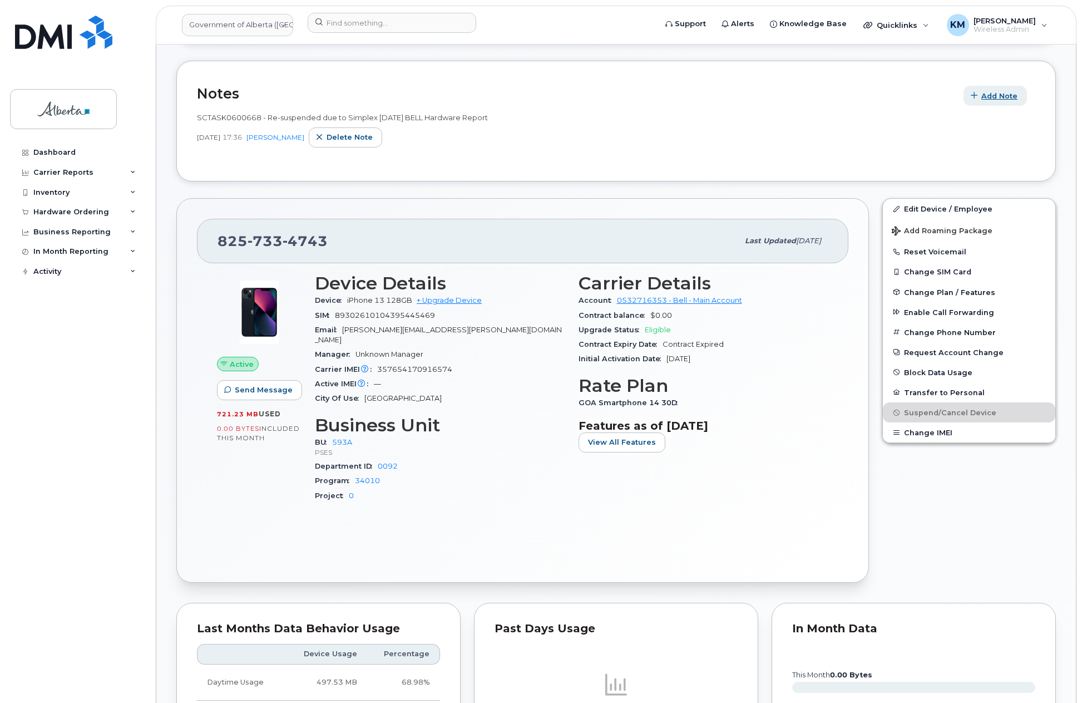
click at [1005, 100] on span "Add Note" at bounding box center [1000, 96] width 36 height 11
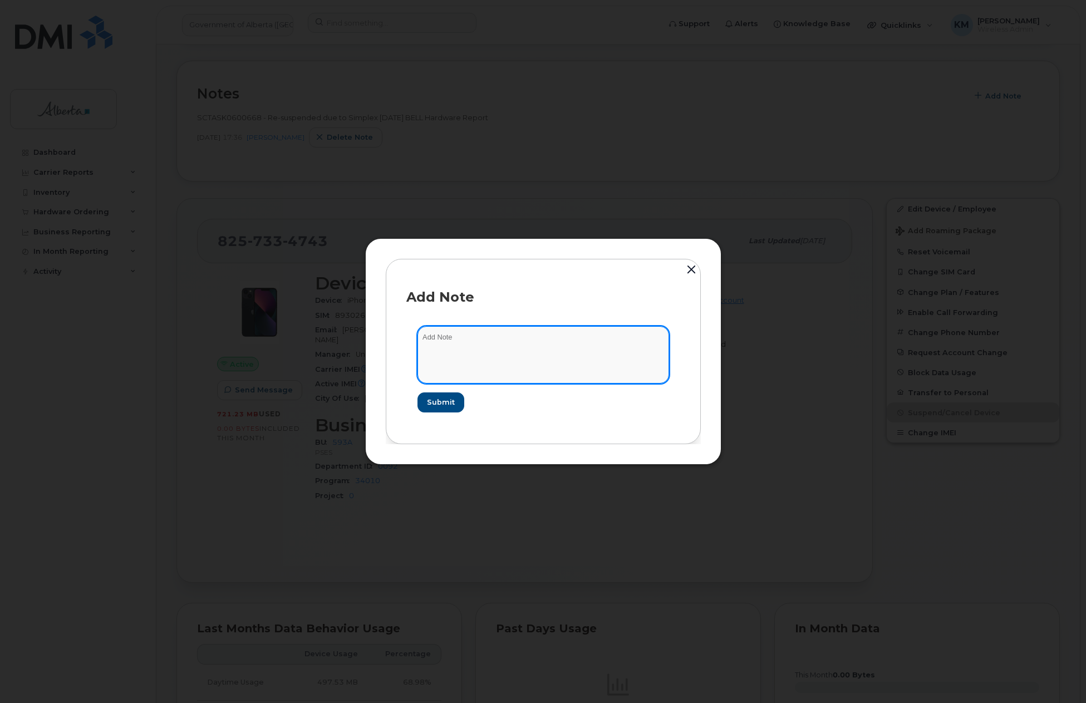
click at [477, 343] on textarea at bounding box center [543, 354] width 252 height 57
type textarea "s"
click at [585, 344] on textarea "SCTASK0834682 -" at bounding box center [543, 354] width 252 height 57
paste textarea "Plan Suspend - (1)"
type textarea "SCTASK0834682 - Plan Suspend - (1)"
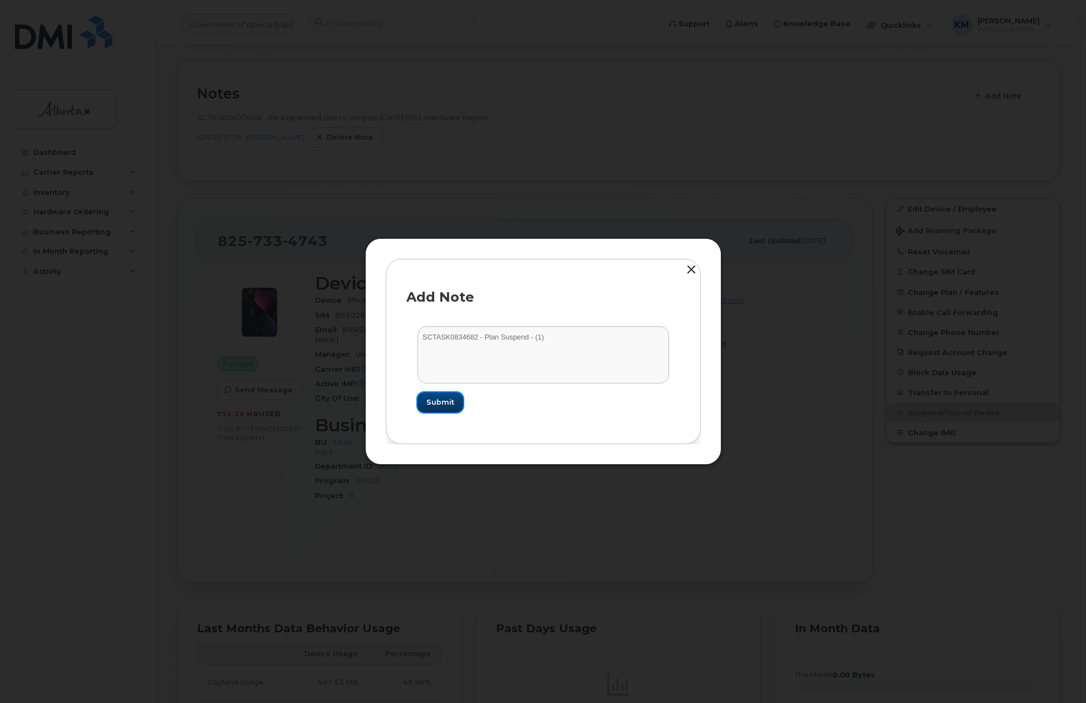
click at [428, 404] on span "Submit" at bounding box center [440, 402] width 28 height 11
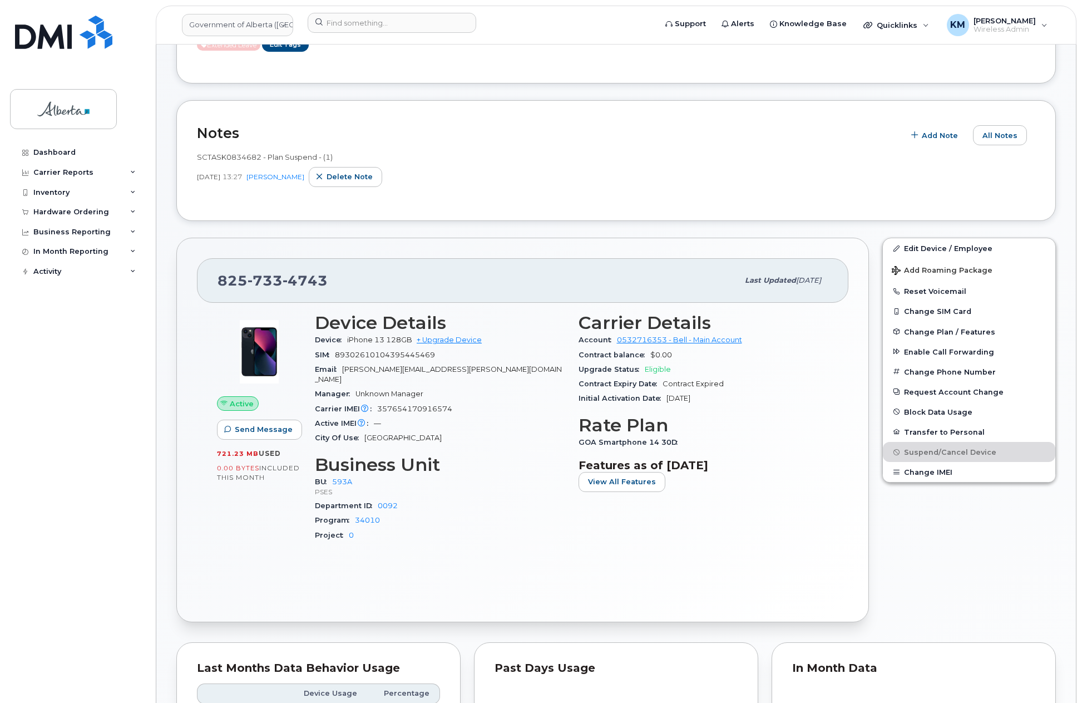
scroll to position [0, 0]
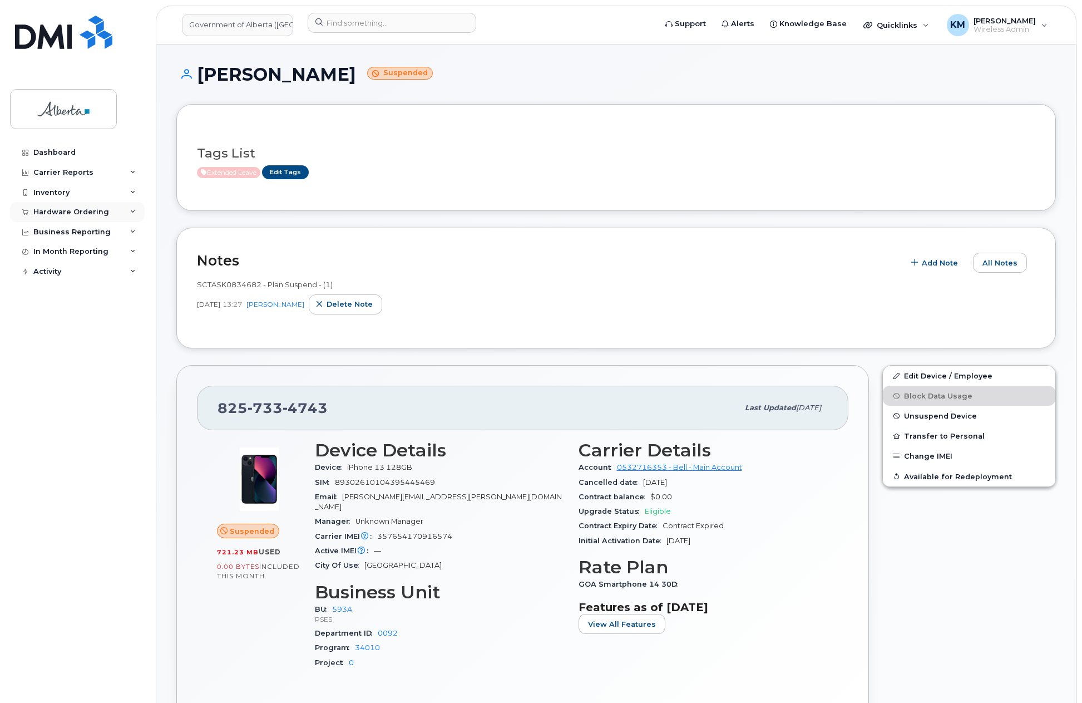
click at [98, 210] on div "Hardware Ordering" at bounding box center [71, 212] width 76 height 9
click at [64, 250] on link "Orders" at bounding box center [86, 253] width 115 height 21
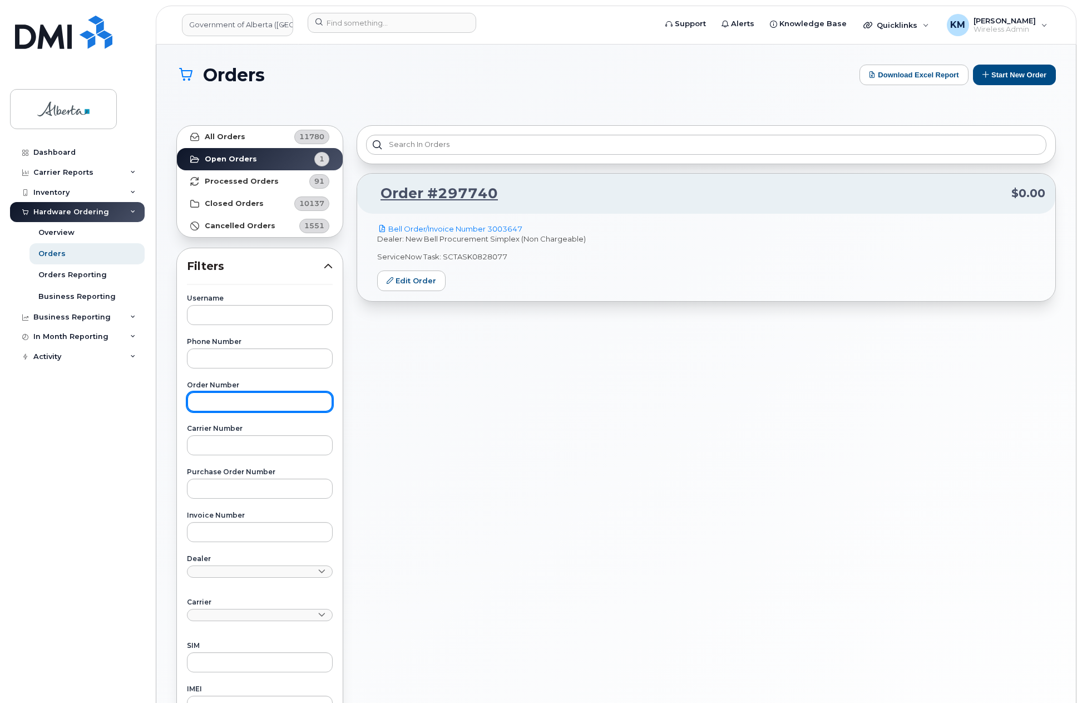
click at [265, 393] on input "text" at bounding box center [260, 402] width 146 height 20
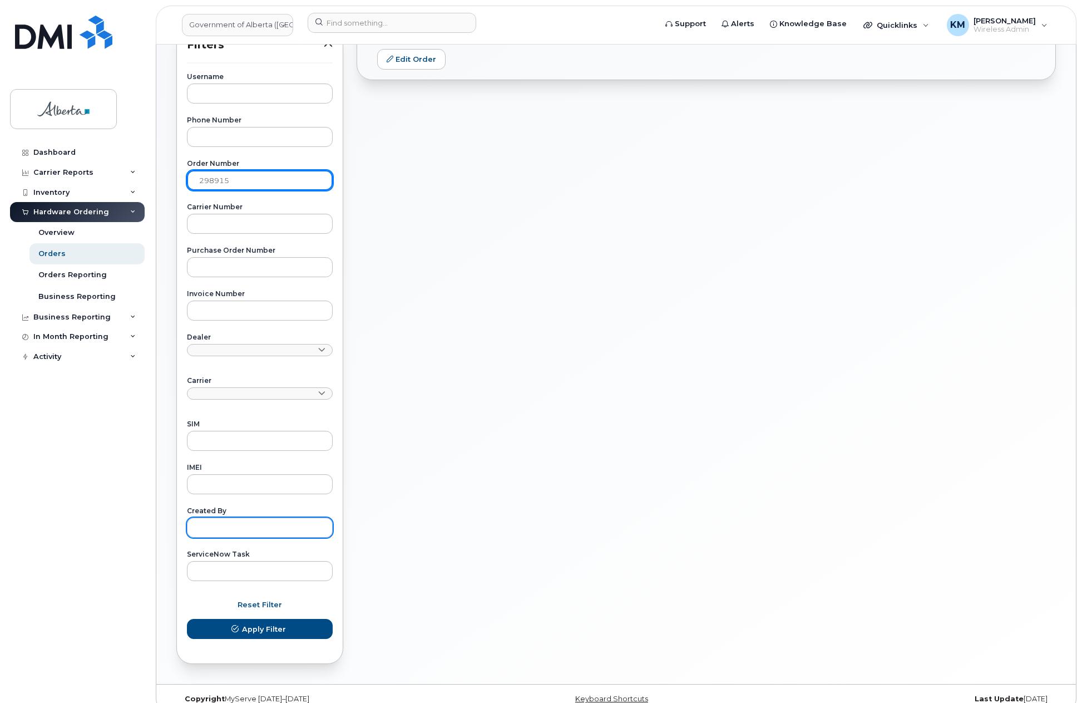
scroll to position [223, 0]
type input "298915"
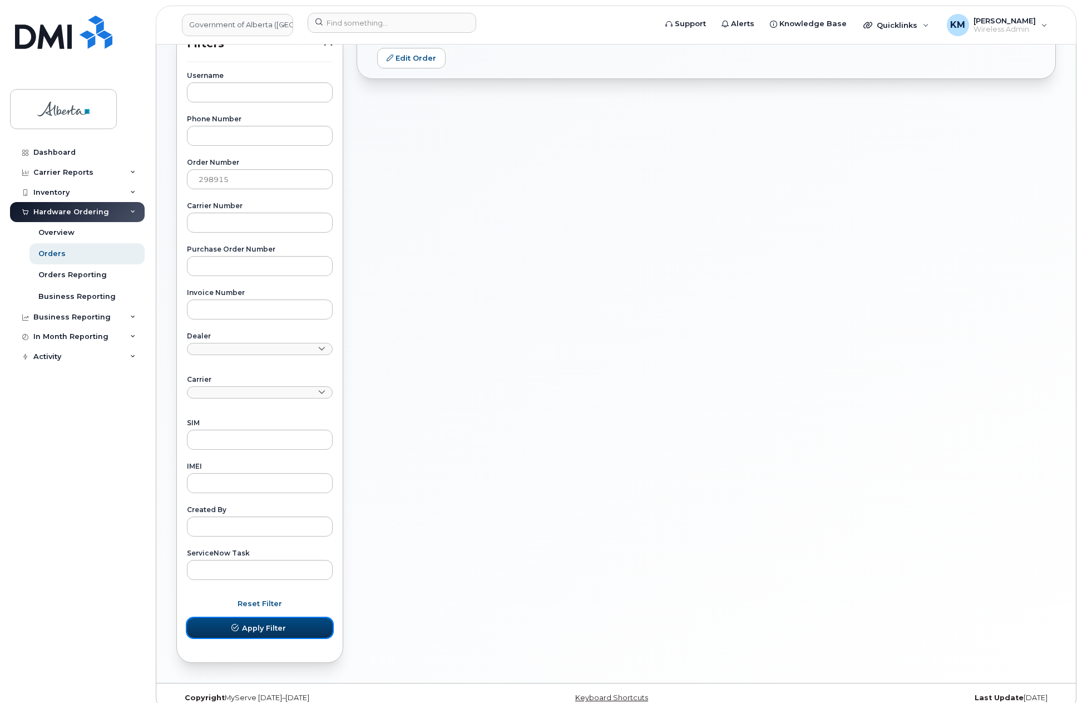
click at [294, 625] on button "Apply Filter" at bounding box center [260, 628] width 146 height 20
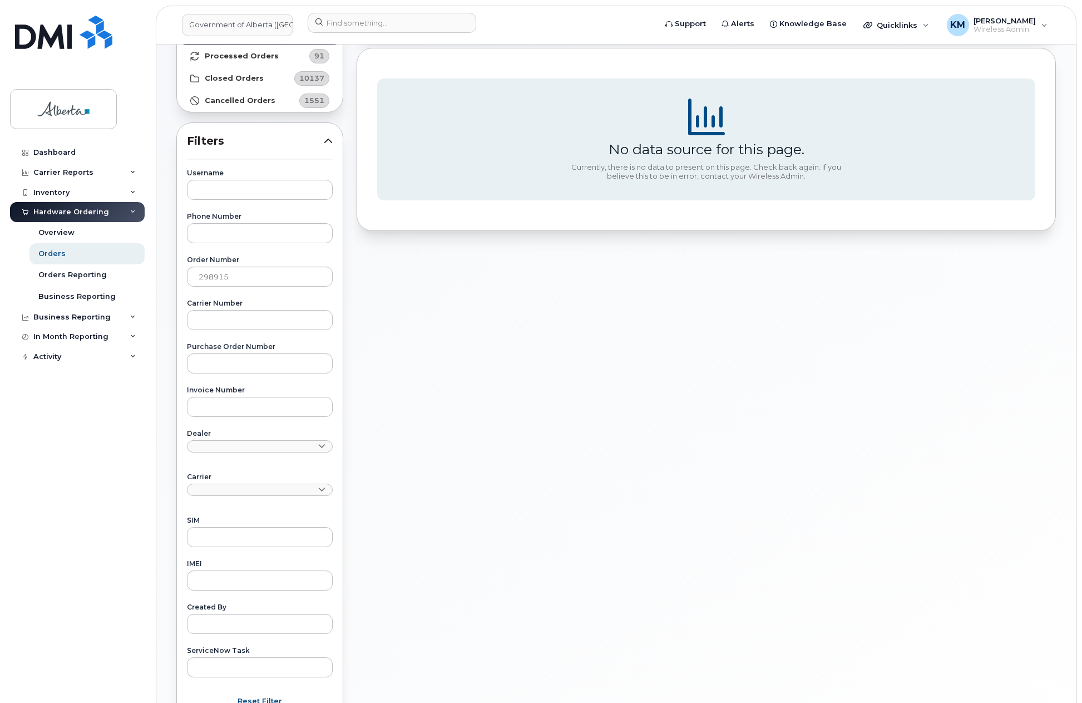
scroll to position [56, 0]
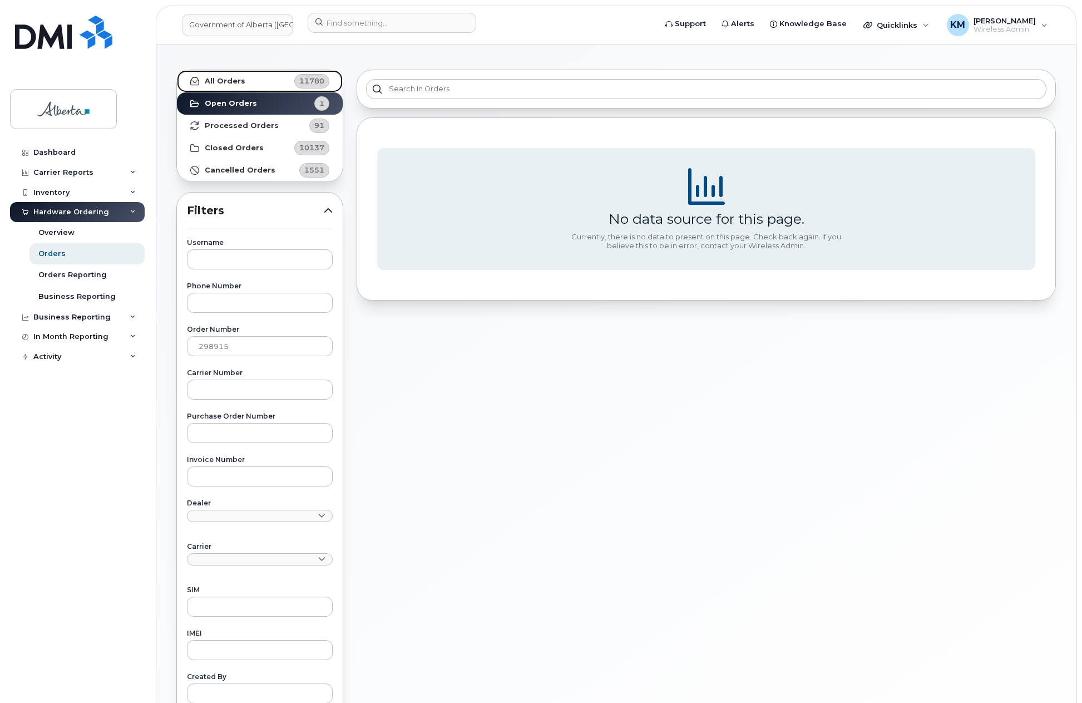
click at [250, 78] on link "All Orders 11780" at bounding box center [260, 81] width 166 height 22
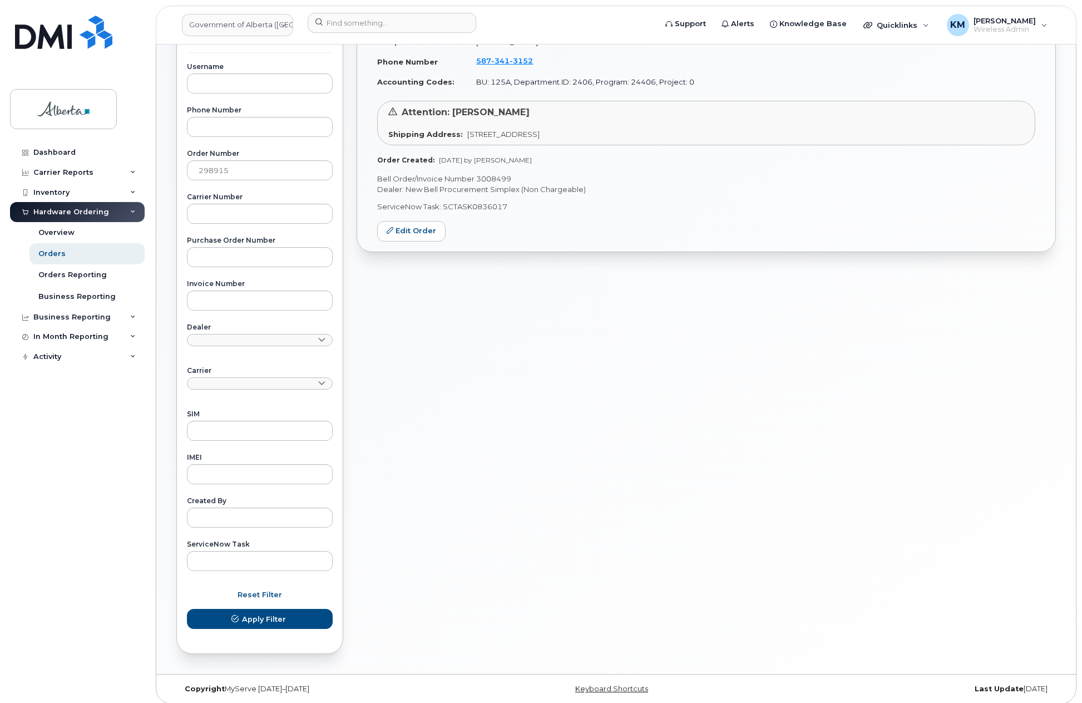
scroll to position [238, 0]
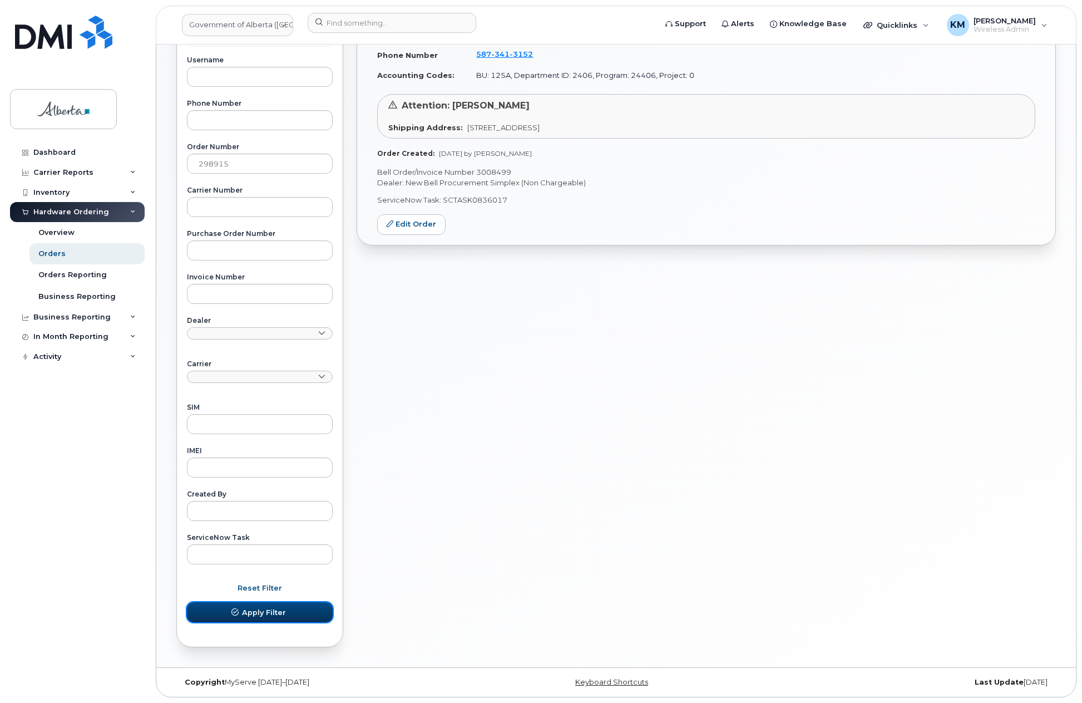
click at [297, 608] on button "Apply Filter" at bounding box center [260, 612] width 146 height 20
click at [68, 150] on div "Dashboard" at bounding box center [54, 152] width 42 height 9
click at [67, 148] on div "Dashboard" at bounding box center [54, 152] width 42 height 9
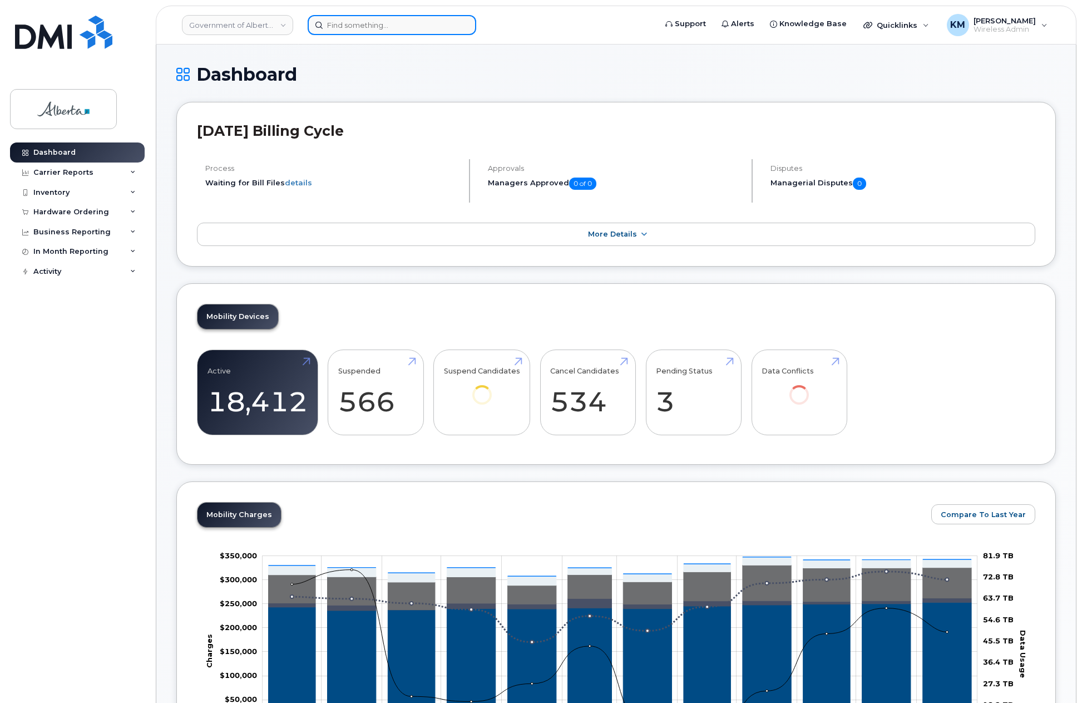
click at [368, 22] on input at bounding box center [392, 25] width 169 height 20
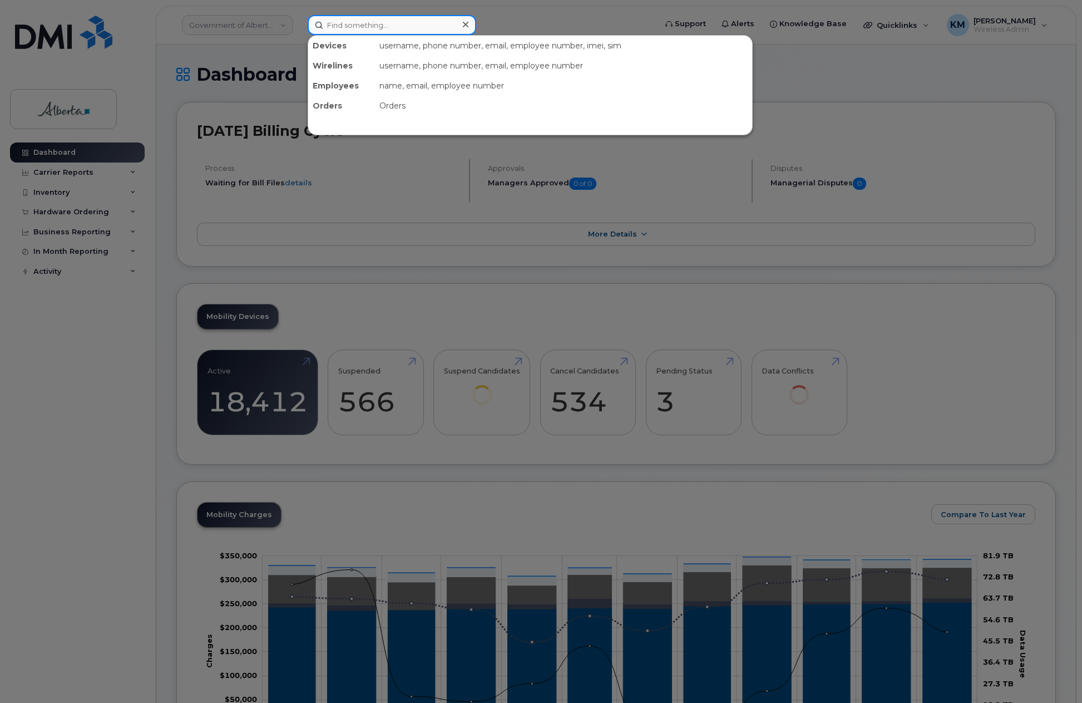
paste input "[PHONE_NUMBER]"
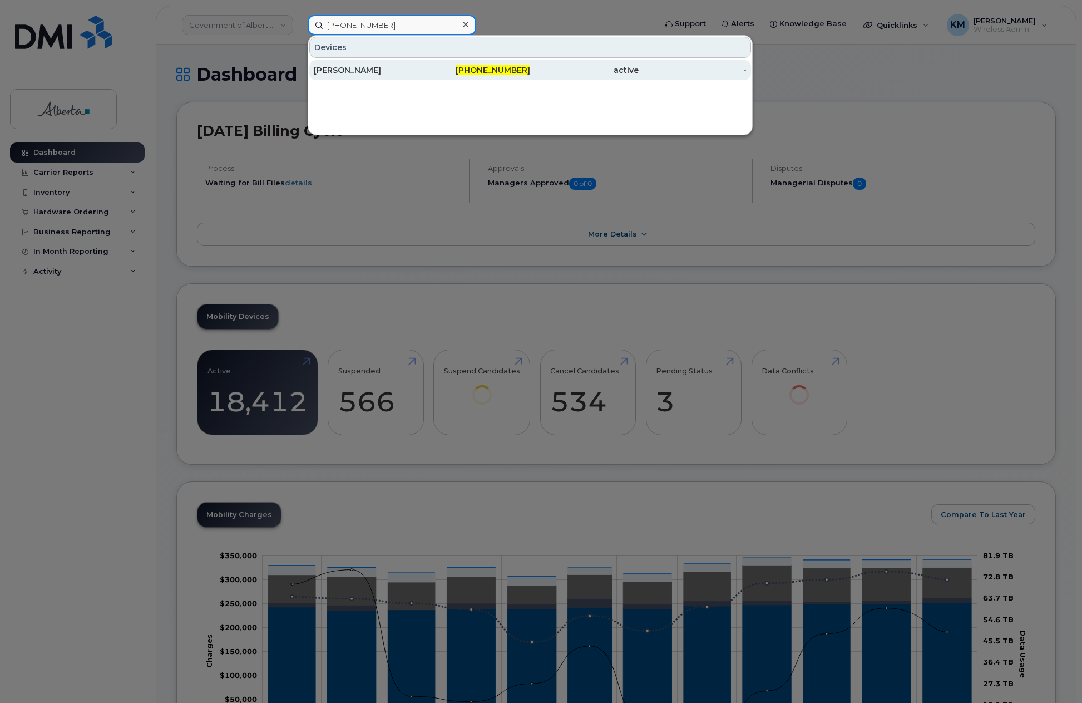
type input "[PHONE_NUMBER]"
click at [397, 73] on div "[PERSON_NAME]" at bounding box center [368, 70] width 109 height 11
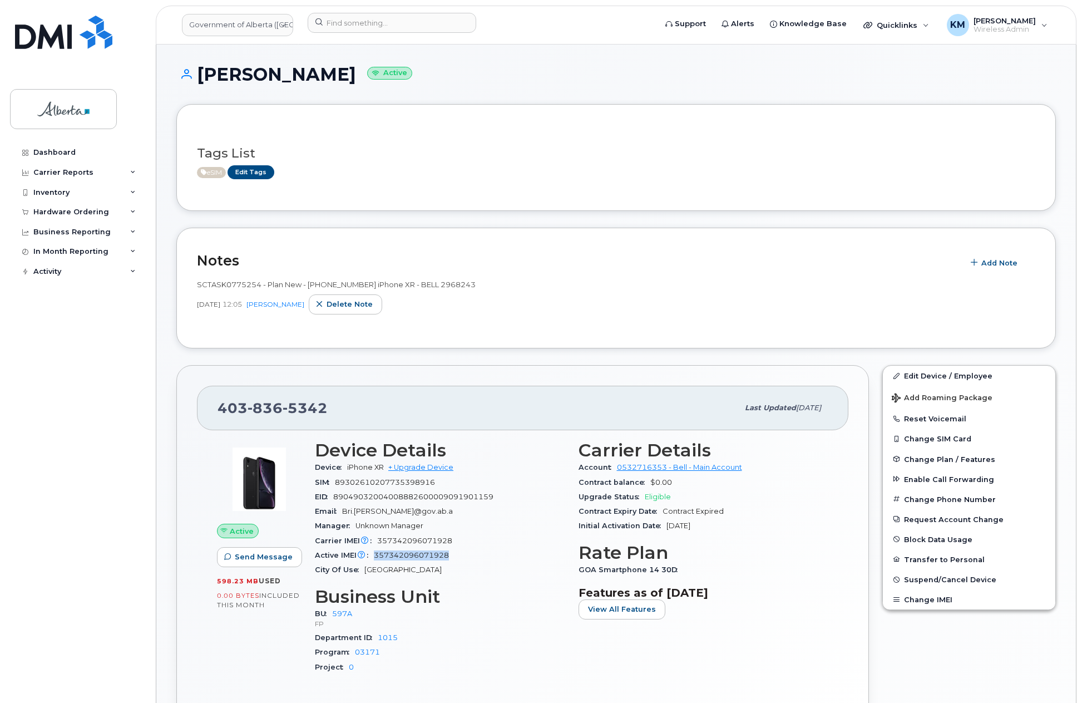
drag, startPoint x: 457, startPoint y: 555, endPoint x: 371, endPoint y: 556, distance: 86.3
click at [371, 556] on div "Active IMEI Active IMEI is refreshed daily with a delay of up to 48 hours follo…" at bounding box center [440, 555] width 250 height 14
copy span "357342096071928"
click at [60, 213] on div "Hardware Ordering" at bounding box center [71, 212] width 76 height 9
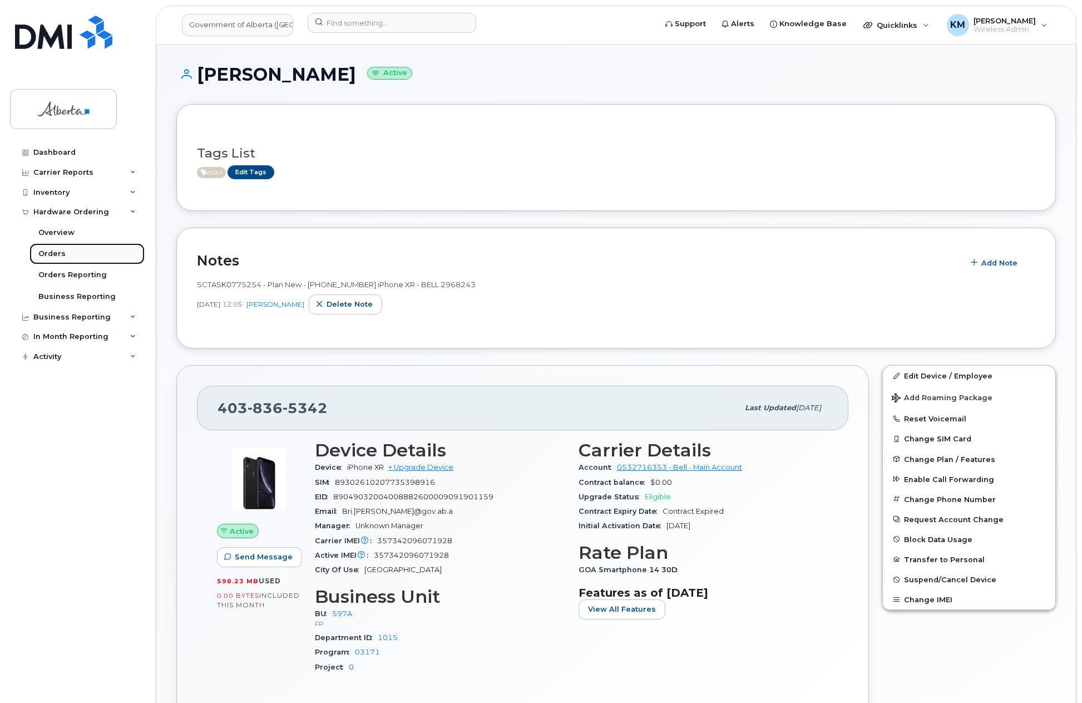
click at [60, 252] on div "Orders" at bounding box center [51, 254] width 27 height 10
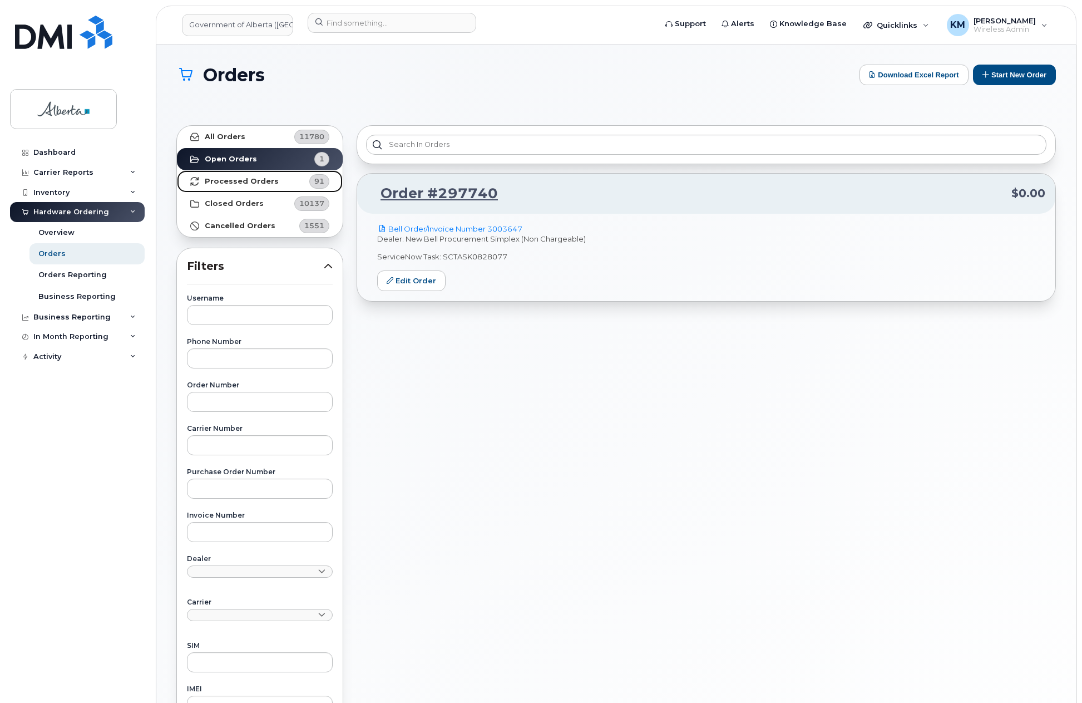
click at [216, 182] on strong "Processed Orders" at bounding box center [242, 181] width 74 height 9
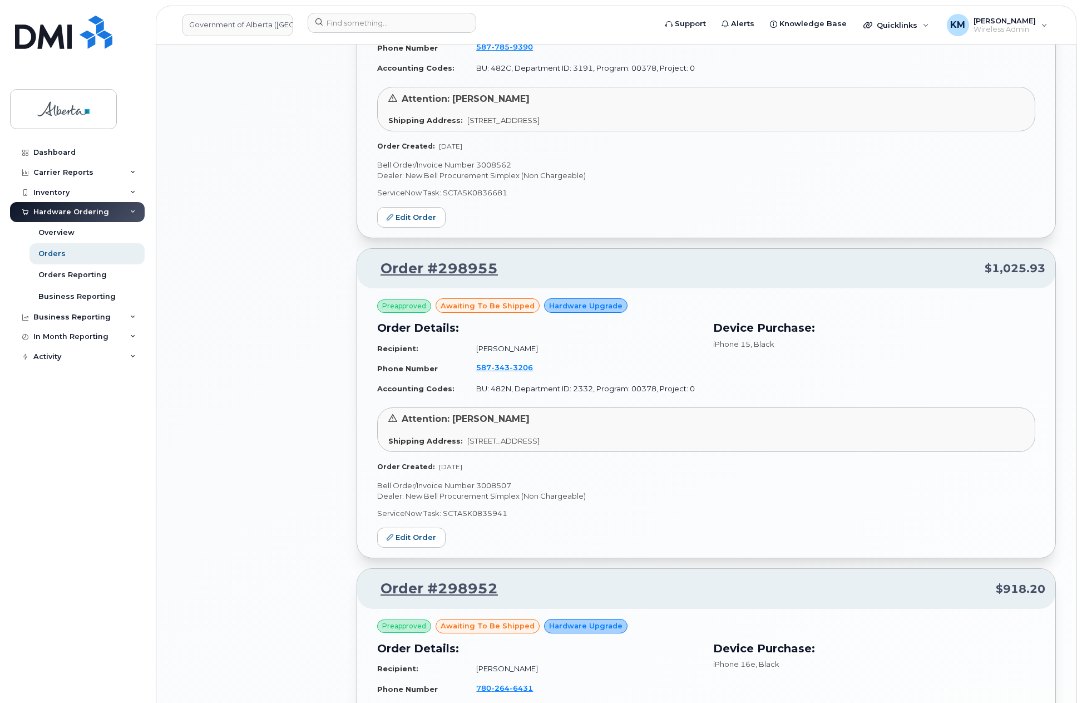
scroll to position [1224, 0]
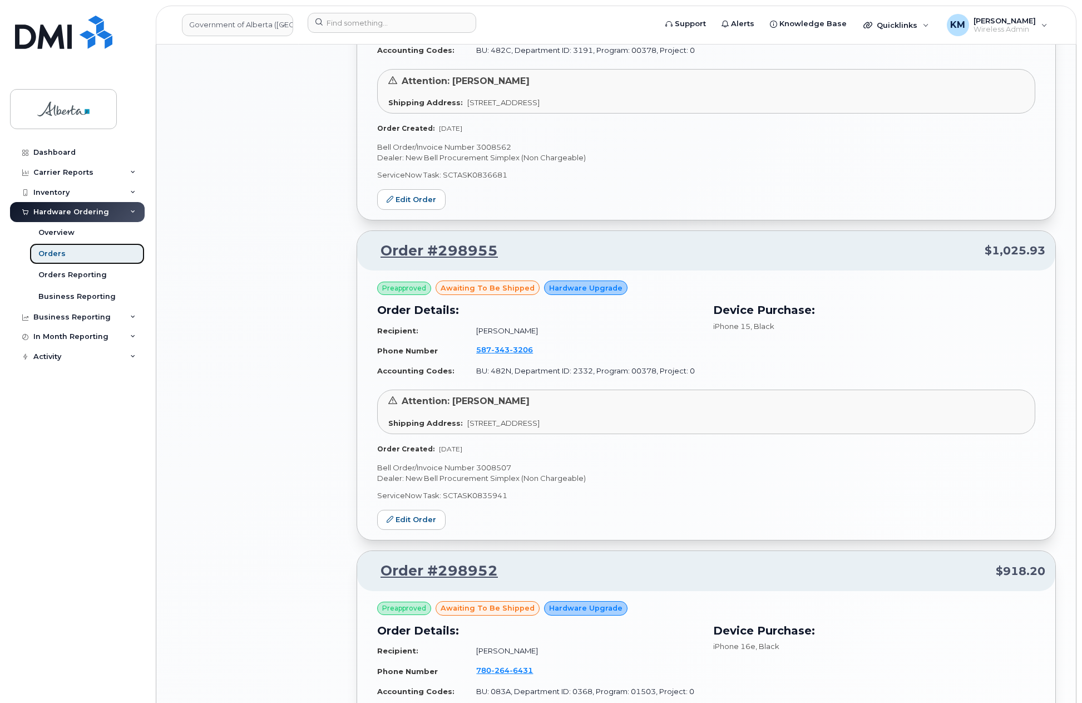
click at [59, 255] on div "Orders" at bounding box center [51, 254] width 27 height 10
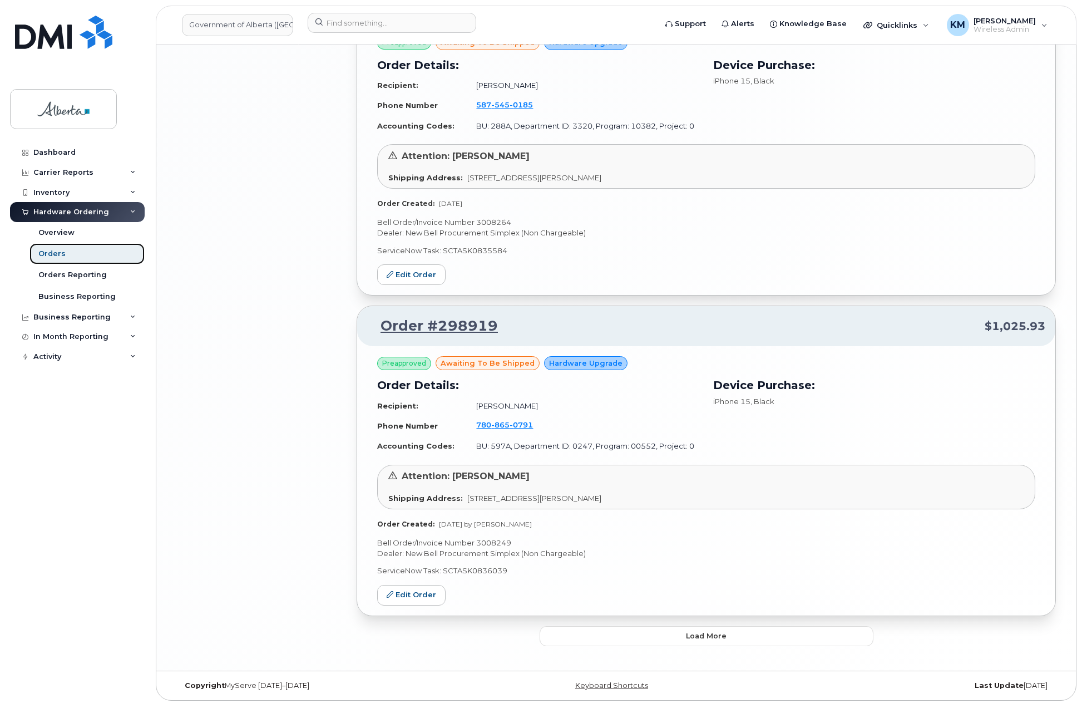
scroll to position [2113, 0]
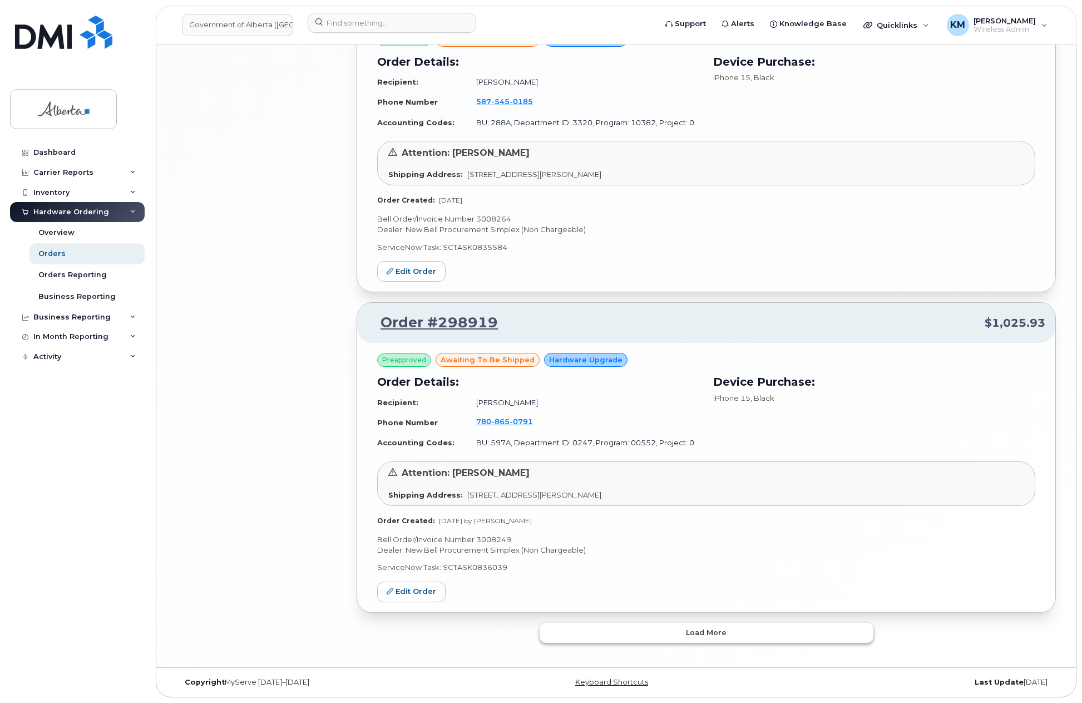
click at [711, 633] on span "Load more" at bounding box center [706, 632] width 41 height 11
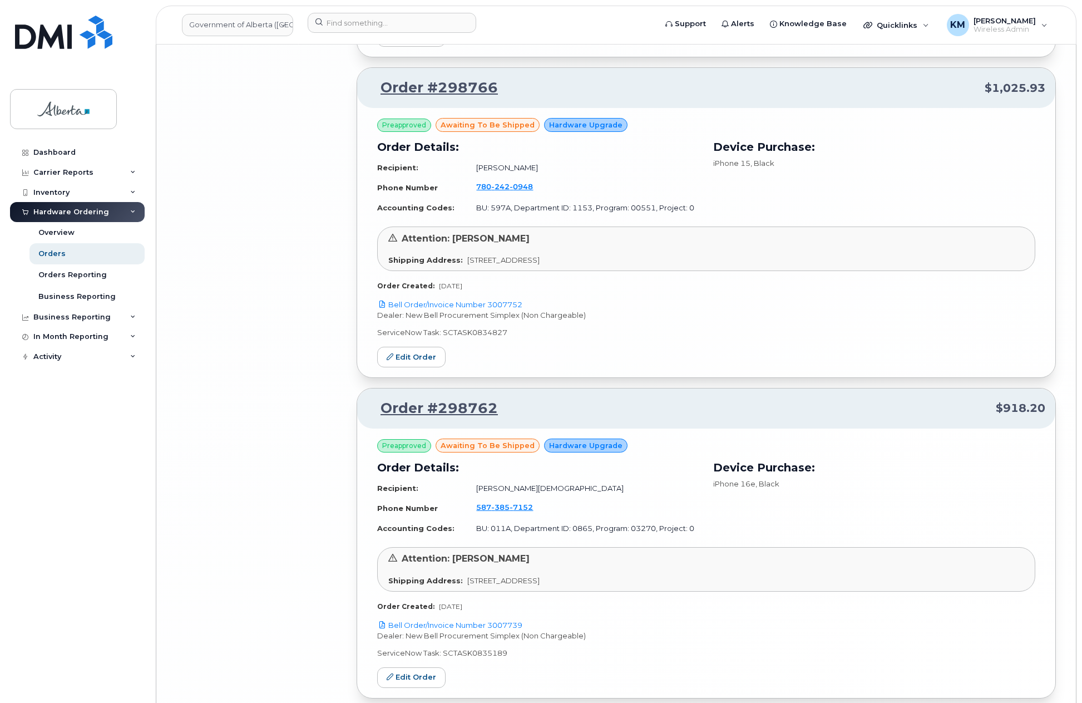
scroll to position [4676, 0]
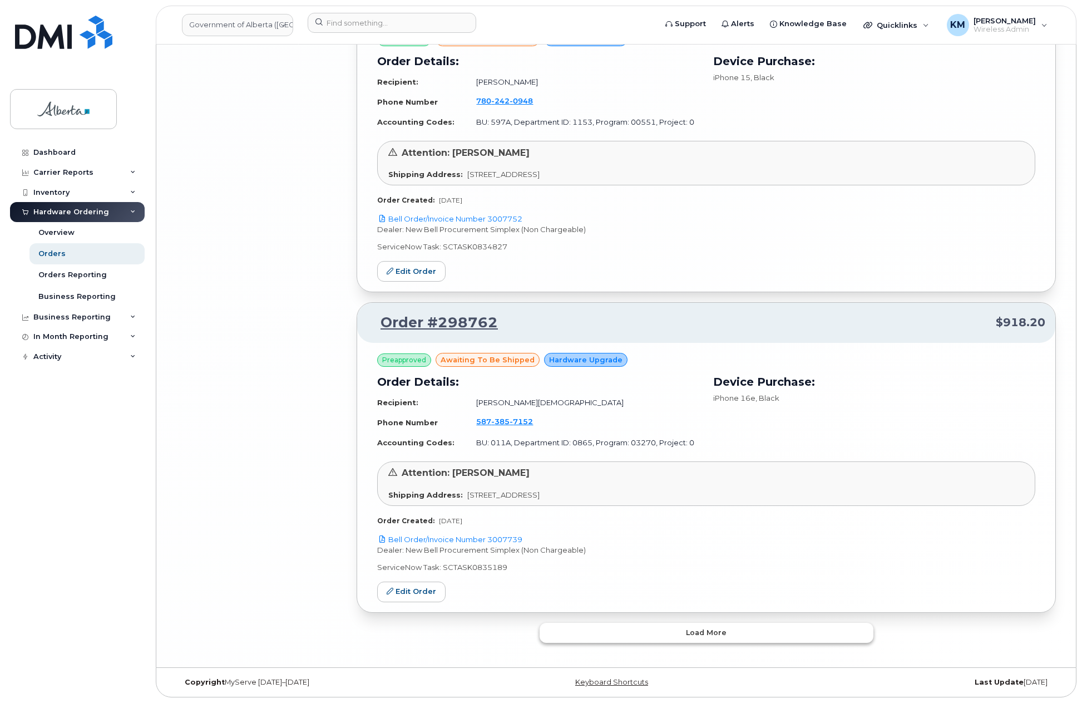
click at [711, 633] on span "Load more" at bounding box center [706, 632] width 41 height 11
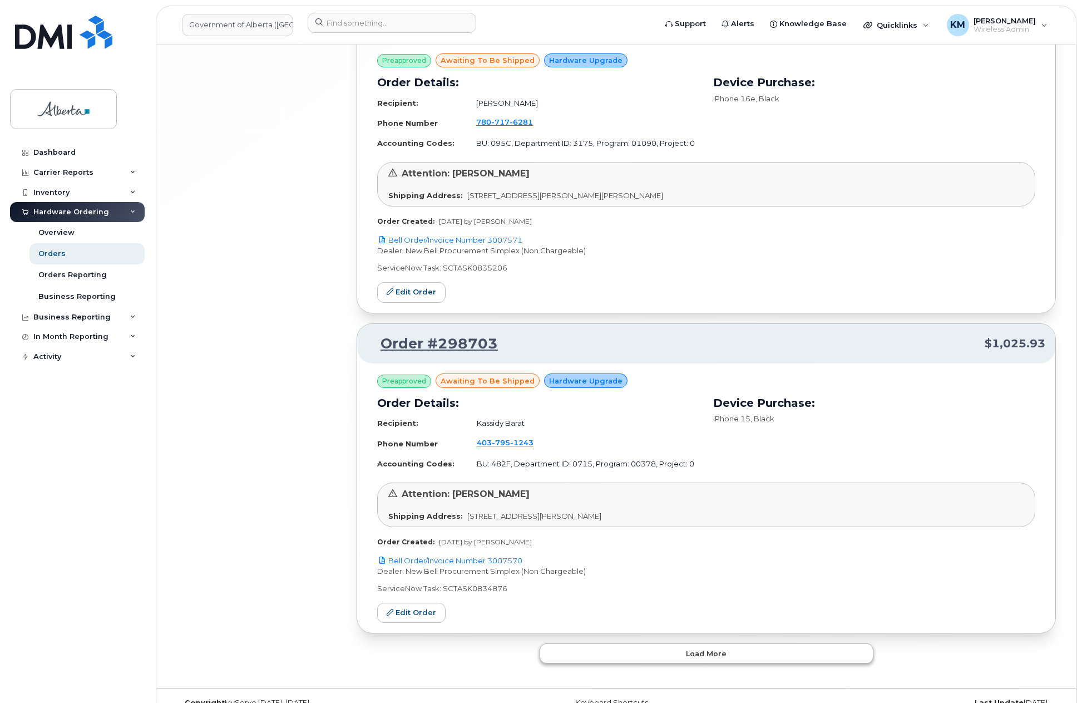
scroll to position [7239, 0]
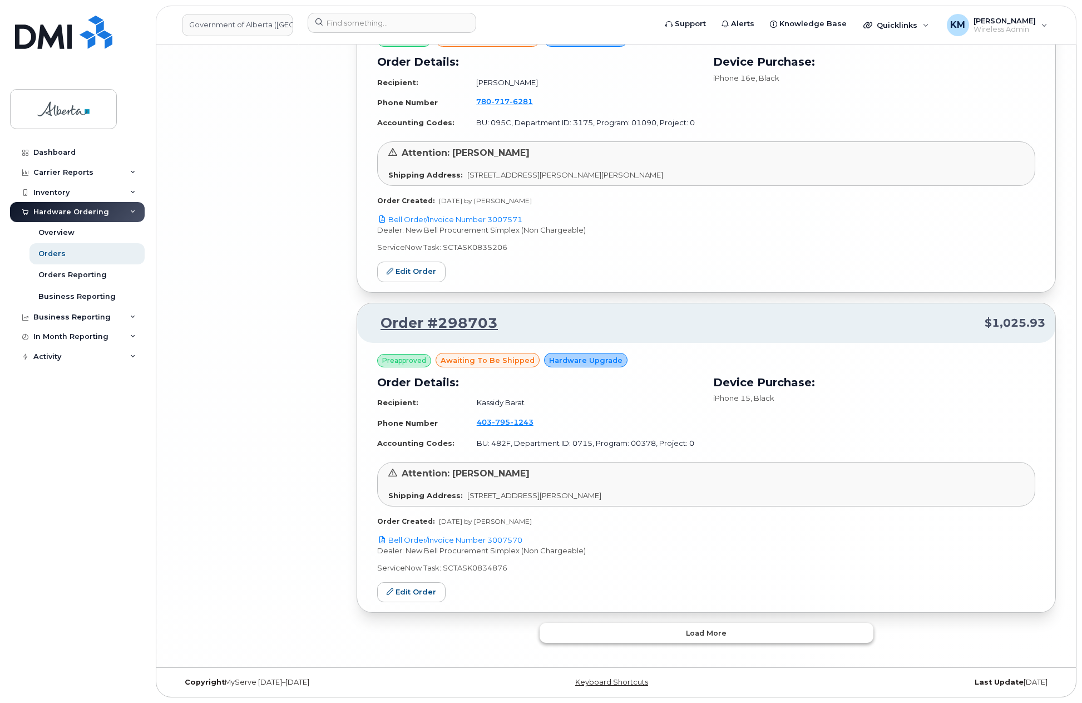
click at [711, 633] on span "Load more" at bounding box center [706, 633] width 41 height 11
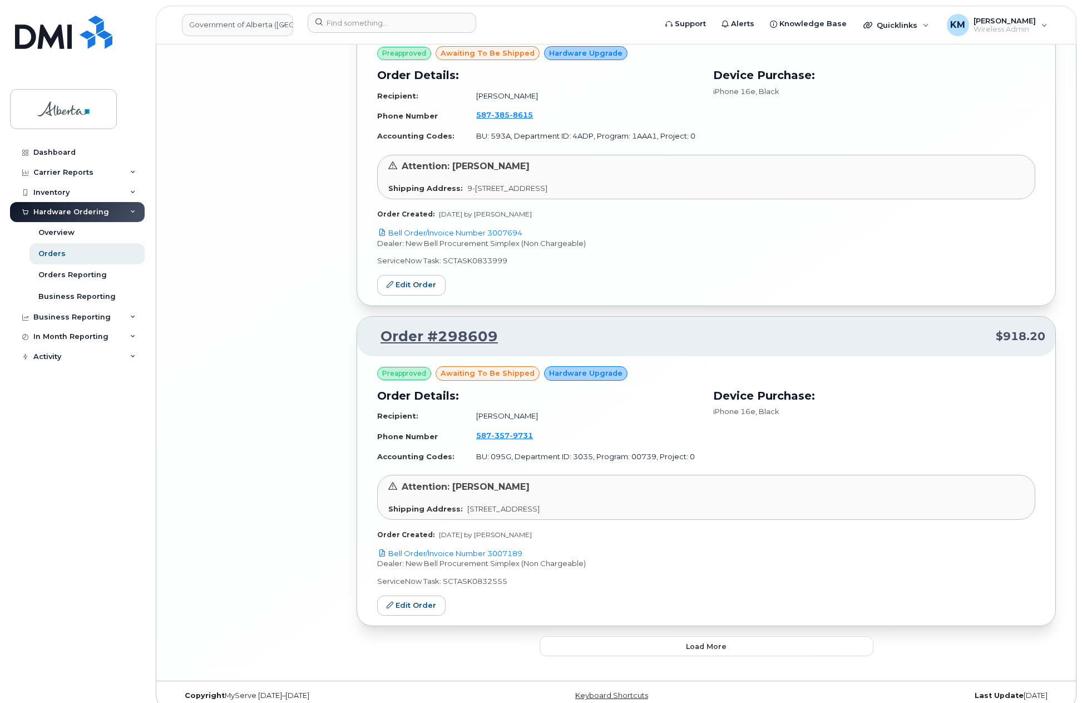
scroll to position [9801, 0]
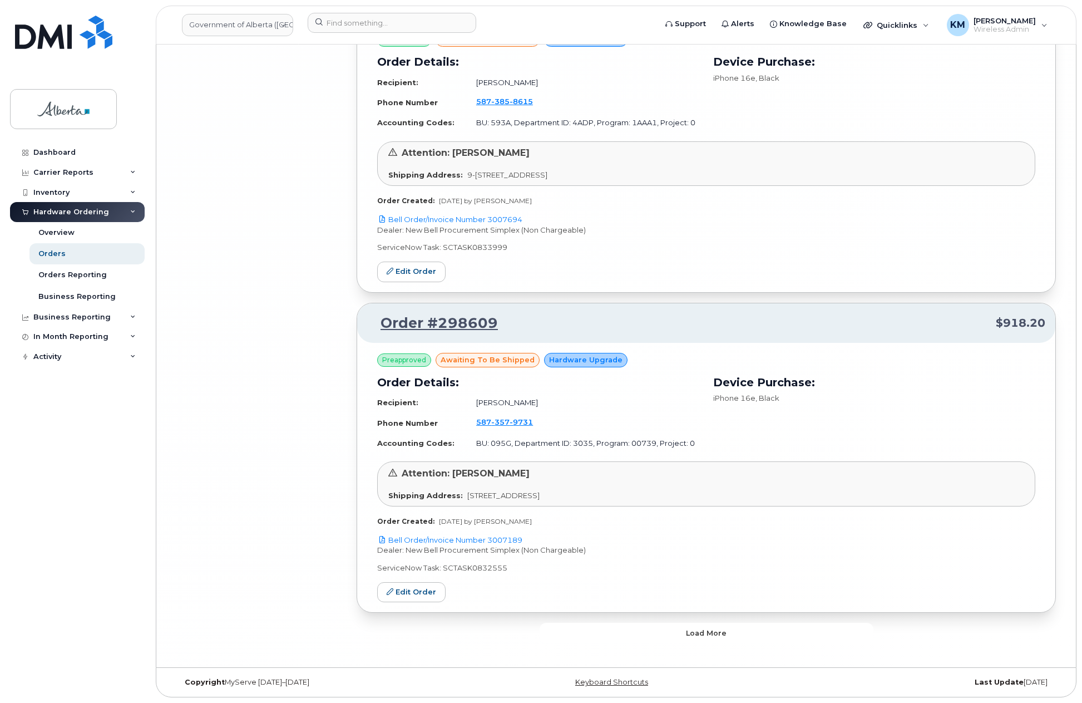
click at [714, 634] on span "Load more" at bounding box center [706, 633] width 41 height 11
click at [714, 634] on span "Load more" at bounding box center [706, 632] width 41 height 11
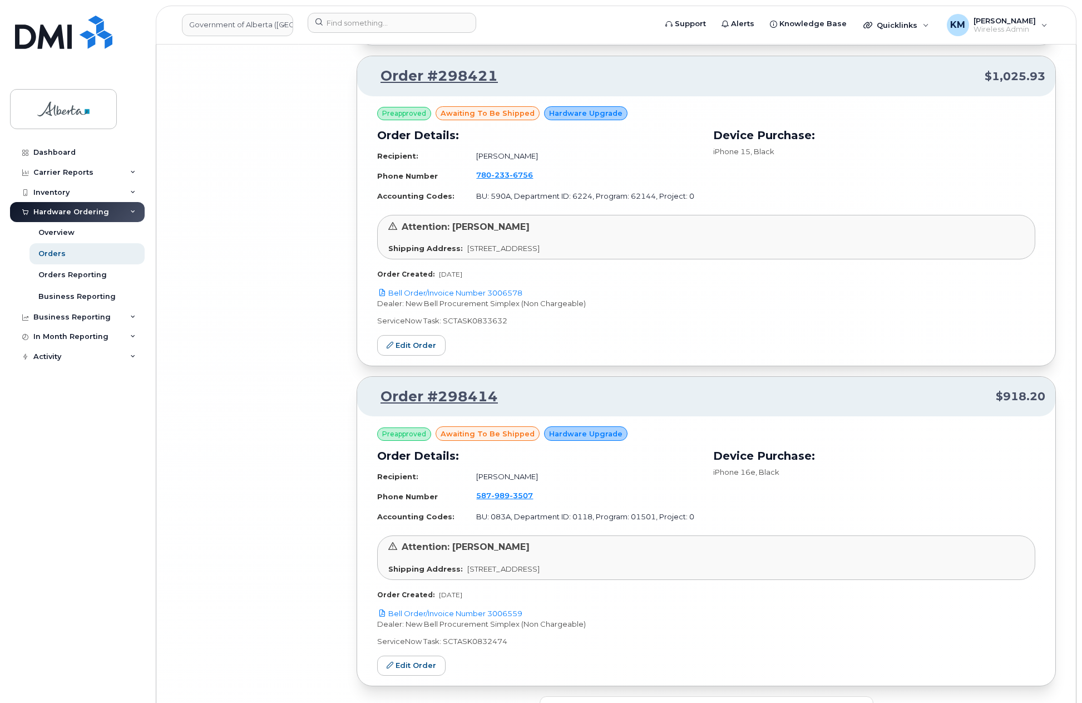
scroll to position [15101, 0]
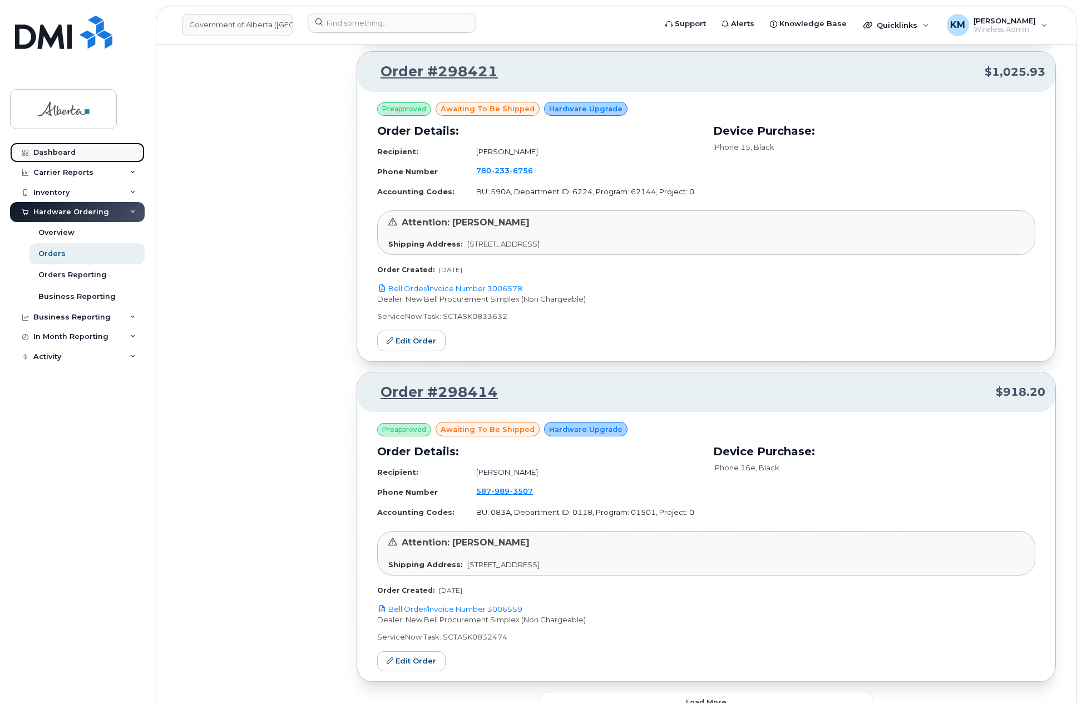
click at [65, 149] on div "Dashboard" at bounding box center [54, 152] width 42 height 9
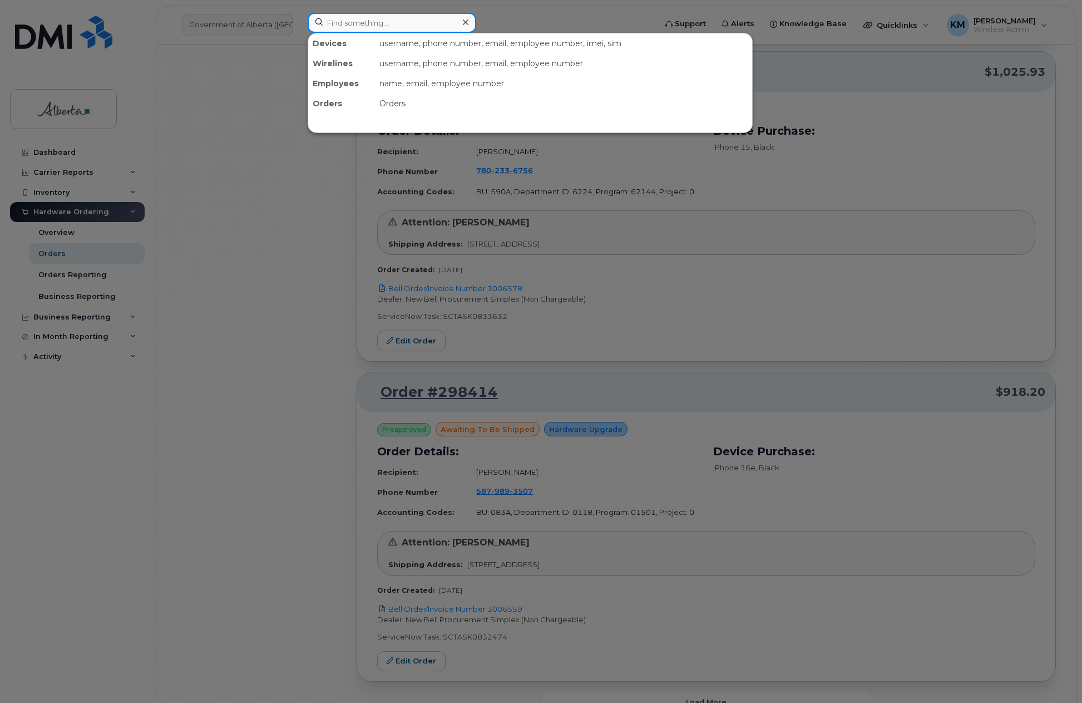
click at [395, 24] on input at bounding box center [392, 23] width 169 height 20
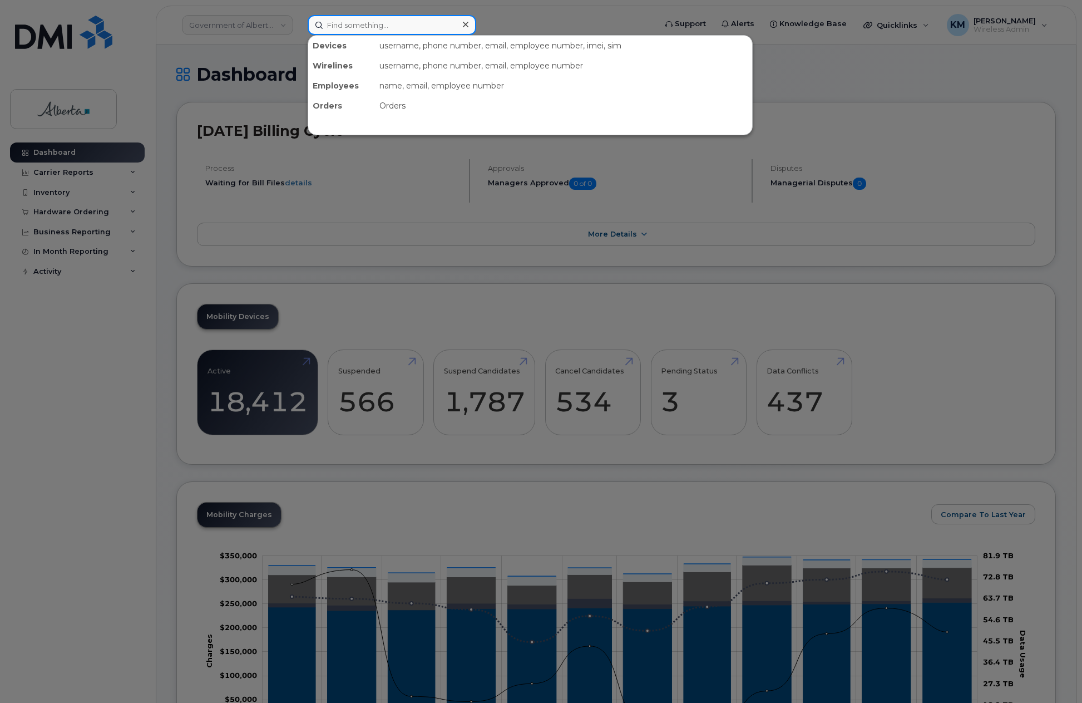
click at [395, 24] on input at bounding box center [392, 25] width 169 height 20
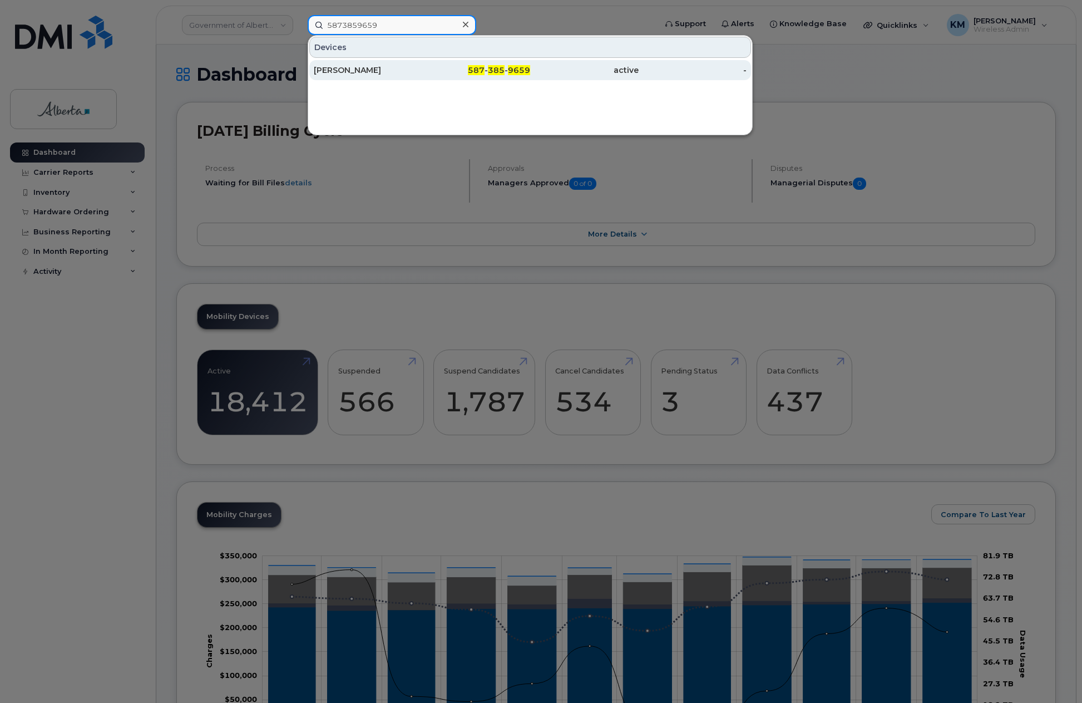
type input "5873859659"
click at [387, 70] on div "[PERSON_NAME]" at bounding box center [368, 70] width 109 height 11
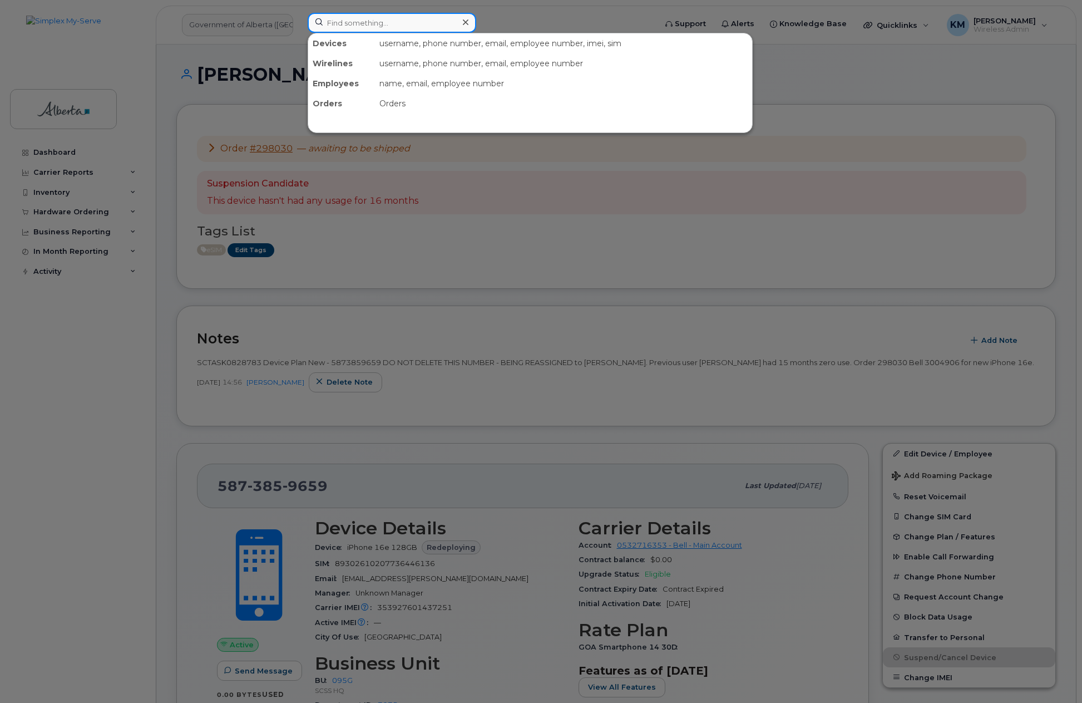
click at [401, 24] on input at bounding box center [392, 23] width 169 height 20
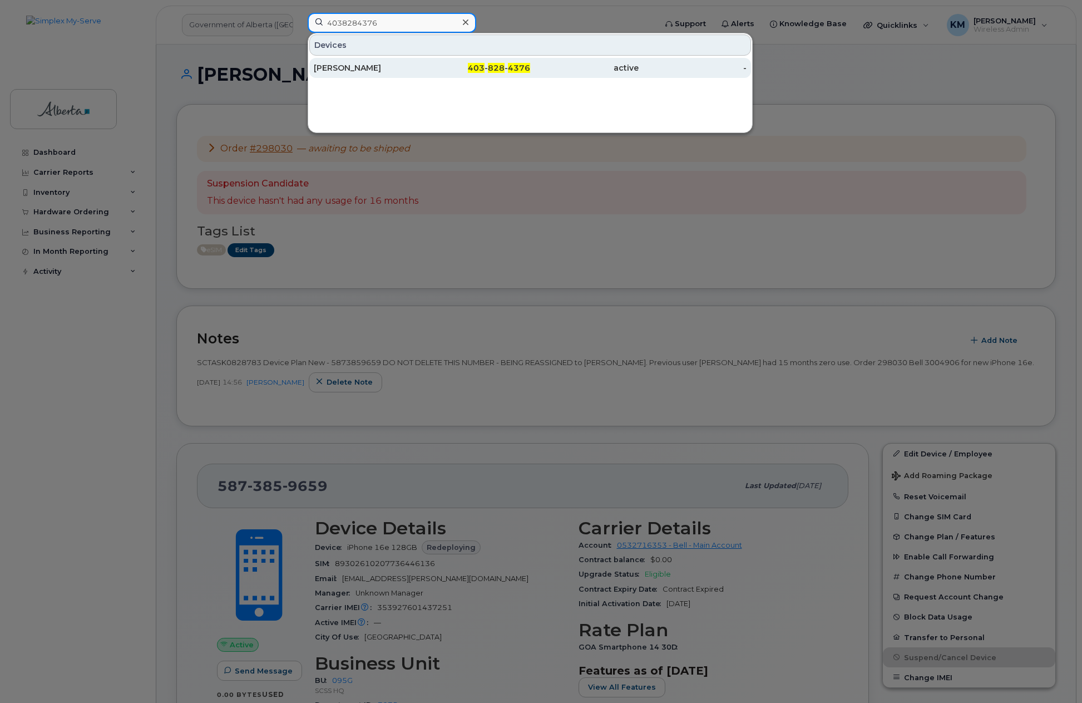
type input "4038284376"
click at [407, 66] on div "[PERSON_NAME]" at bounding box center [368, 67] width 109 height 11
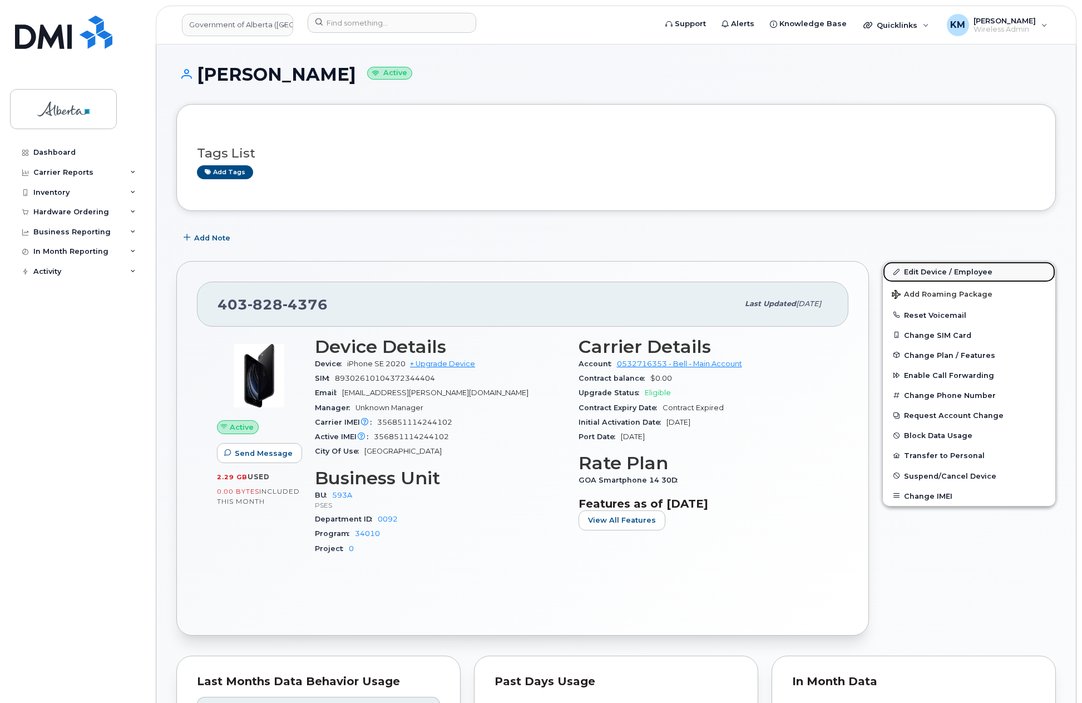
click at [923, 267] on link "Edit Device / Employee" at bounding box center [969, 272] width 172 height 20
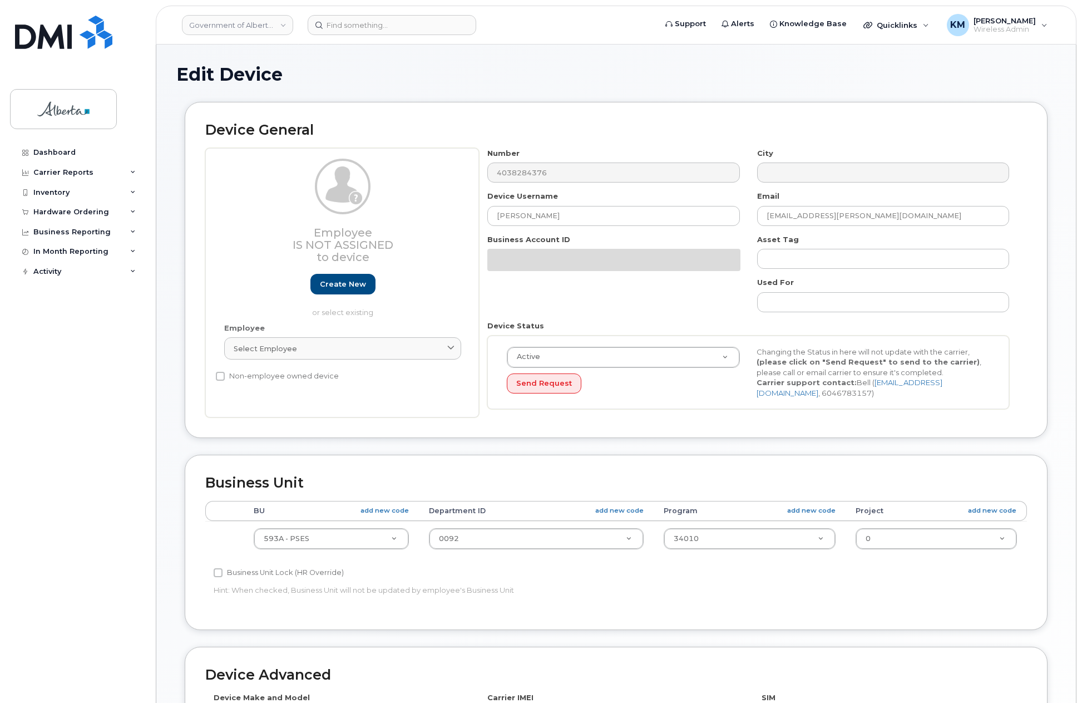
select select "4797682"
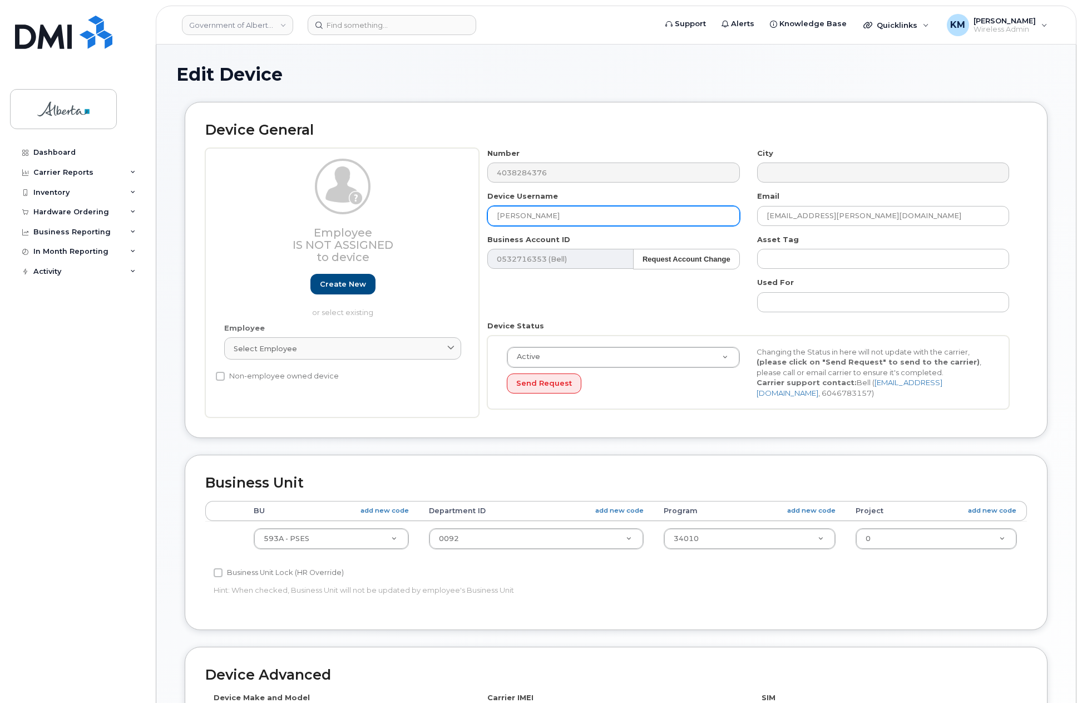
drag, startPoint x: 560, startPoint y: 217, endPoint x: 474, endPoint y: 224, distance: 85.9
click at [474, 224] on div "Employee Is not assigned to device Create new or select existing Employee Selec…" at bounding box center [616, 283] width 822 height 270
type input "Manager Vacant"
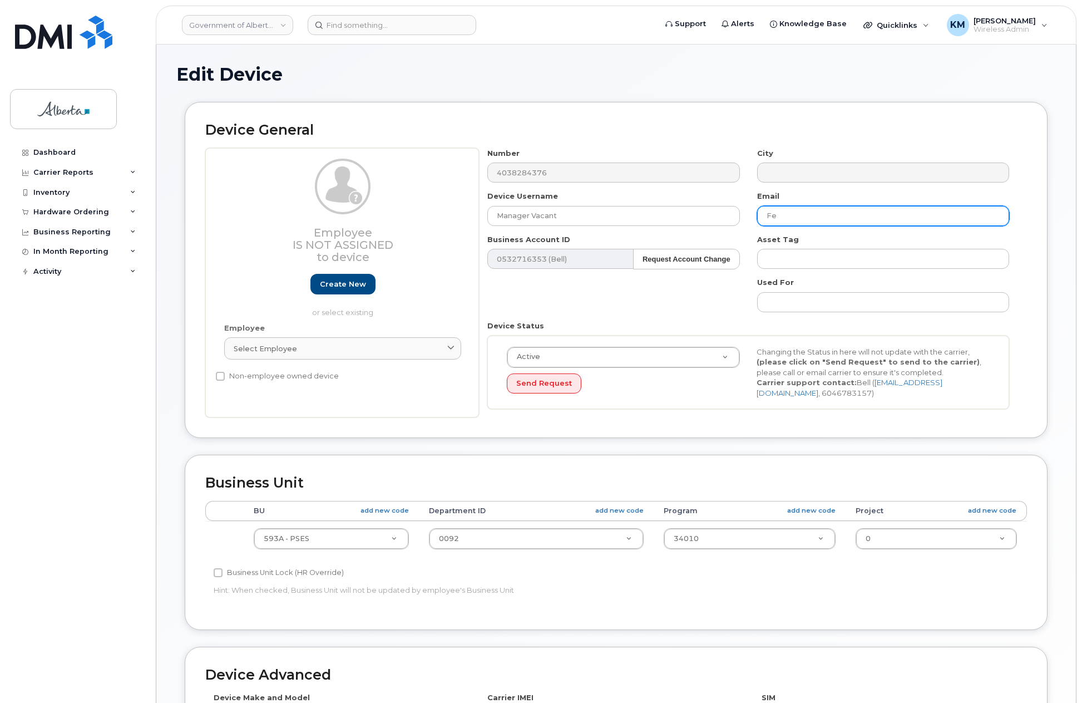
type input "F"
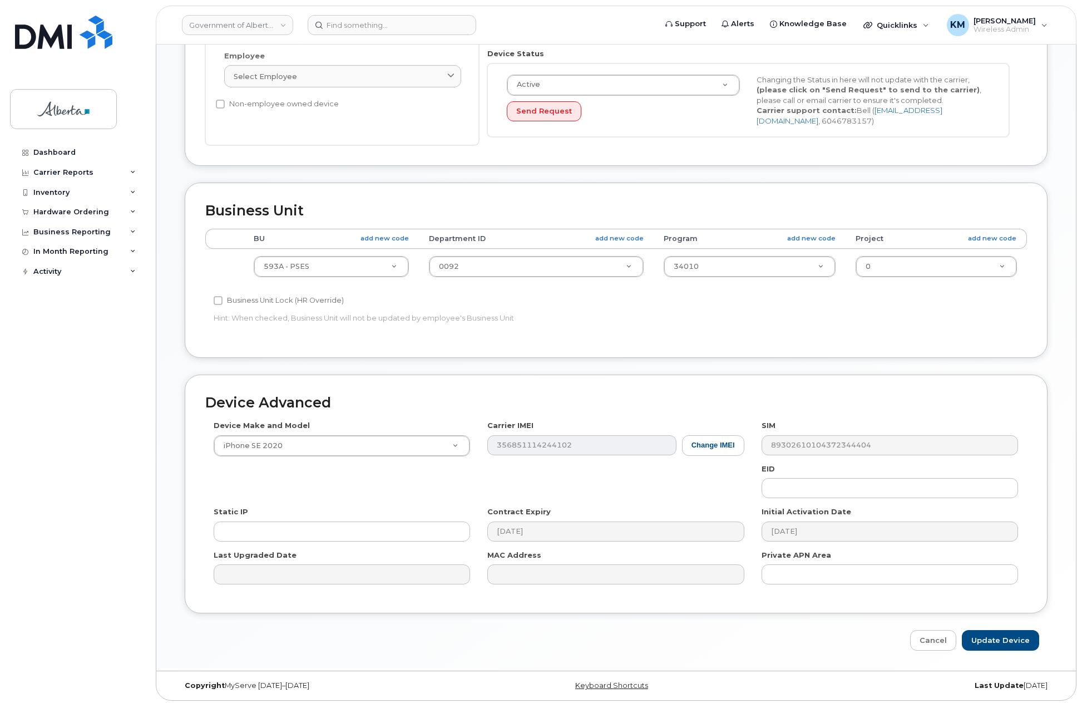
scroll to position [275, 0]
type input "Felicia.Theriault@gov.ab.ca"
click at [996, 632] on input "Update Device" at bounding box center [1000, 637] width 77 height 21
type input "Saving..."
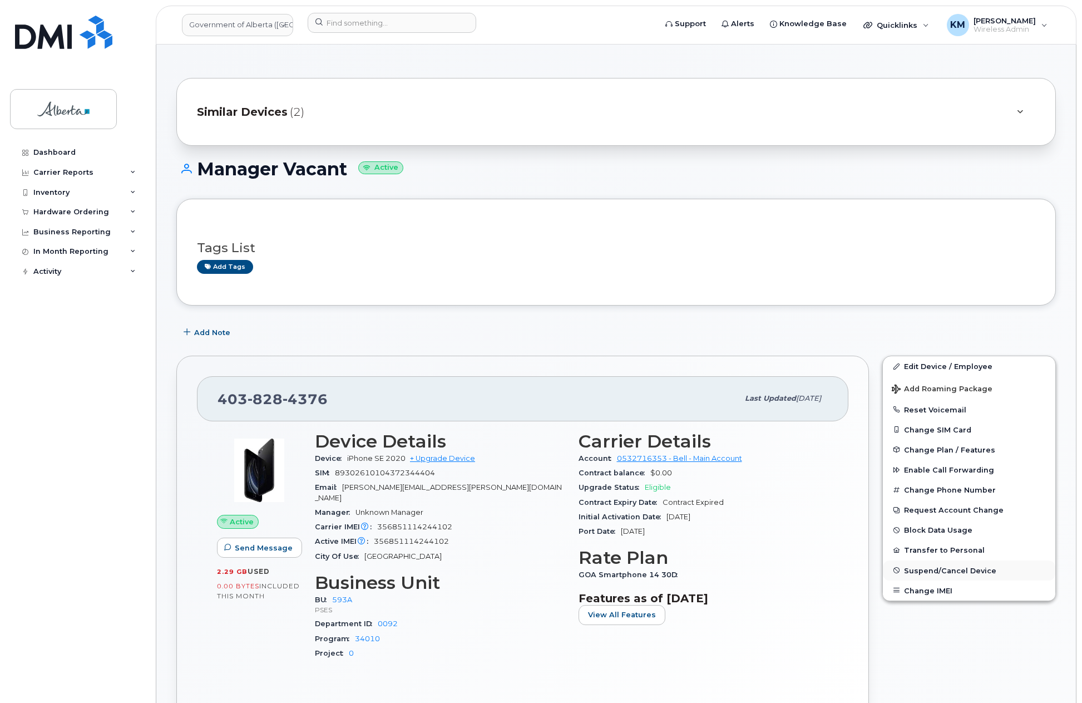
click at [962, 566] on span "Suspend/Cancel Device" at bounding box center [950, 570] width 92 height 8
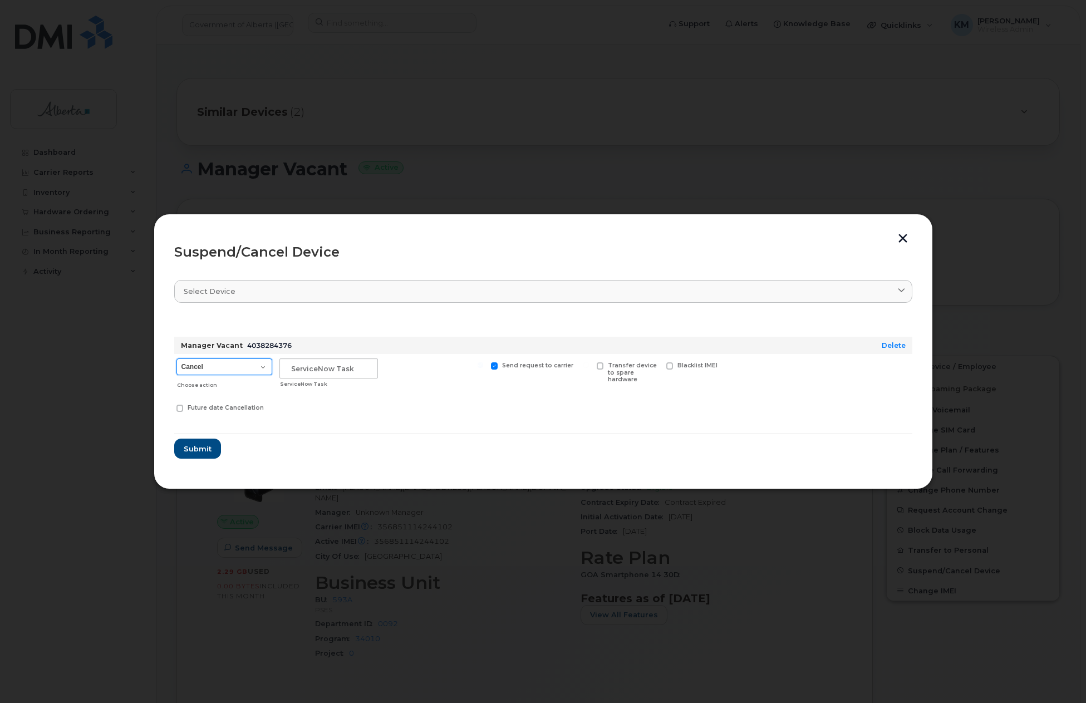
click at [267, 366] on select "Cancel Suspend - Extend Suspension Suspend - Reduced Rate Suspend - Lost Device…" at bounding box center [224, 366] width 96 height 17
select select "[object Object]"
click at [176, 358] on select "Cancel Suspend - Extend Suspension Suspend - Reduced Rate Suspend - Lost Device…" at bounding box center [224, 366] width 96 height 17
click at [262, 366] on select "Cancel Suspend - Extend Suspension Suspend - Reduced Rate Suspend - Lost Device…" at bounding box center [224, 366] width 96 height 17
click at [176, 358] on select "Cancel Suspend - Extend Suspension Suspend - Reduced Rate Suspend - Lost Device…" at bounding box center [224, 366] width 96 height 17
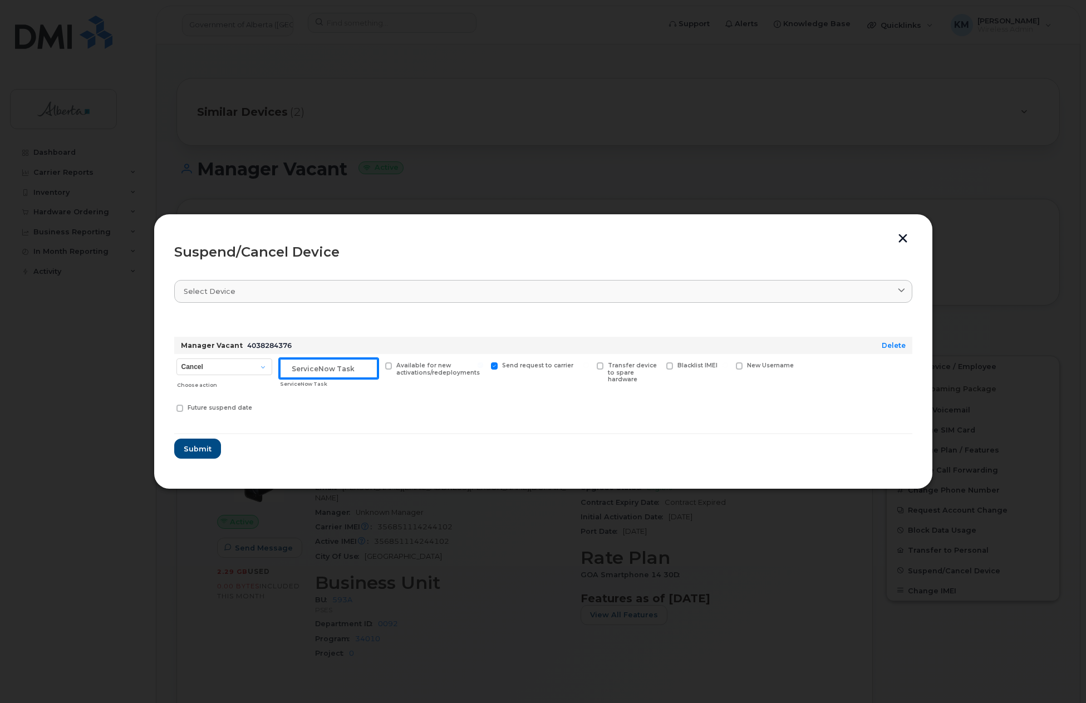
click at [300, 367] on input "text" at bounding box center [328, 368] width 98 height 20
type input "SCTASK0837277"
click at [205, 448] on span "Submit" at bounding box center [197, 448] width 28 height 11
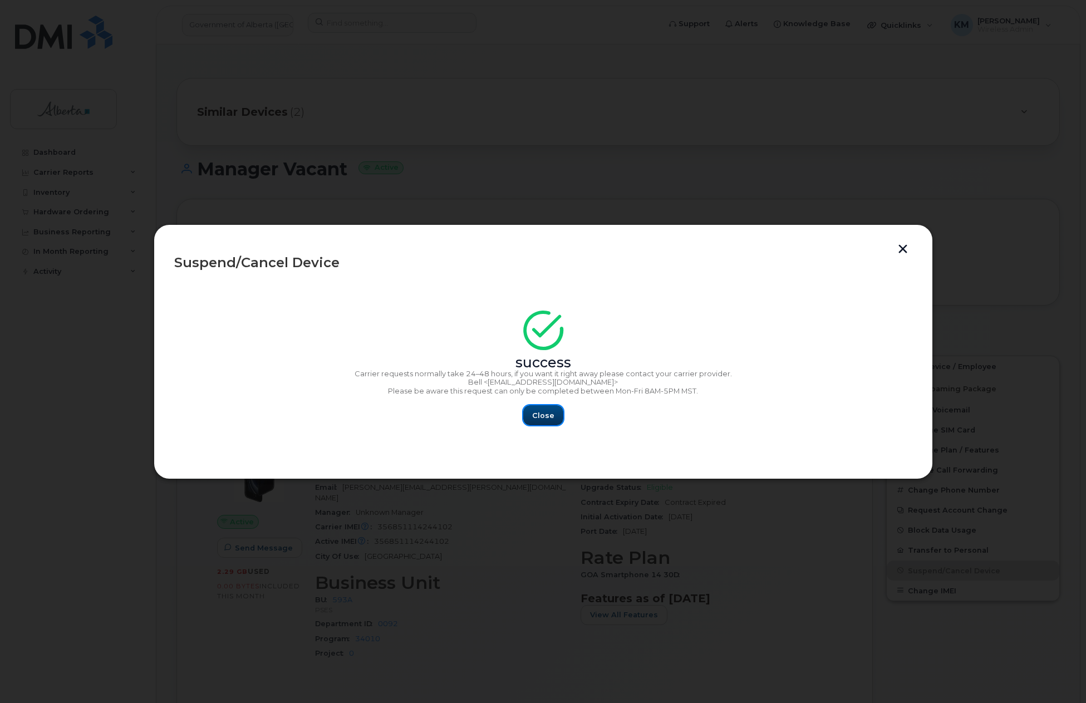
click at [534, 420] on span "Close" at bounding box center [543, 415] width 22 height 11
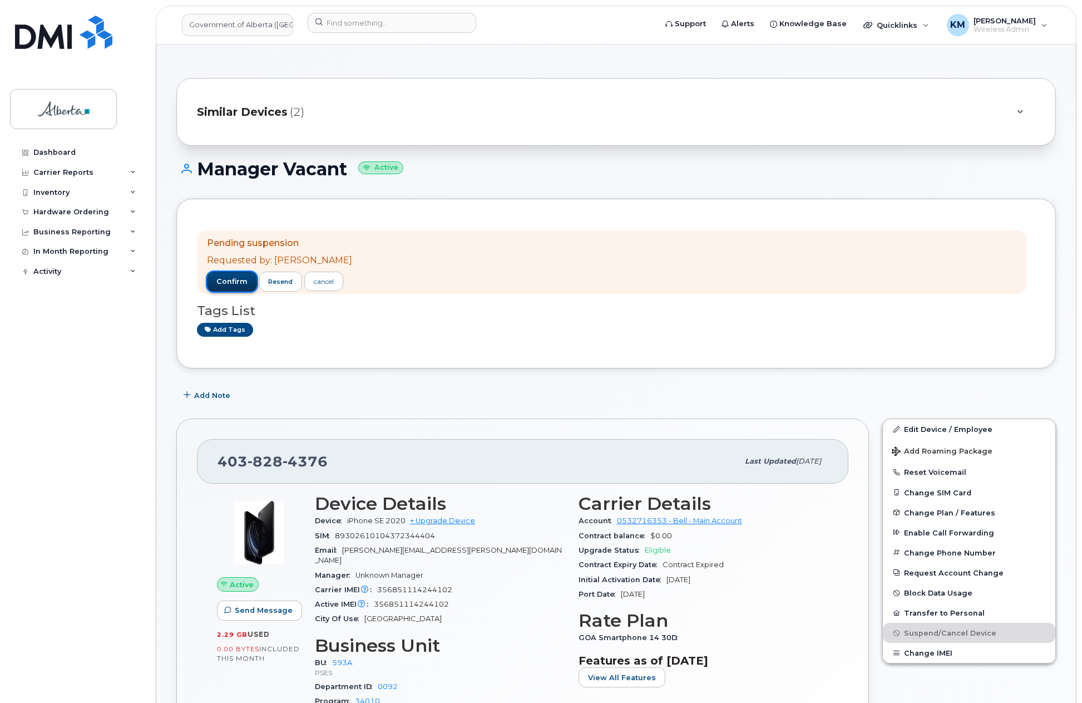
click at [245, 280] on span "confirm" at bounding box center [231, 282] width 31 height 10
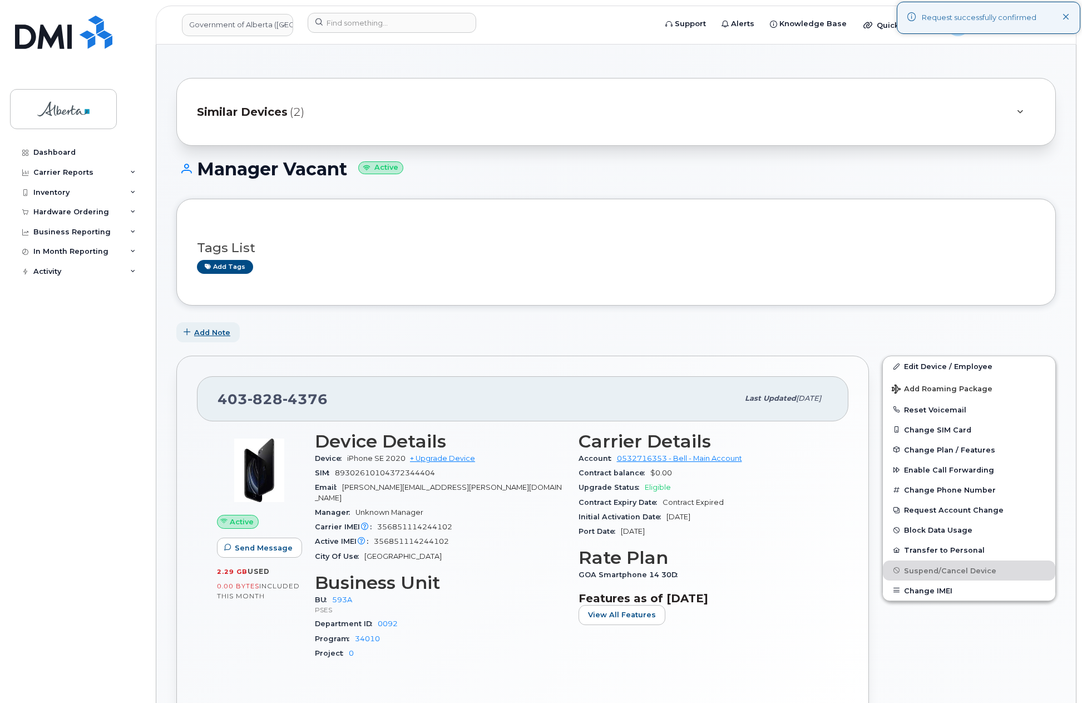
click at [213, 331] on span "Add Note" at bounding box center [212, 332] width 36 height 11
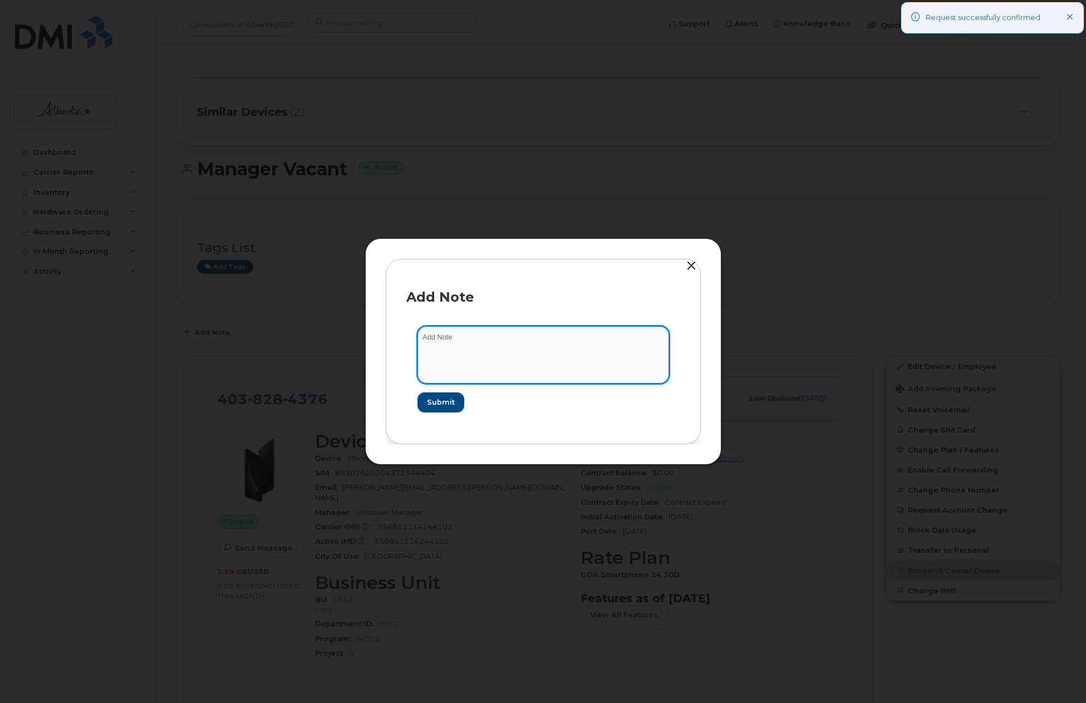
click at [551, 354] on textarea at bounding box center [543, 354] width 252 height 57
type textarea "s"
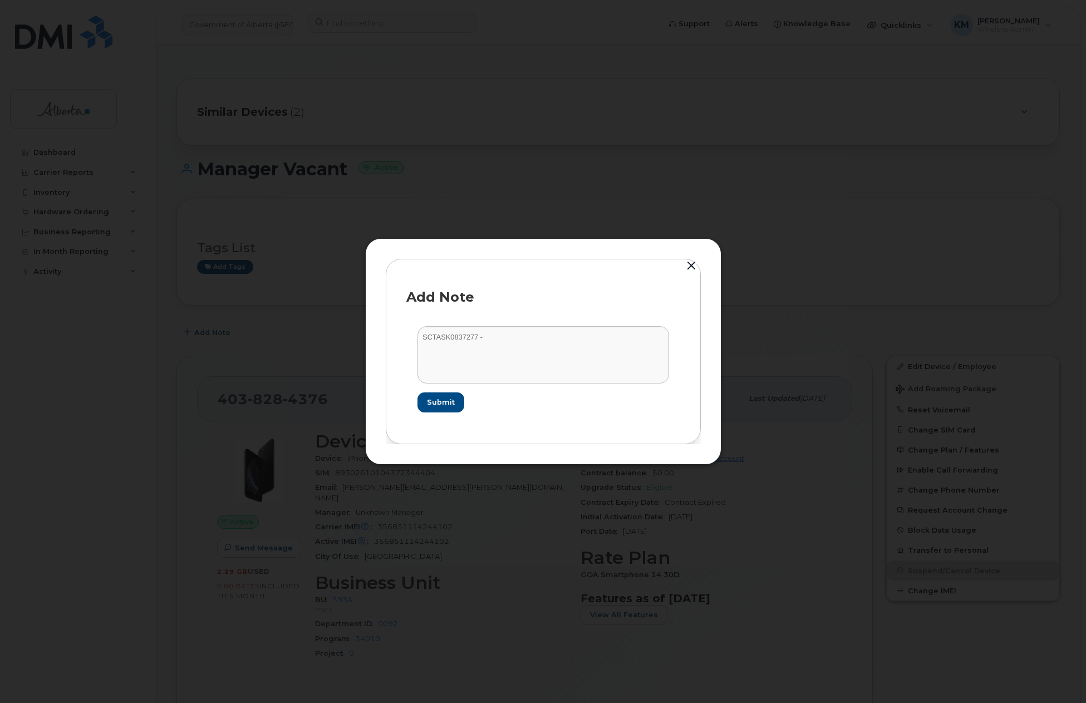
click at [549, 323] on form "SCTASK0837277 - Submit" at bounding box center [543, 369] width 274 height 108
drag, startPoint x: 549, startPoint y: 323, endPoint x: 507, endPoint y: 337, distance: 43.8
click at [507, 337] on textarea "SCTASK0837277 -" at bounding box center [543, 354] width 252 height 57
paste textarea "Plan Suspend - (1)"
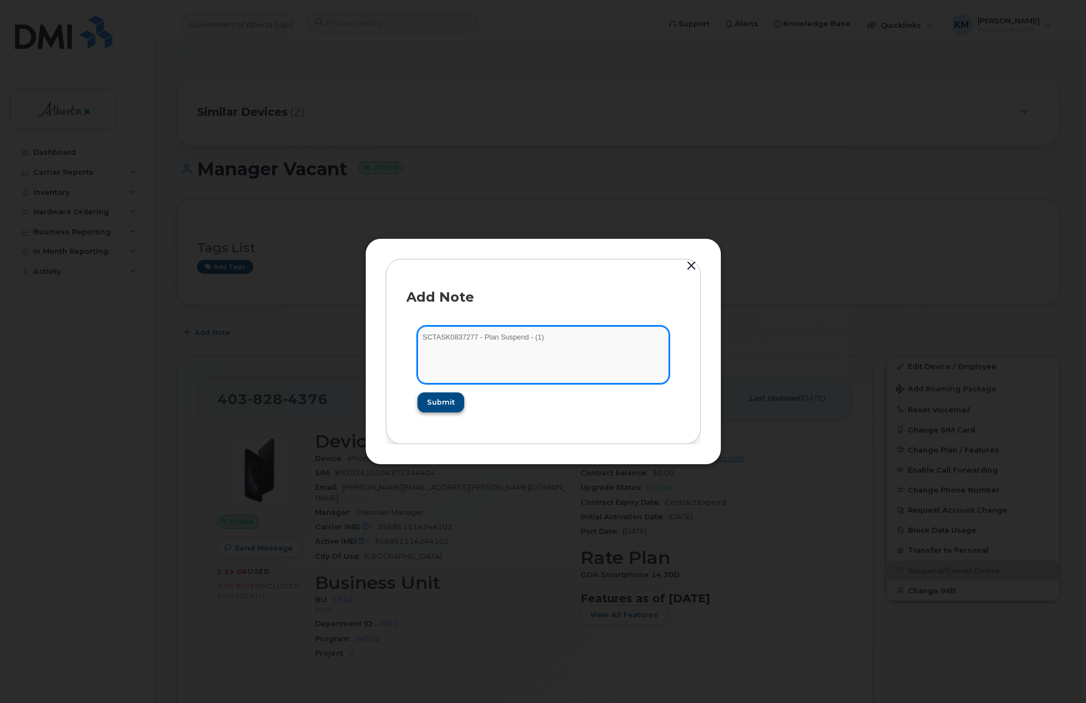
type textarea "SCTASK0837277 - Plan Suspend - (1)"
click at [438, 400] on span "Submit" at bounding box center [440, 402] width 28 height 11
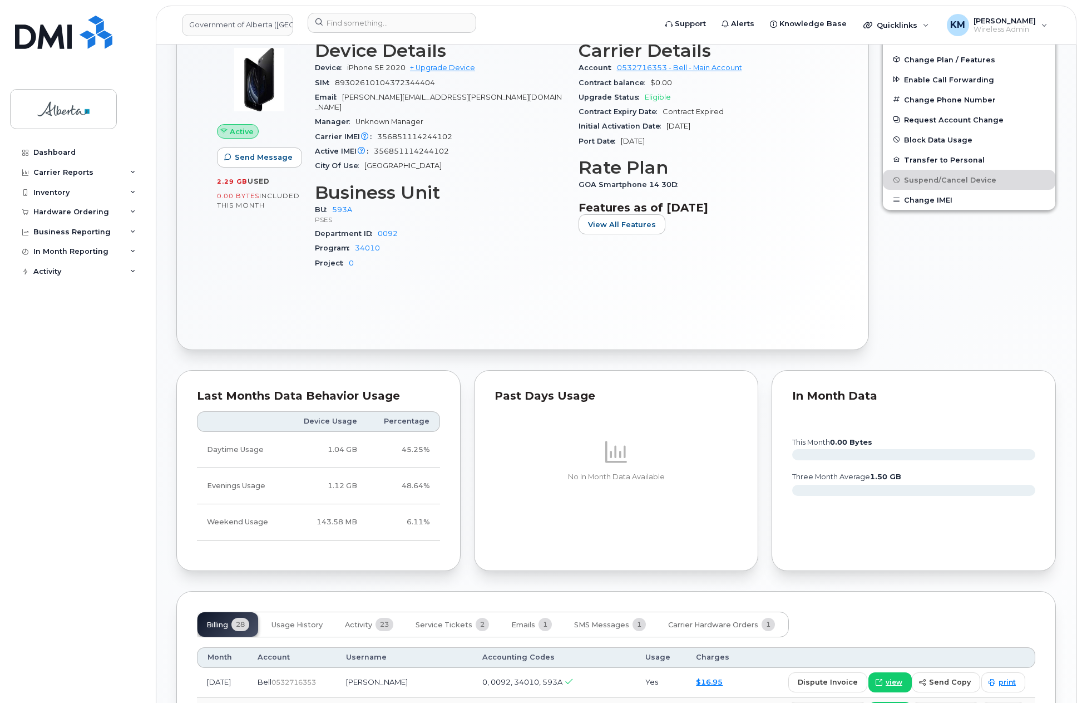
scroll to position [501, 0]
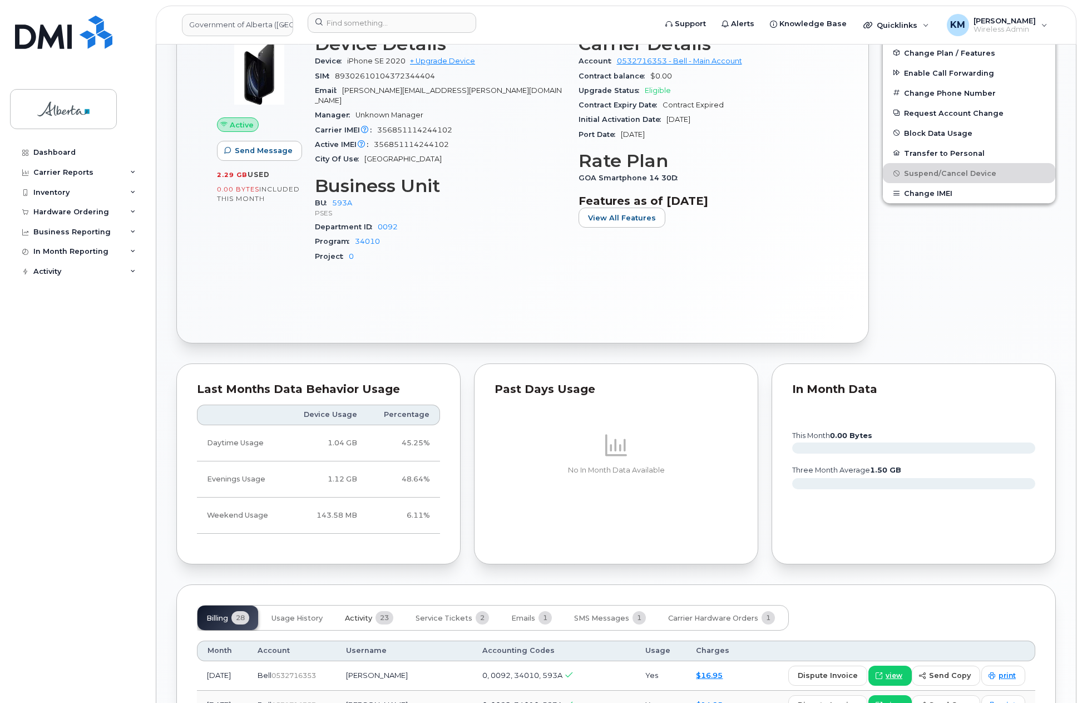
click at [359, 614] on span "Activity" at bounding box center [358, 618] width 27 height 9
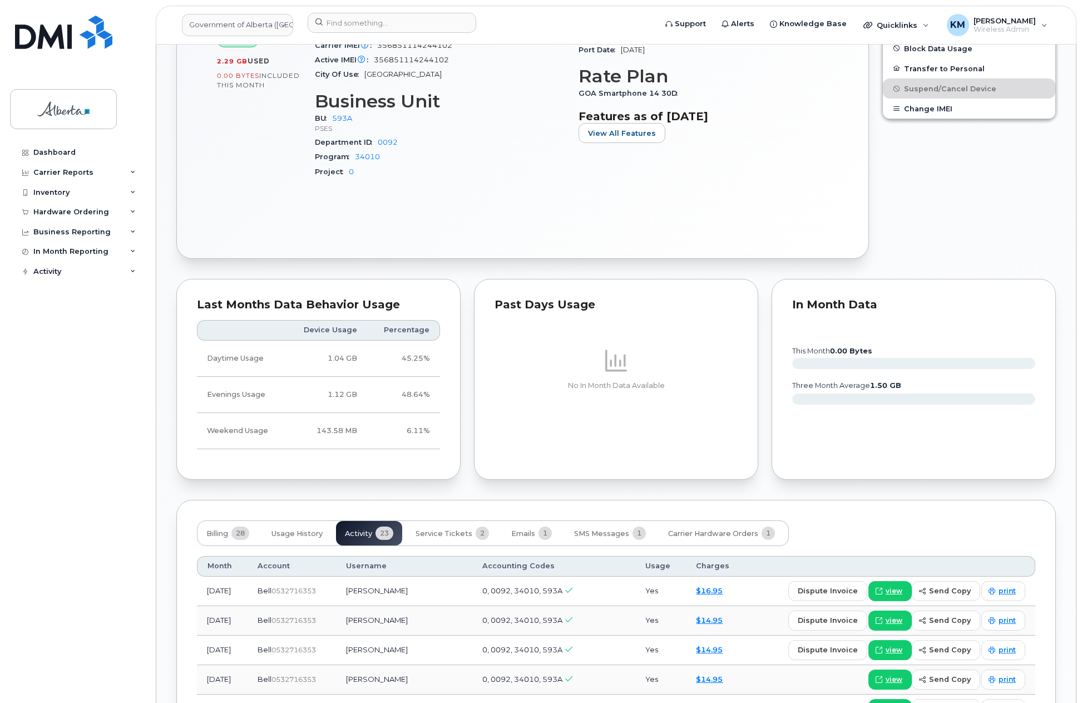
scroll to position [612, 0]
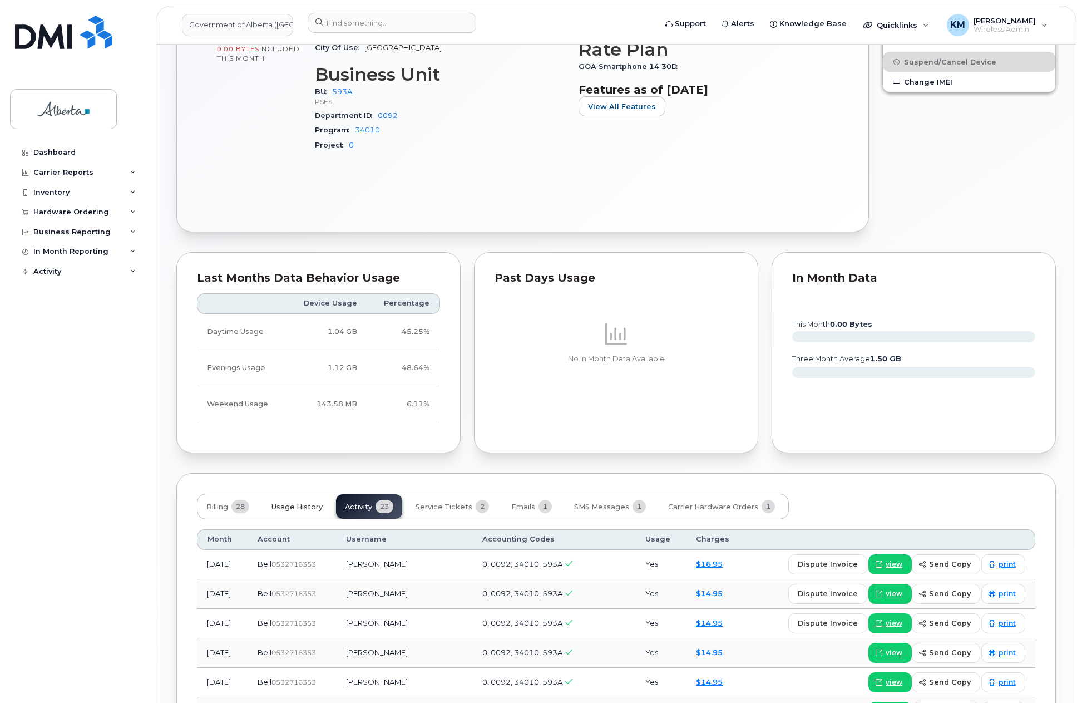
click at [302, 502] on span "Usage History" at bounding box center [297, 506] width 51 height 9
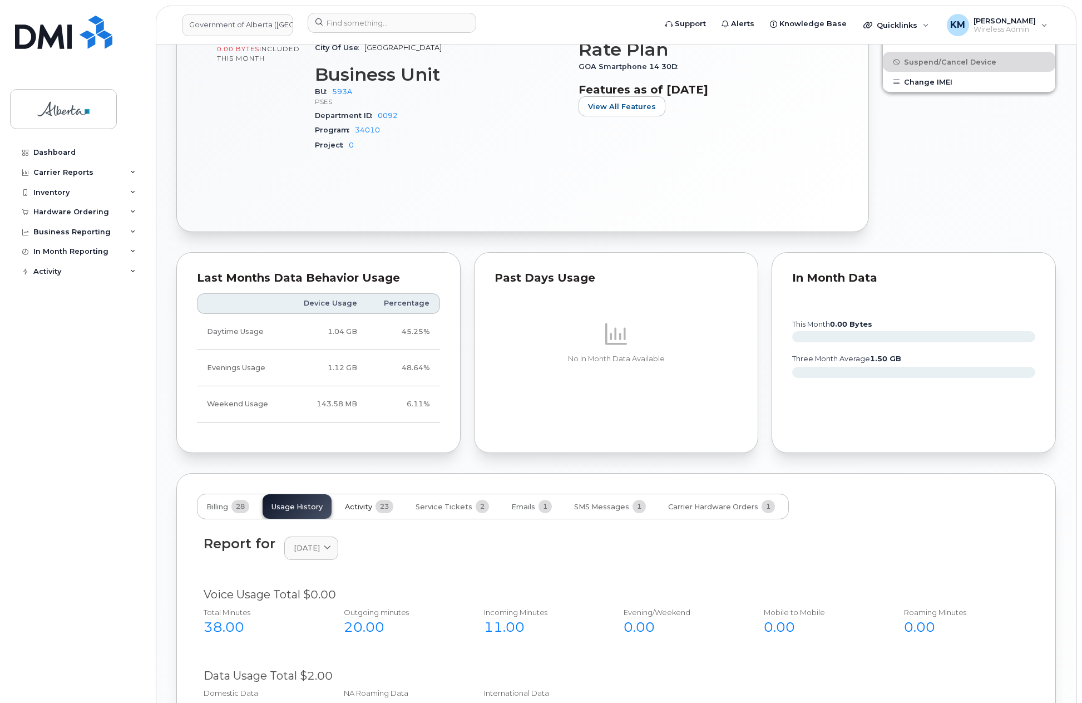
click at [362, 502] on span "Activity" at bounding box center [358, 506] width 27 height 9
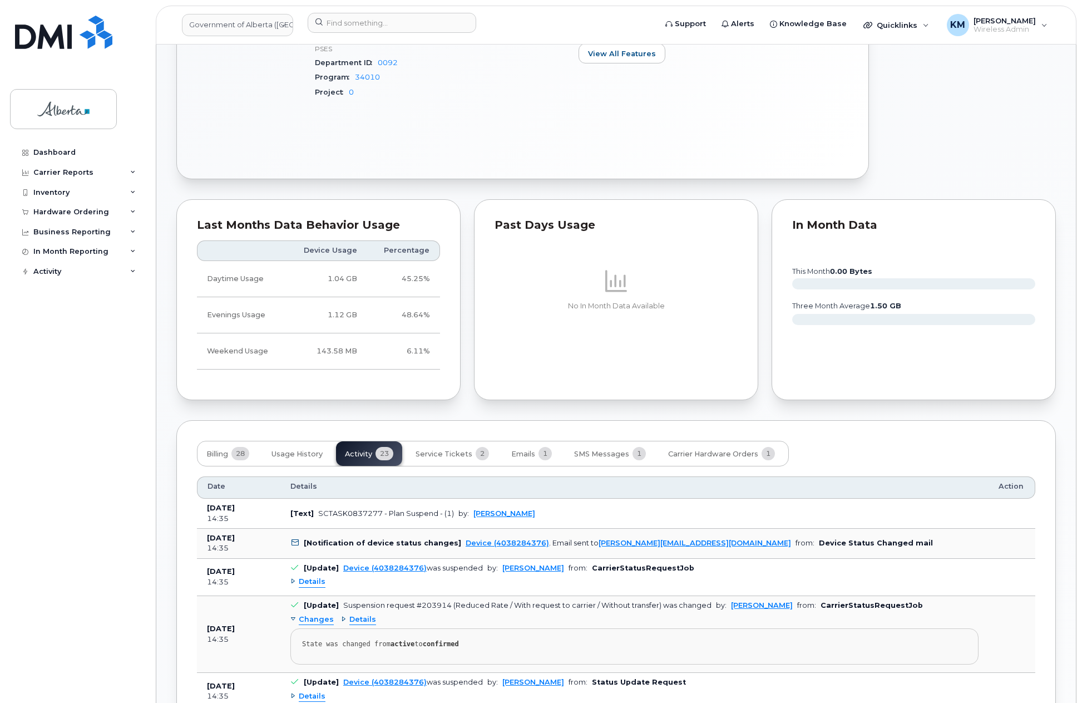
scroll to position [668, 0]
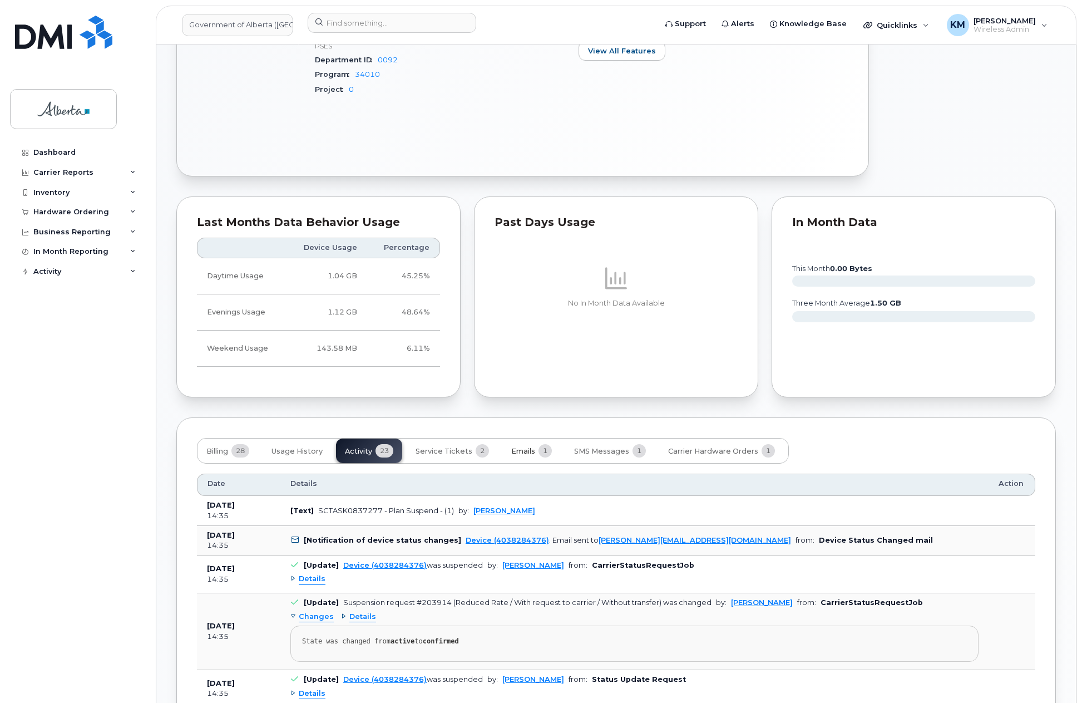
click at [521, 447] on span "Emails" at bounding box center [523, 451] width 24 height 9
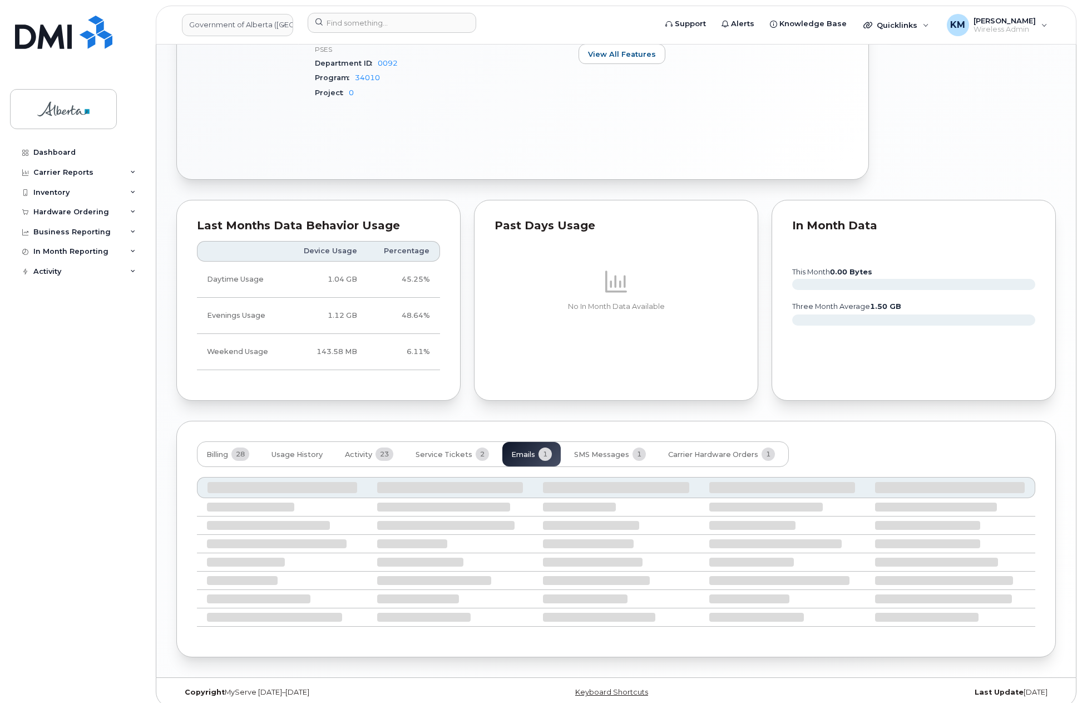
scroll to position [575, 0]
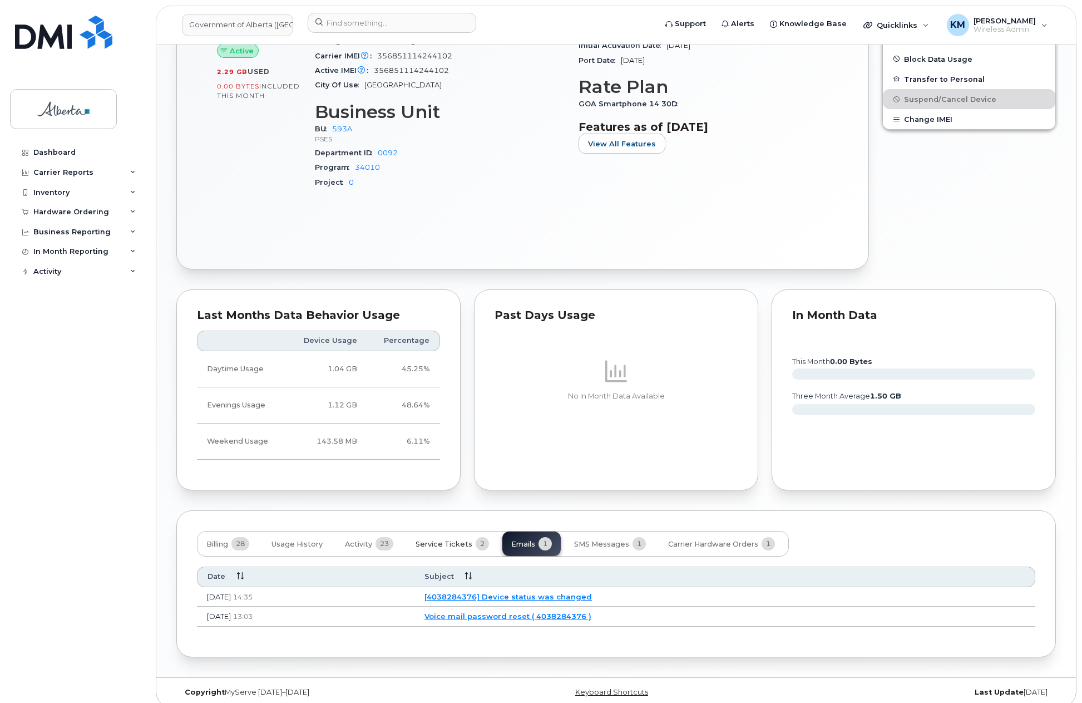
click at [453, 540] on span "Service Tickets" at bounding box center [444, 544] width 57 height 9
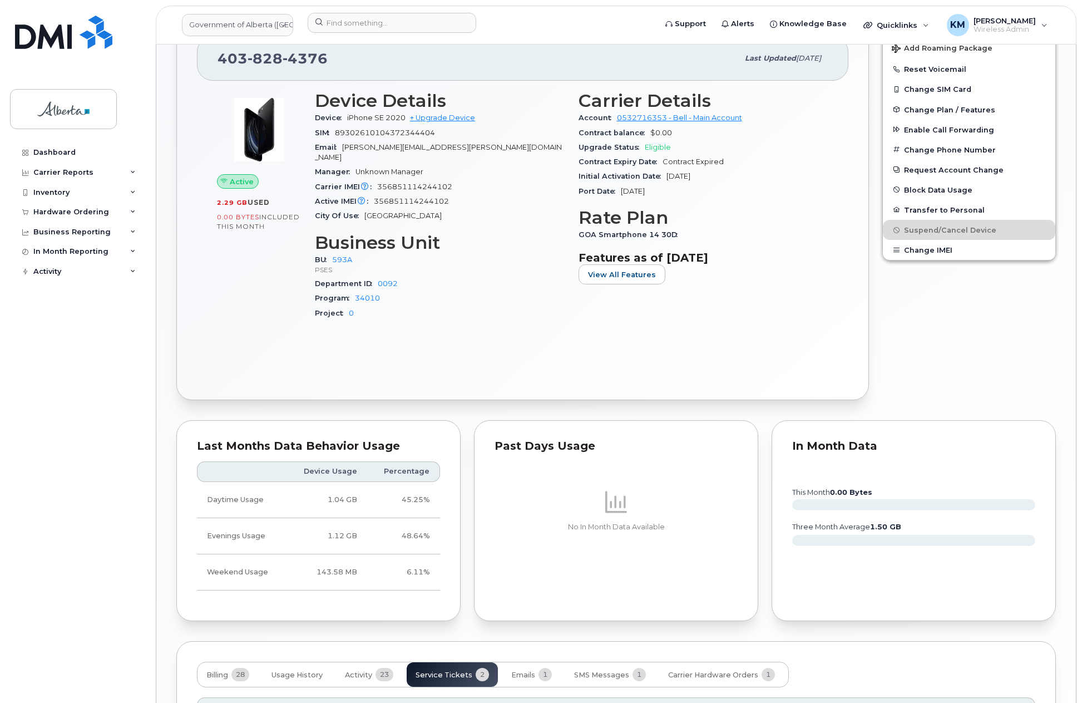
scroll to position [408, 0]
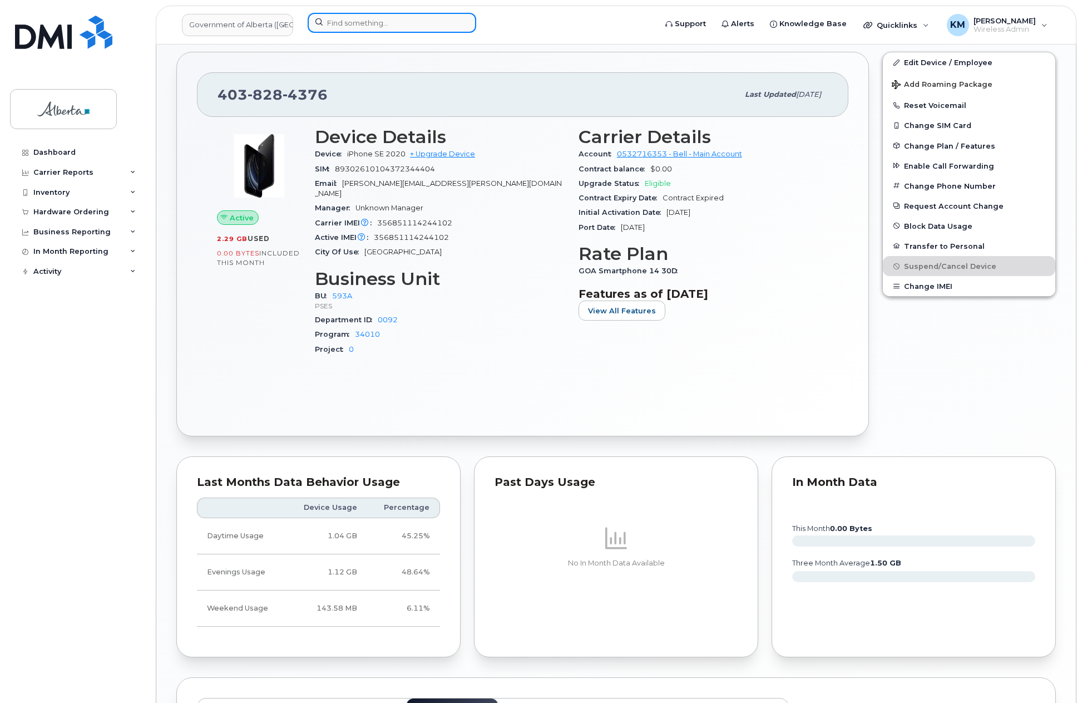
click at [345, 25] on input at bounding box center [392, 23] width 169 height 20
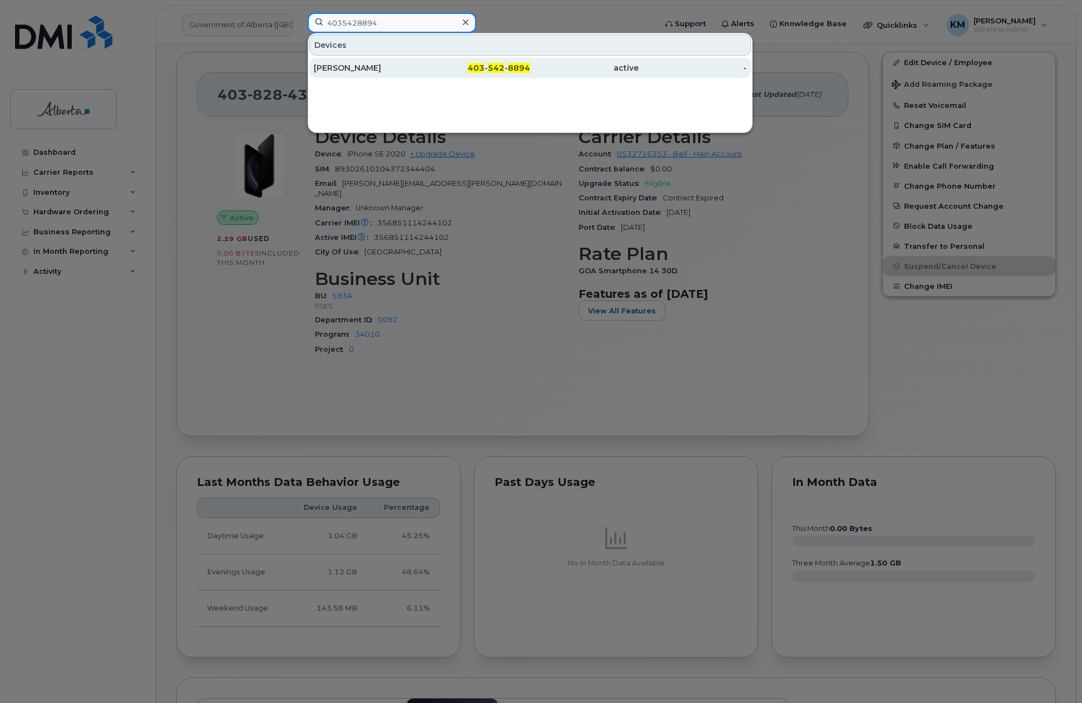
type input "4035428894"
click at [364, 68] on div "[PERSON_NAME]" at bounding box center [368, 67] width 109 height 11
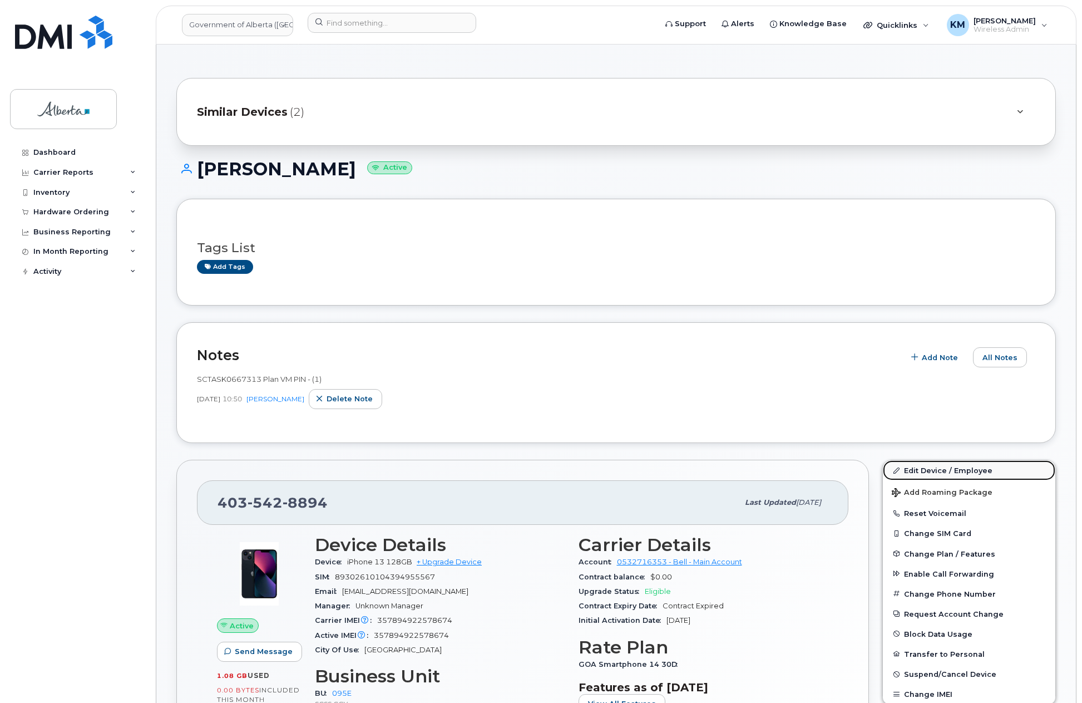
click at [984, 464] on link "Edit Device / Employee" at bounding box center [969, 470] width 172 height 20
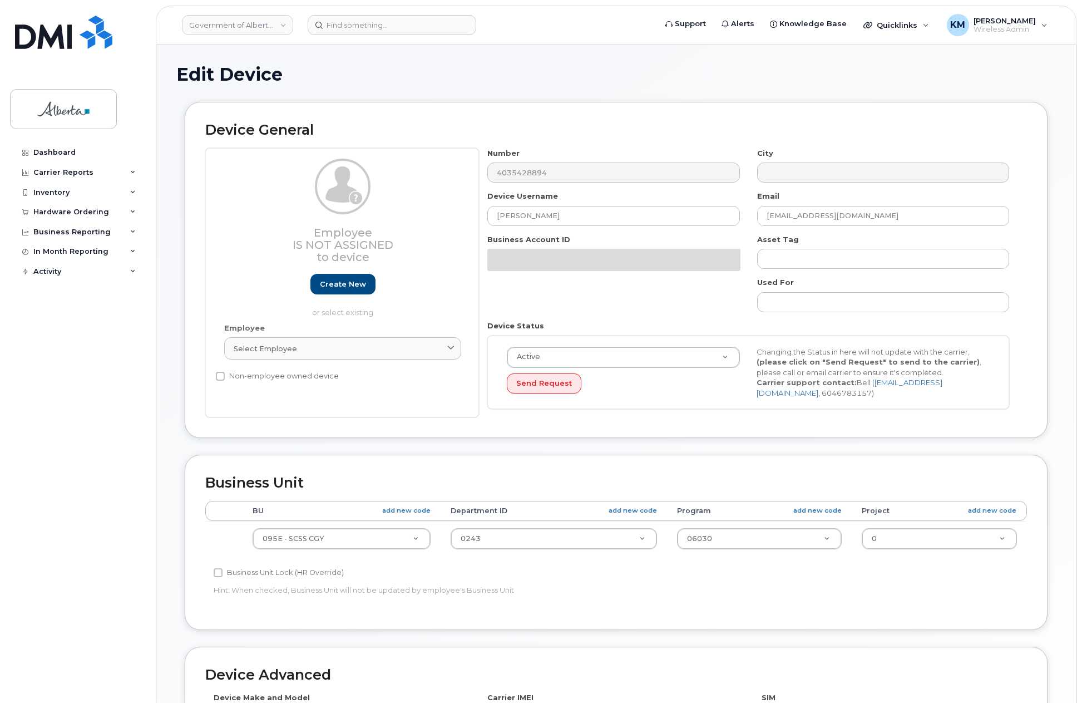
select select "4206362"
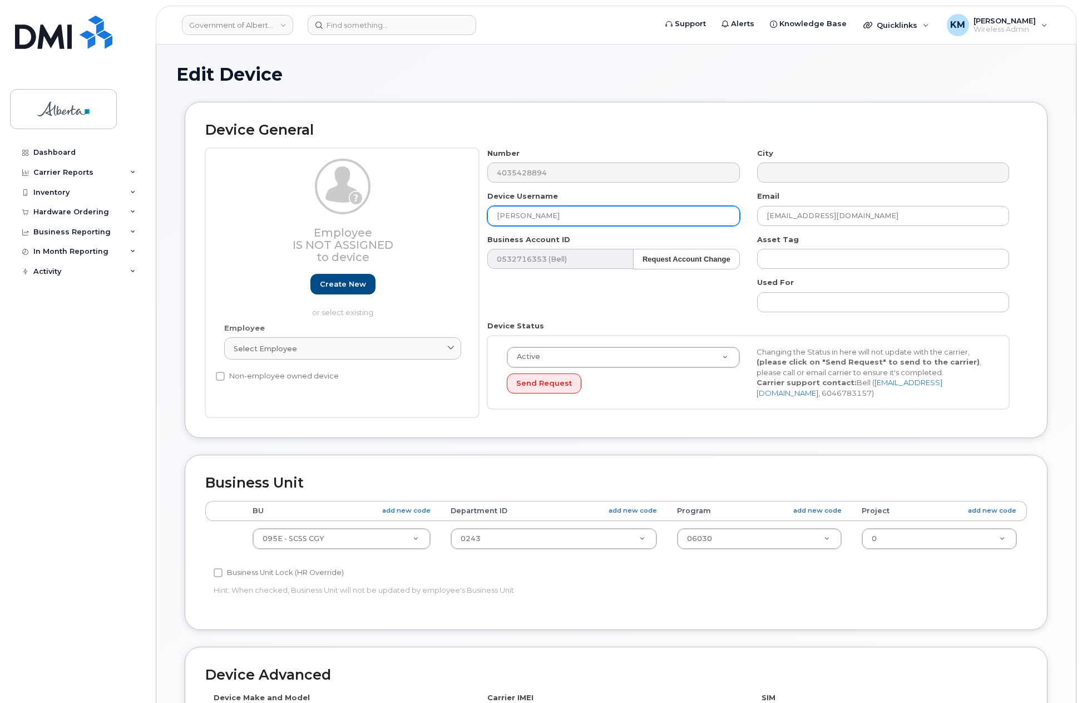
drag, startPoint x: 571, startPoint y: 216, endPoint x: 486, endPoint y: 216, distance: 85.1
click at [486, 216] on div "Device Username Kiko Pawlenchuk" at bounding box center [613, 208] width 269 height 35
type input "Caseworker Vacant"
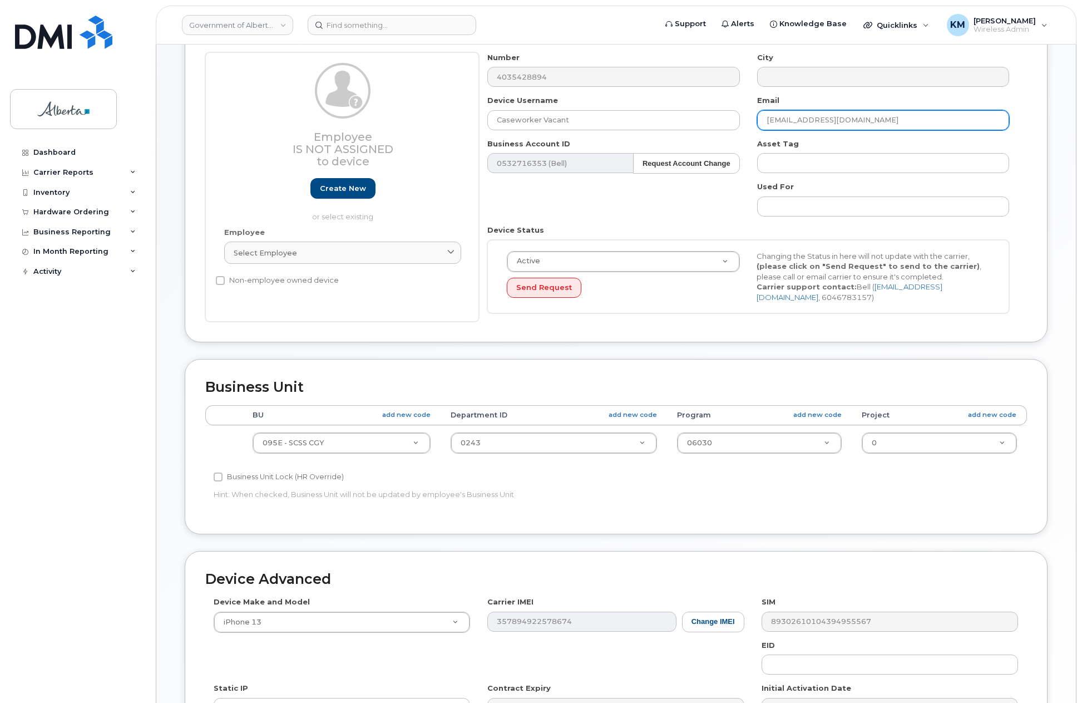
scroll to position [223, 0]
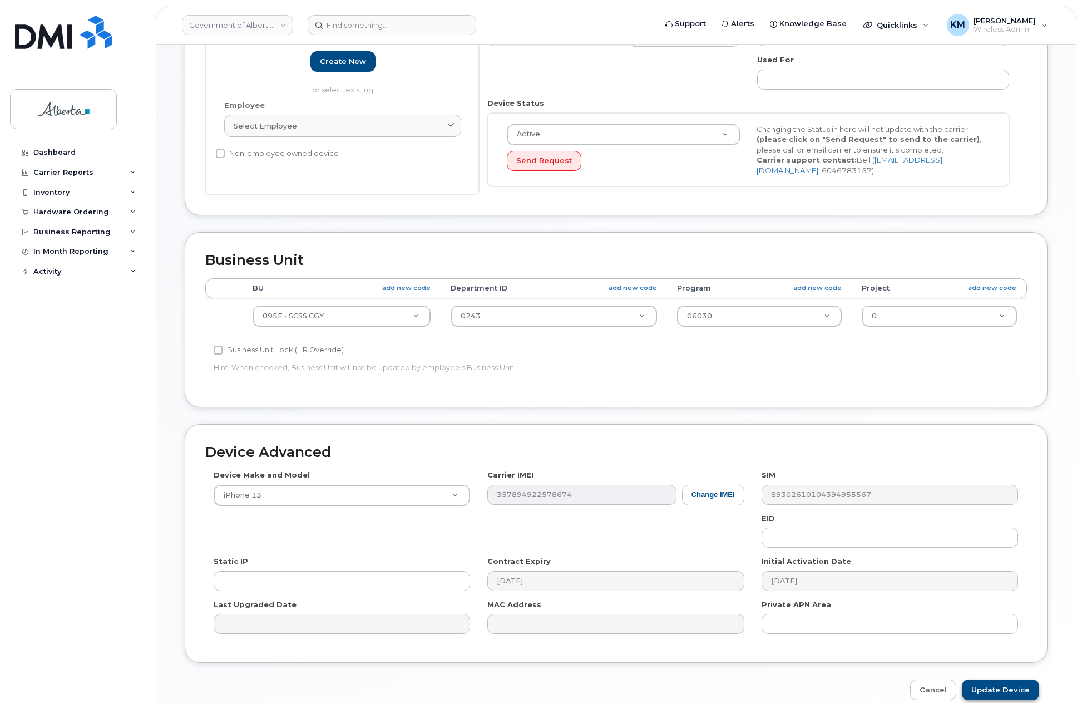
type input "[EMAIL_ADDRESS][DOMAIN_NAME]"
click at [1014, 688] on input "Update Device" at bounding box center [1000, 689] width 77 height 21
type input "Saving..."
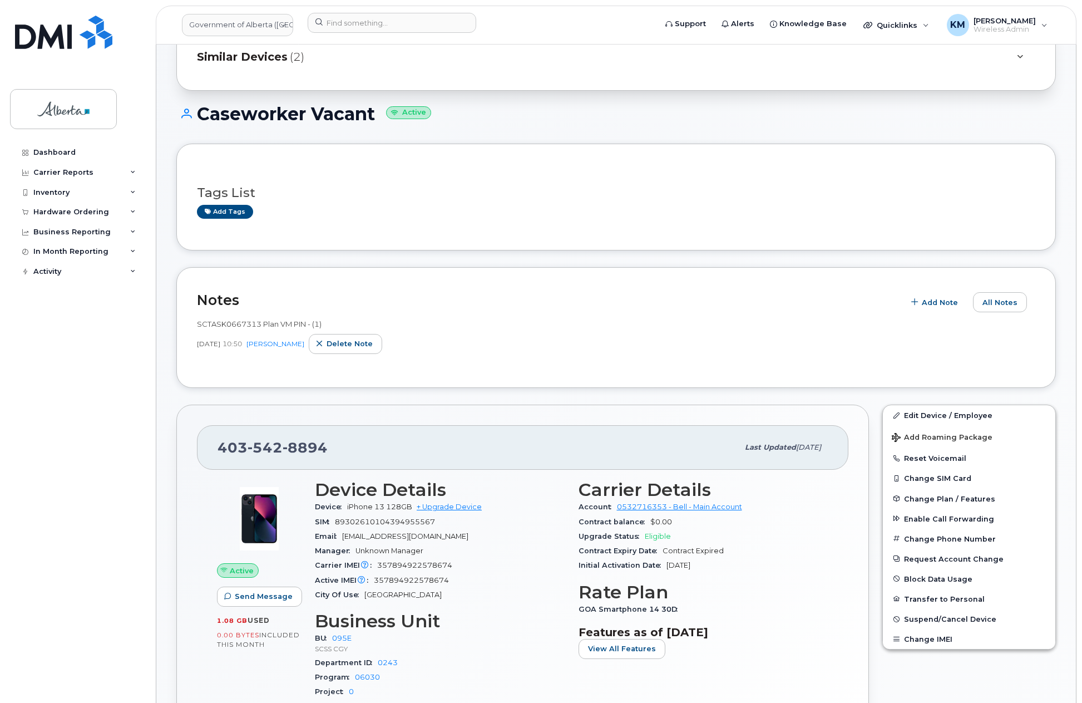
scroll to position [56, 0]
click at [941, 614] on span "Suspend/Cancel Device" at bounding box center [950, 618] width 92 height 8
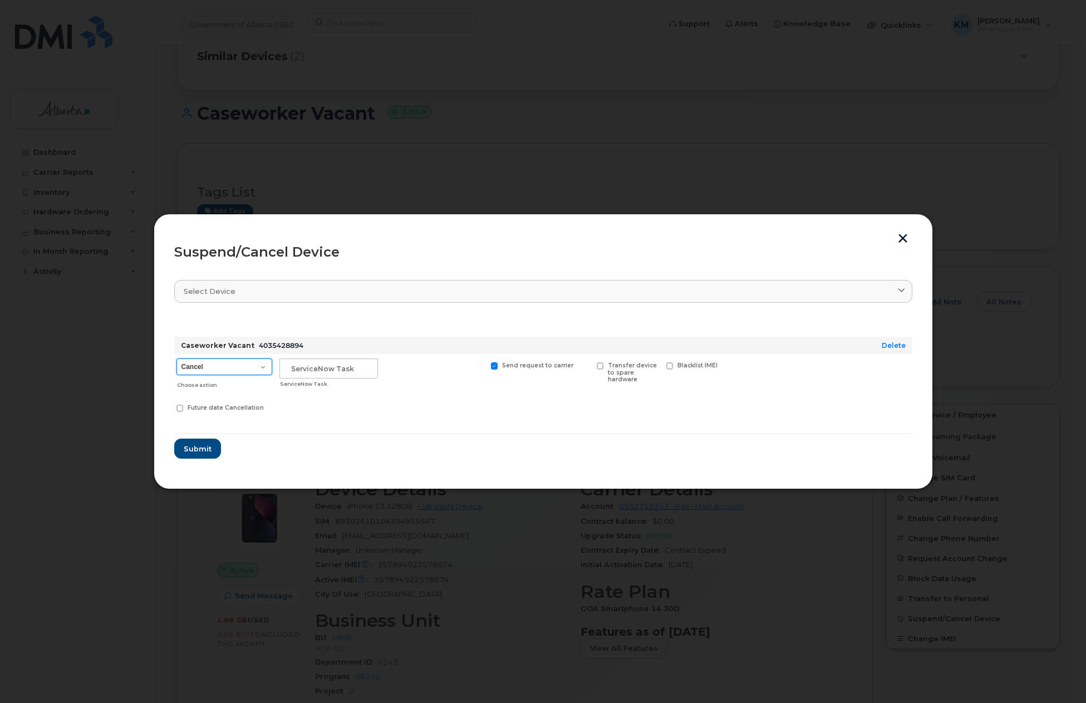
click at [254, 370] on select "Cancel Suspend - Extend Suspension Suspend - Reduced Rate Suspend - Lost Device…" at bounding box center [224, 366] width 96 height 17
select select "[object Object]"
click at [176, 358] on select "Cancel Suspend - Extend Suspension Suspend - Reduced Rate Suspend - Lost Device…" at bounding box center [224, 366] width 96 height 17
click at [315, 366] on input "text" at bounding box center [328, 368] width 98 height 20
type input "SCTASK0837080"
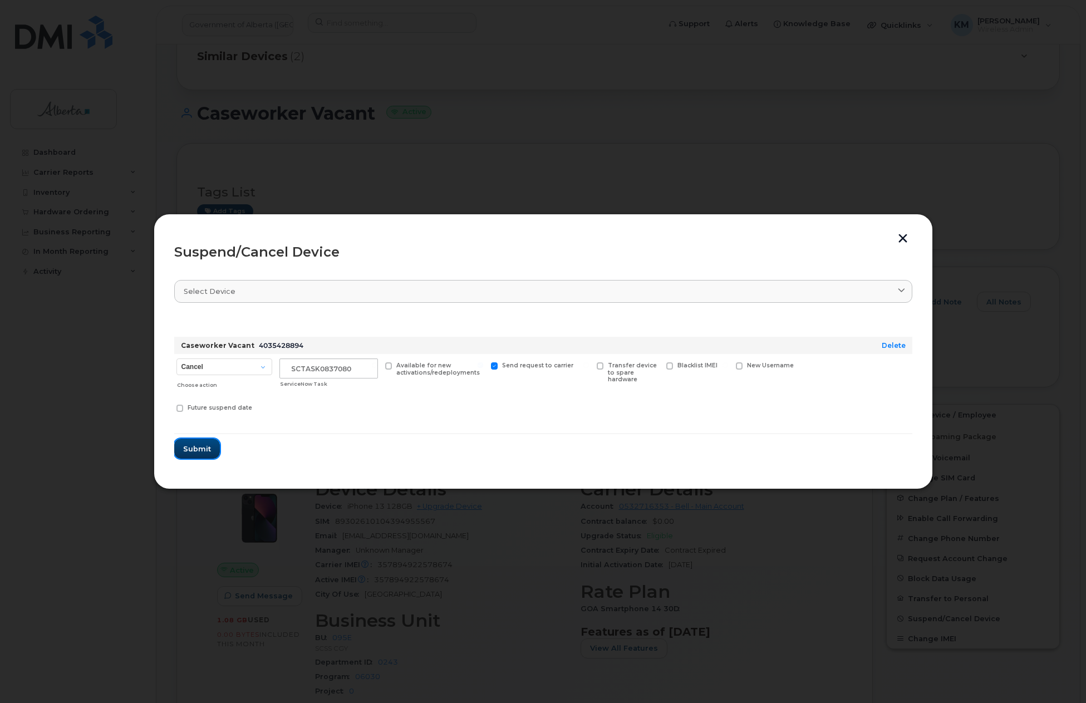
click at [203, 455] on button "Submit" at bounding box center [197, 448] width 46 height 20
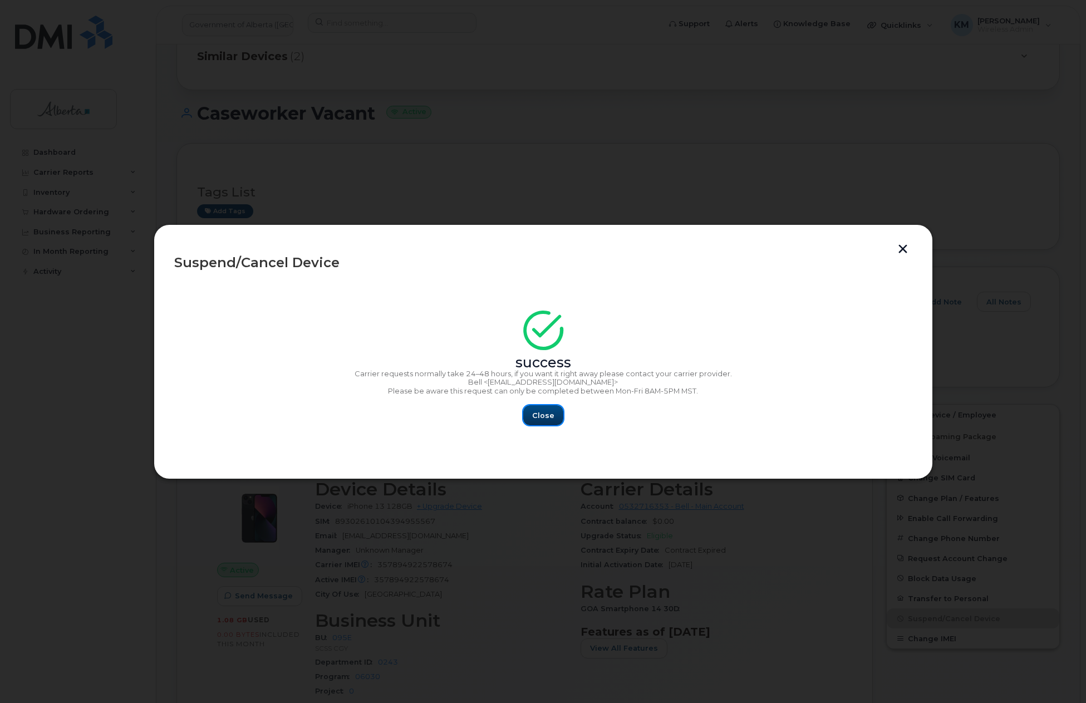
click at [546, 417] on span "Close" at bounding box center [543, 415] width 22 height 11
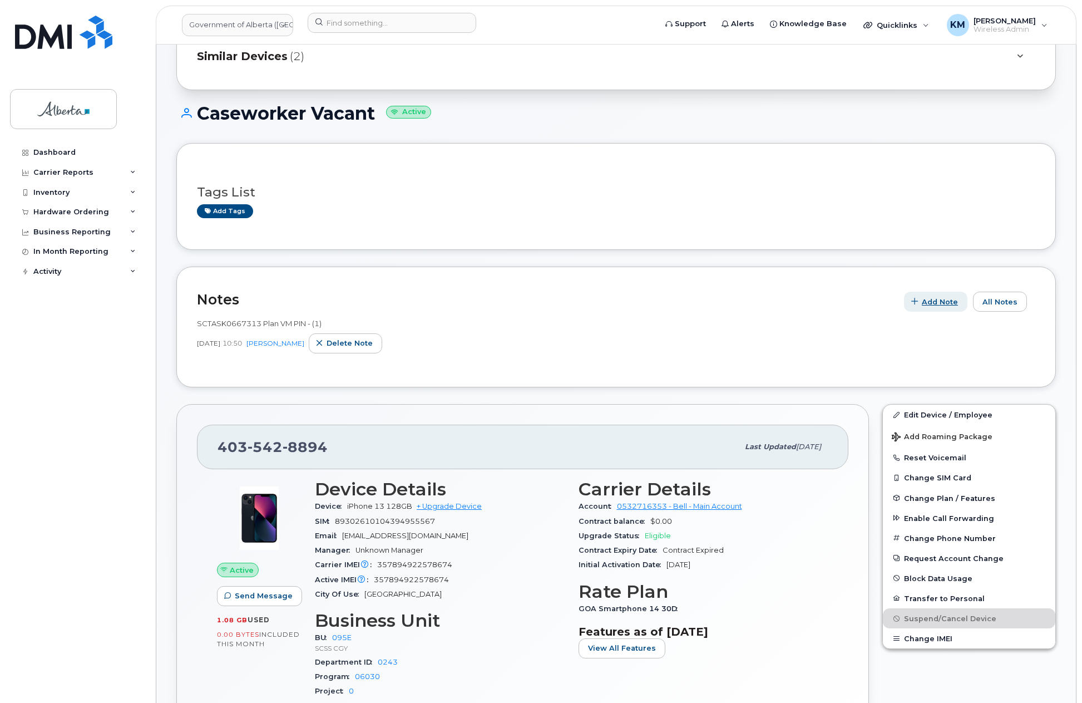
click at [941, 300] on span "Add Note" at bounding box center [940, 302] width 36 height 11
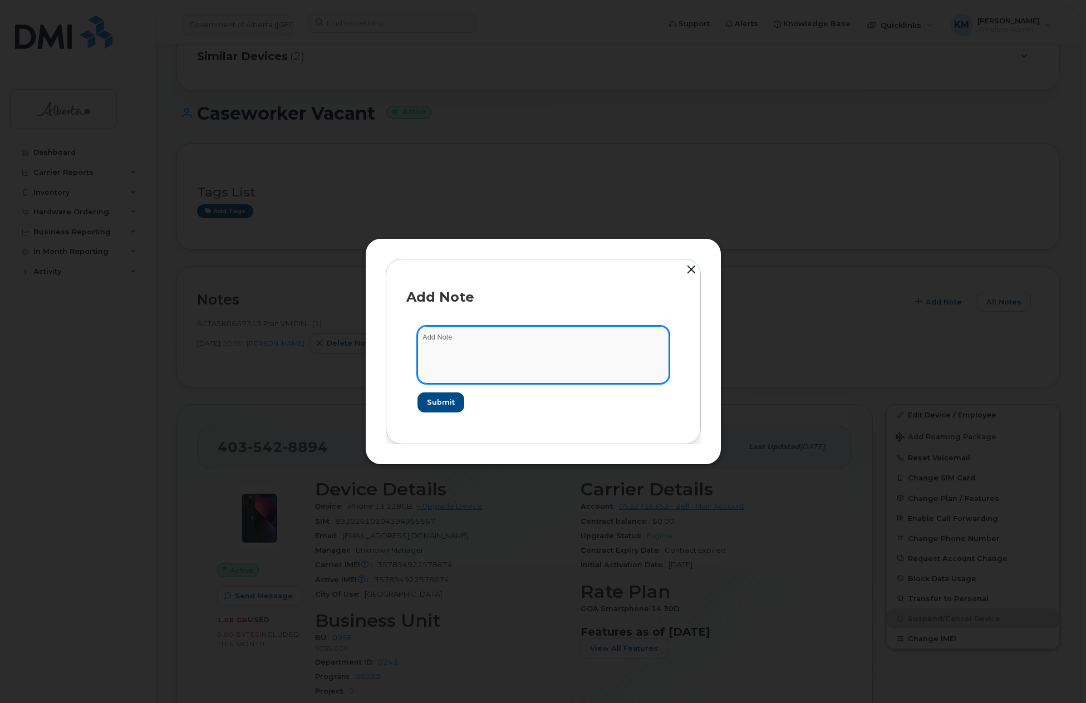
click at [593, 349] on textarea at bounding box center [543, 354] width 252 height 57
type textarea "s"
click at [511, 336] on textarea "SCTASK0837080 -" at bounding box center [543, 354] width 252 height 57
paste textarea "Plan Suspend - (2)"
type textarea "SCTASK0837080 - Plan Suspend - (2)"
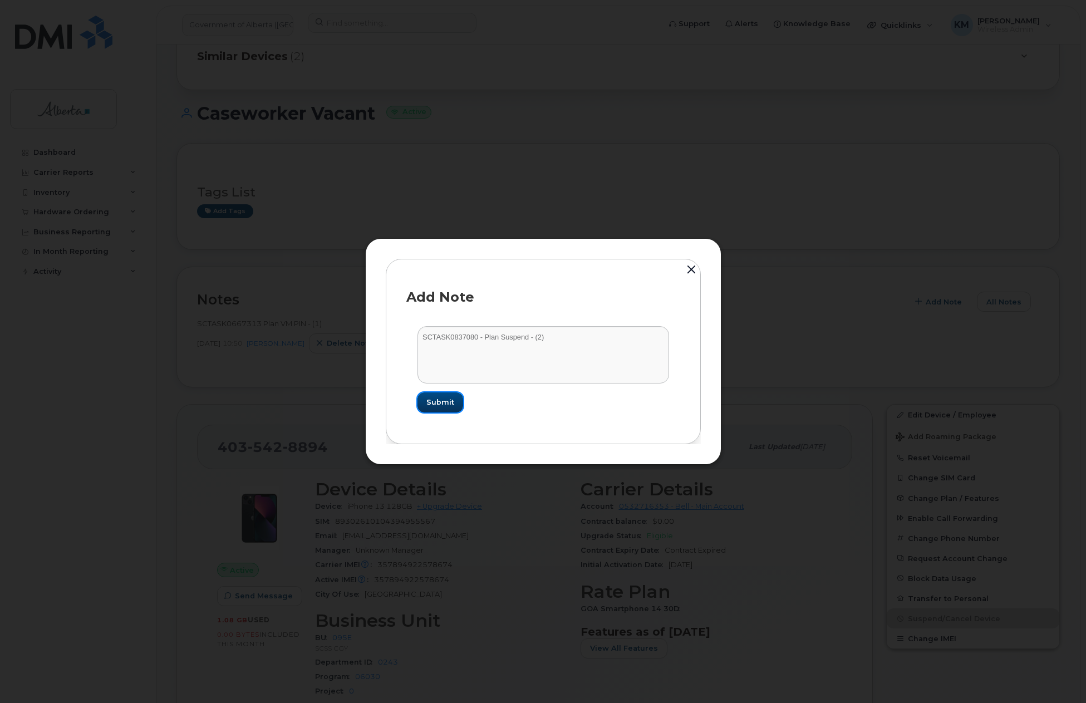
click at [438, 402] on span "Submit" at bounding box center [440, 402] width 28 height 11
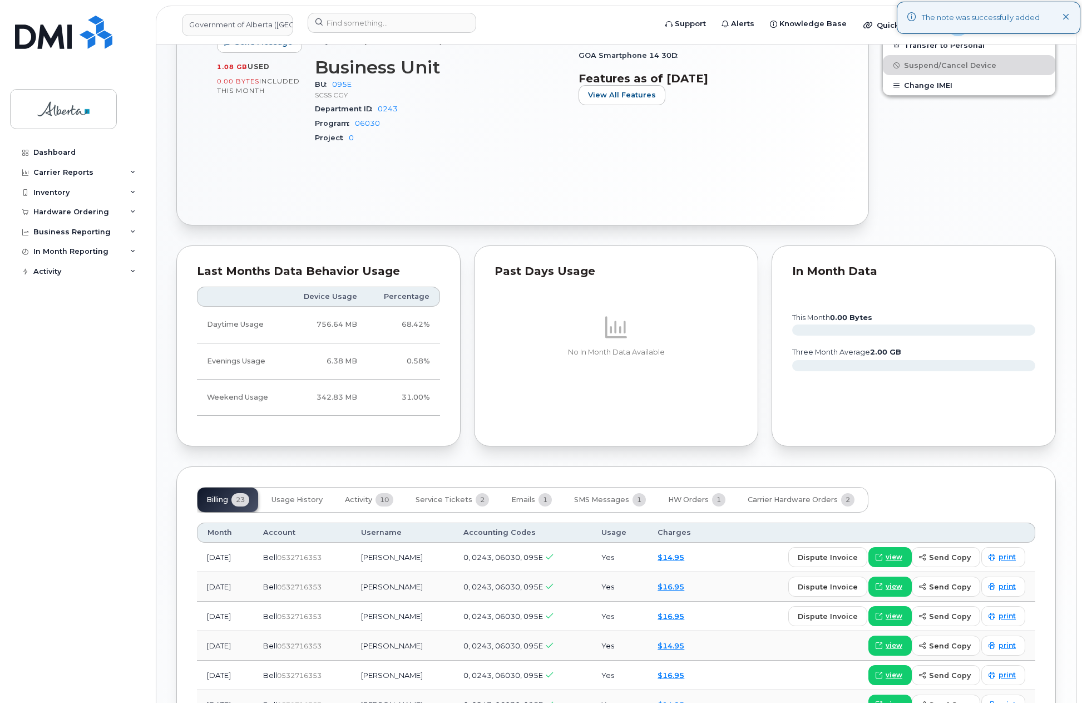
scroll to position [612, 0]
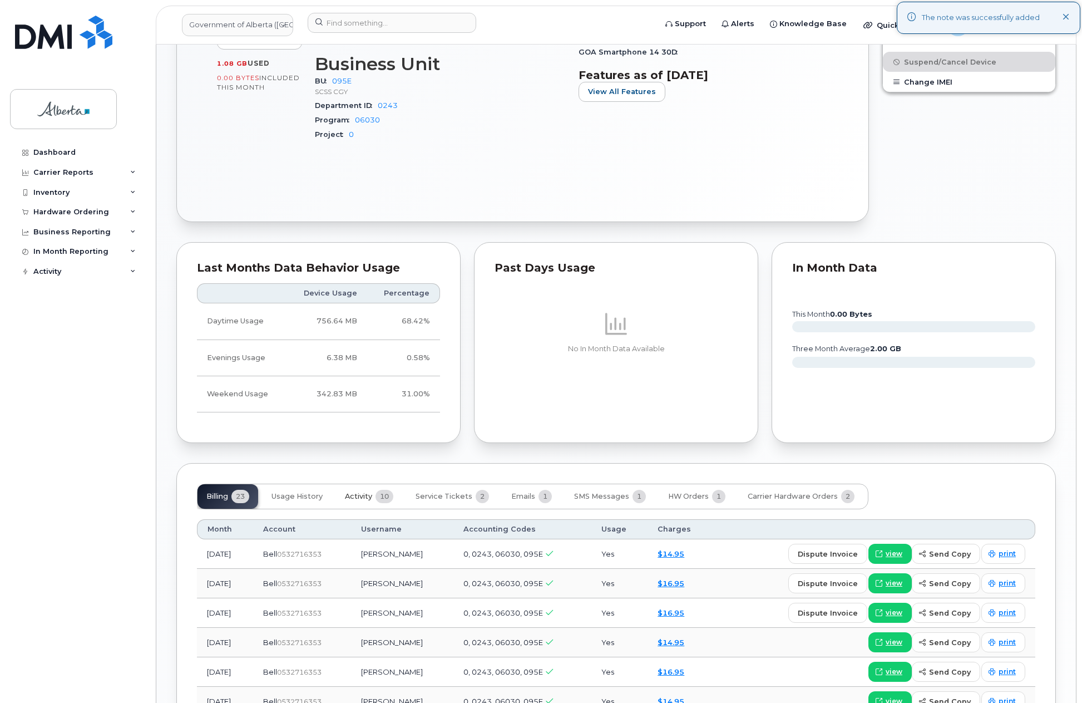
click at [359, 495] on span "Activity" at bounding box center [358, 496] width 27 height 9
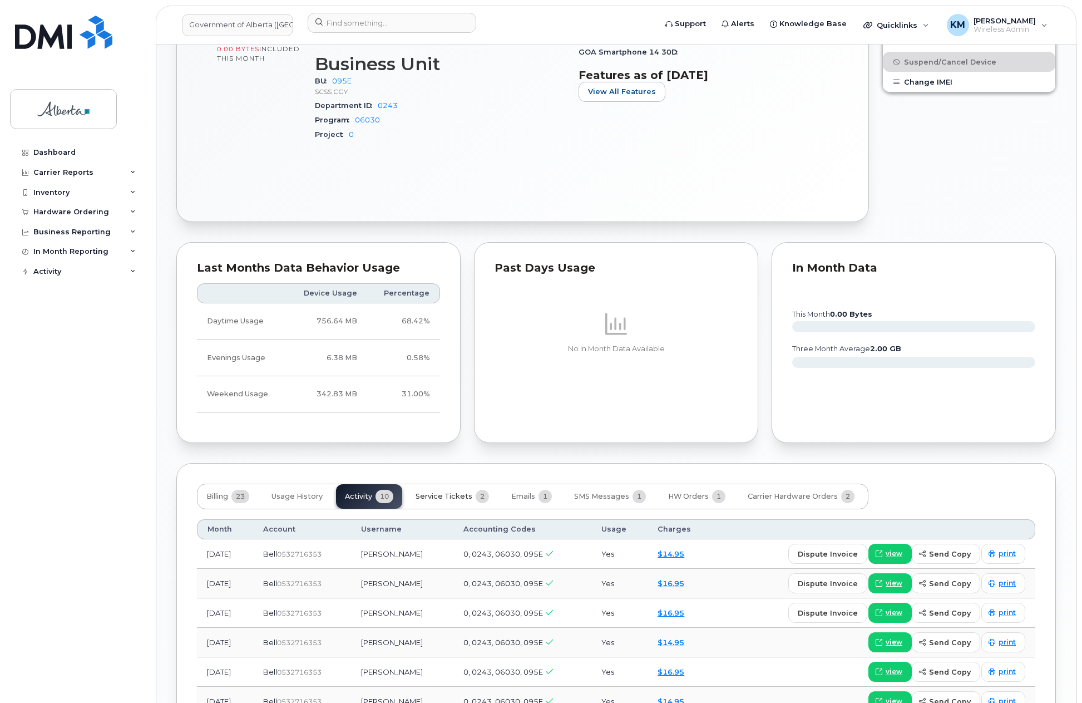
click at [458, 493] on span "Service Tickets" at bounding box center [444, 496] width 57 height 9
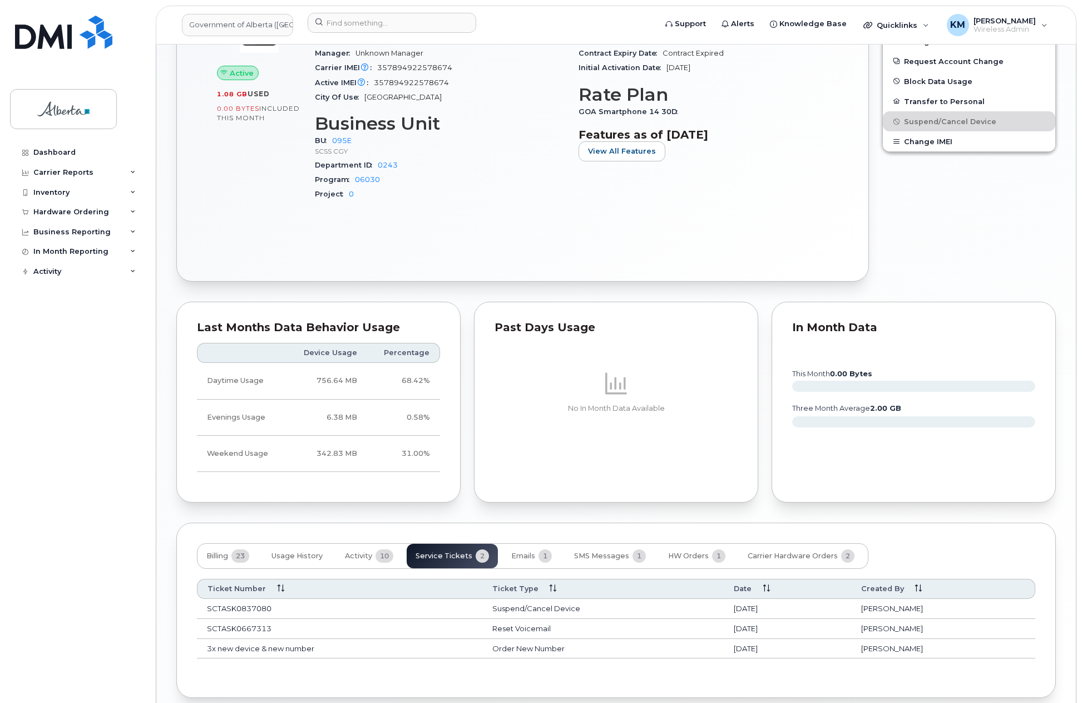
scroll to position [548, 0]
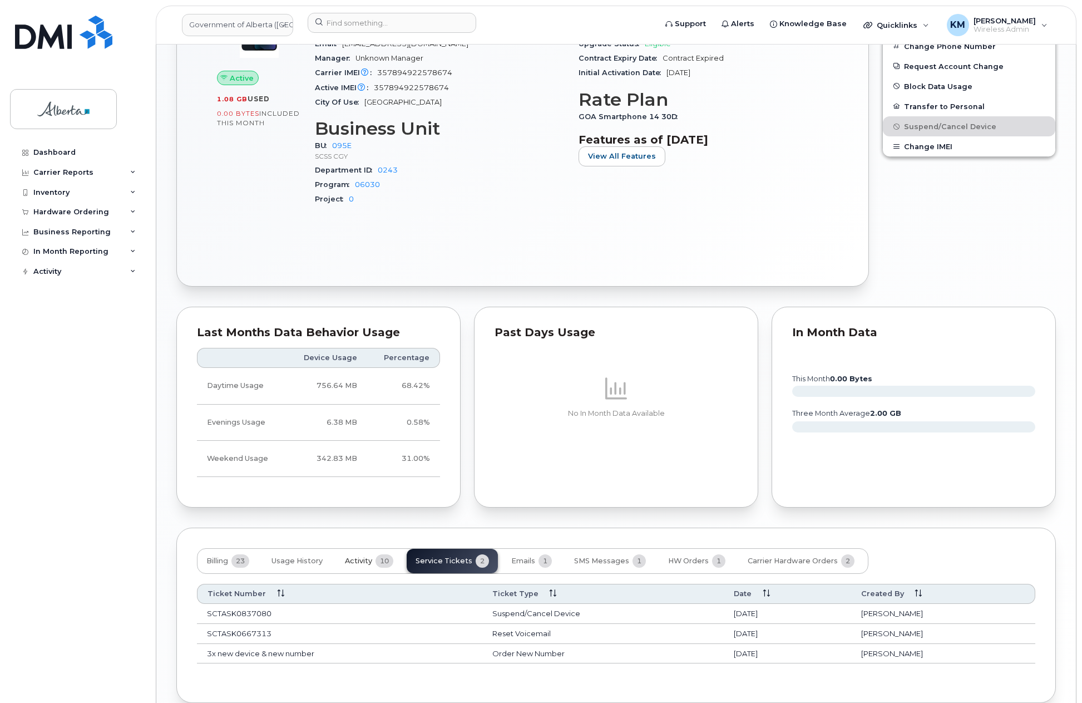
click at [368, 563] on span "Activity" at bounding box center [358, 560] width 27 height 9
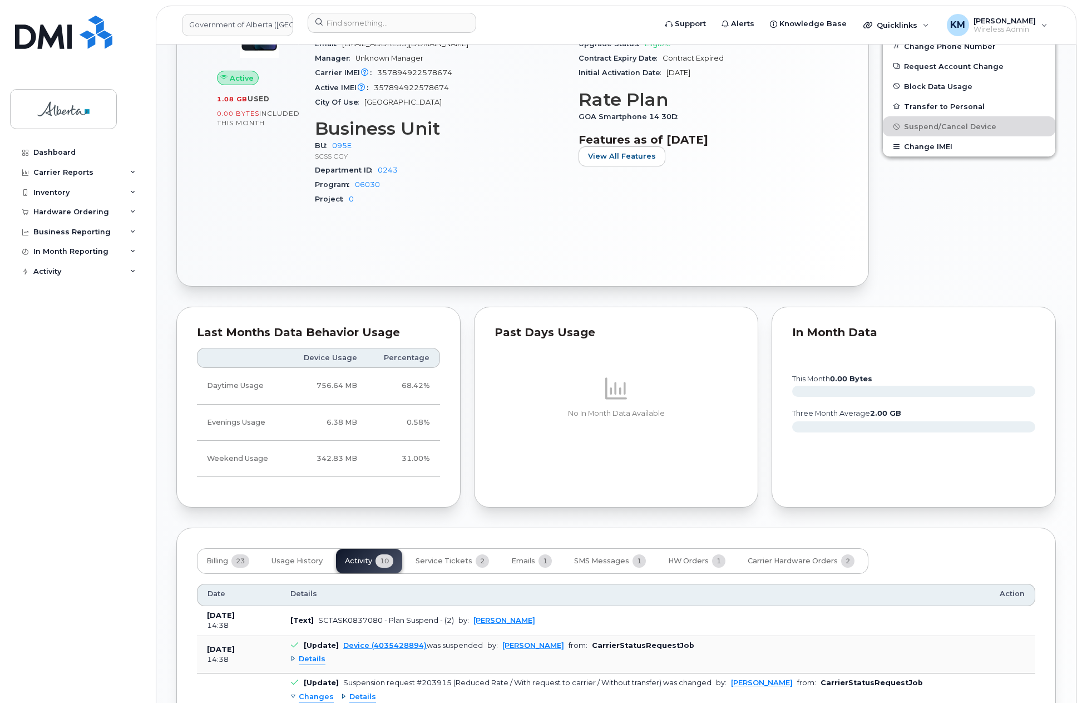
click at [308, 656] on span "Details" at bounding box center [312, 659] width 27 height 11
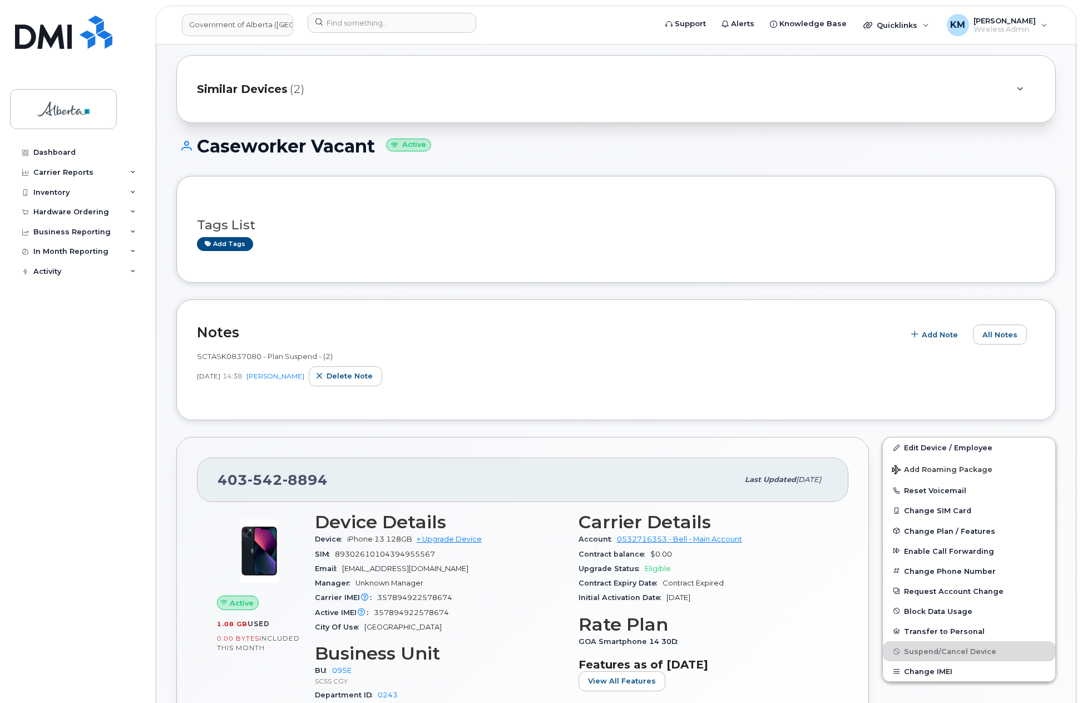
scroll to position [0, 0]
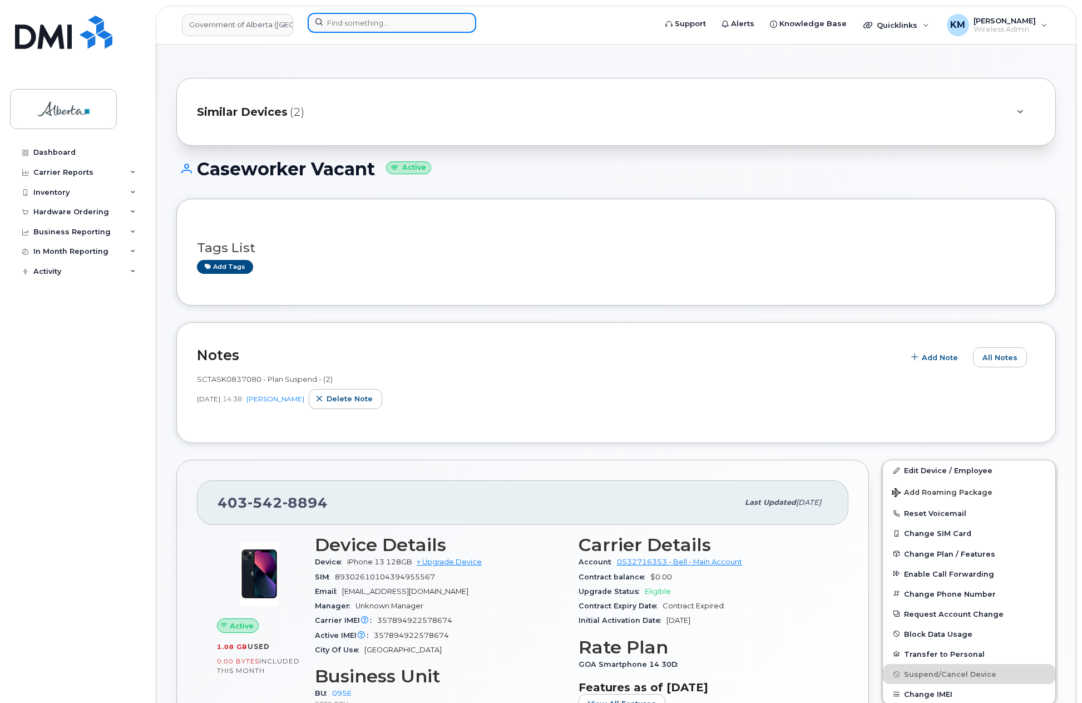
click at [407, 23] on input at bounding box center [392, 23] width 169 height 20
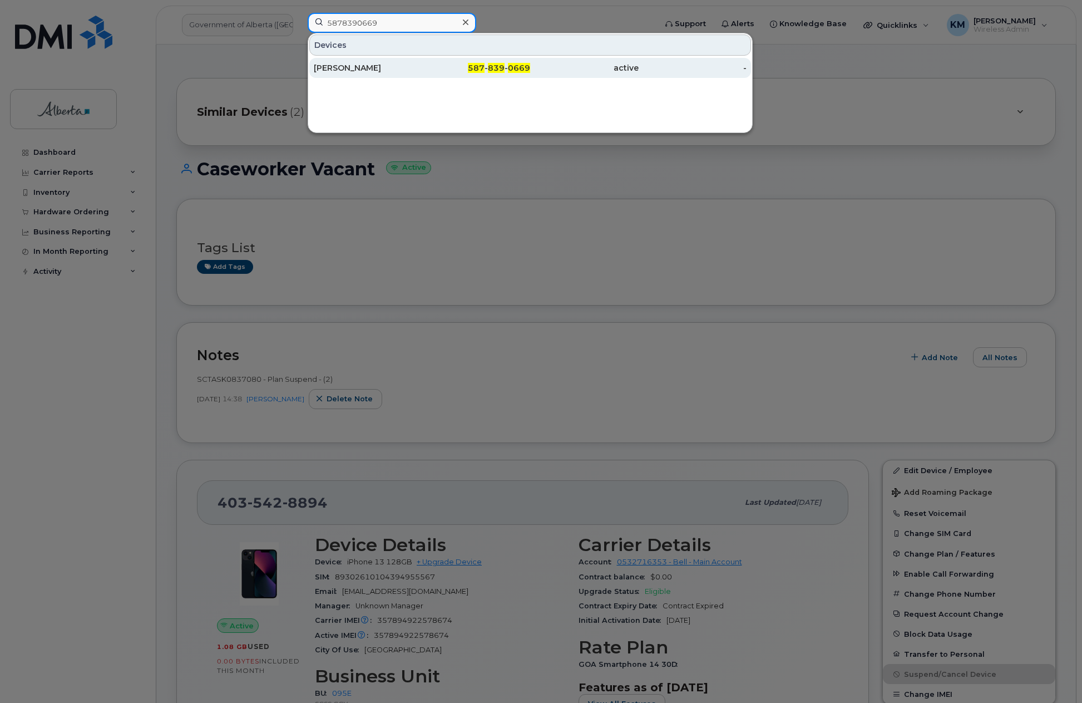
type input "5878390669"
click at [422, 62] on div "[PERSON_NAME]" at bounding box center [476, 68] width 109 height 20
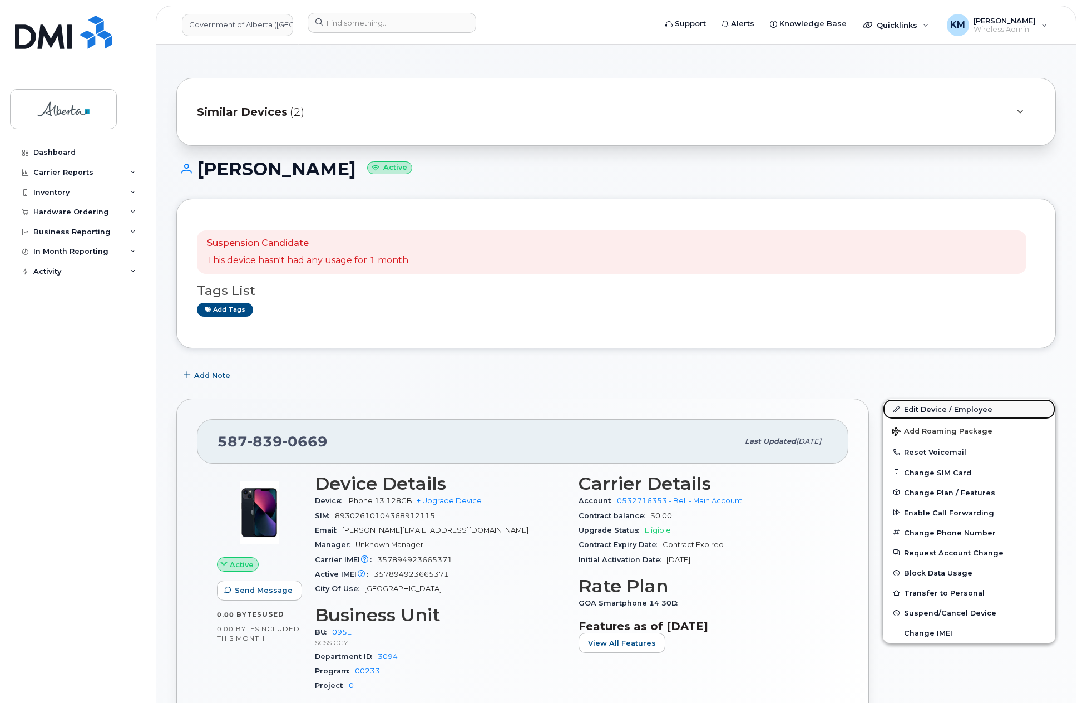
click at [927, 406] on link "Edit Device / Employee" at bounding box center [969, 409] width 172 height 20
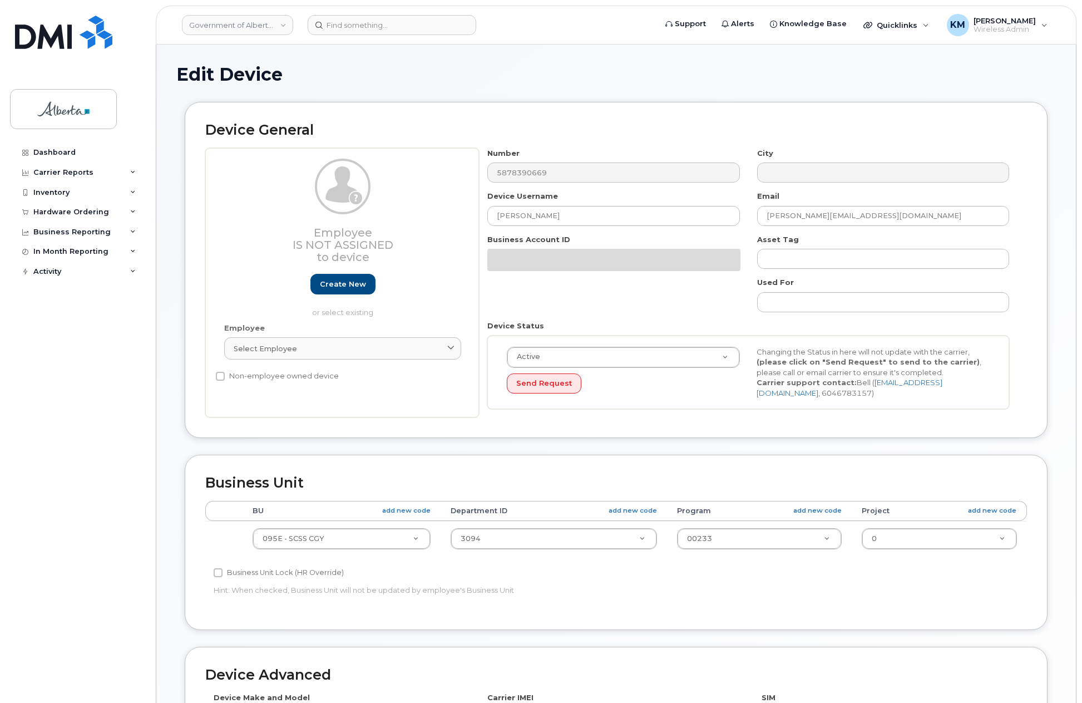
select select "4206362"
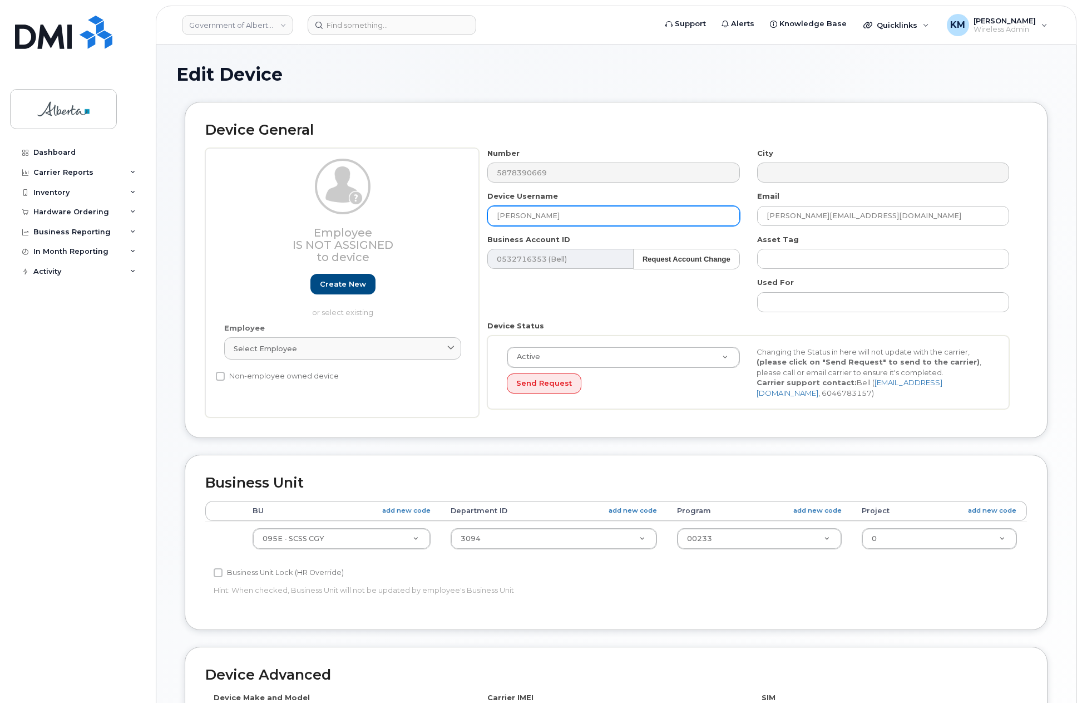
drag, startPoint x: 576, startPoint y: 216, endPoint x: 474, endPoint y: 223, distance: 102.6
click at [474, 223] on div "Employee Is not assigned to device Create new or select existing Employee Selec…" at bounding box center [616, 283] width 822 height 270
type input "c"
type input "Caseworker Vacant"
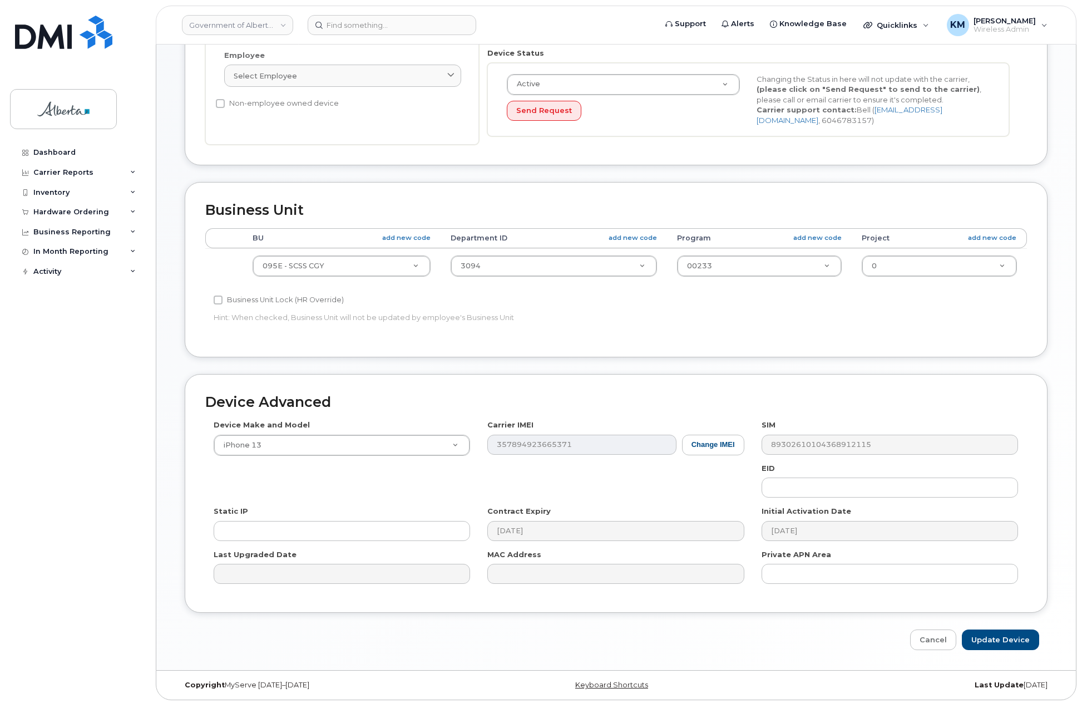
scroll to position [275, 0]
type input "[EMAIL_ADDRESS][DOMAIN_NAME]"
click at [997, 635] on input "Update Device" at bounding box center [1000, 637] width 77 height 21
type input "Saving..."
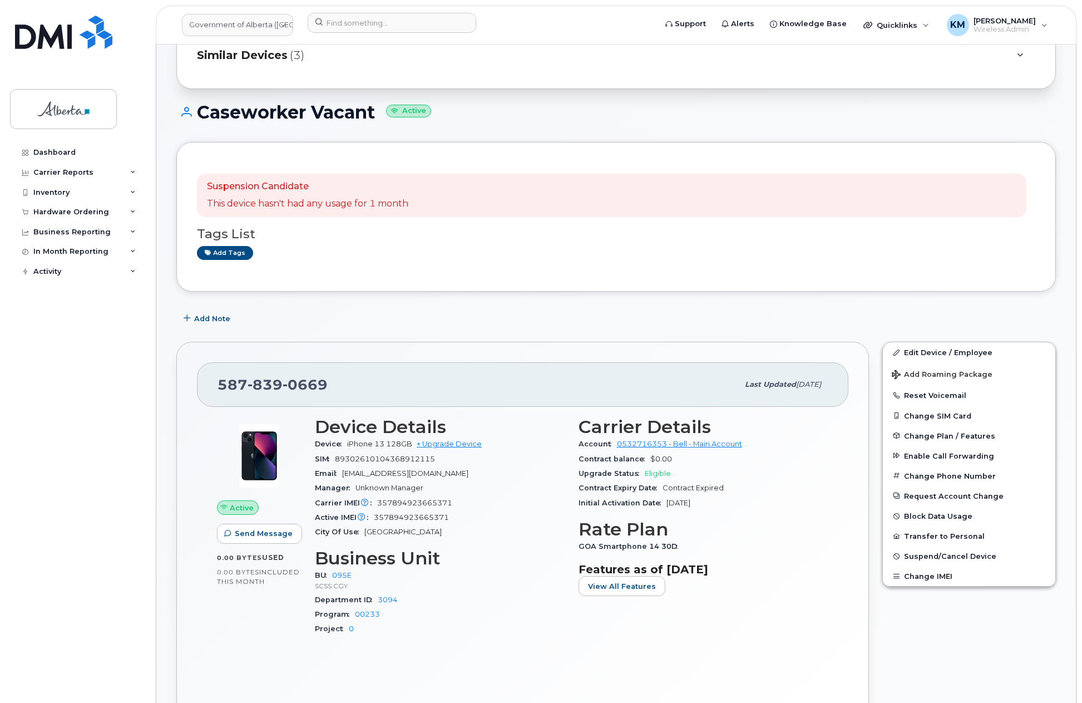
scroll to position [111, 0]
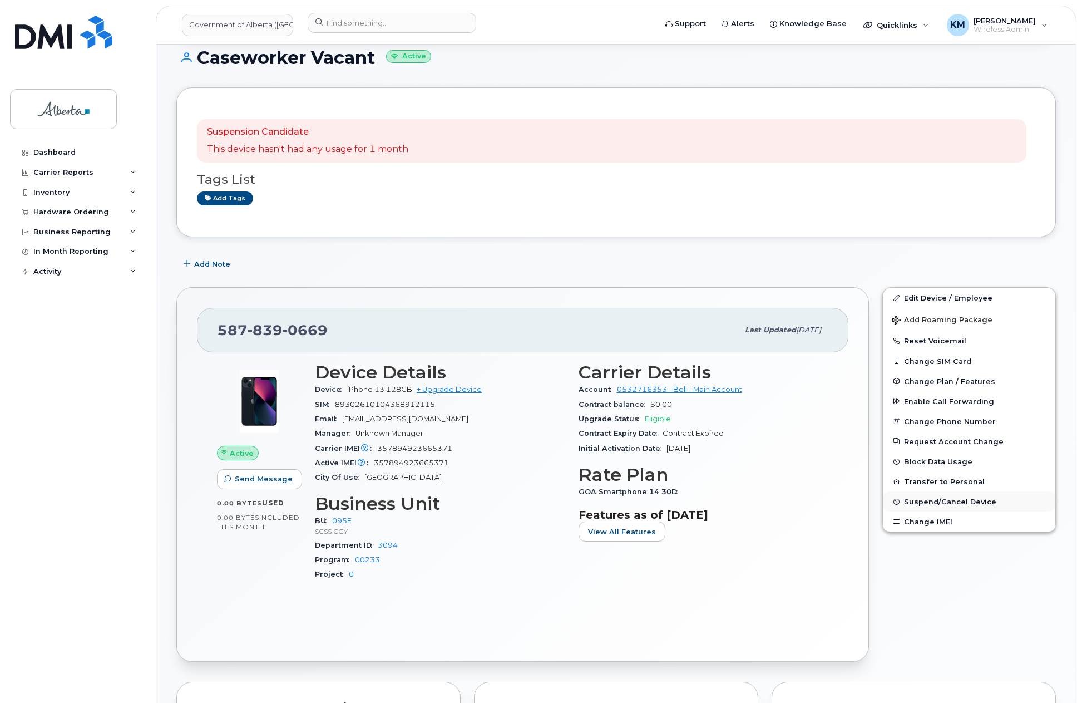
click at [979, 497] on span "Suspend/Cancel Device" at bounding box center [950, 501] width 92 height 8
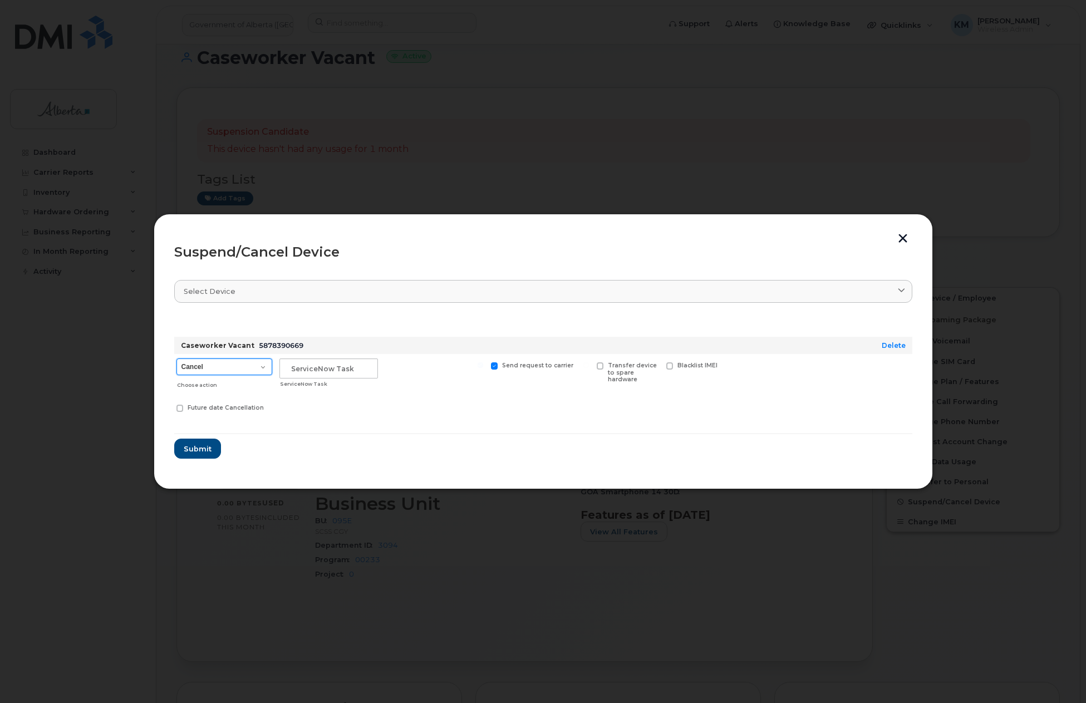
click at [260, 365] on select "Cancel Suspend - Extend Suspension Suspend - Reduced Rate Suspend - Lost Device…" at bounding box center [224, 366] width 96 height 17
select select "[object Object]"
click at [176, 358] on select "Cancel Suspend - Extend Suspension Suspend - Reduced Rate Suspend - Lost Device…" at bounding box center [224, 366] width 96 height 17
click at [305, 374] on input "text" at bounding box center [328, 368] width 98 height 20
type input "SCTASK0837080"
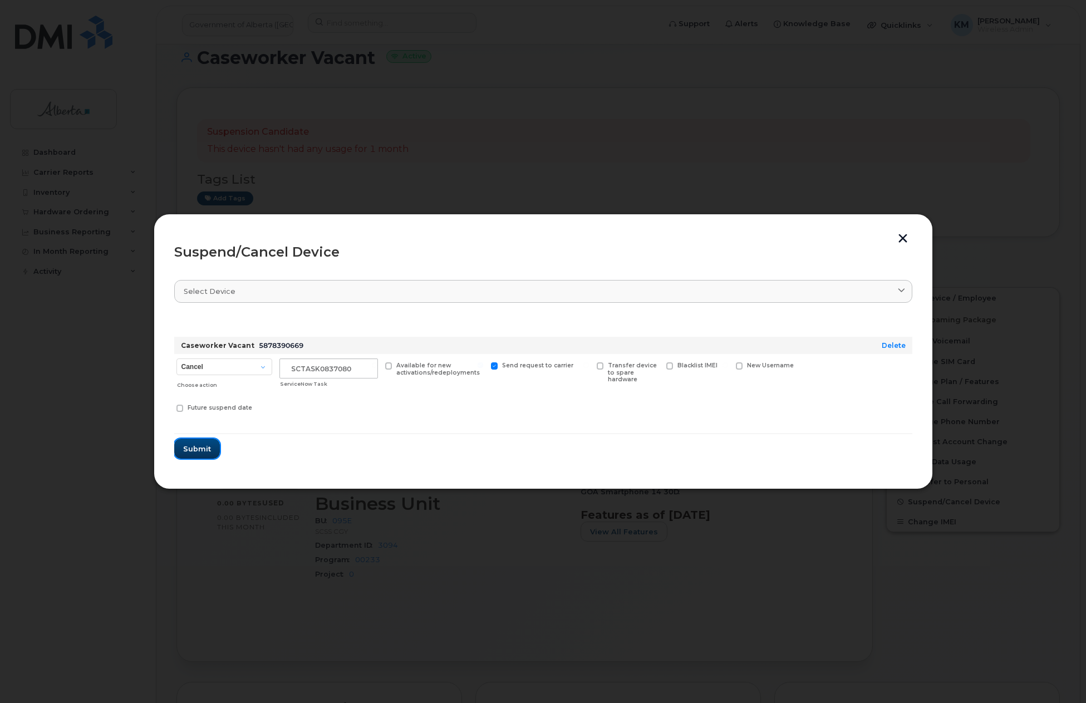
click at [189, 447] on span "Submit" at bounding box center [197, 448] width 28 height 11
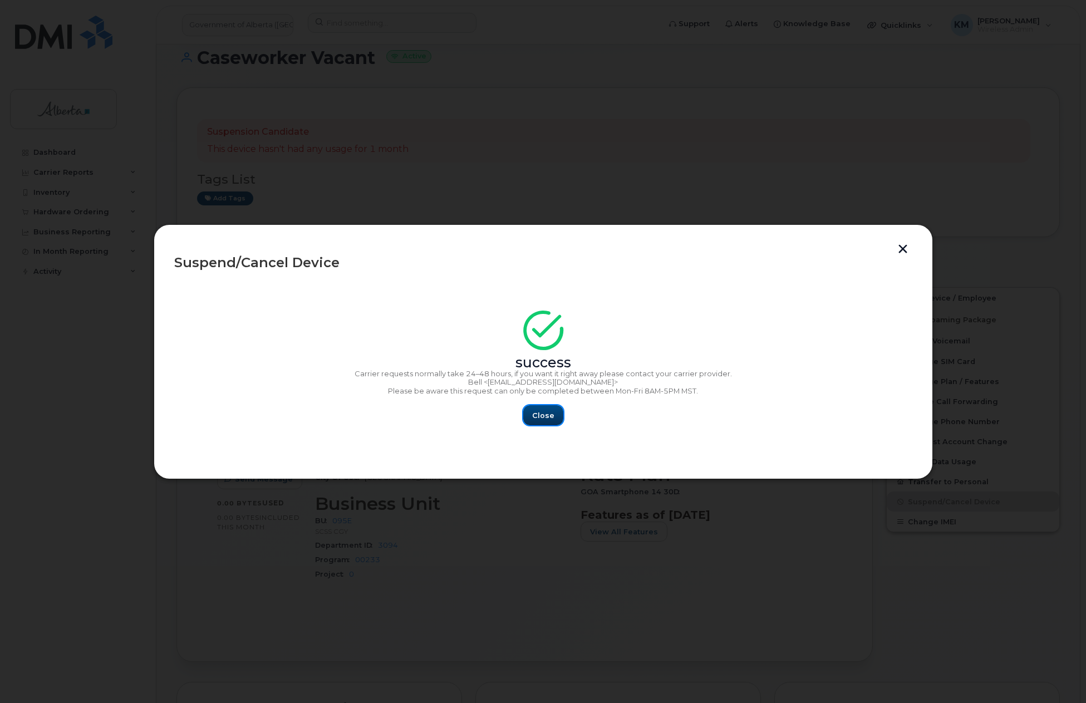
click at [531, 422] on button "Close" at bounding box center [543, 415] width 40 height 20
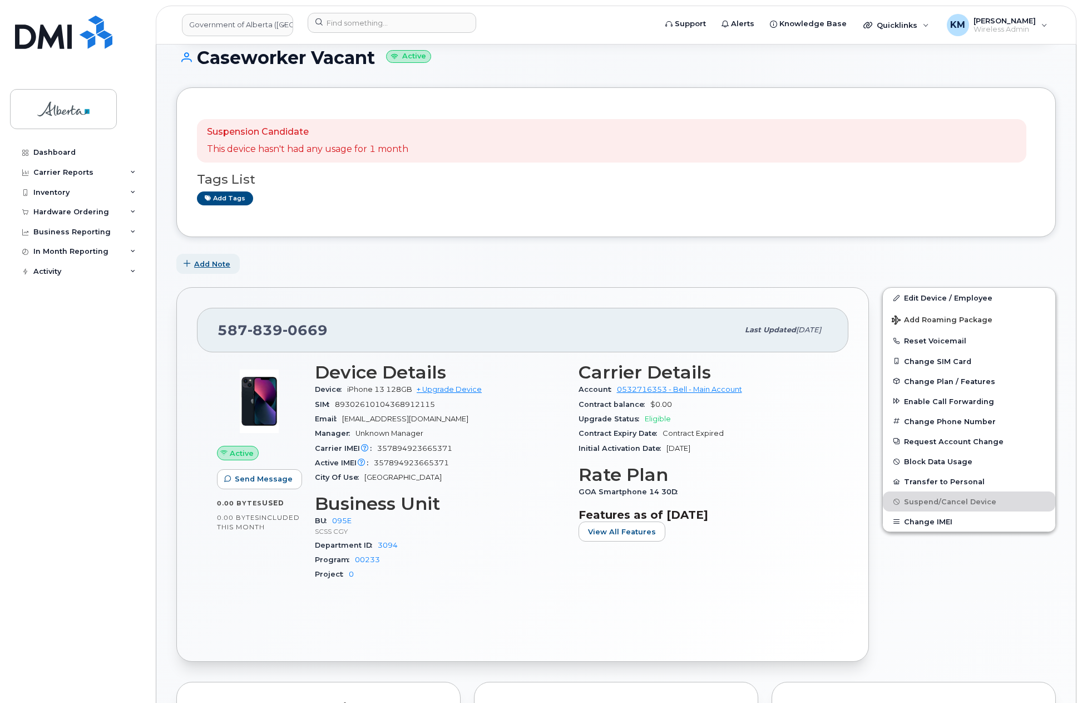
click at [221, 264] on span "Add Note" at bounding box center [212, 264] width 36 height 11
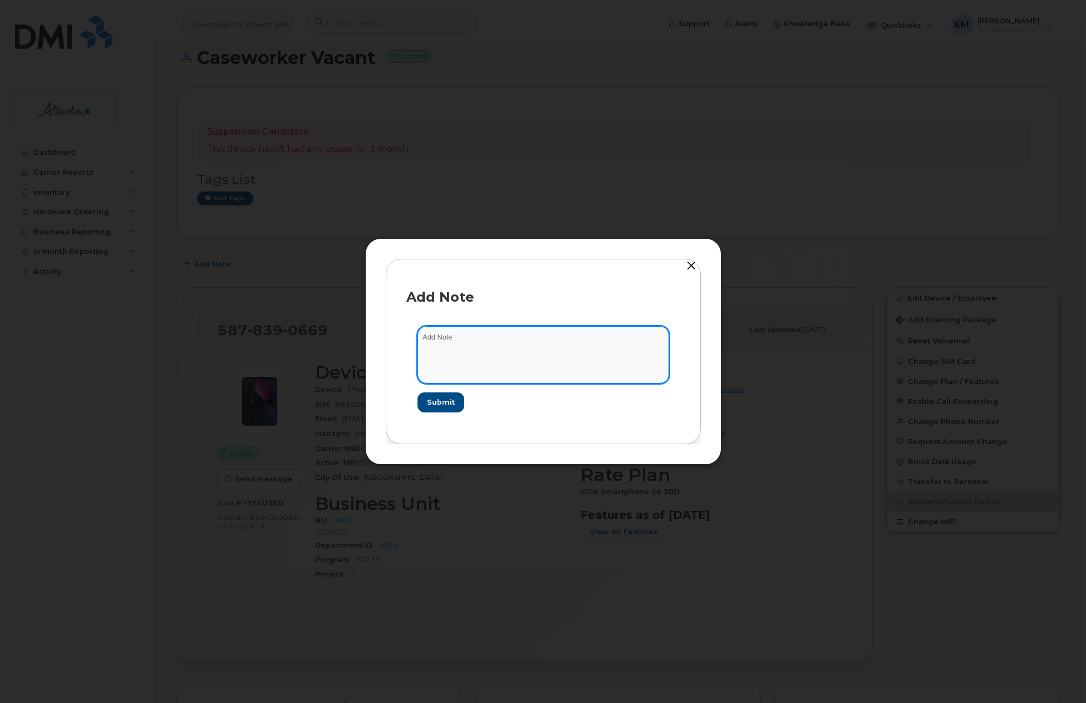
click at [464, 342] on textarea at bounding box center [543, 354] width 252 height 57
type textarea "s"
paste textarea "Plan Suspend - (2)"
type textarea "SCTASK0837080 - Plan Suspend - (2)"
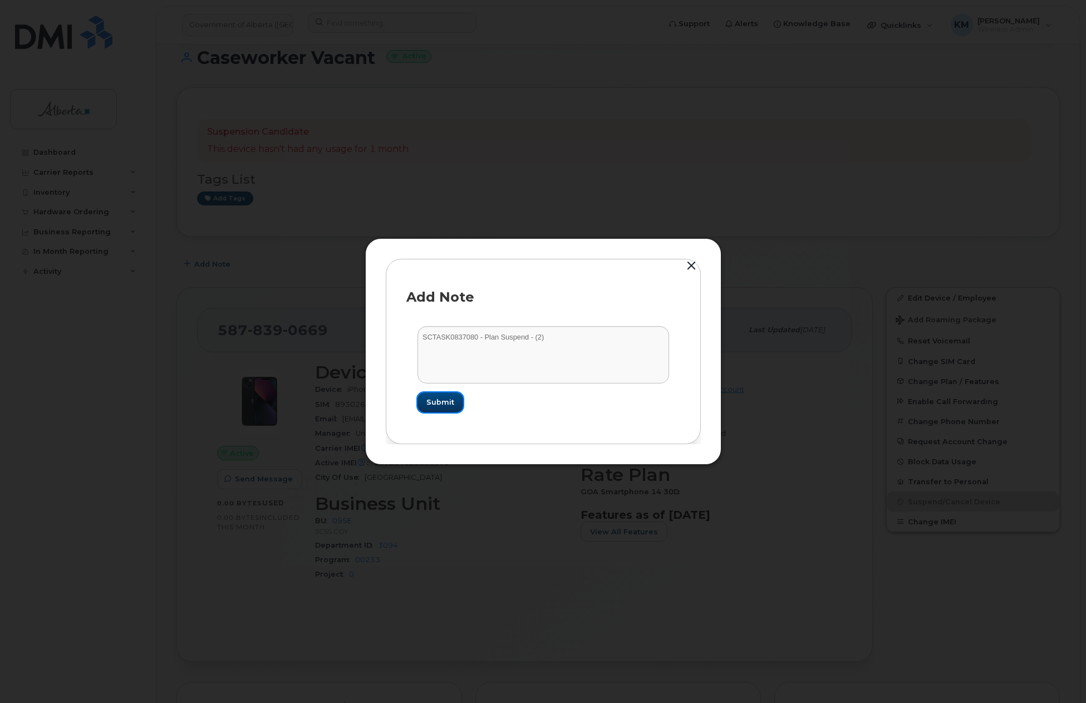
click at [446, 403] on span "Submit" at bounding box center [440, 402] width 28 height 11
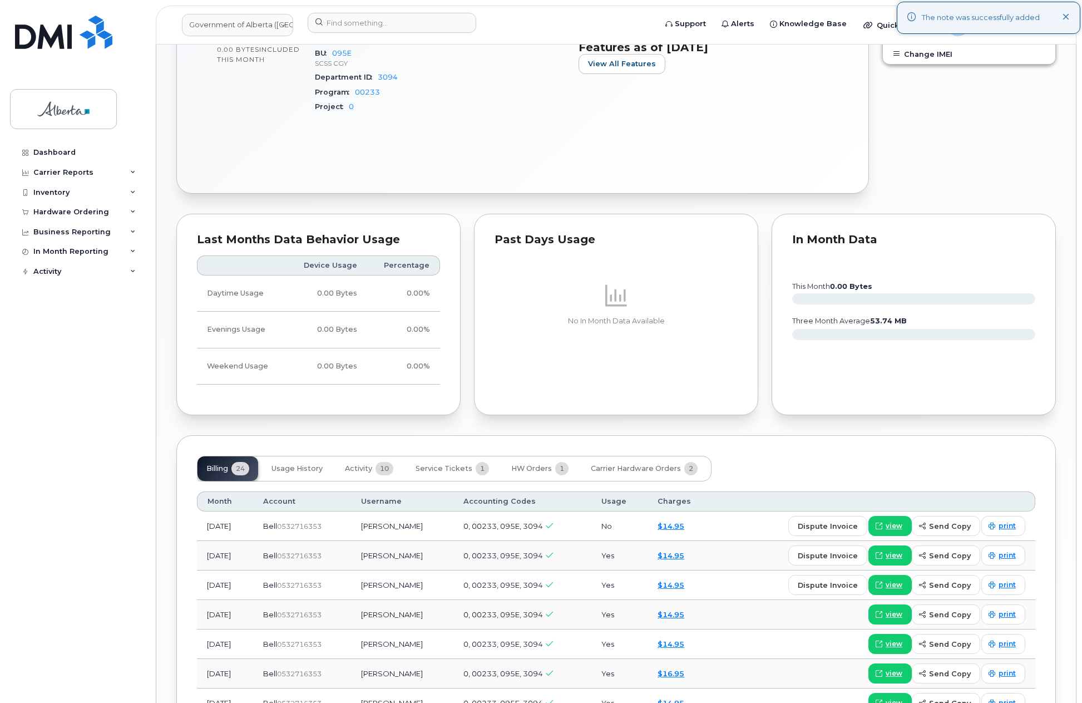
scroll to position [723, 0]
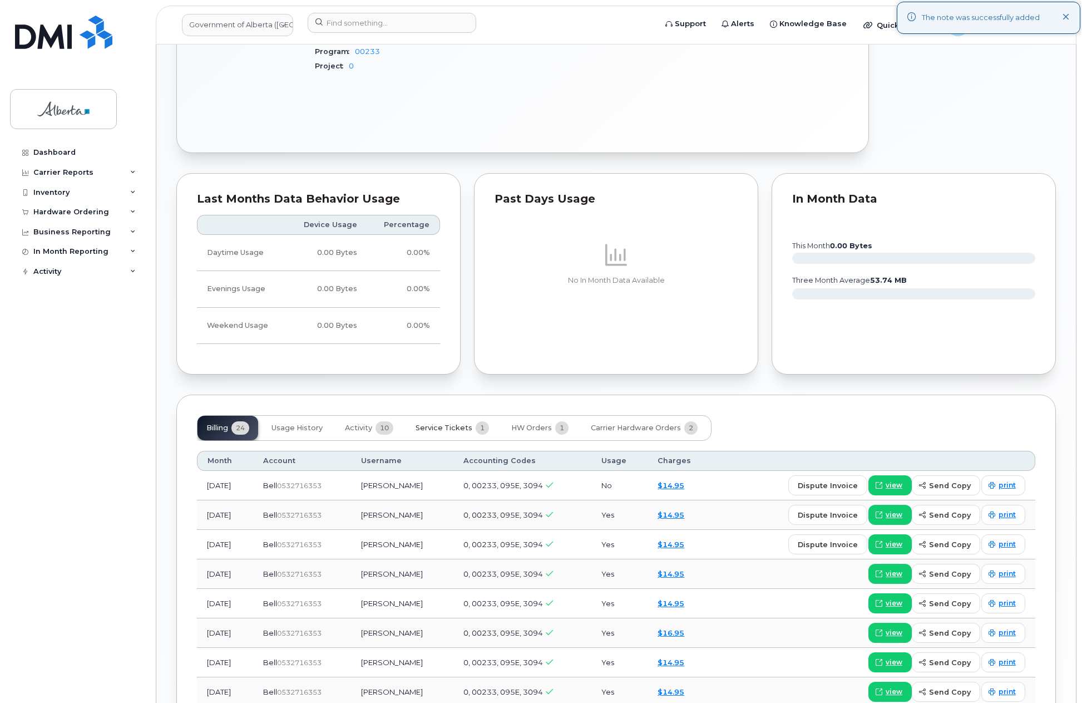
click at [446, 427] on span "Service Tickets" at bounding box center [444, 427] width 57 height 9
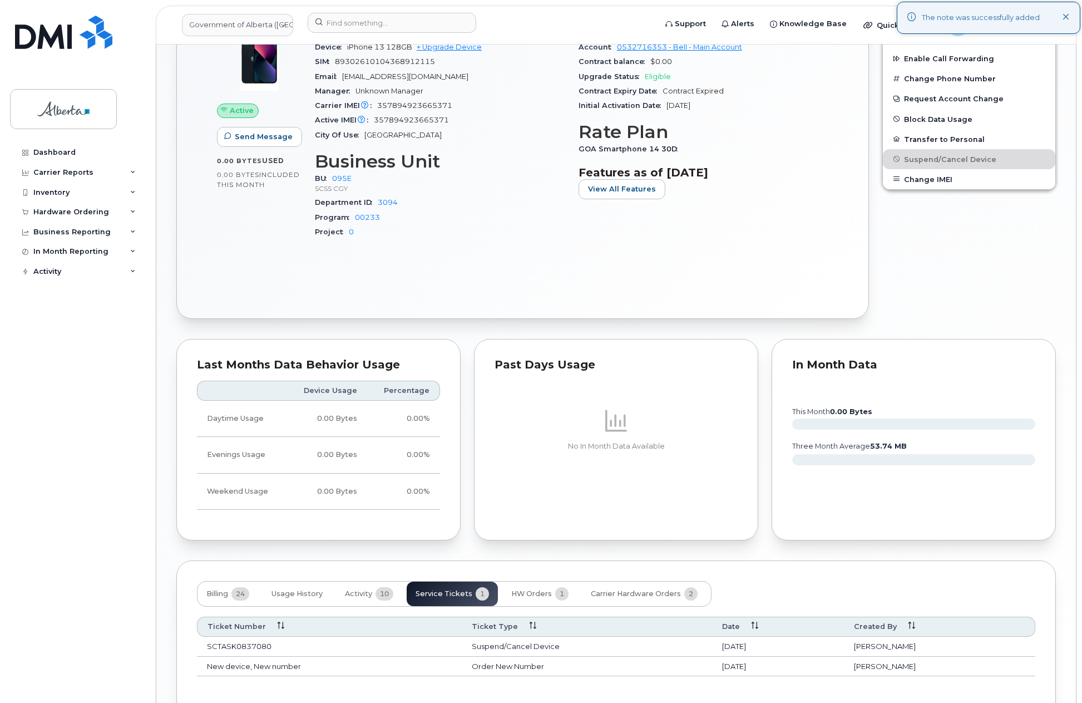
scroll to position [626, 0]
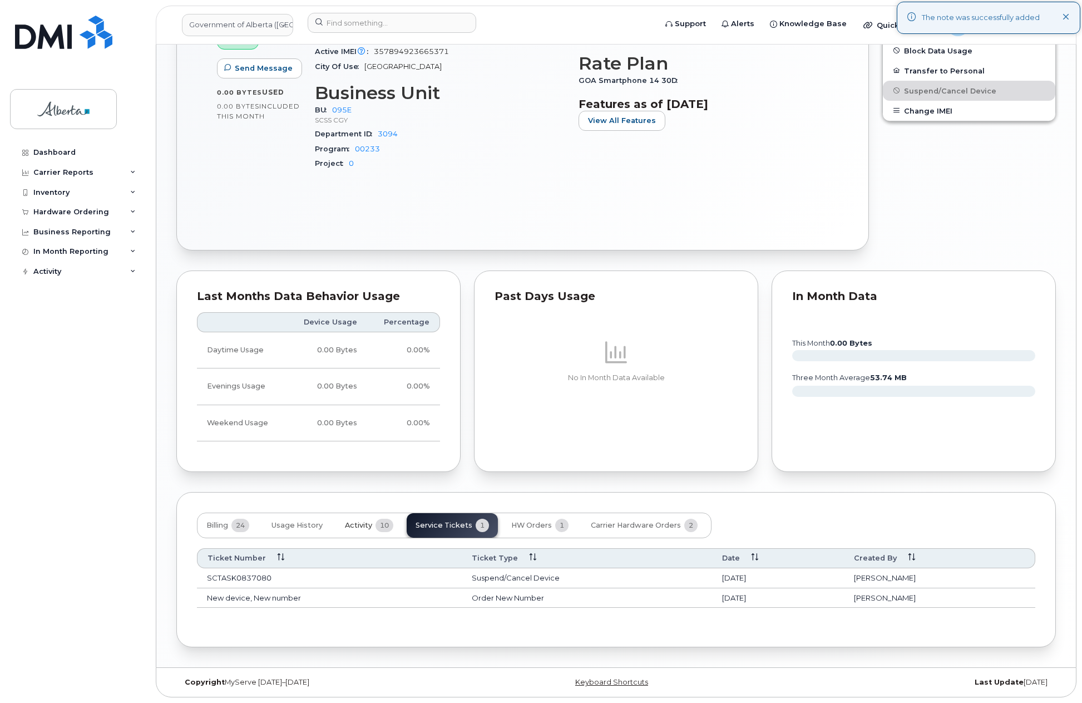
click at [360, 521] on span "Activity" at bounding box center [358, 525] width 27 height 9
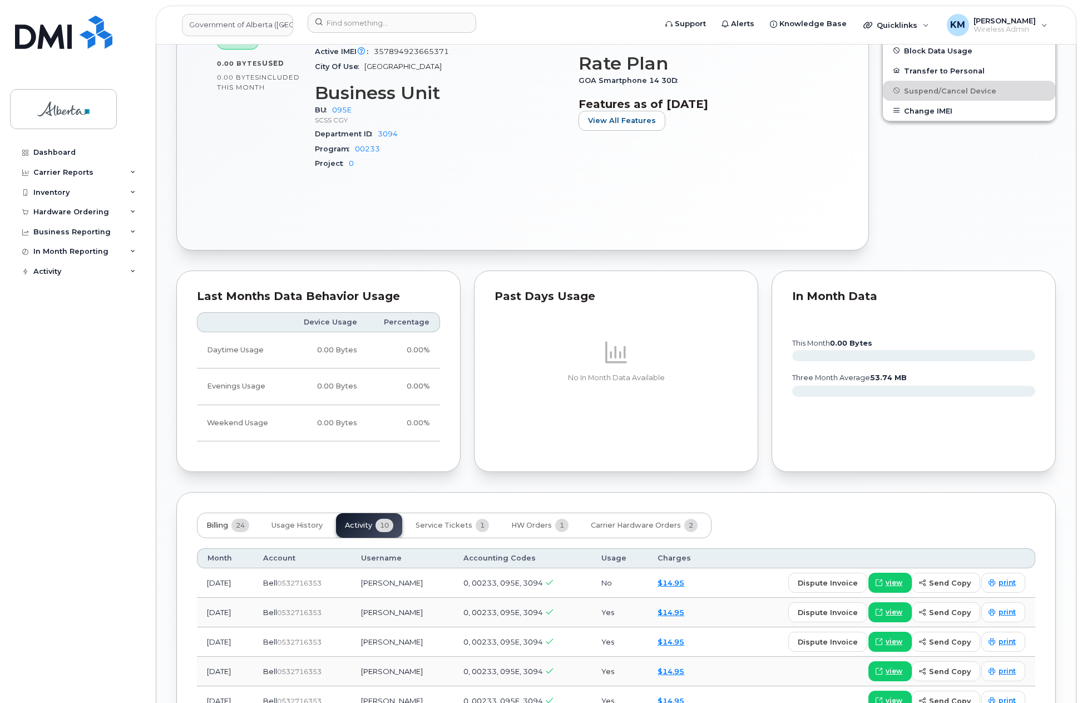
click at [210, 527] on span "Billing" at bounding box center [217, 525] width 22 height 9
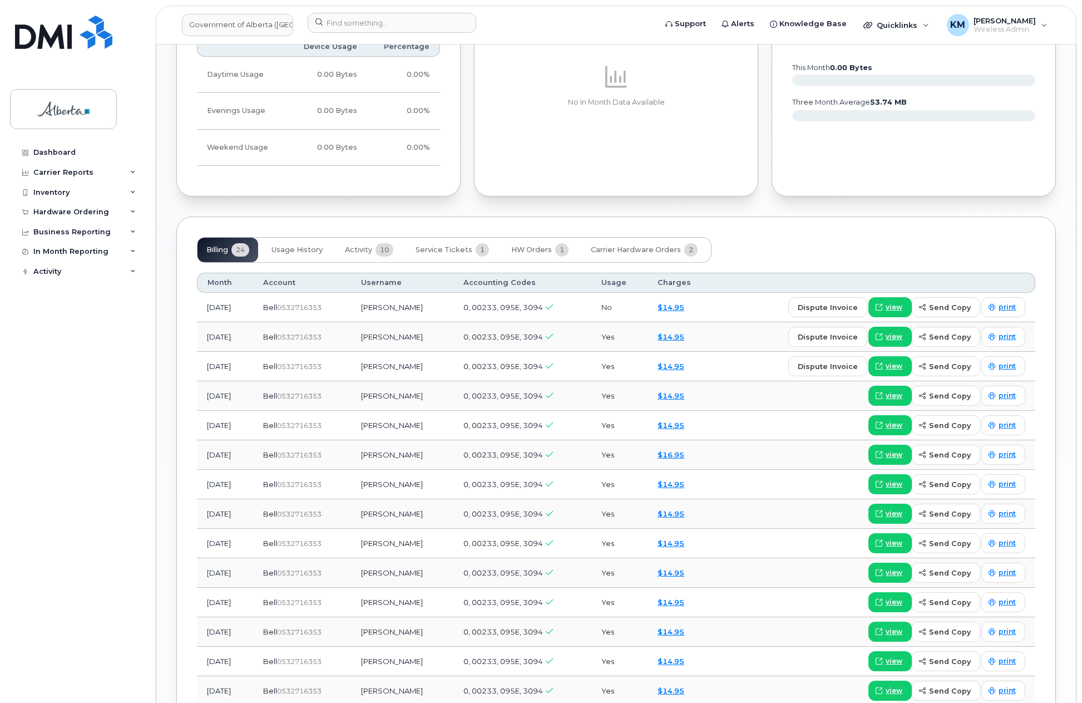
scroll to position [904, 0]
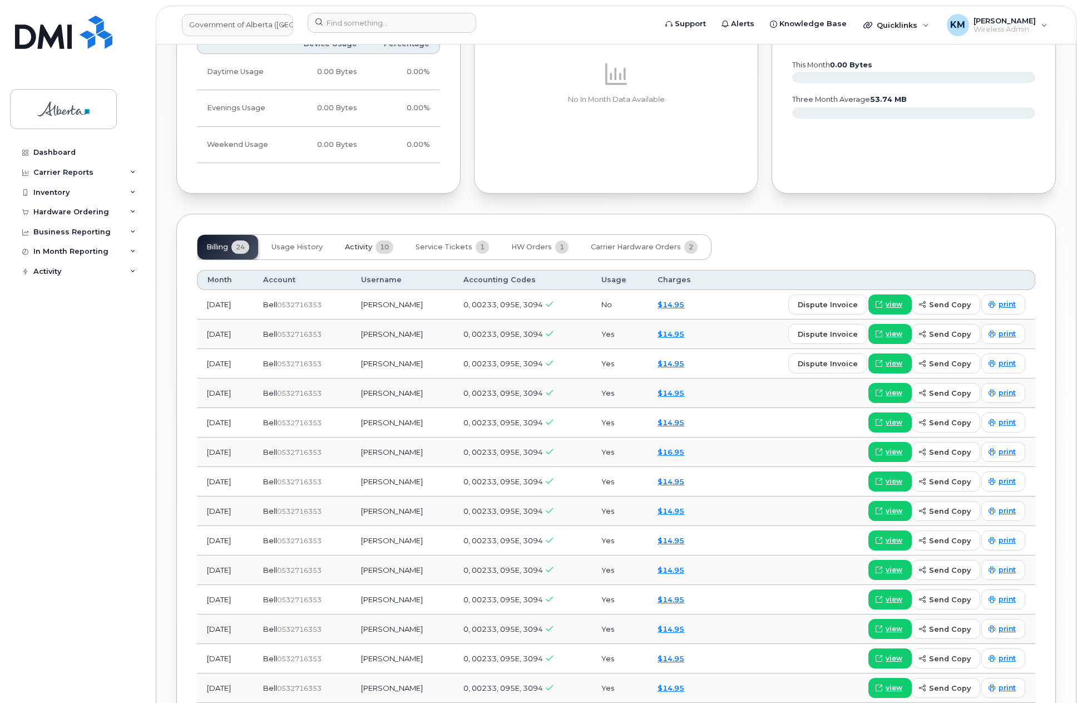
click at [356, 243] on span "Activity" at bounding box center [358, 247] width 27 height 9
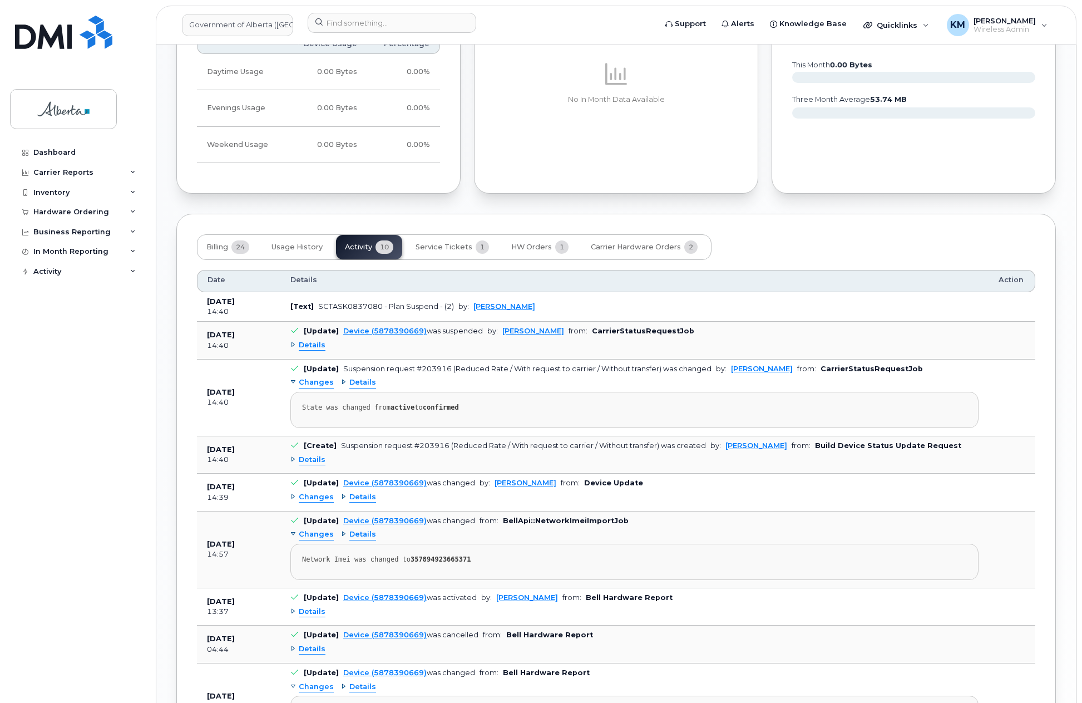
click at [310, 341] on span "Details" at bounding box center [312, 345] width 27 height 11
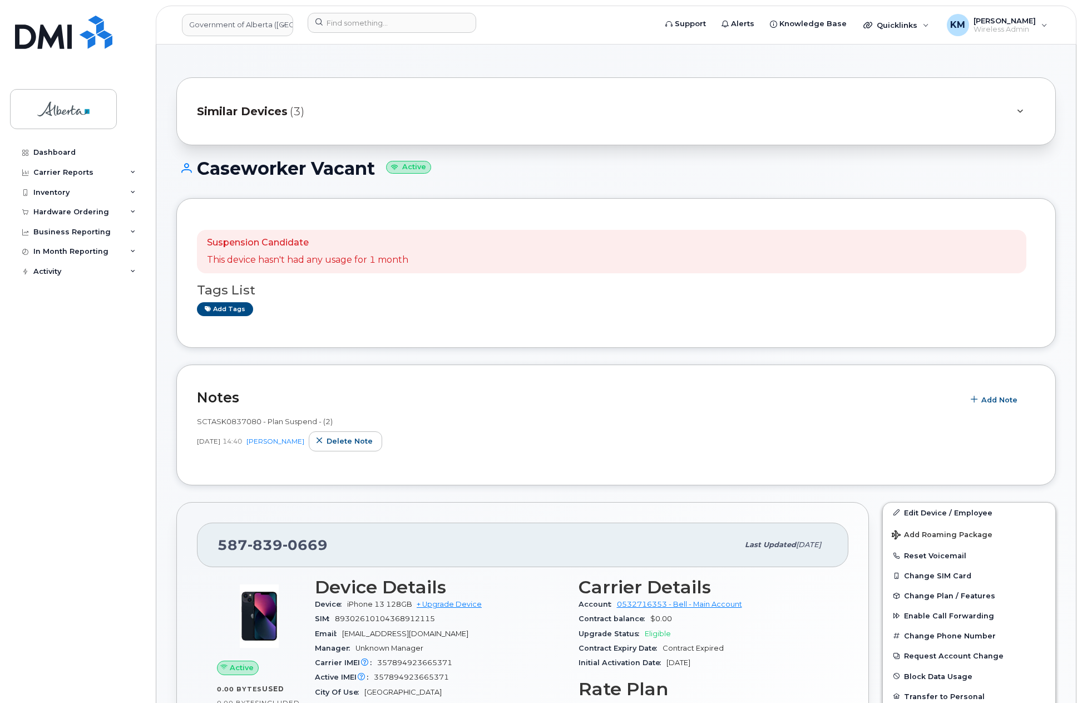
scroll to position [0, 0]
click at [375, 26] on input at bounding box center [392, 23] width 169 height 20
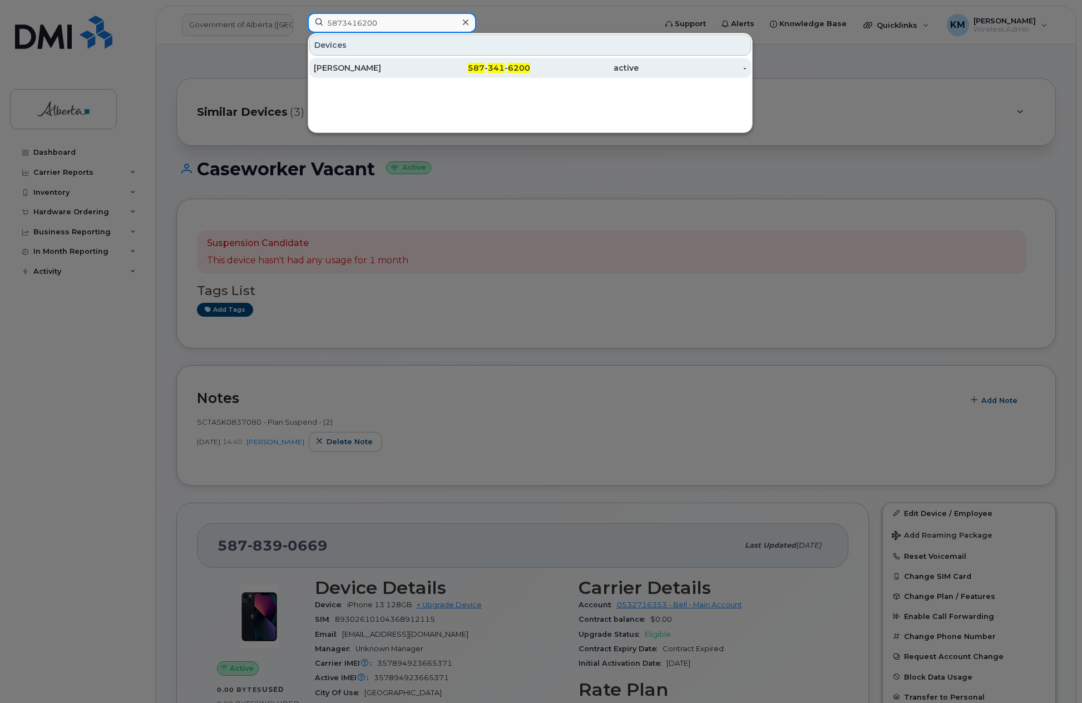
type input "5873416200"
click at [381, 67] on div "Janine Kipling" at bounding box center [368, 67] width 109 height 11
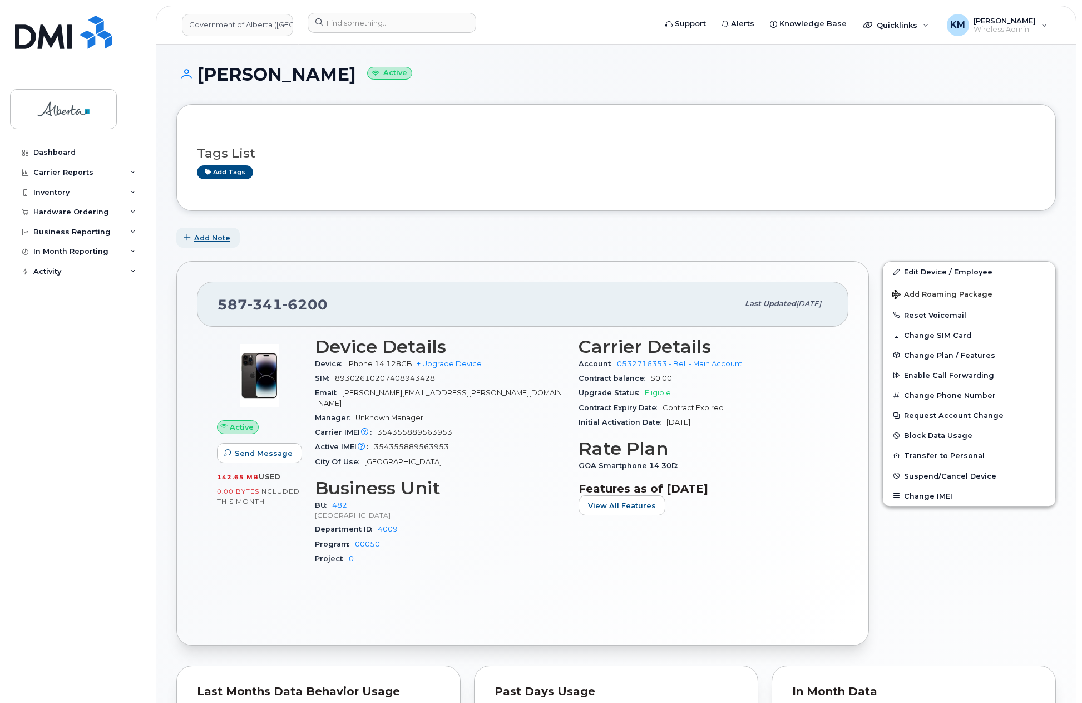
click at [225, 238] on span "Add Note" at bounding box center [212, 238] width 36 height 11
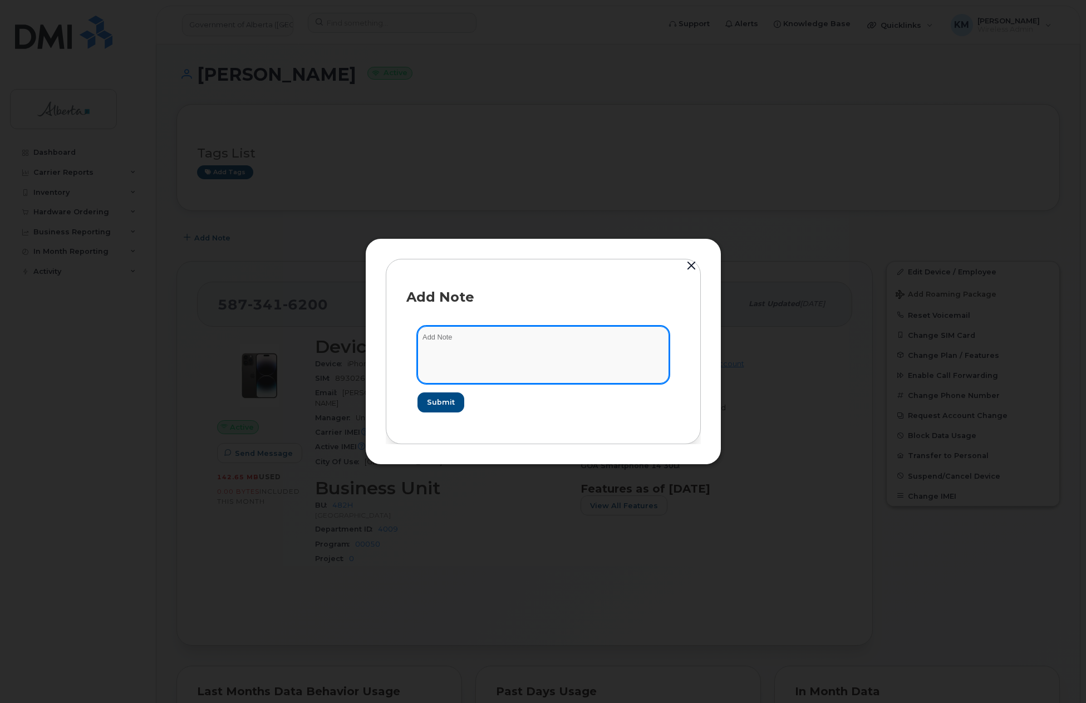
click at [462, 341] on textarea at bounding box center [543, 354] width 252 height 57
click at [529, 329] on textarea "SCTASK0837327 -" at bounding box center [543, 354] width 252 height 57
paste textarea "Device Plan Reassign - (1) 5873416200 iPhone 14 354355889563953 G2HH43XM61Janin…"
type textarea "SCTASK0837327 - Device Plan Reassign - (1) 5873416200 iPhone 14 354355889563953…"
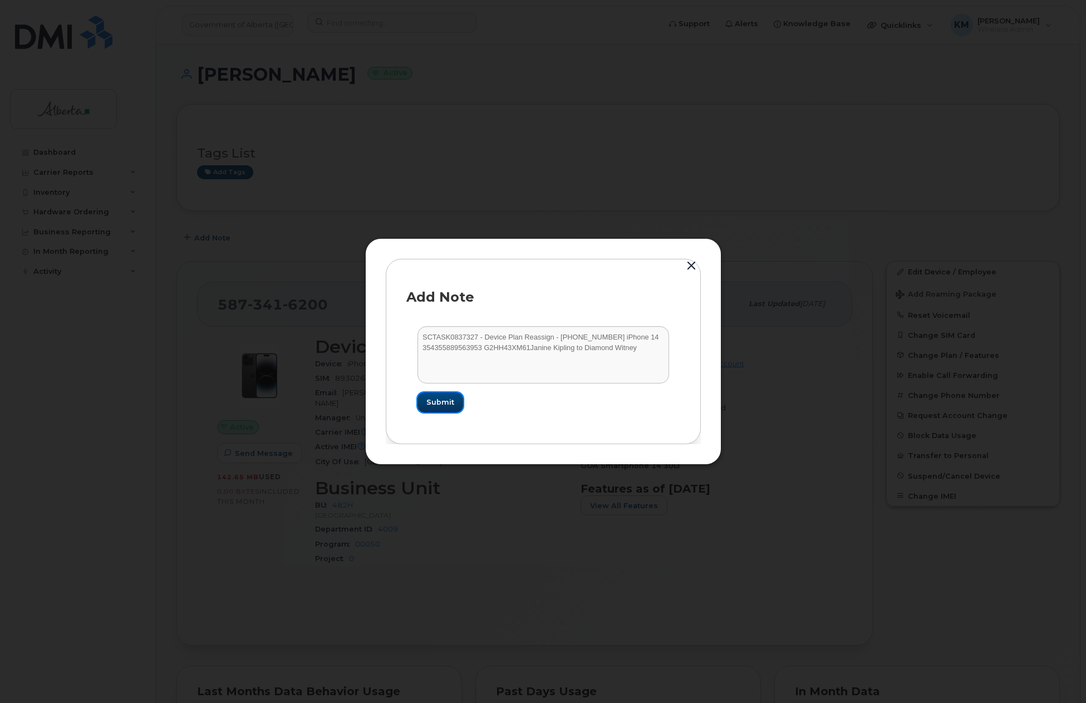
click at [445, 405] on span "Submit" at bounding box center [440, 402] width 28 height 11
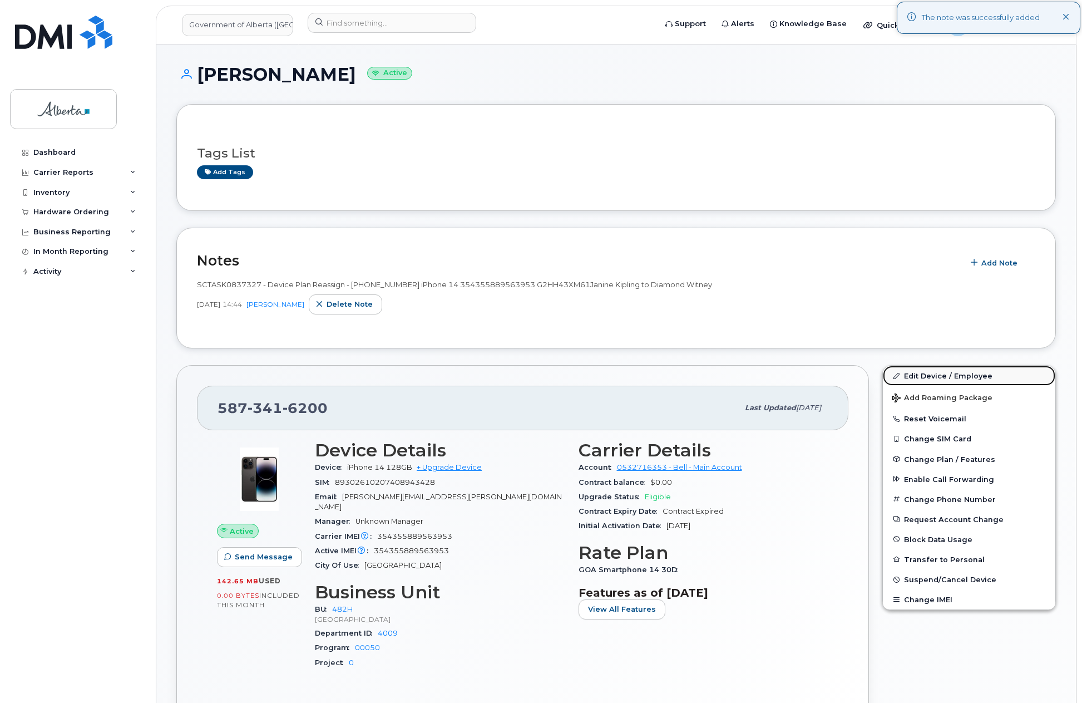
click at [950, 371] on link "Edit Device / Employee" at bounding box center [969, 376] width 172 height 20
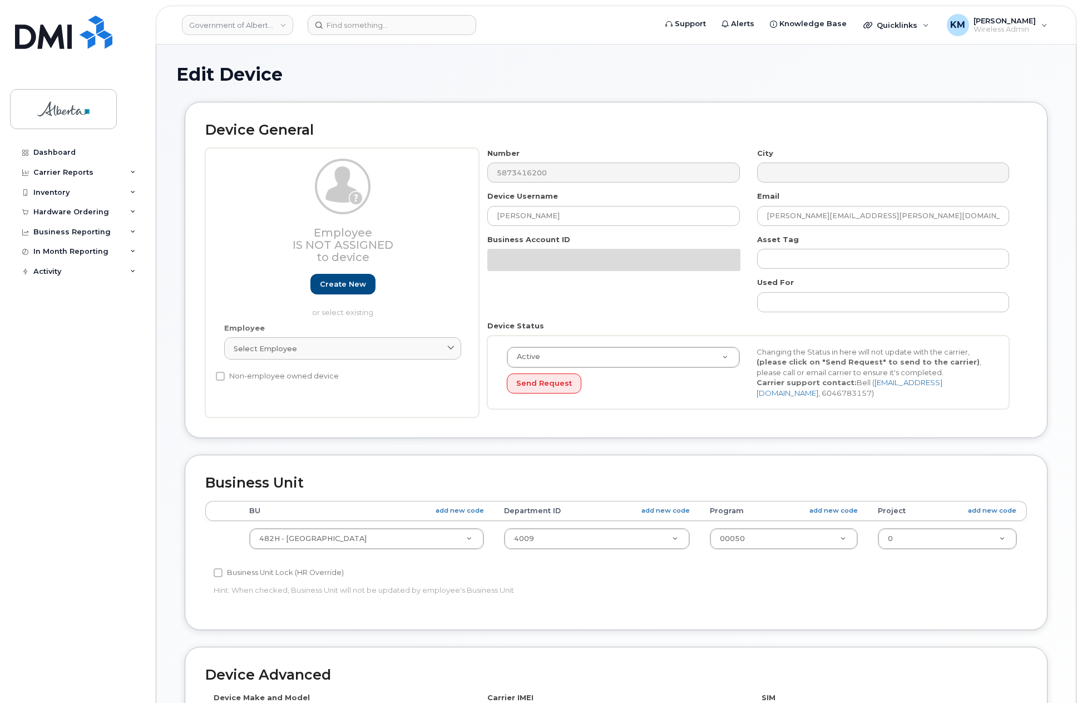
select select "29588065"
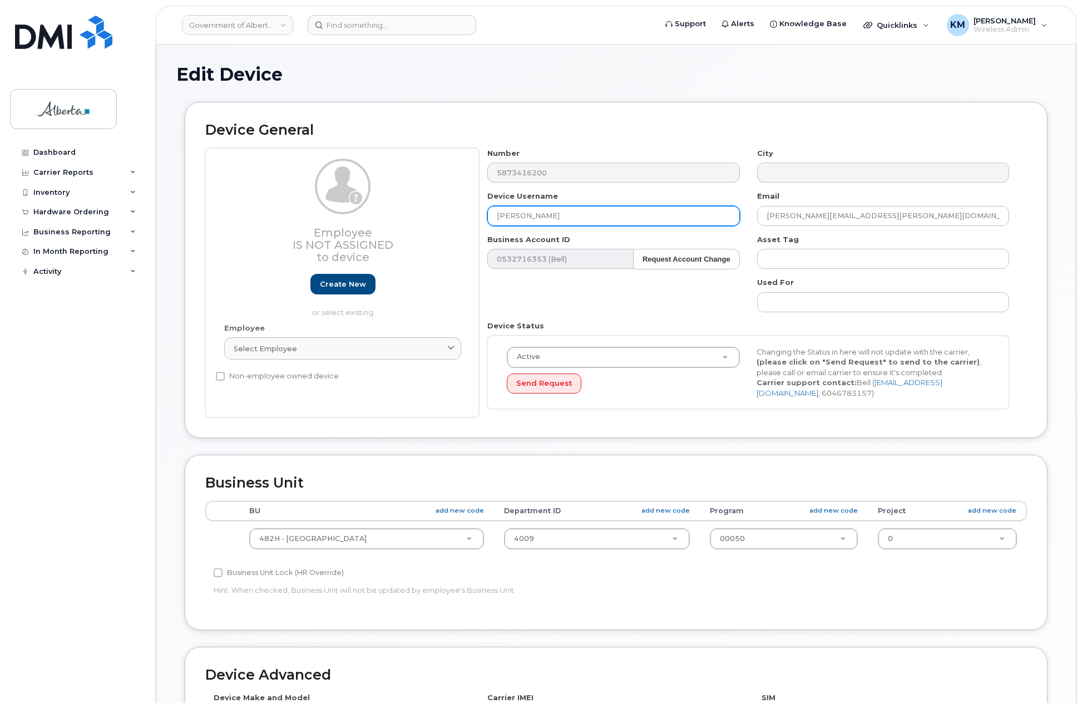
drag, startPoint x: 560, startPoint y: 216, endPoint x: 460, endPoint y: 219, distance: 100.8
click at [460, 219] on div "Employee Is not assigned to device Create new or select existing Employee Selec…" at bounding box center [616, 283] width 822 height 270
type input "d"
type input "Diamond Witney"
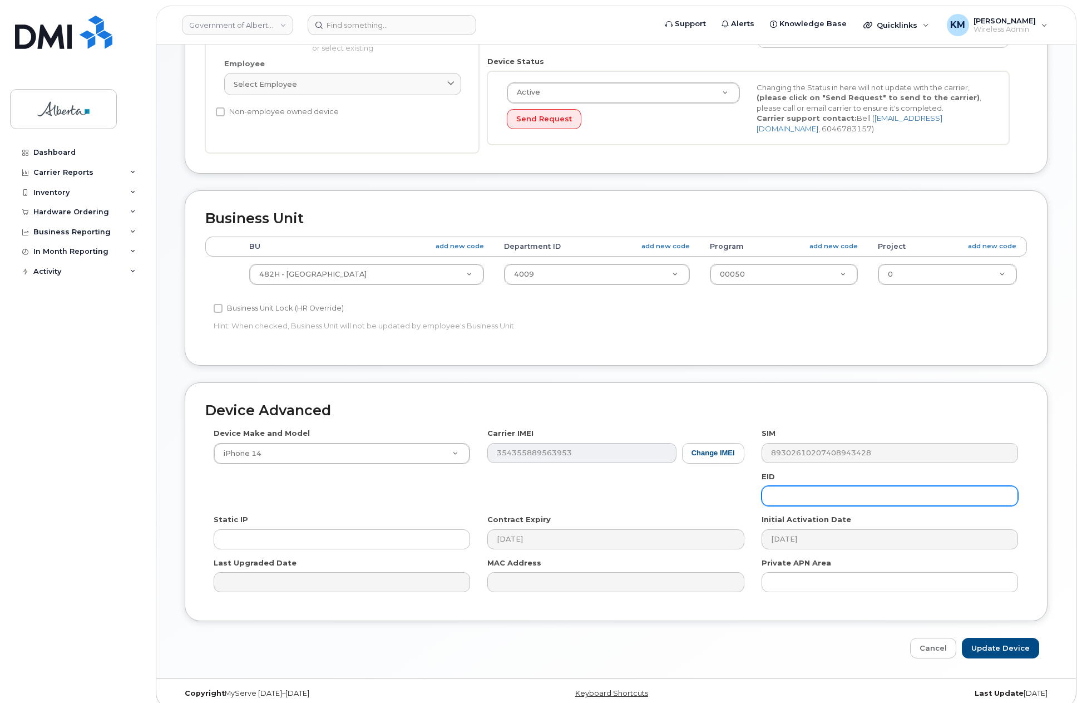
scroll to position [275, 0]
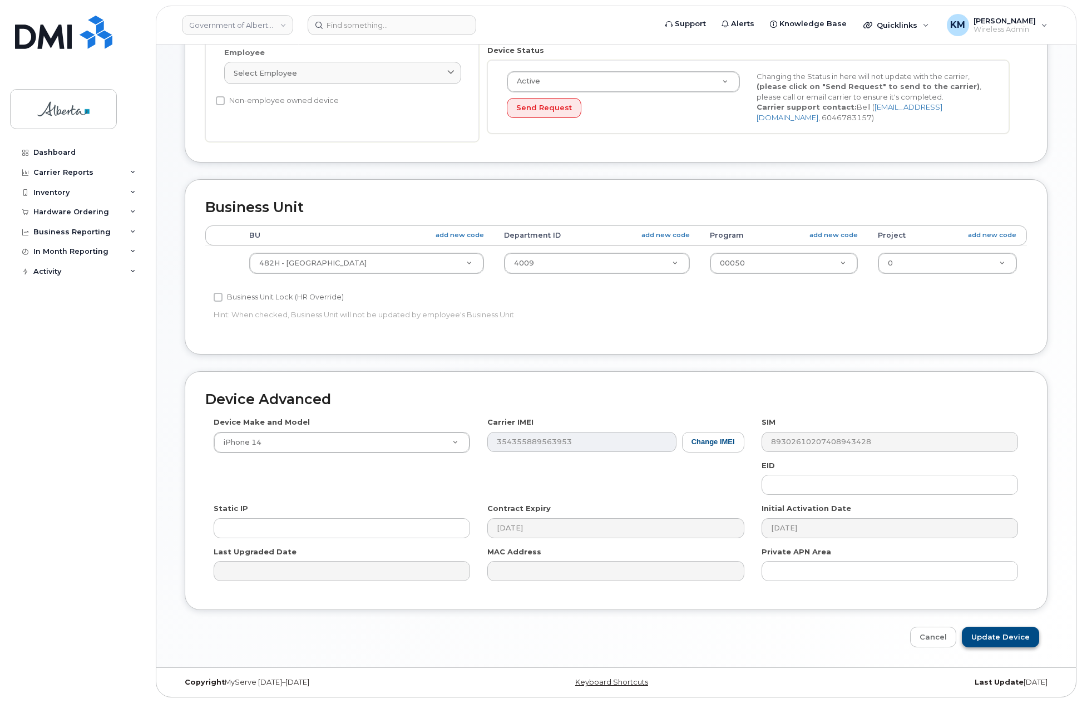
type input "Diamond.Witney@gov.ab.ca"
click at [994, 637] on input "Update Device" at bounding box center [1000, 637] width 77 height 21
type input "Saving..."
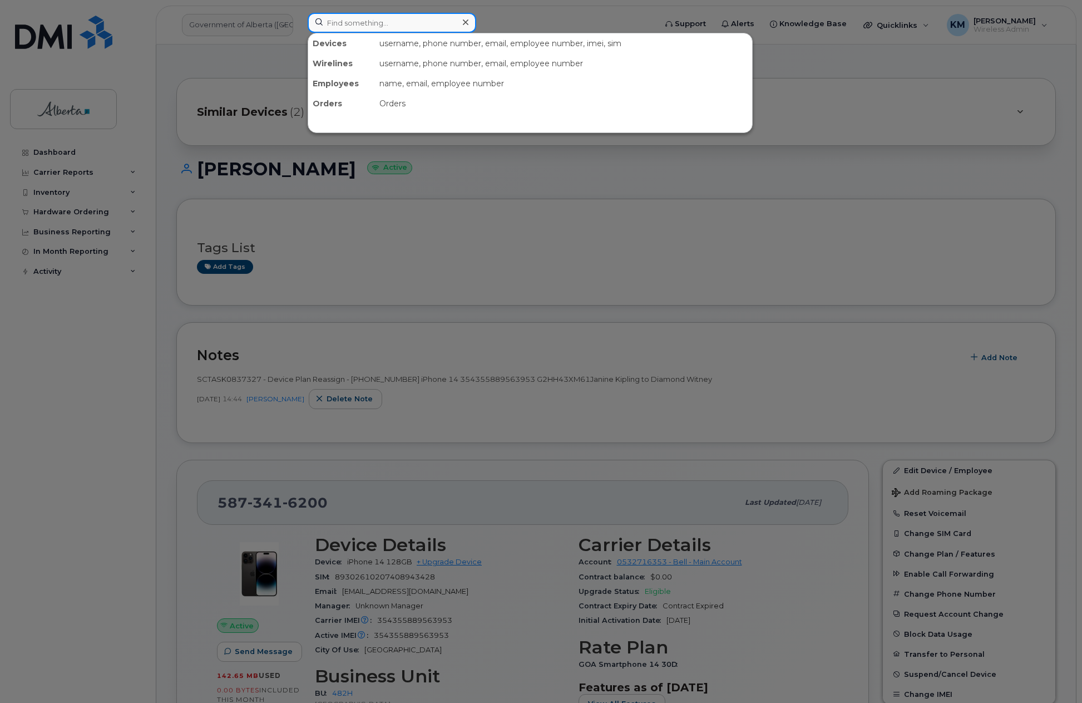
click at [397, 27] on input at bounding box center [392, 23] width 169 height 20
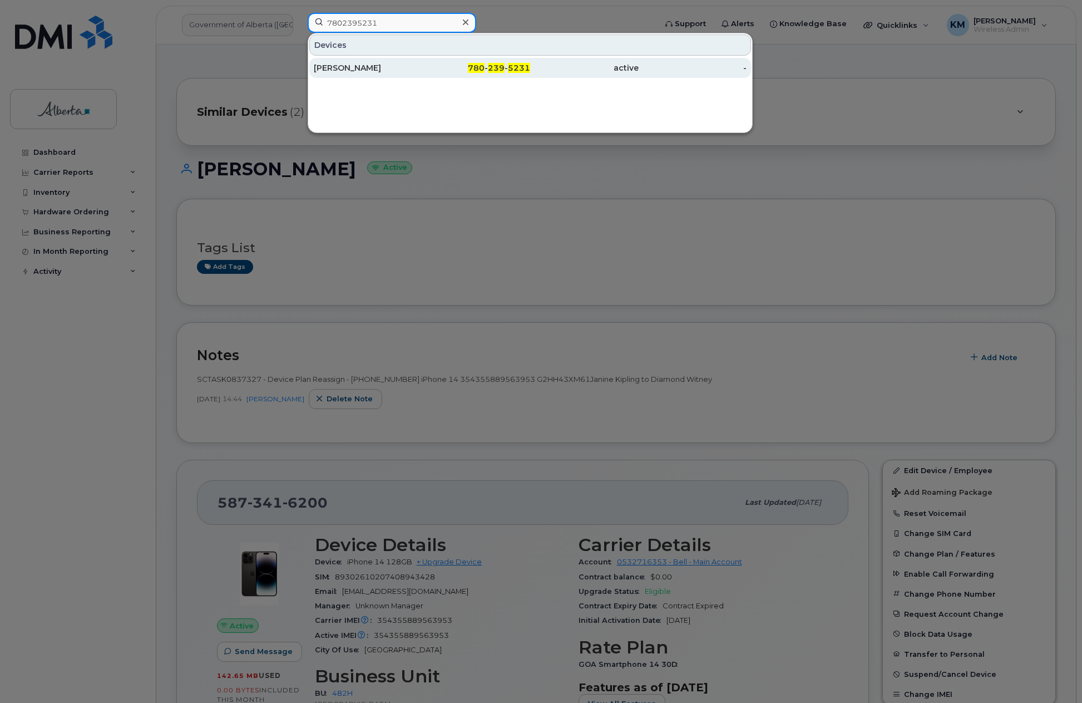
type input "7802395231"
click at [393, 72] on div "[PERSON_NAME]" at bounding box center [368, 67] width 109 height 11
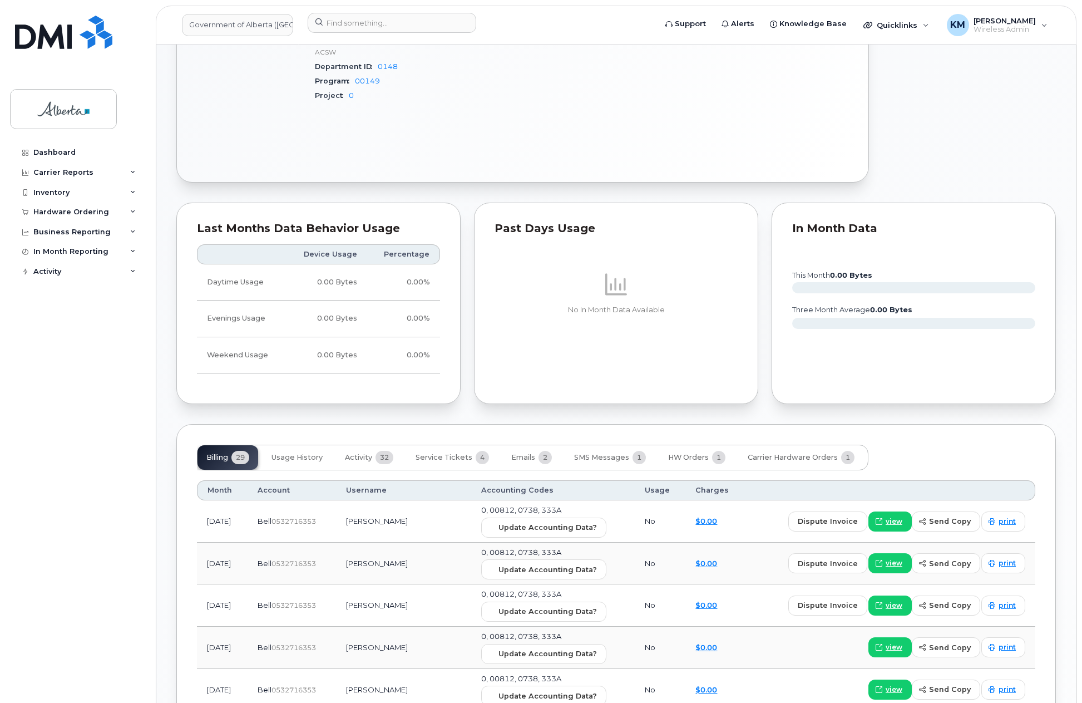
scroll to position [612, 0]
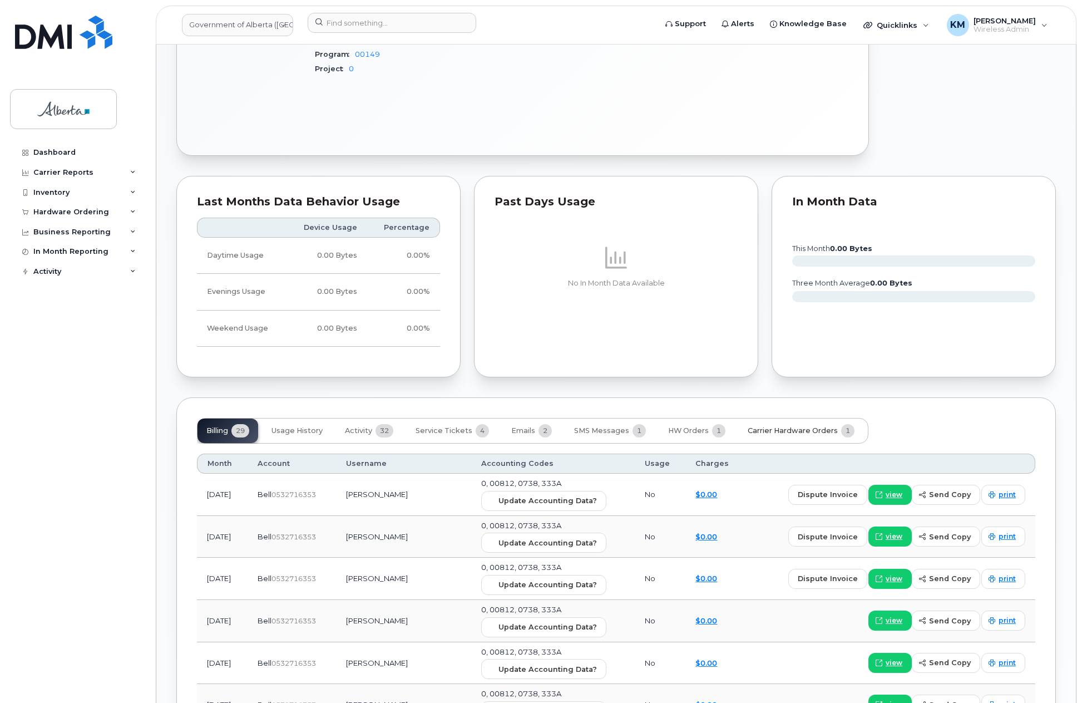
click at [756, 426] on span "Carrier Hardware Orders" at bounding box center [793, 430] width 90 height 9
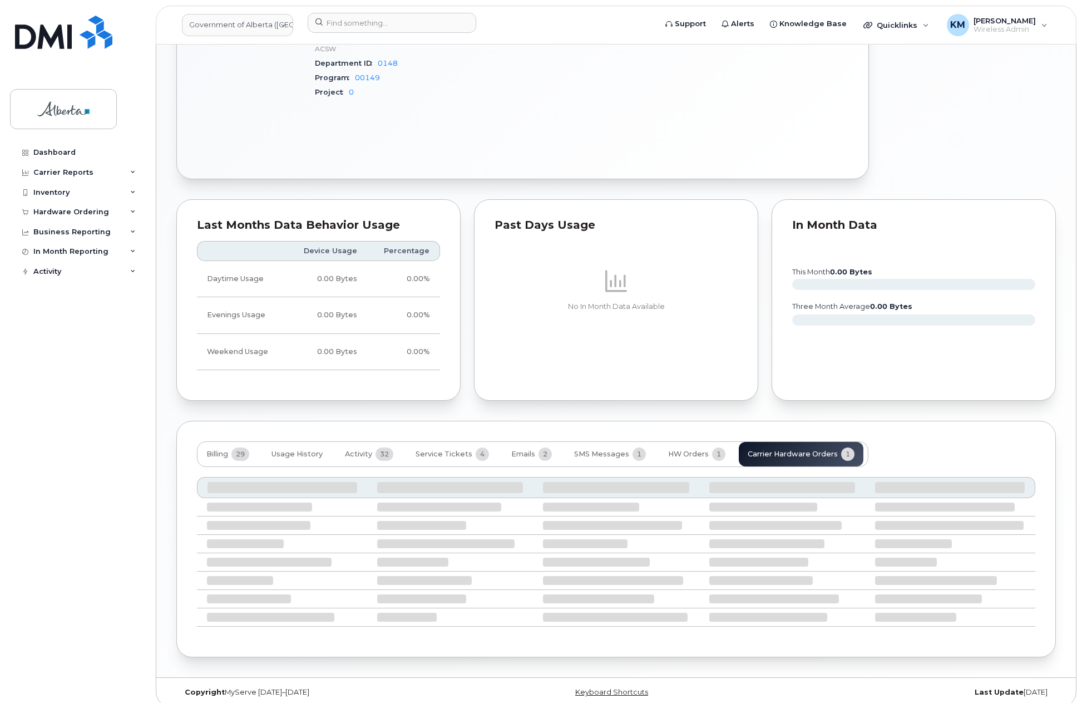
scroll to position [489, 0]
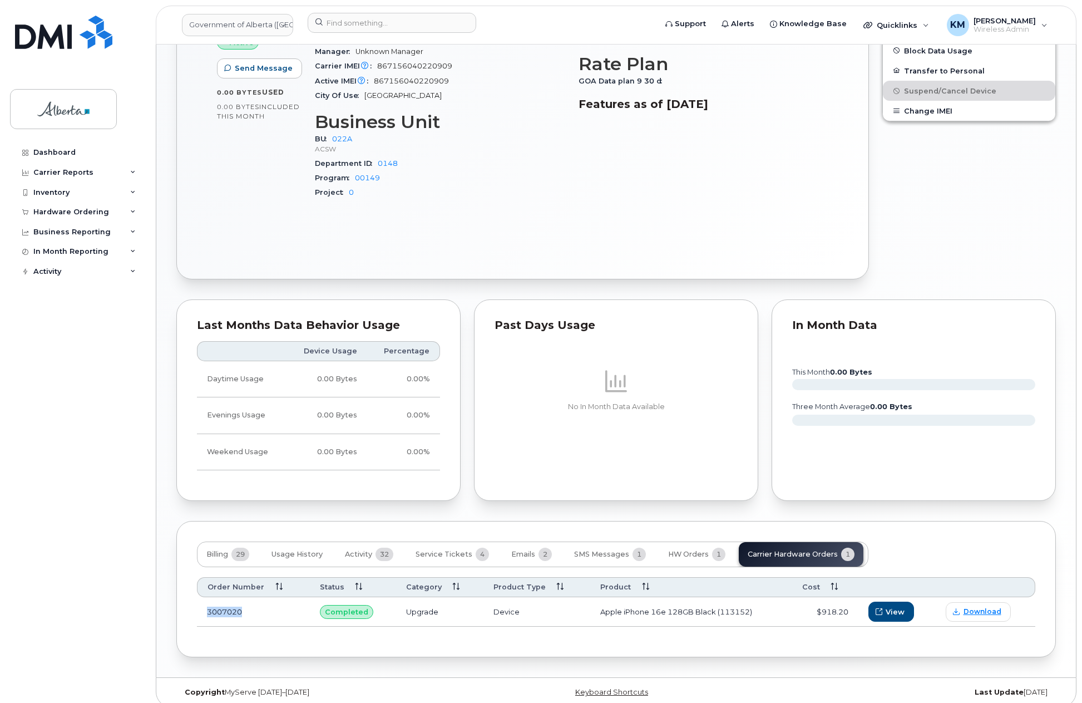
drag, startPoint x: 245, startPoint y: 604, endPoint x: 203, endPoint y: 607, distance: 41.9
click at [203, 607] on td "3007020" at bounding box center [253, 611] width 113 height 29
drag, startPoint x: 218, startPoint y: 604, endPoint x: 110, endPoint y: 457, distance: 181.8
click at [110, 457] on div "Dashboard Carrier Reports Monthly Billing Data Daily Data Pooling Data Behavior…" at bounding box center [78, 414] width 137 height 544
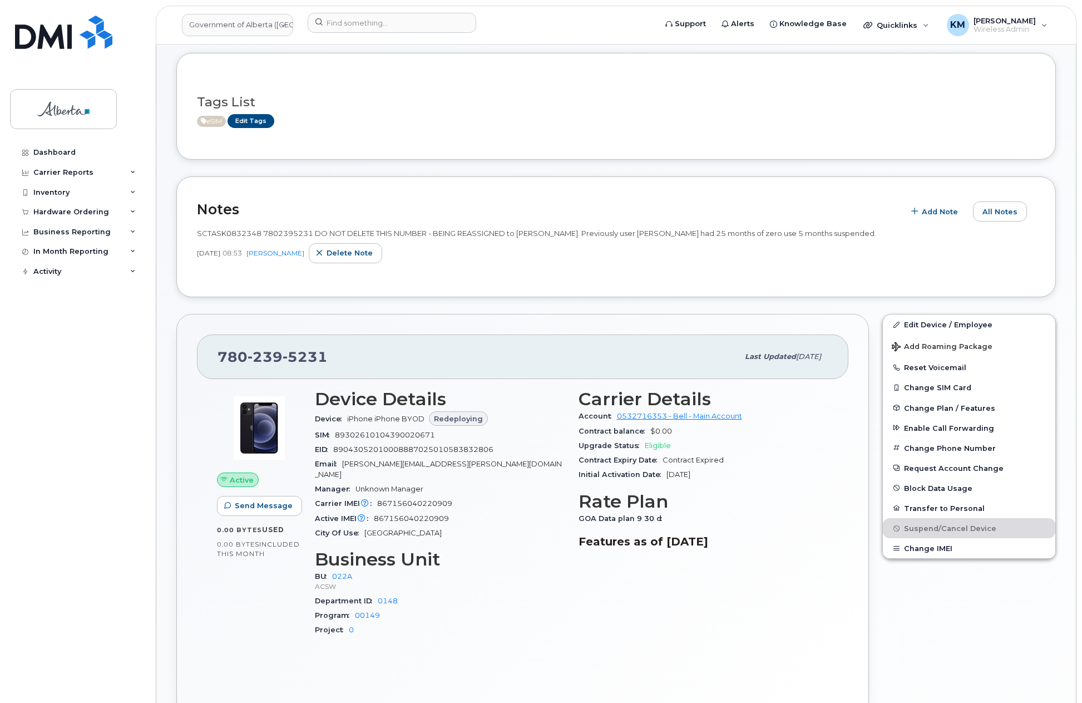
scroll to position [56, 0]
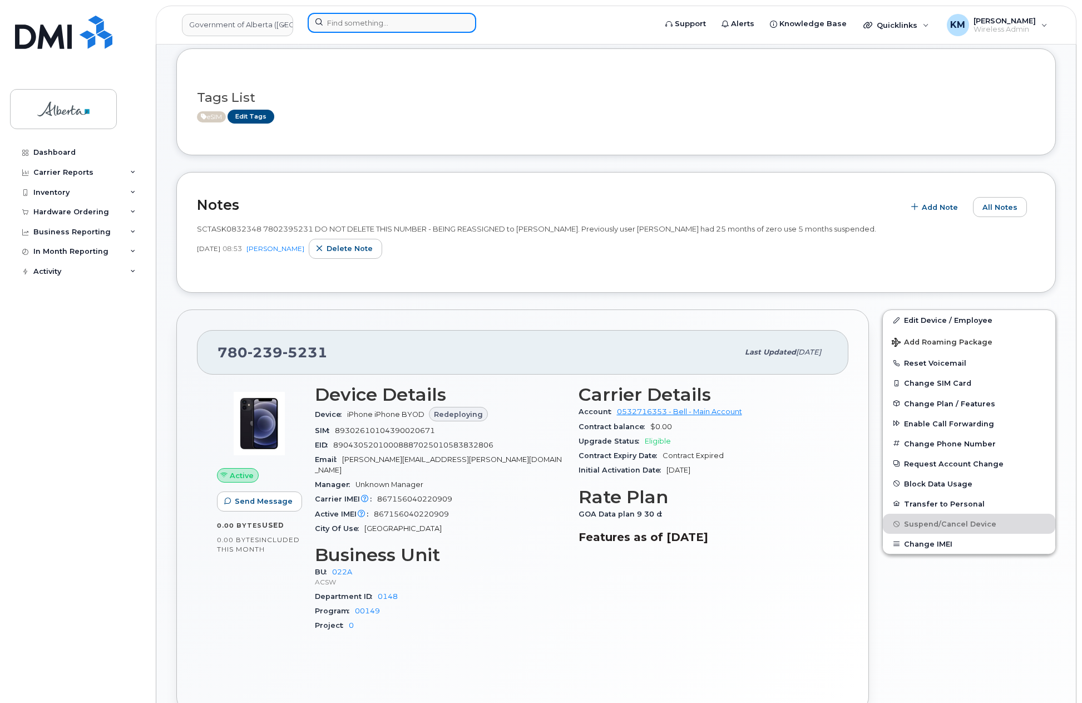
click at [339, 29] on input at bounding box center [392, 23] width 169 height 20
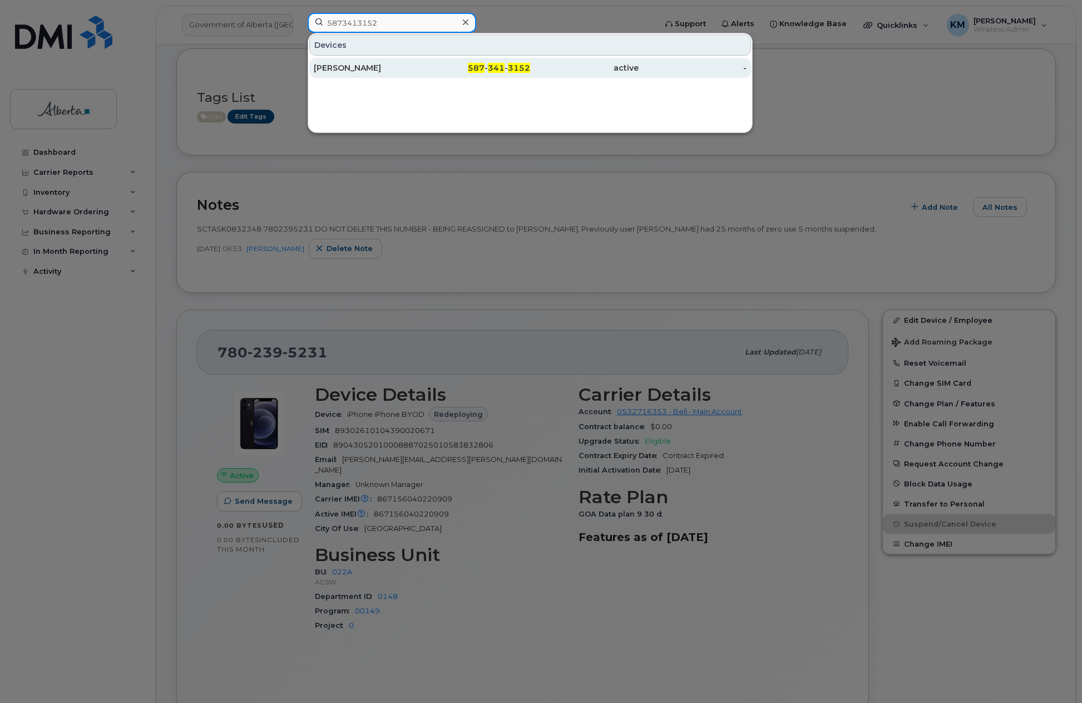
type input "5873413152"
click at [351, 69] on div "[PERSON_NAME]" at bounding box center [368, 67] width 109 height 11
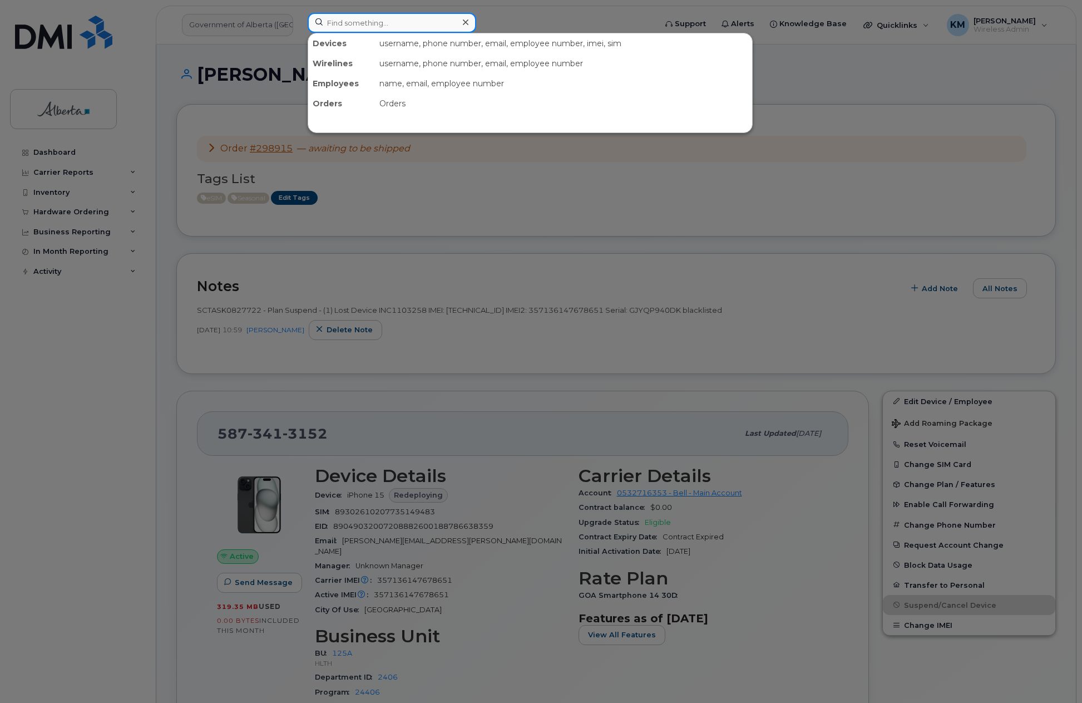
click at [367, 27] on input at bounding box center [392, 23] width 169 height 20
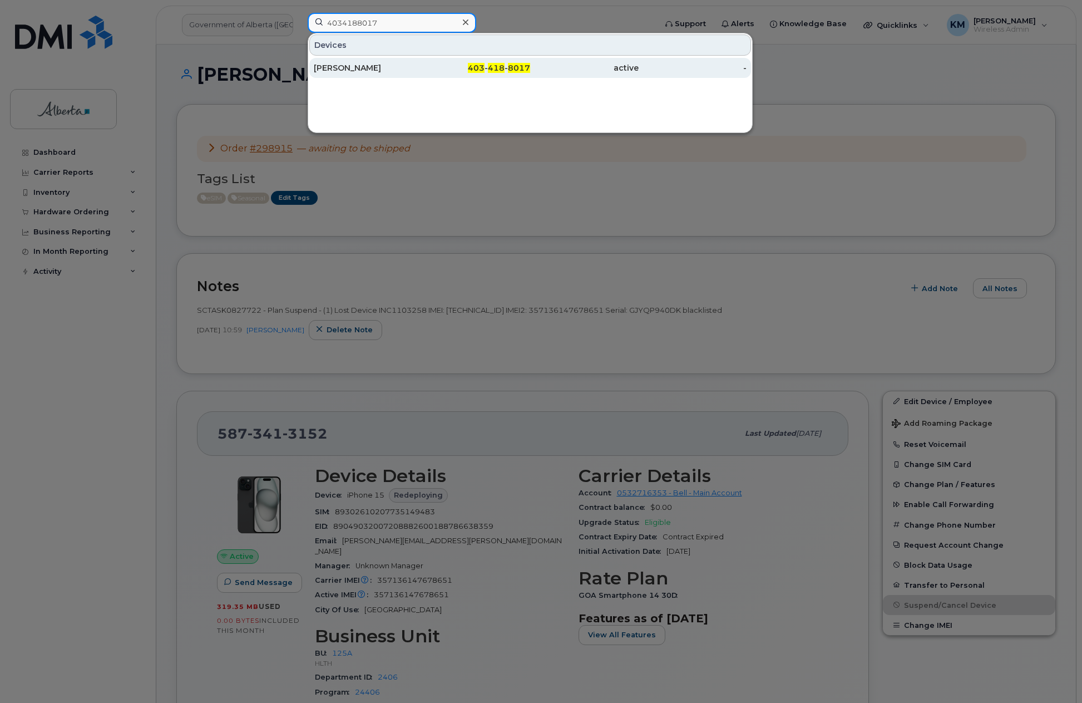
type input "4034188017"
click at [422, 75] on div "Rick Moore" at bounding box center [476, 68] width 109 height 20
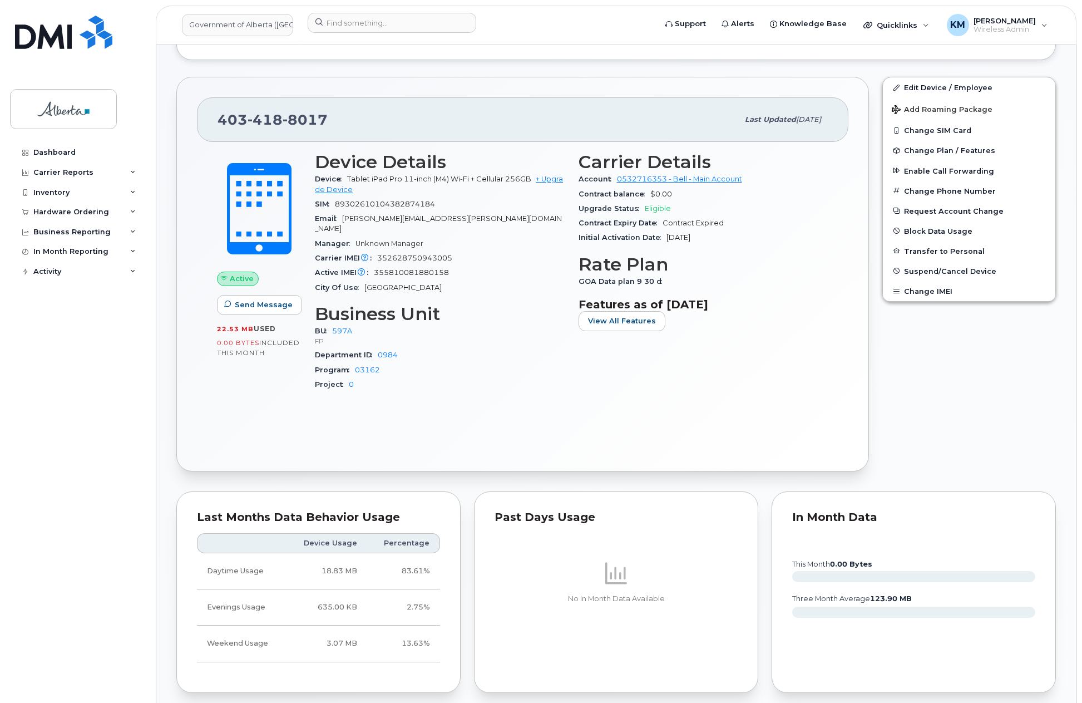
scroll to position [389, 0]
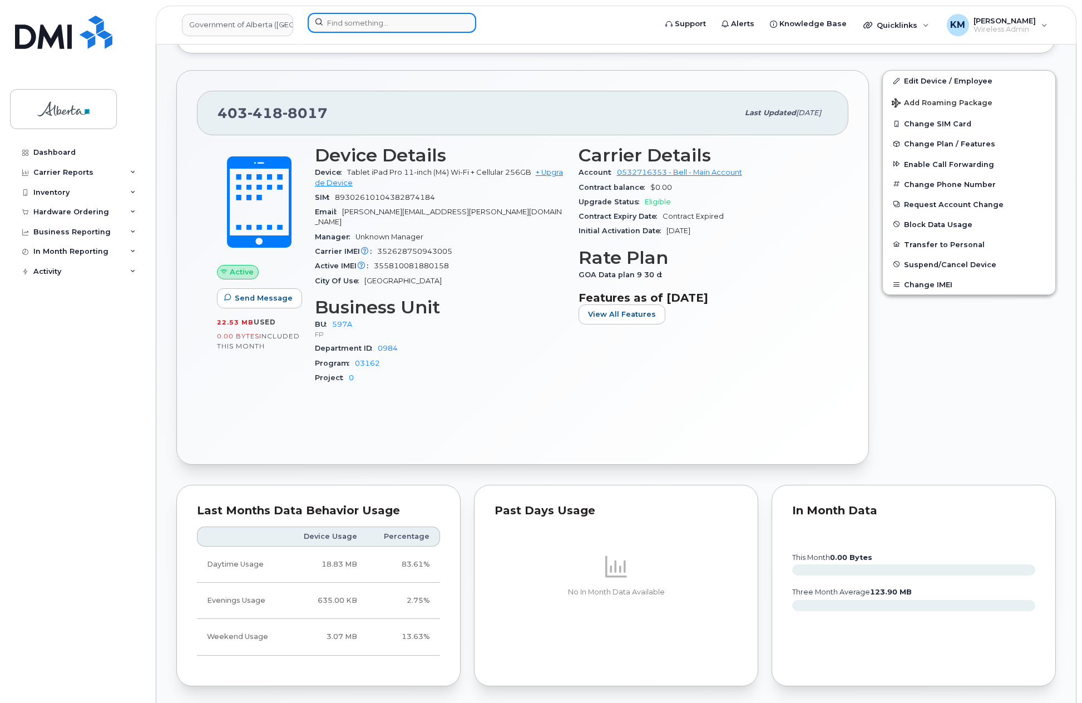
click at [358, 22] on input at bounding box center [392, 23] width 169 height 20
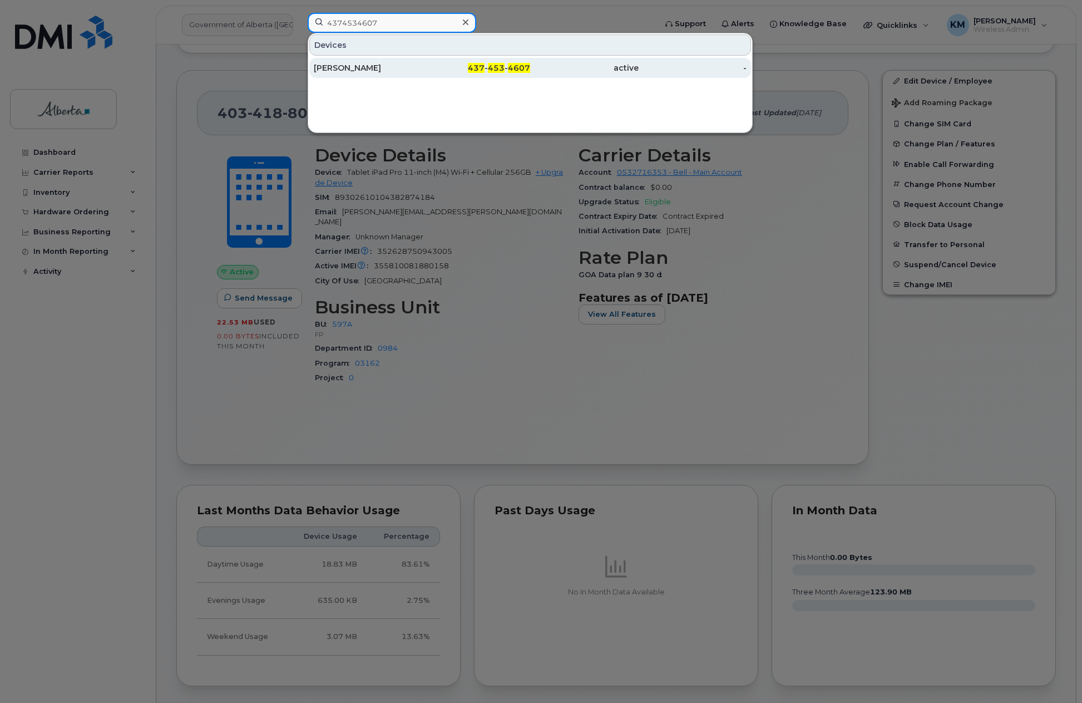
type input "4374534607"
click at [360, 72] on div "[PERSON_NAME]" at bounding box center [368, 67] width 109 height 11
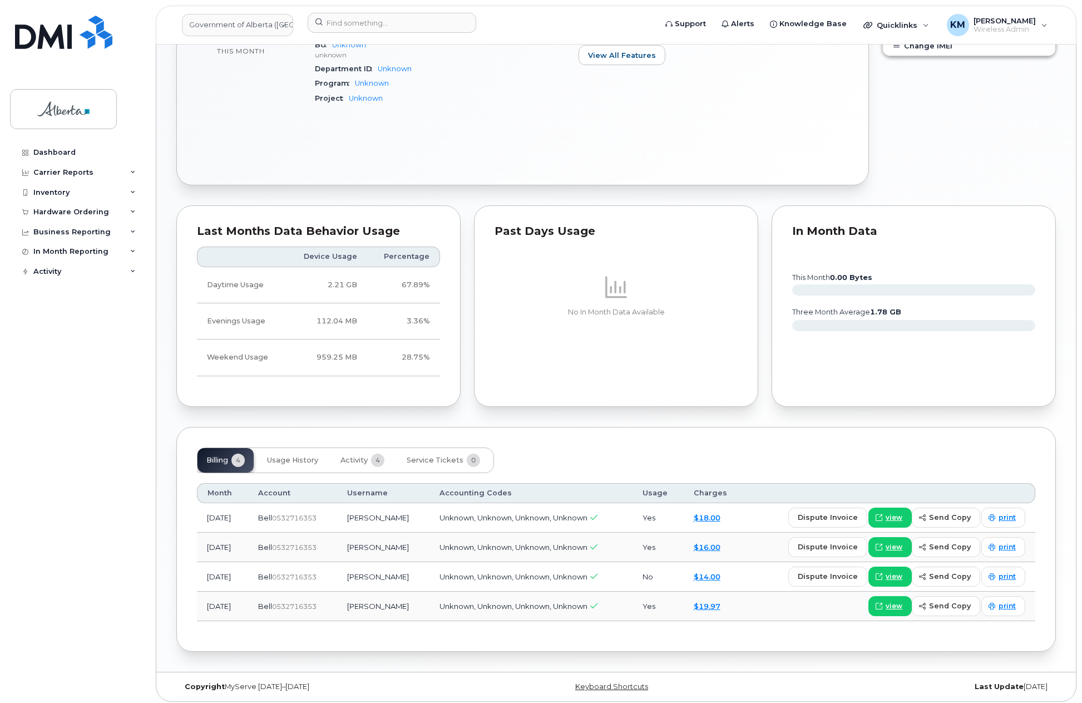
scroll to position [455, 0]
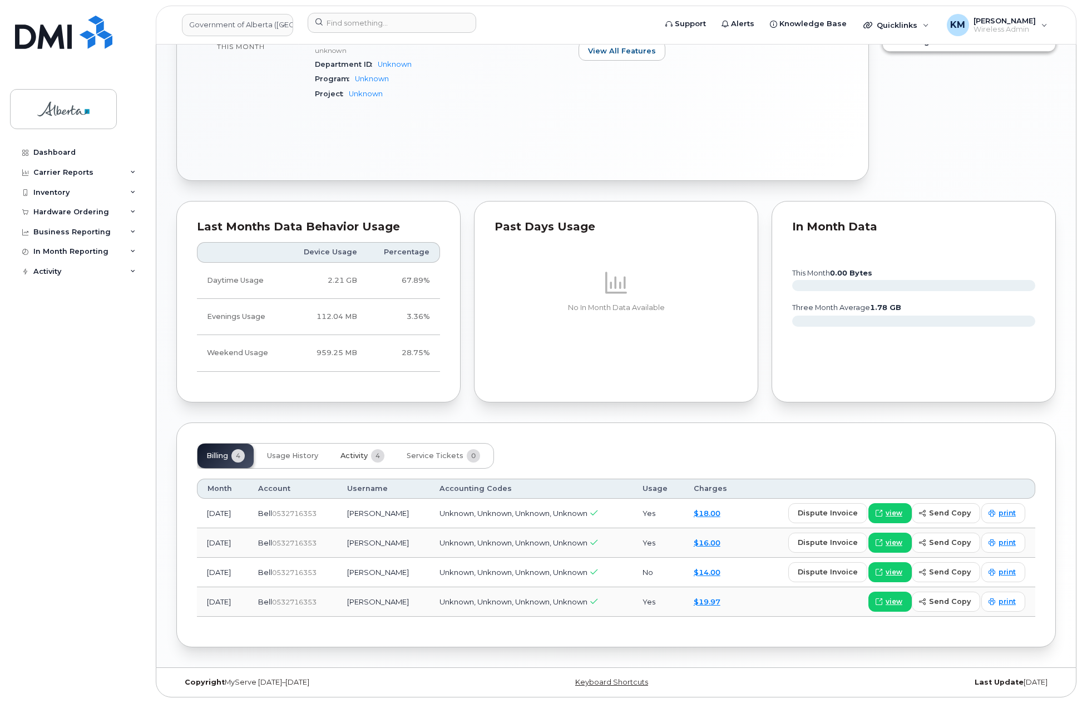
click at [339, 453] on button "Activity 4" at bounding box center [363, 455] width 62 height 24
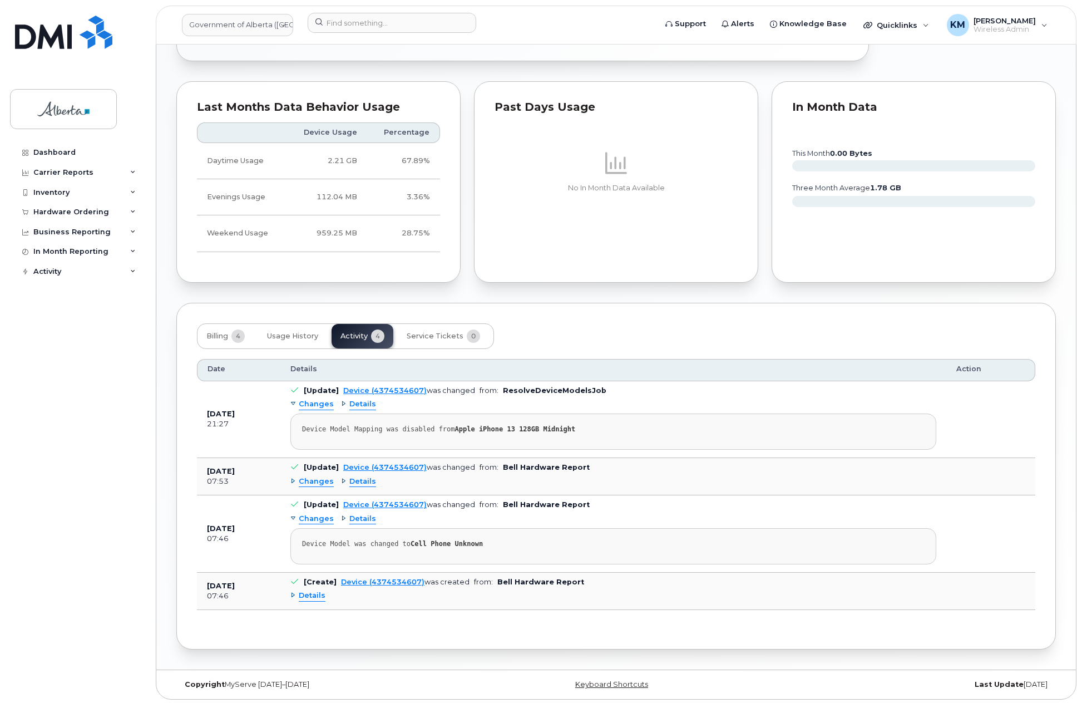
scroll to position [576, 0]
click at [421, 329] on span "Service Tickets" at bounding box center [435, 333] width 57 height 9
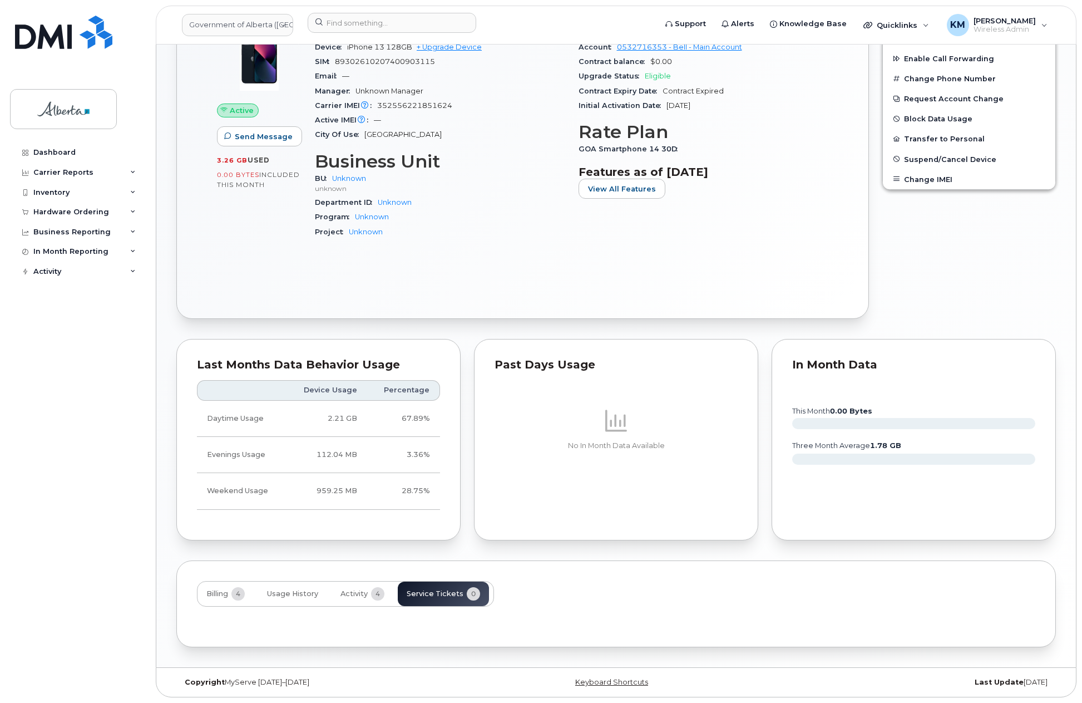
scroll to position [414, 0]
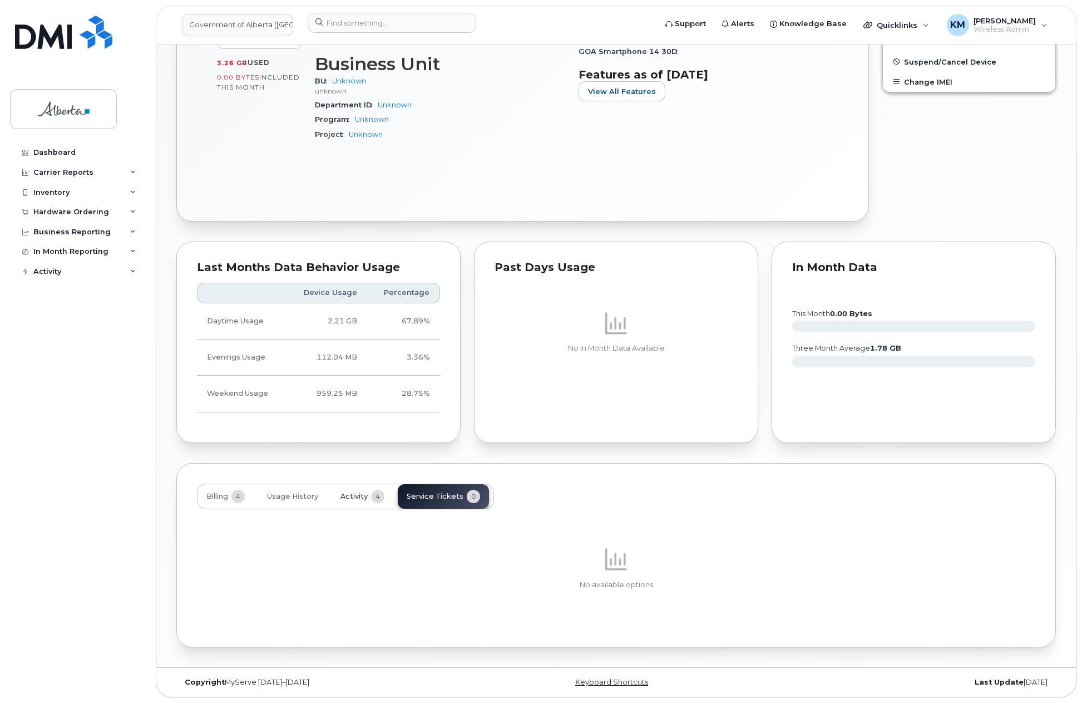
click at [352, 496] on span "Activity" at bounding box center [354, 496] width 27 height 9
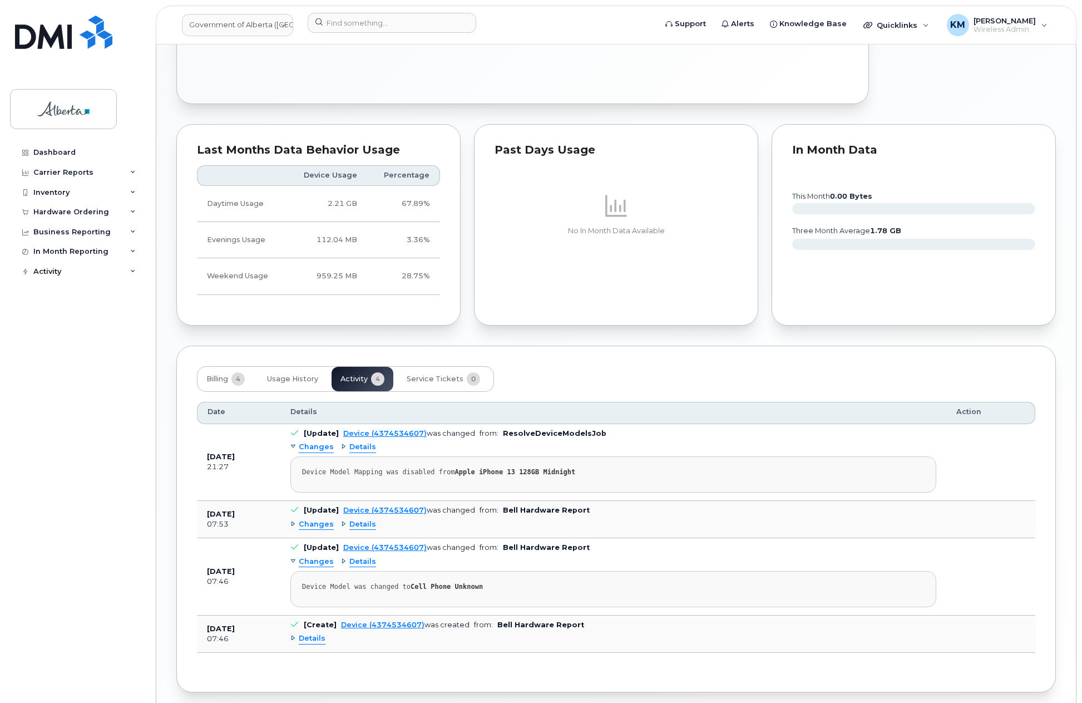
scroll to position [576, 0]
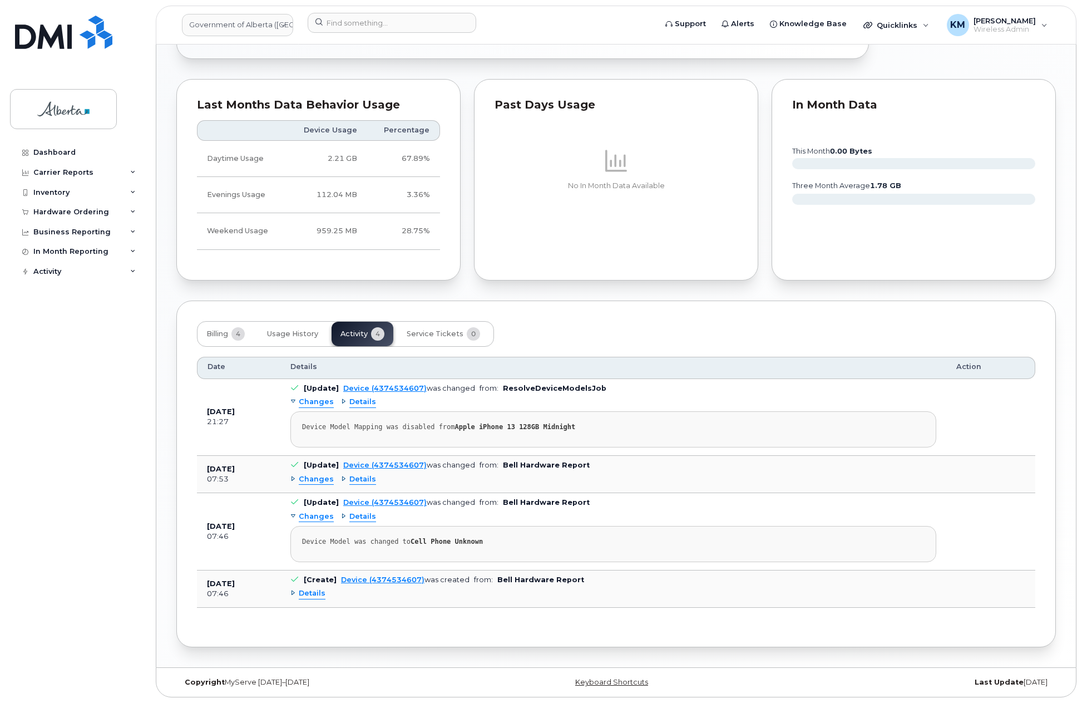
click at [315, 595] on span "Details" at bounding box center [312, 593] width 27 height 11
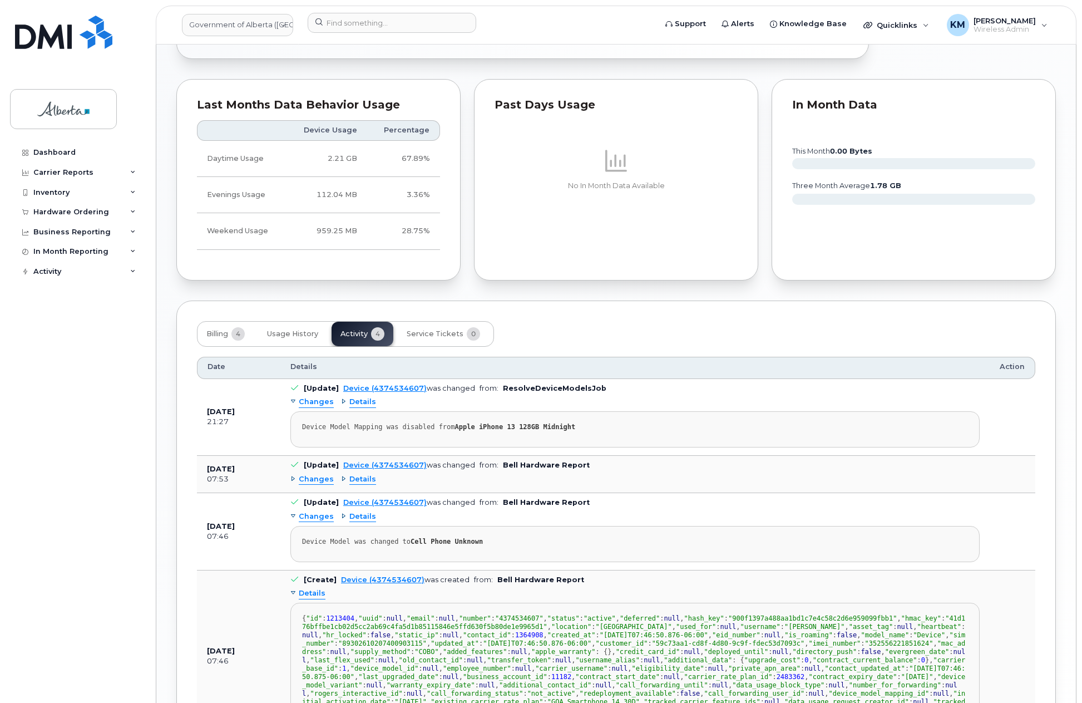
click at [319, 516] on span "Changes" at bounding box center [316, 516] width 35 height 11
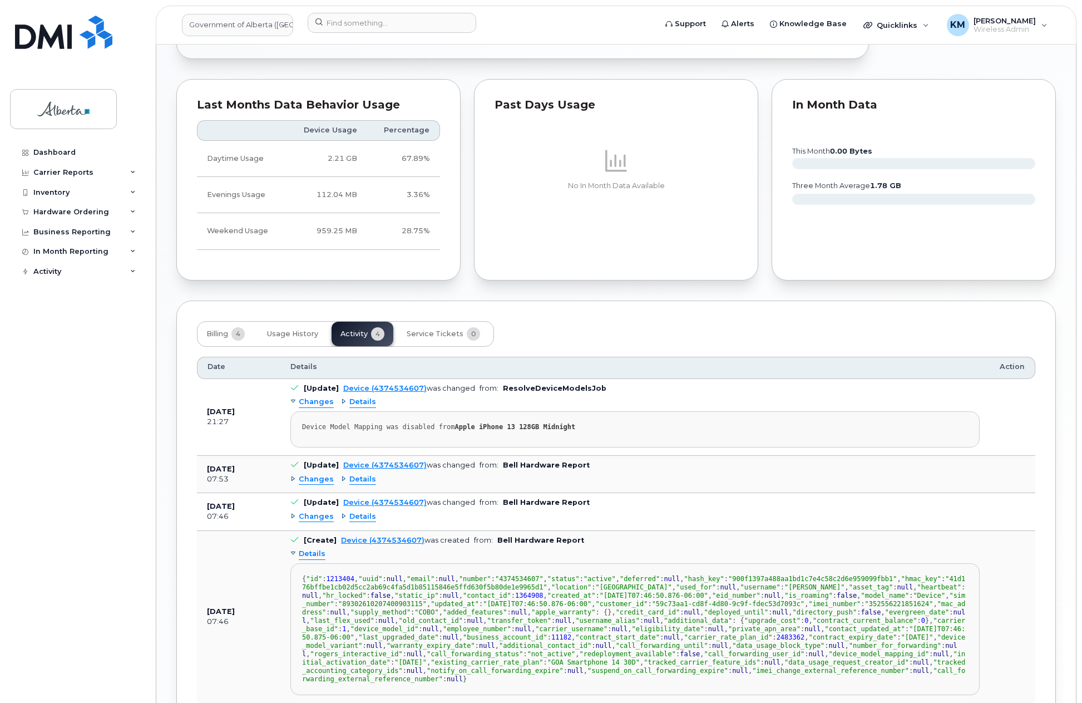
click at [308, 477] on span "Changes" at bounding box center [316, 479] width 35 height 11
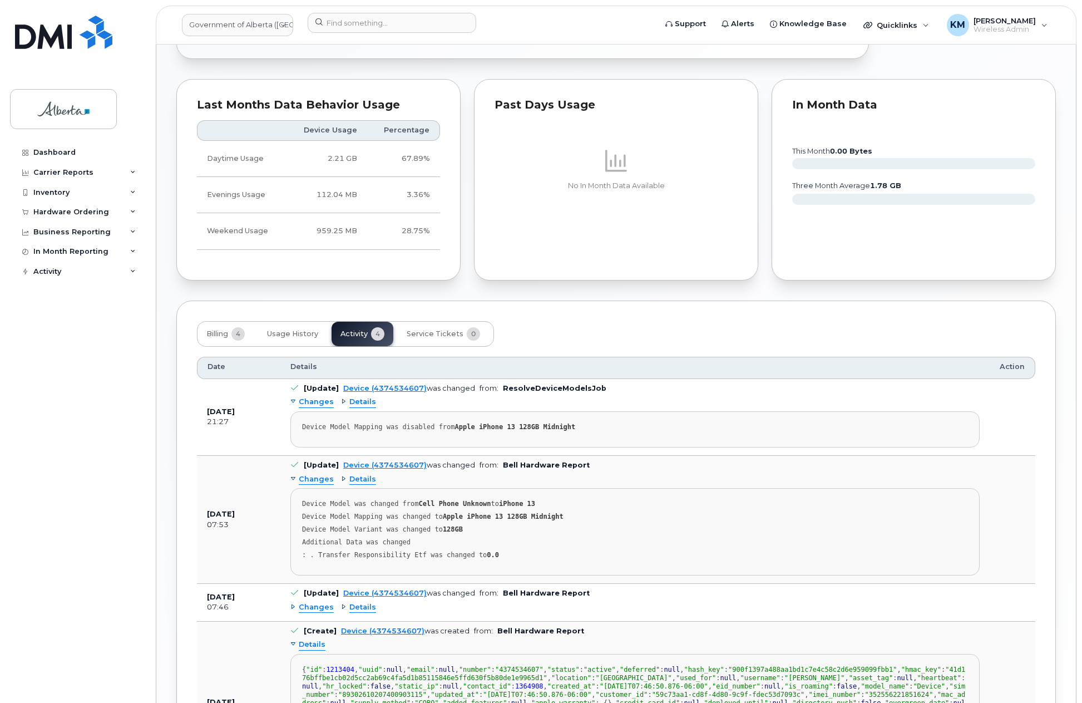
click at [318, 402] on span "Changes" at bounding box center [316, 402] width 35 height 11
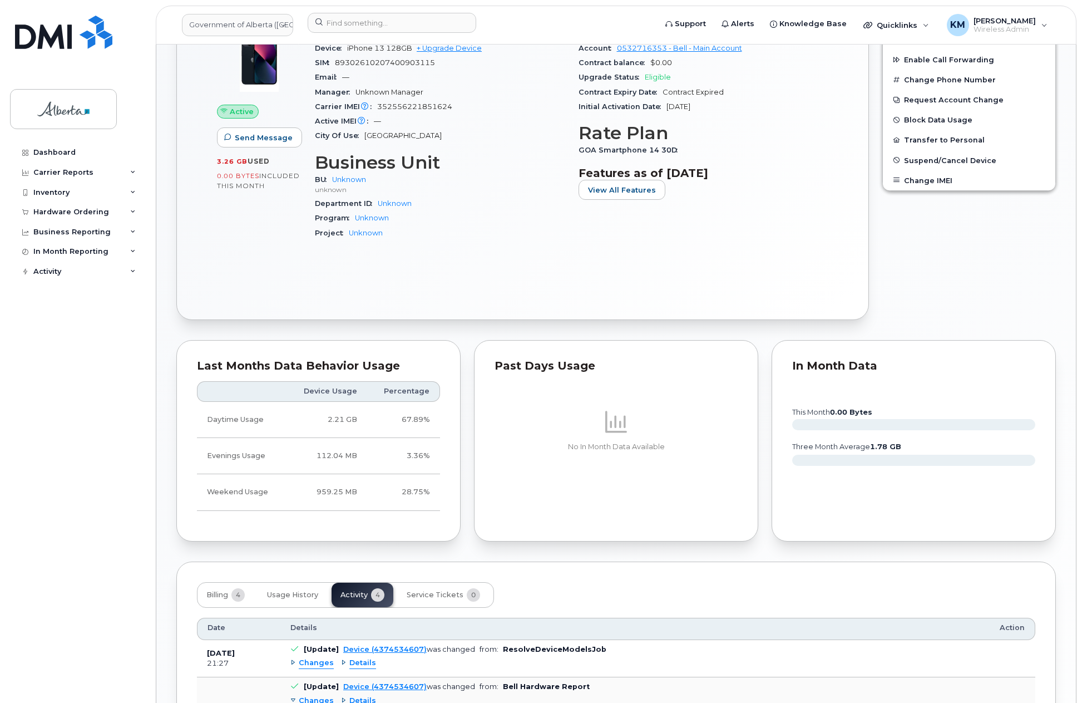
scroll to position [313, 0]
click at [285, 599] on span "Usage History" at bounding box center [292, 597] width 51 height 9
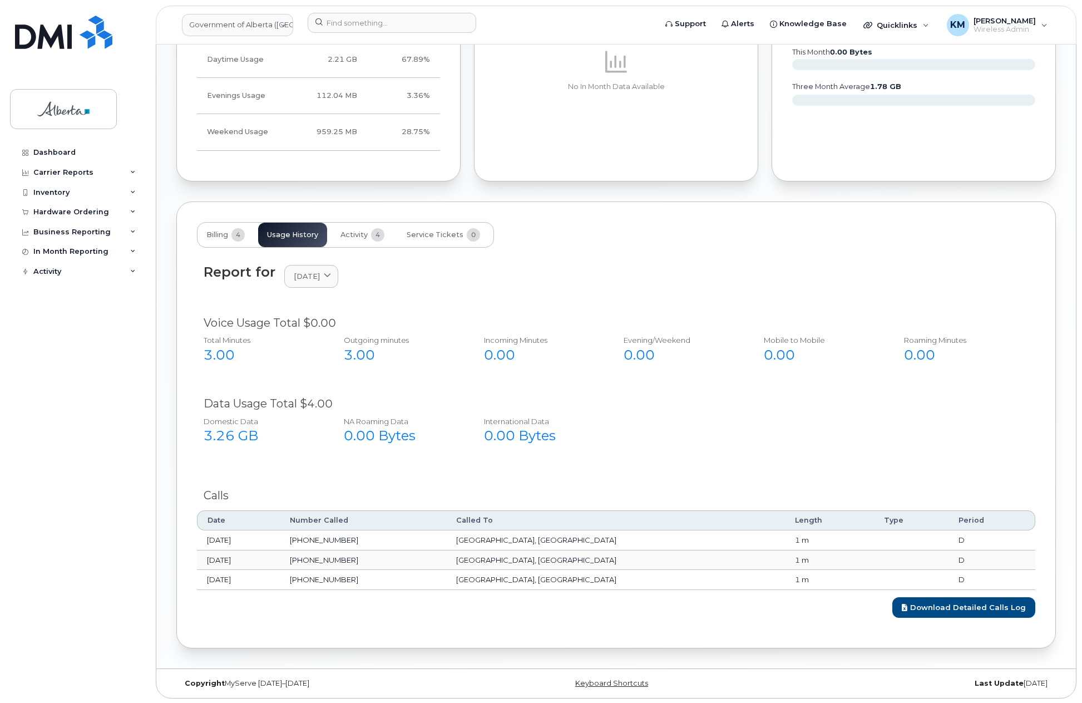
scroll to position [677, 0]
click at [937, 608] on link "Download Detailed Calls Log" at bounding box center [964, 606] width 143 height 21
click at [938, 607] on link "Download Detailed Calls Log" at bounding box center [964, 606] width 143 height 21
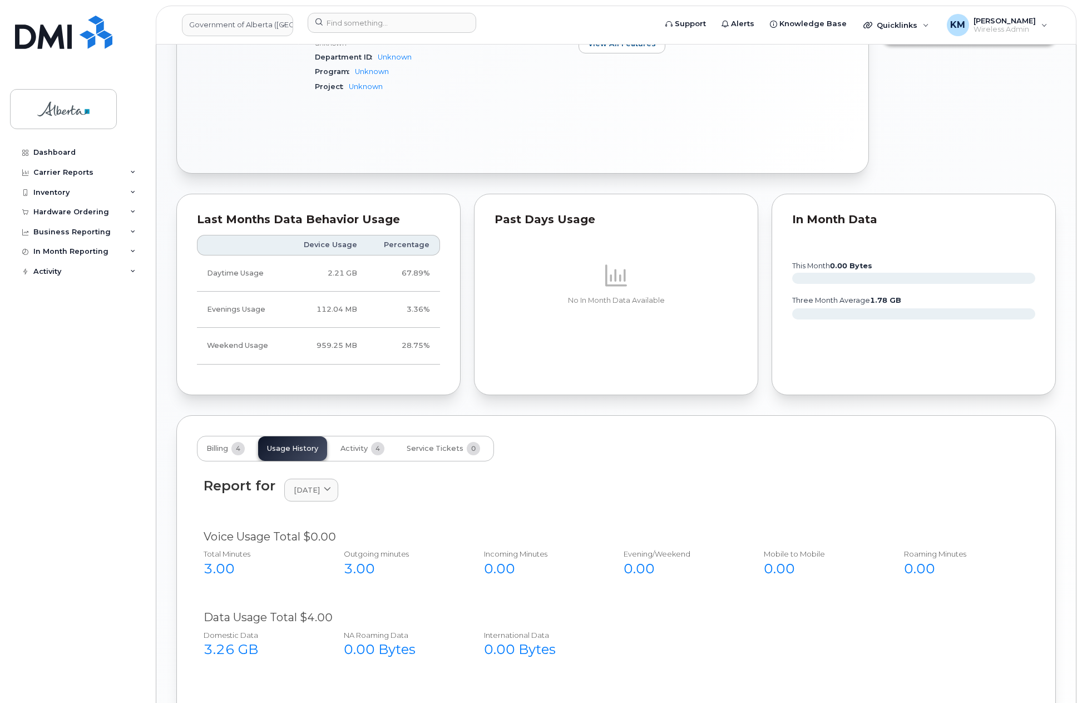
scroll to position [454, 0]
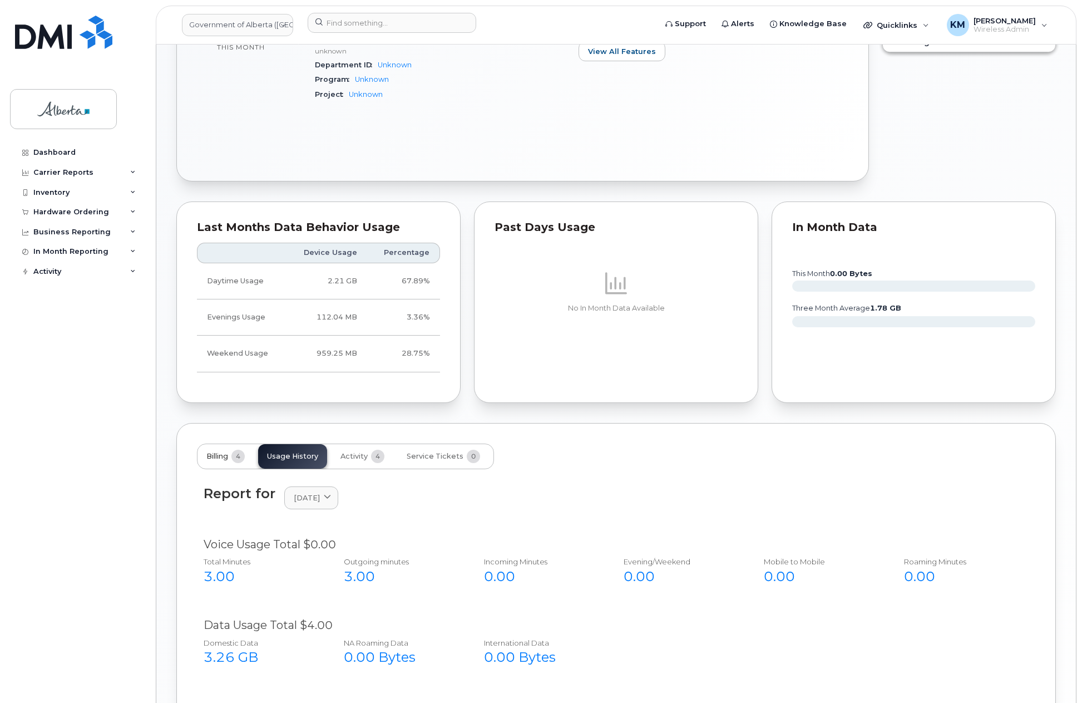
click at [217, 455] on span "Billing" at bounding box center [217, 456] width 22 height 9
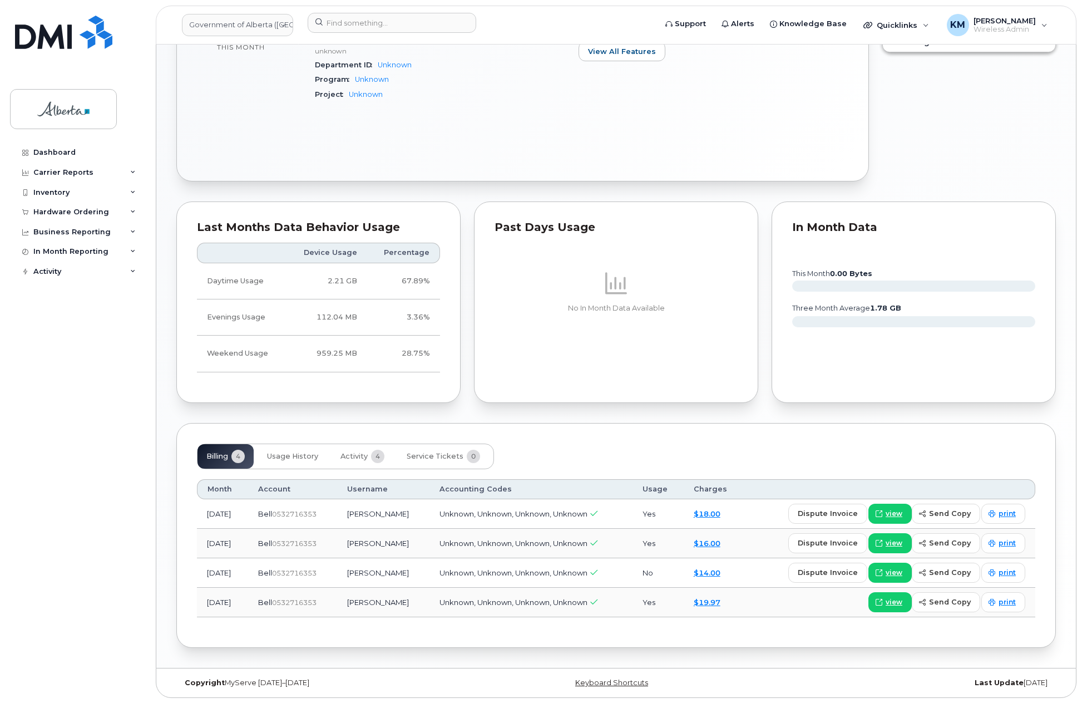
scroll to position [455, 0]
click at [440, 451] on span "Service Tickets" at bounding box center [435, 455] width 57 height 9
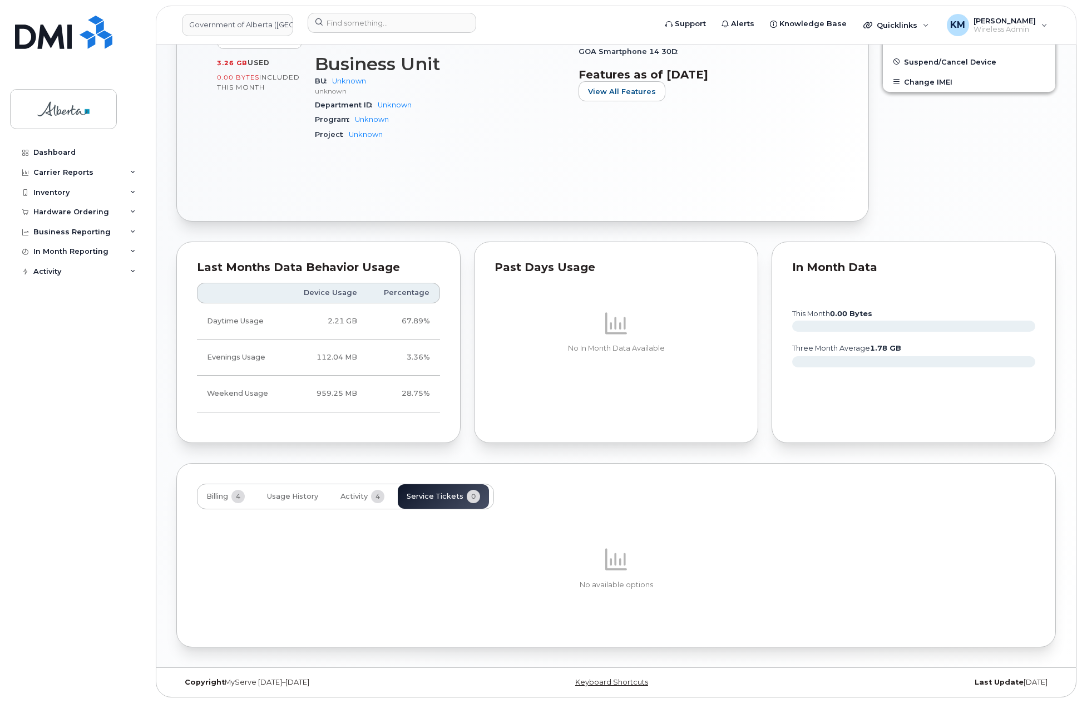
scroll to position [414, 0]
click at [345, 495] on span "Activity" at bounding box center [354, 496] width 27 height 9
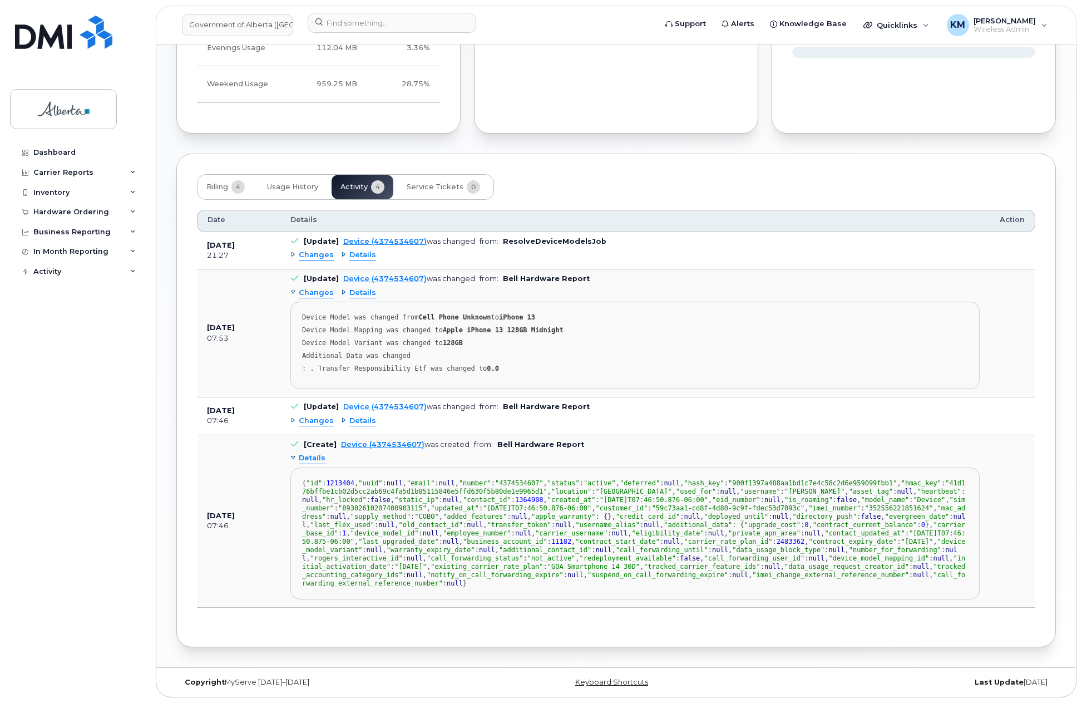
scroll to position [29, 0]
click at [317, 416] on span "Changes" at bounding box center [316, 421] width 35 height 11
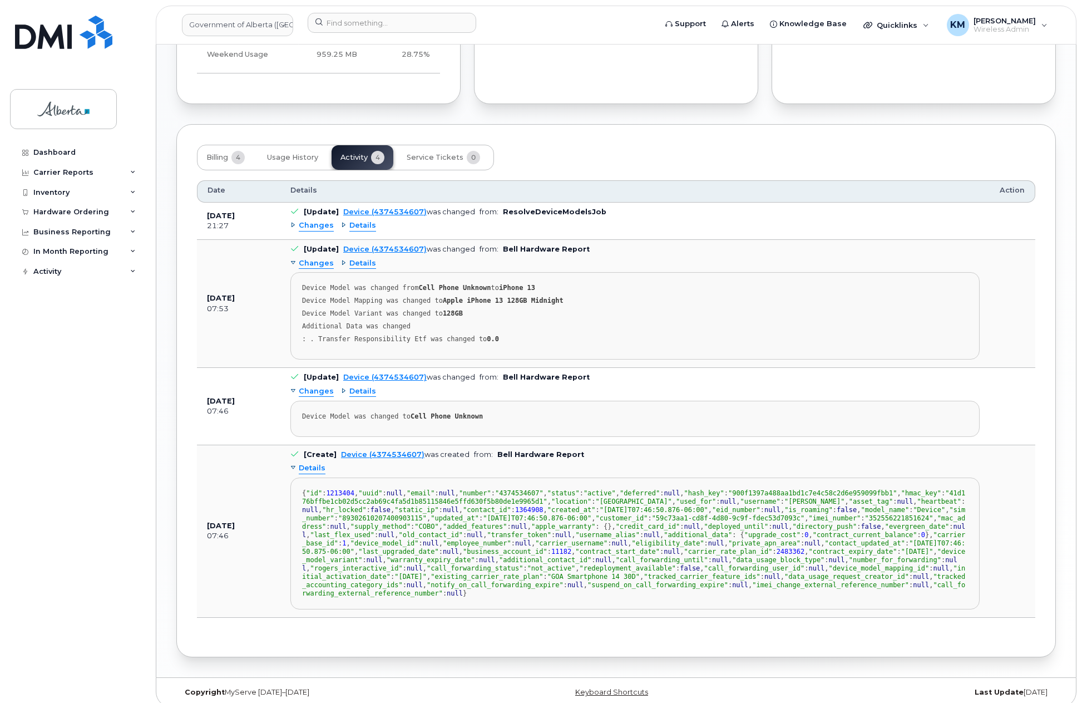
scroll to position [748, 0]
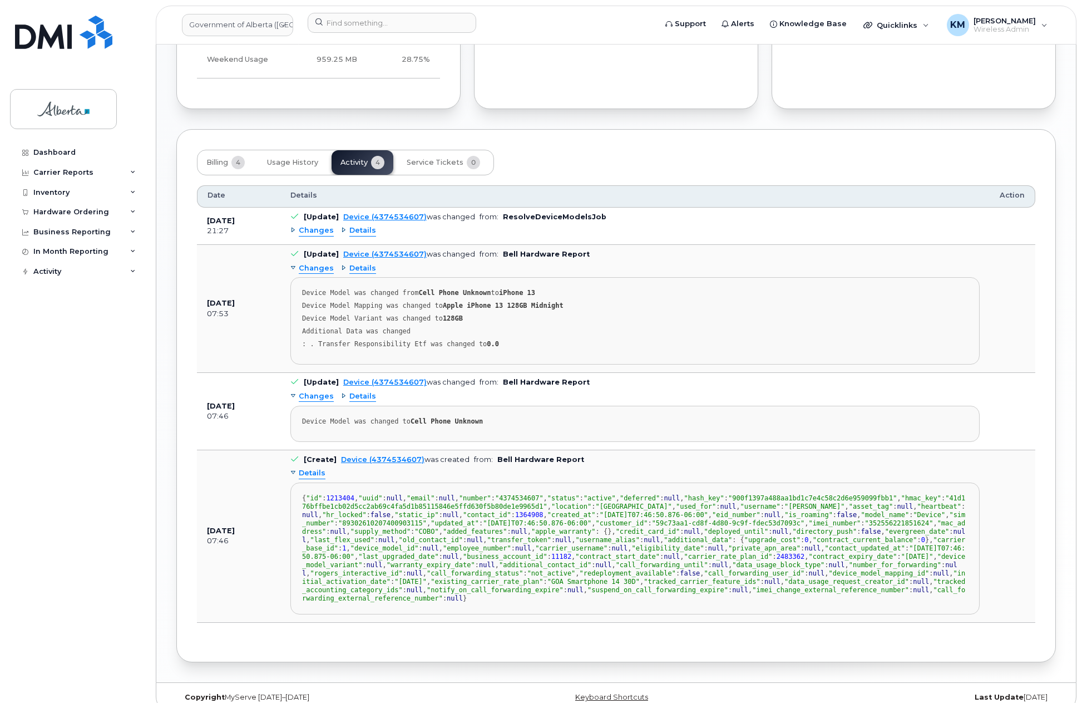
click at [315, 229] on span "Changes" at bounding box center [316, 230] width 35 height 11
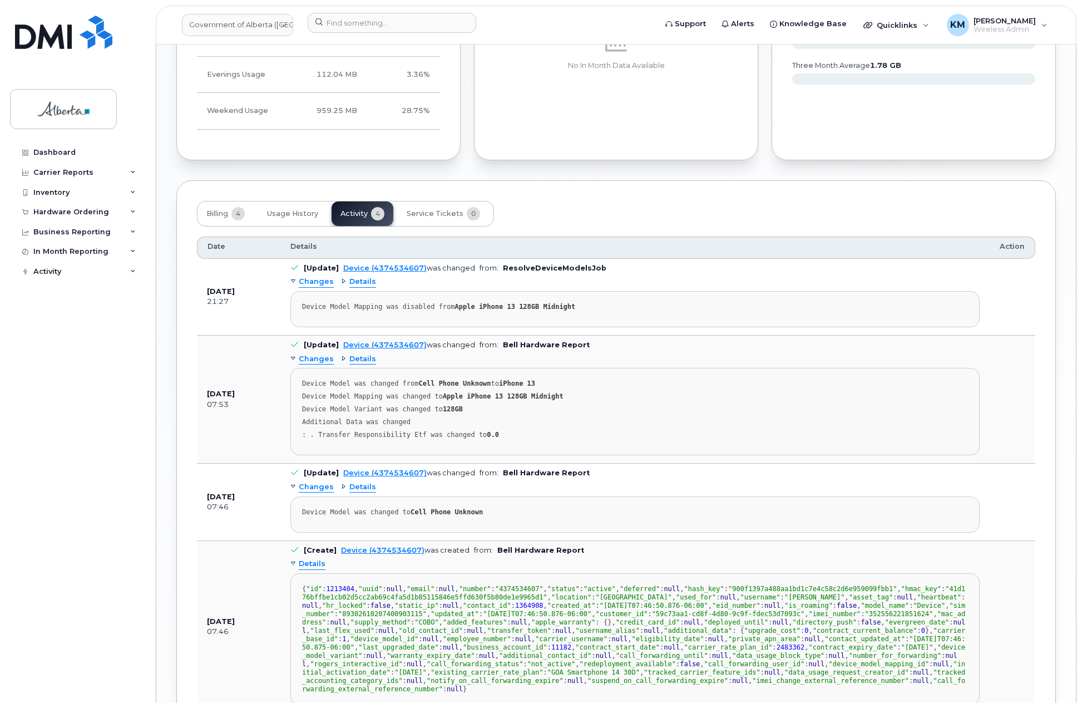
scroll to position [692, 0]
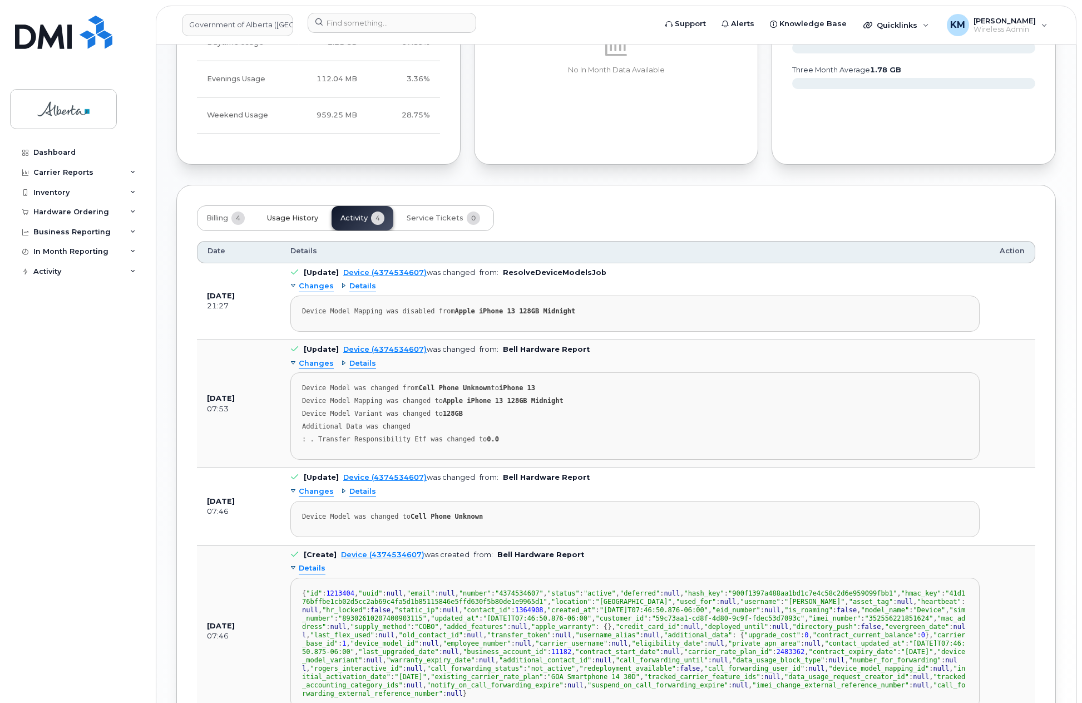
click at [275, 220] on span "Usage History" at bounding box center [292, 218] width 51 height 9
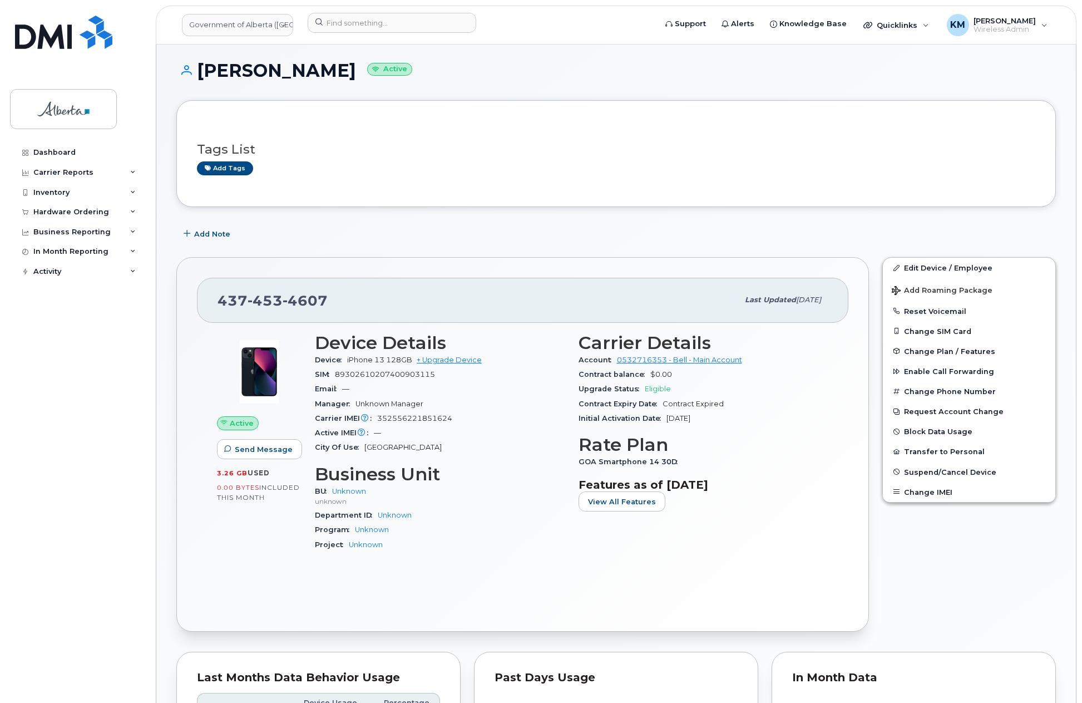
scroll to position [0, 0]
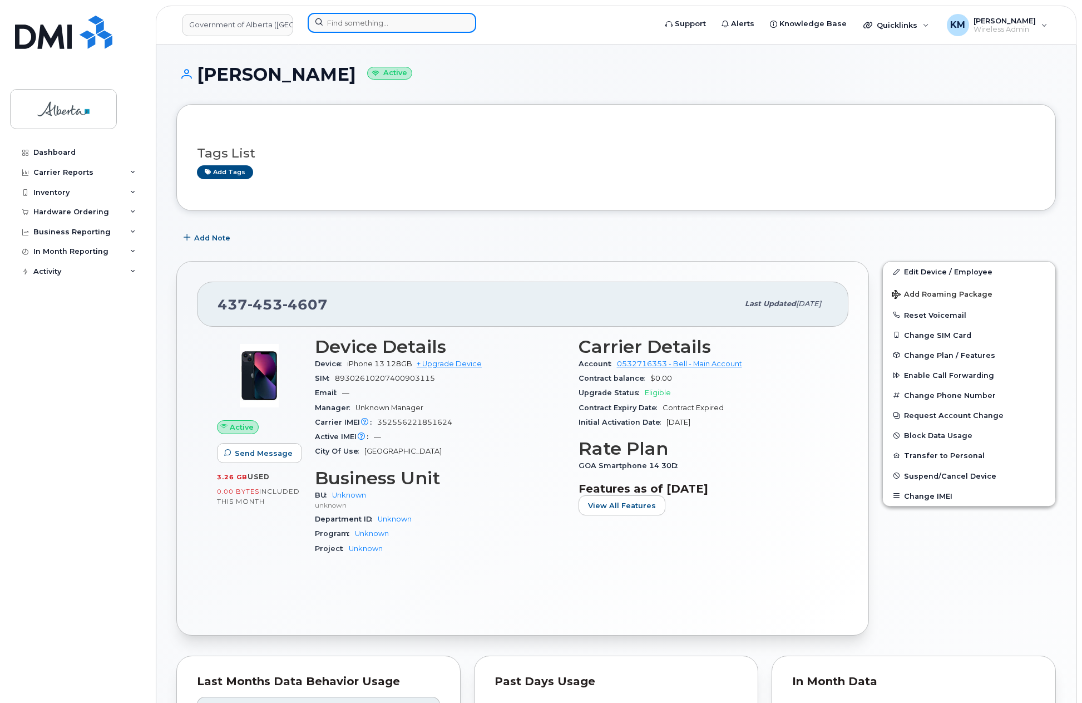
click at [334, 23] on input at bounding box center [392, 23] width 169 height 20
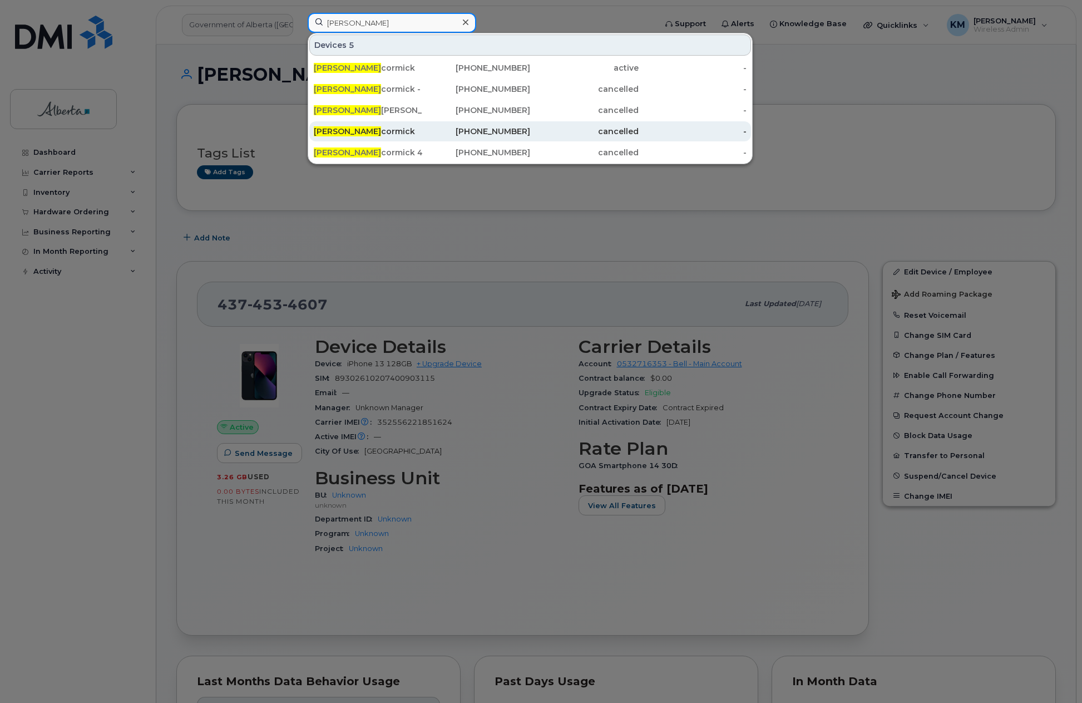
type input "[PERSON_NAME]"
click at [358, 127] on div "Wendy Mc cormick" at bounding box center [368, 131] width 109 height 11
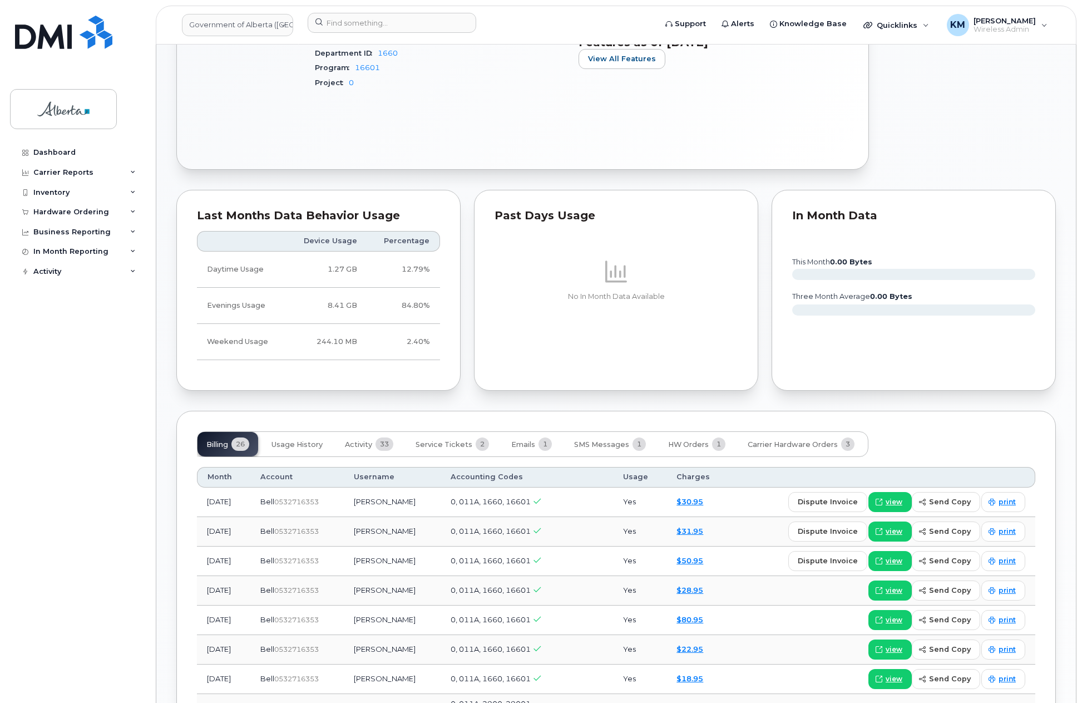
scroll to position [612, 0]
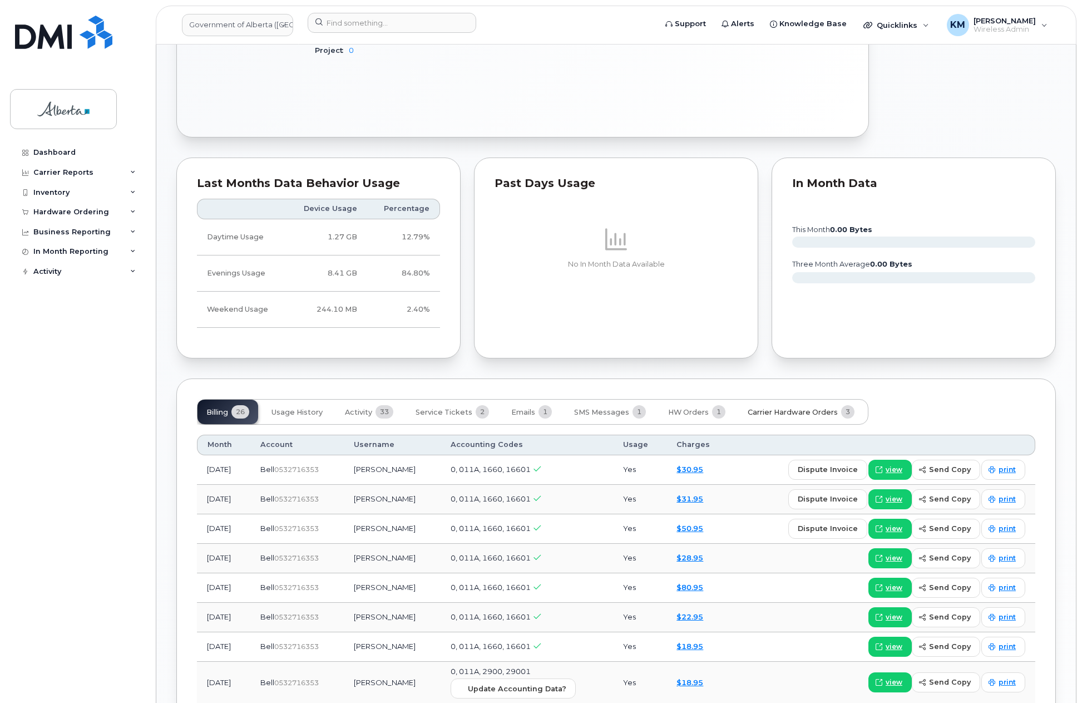
click at [790, 400] on button "Carrier Hardware Orders 3" at bounding box center [801, 412] width 125 height 24
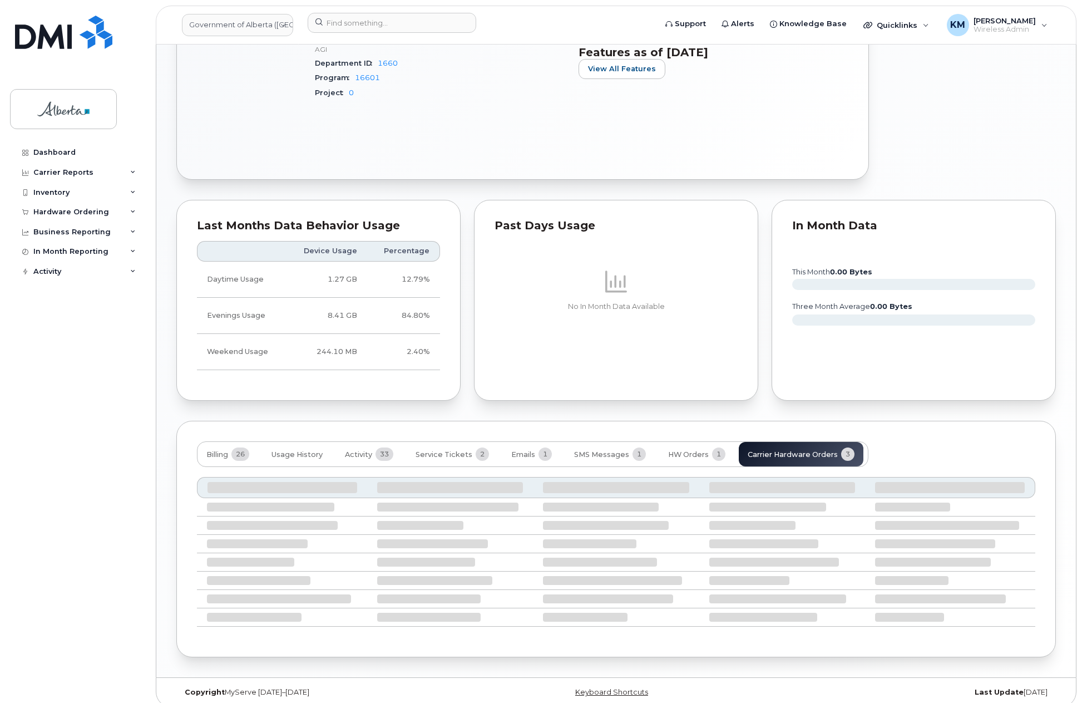
scroll to position [510, 0]
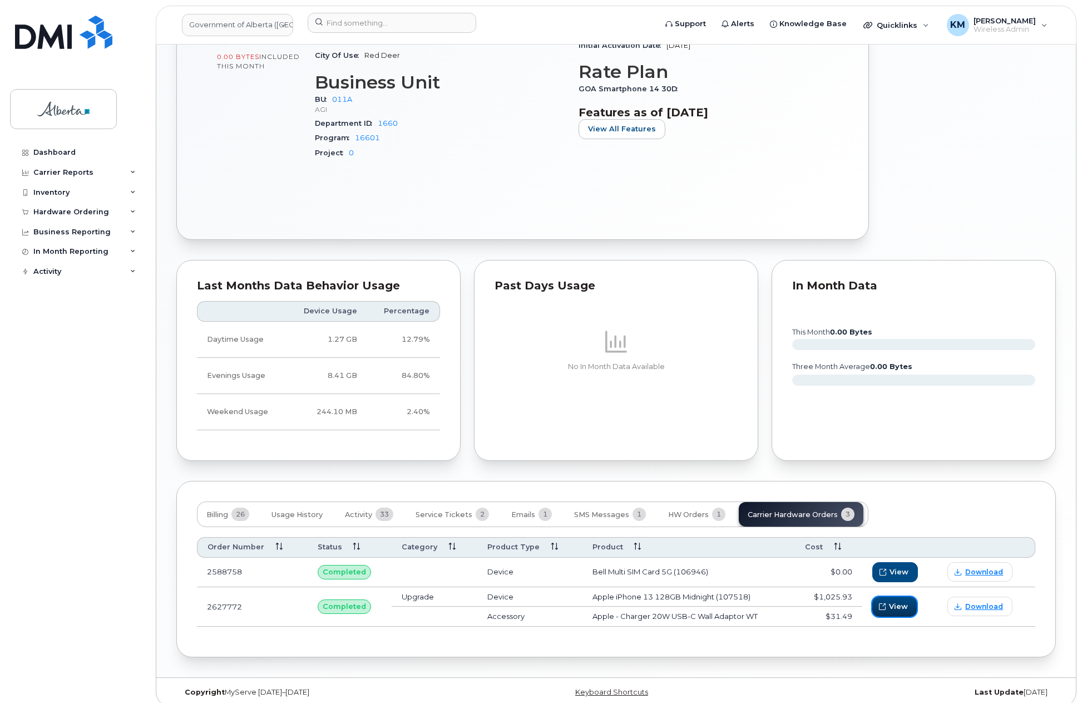
click at [900, 601] on span "View" at bounding box center [898, 606] width 19 height 11
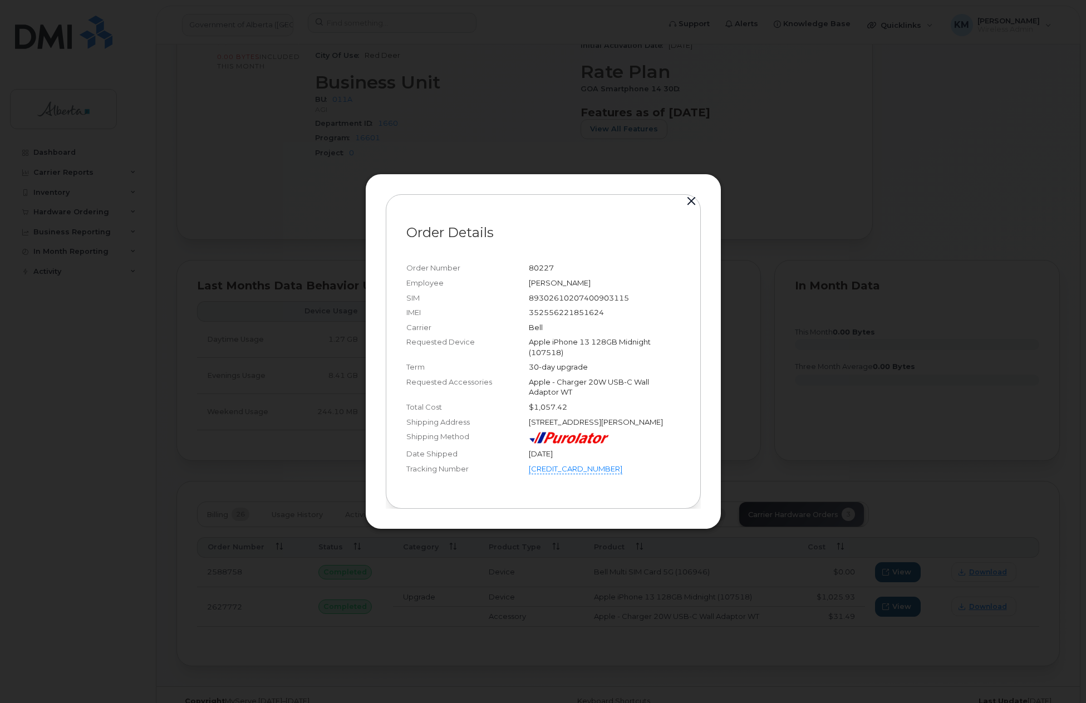
click at [696, 200] on button "button" at bounding box center [691, 202] width 17 height 16
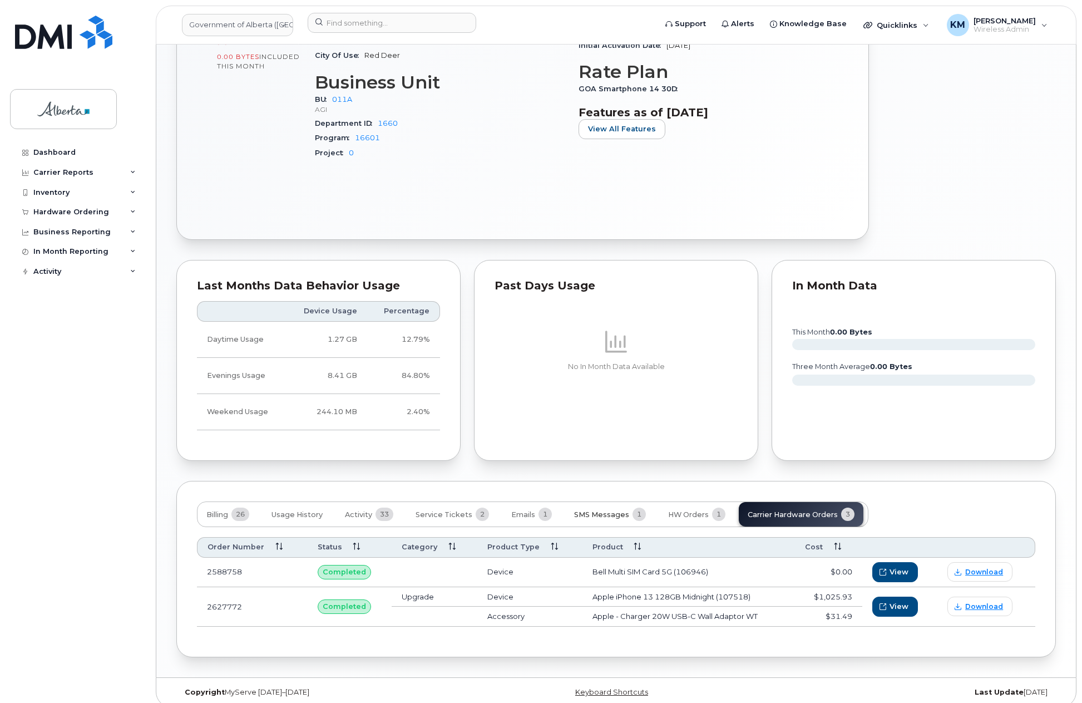
click at [593, 510] on span "SMS Messages" at bounding box center [601, 514] width 55 height 9
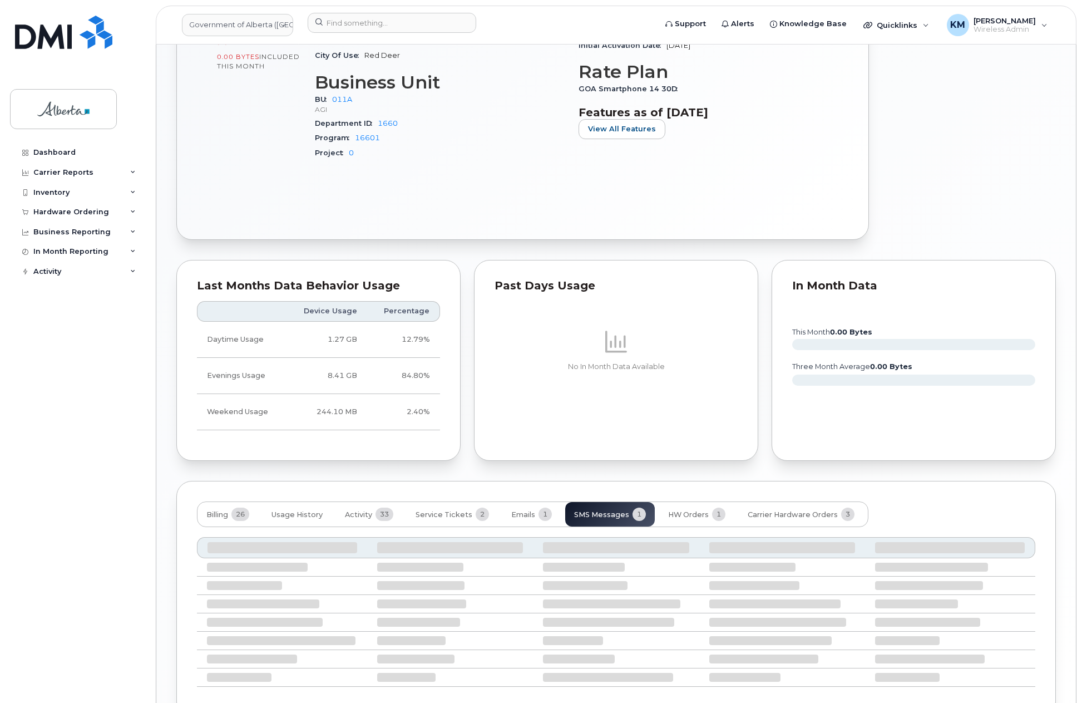
scroll to position [481, 0]
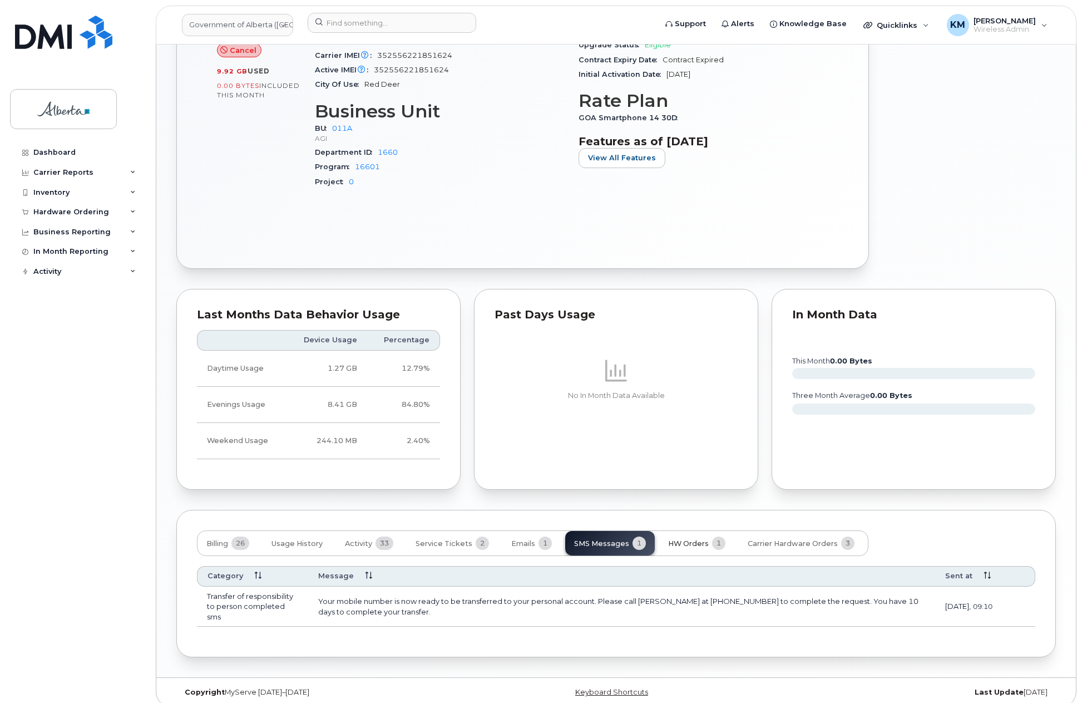
click at [696, 539] on span "HW Orders" at bounding box center [688, 543] width 41 height 9
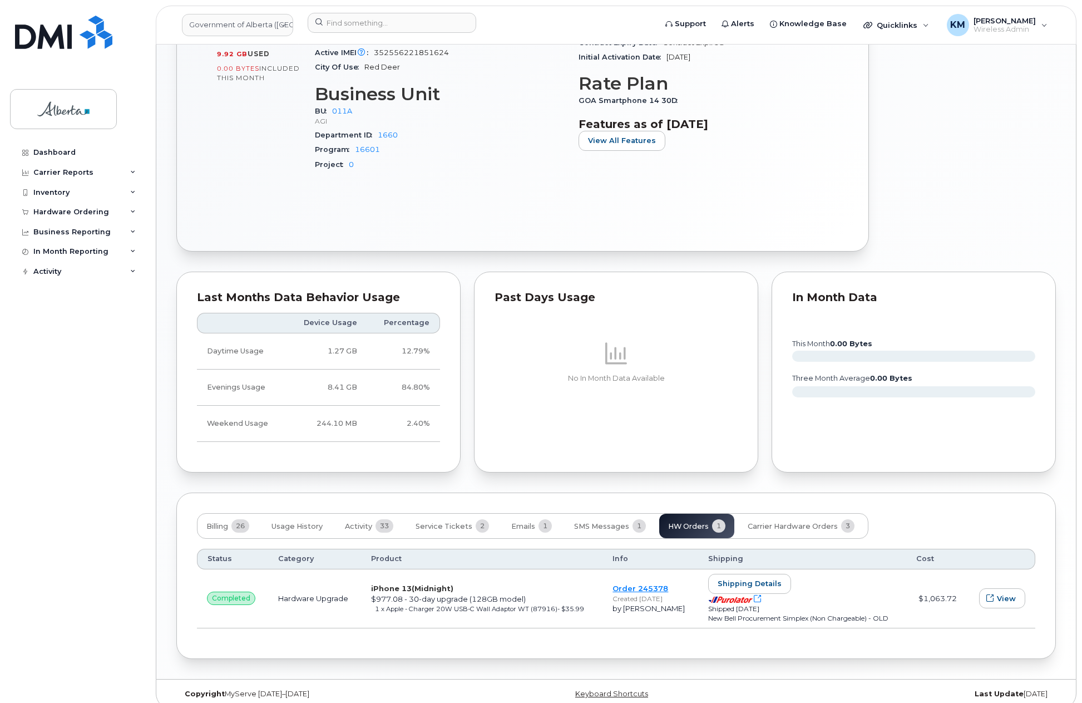
scroll to position [499, 0]
click at [652, 583] on link "Order 245378" at bounding box center [641, 587] width 56 height 9
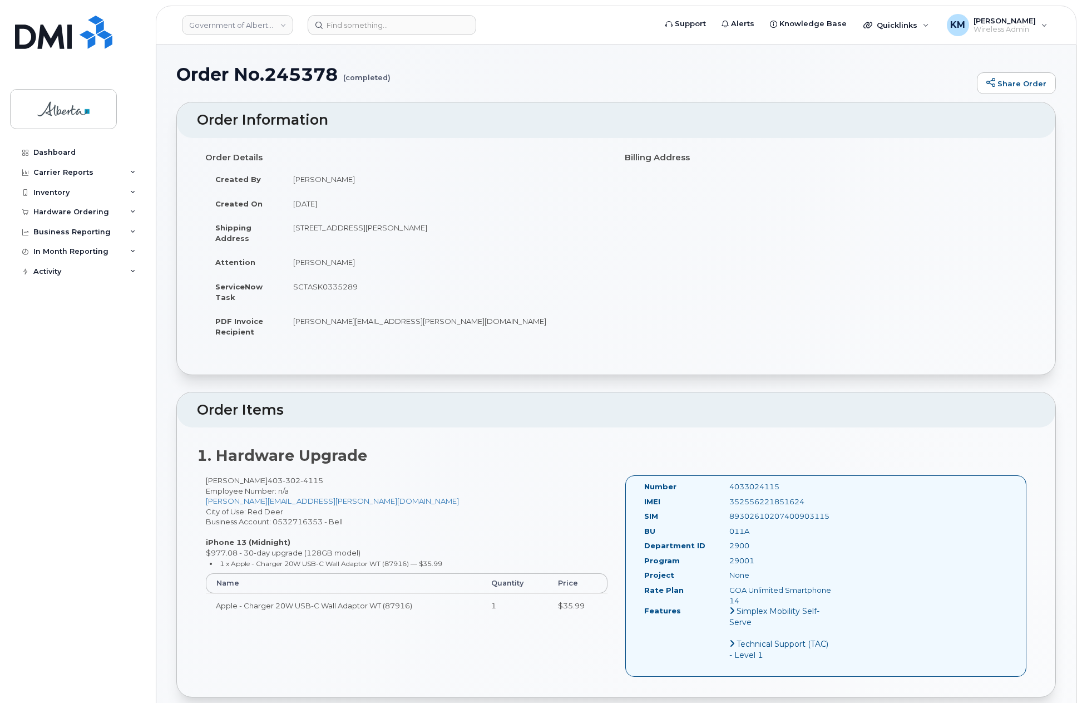
drag, startPoint x: 361, startPoint y: 288, endPoint x: 291, endPoint y: 287, distance: 69.6
click at [291, 287] on td "SCTASK0335289" at bounding box center [445, 291] width 325 height 34
copy td "SCTASK0335289"
click at [58, 153] on div "Dashboard" at bounding box center [54, 152] width 42 height 9
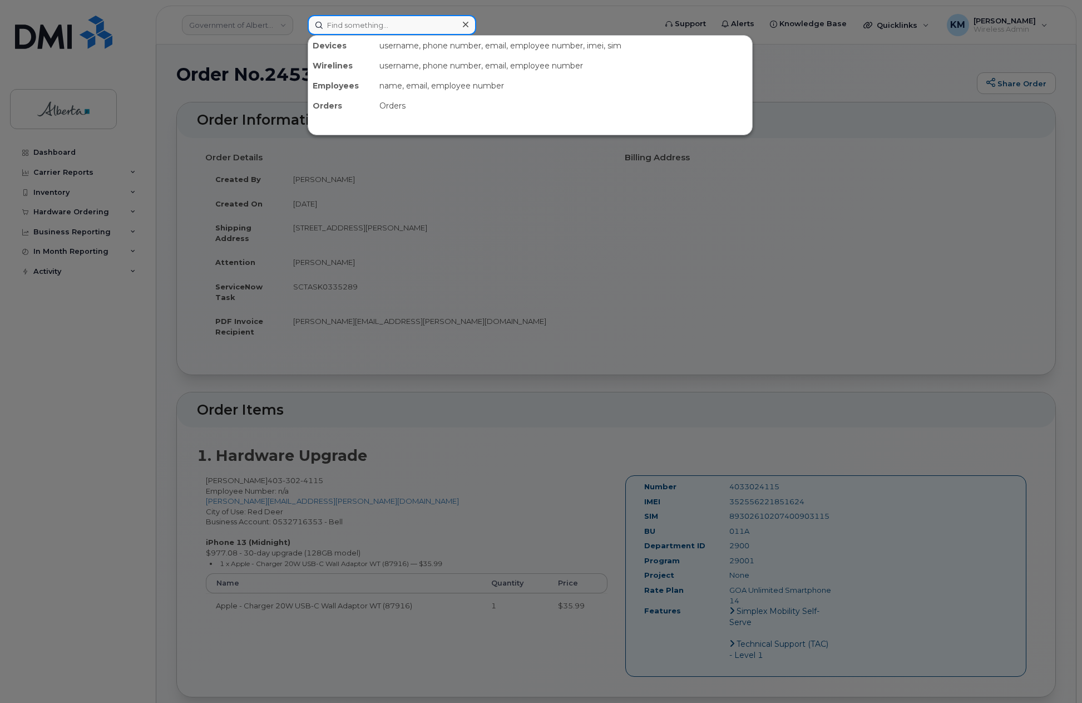
click at [337, 30] on input at bounding box center [392, 25] width 169 height 20
type input "we"
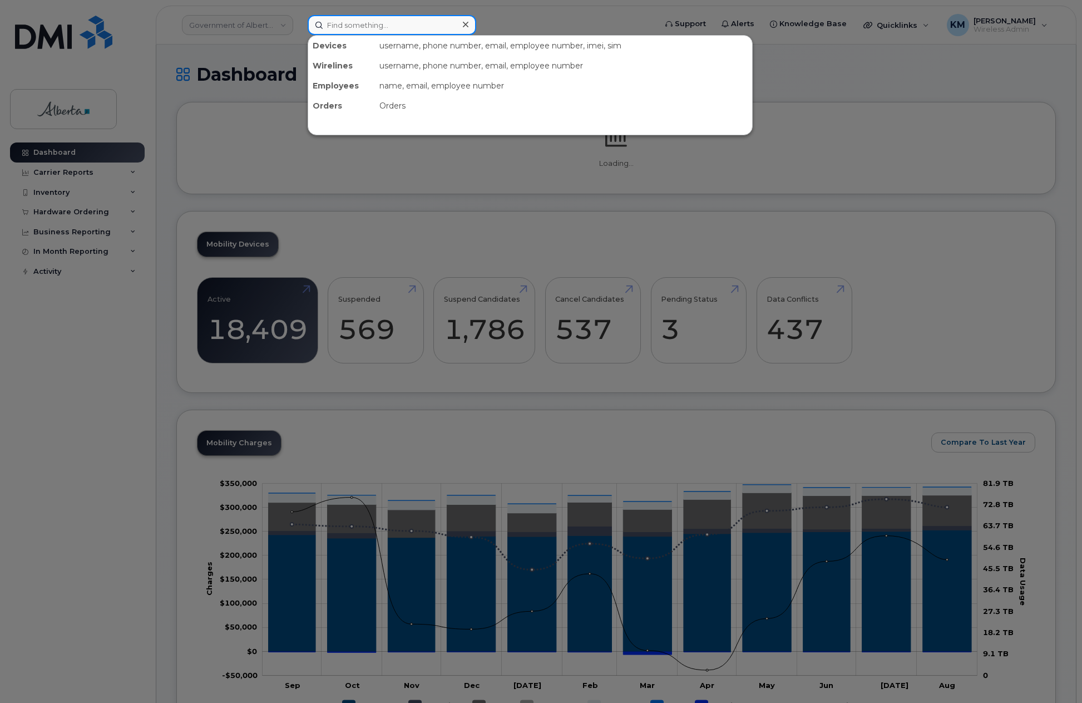
click at [337, 30] on input at bounding box center [392, 25] width 169 height 20
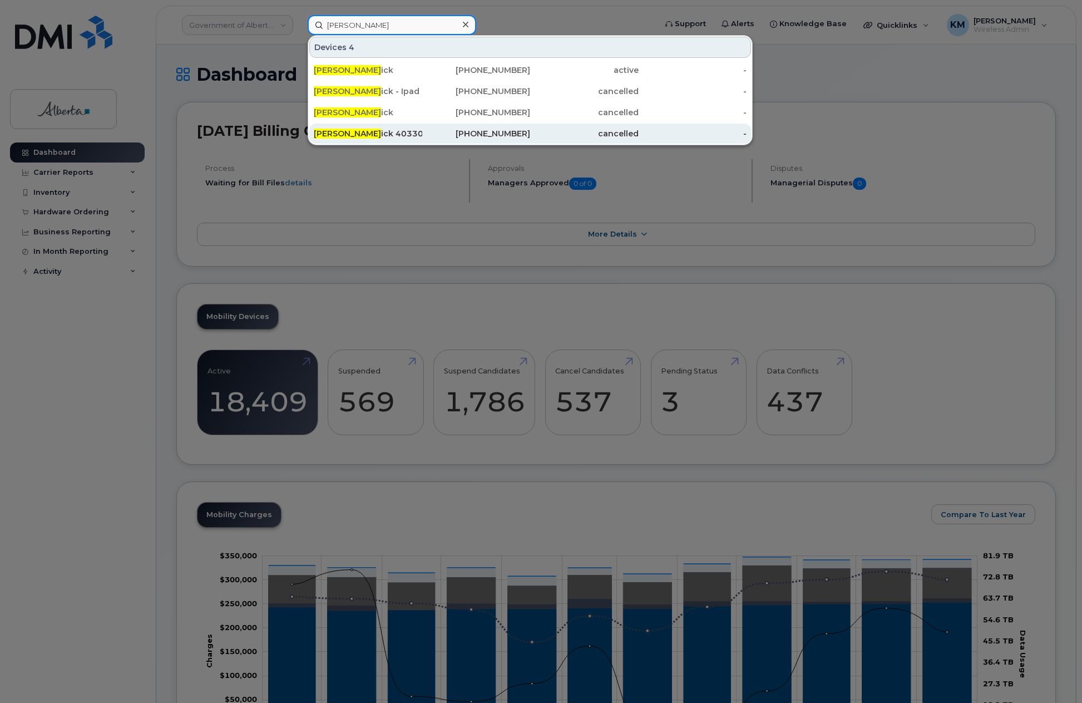
type input "[PERSON_NAME]"
click at [425, 136] on div "[PHONE_NUMBER]" at bounding box center [476, 133] width 109 height 11
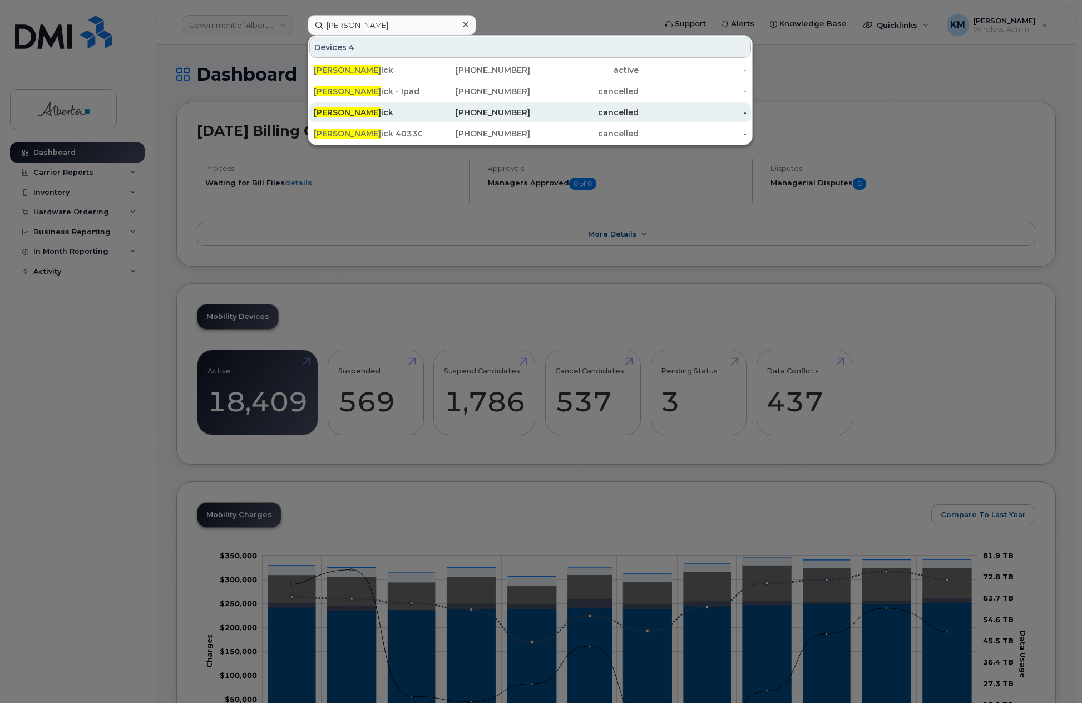
click at [330, 107] on div "[PERSON_NAME] ick" at bounding box center [368, 112] width 109 height 11
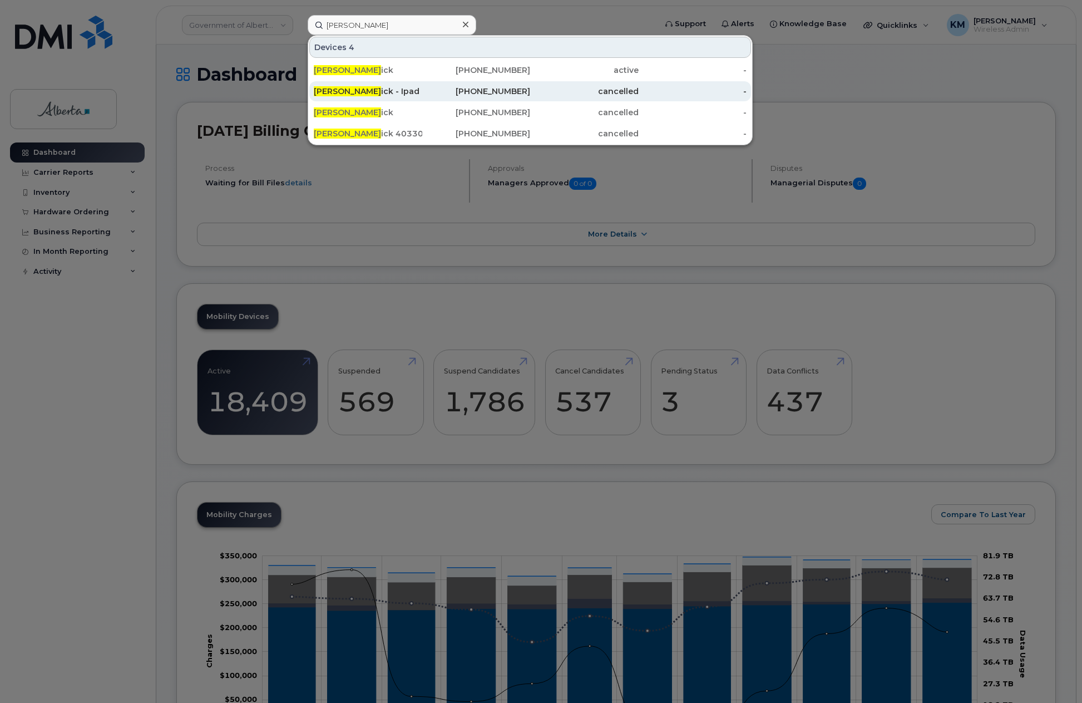
click at [422, 85] on div "[PERSON_NAME] ick - Ipad" at bounding box center [476, 91] width 109 height 20
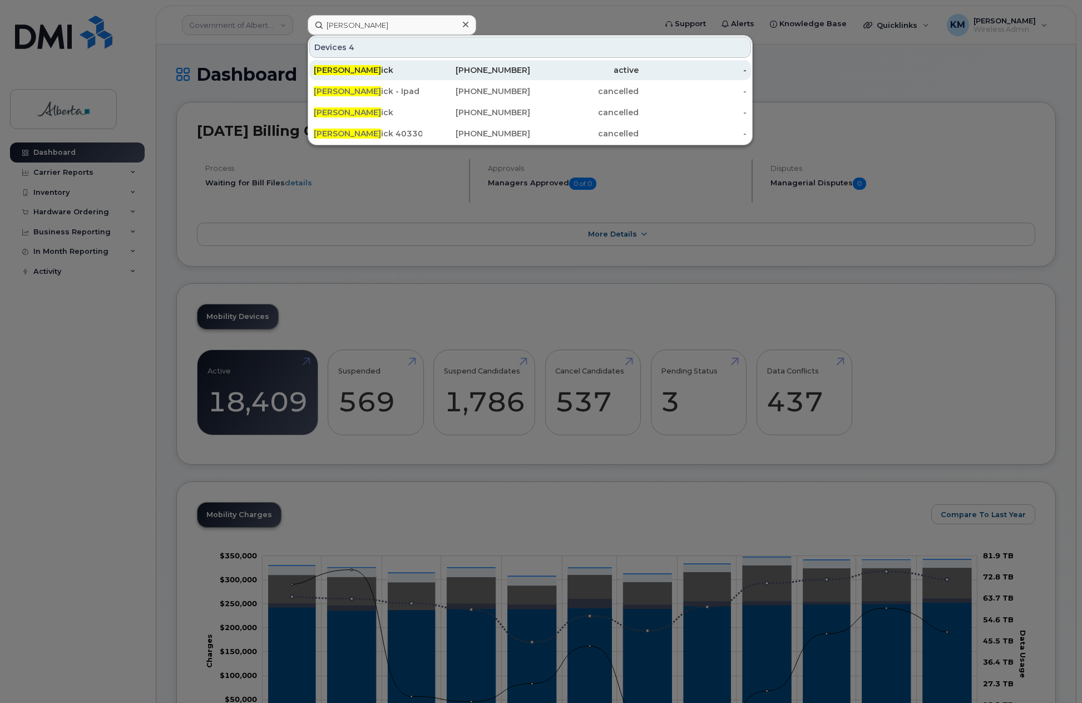
click at [339, 70] on span "[PERSON_NAME]" at bounding box center [347, 70] width 67 height 10
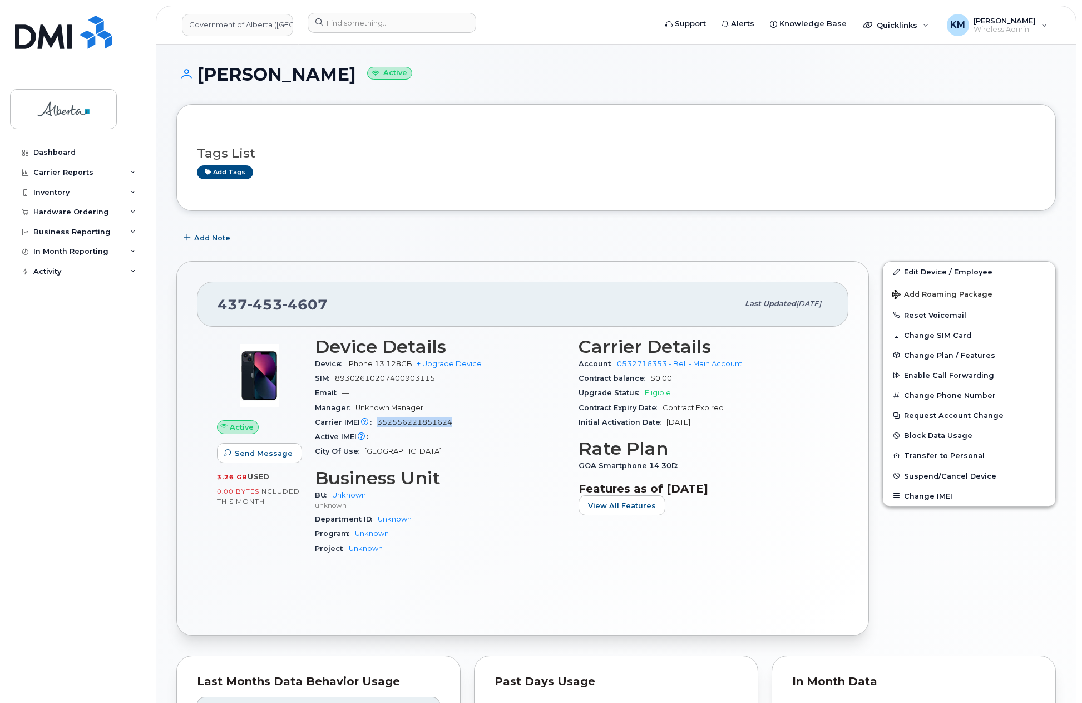
drag, startPoint x: 458, startPoint y: 423, endPoint x: 378, endPoint y: 426, distance: 79.6
click at [378, 426] on div "Carrier IMEI Carrier IMEI is reported during the last billing cycle or change o…" at bounding box center [440, 422] width 250 height 14
copy span "352556221851624"
click at [377, 27] on input at bounding box center [392, 23] width 169 height 20
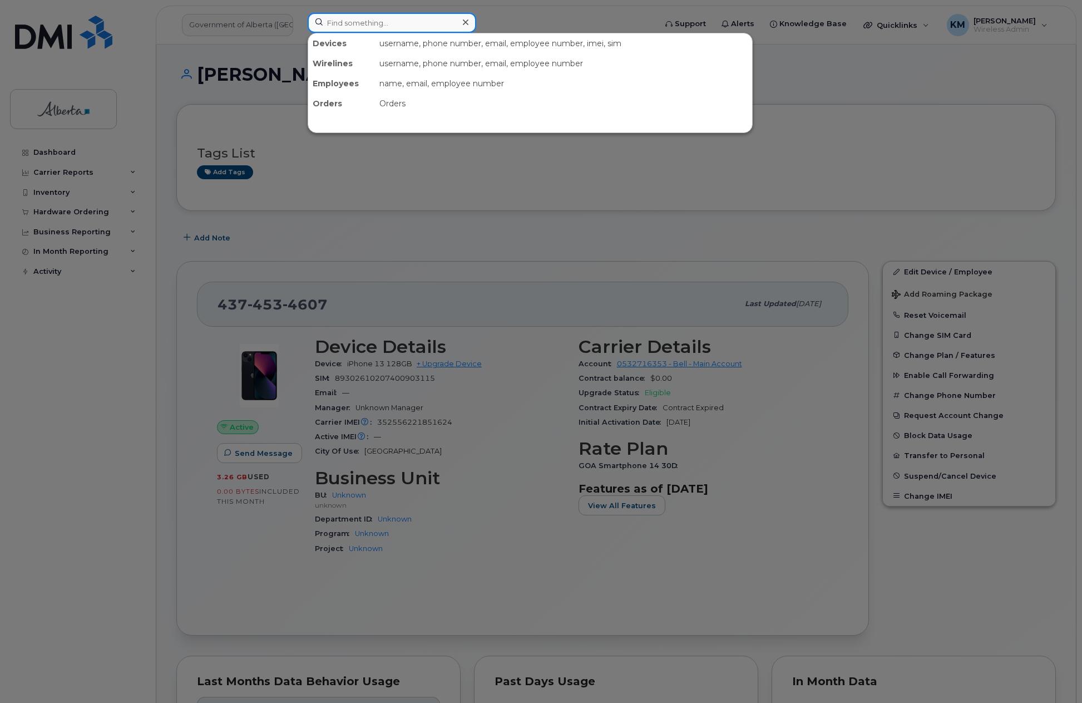
paste input "352556221851624"
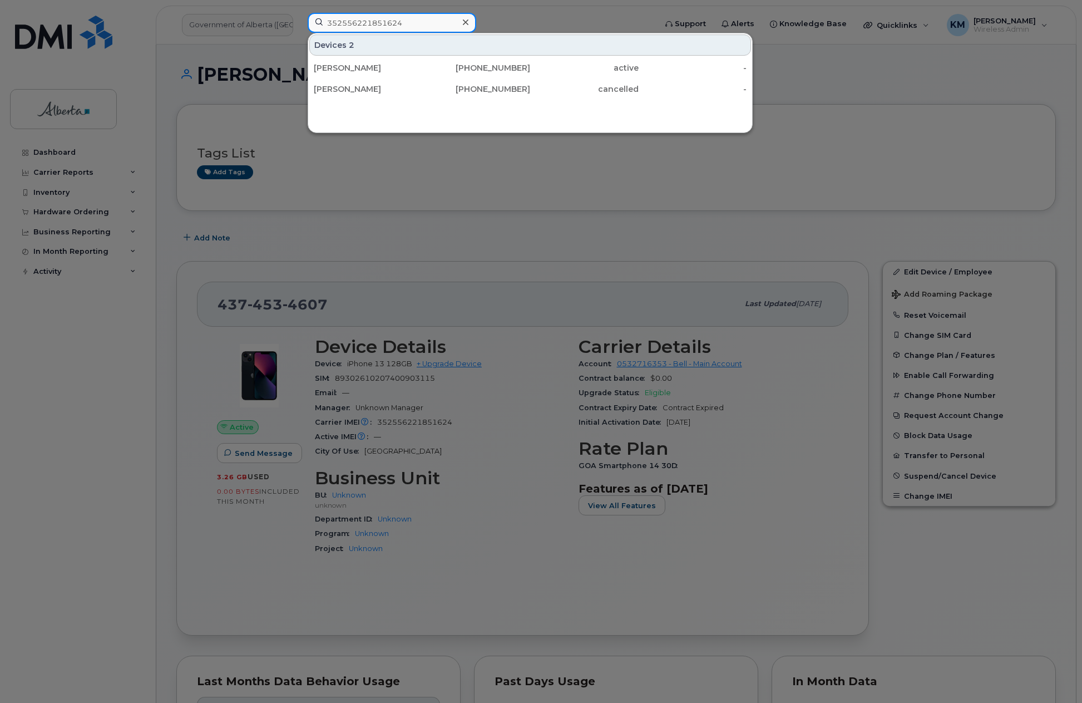
type input "352556221851624"
